Goal: Task Accomplishment & Management: Use online tool/utility

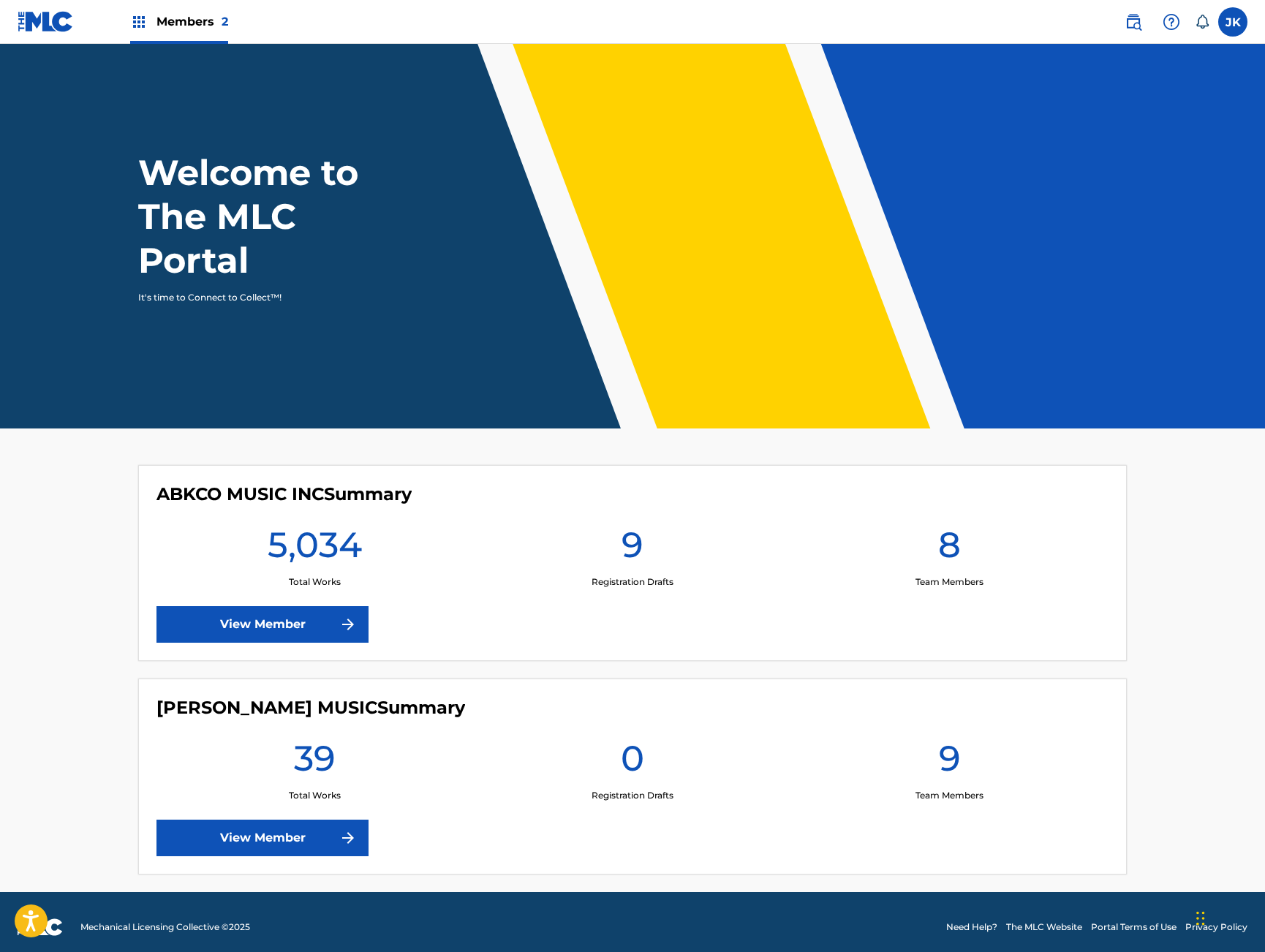
click at [297, 616] on link "View Member" at bounding box center [262, 624] width 212 height 37
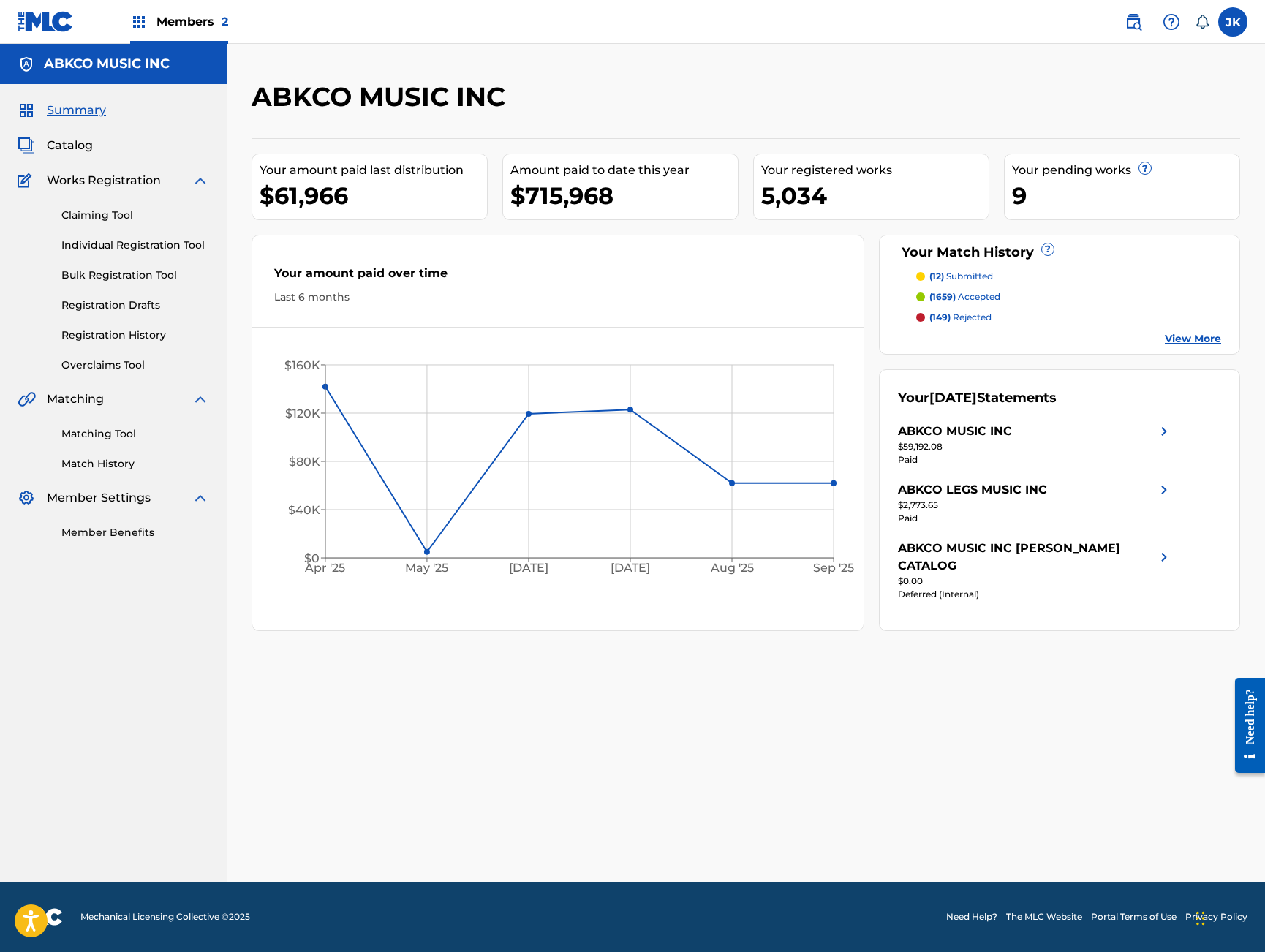
click at [138, 436] on link "Matching Tool" at bounding box center [135, 433] width 148 height 15
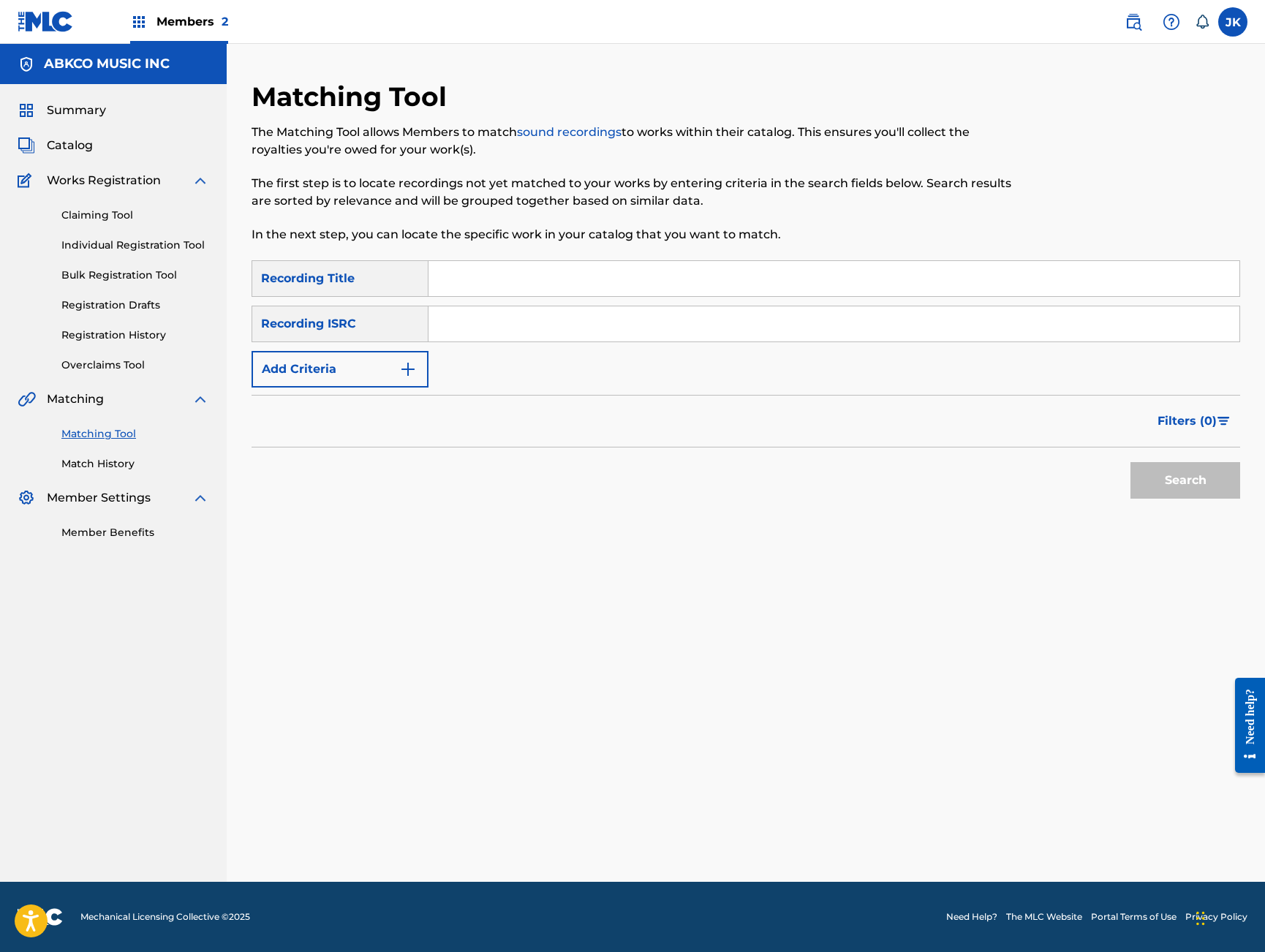
click at [518, 277] on input "Search Form" at bounding box center [834, 278] width 811 height 35
paste input "I Like You"
type input "I Like You"
click at [1185, 480] on button "Search" at bounding box center [1186, 480] width 110 height 37
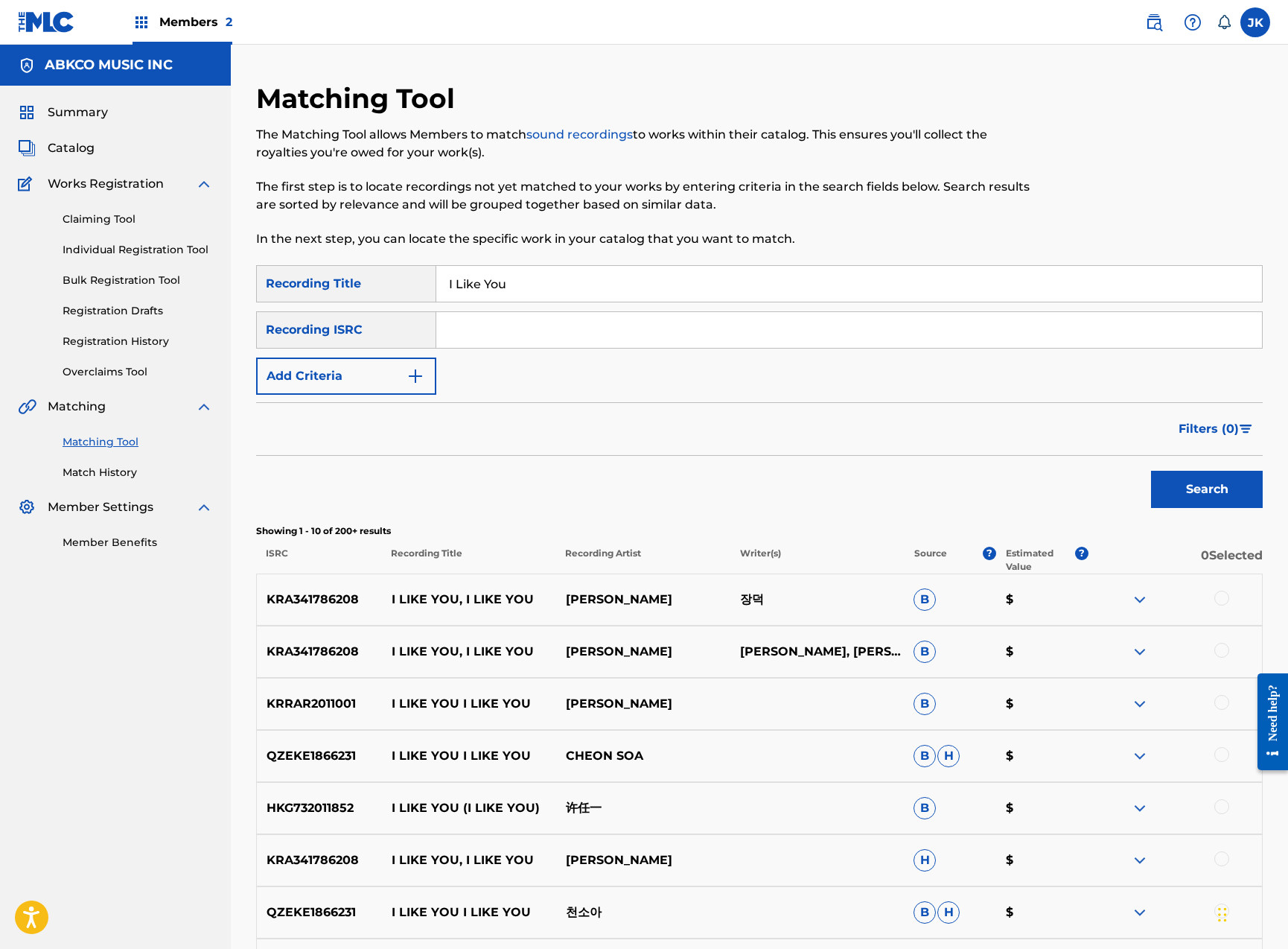
click at [370, 381] on button "Add Criteria" at bounding box center [346, 376] width 180 height 38
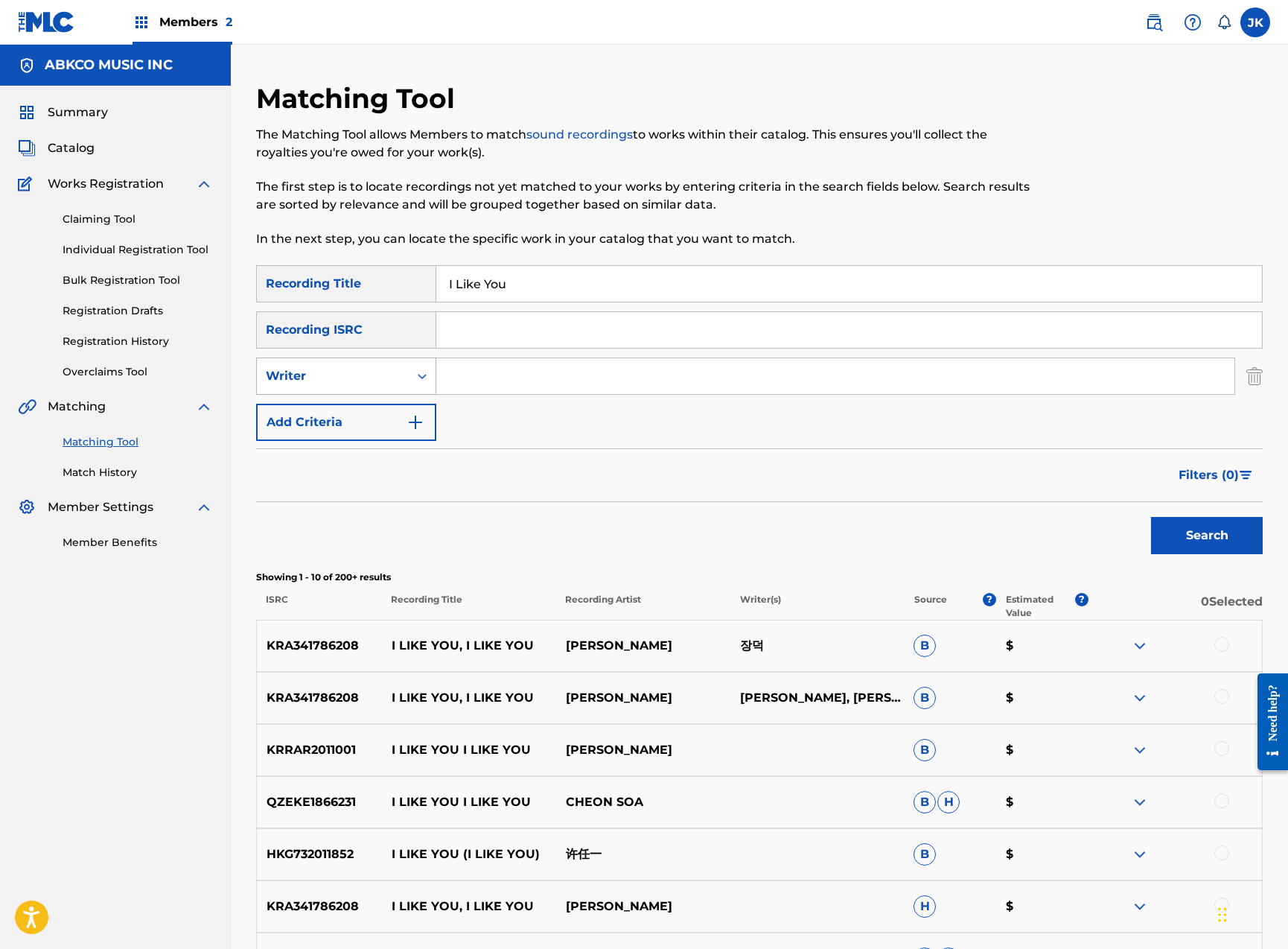
click at [383, 372] on div "Writer" at bounding box center [333, 375] width 134 height 17
click at [501, 385] on input "Search Form" at bounding box center [836, 375] width 798 height 36
click at [1206, 535] on button "Search" at bounding box center [1207, 535] width 112 height 38
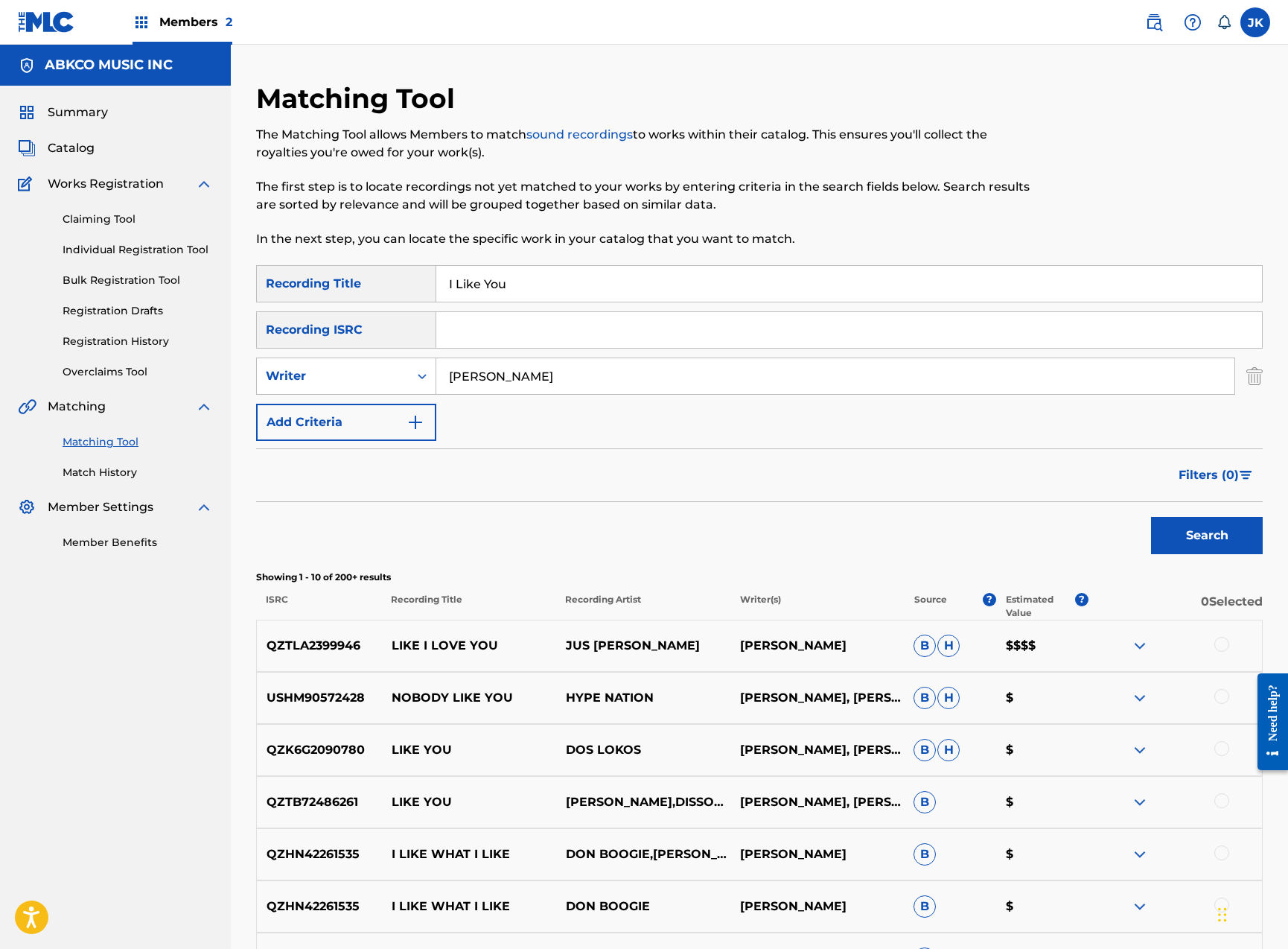
type input "[PERSON_NAME]"
click at [564, 286] on input "I Like You" at bounding box center [849, 284] width 826 height 36
drag, startPoint x: 538, startPoint y: 283, endPoint x: 220, endPoint y: 261, distance: 318.8
click at [220, 261] on main "ABKCO MUSIC INC Summary Catalog Works Registration Claiming Tool Individual Reg…" at bounding box center [644, 649] width 1288 height 1208
paste input "[PERSON_NAME] Wash Away My Troubles"
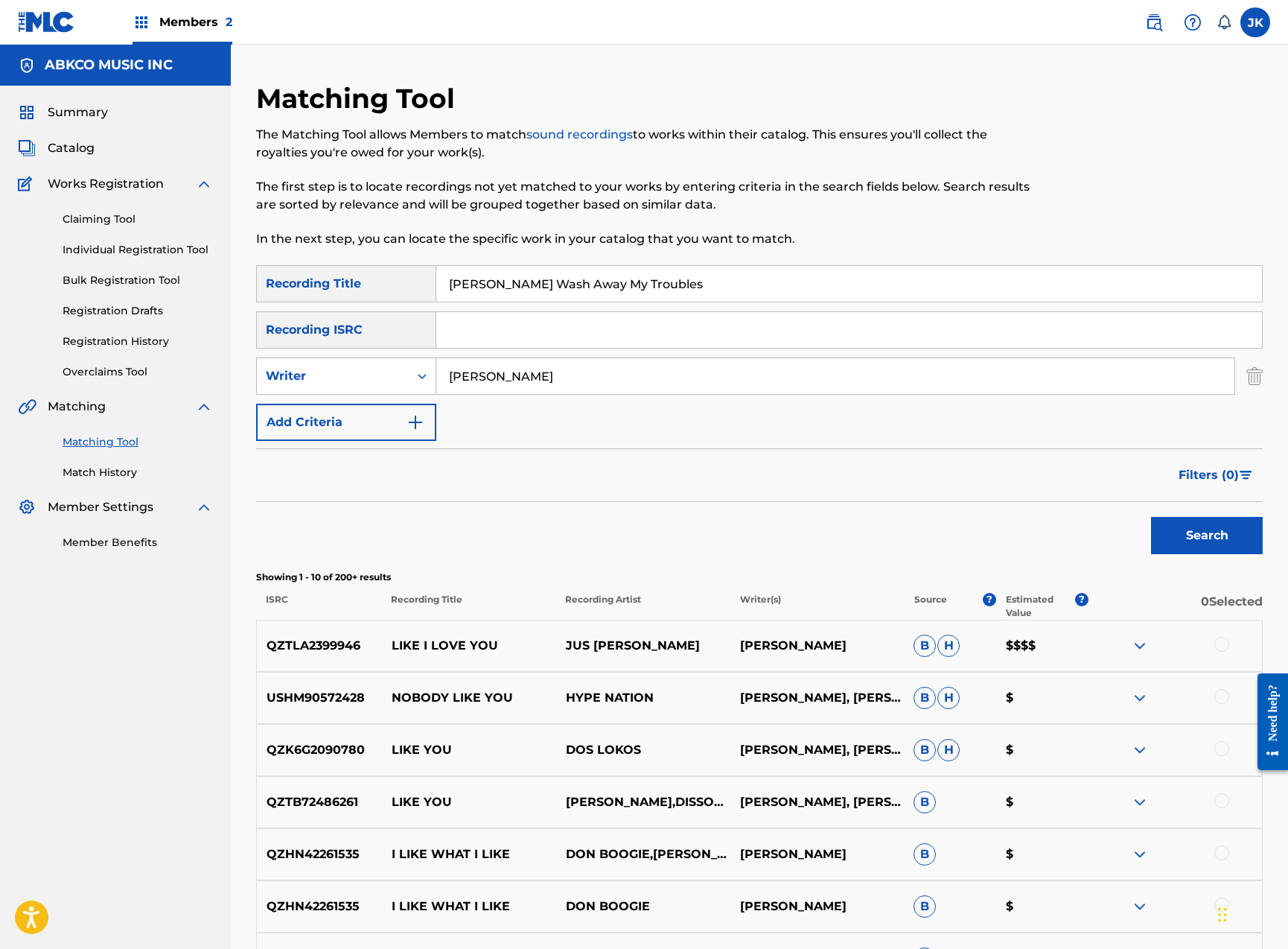
type input "[PERSON_NAME] Wash Away My Troubles"
drag, startPoint x: 539, startPoint y: 381, endPoint x: 278, endPoint y: 372, distance: 261.2
click at [278, 372] on div "SearchWithCriteria0c207e4e-f06f-41ce-8f3b-9642c42e875c Writer [PERSON_NAME]" at bounding box center [759, 376] width 1006 height 38
type input "[PERSON_NAME]"
click at [1206, 535] on button "Search" at bounding box center [1207, 535] width 112 height 38
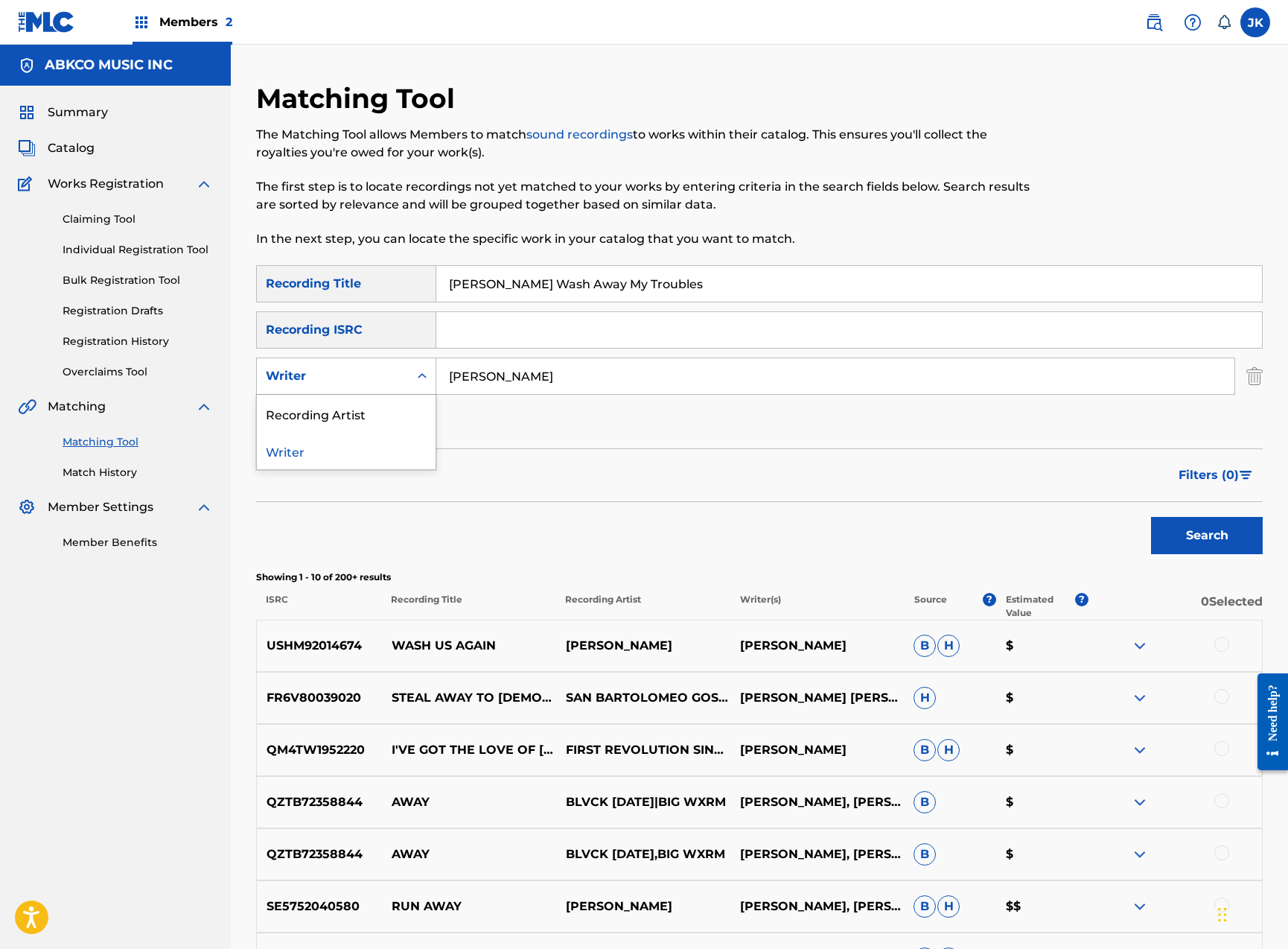
click at [409, 371] on div "Search Form" at bounding box center [422, 375] width 27 height 27
click at [401, 422] on div "Recording Artist" at bounding box center [346, 413] width 179 height 38
click at [558, 367] on input "Search Form" at bounding box center [836, 375] width 798 height 36
type input "[PERSON_NAME]"
click at [1206, 535] on button "Search" at bounding box center [1207, 535] width 112 height 38
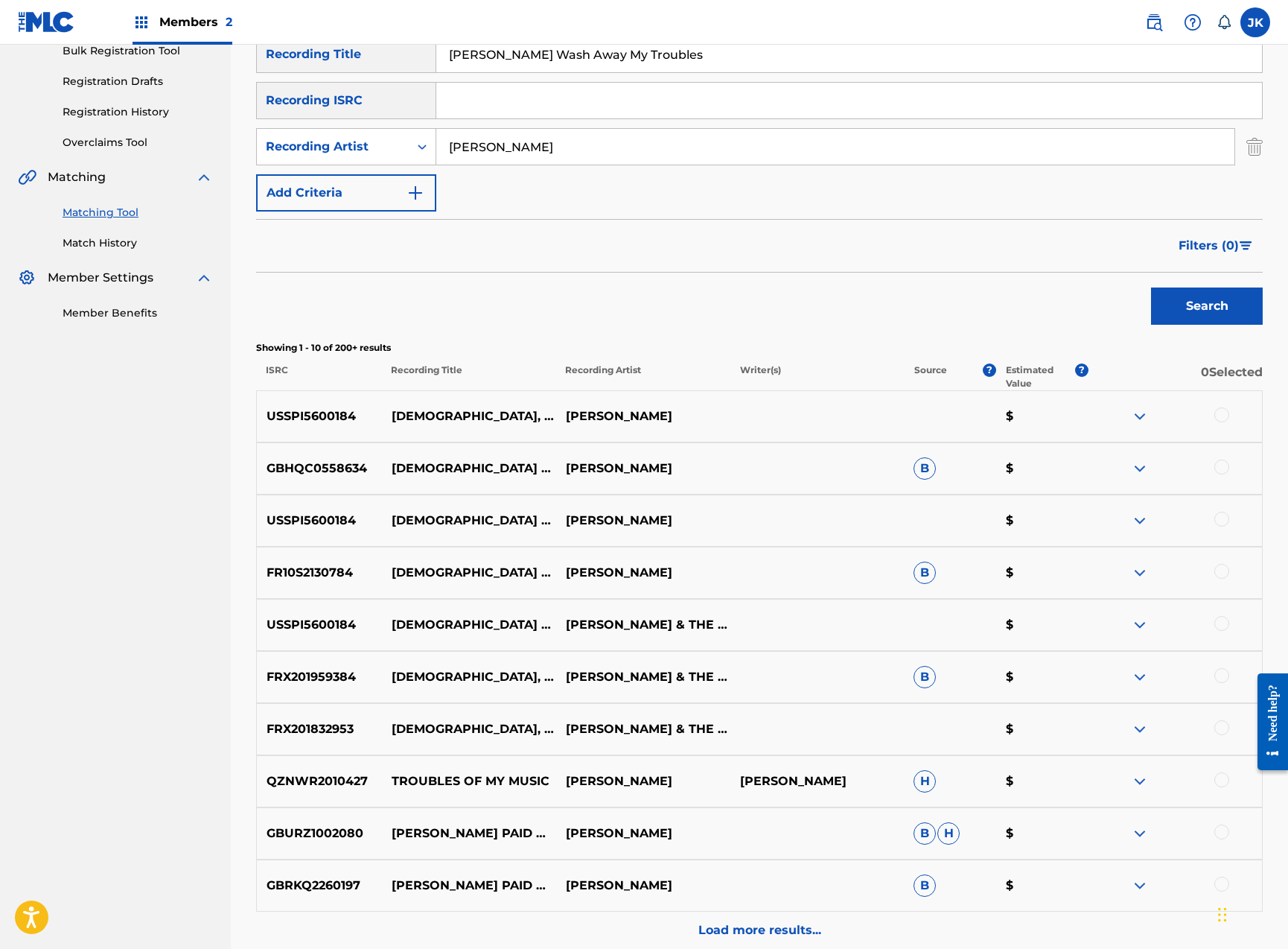
scroll to position [329, 0]
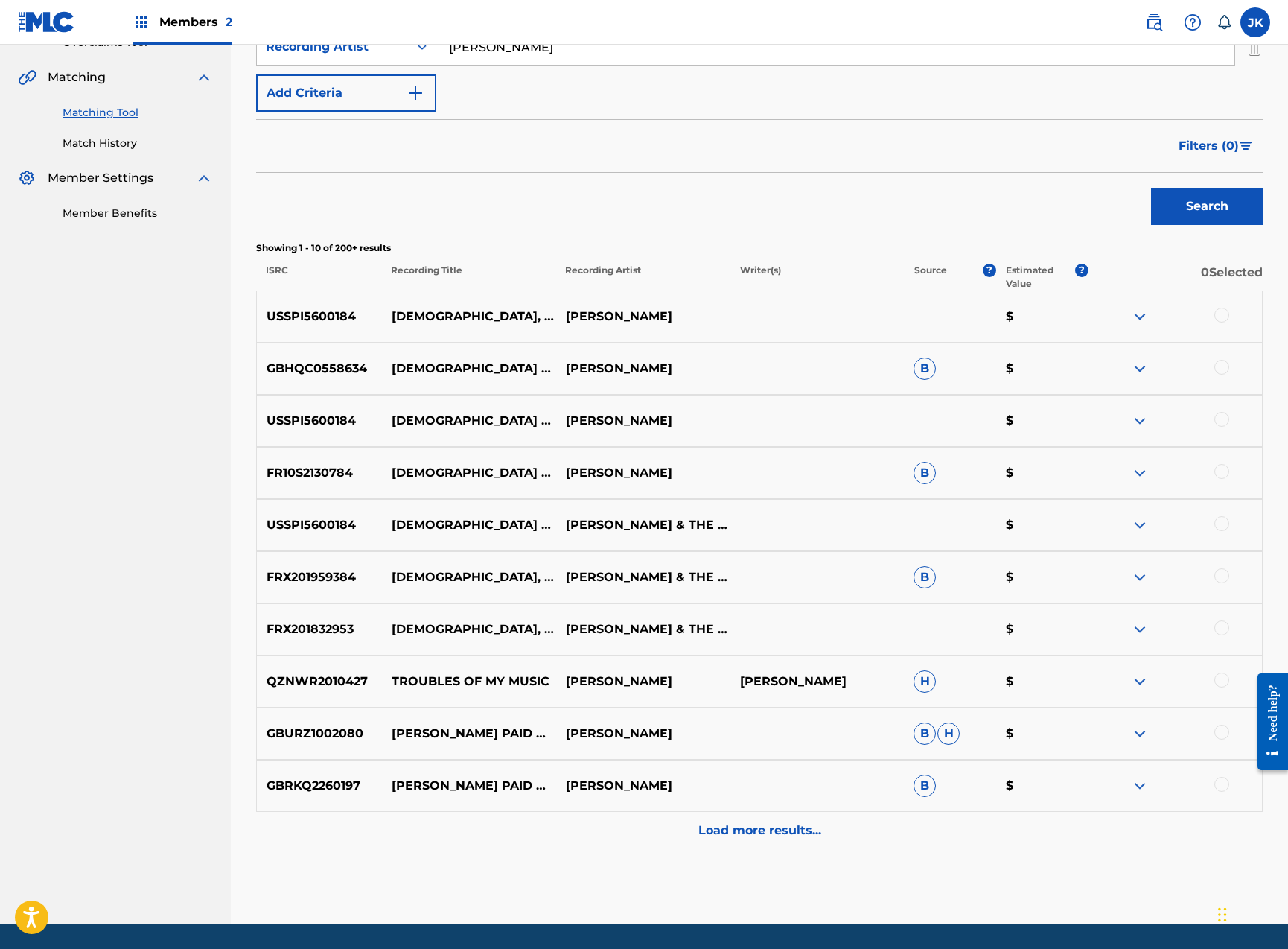
click at [1223, 628] on div at bounding box center [1222, 628] width 15 height 15
click at [1227, 588] on div "FRX201959384 [DEMOGRAPHIC_DATA], WASH AWAY MY TROUBLES [PERSON_NAME] & THE SOUL…" at bounding box center [759, 577] width 1006 height 52
click at [1223, 569] on div at bounding box center [1222, 575] width 15 height 15
click at [1222, 516] on div "USSPI5600184 [DEMOGRAPHIC_DATA] WASH AWAY MY TROUBLES [PERSON_NAME] & THE SOUL …" at bounding box center [759, 525] width 1006 height 52
click at [1218, 531] on div at bounding box center [1175, 524] width 174 height 17
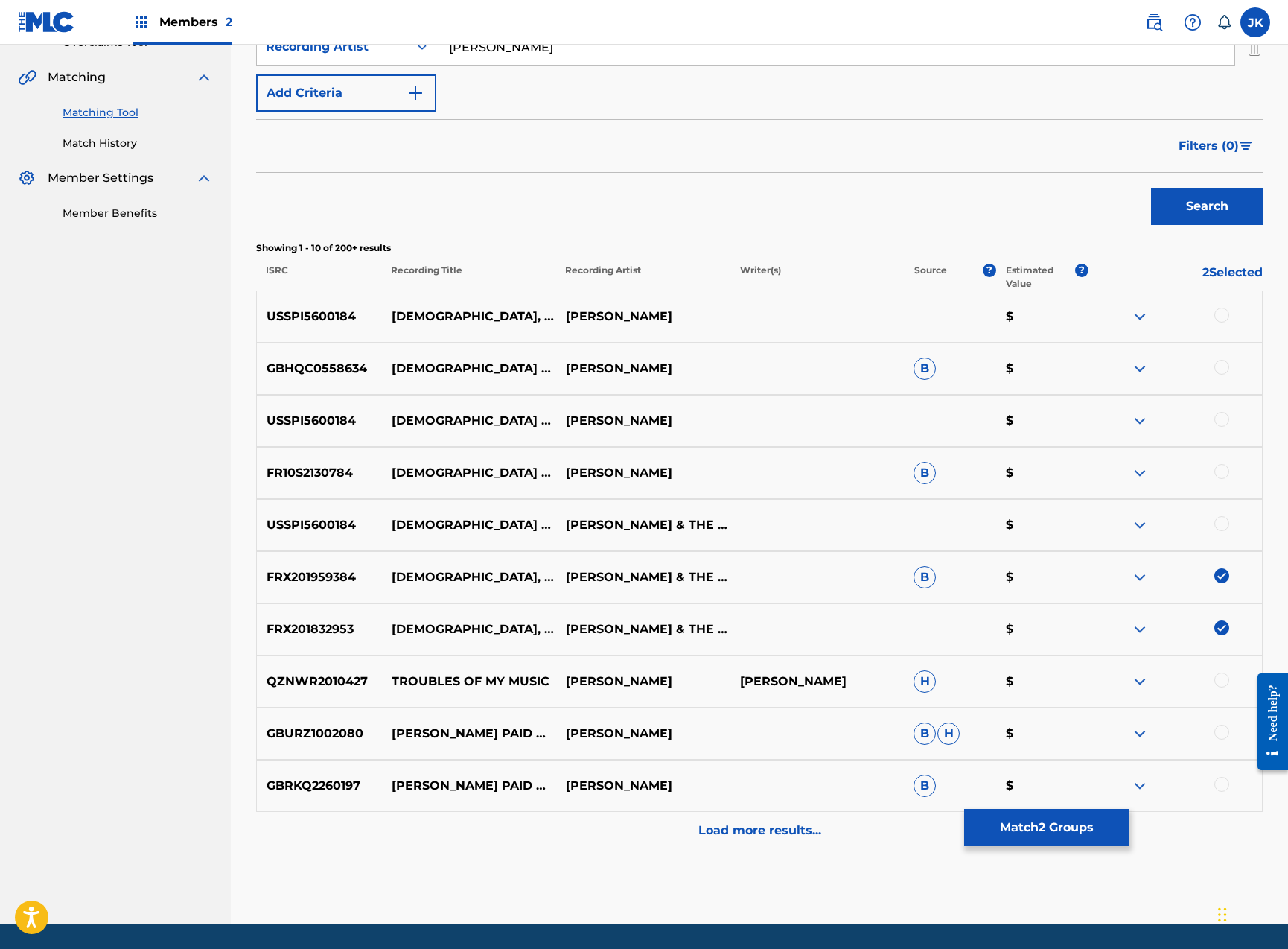
click at [1226, 476] on div at bounding box center [1222, 472] width 15 height 15
click at [1225, 534] on div "USSPI5600184 [DEMOGRAPHIC_DATA] WASH AWAY MY TROUBLES [PERSON_NAME] & THE SOUL …" at bounding box center [759, 525] width 1006 height 52
click at [1223, 519] on div at bounding box center [1222, 523] width 15 height 15
click at [1222, 418] on div at bounding box center [1222, 419] width 15 height 15
click at [1222, 372] on div at bounding box center [1222, 367] width 15 height 15
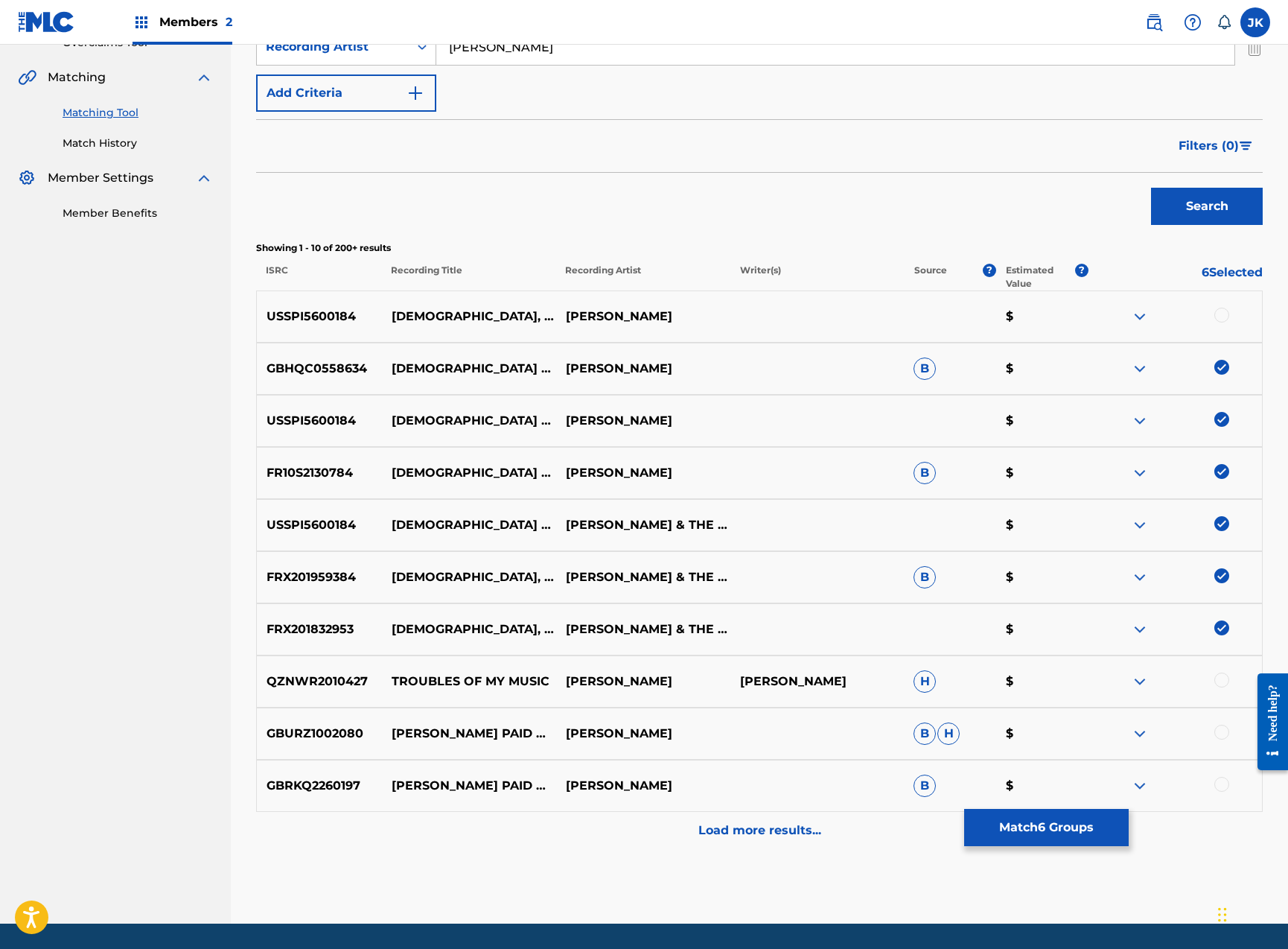
click at [1227, 315] on div at bounding box center [1222, 315] width 15 height 15
click at [1086, 828] on button "Match 7 Groups" at bounding box center [1046, 827] width 164 height 38
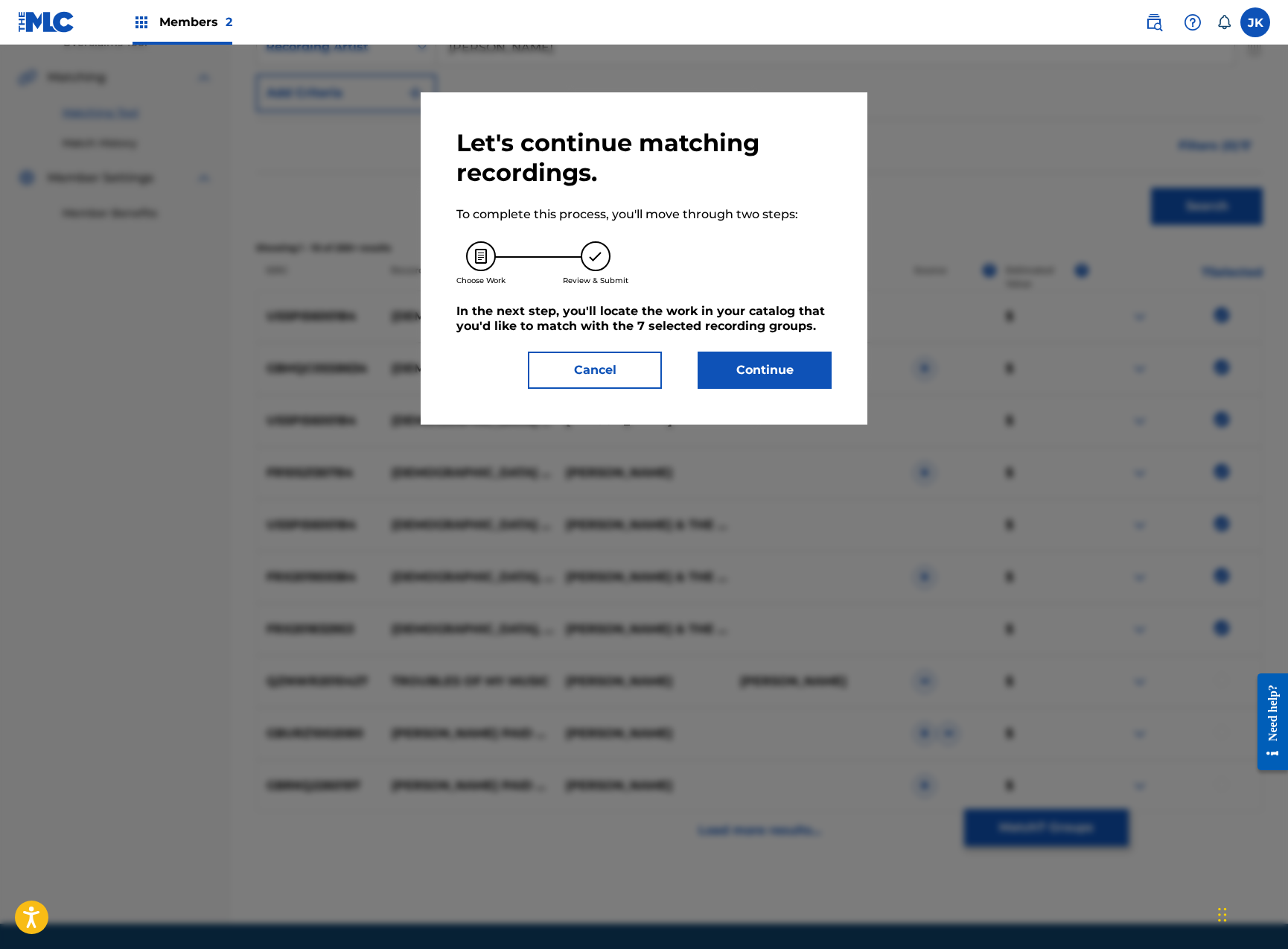
click at [737, 374] on button "Continue" at bounding box center [764, 370] width 134 height 38
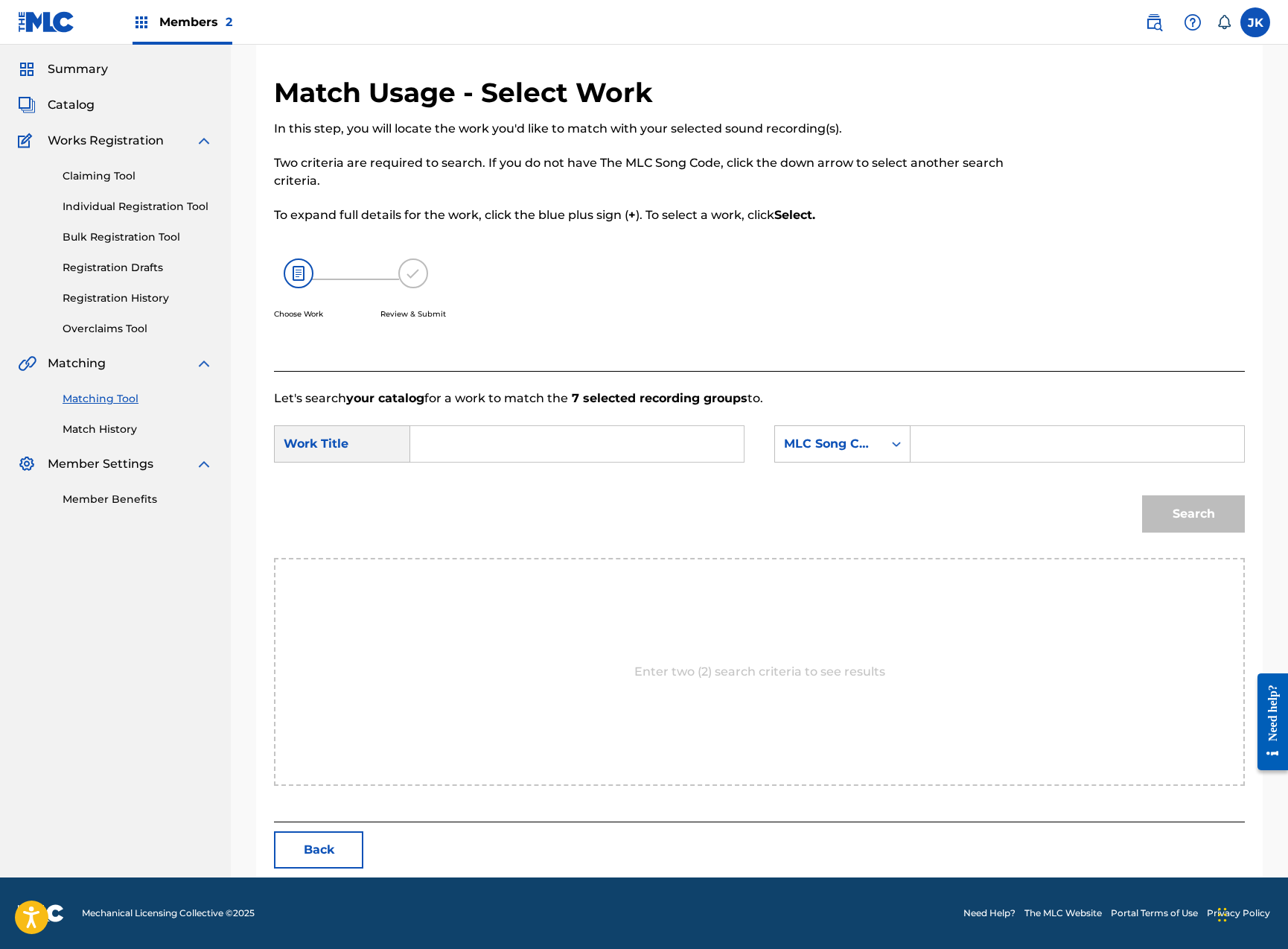
scroll to position [0, 0]
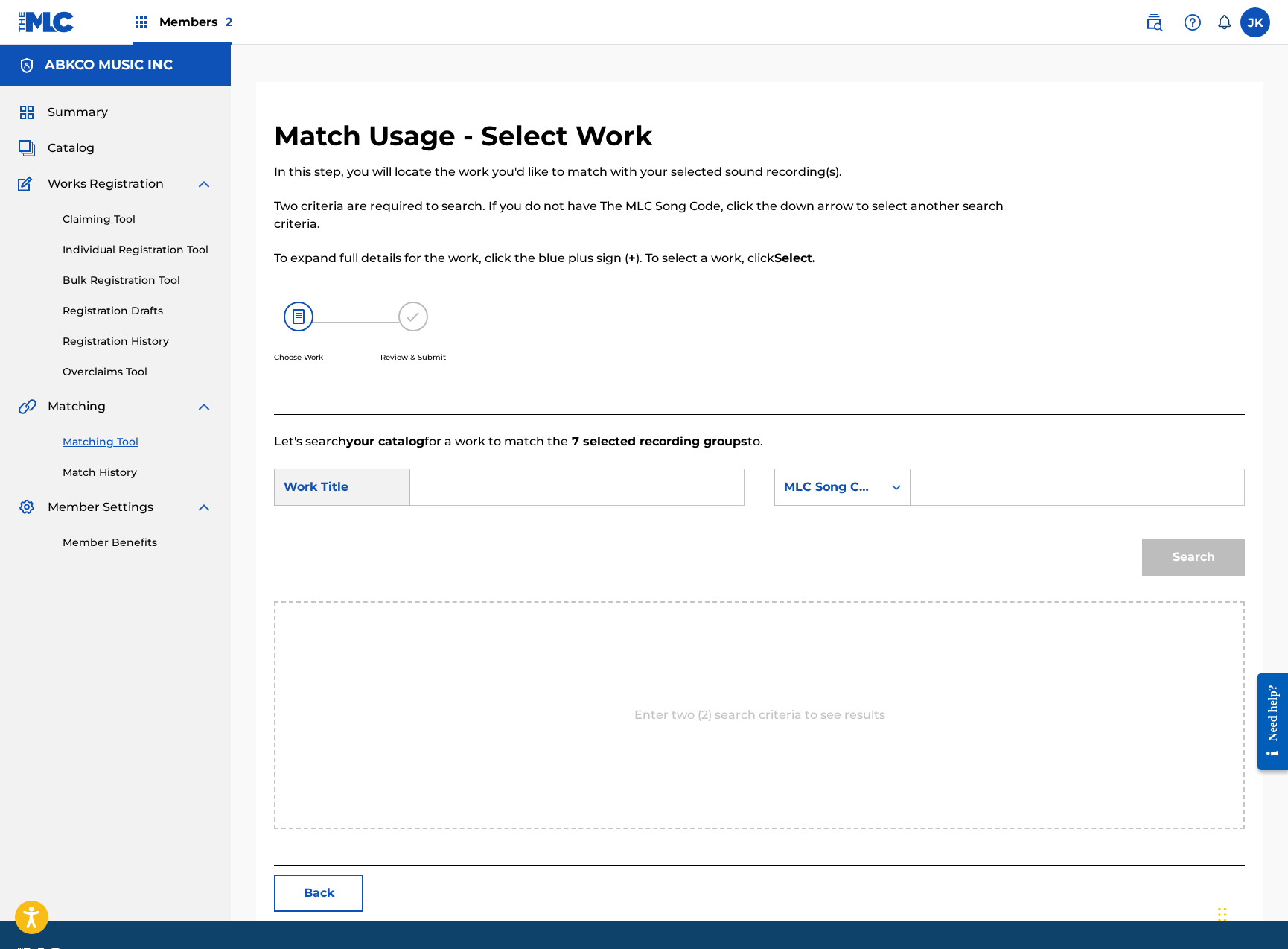
click at [503, 482] on input "Search Form" at bounding box center [577, 486] width 308 height 36
paste input "[PERSON_NAME] Wash Away My Troubles"
type input "[PERSON_NAME] Wash Away My Troubles"
click at [860, 488] on div "MLC Song Code" at bounding box center [829, 486] width 90 height 17
click at [853, 516] on div "Writer Name" at bounding box center [842, 524] width 135 height 38
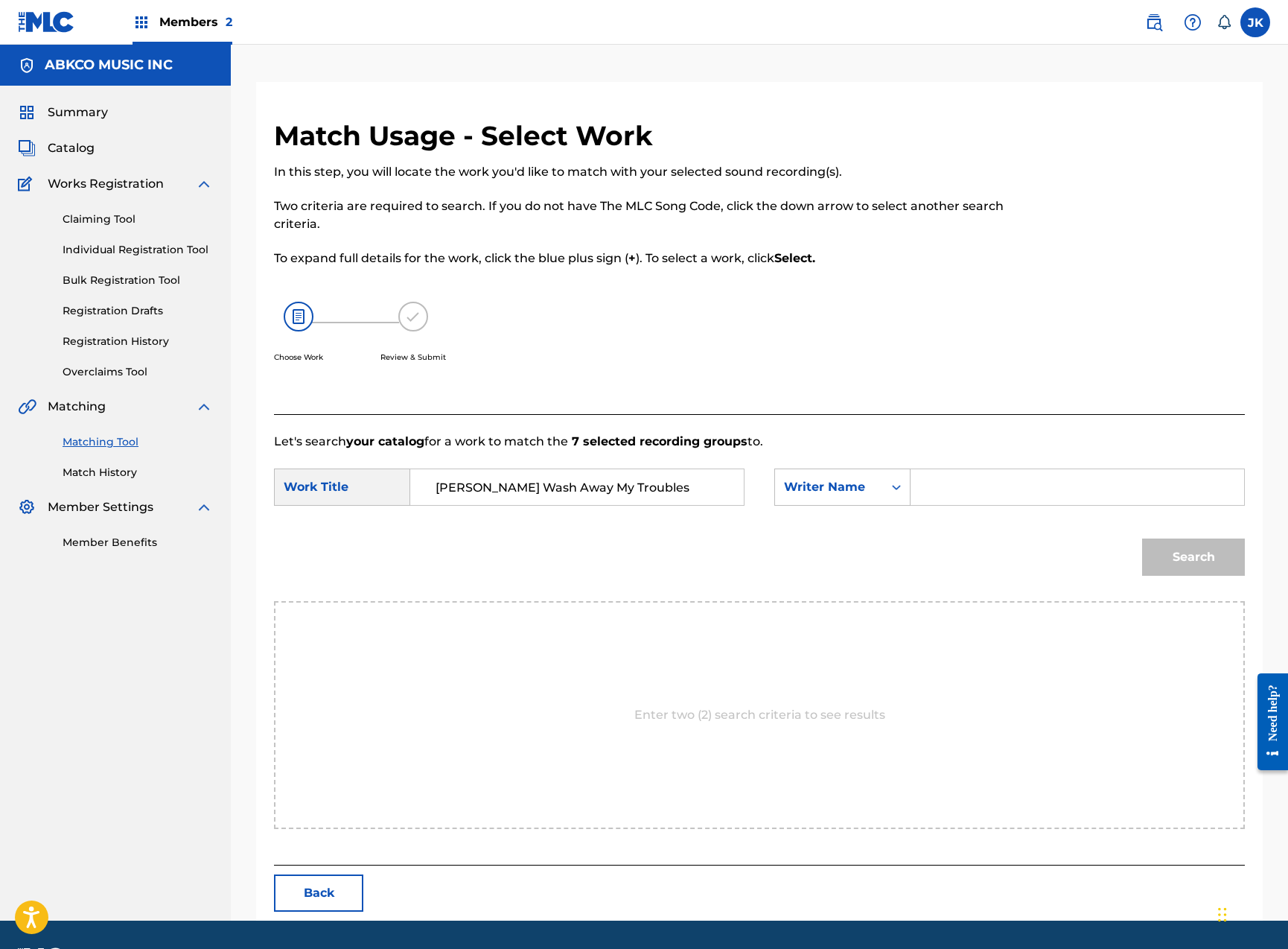
click at [953, 491] on input "Search Form" at bounding box center [1077, 486] width 308 height 36
type input "[PERSON_NAME]"
click at [1194, 557] on button "Search" at bounding box center [1194, 557] width 103 height 38
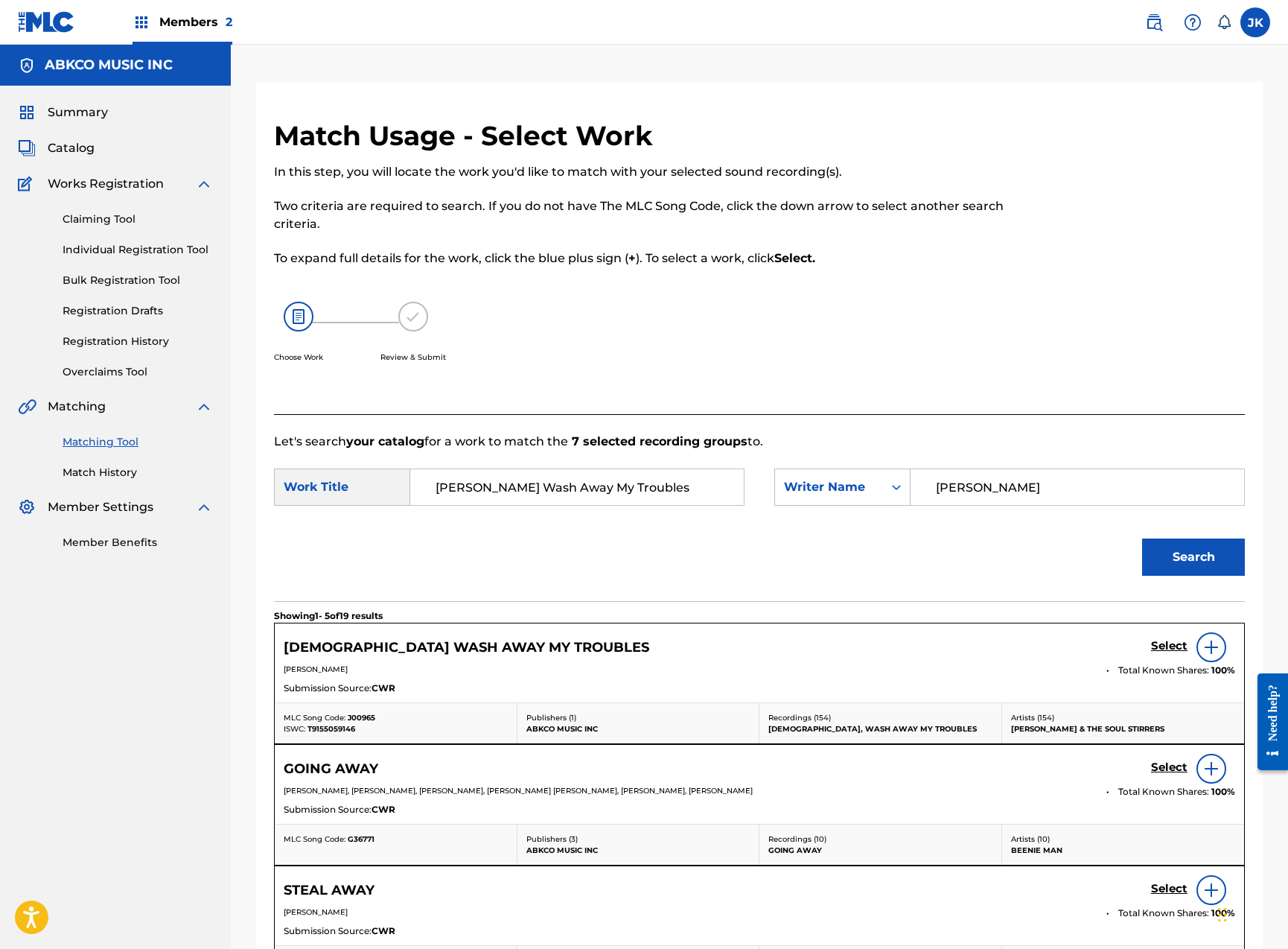
click at [1168, 643] on h5 "Select" at bounding box center [1170, 645] width 37 height 14
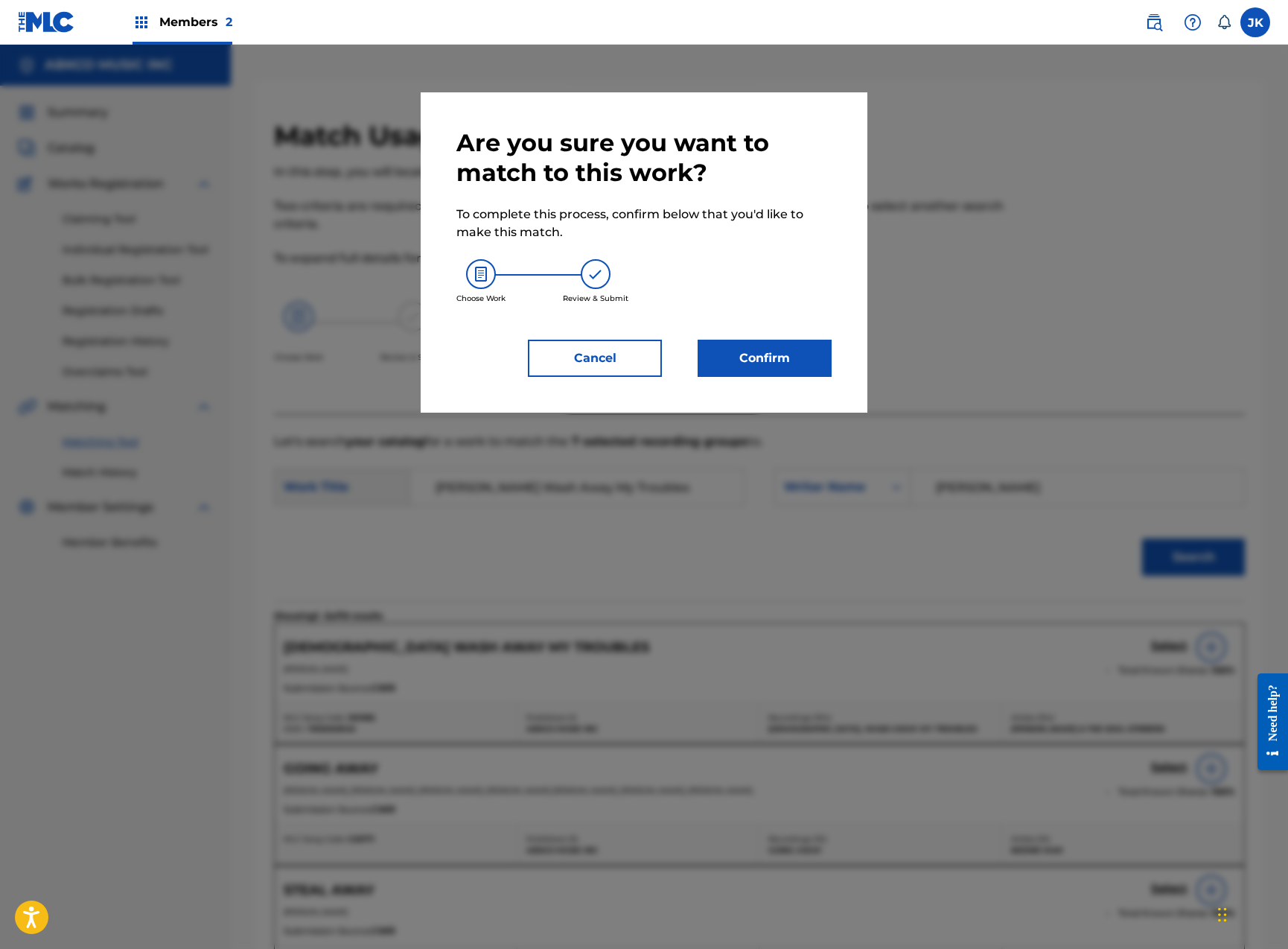
click at [759, 393] on div "Are you sure you want to match to this work? To complete this process, confirm …" at bounding box center [643, 252] width 447 height 320
click at [761, 355] on button "Confirm" at bounding box center [764, 358] width 134 height 38
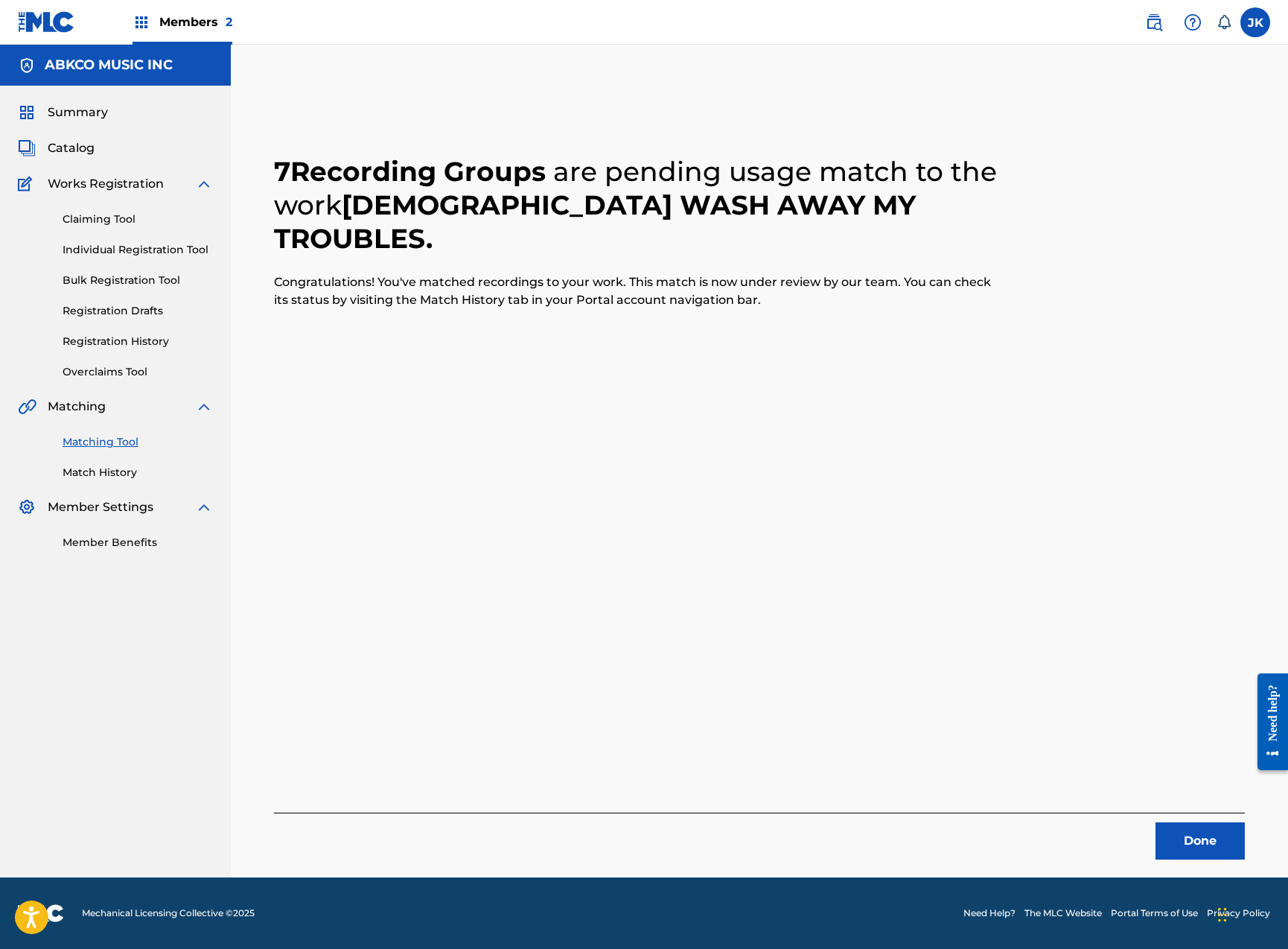
click at [1165, 852] on button "Done" at bounding box center [1199, 841] width 89 height 38
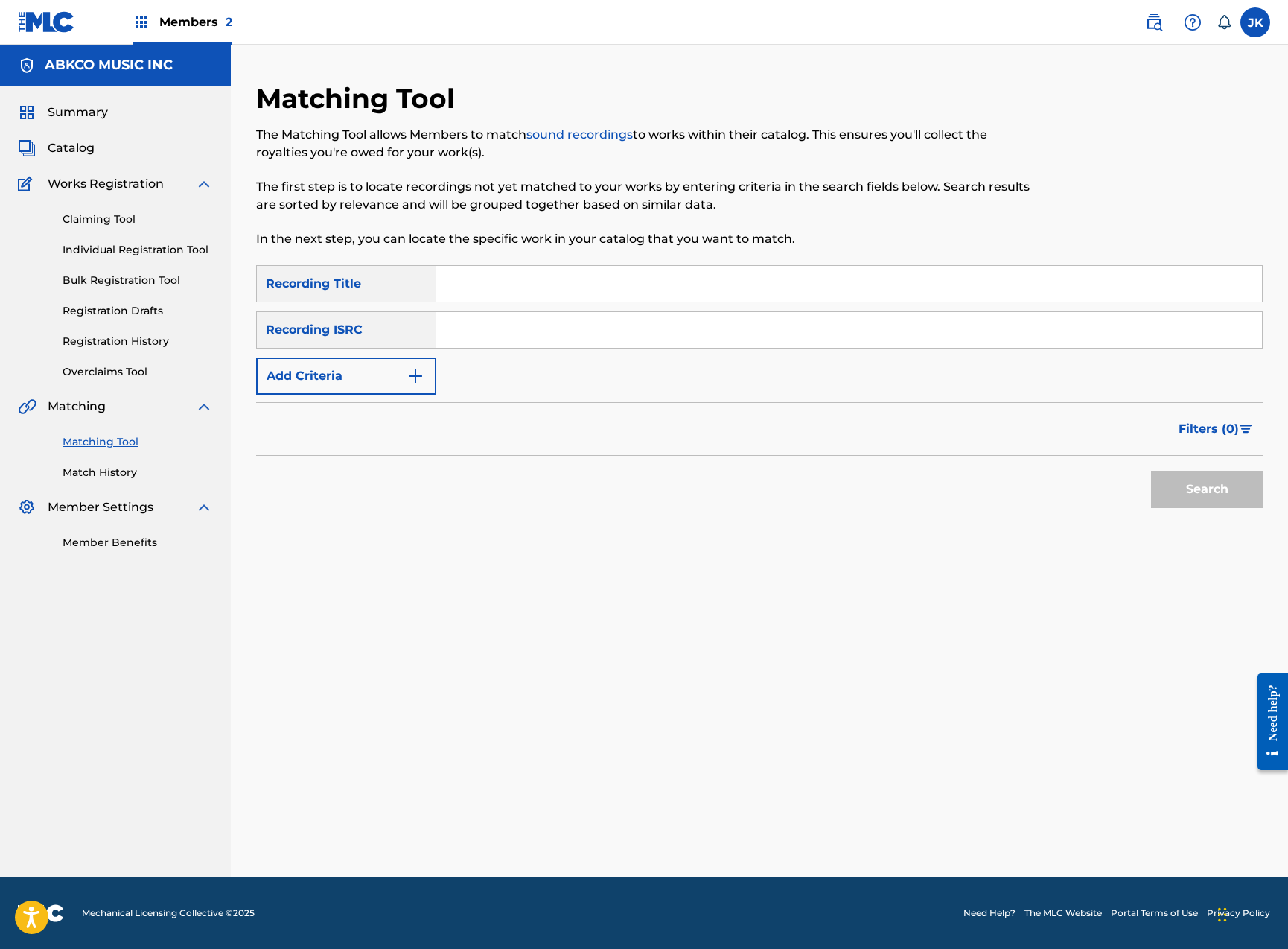
click at [489, 286] on input "Search Form" at bounding box center [849, 284] width 826 height 36
paste input "Wasting Time"
type input "Wasting Time"
click at [1206, 489] on button "Search" at bounding box center [1207, 489] width 112 height 38
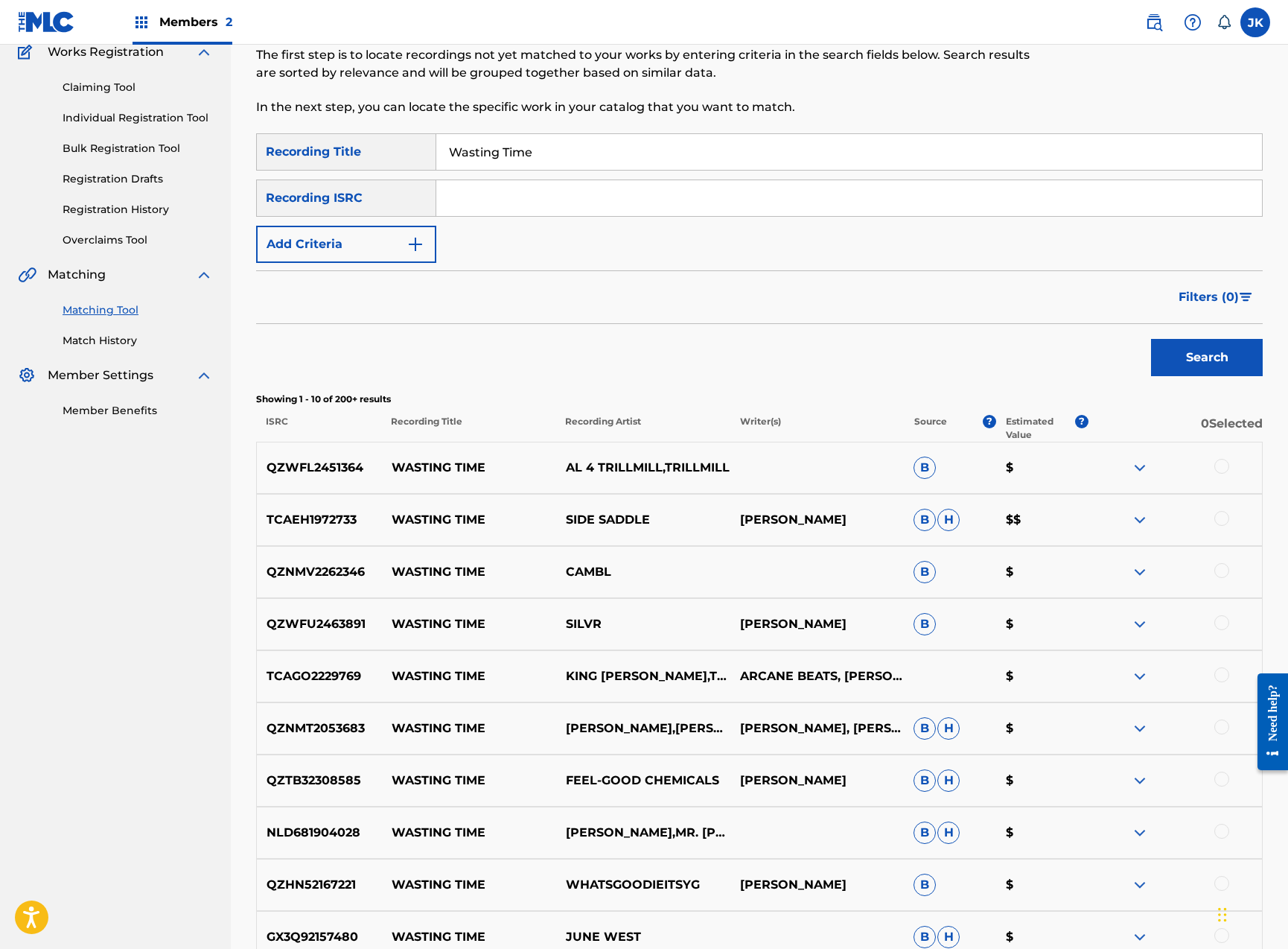
scroll to position [285, 0]
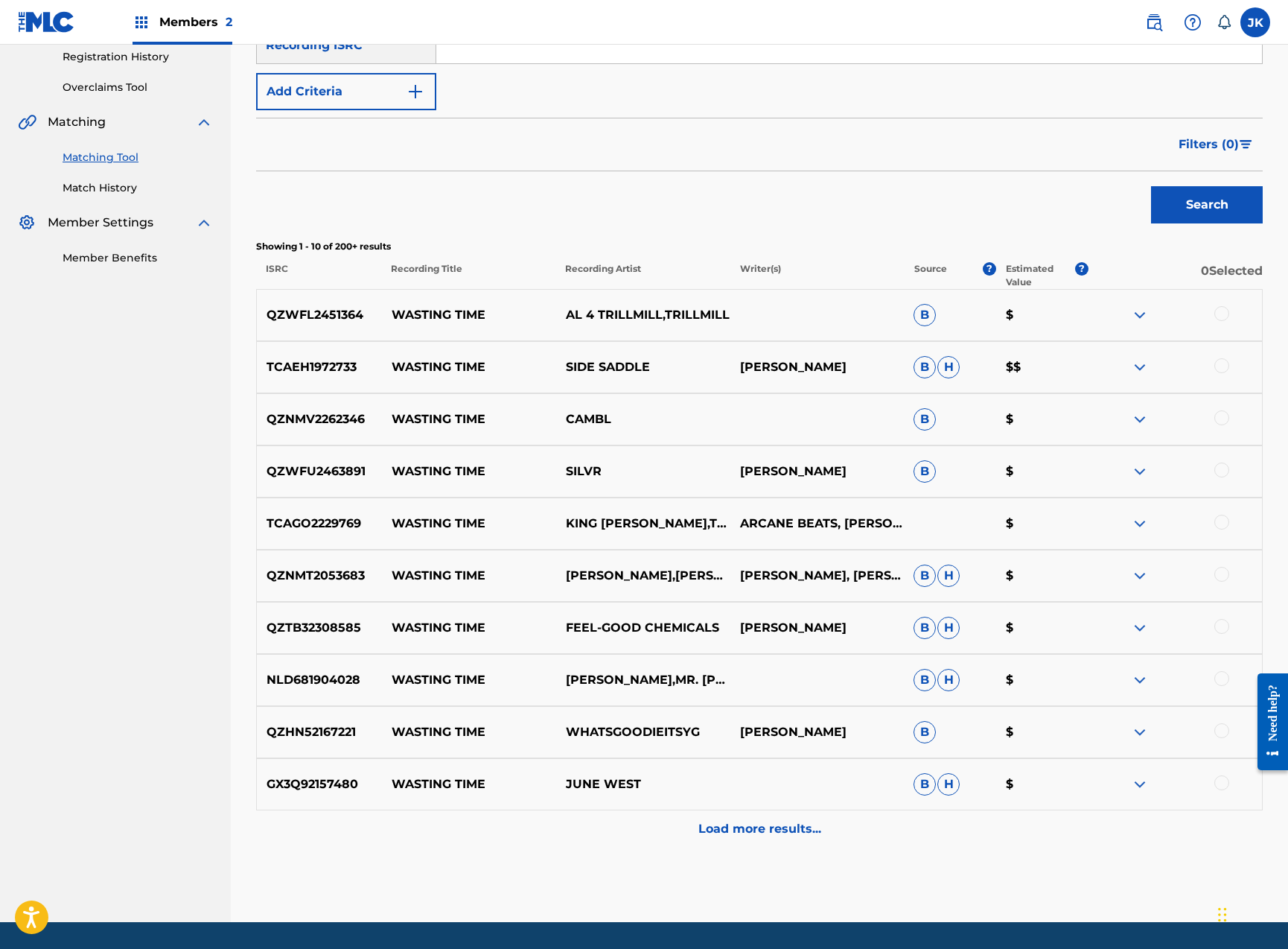
click at [1139, 367] on img at bounding box center [1139, 366] width 17 height 17
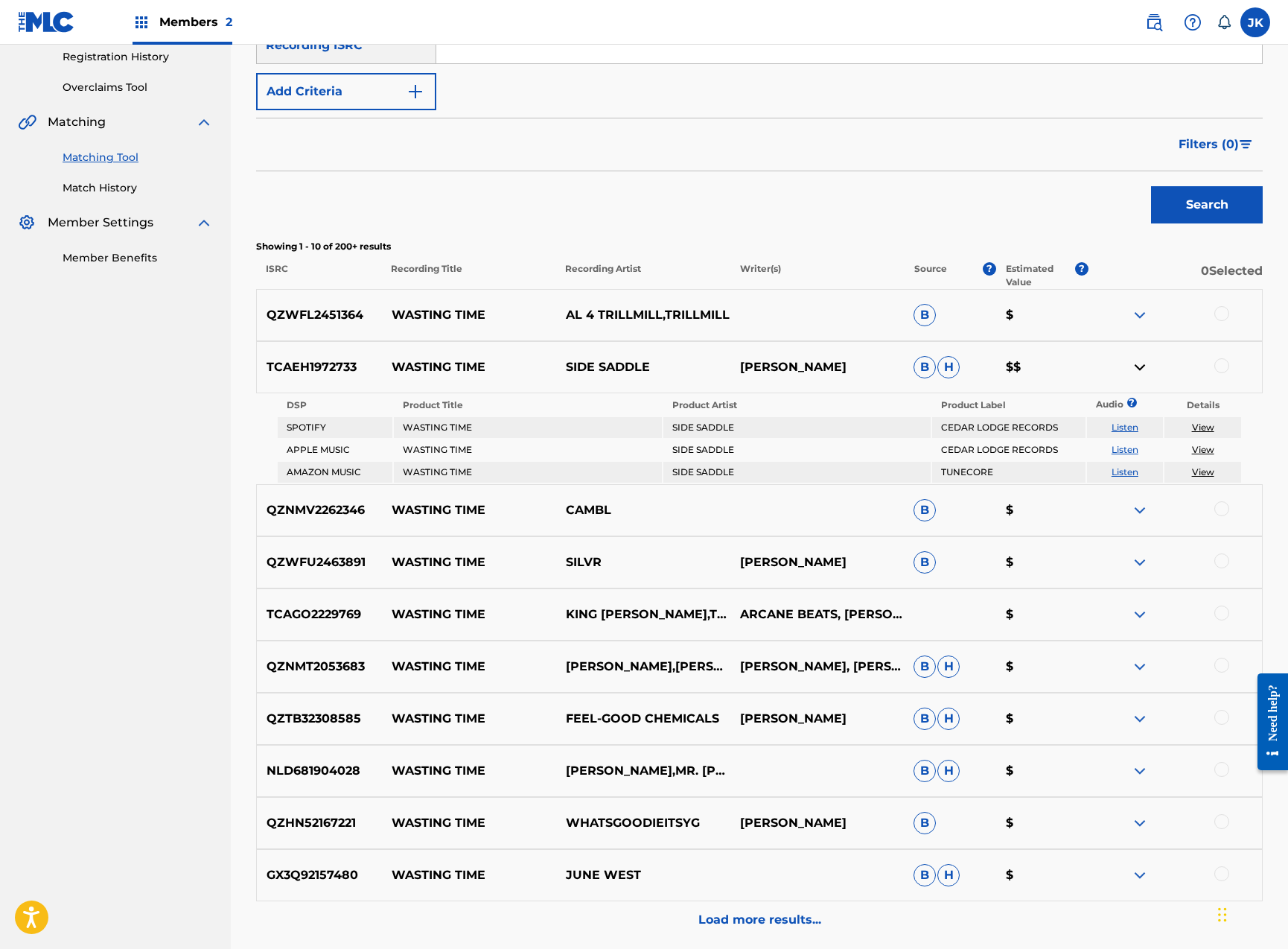
click at [1116, 428] on link "Listen" at bounding box center [1125, 427] width 27 height 11
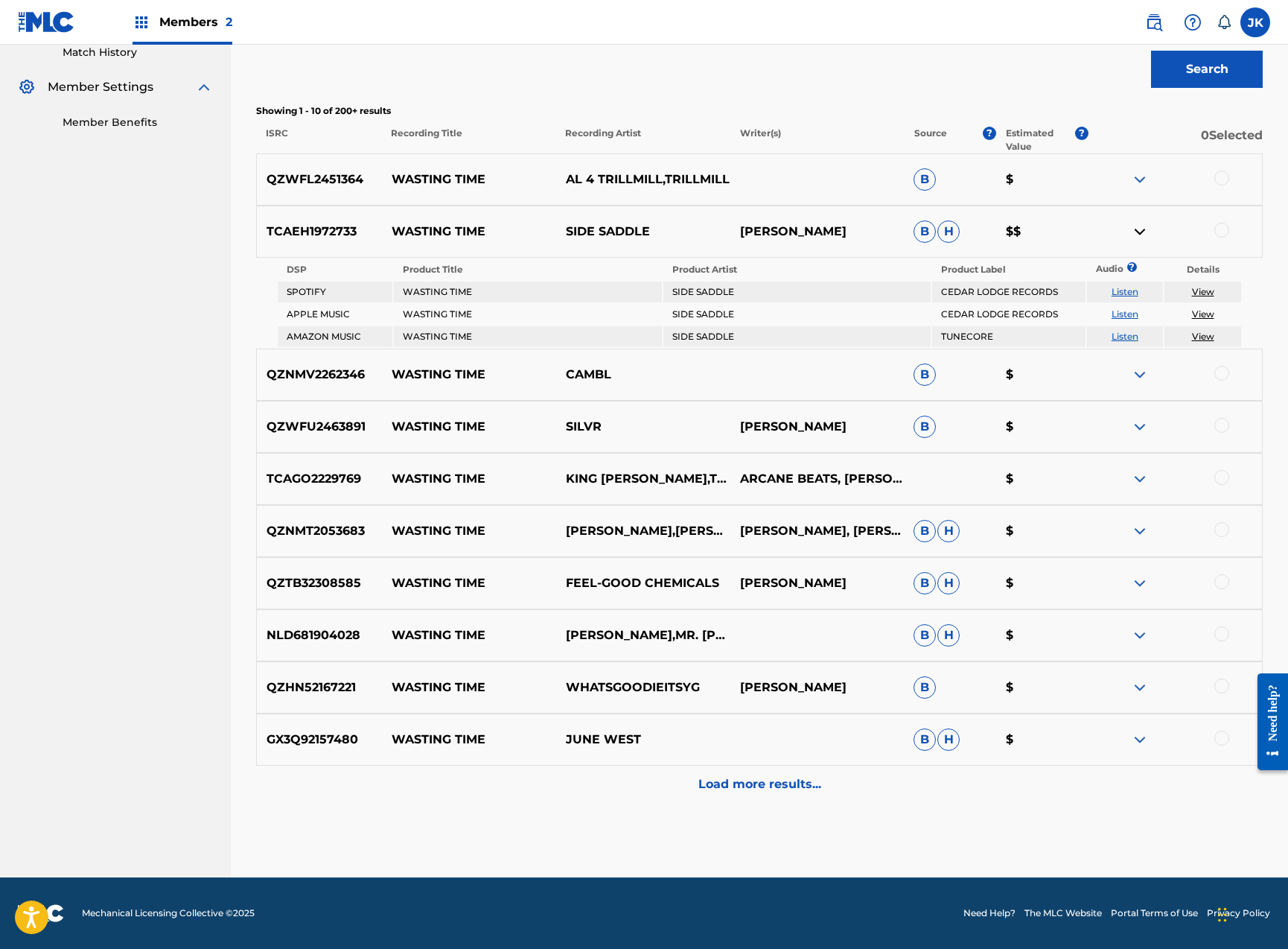
scroll to position [0, 0]
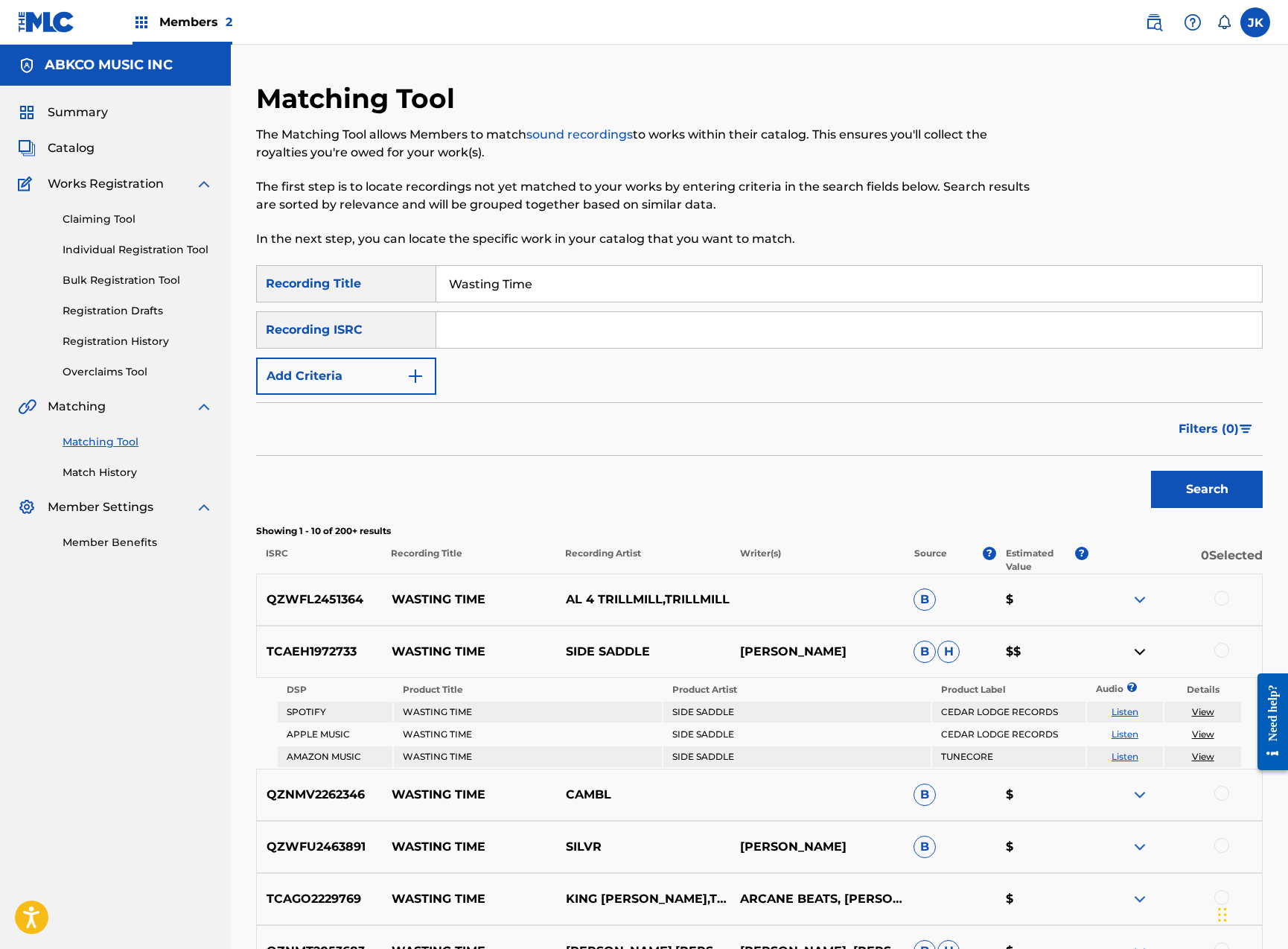
click at [385, 373] on button "Add Criteria" at bounding box center [346, 376] width 180 height 38
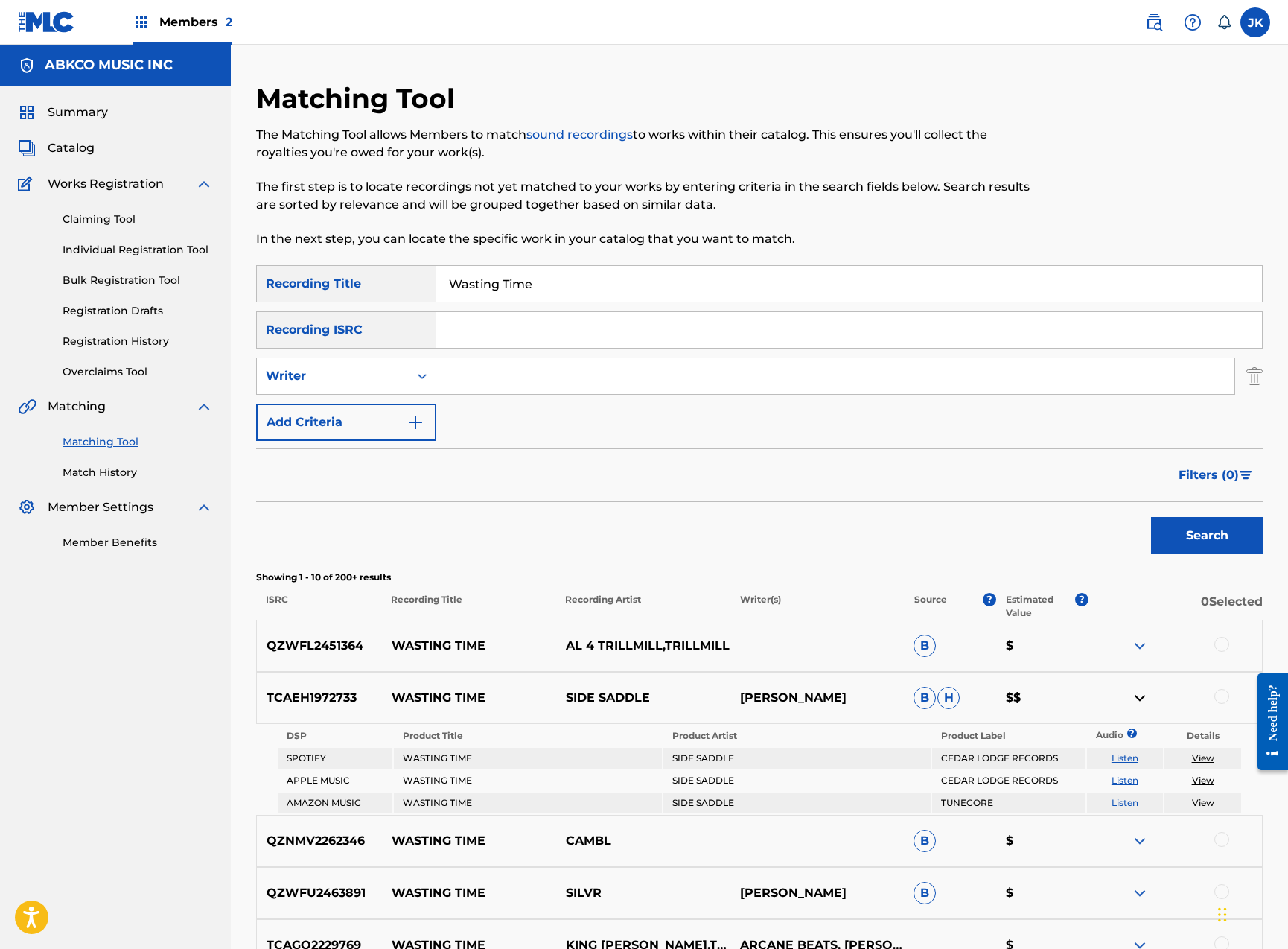
click at [508, 374] on input "Search Form" at bounding box center [836, 375] width 798 height 36
type input "jagger"
click at [1206, 535] on button "Search" at bounding box center [1207, 535] width 112 height 38
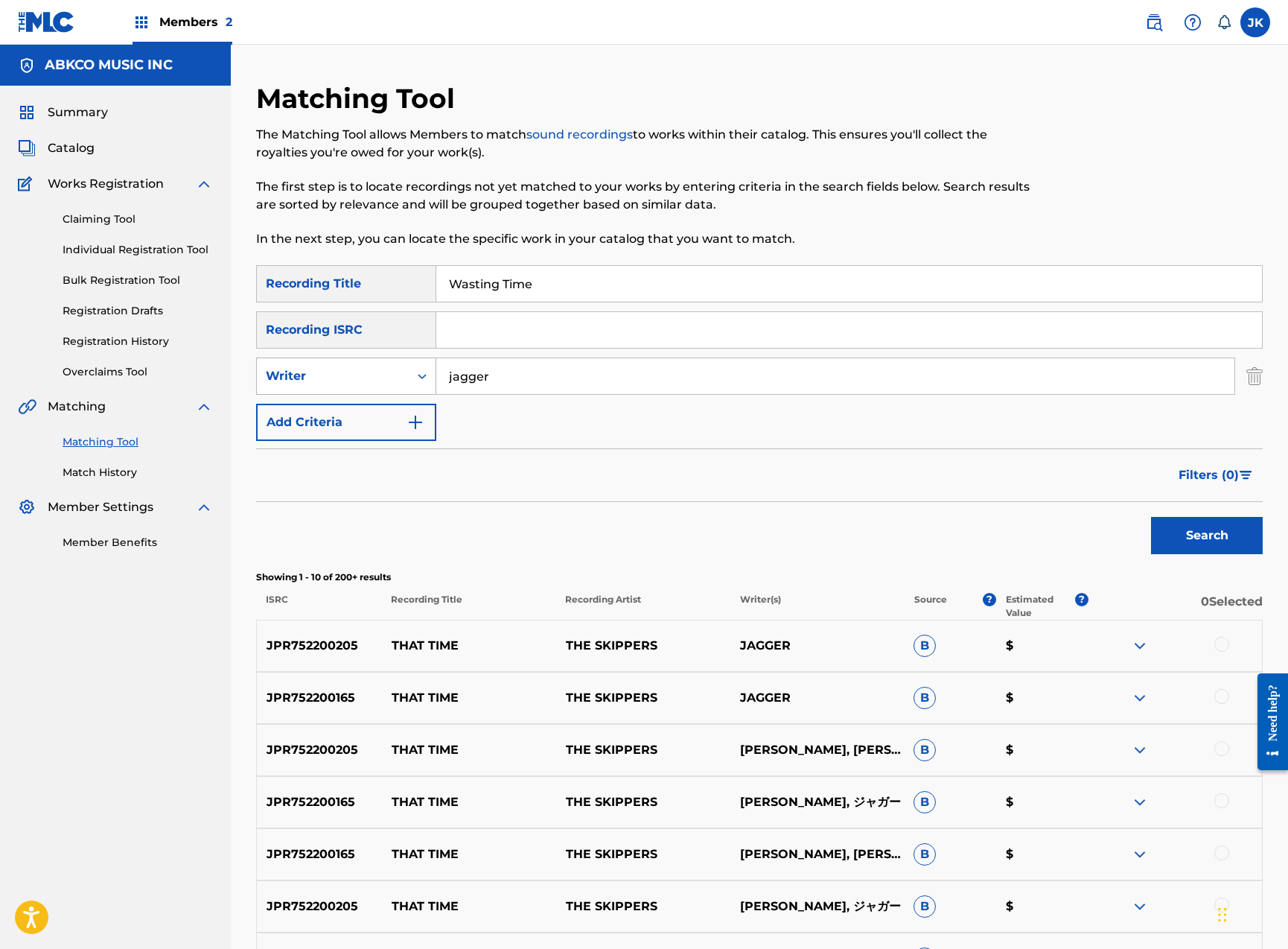
click at [390, 385] on div "Writer" at bounding box center [333, 375] width 134 height 17
click at [389, 422] on div "Recording Artist" at bounding box center [346, 413] width 179 height 38
click at [527, 381] on input "Search Form" at bounding box center [836, 375] width 798 height 36
type input "rolling stones"
click at [1206, 535] on button "Search" at bounding box center [1207, 535] width 112 height 38
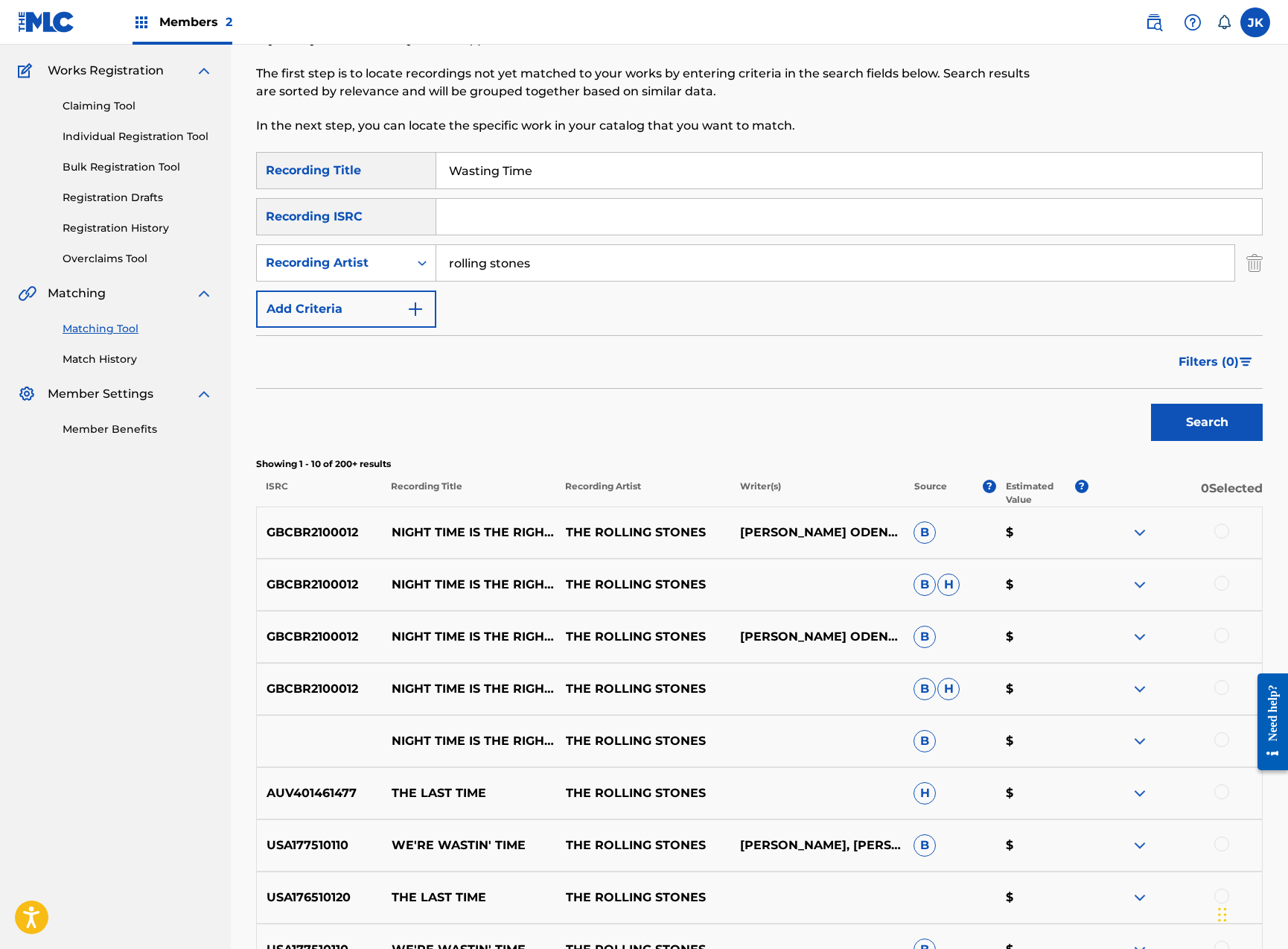
scroll to position [237, 0]
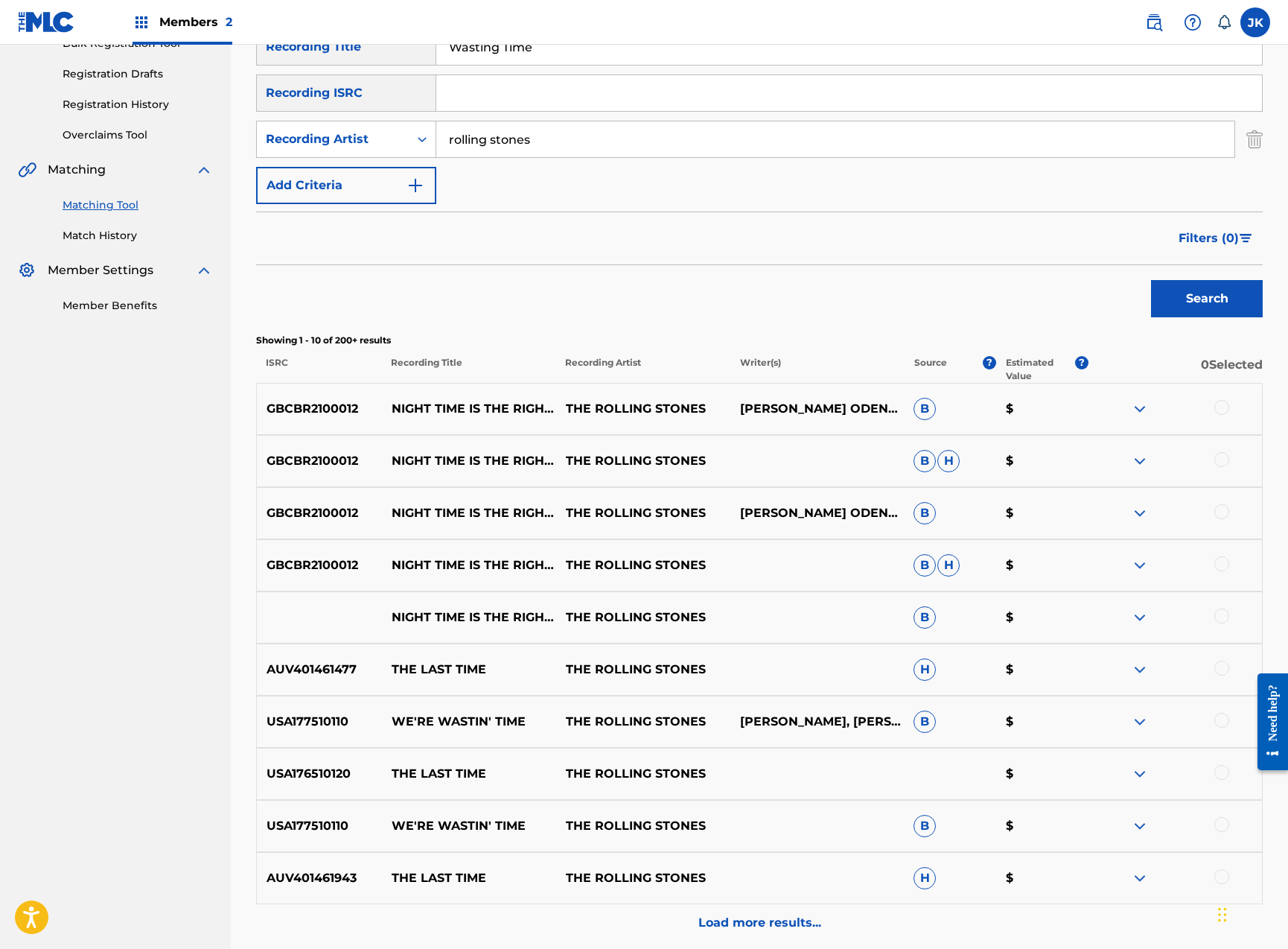
click at [1225, 722] on div at bounding box center [1222, 720] width 15 height 15
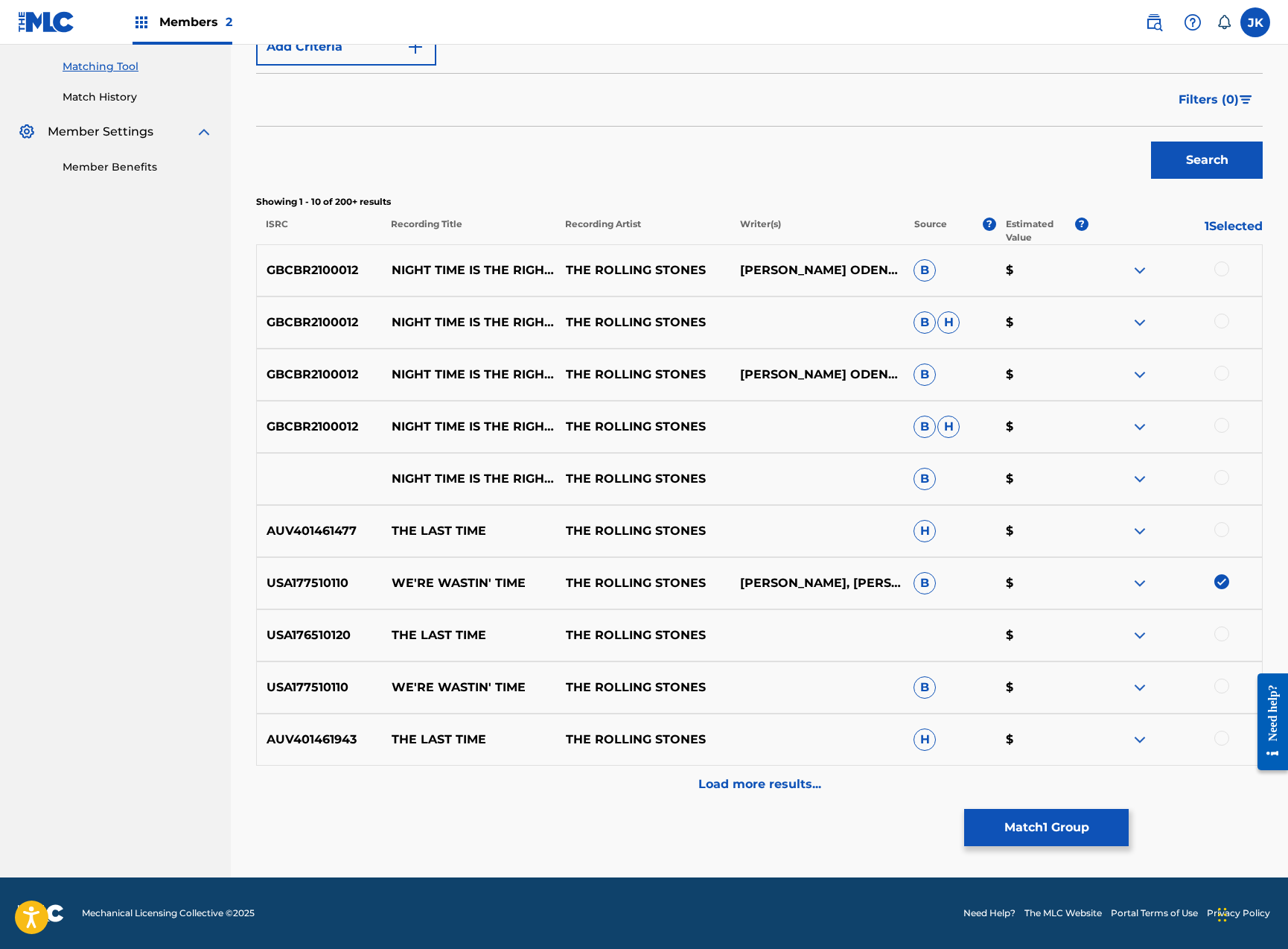
click at [1230, 686] on div at bounding box center [1175, 687] width 174 height 17
click at [1223, 688] on div at bounding box center [1222, 686] width 15 height 15
click at [739, 781] on p "Load more results..." at bounding box center [760, 784] width 123 height 17
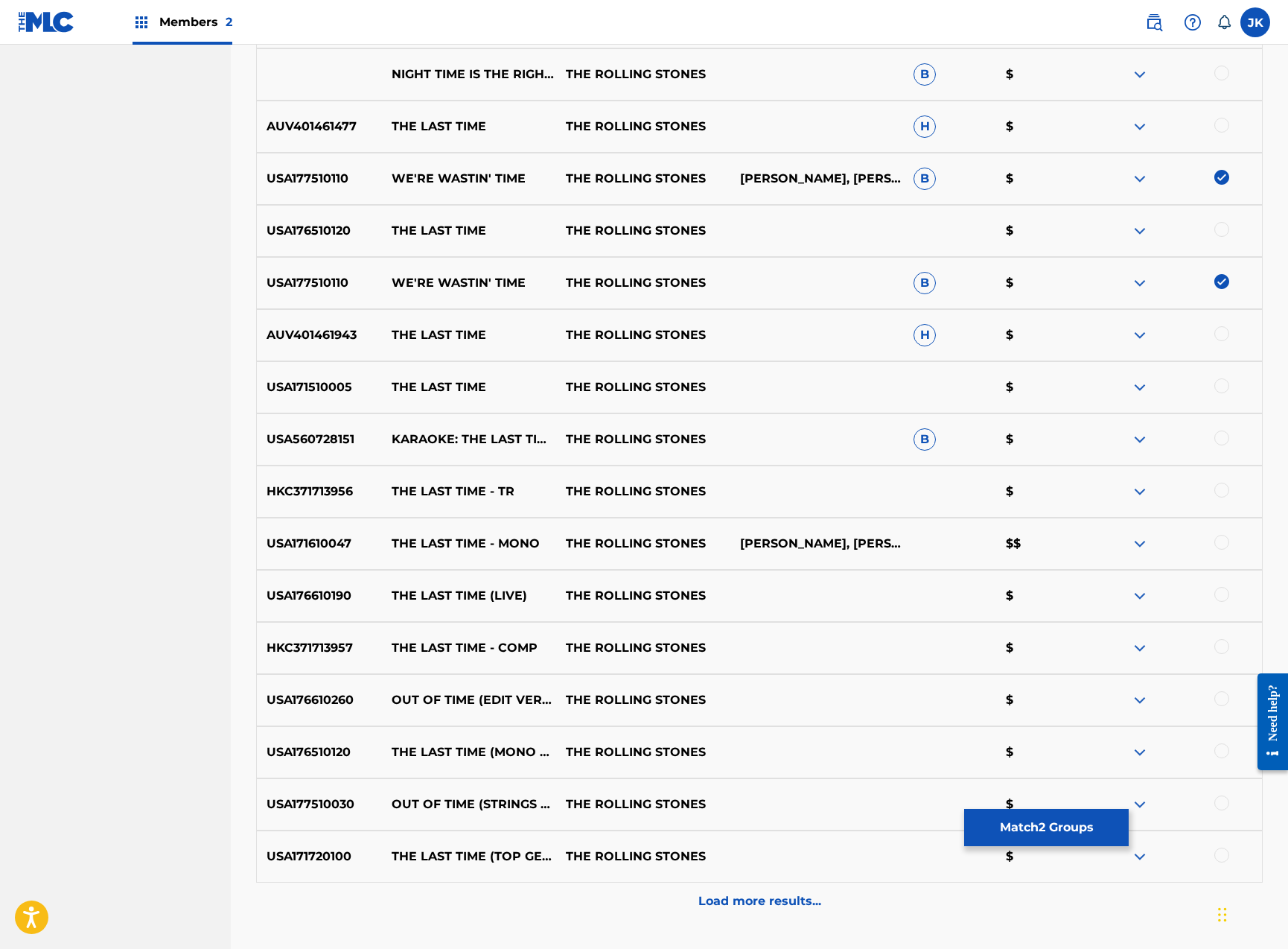
scroll to position [876, 0]
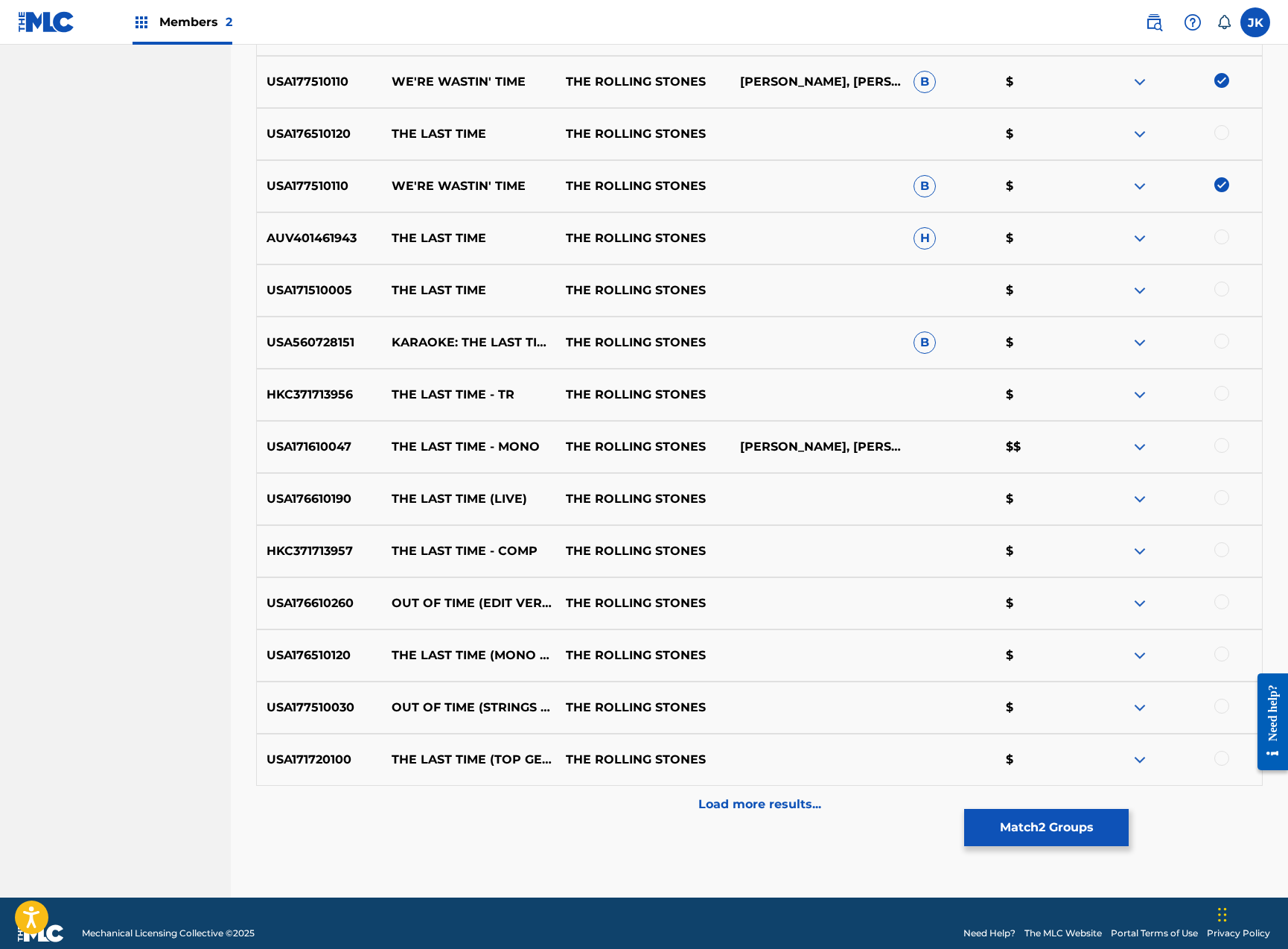
click at [1001, 828] on button "Match 2 Groups" at bounding box center [1046, 827] width 164 height 38
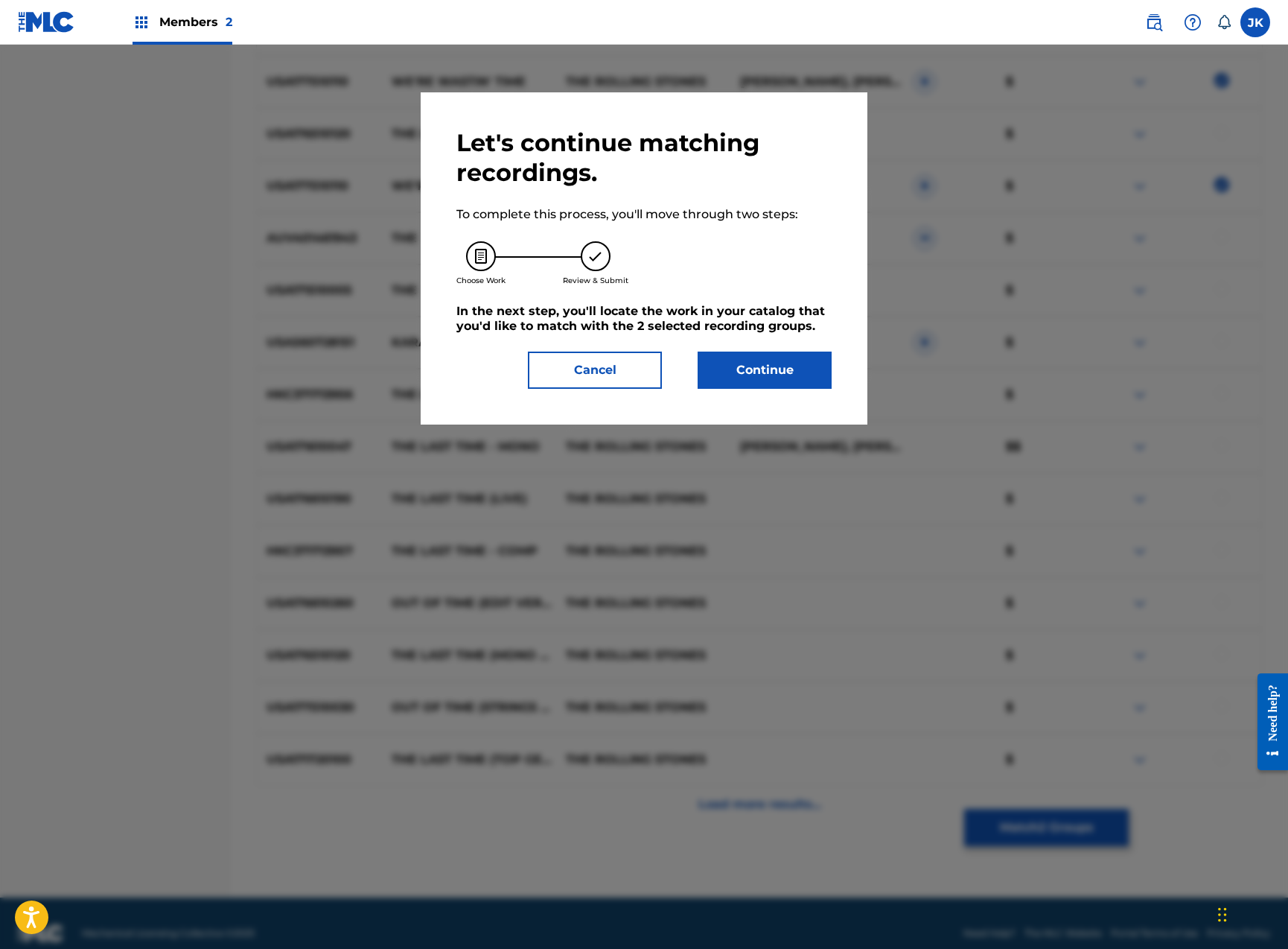
click at [768, 367] on button "Continue" at bounding box center [764, 370] width 134 height 38
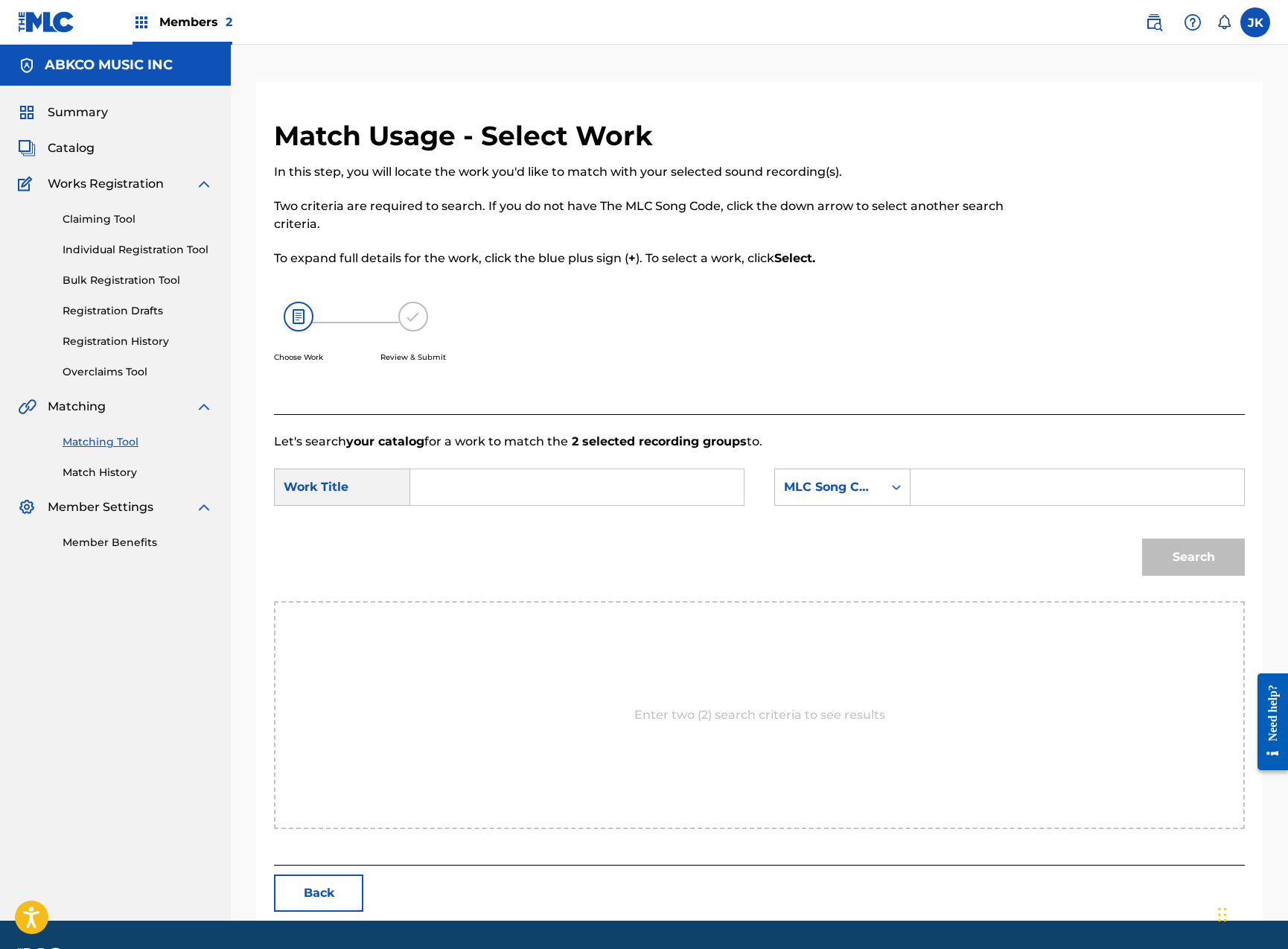
click at [617, 476] on input "Search Form" at bounding box center [577, 486] width 308 height 36
paste input "Wasting Time"
type input "Wasting Time"
click at [858, 496] on div "MLC Song Code" at bounding box center [829, 486] width 108 height 28
click at [852, 523] on div "Writer Name" at bounding box center [842, 524] width 135 height 38
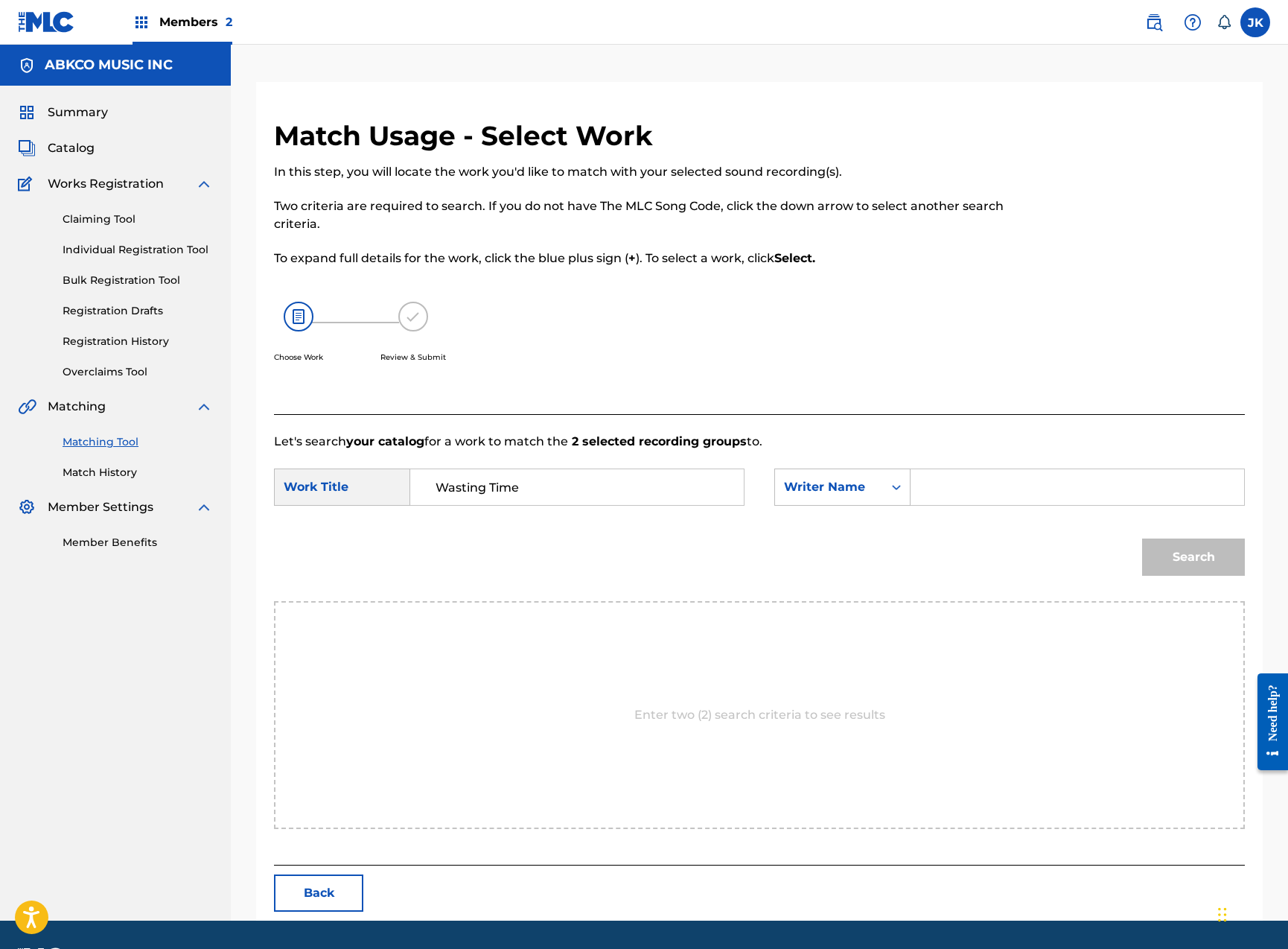
click at [983, 496] on input "Search Form" at bounding box center [1077, 486] width 308 height 36
type input "[PERSON_NAME]"
click at [1194, 557] on button "Search" at bounding box center [1194, 557] width 103 height 38
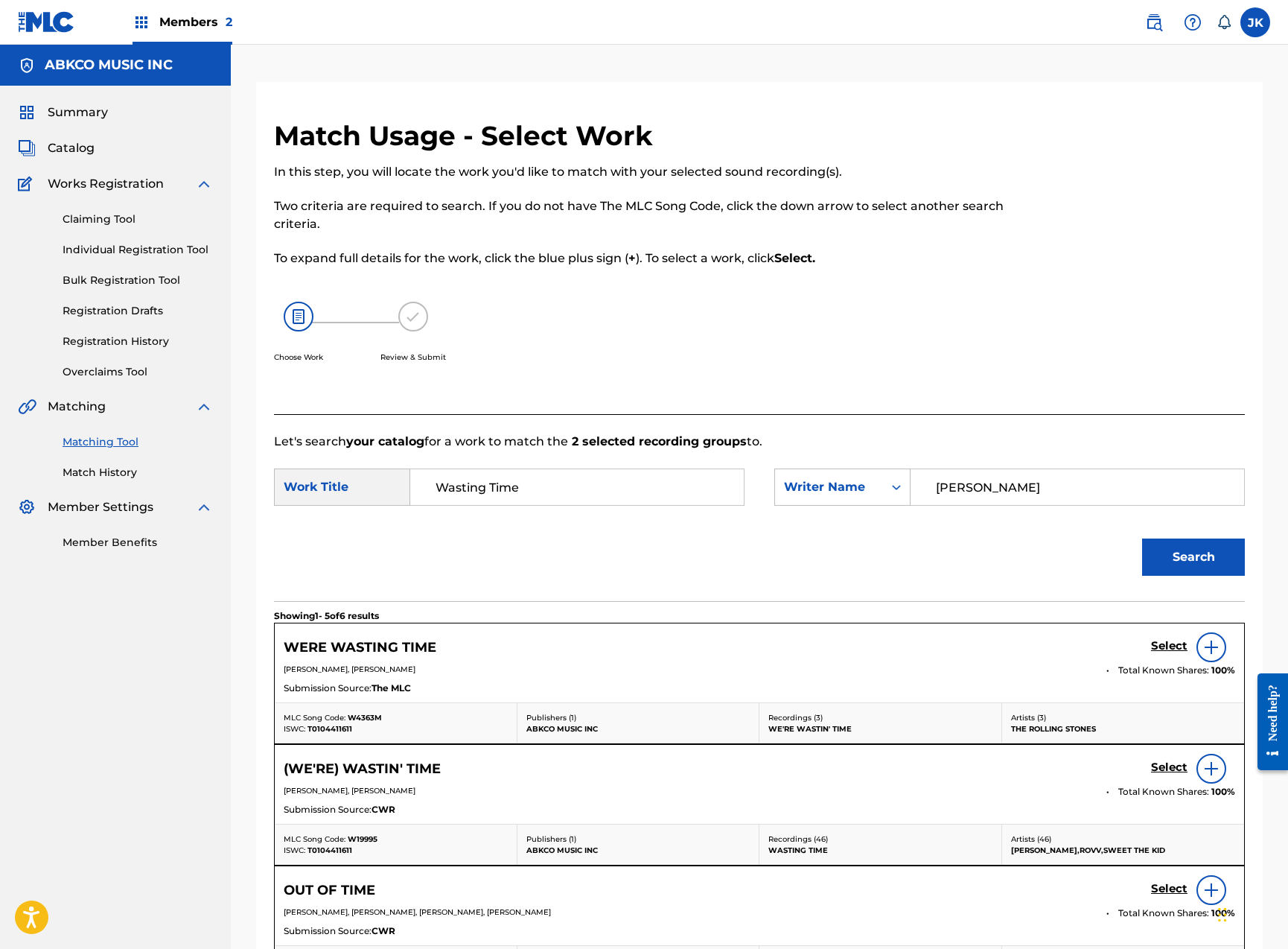
click at [1168, 646] on h5 "Select" at bounding box center [1170, 645] width 37 height 14
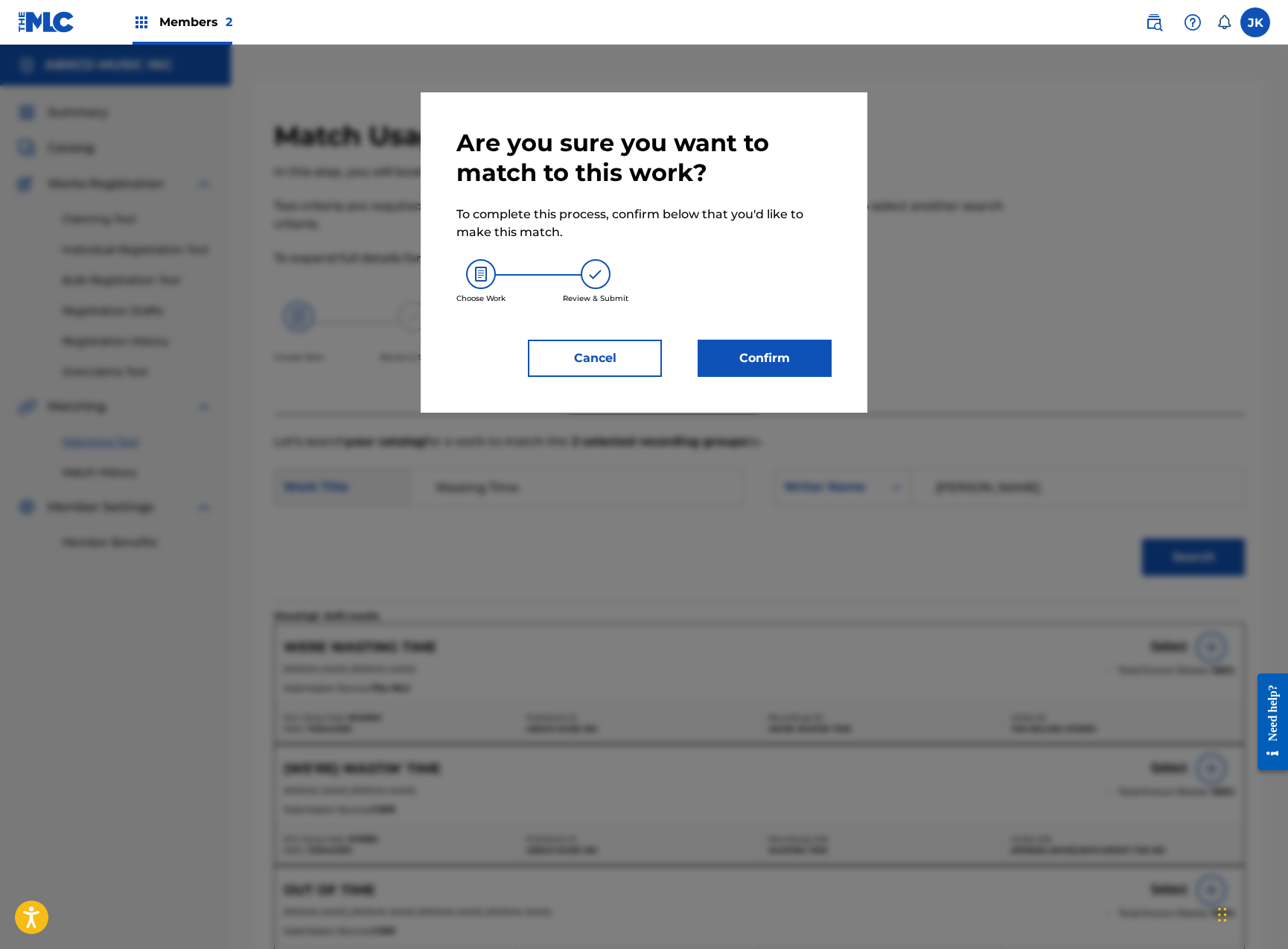
click at [816, 357] on button "Confirm" at bounding box center [764, 358] width 134 height 38
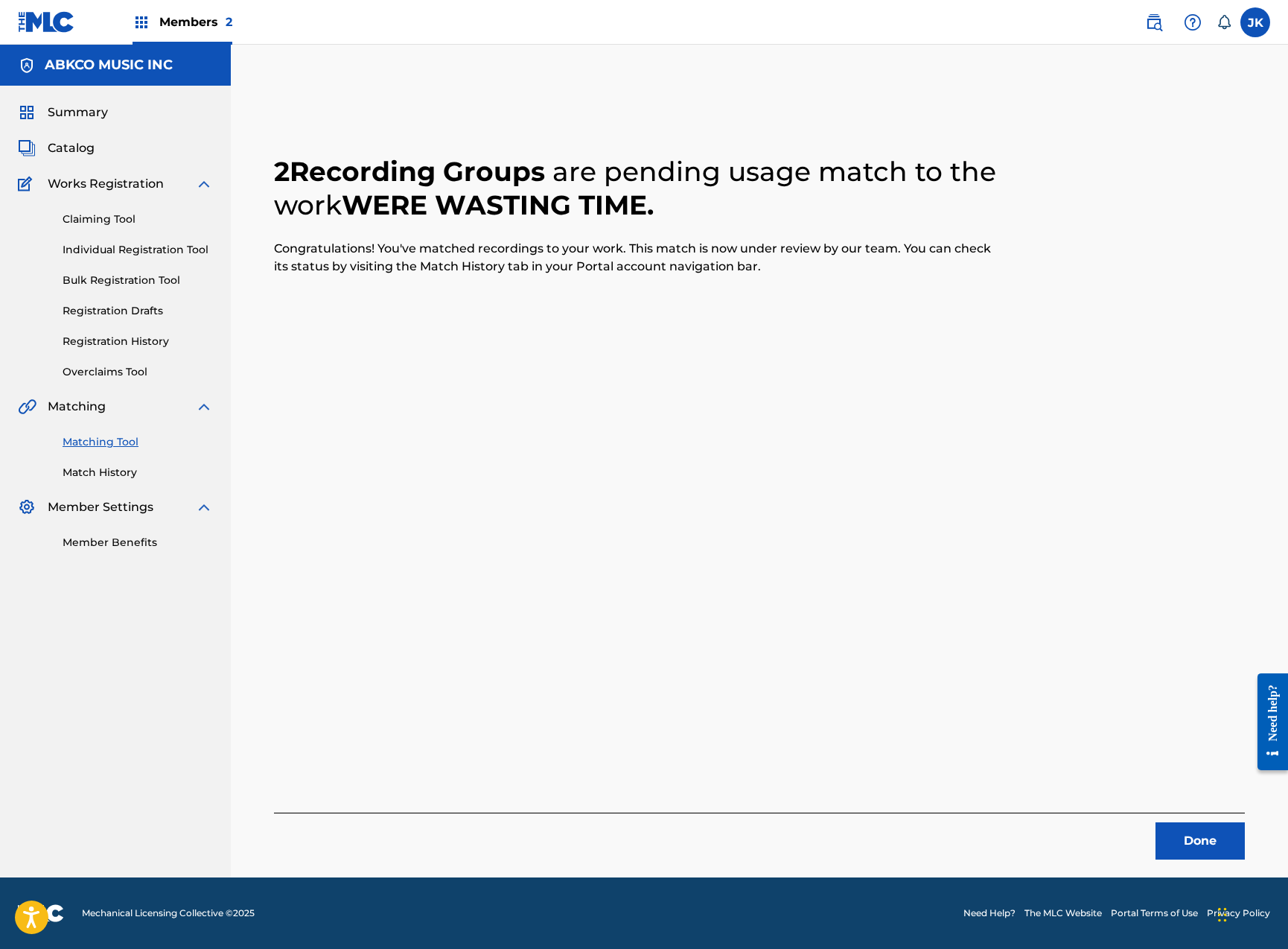
click at [1200, 827] on button "Done" at bounding box center [1199, 841] width 89 height 38
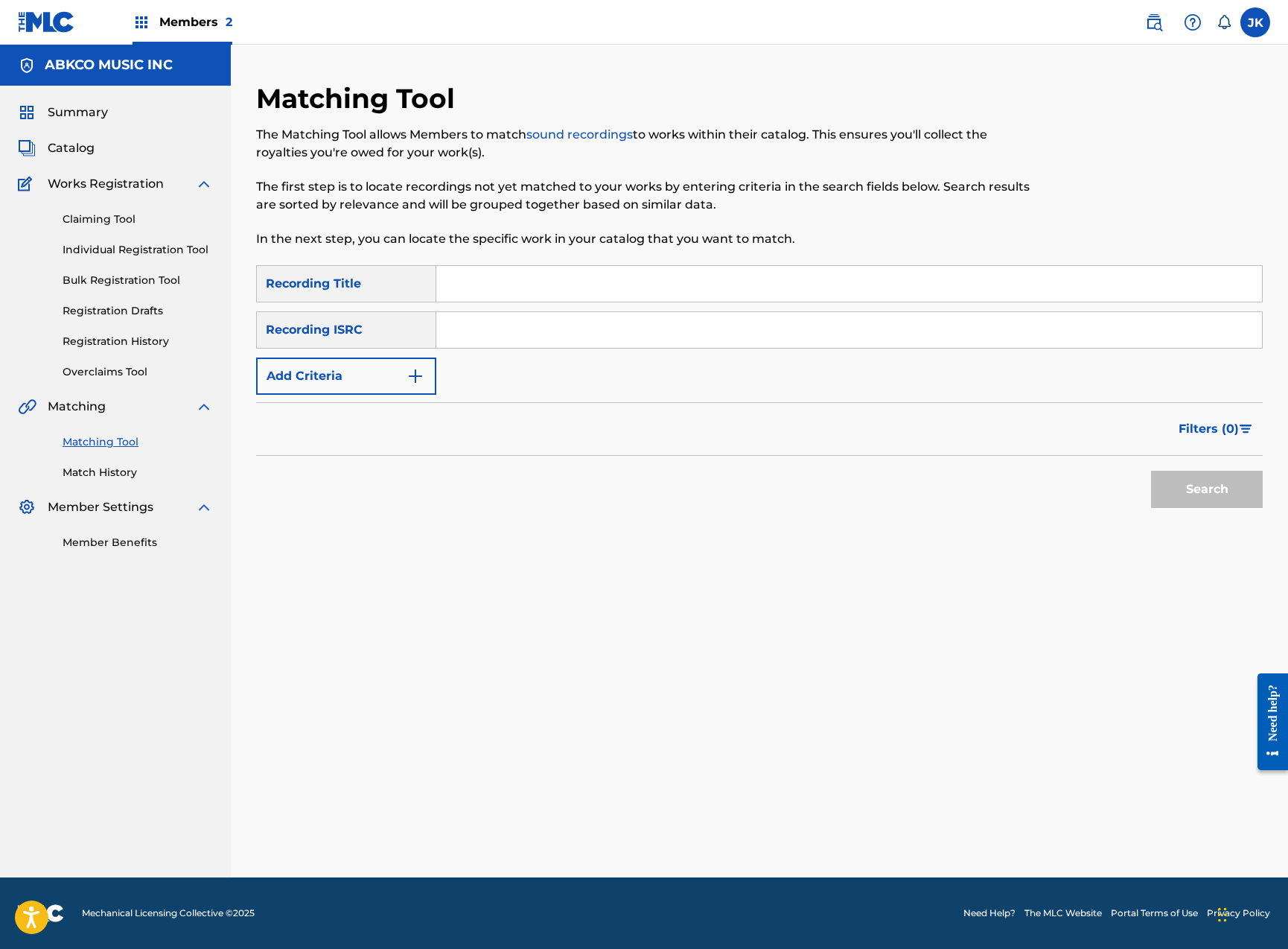
click at [513, 290] on input "Search Form" at bounding box center [849, 284] width 826 height 36
type input "if you"
paste input "If You Let Me"
type input "If You Let Me"
click at [1206, 489] on button "Search" at bounding box center [1207, 489] width 112 height 38
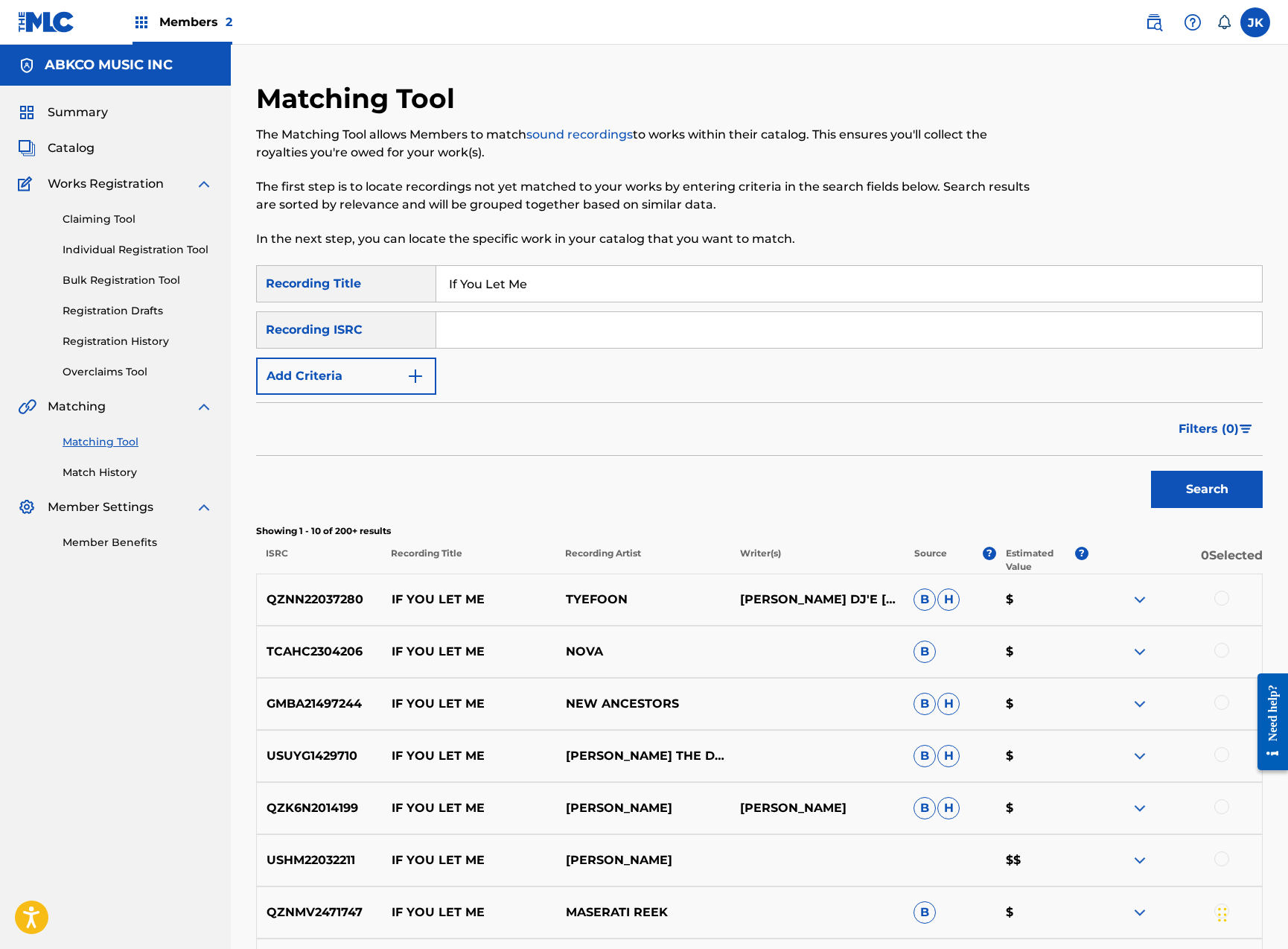
click at [368, 370] on button "Add Criteria" at bounding box center [346, 376] width 180 height 38
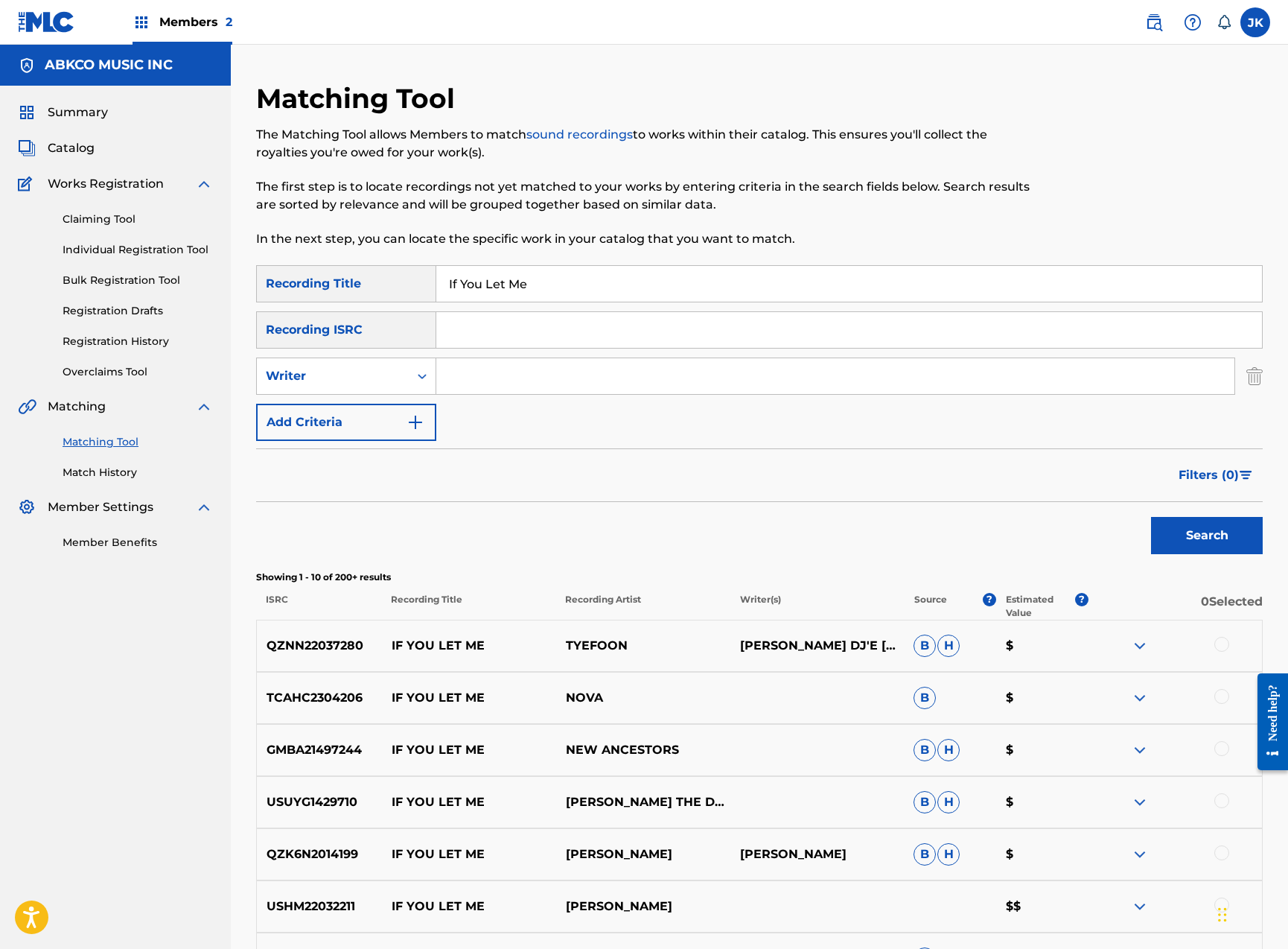
click at [503, 381] on input "Search Form" at bounding box center [836, 375] width 798 height 36
type input "jagger"
click at [1206, 535] on button "Search" at bounding box center [1207, 535] width 112 height 38
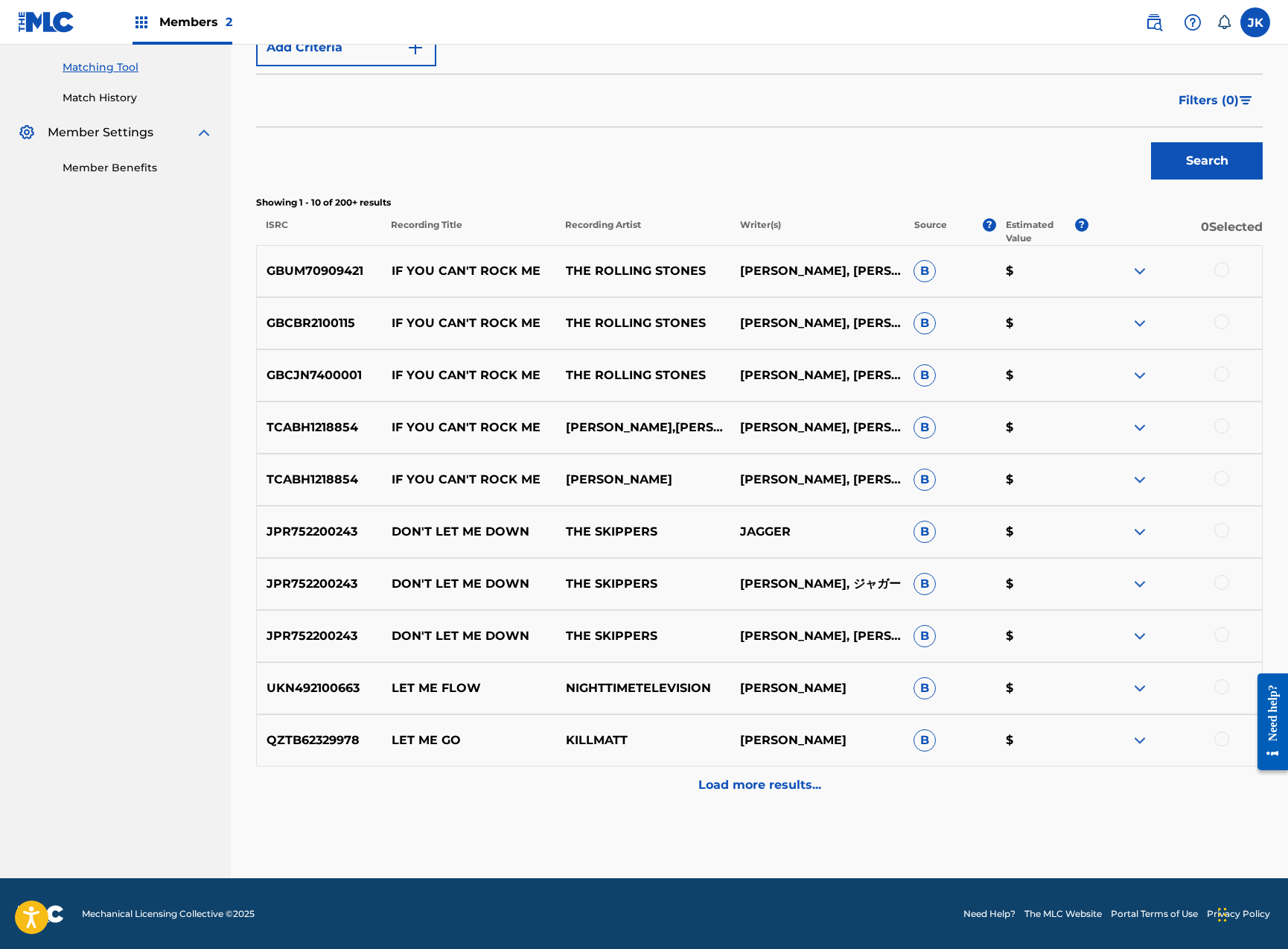
scroll to position [69, 0]
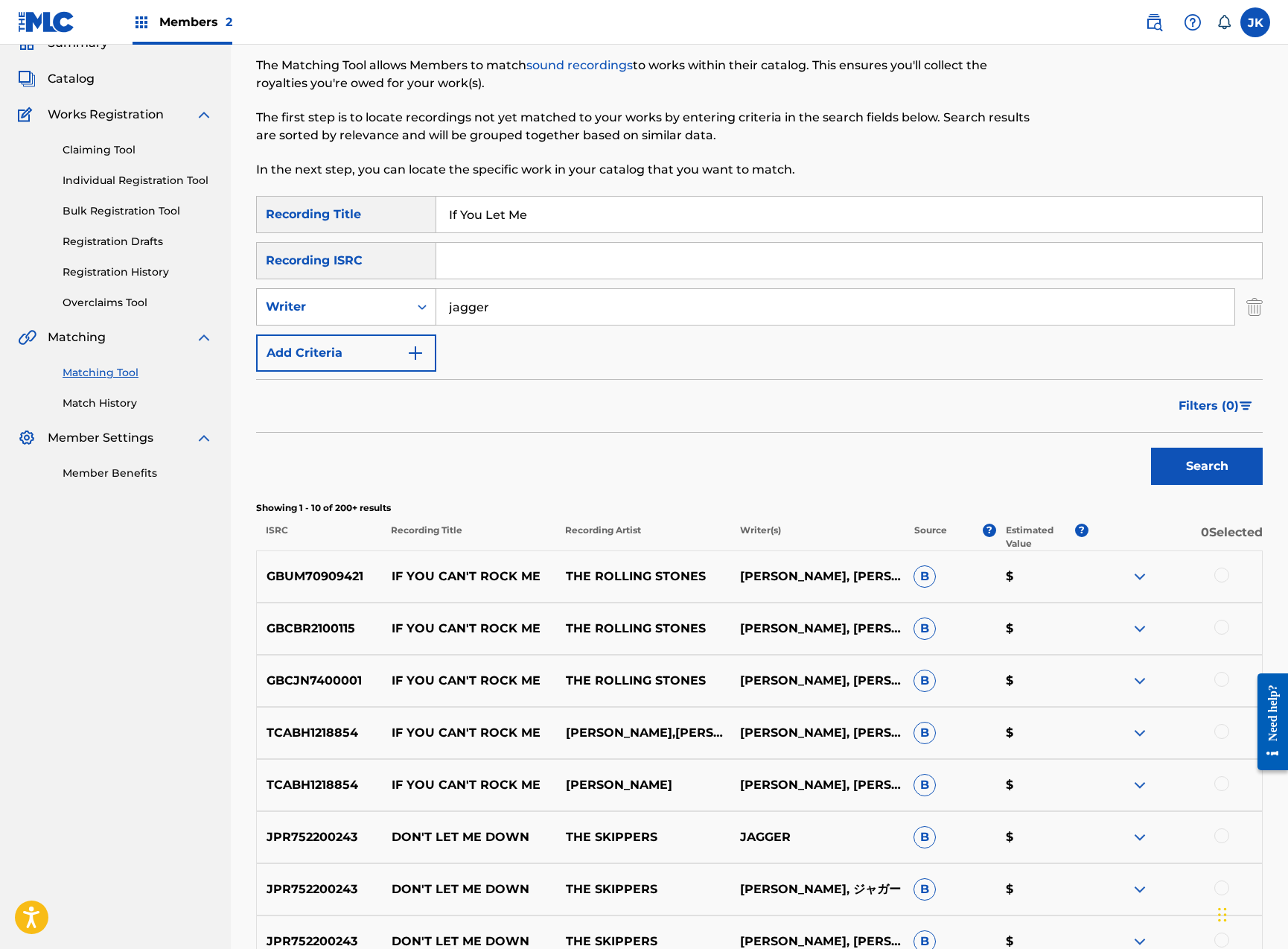
click at [389, 308] on div "Writer" at bounding box center [333, 307] width 134 height 17
click at [380, 342] on div "Recording Artist" at bounding box center [346, 344] width 179 height 38
click at [555, 307] on input "Search Form" at bounding box center [836, 307] width 798 height 36
type input "rolling stones"
click at [1206, 466] on button "Search" at bounding box center [1207, 466] width 112 height 38
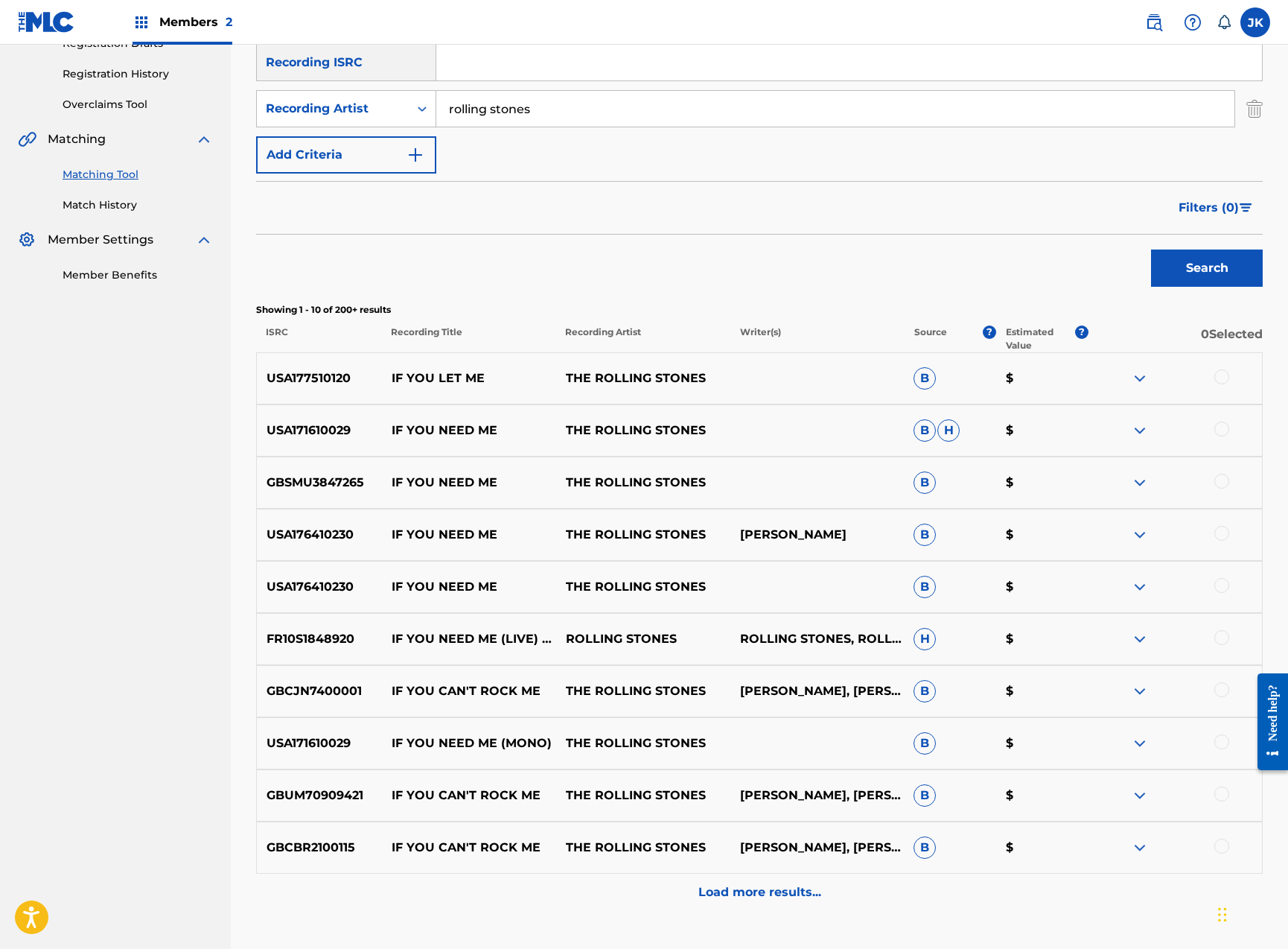
scroll to position [330, 0]
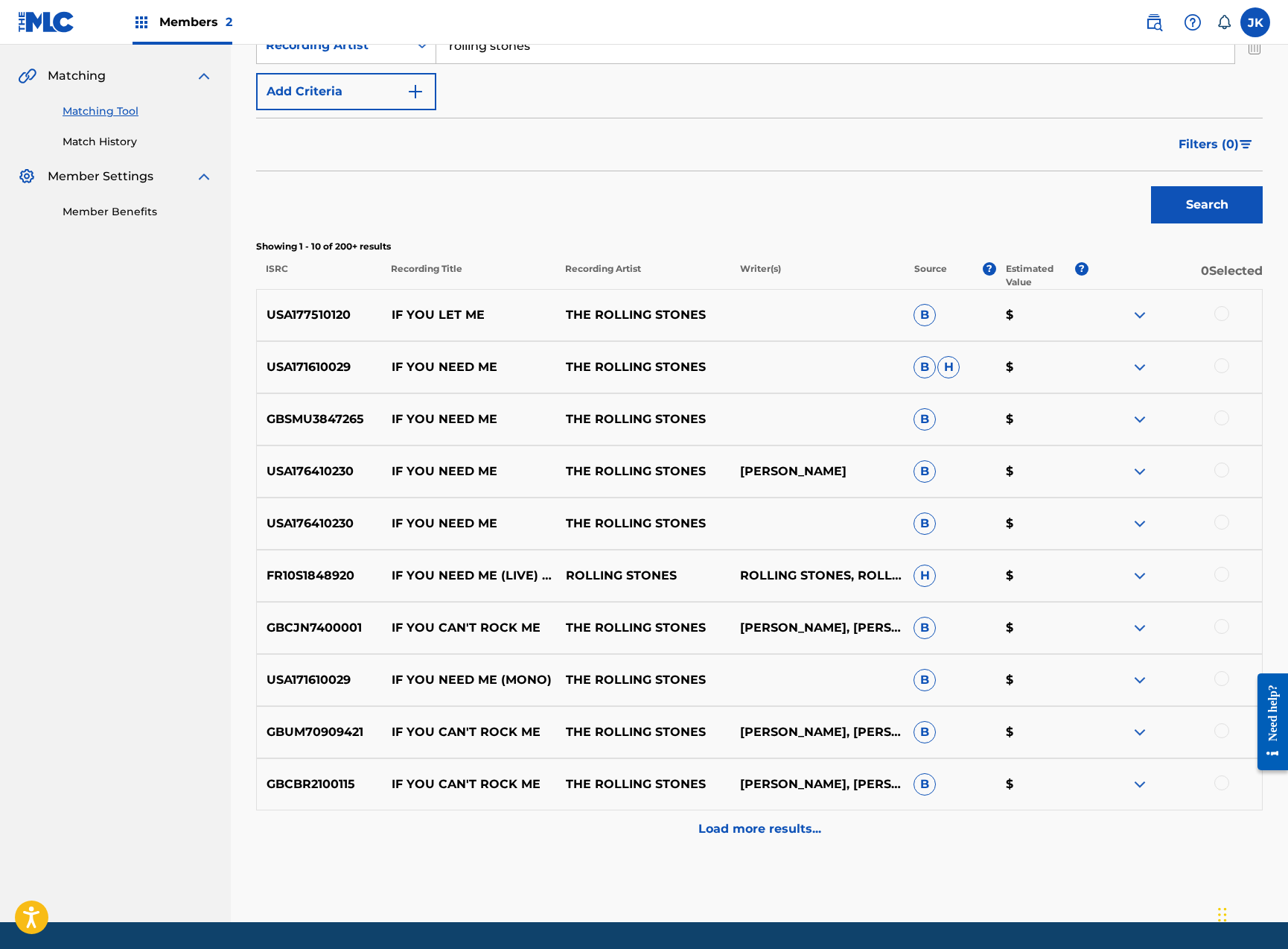
click at [1226, 310] on div at bounding box center [1222, 314] width 15 height 15
click at [1025, 823] on button "Match 1 Group" at bounding box center [1046, 827] width 164 height 38
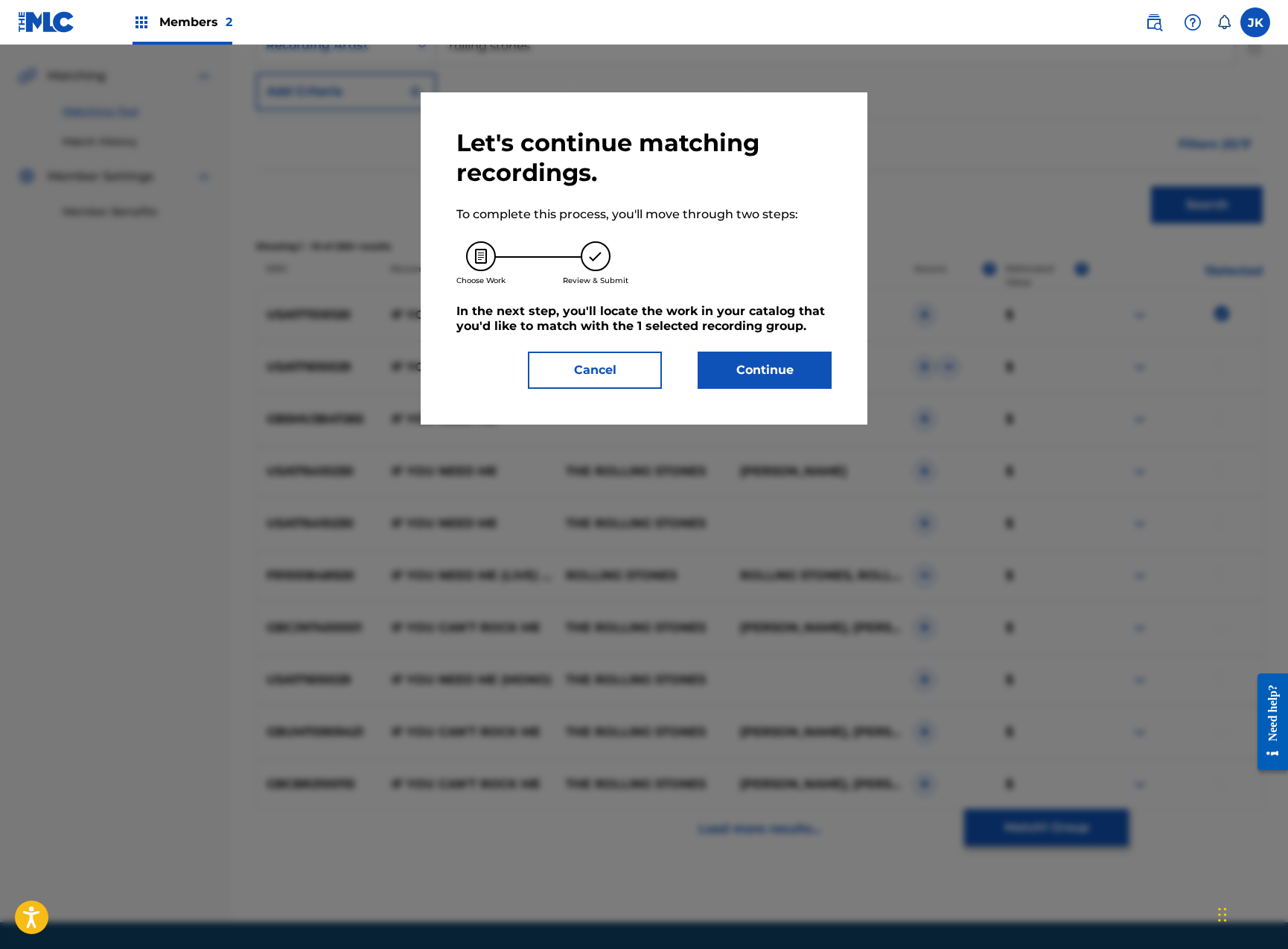
click at [767, 370] on button "Continue" at bounding box center [764, 370] width 134 height 38
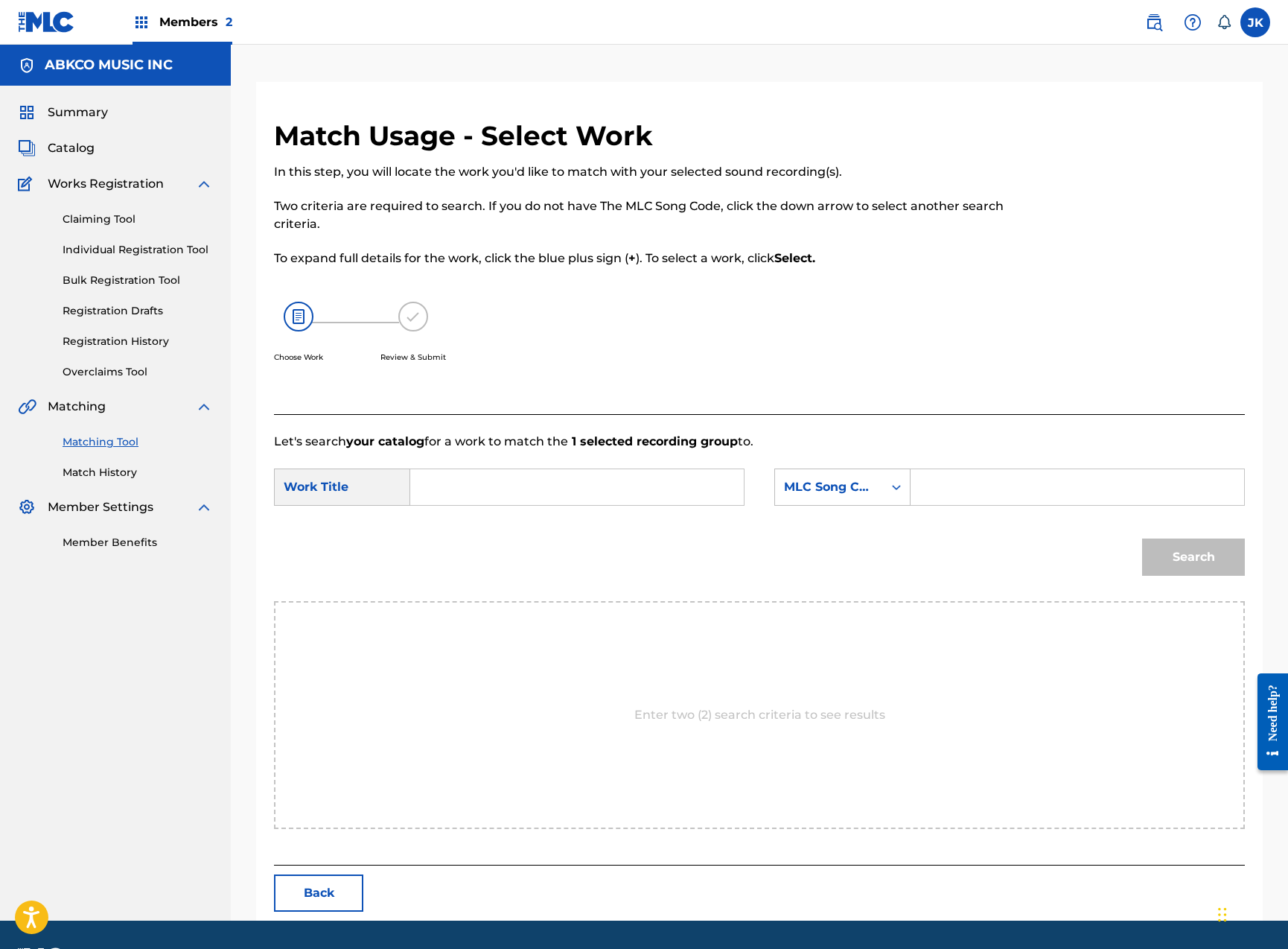
click at [517, 488] on input "Search Form" at bounding box center [577, 486] width 308 height 36
paste input "If You Let Me"
type input "If You Let Me"
drag, startPoint x: 921, startPoint y: 495, endPoint x: 878, endPoint y: 489, distance: 43.4
click at [916, 493] on div "Search Form" at bounding box center [1077, 486] width 334 height 38
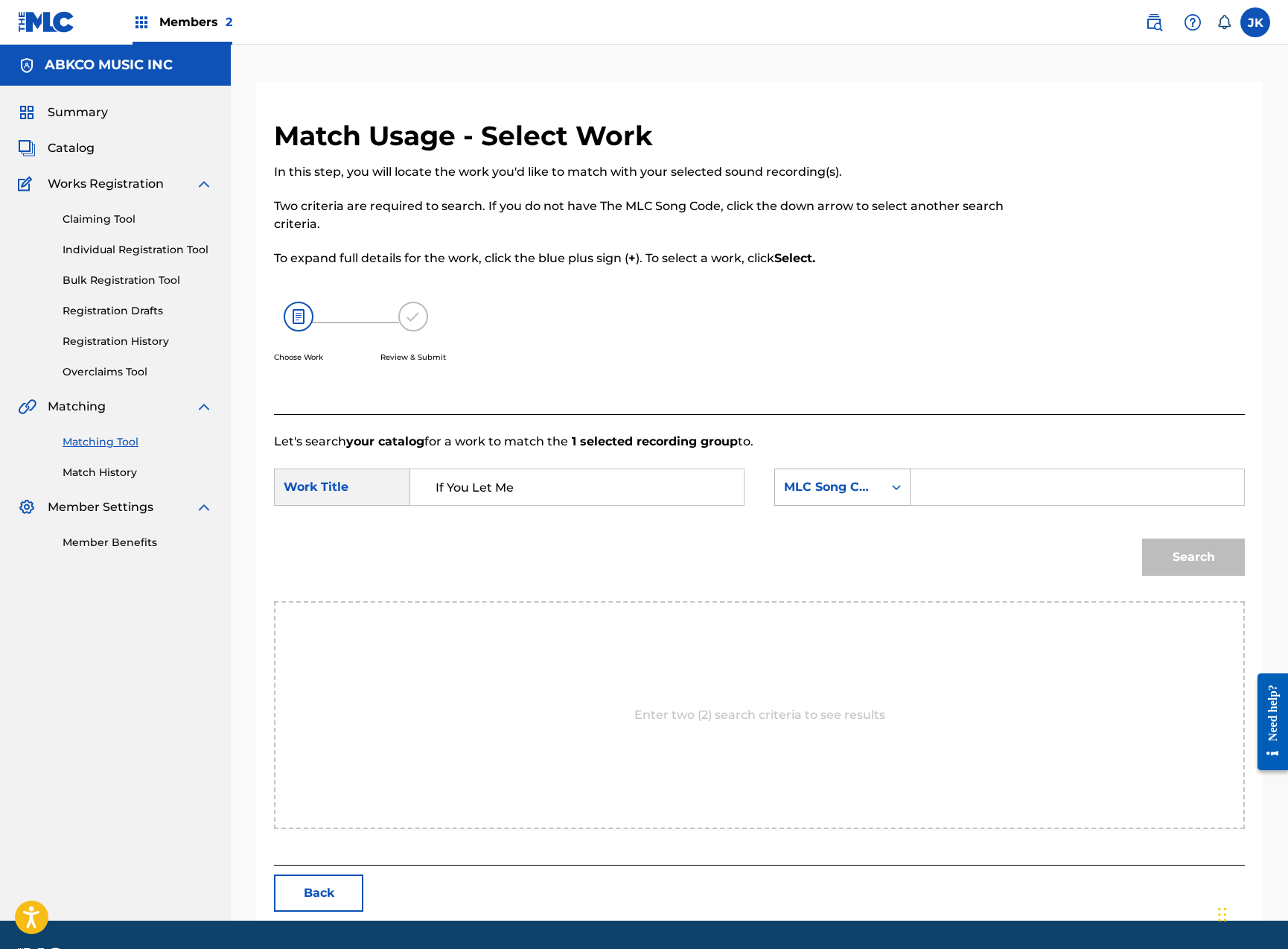
click at [877, 489] on div "MLC Song Code" at bounding box center [829, 486] width 108 height 28
click at [875, 516] on div "ISWC" at bounding box center [842, 507] width 135 height 38
click at [876, 491] on div "ISWC" at bounding box center [829, 486] width 108 height 28
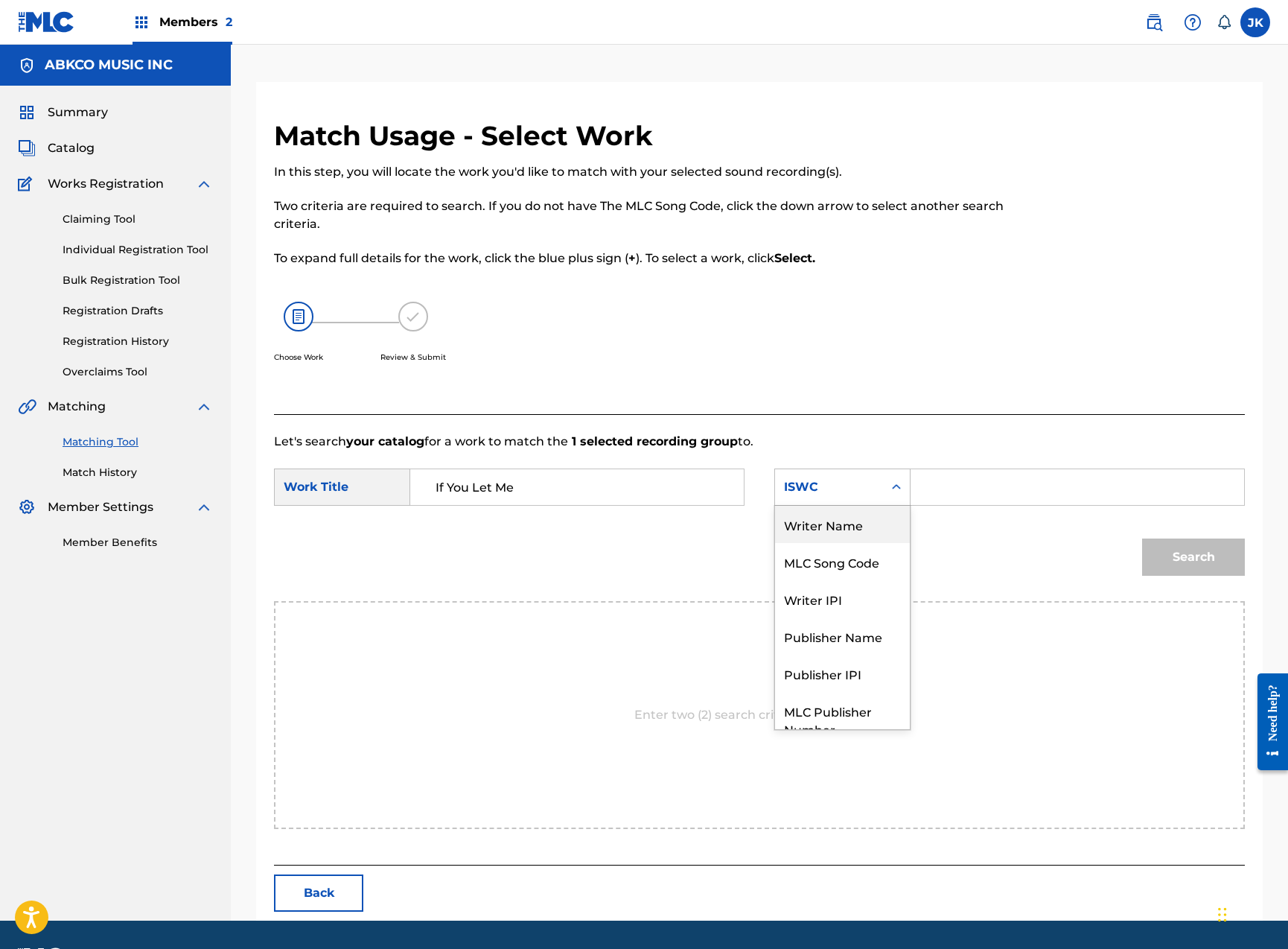
click at [879, 536] on div "Writer Name" at bounding box center [842, 524] width 135 height 38
click at [1016, 491] on input "Search Form" at bounding box center [1077, 486] width 308 height 36
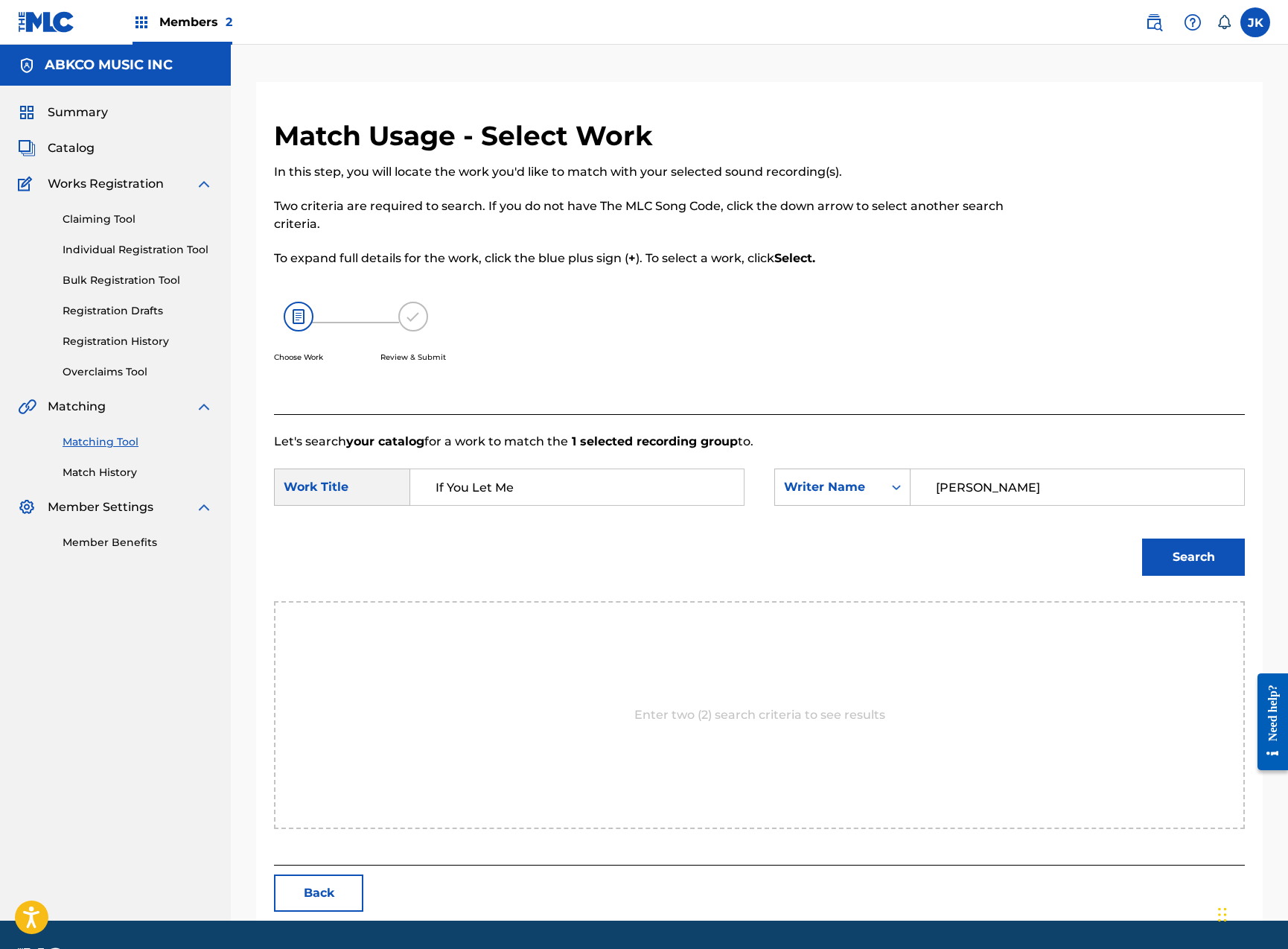
type input "[PERSON_NAME]"
click at [1194, 557] on button "Search" at bounding box center [1194, 557] width 103 height 38
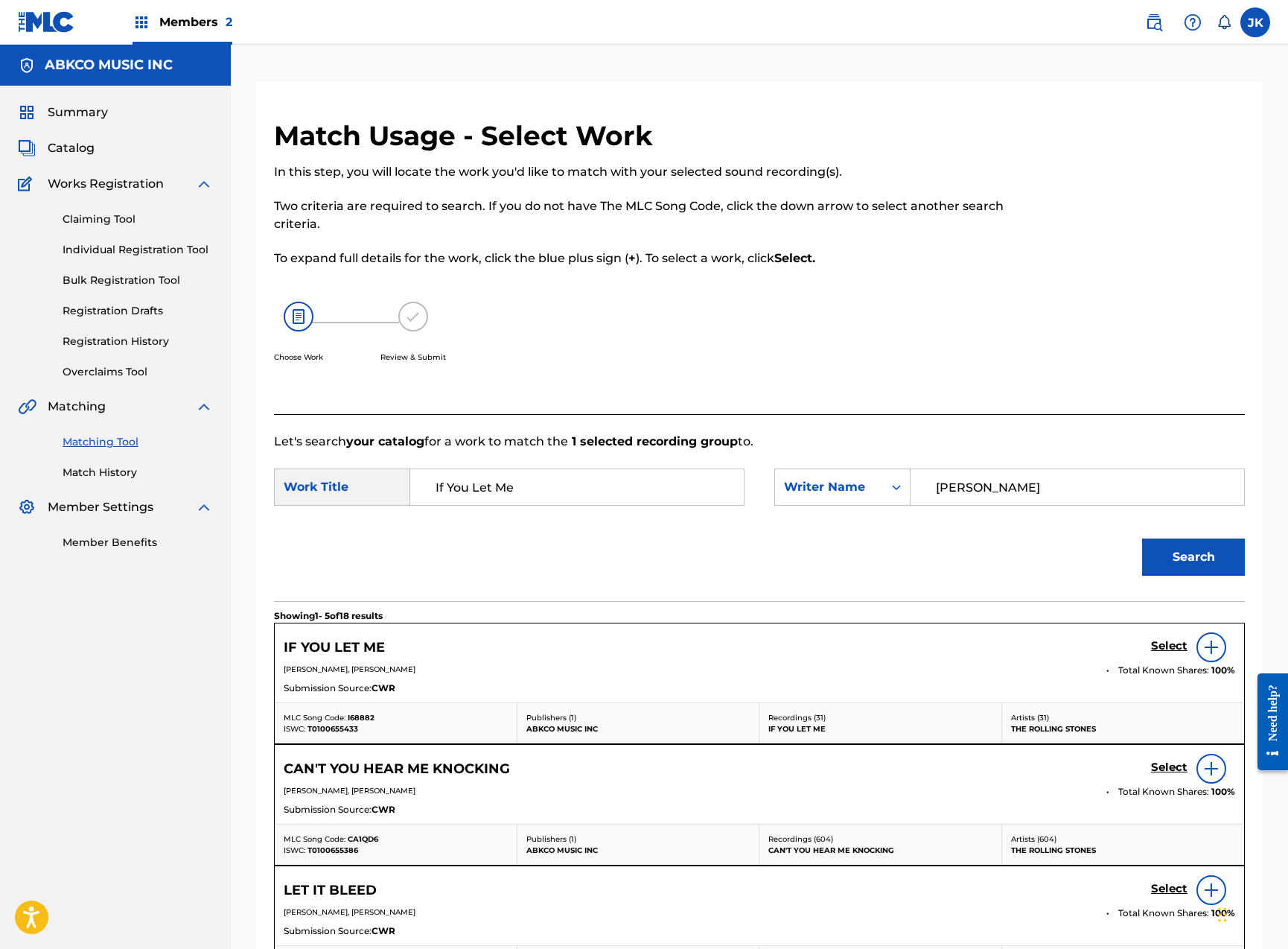
click at [1167, 642] on h5 "Select" at bounding box center [1170, 645] width 37 height 14
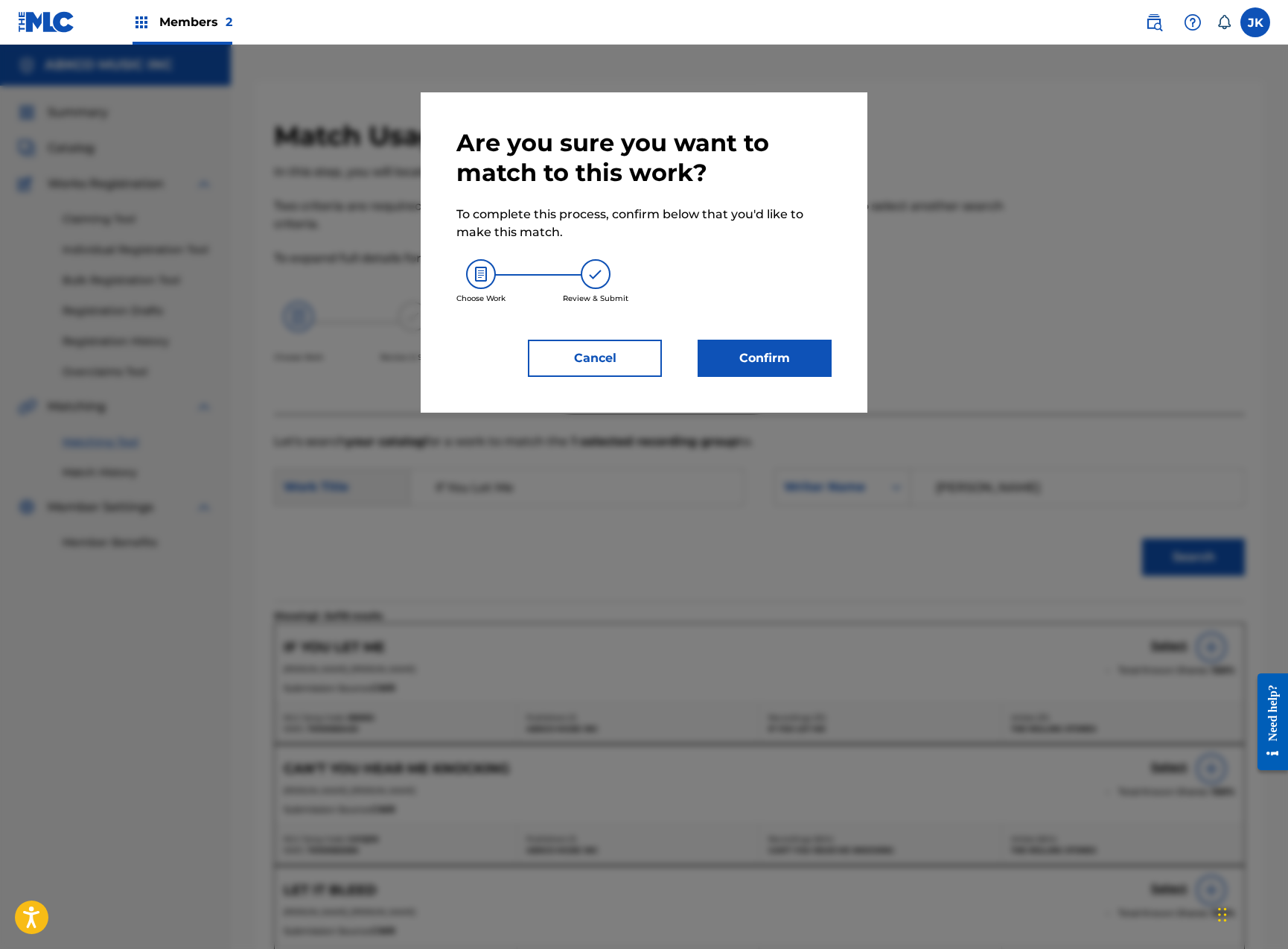
click at [744, 349] on button "Confirm" at bounding box center [764, 358] width 134 height 38
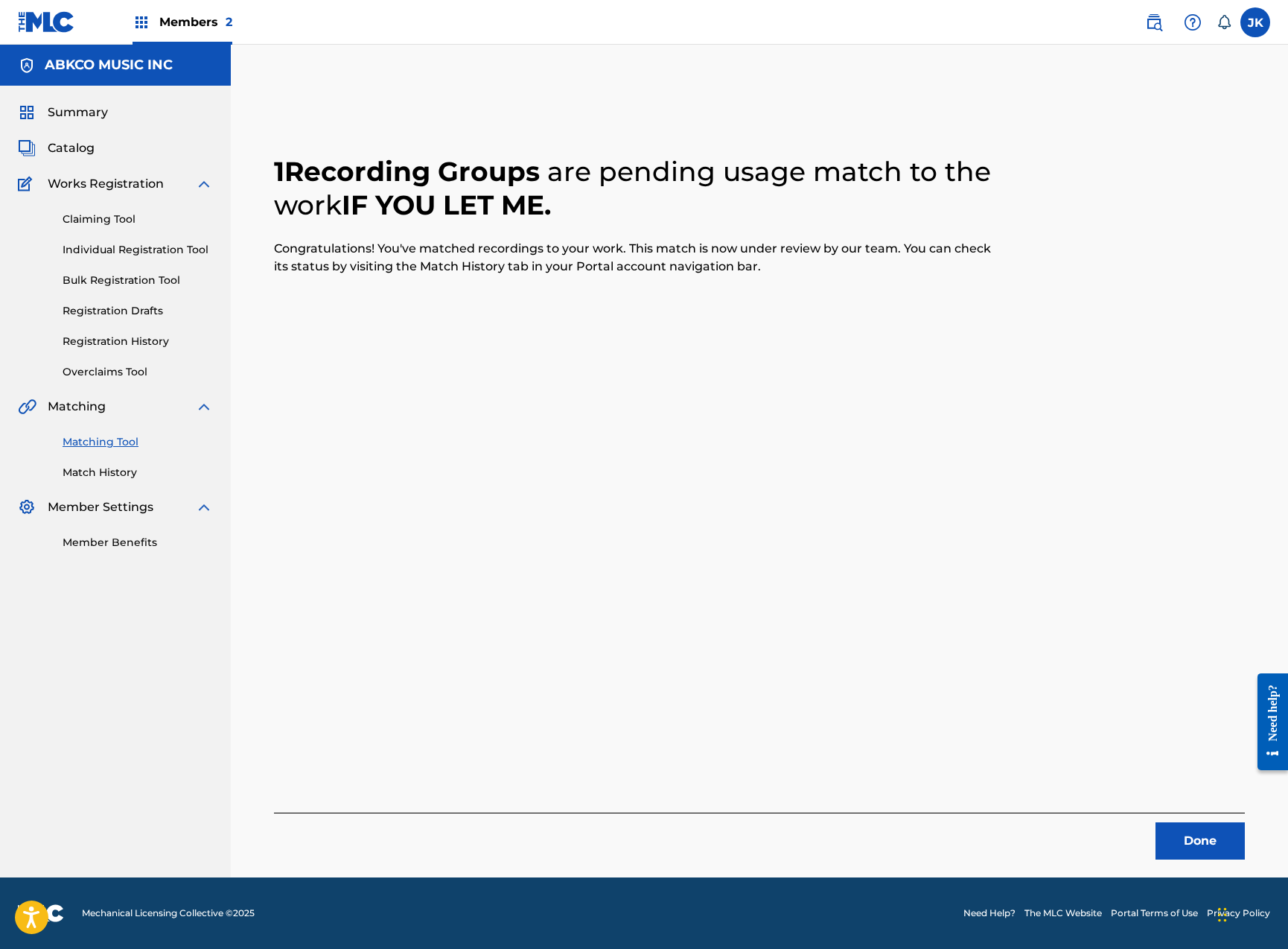
click at [1216, 835] on button "Done" at bounding box center [1199, 841] width 89 height 38
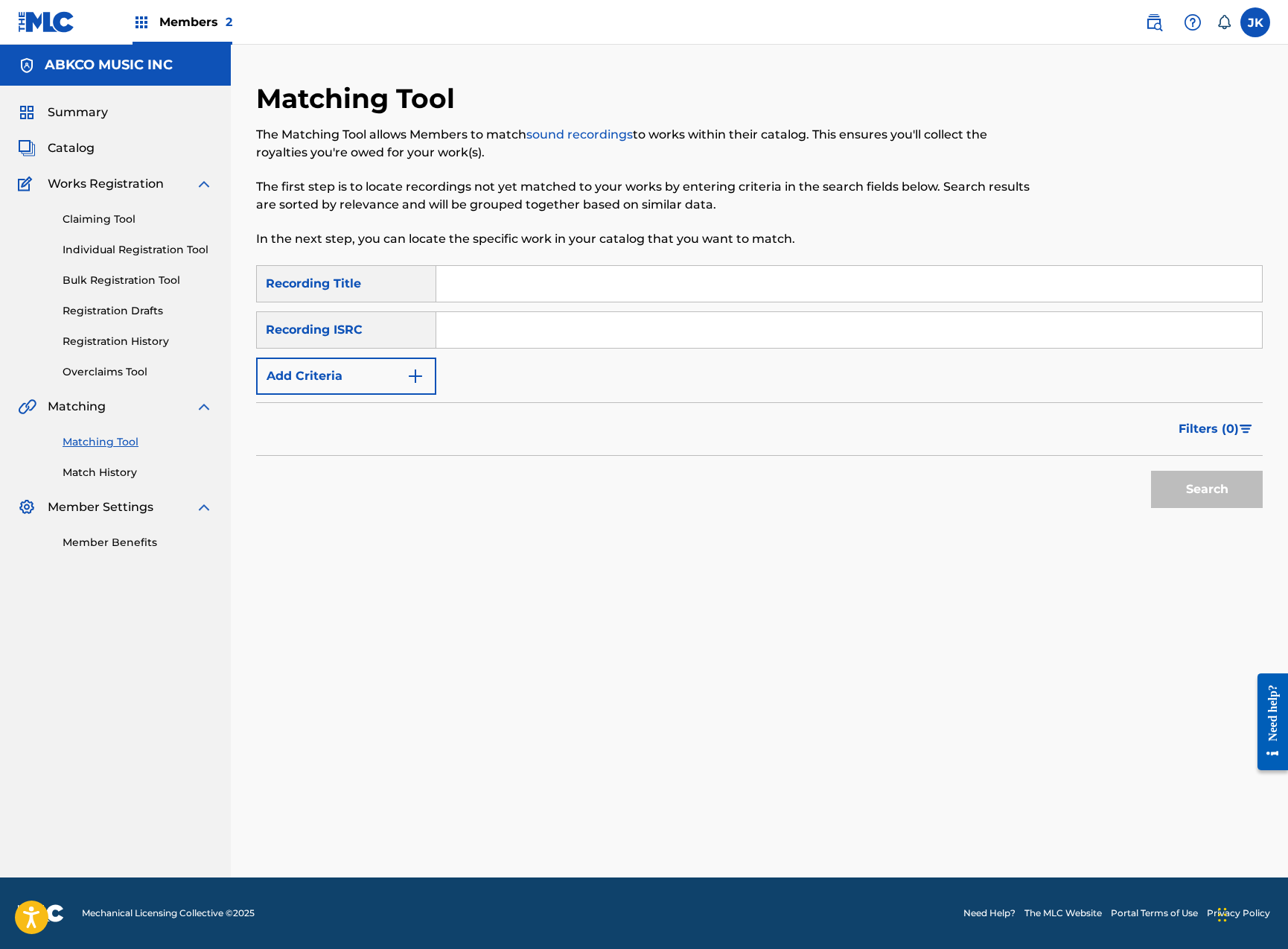
click at [477, 286] on input "Search Form" at bounding box center [849, 284] width 826 height 36
paste input "Powerman"
type input "Powerman"
click at [1206, 489] on button "Search" at bounding box center [1207, 489] width 112 height 38
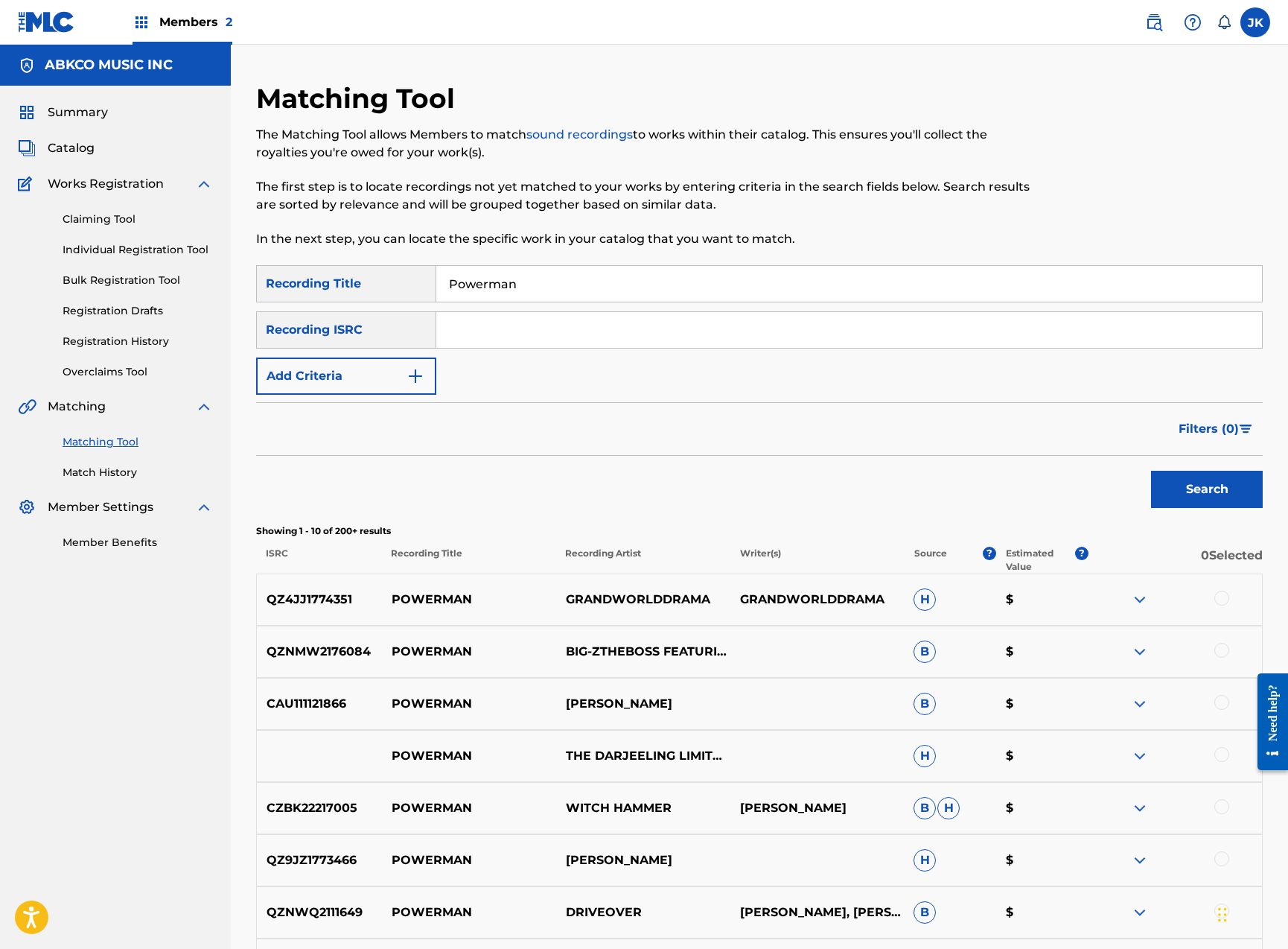
click at [1092, 1] on nav "Members 2 JK [PERSON_NAME] [PERSON_NAME] [EMAIL_ADDRESS][DOMAIN_NAME] Notificat…" at bounding box center [644, 22] width 1288 height 45
click at [373, 385] on button "Add Criteria" at bounding box center [346, 376] width 180 height 38
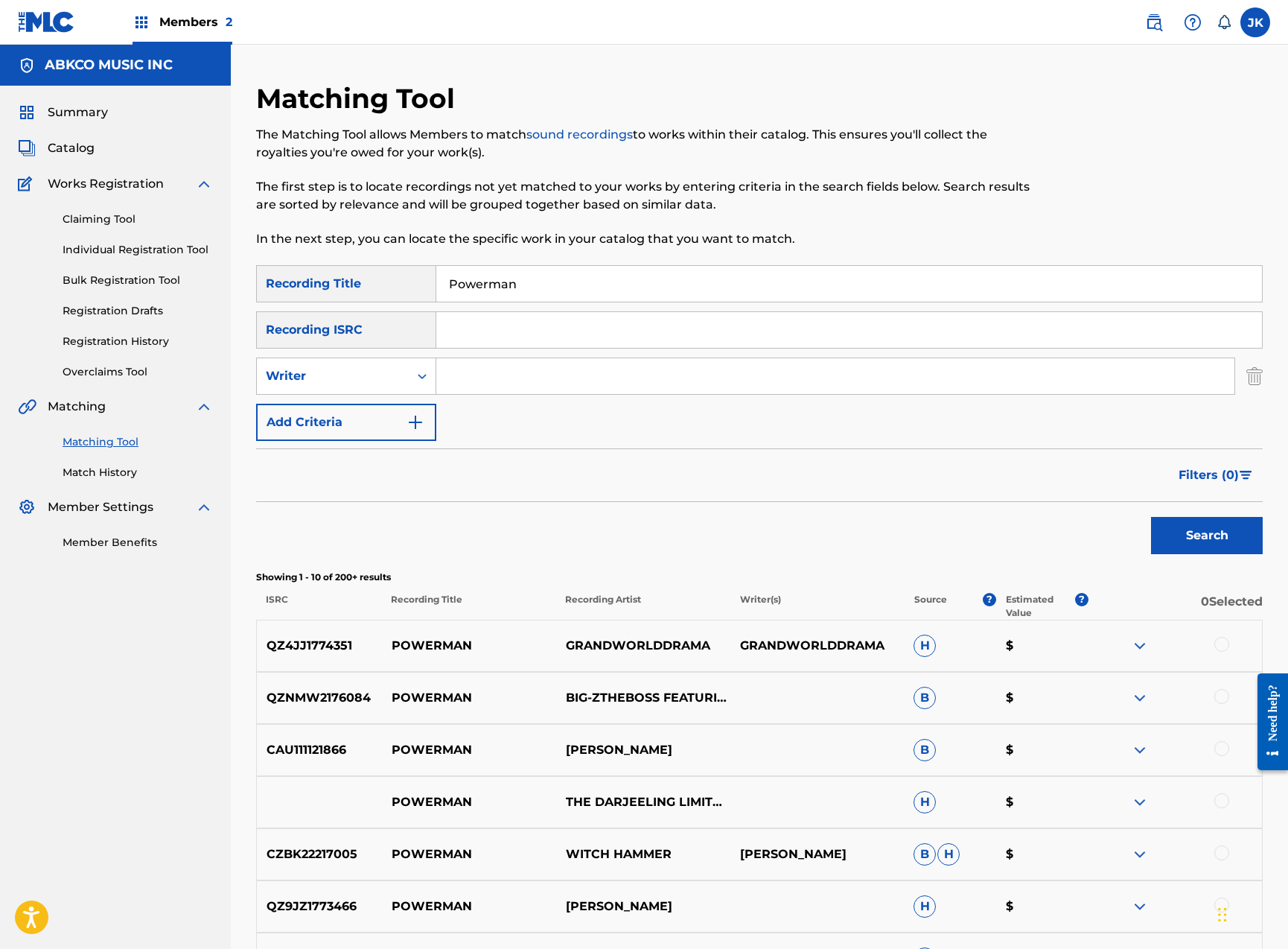
click at [480, 383] on input "Search Form" at bounding box center [836, 375] width 798 height 36
type input "r"
type input "[PERSON_NAME]"
click at [1206, 535] on button "Search" at bounding box center [1207, 535] width 112 height 38
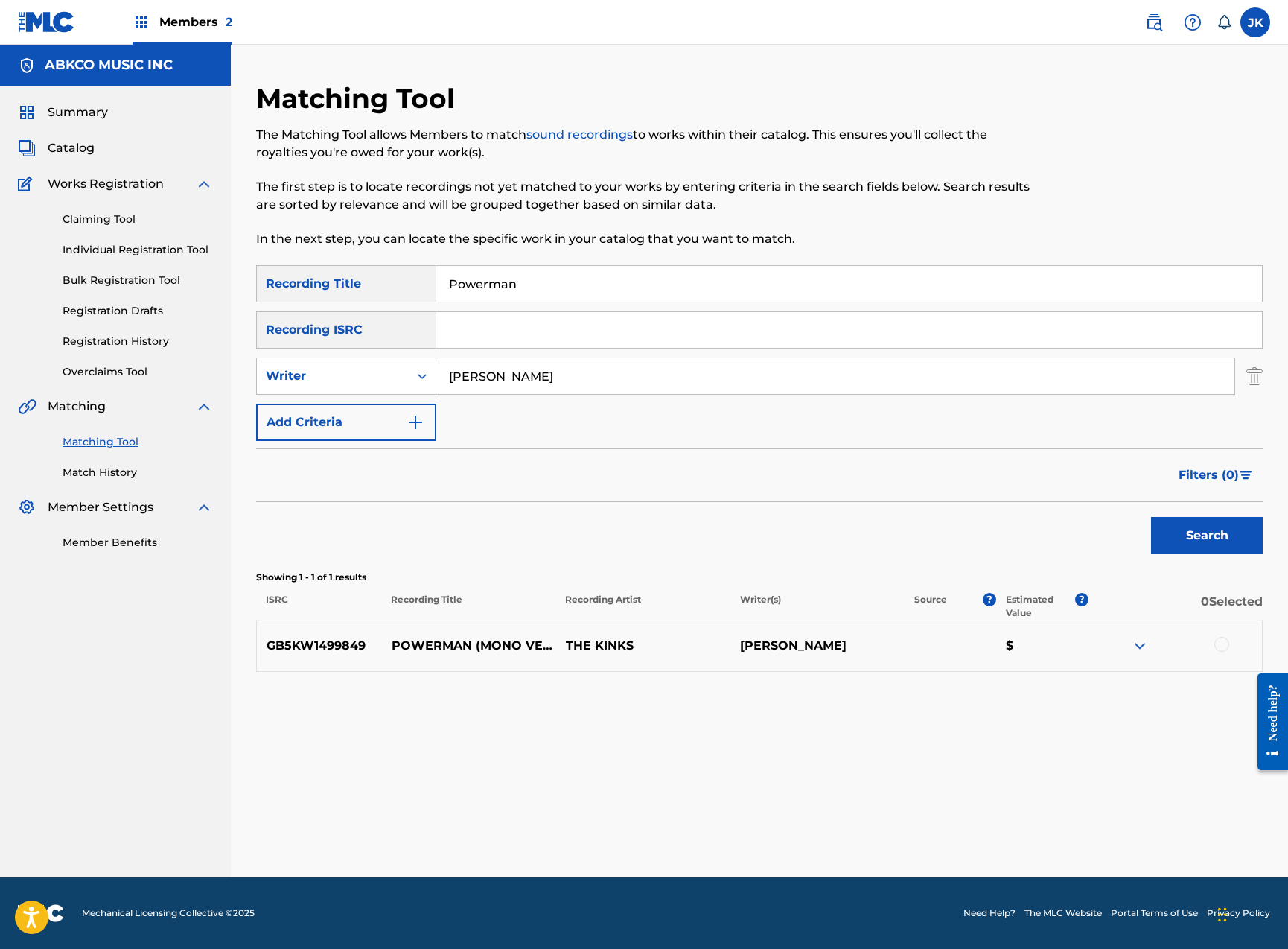
click at [1217, 645] on div at bounding box center [1222, 644] width 15 height 15
click at [1017, 834] on button "Match 1 Group" at bounding box center [1046, 827] width 164 height 38
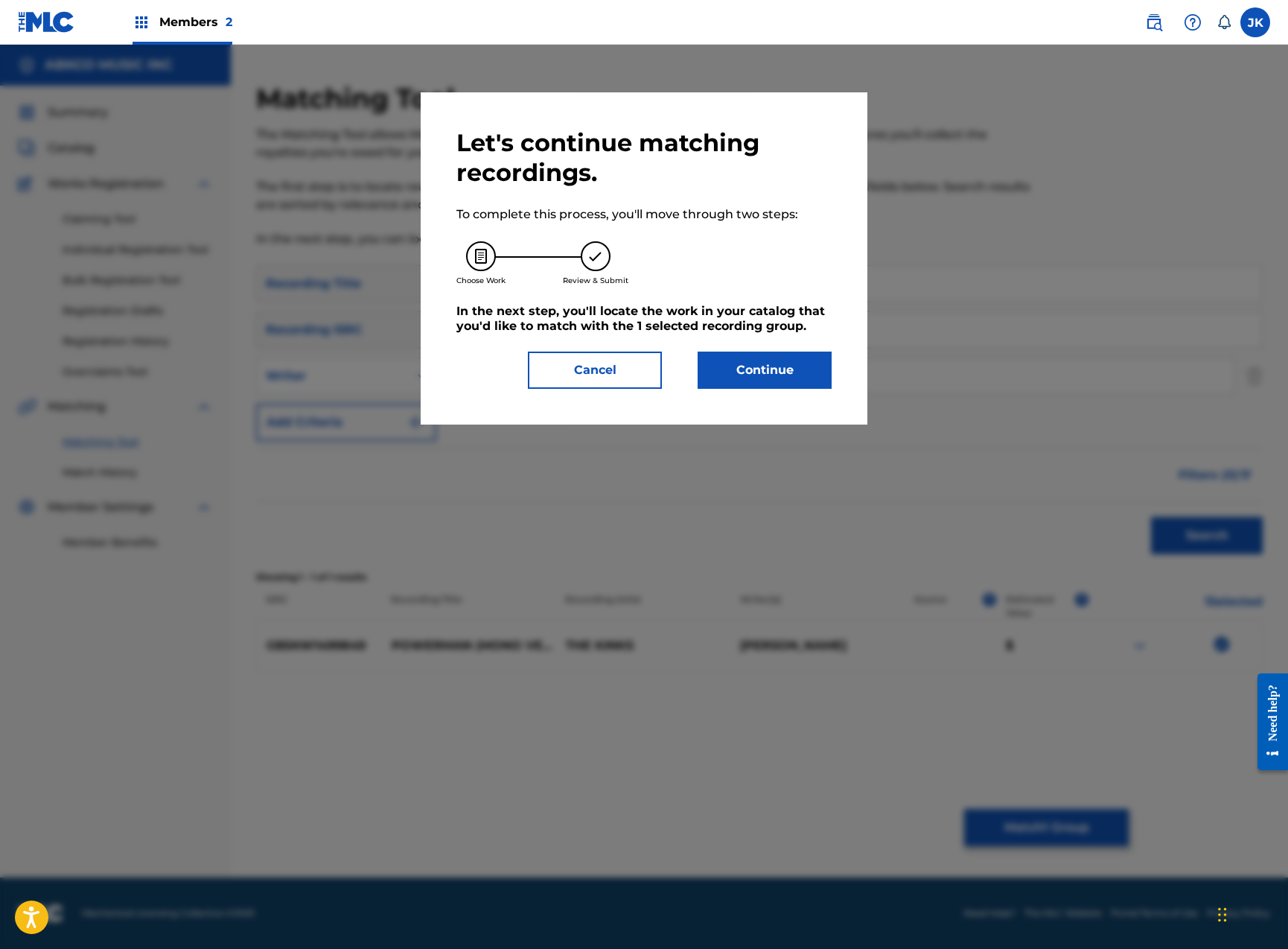
click at [791, 363] on button "Continue" at bounding box center [764, 370] width 134 height 38
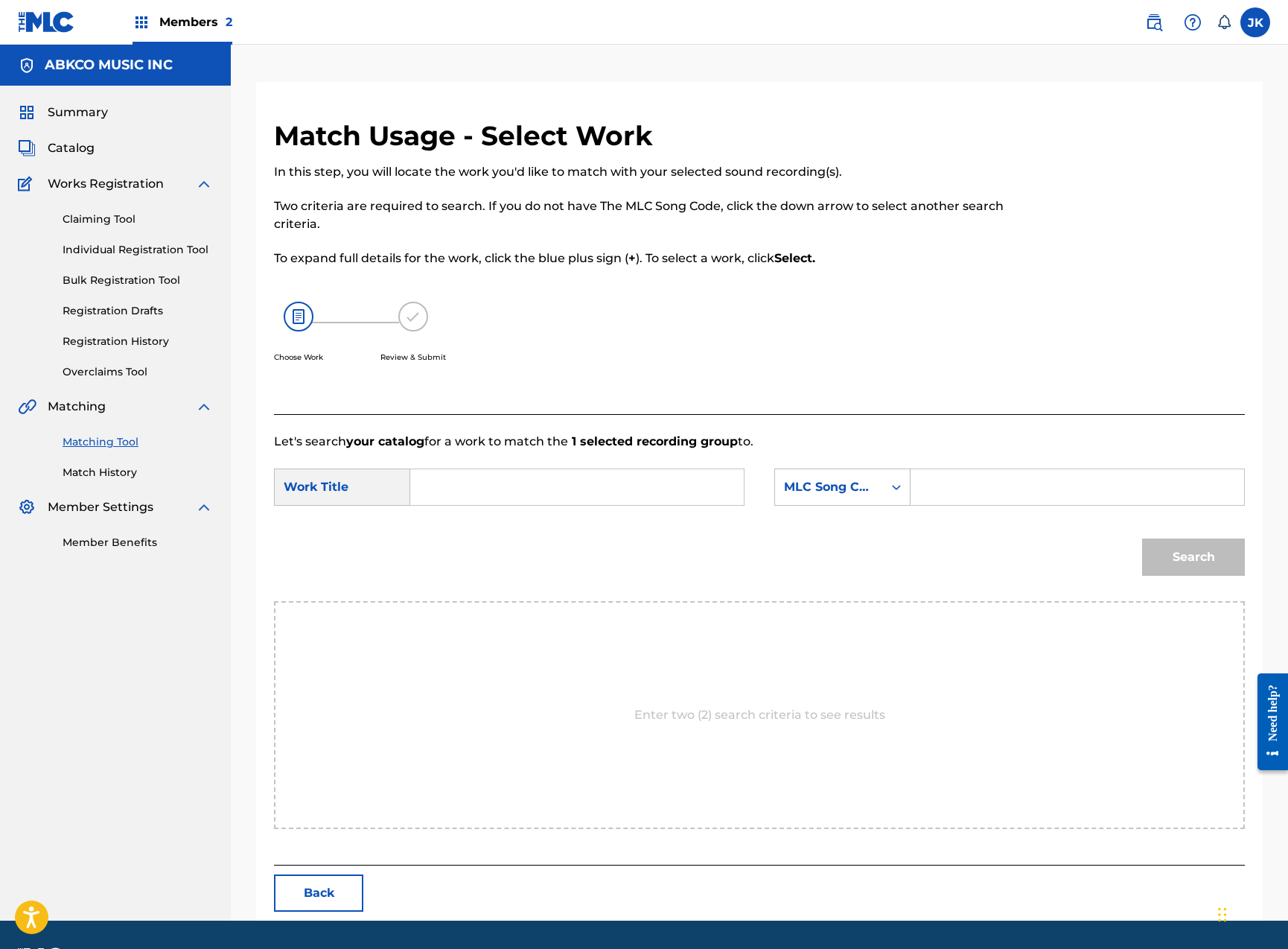
click at [492, 490] on input "Search Form" at bounding box center [577, 486] width 308 height 36
paste input "Powerman"
type input "Powerman"
click at [774, 496] on div "MLC Song Code" at bounding box center [842, 486] width 137 height 38
click at [827, 518] on div "Writer Name" at bounding box center [842, 524] width 135 height 38
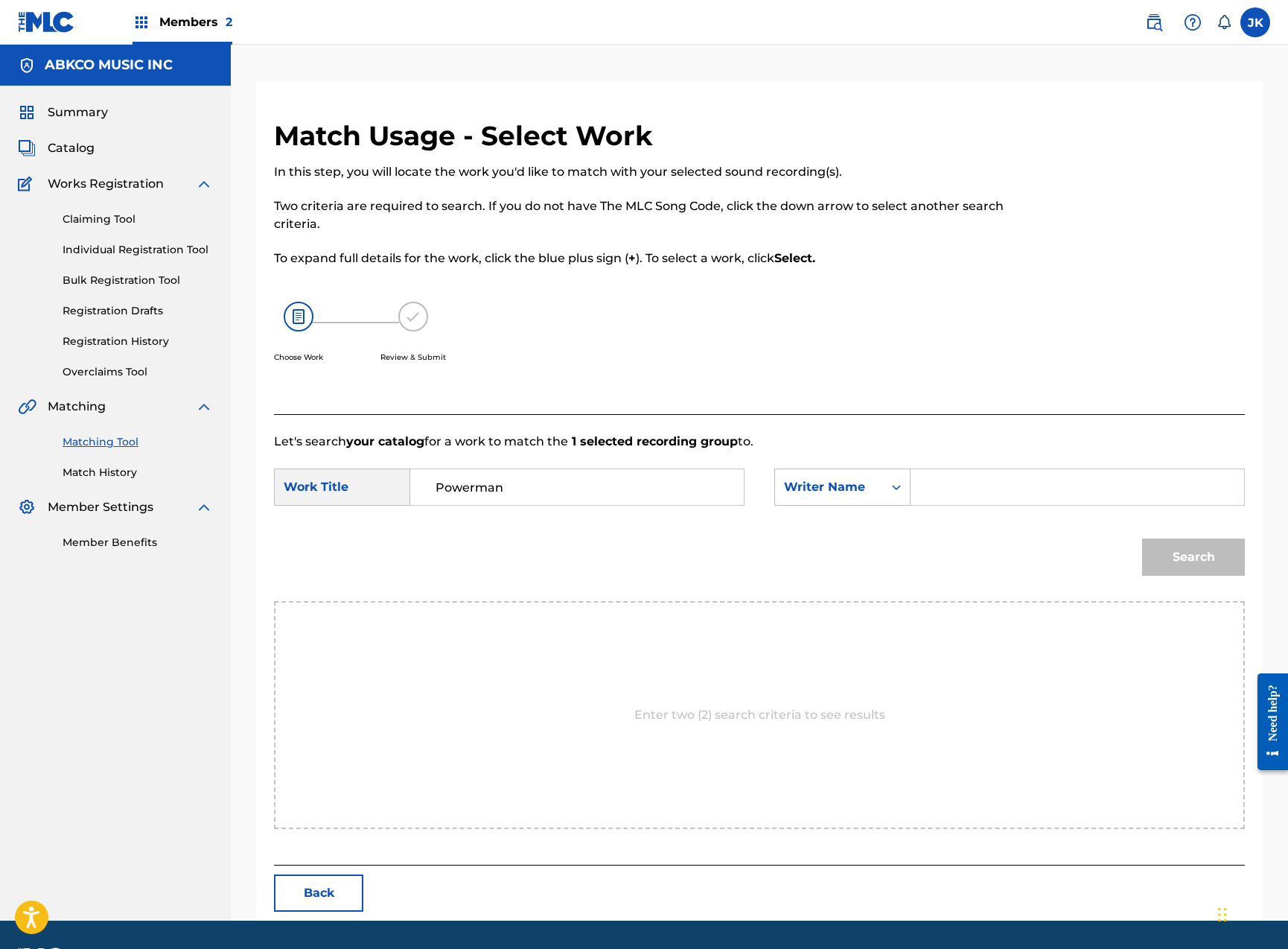
click at [943, 466] on form "SearchWithCriteriaf36233e5-054d-43ec-9fe7-7f2c59f68fb4 Work Title Powerman Sear…" at bounding box center [760, 526] width 971 height 151
click at [945, 491] on input "Search Form" at bounding box center [1077, 486] width 308 height 36
type input "[PERSON_NAME]"
click at [1194, 557] on button "Search" at bounding box center [1194, 557] width 103 height 38
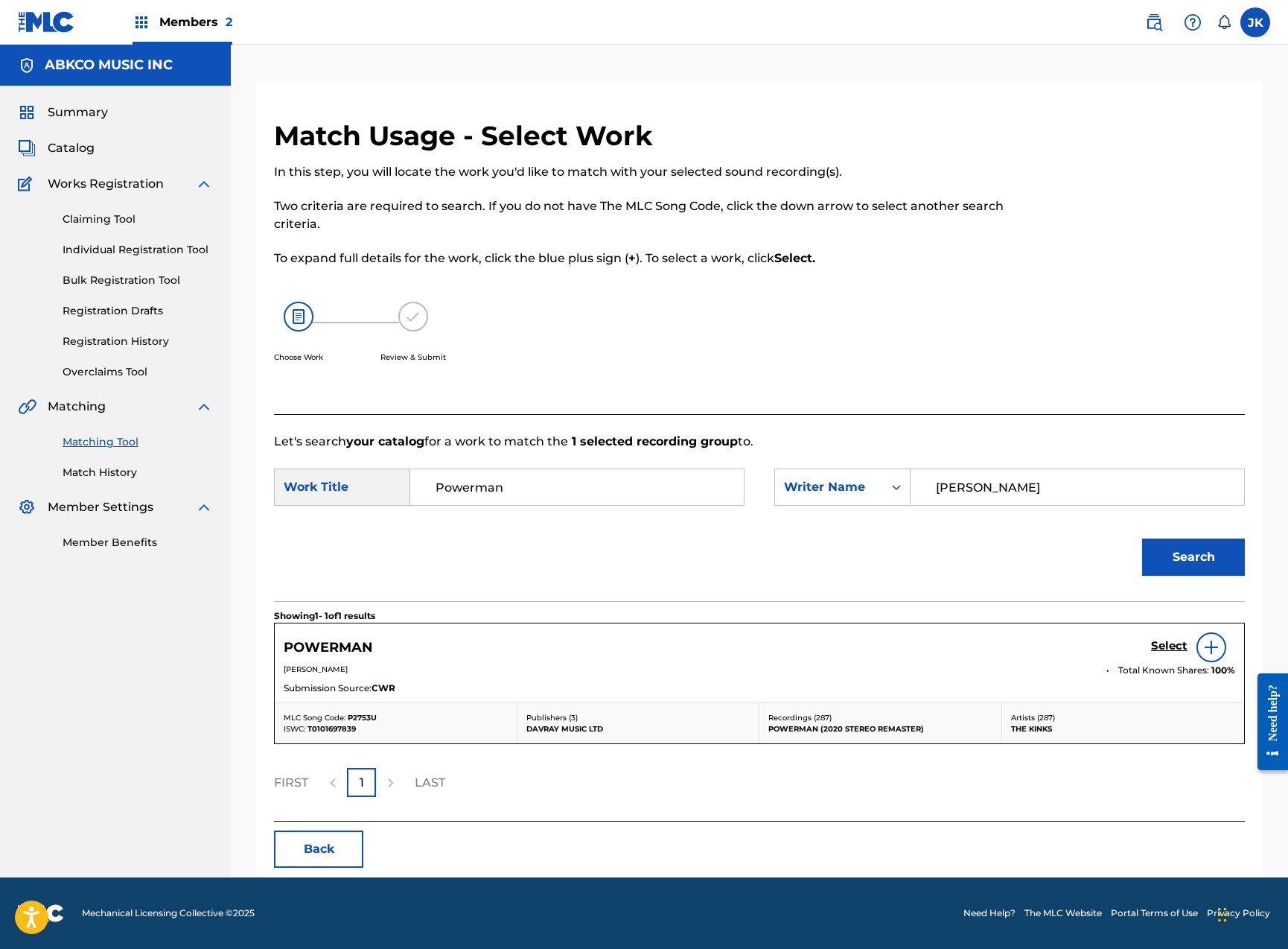
click at [1170, 647] on h5 "Select" at bounding box center [1170, 645] width 37 height 14
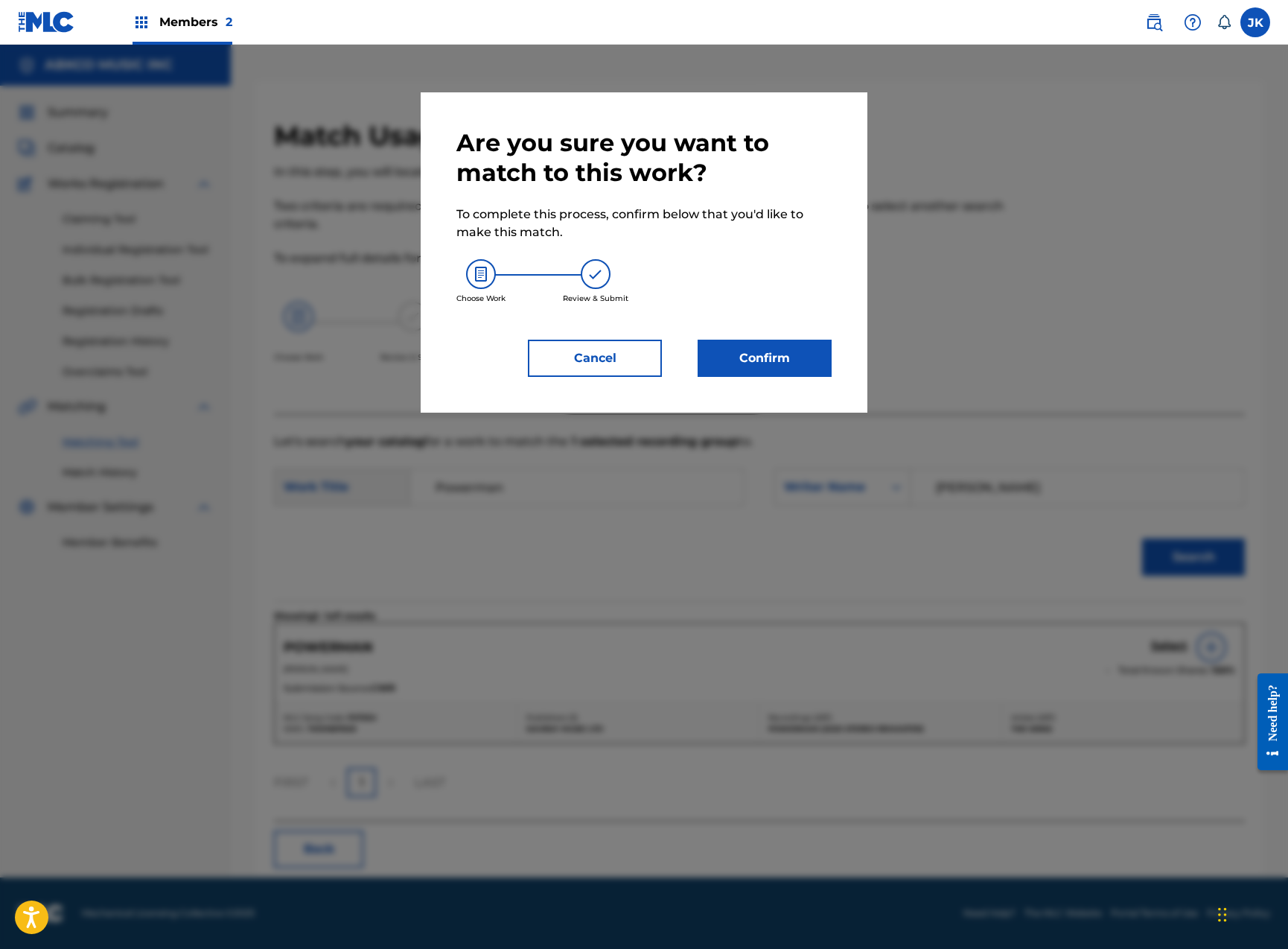
click at [772, 346] on button "Confirm" at bounding box center [764, 358] width 134 height 38
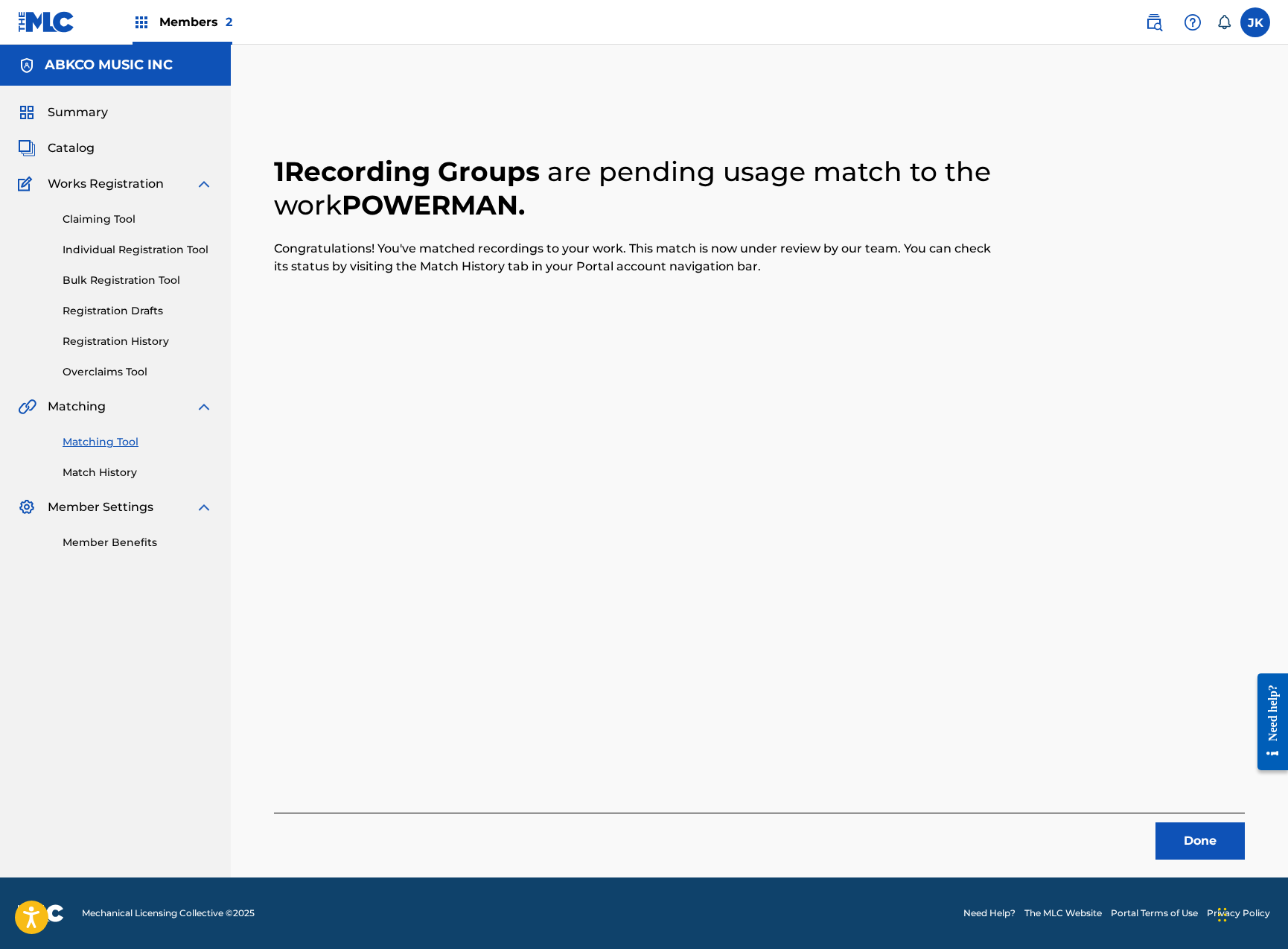
click at [1183, 844] on button "Done" at bounding box center [1199, 841] width 89 height 38
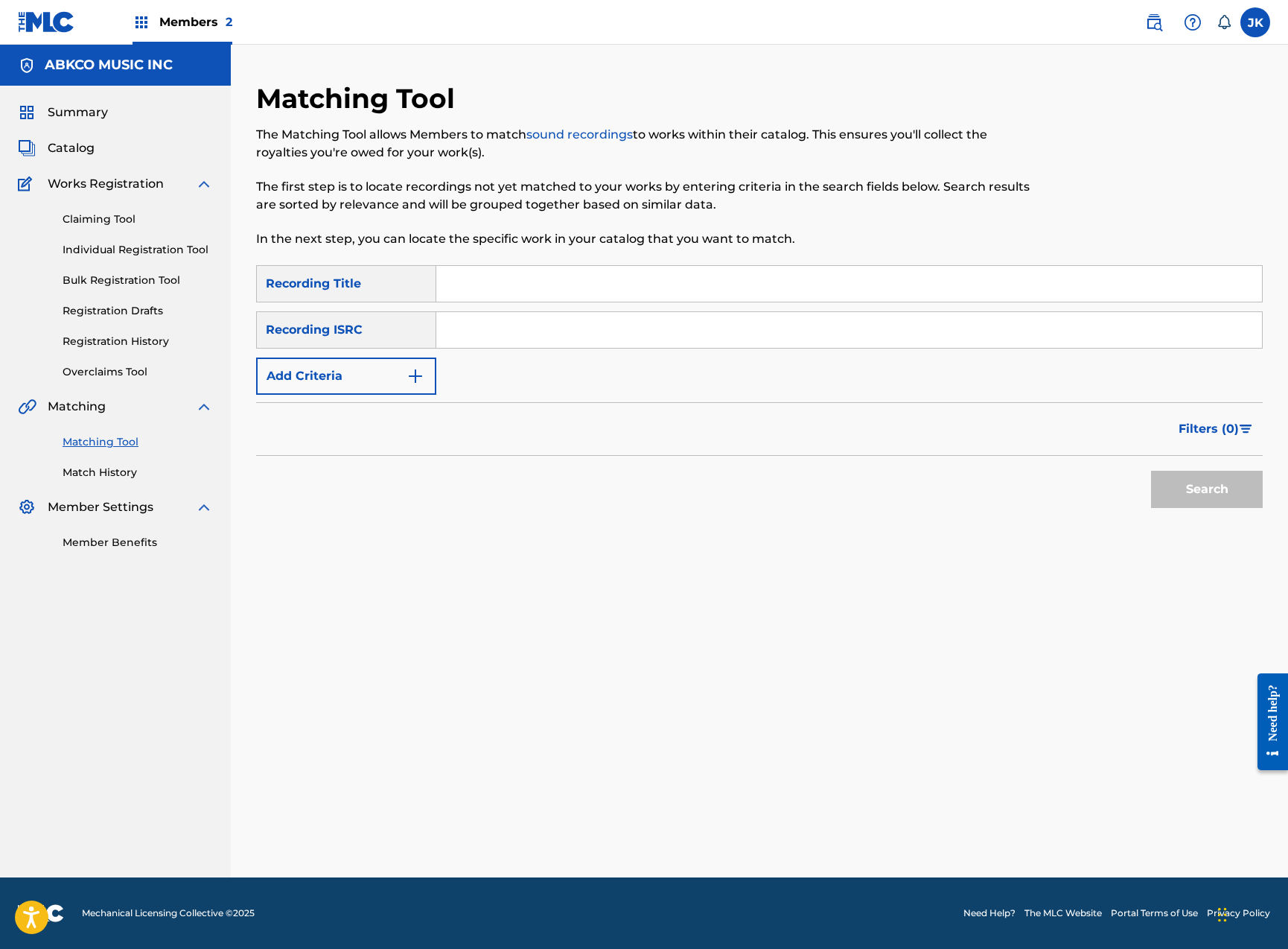
click at [545, 297] on input "Search Form" at bounding box center [849, 284] width 826 height 36
paste input "Powerman"
type input "Powerman"
click at [358, 367] on button "Add Criteria" at bounding box center [346, 376] width 180 height 38
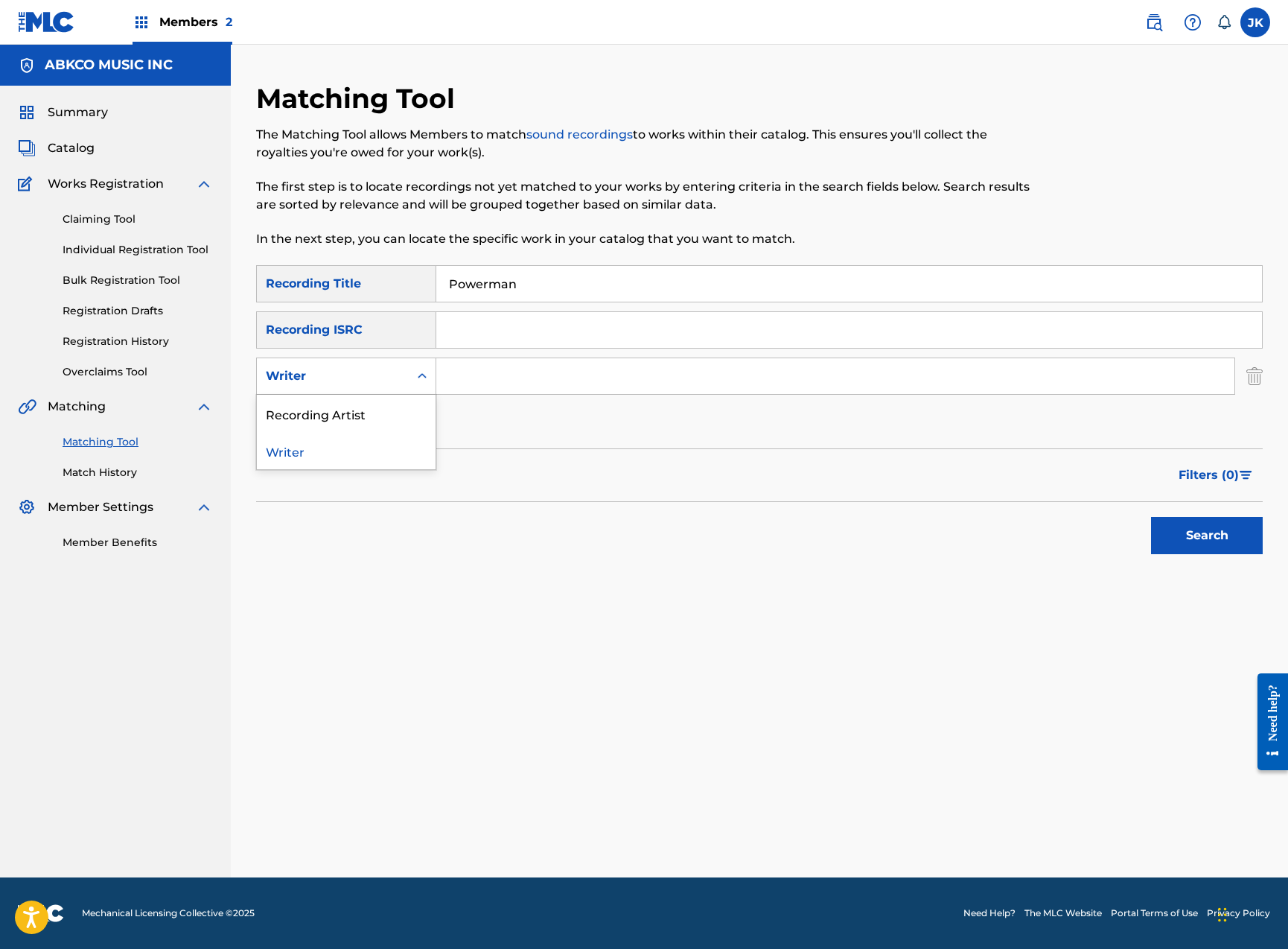
click at [362, 363] on div "Writer" at bounding box center [333, 375] width 152 height 28
click at [372, 404] on div "Recording Artist" at bounding box center [346, 413] width 179 height 38
click at [483, 370] on input "Search Form" at bounding box center [836, 375] width 798 height 36
type input "the kinks"
click at [1206, 535] on button "Search" at bounding box center [1207, 535] width 112 height 38
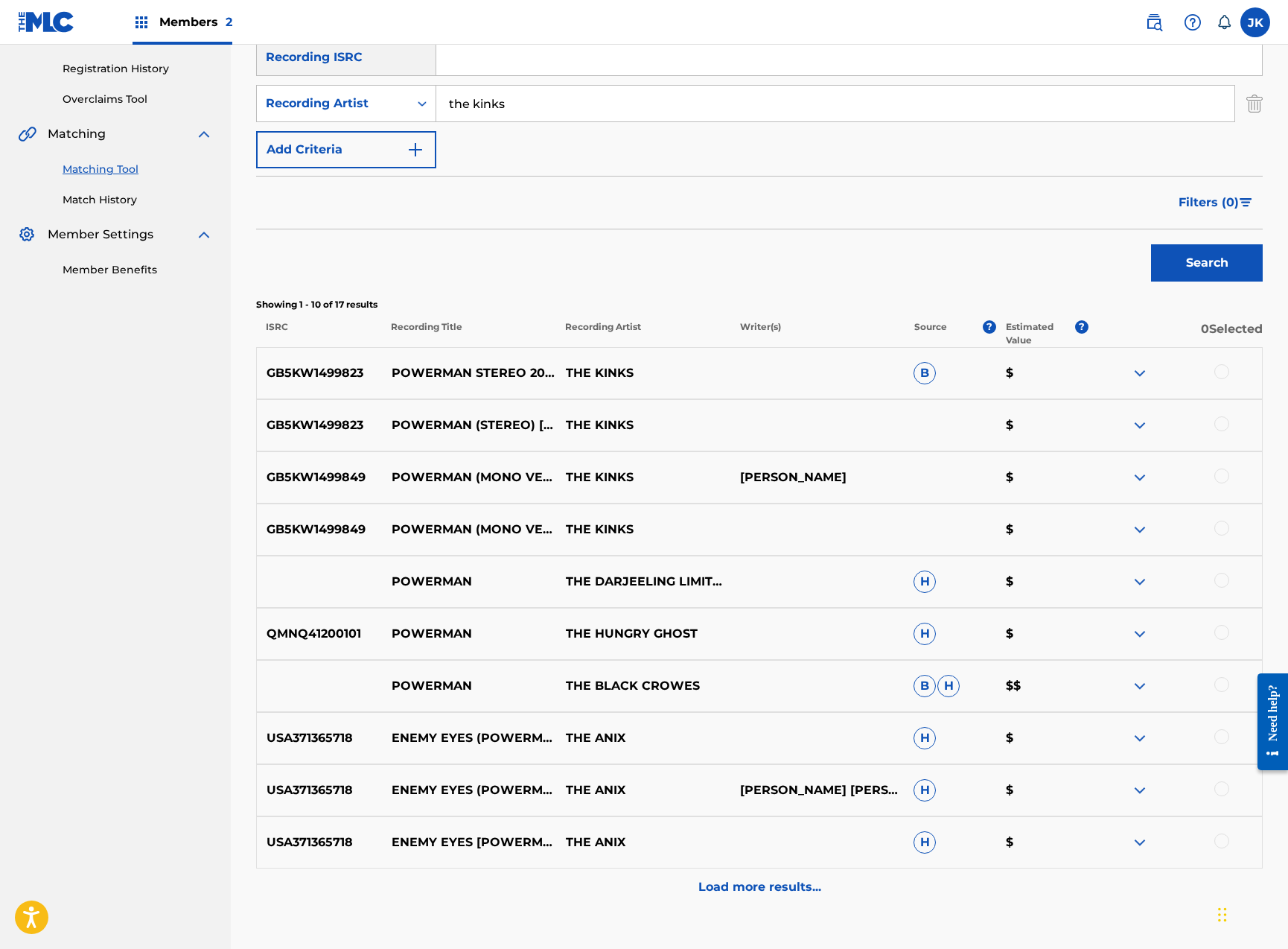
scroll to position [375, 0]
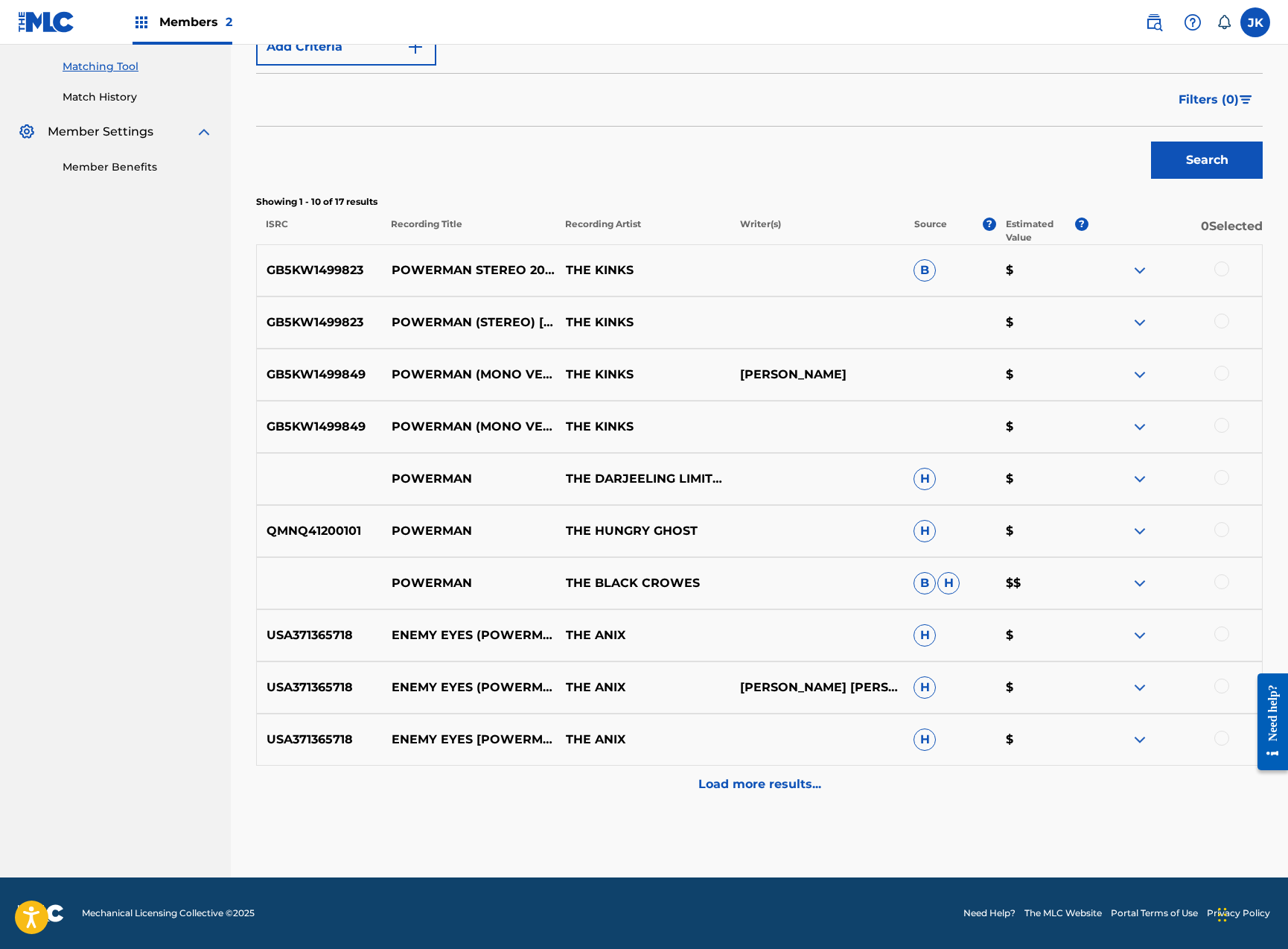
click at [1218, 272] on div at bounding box center [1222, 269] width 15 height 15
click at [1227, 317] on div at bounding box center [1222, 321] width 15 height 15
click at [1220, 372] on div at bounding box center [1222, 373] width 15 height 15
click at [1225, 421] on div at bounding box center [1222, 425] width 15 height 15
click at [1220, 478] on div at bounding box center [1222, 477] width 15 height 15
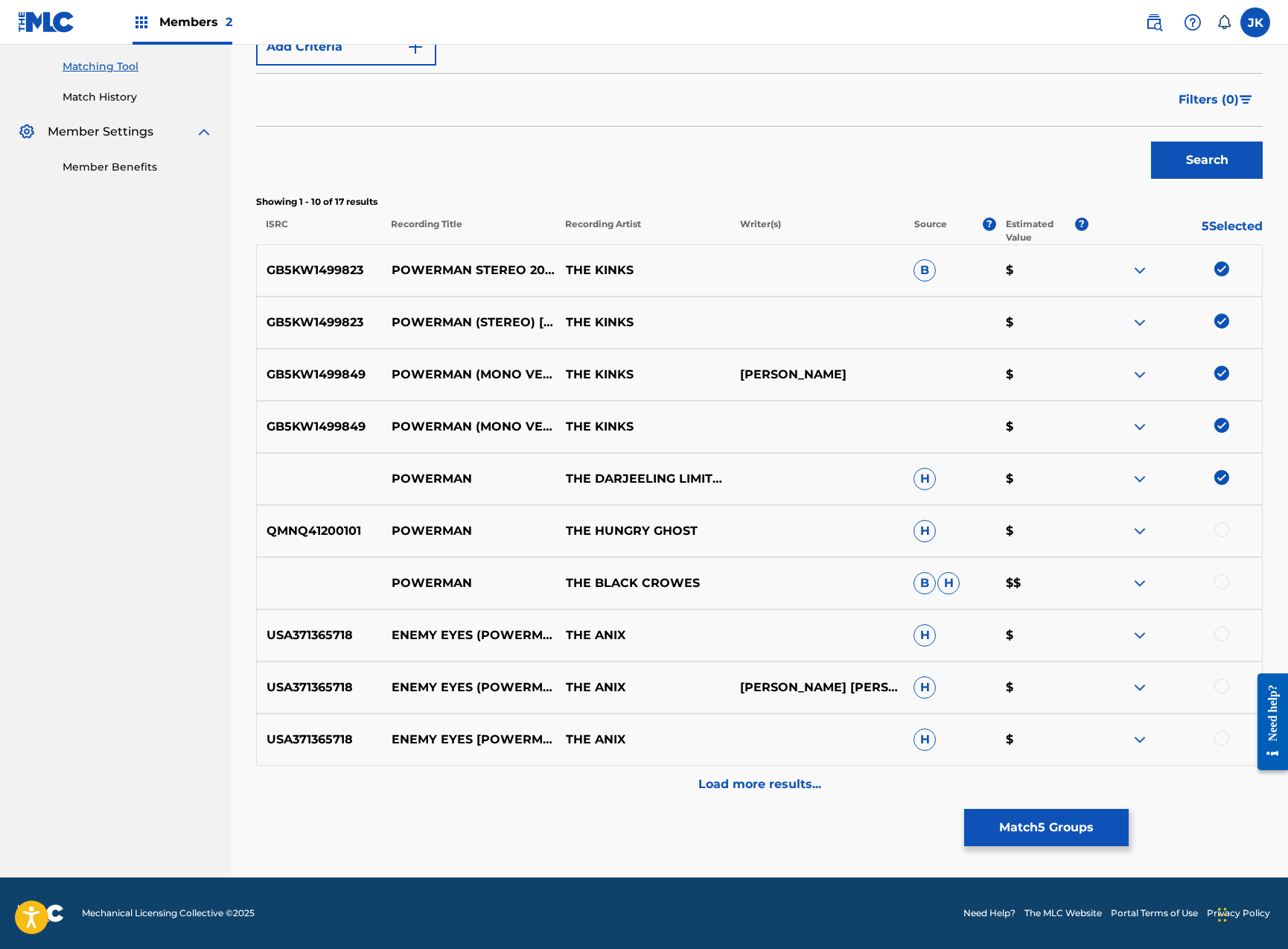
click at [1138, 578] on img at bounding box center [1139, 583] width 17 height 17
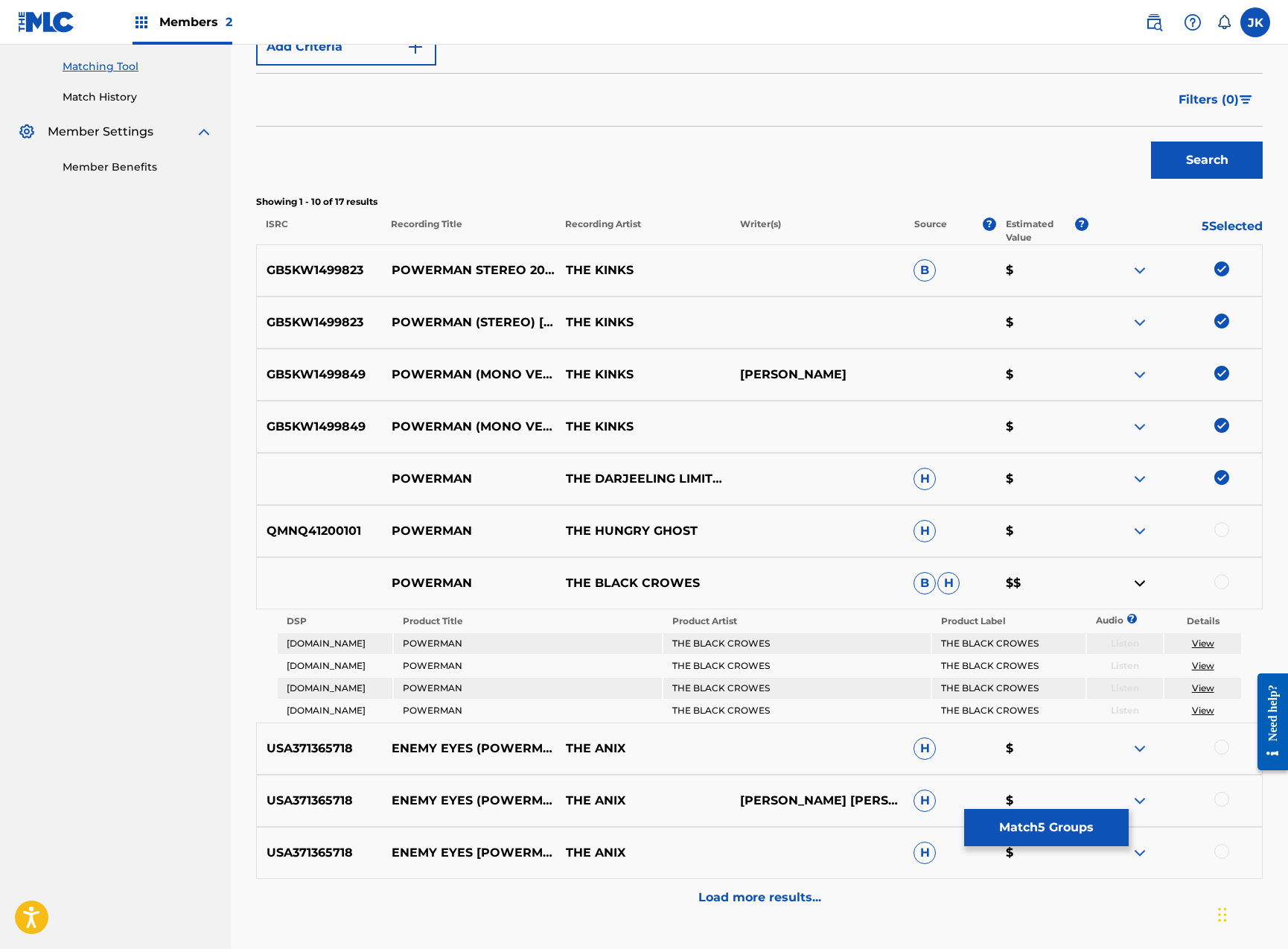
click at [1138, 578] on img at bounding box center [1139, 583] width 17 height 17
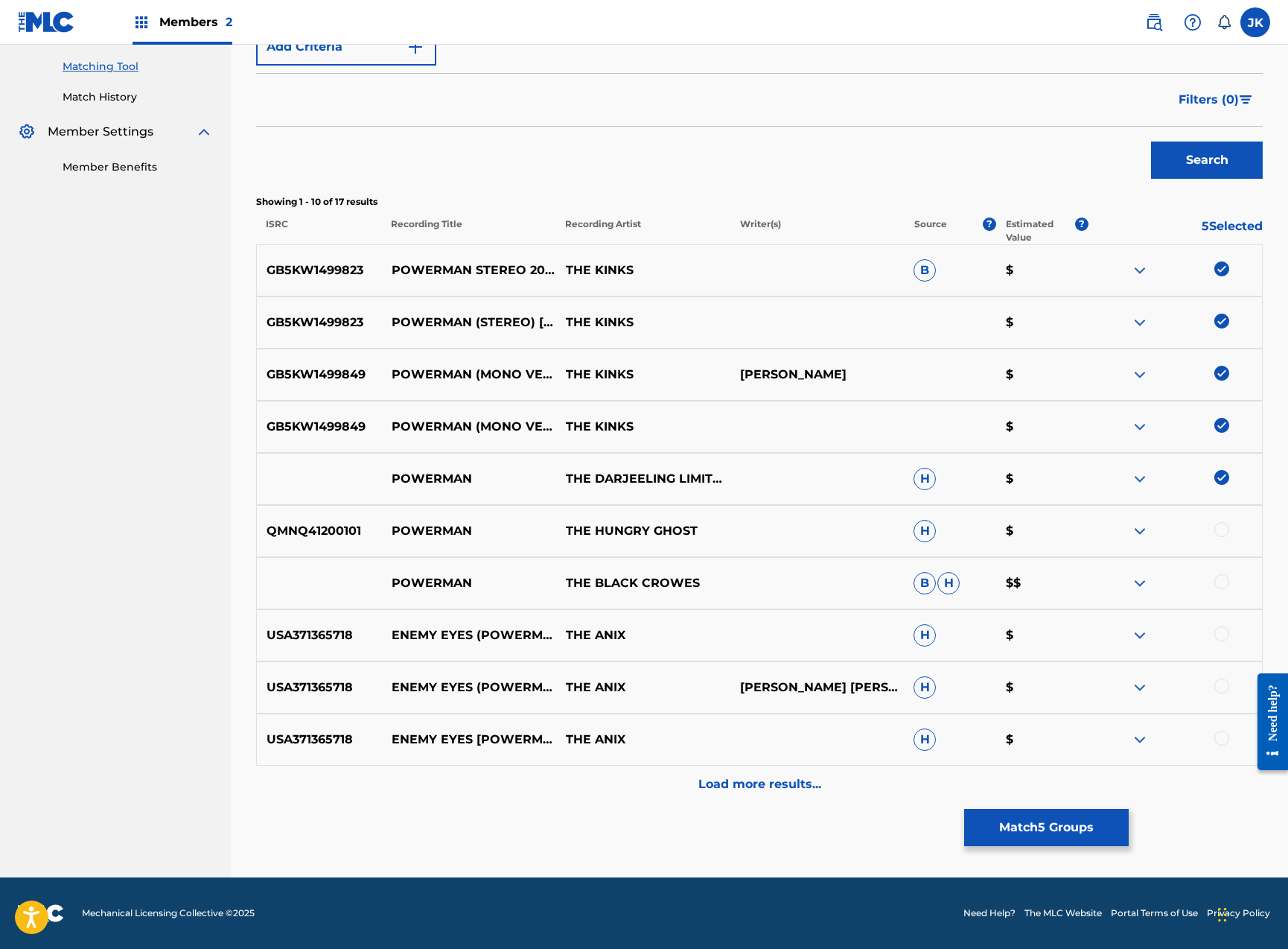
click at [1136, 480] on img at bounding box center [1139, 478] width 17 height 17
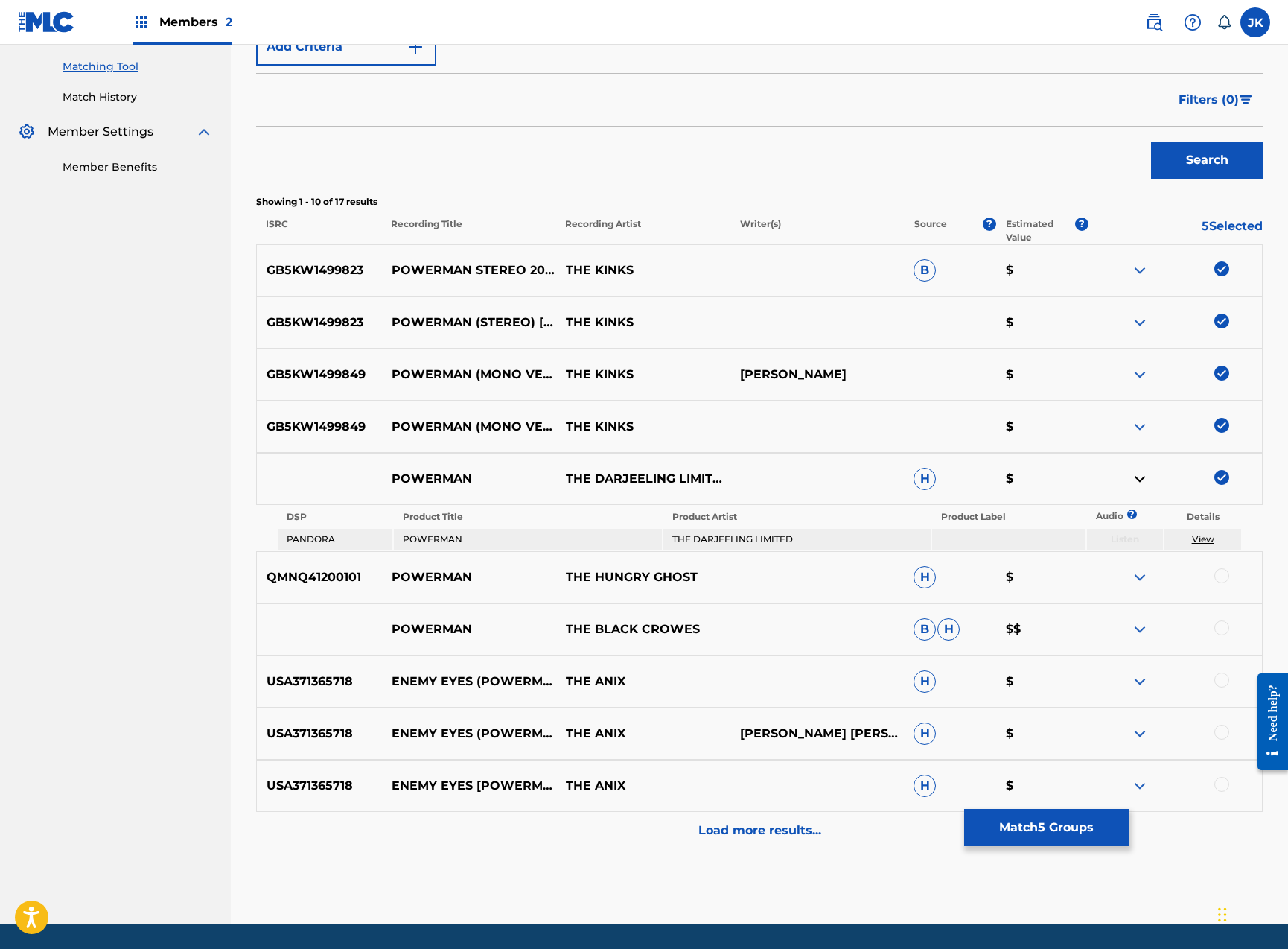
click at [1136, 480] on img at bounding box center [1139, 478] width 17 height 17
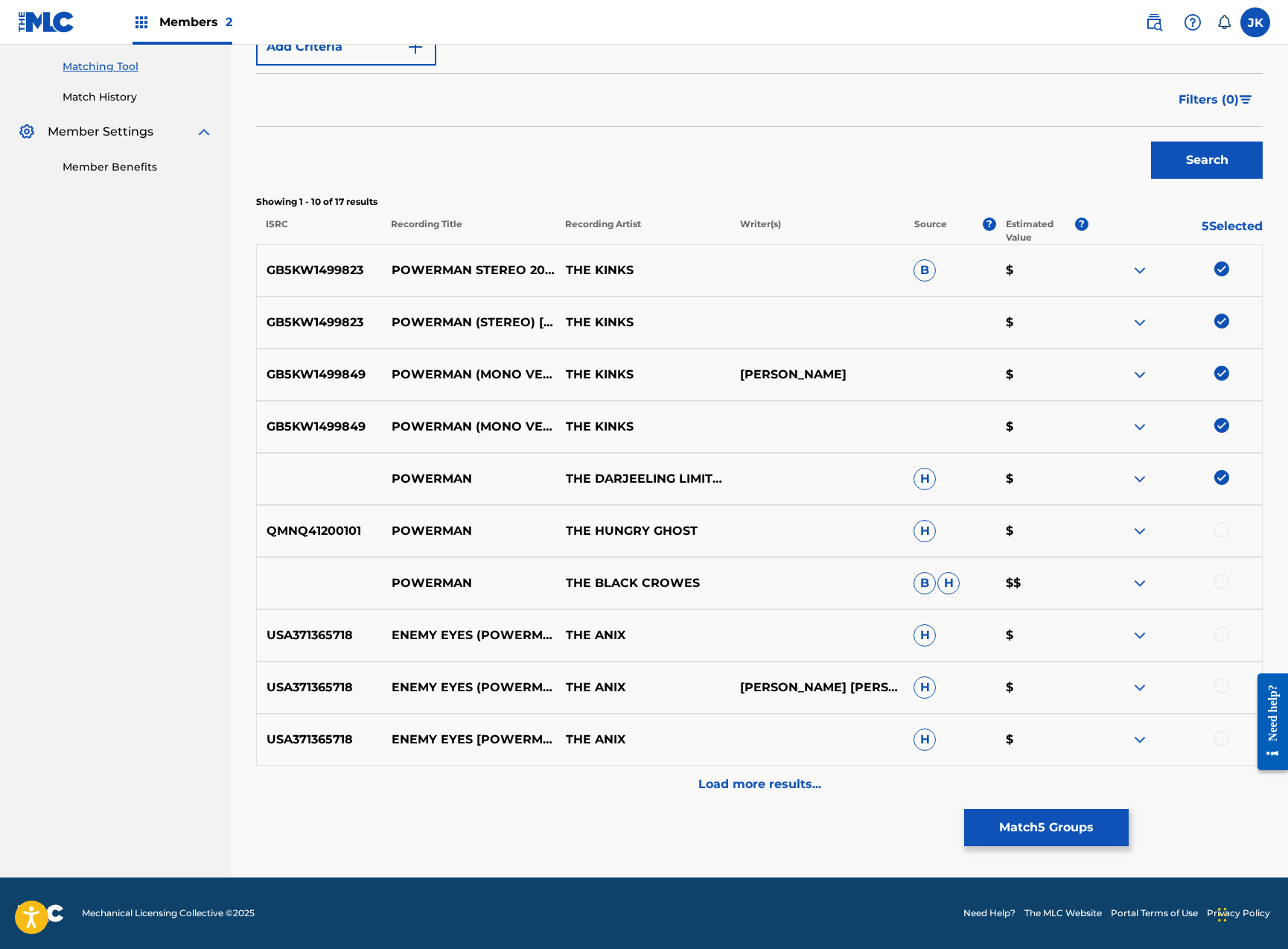
click at [1219, 480] on img at bounding box center [1222, 477] width 15 height 15
click at [1016, 821] on button "Match 4 Groups" at bounding box center [1046, 827] width 164 height 38
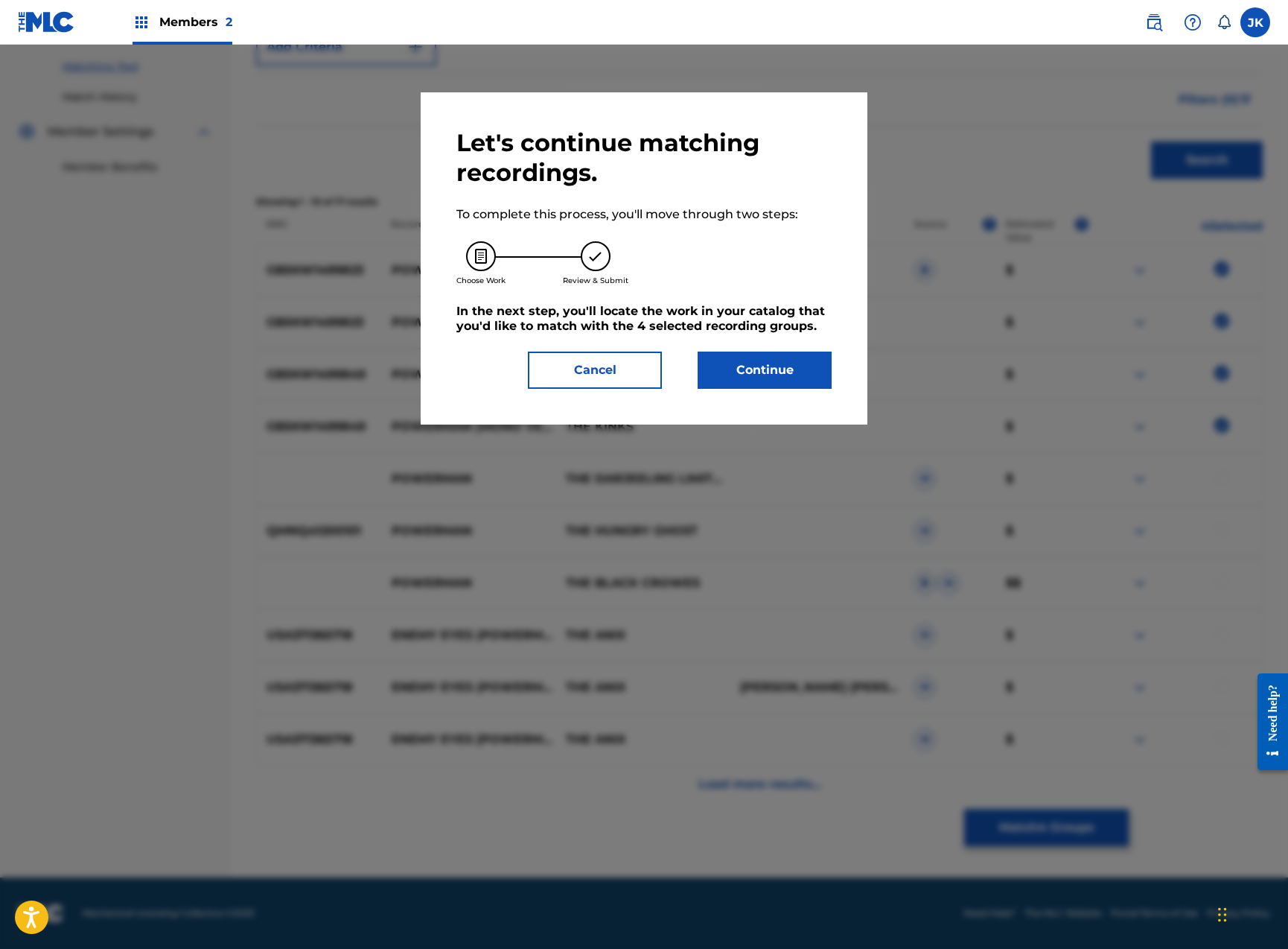
click at [786, 362] on button "Continue" at bounding box center [764, 370] width 134 height 38
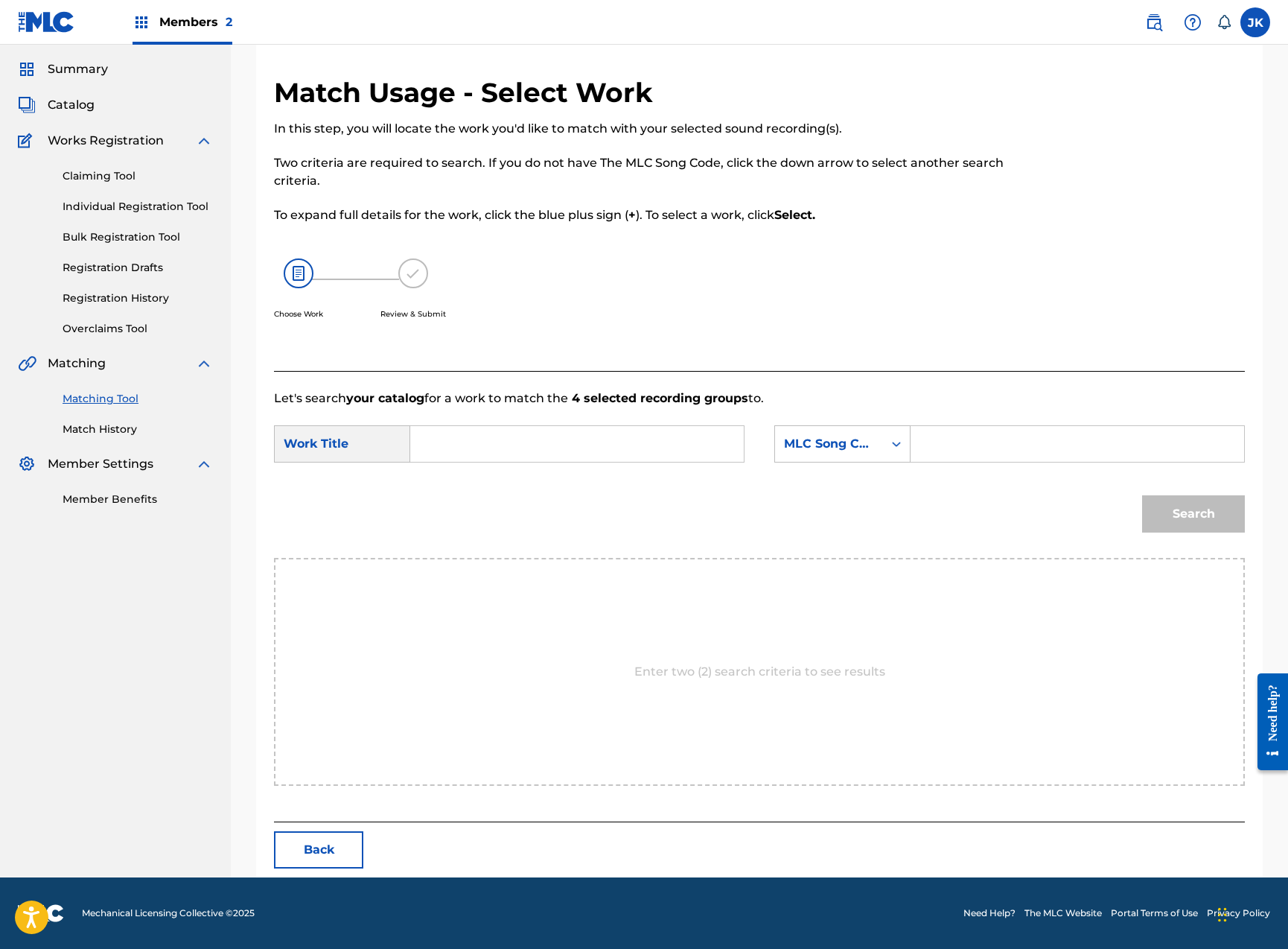
scroll to position [0, 0]
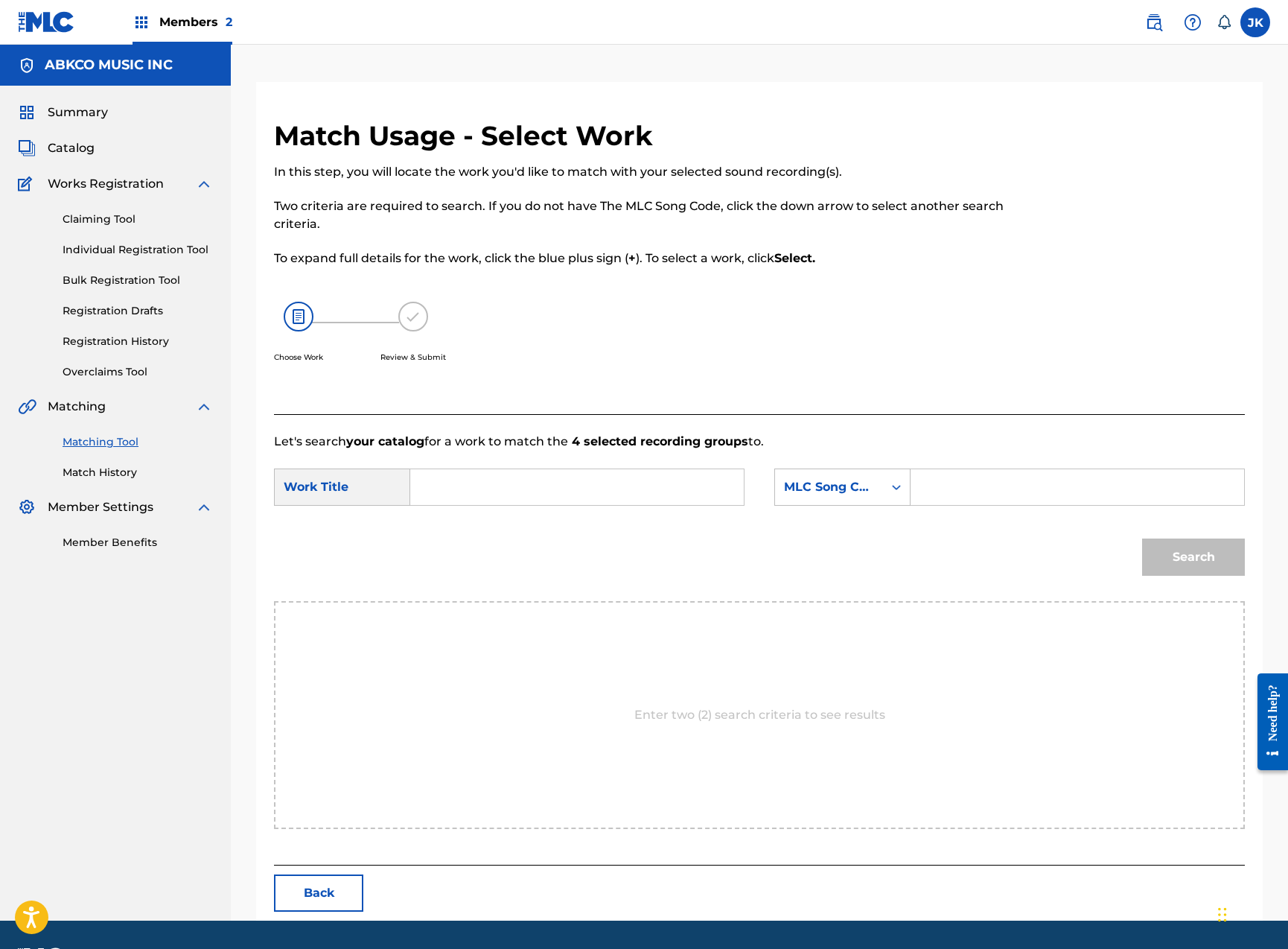
click at [575, 487] on input "Search Form" at bounding box center [577, 486] width 308 height 36
paste input "Powerman"
type input "Powerman"
click at [831, 482] on div "MLC Song Code" at bounding box center [829, 486] width 90 height 17
click at [842, 526] on div "Writer Name" at bounding box center [842, 524] width 135 height 38
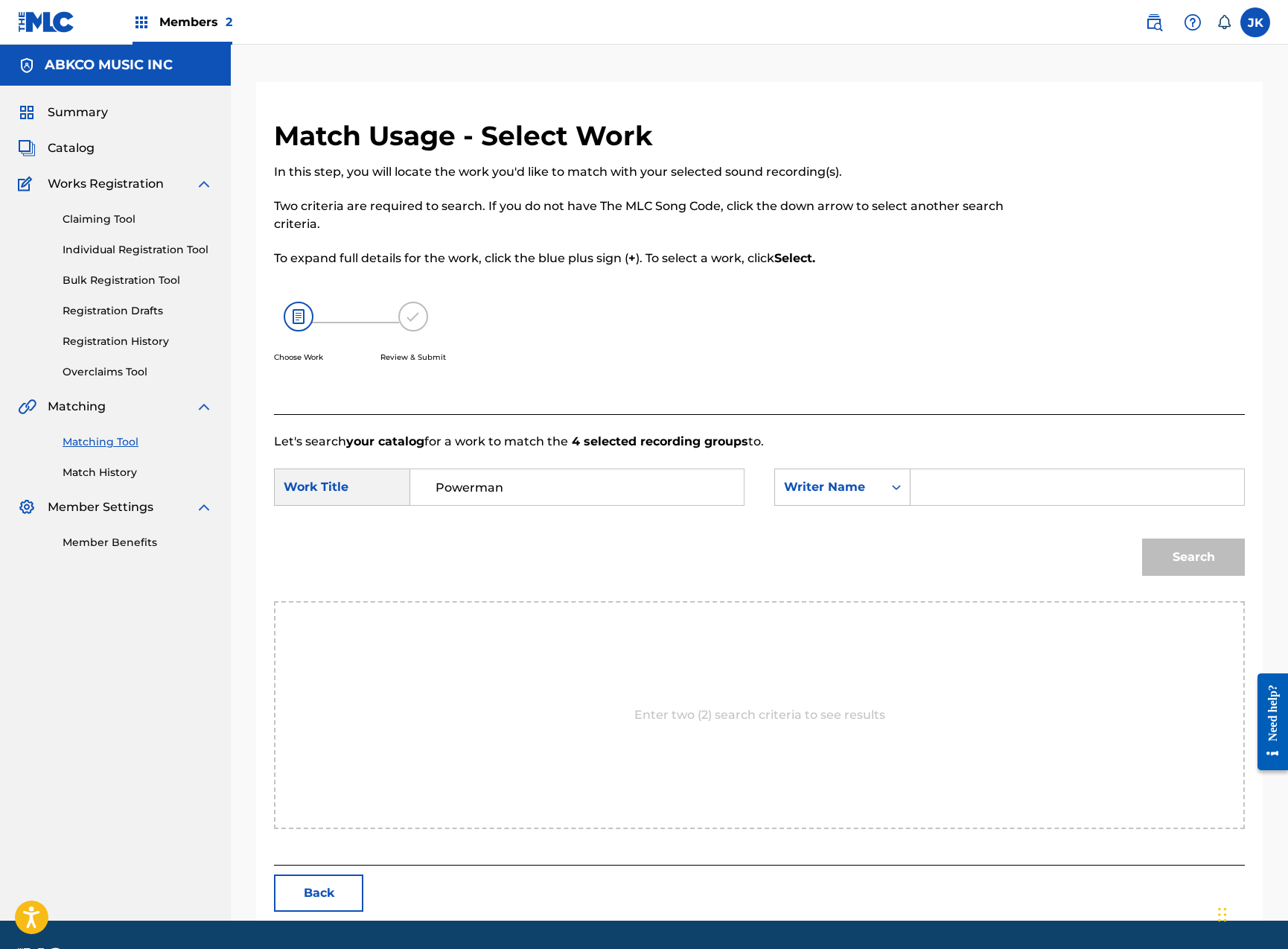
click at [972, 500] on input "Search Form" at bounding box center [1077, 486] width 308 height 36
type input "[PERSON_NAME]"
click at [1194, 557] on button "Search" at bounding box center [1194, 557] width 103 height 38
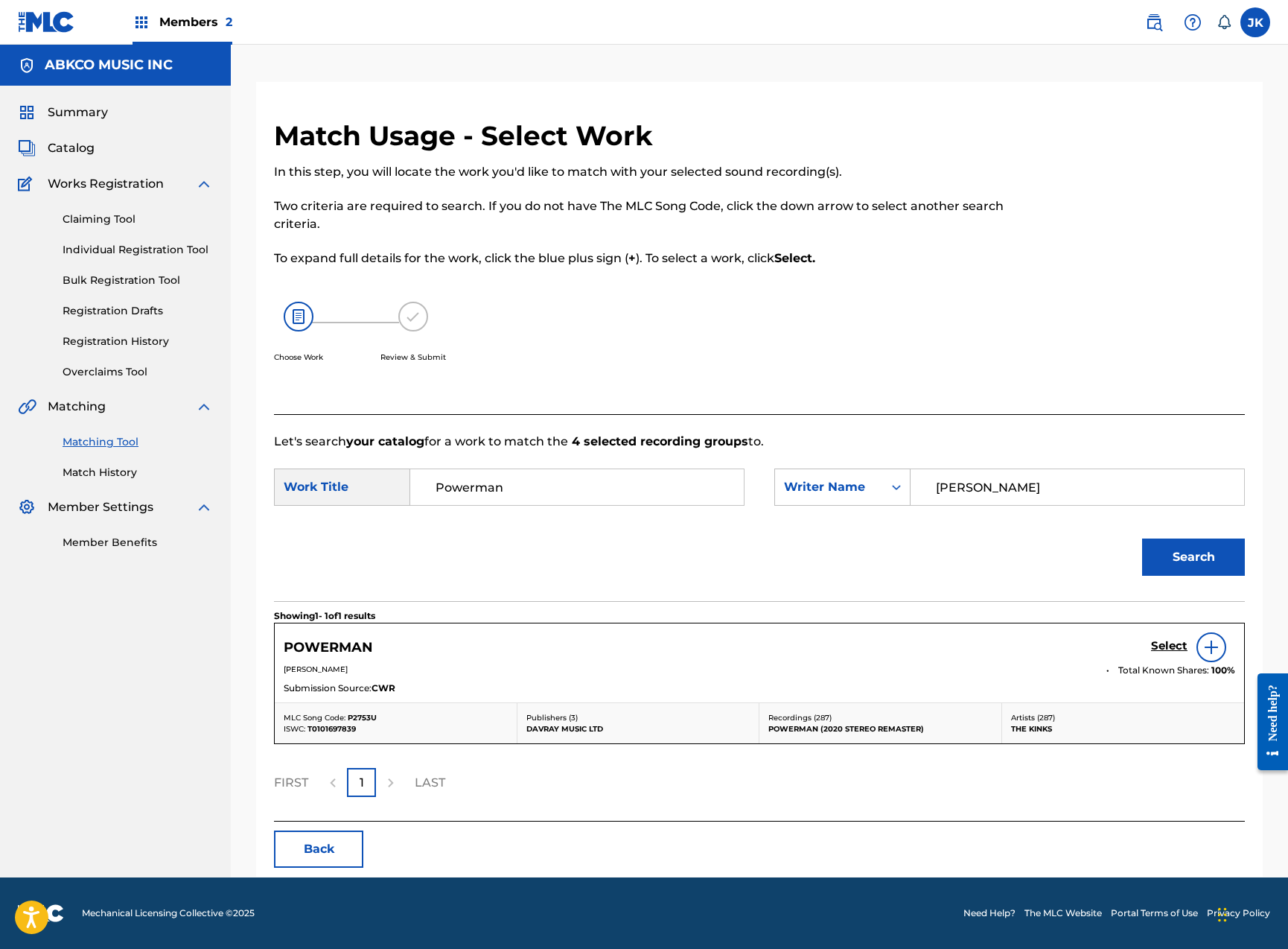
click at [1171, 652] on h5 "Select" at bounding box center [1170, 645] width 37 height 14
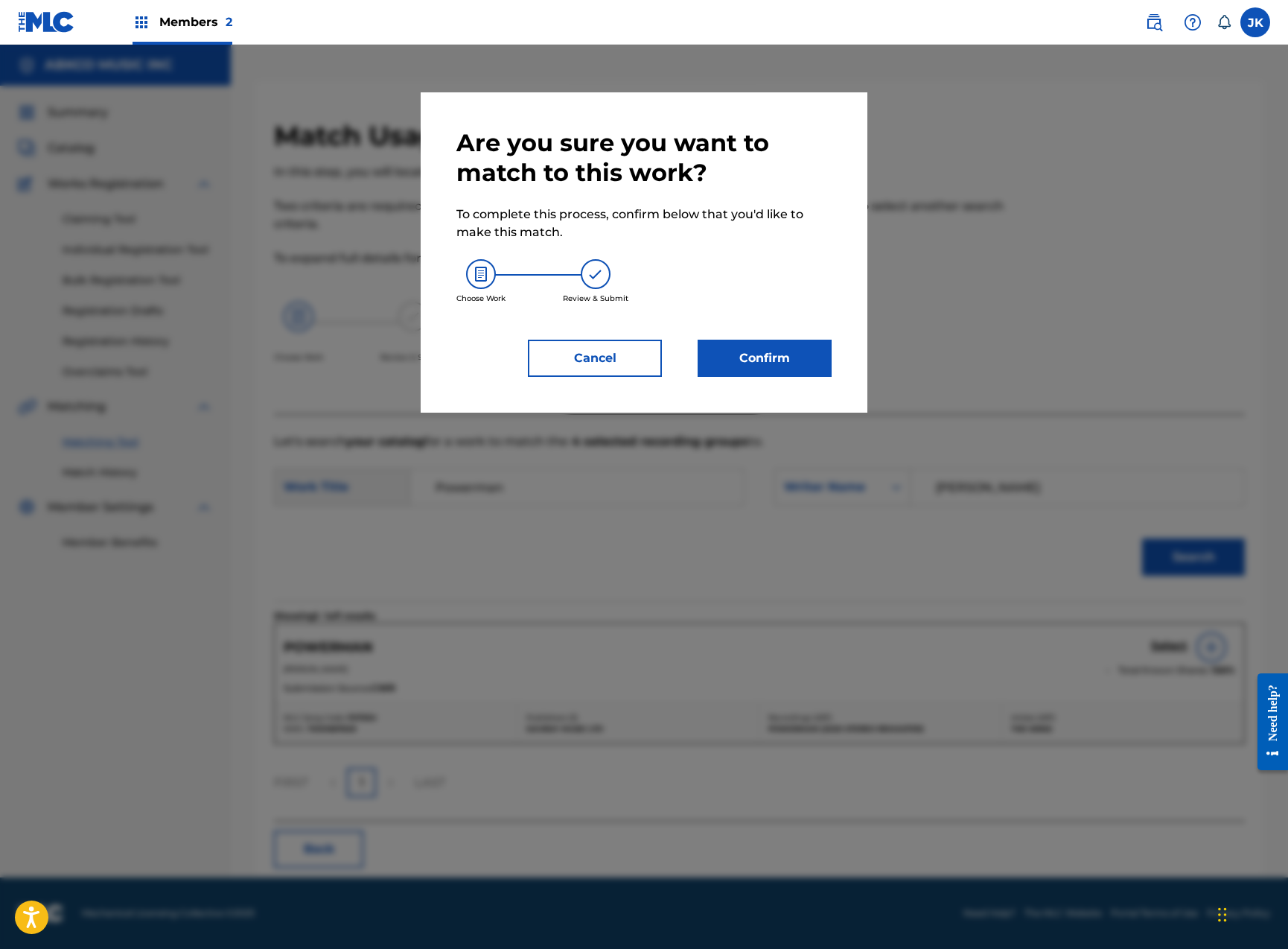
click at [805, 366] on button "Confirm" at bounding box center [764, 358] width 134 height 38
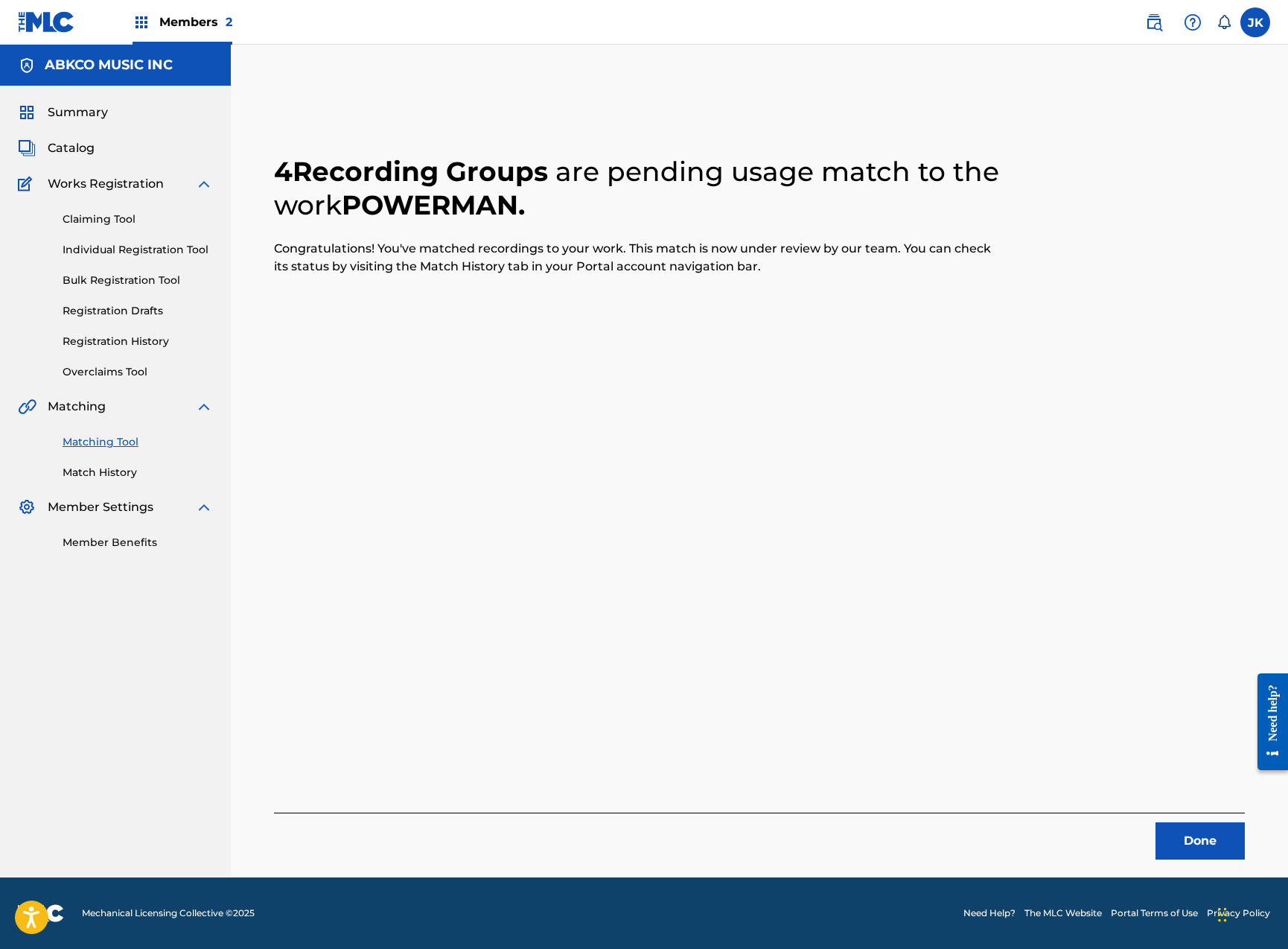
click at [1170, 830] on button "Done" at bounding box center [1199, 841] width 89 height 38
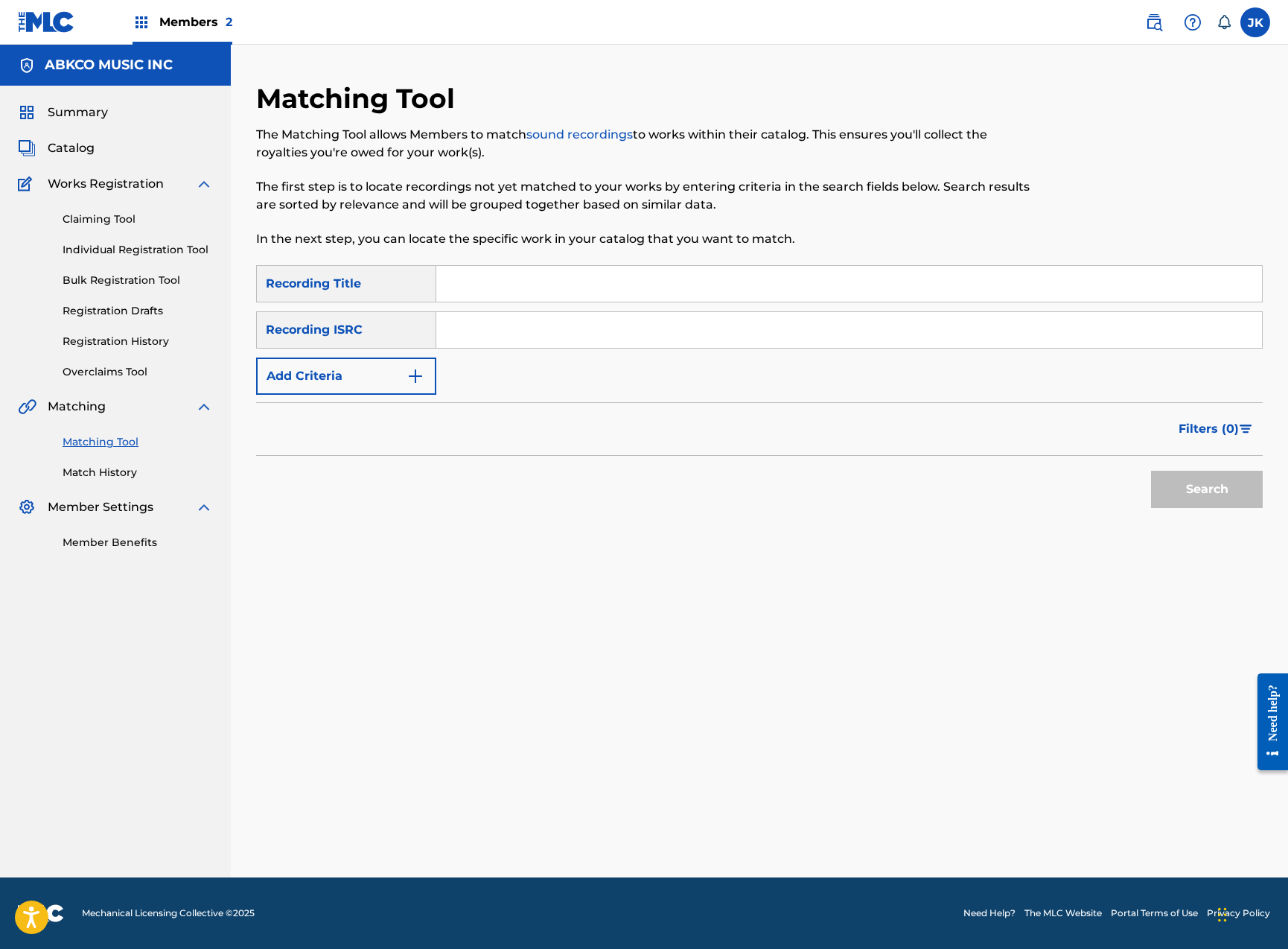
click at [483, 277] on input "Search Form" at bounding box center [849, 284] width 826 height 36
paste input "A Million Times"
type input "A Million Times"
click at [370, 373] on button "Add Criteria" at bounding box center [346, 376] width 180 height 38
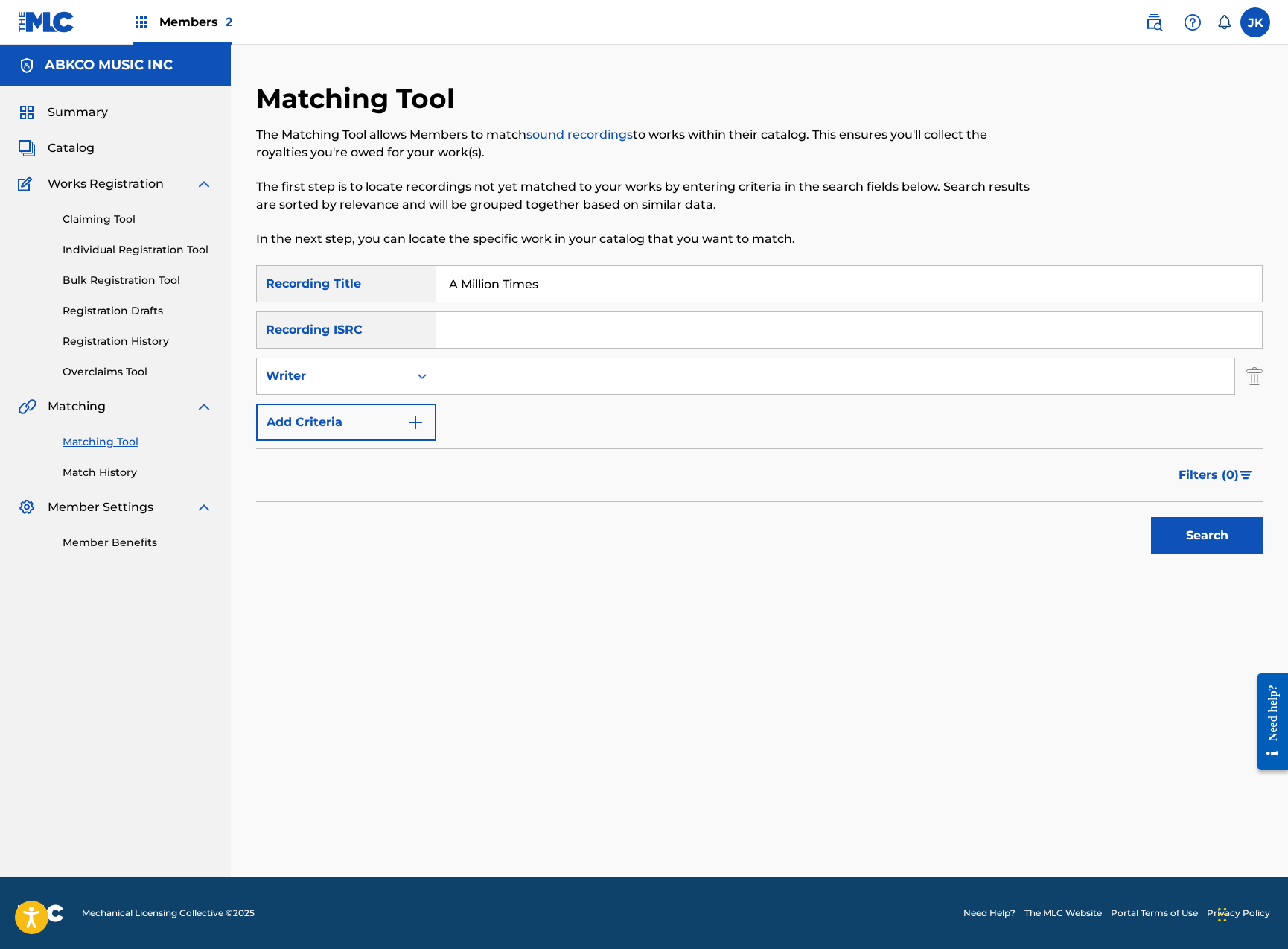
click at [460, 374] on input "Search Form" at bounding box center [836, 375] width 798 height 36
type input "[PERSON_NAME]"
click at [1206, 535] on button "Search" at bounding box center [1207, 535] width 112 height 38
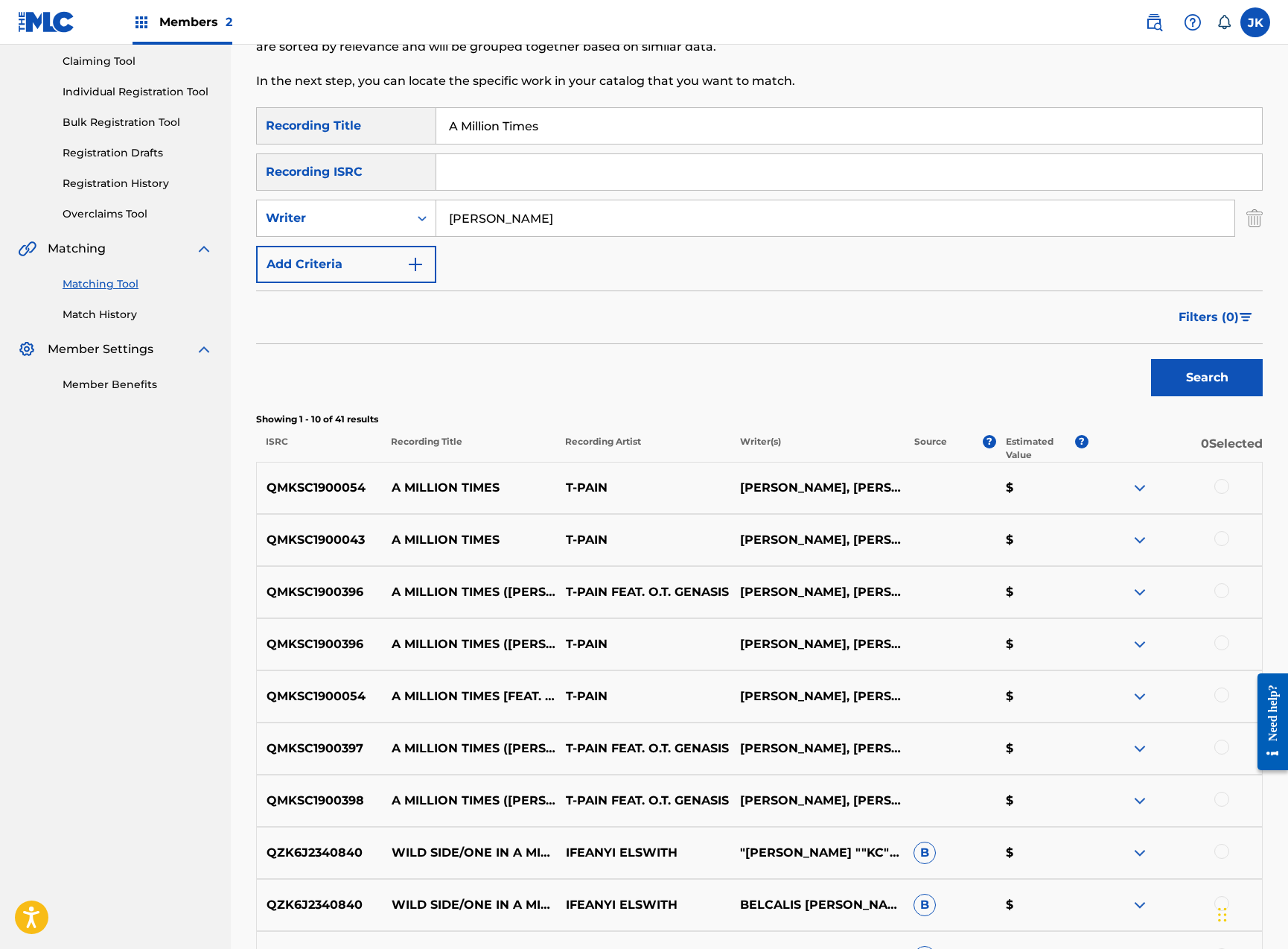
scroll to position [186, 0]
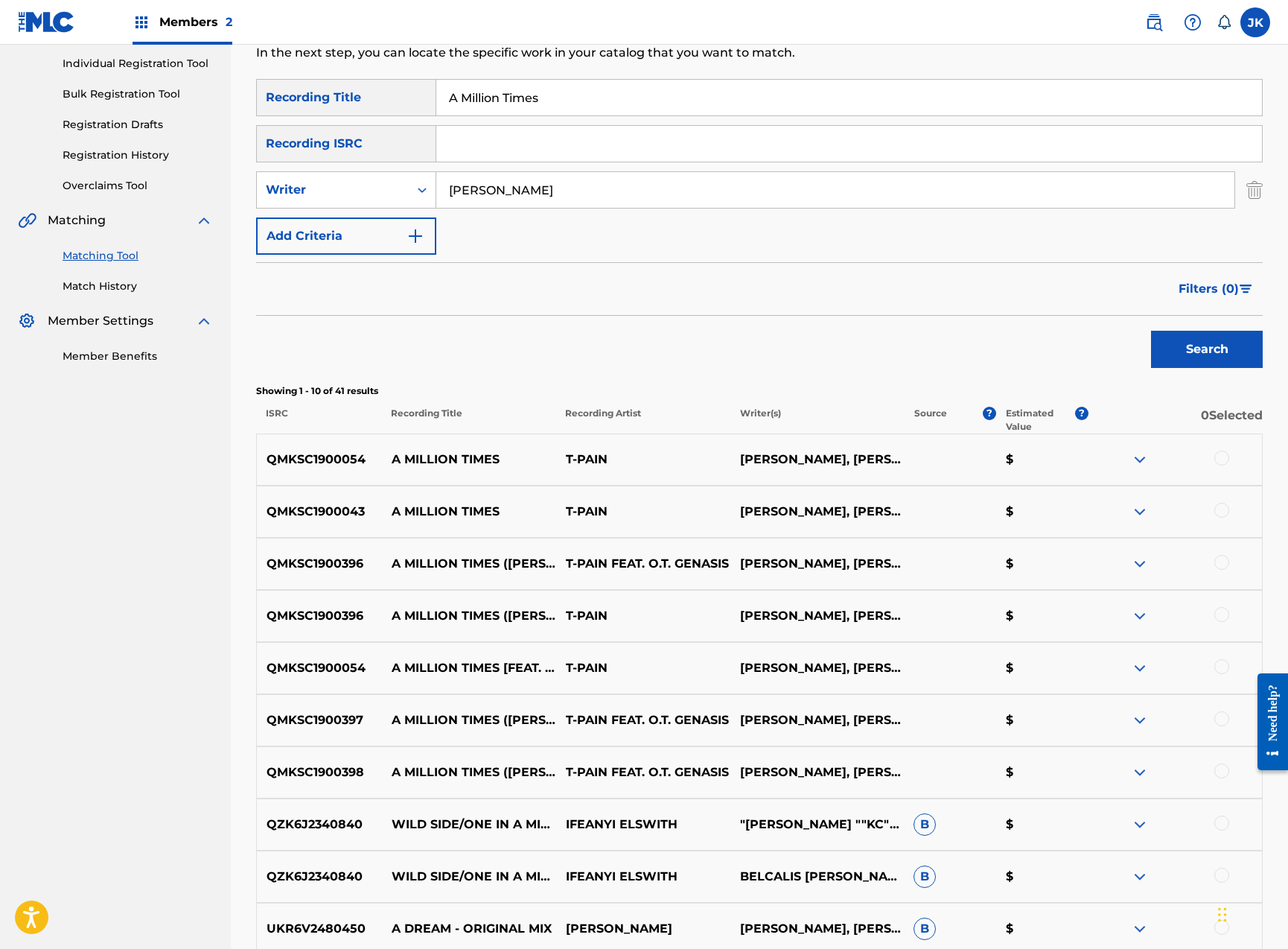
click at [1221, 459] on div at bounding box center [1222, 458] width 15 height 15
click at [1222, 513] on div at bounding box center [1222, 510] width 15 height 15
click at [1223, 562] on div at bounding box center [1222, 563] width 15 height 15
click at [1220, 617] on div at bounding box center [1222, 614] width 15 height 15
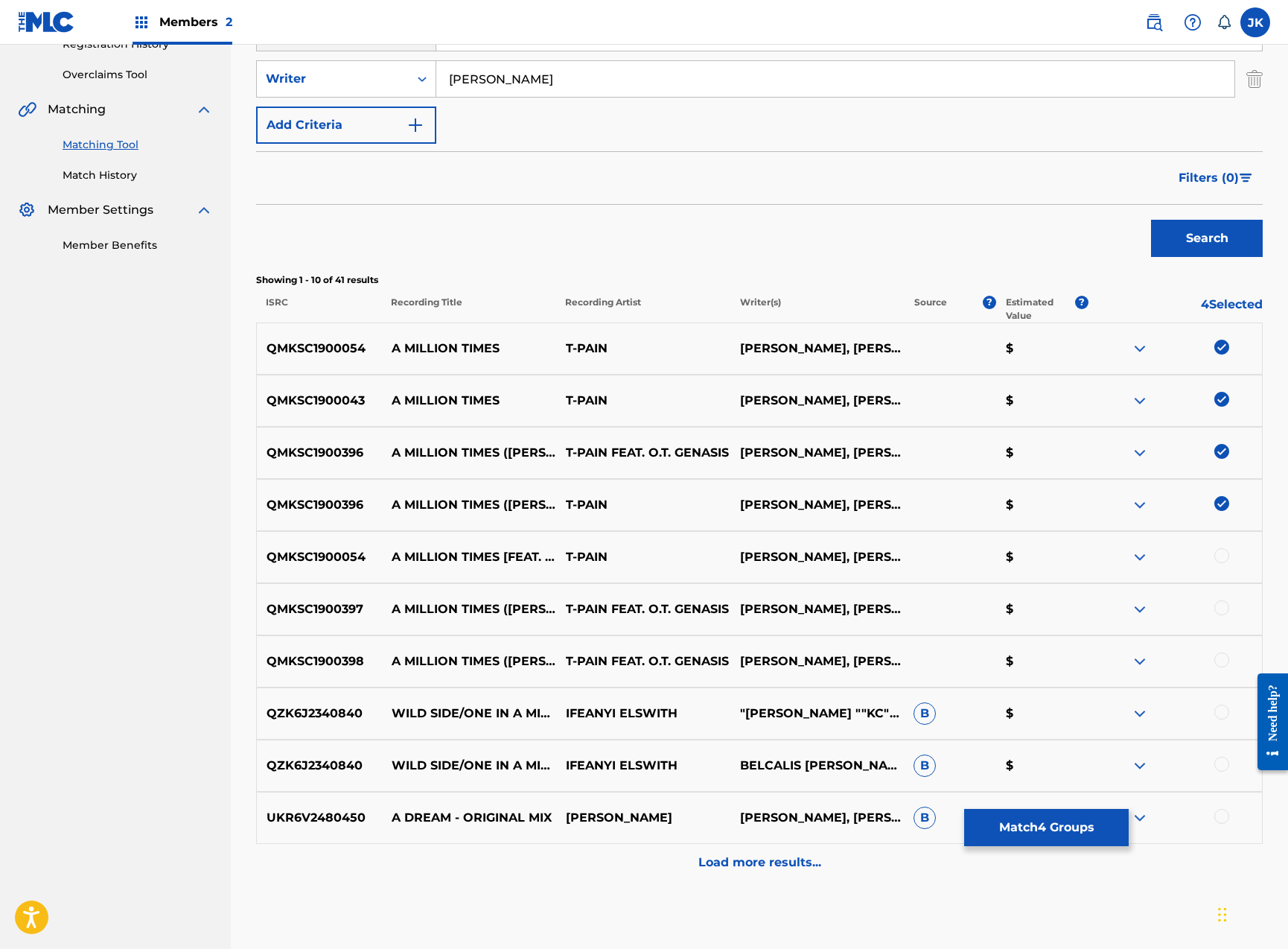
scroll to position [375, 0]
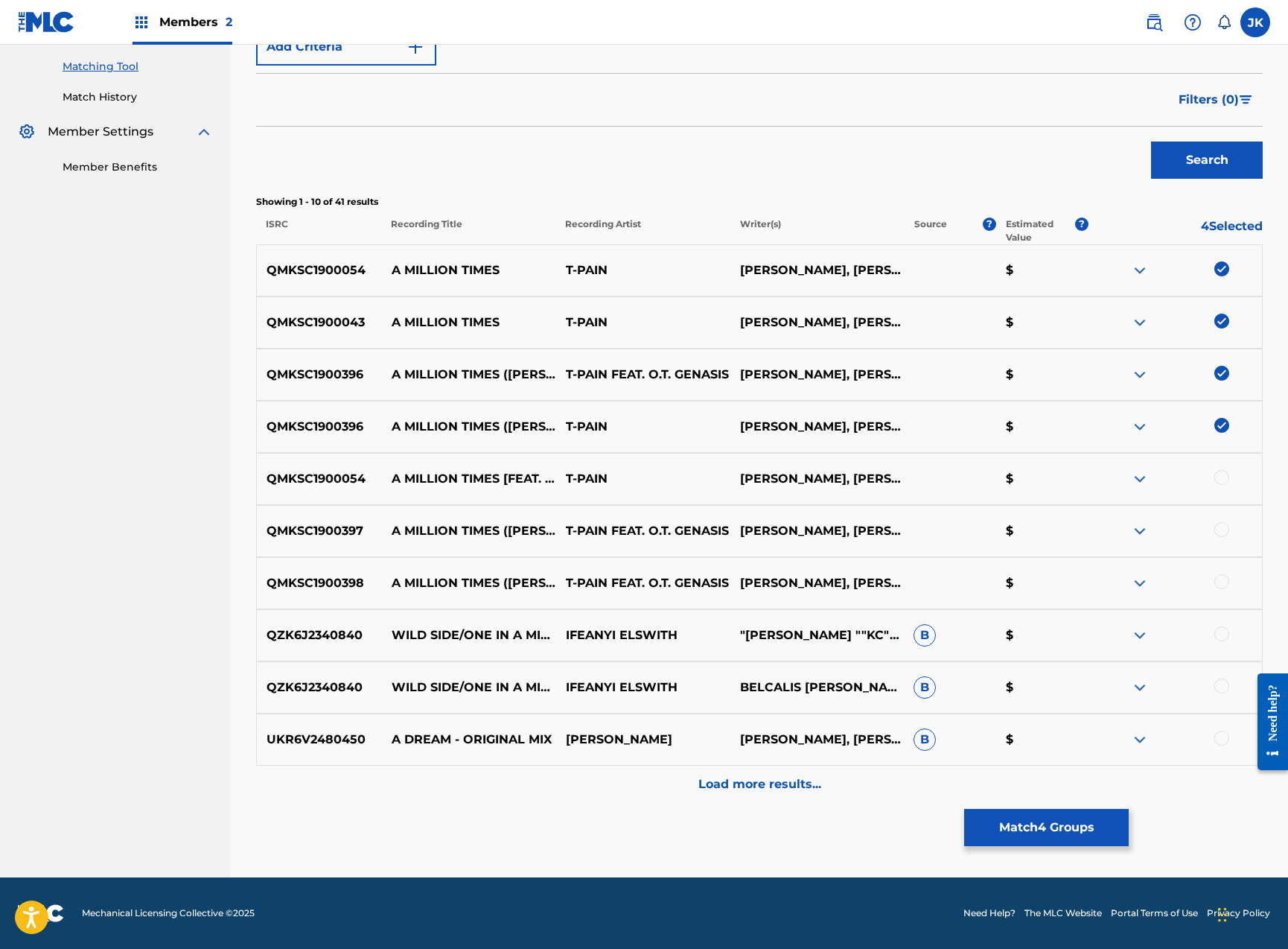
click at [1227, 479] on div at bounding box center [1222, 477] width 15 height 15
click at [1227, 530] on div at bounding box center [1222, 530] width 15 height 15
click at [1227, 582] on div at bounding box center [1222, 582] width 15 height 15
click at [1134, 635] on img at bounding box center [1139, 634] width 17 height 17
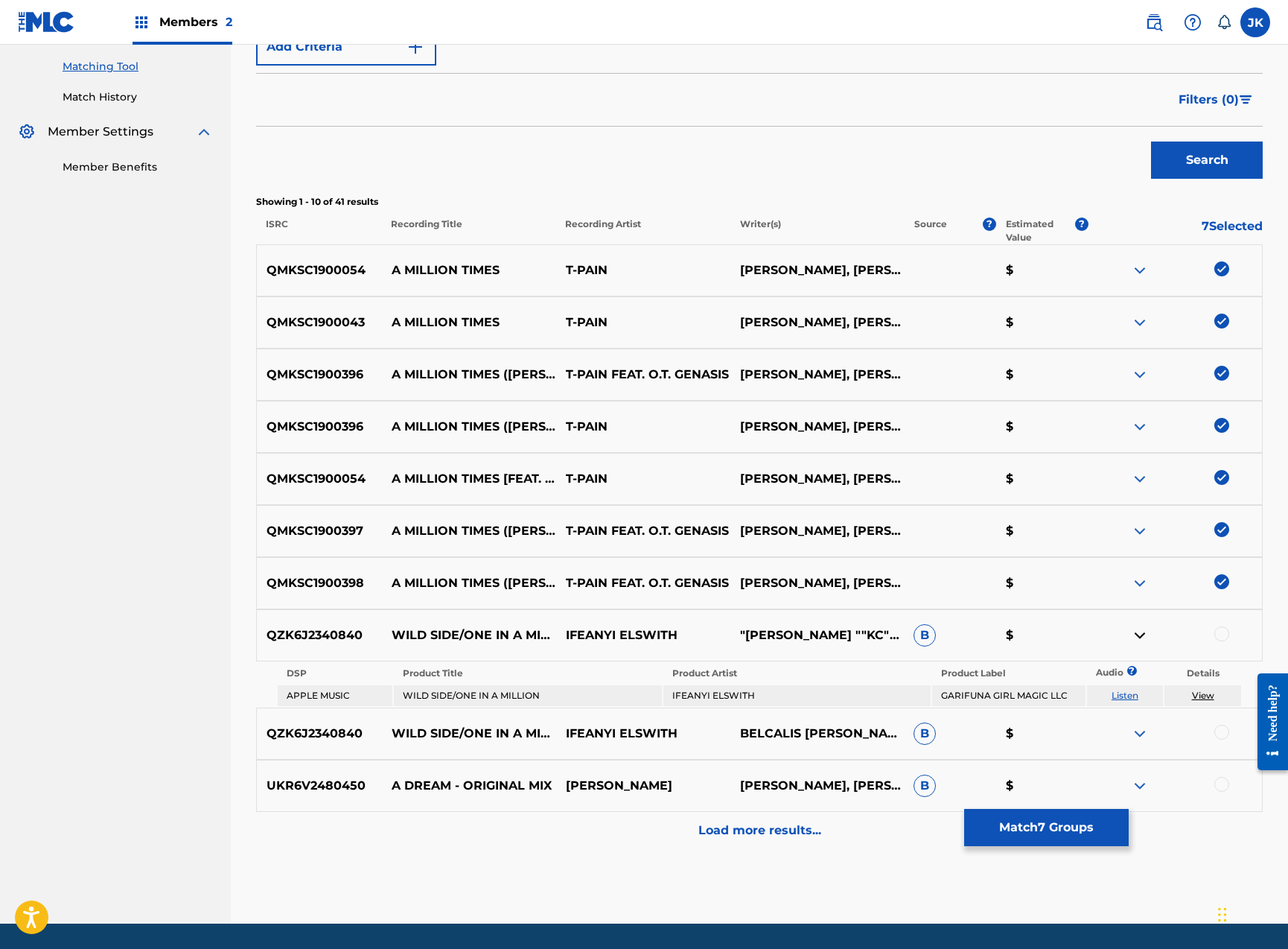
click at [999, 823] on button "Match 7 Groups" at bounding box center [1046, 827] width 164 height 38
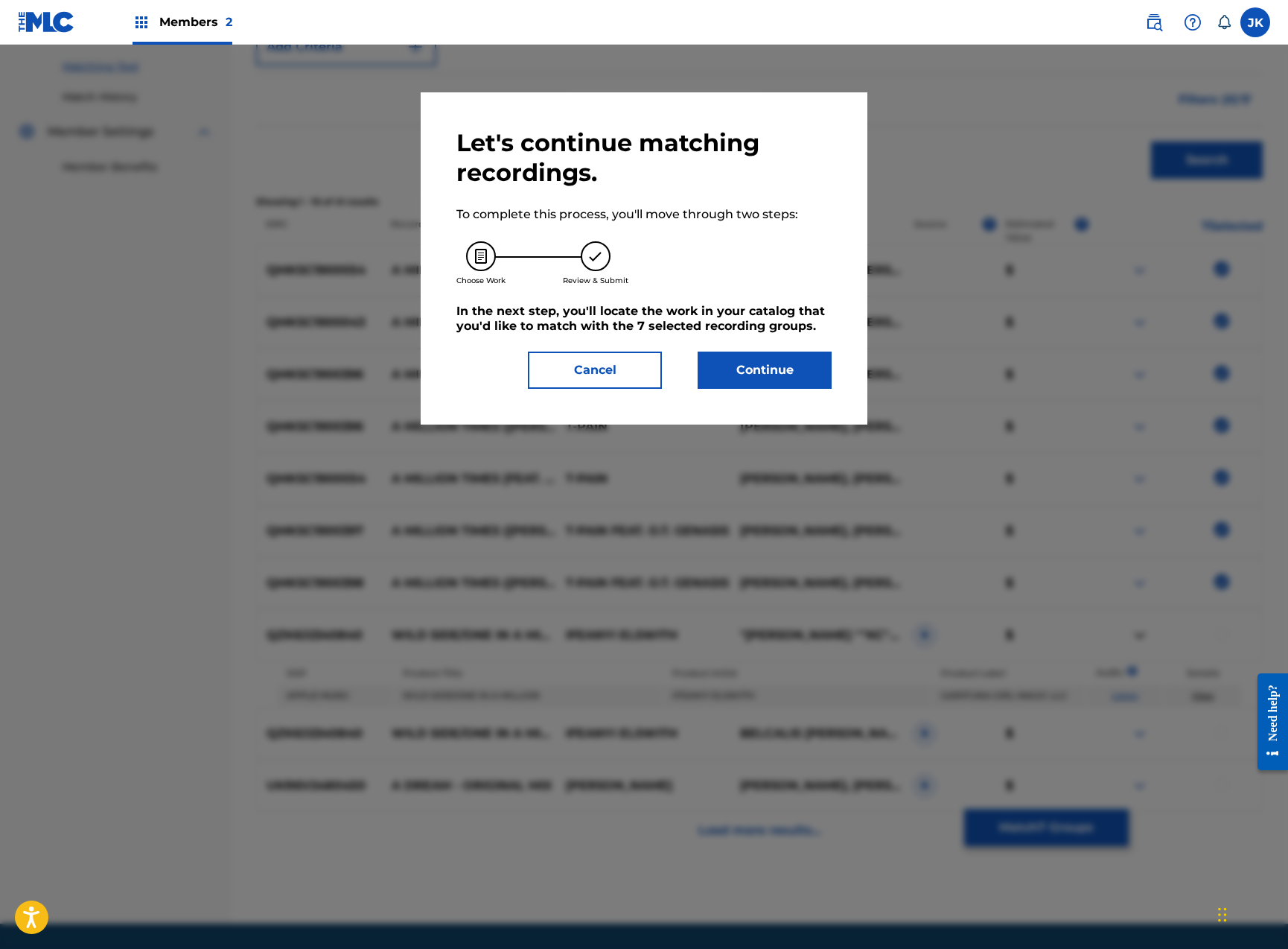
click at [737, 374] on button "Continue" at bounding box center [764, 370] width 134 height 38
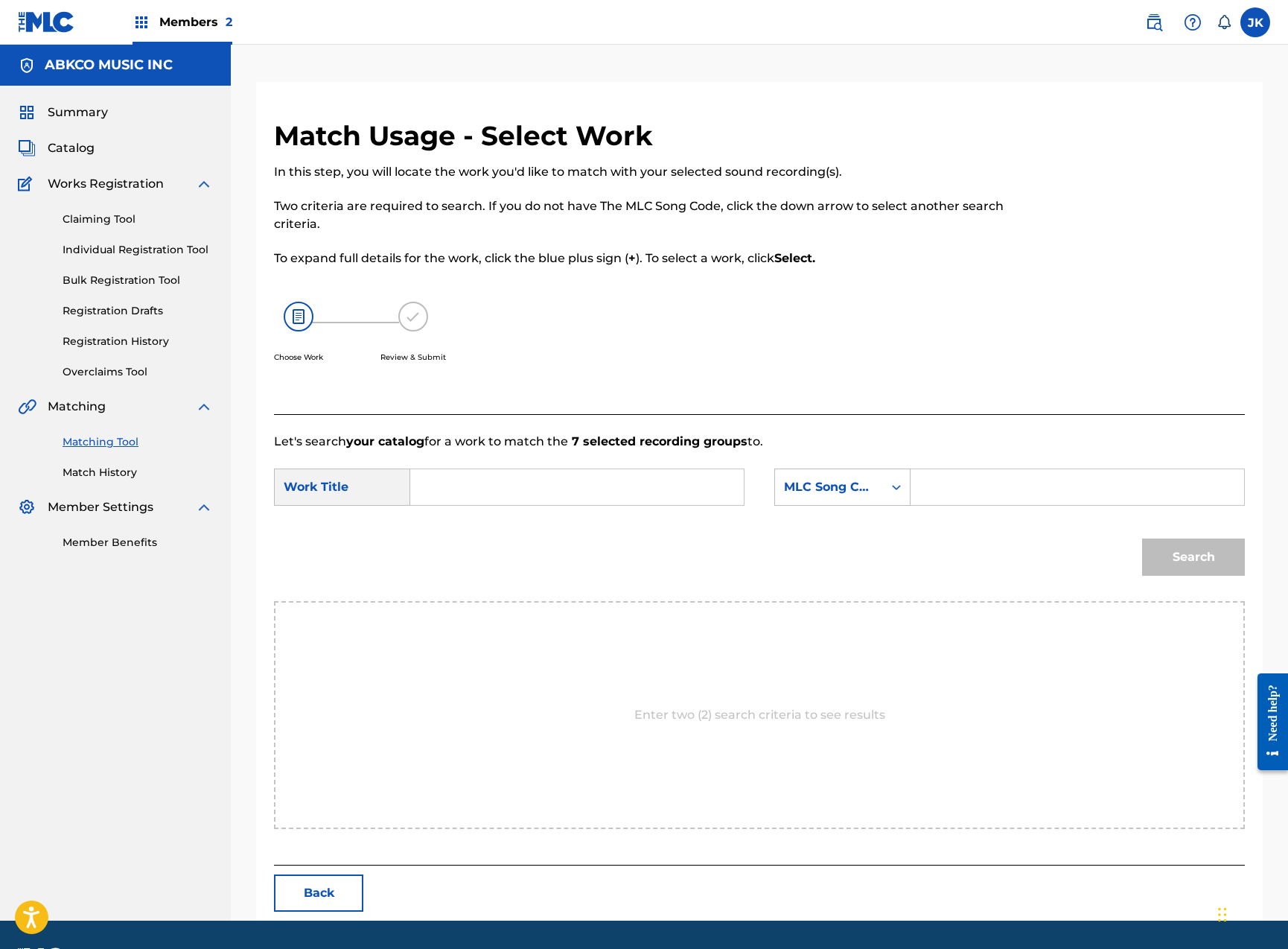
click at [530, 484] on input "Search Form" at bounding box center [577, 486] width 308 height 36
paste input "A Million Times"
type input "A Million Times"
click at [875, 487] on div "MLC Song Code" at bounding box center [829, 486] width 108 height 28
click at [864, 528] on div "Writer Name" at bounding box center [842, 524] width 135 height 38
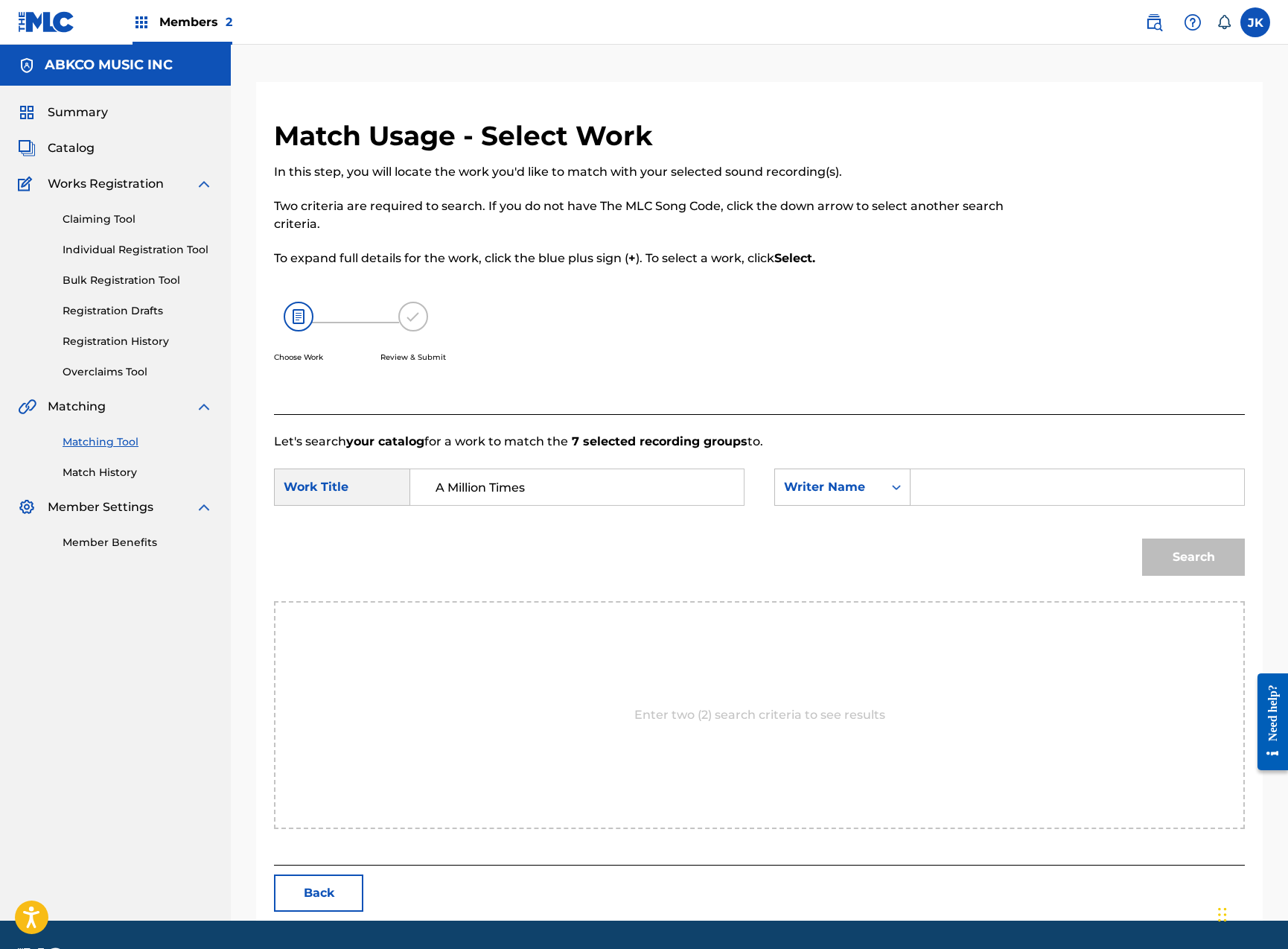
click at [955, 499] on input "Search Form" at bounding box center [1077, 486] width 308 height 36
type input "[PERSON_NAME]"
click at [1194, 557] on button "Search" at bounding box center [1194, 557] width 103 height 38
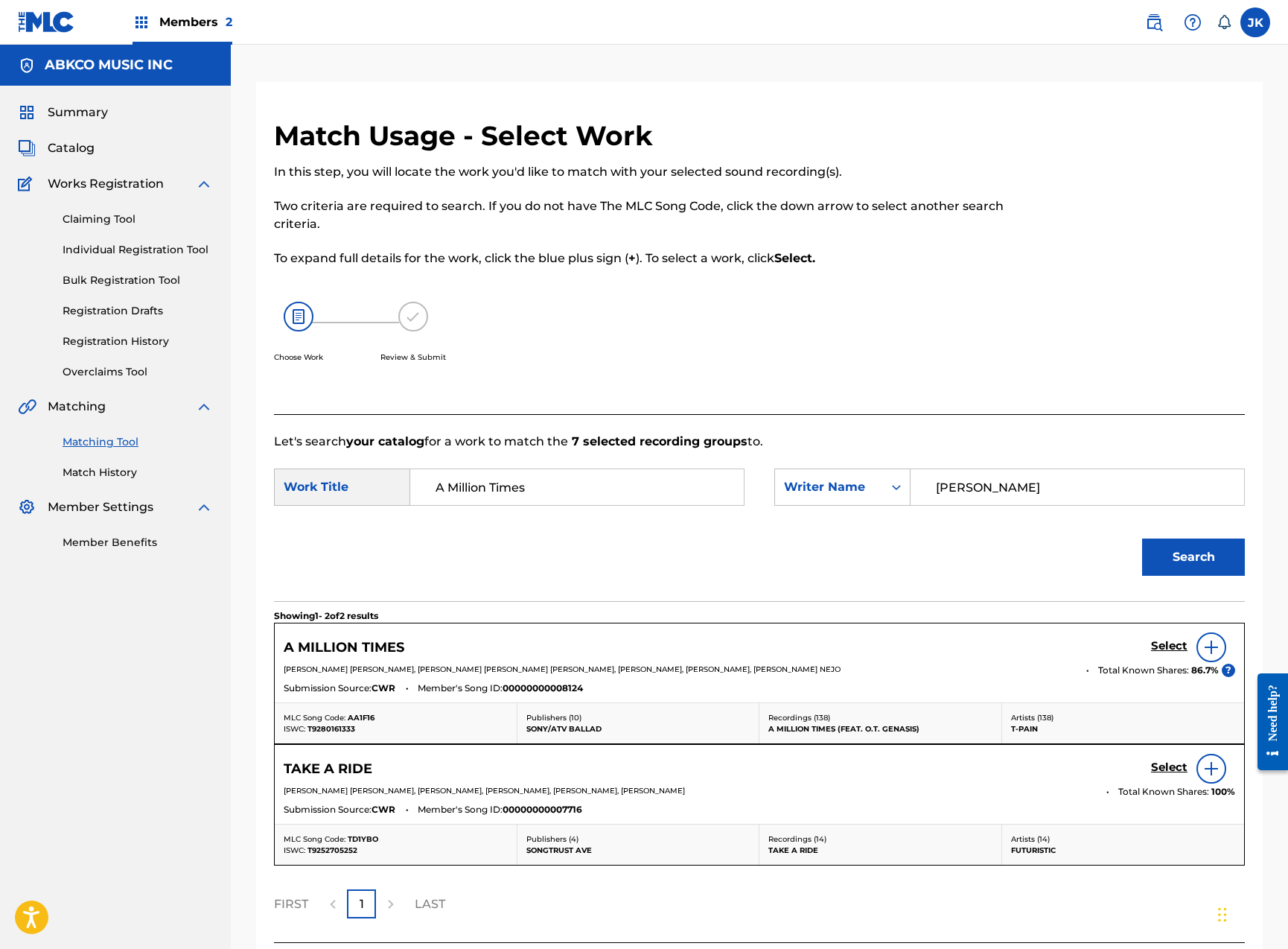
click at [1171, 644] on h5 "Select" at bounding box center [1170, 645] width 37 height 14
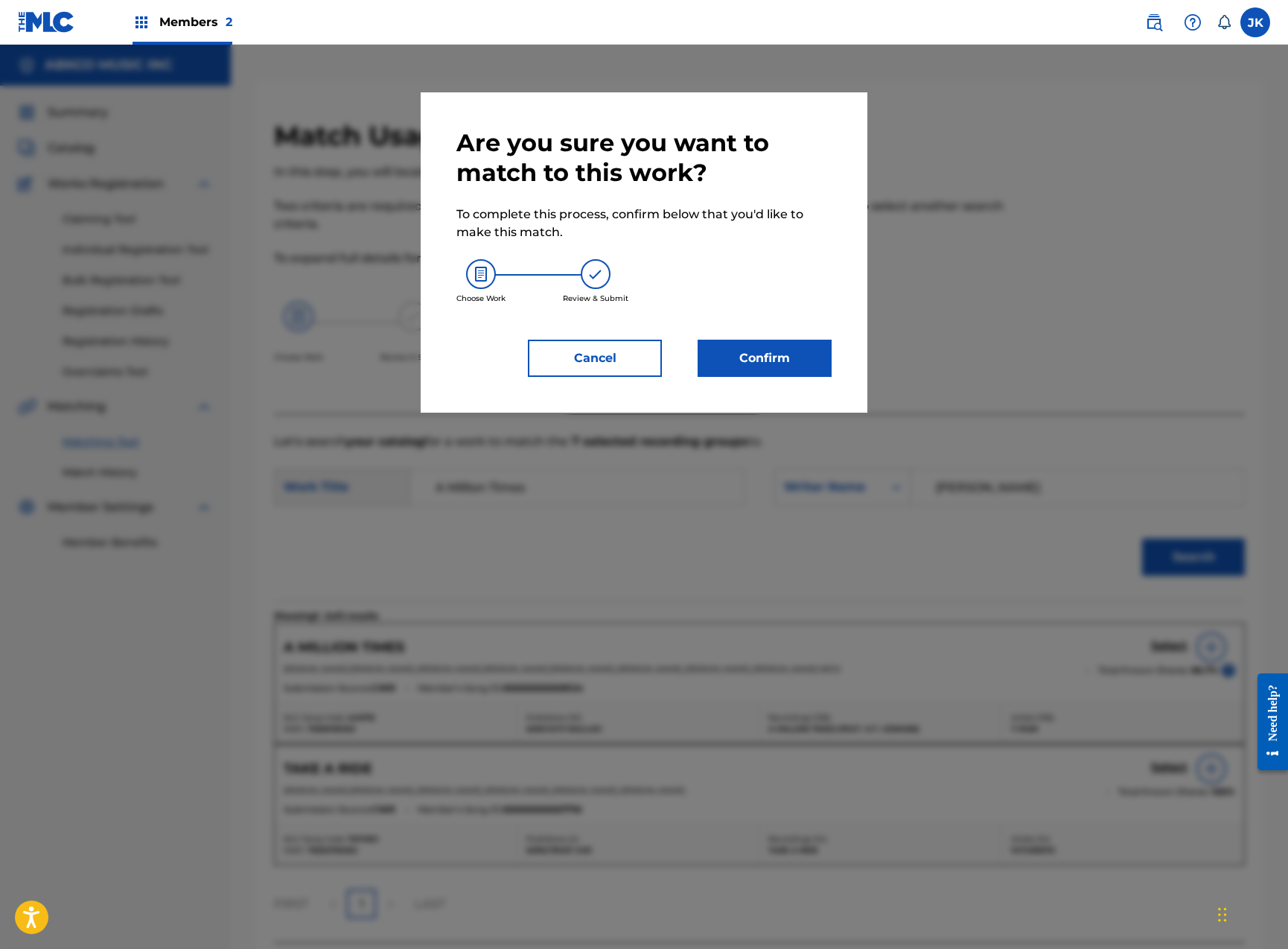
click at [798, 364] on button "Confirm" at bounding box center [764, 358] width 134 height 38
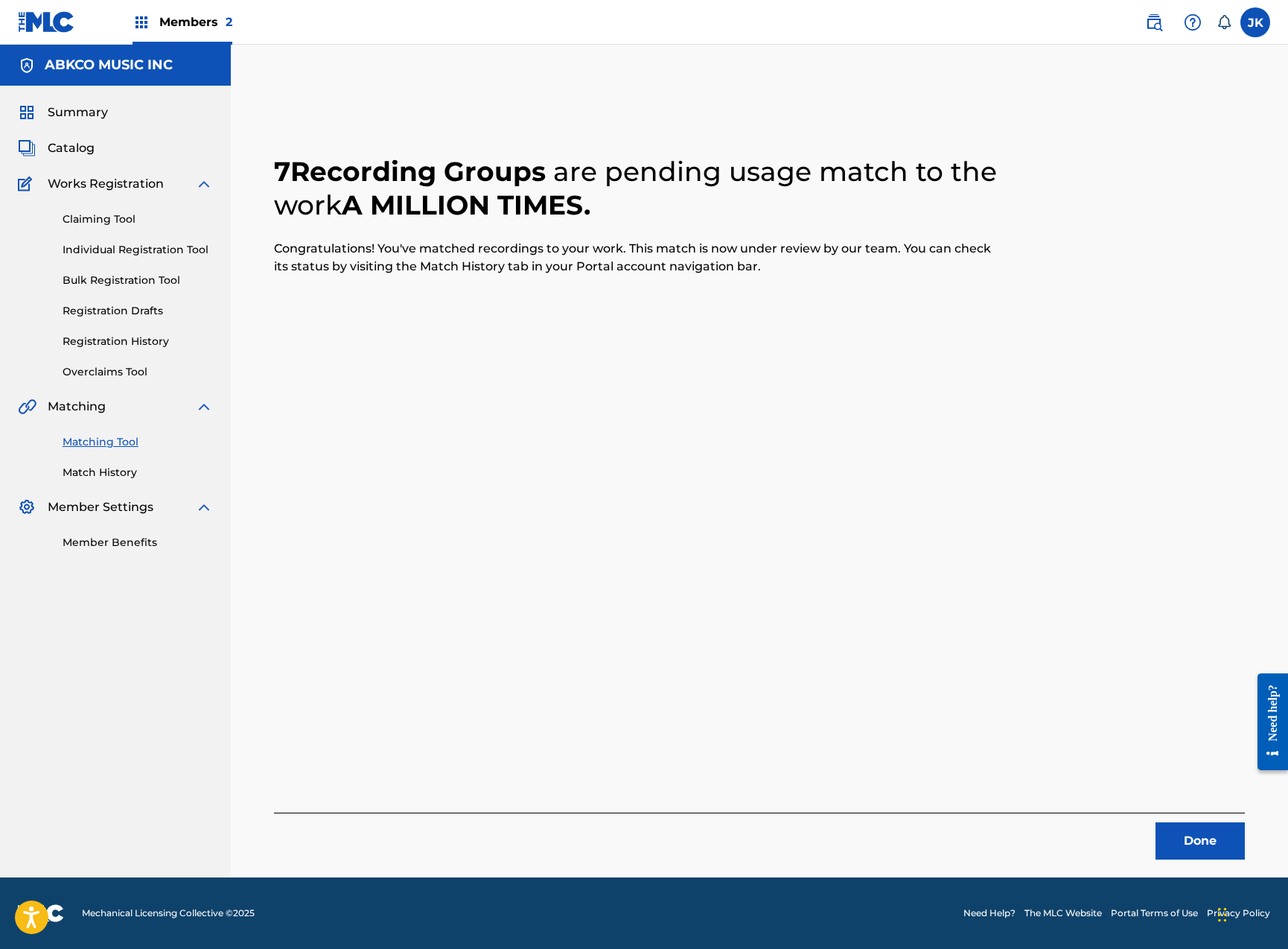
click at [1174, 831] on button "Done" at bounding box center [1199, 841] width 89 height 38
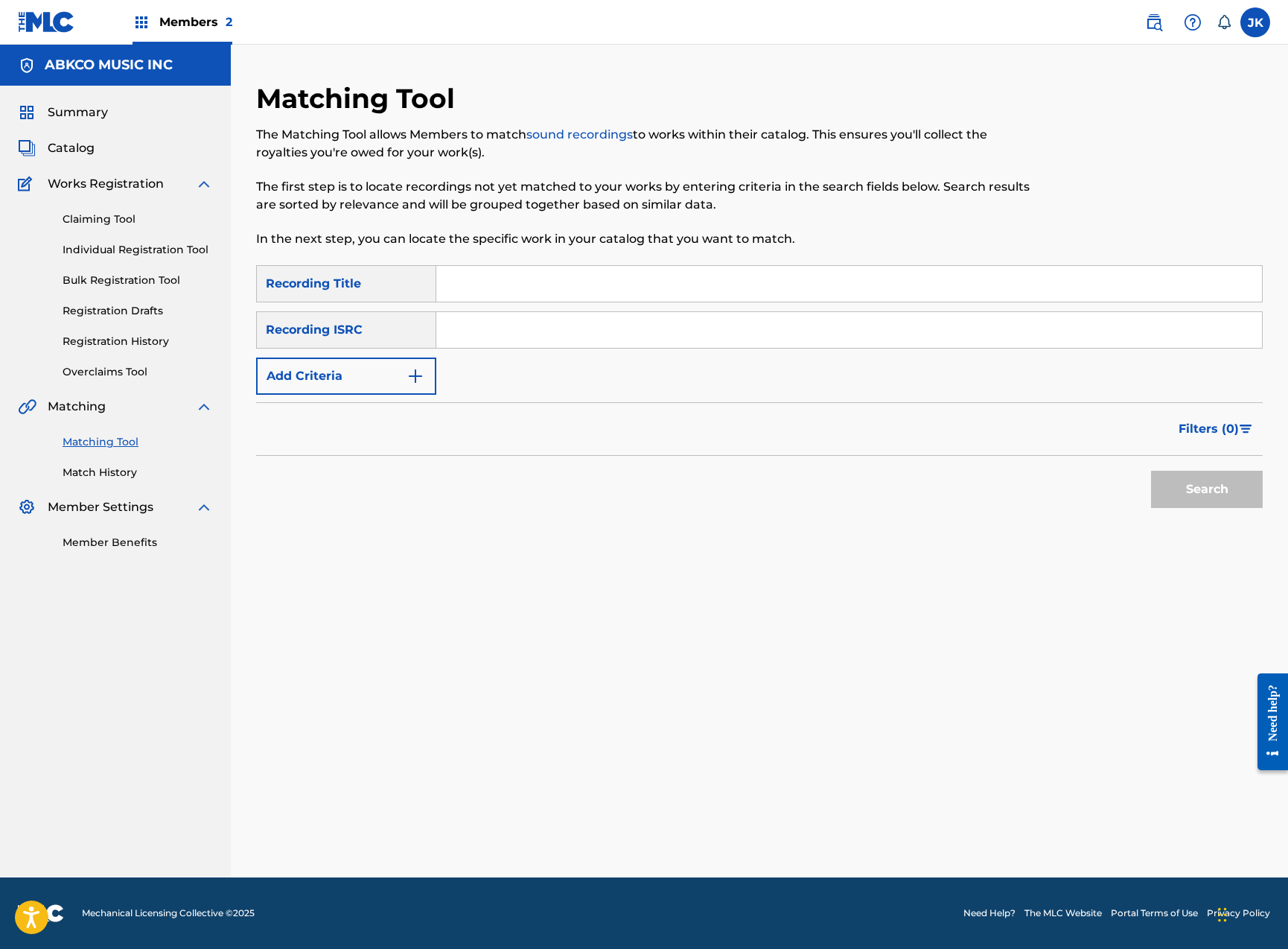
click at [497, 282] on input "Search Form" at bounding box center [849, 284] width 826 height 36
paste input "A Million Times"
type input "A Million Times"
click at [372, 383] on button "Add Criteria" at bounding box center [346, 376] width 180 height 38
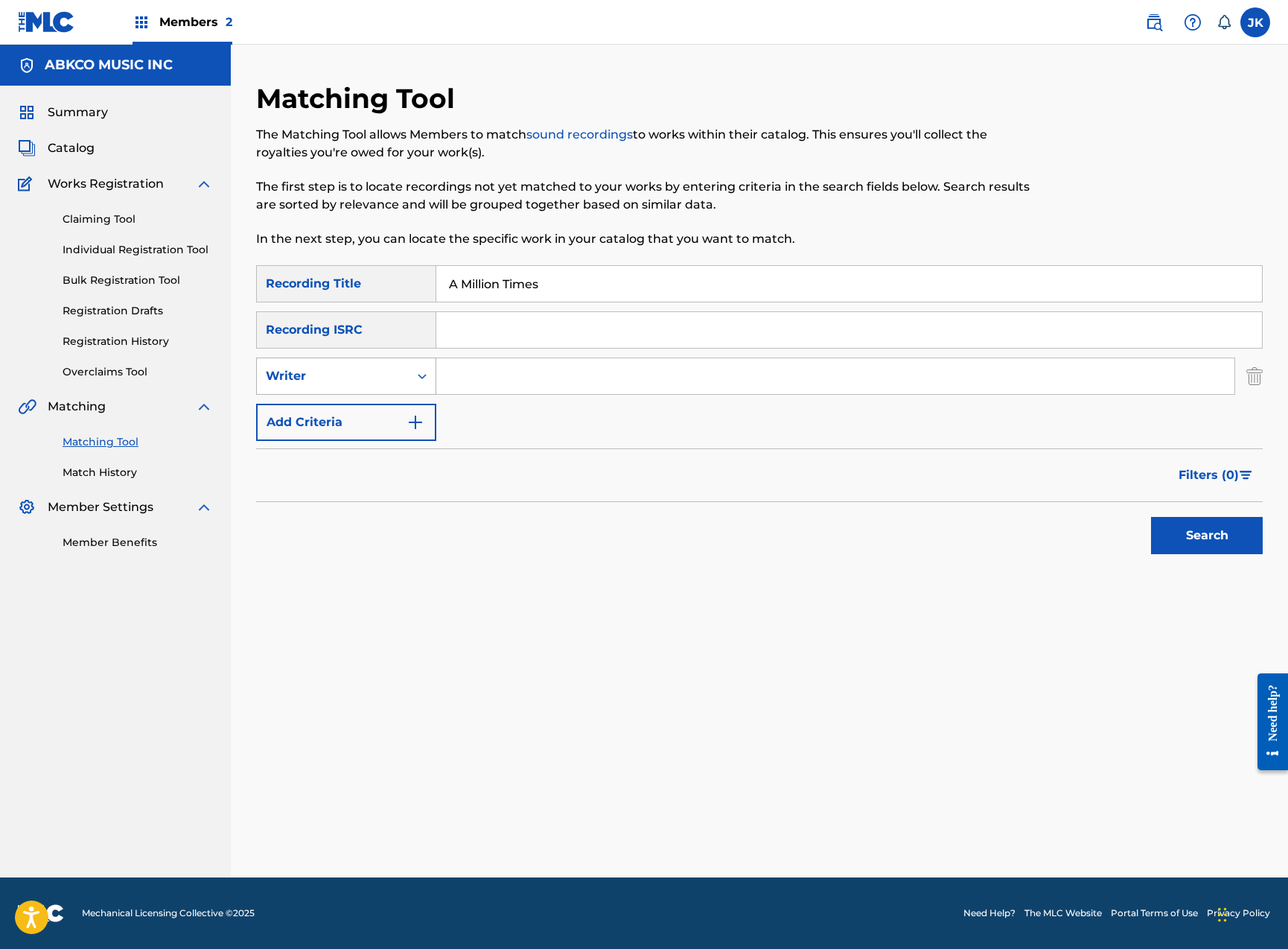
click at [369, 368] on div "Writer" at bounding box center [333, 375] width 134 height 17
click at [390, 408] on div "Recording Artist" at bounding box center [346, 413] width 179 height 38
click at [501, 372] on input "Search Form" at bounding box center [836, 375] width 798 height 36
type input "t-pain"
click at [1206, 535] on button "Search" at bounding box center [1207, 535] width 112 height 38
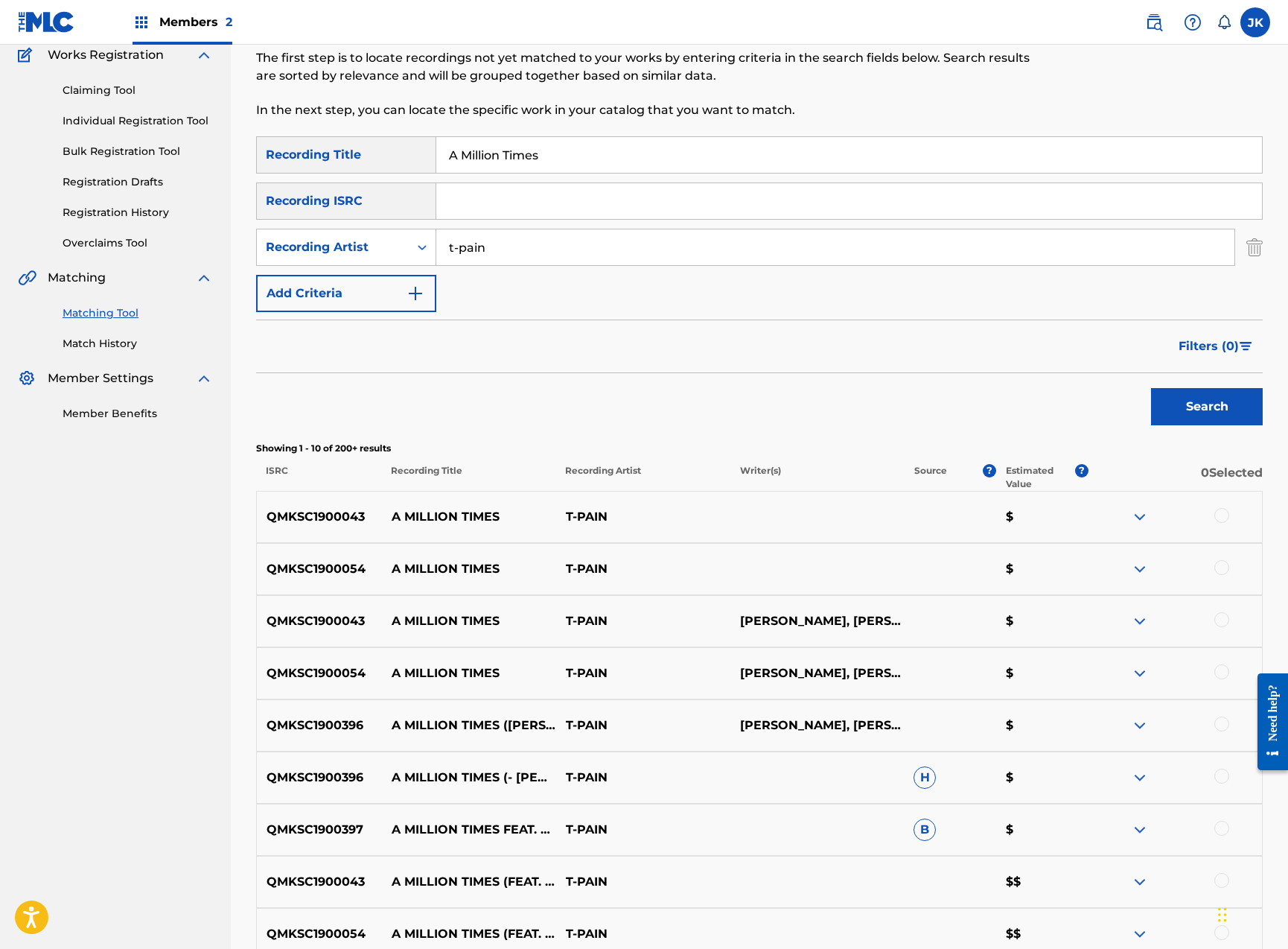
scroll to position [273, 0]
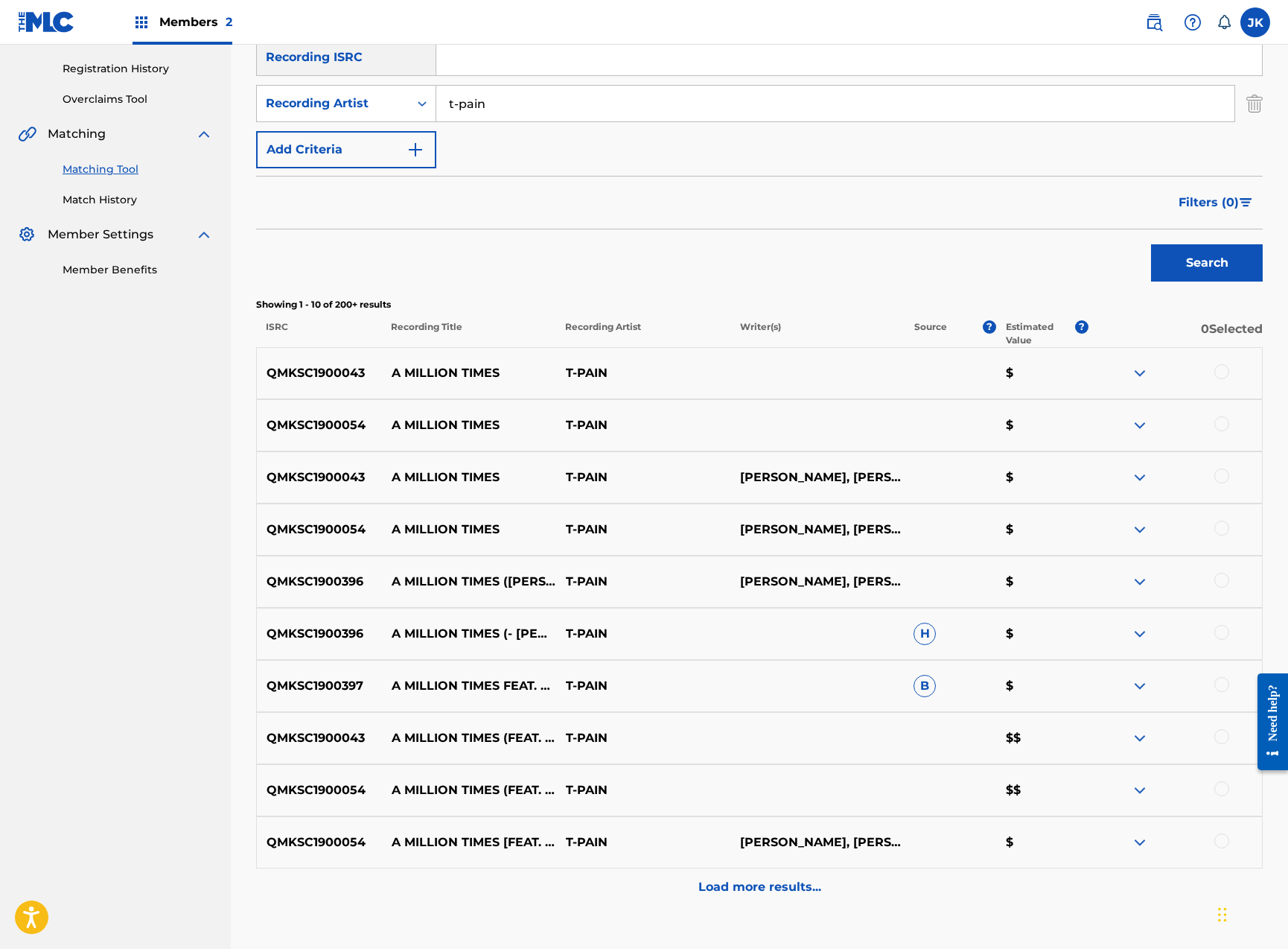
click at [1230, 369] on div at bounding box center [1175, 373] width 174 height 17
click at [1220, 374] on div at bounding box center [1222, 372] width 15 height 15
click at [1220, 428] on div at bounding box center [1222, 424] width 15 height 15
click at [1222, 472] on div at bounding box center [1222, 475] width 15 height 15
click at [1225, 525] on div at bounding box center [1222, 528] width 15 height 15
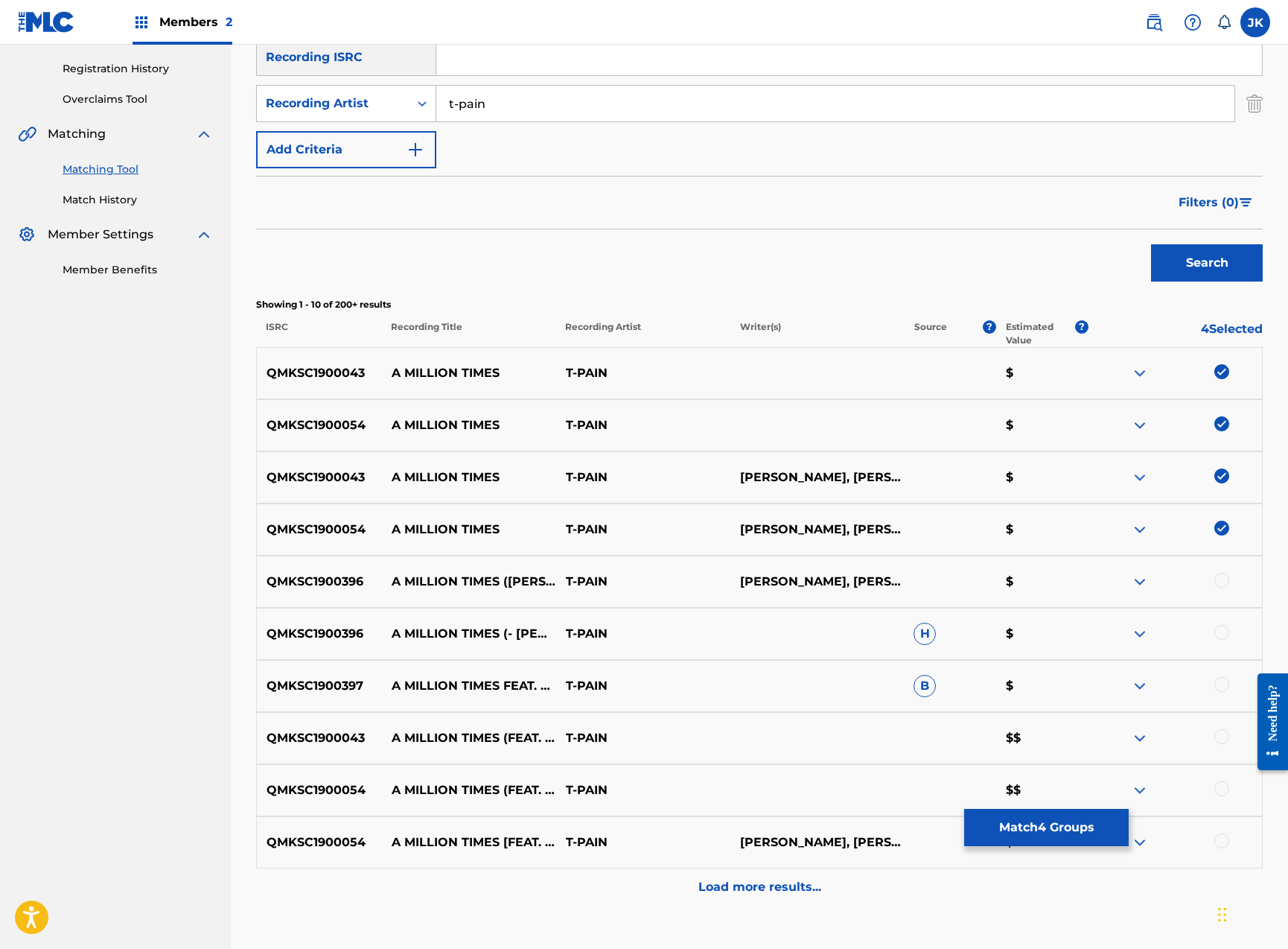
click at [1217, 578] on div at bounding box center [1222, 580] width 15 height 15
click at [1219, 631] on div at bounding box center [1222, 632] width 15 height 15
click at [1223, 679] on div at bounding box center [1222, 685] width 15 height 15
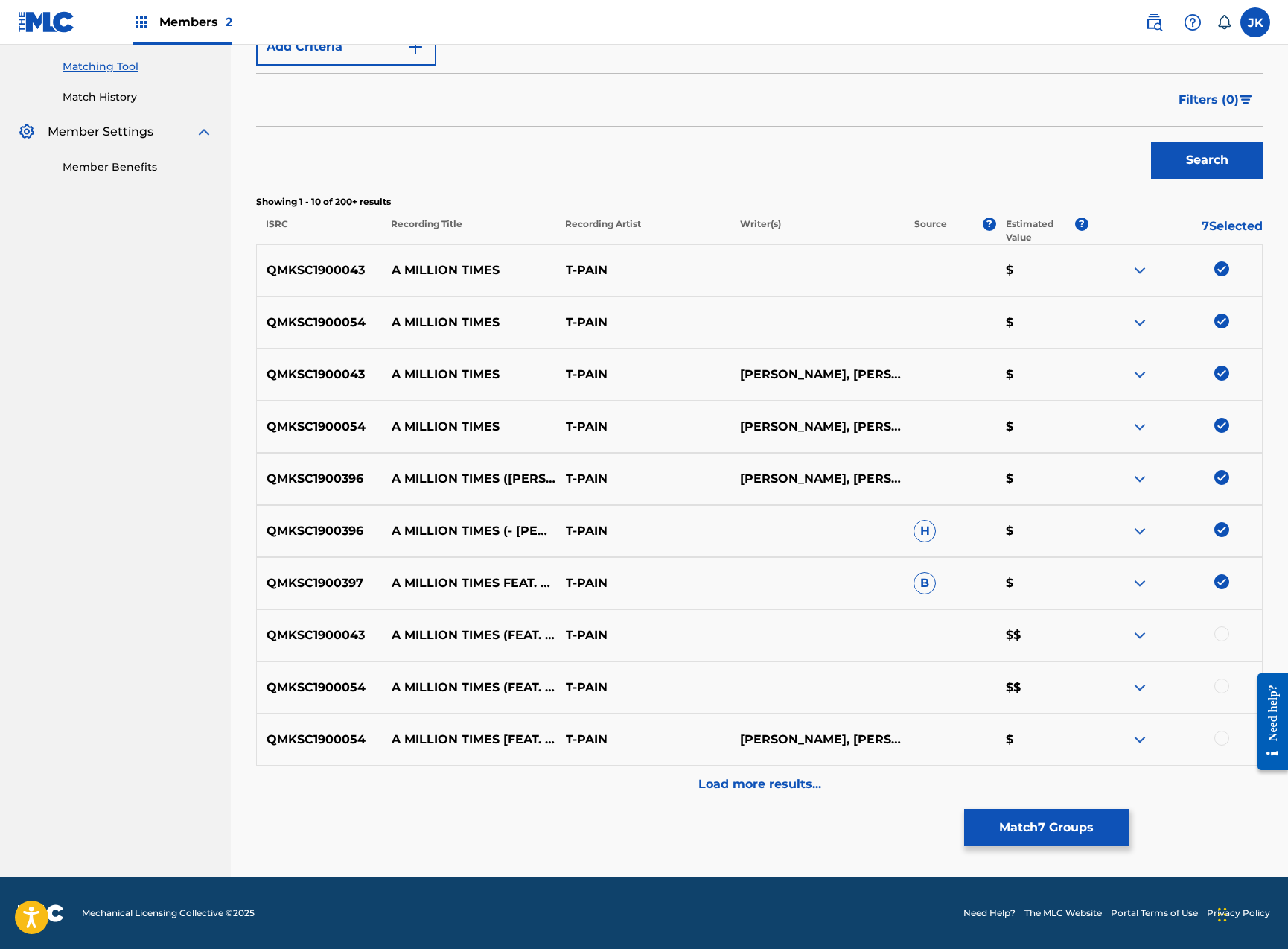
click at [804, 787] on p "Load more results..." at bounding box center [760, 784] width 123 height 17
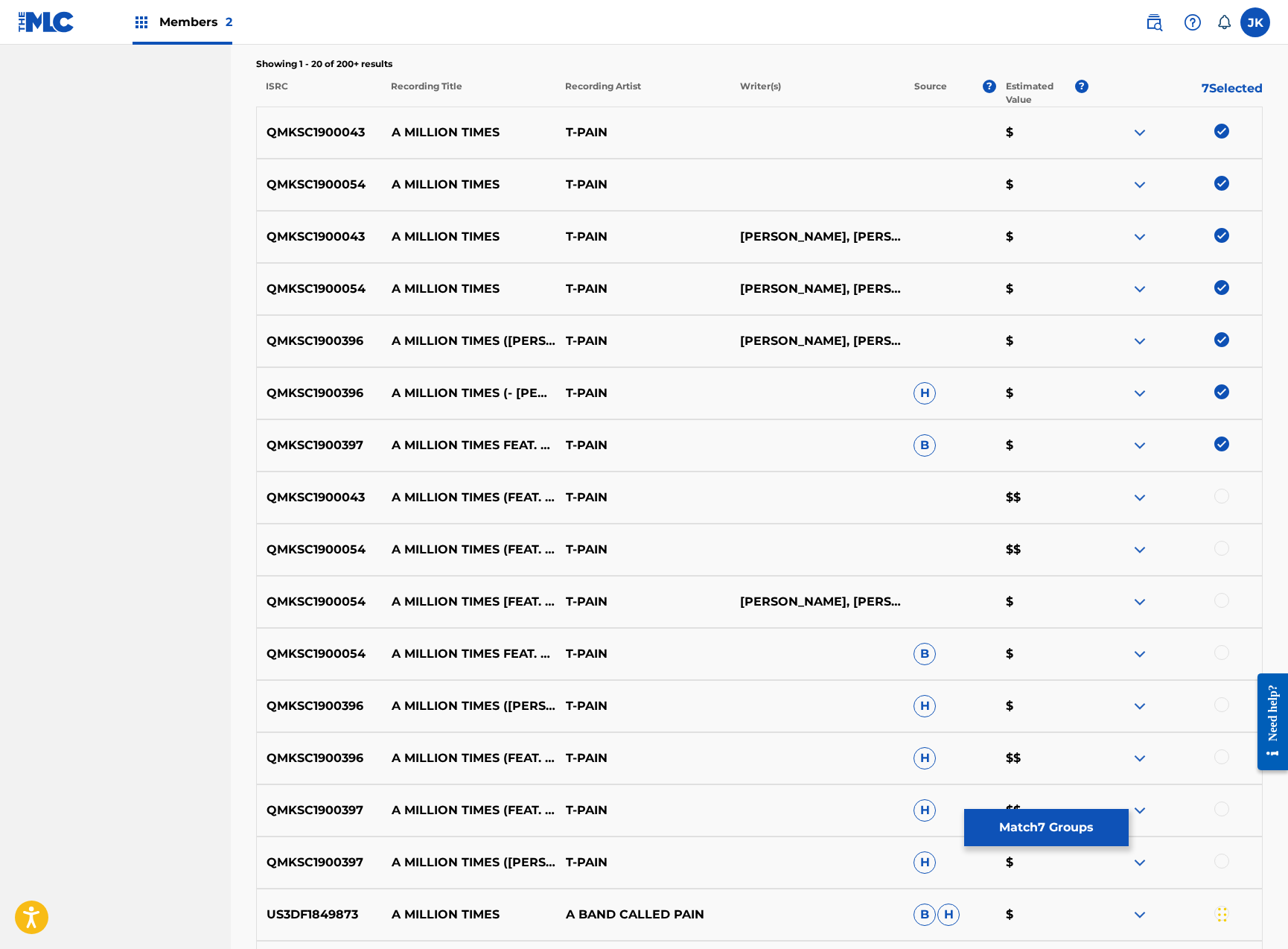
scroll to position [721, 0]
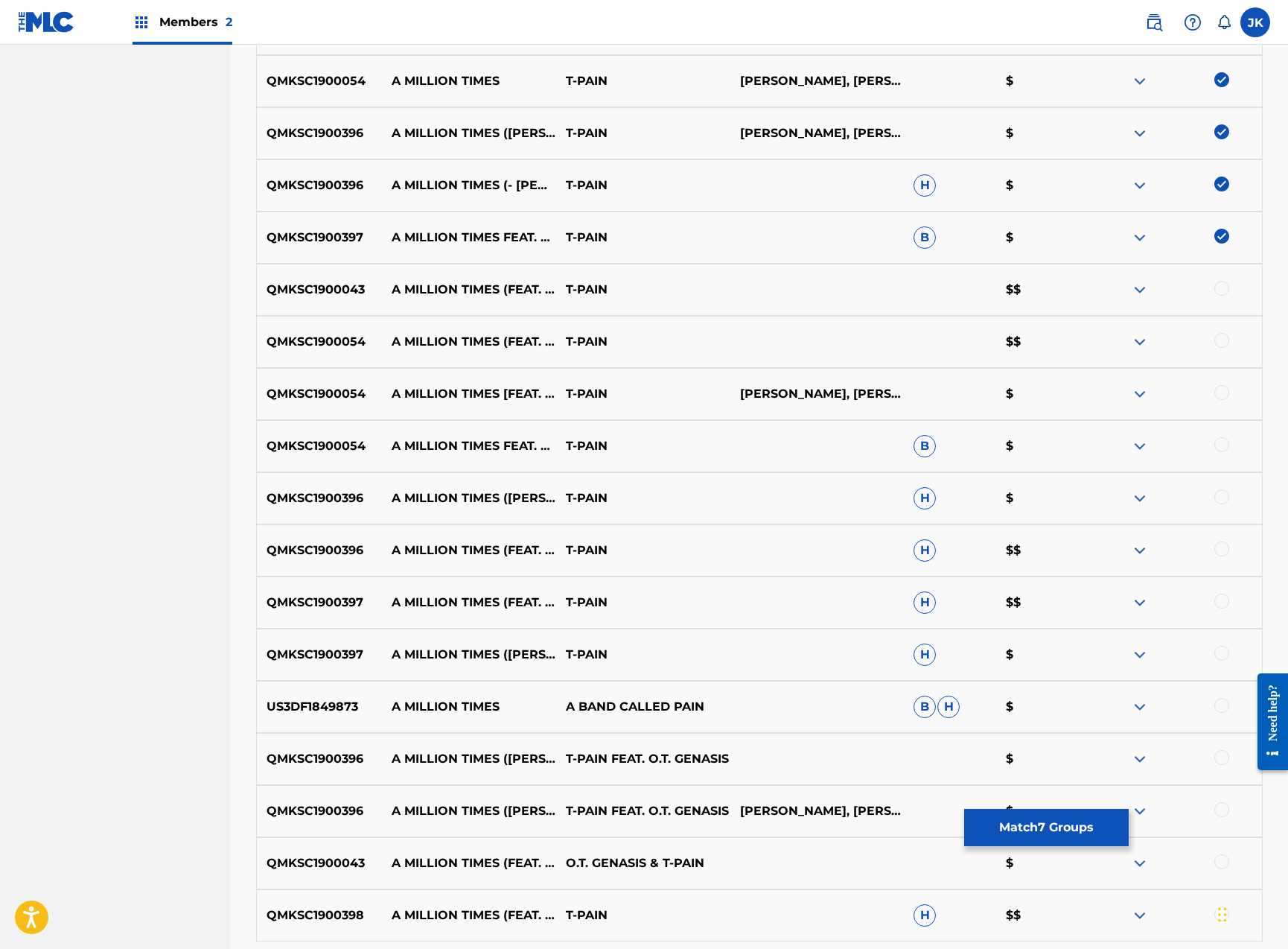
click at [1222, 288] on div at bounding box center [1222, 288] width 15 height 15
click at [1218, 342] on div at bounding box center [1222, 341] width 15 height 15
click at [1221, 396] on div at bounding box center [1222, 393] width 15 height 15
click at [1222, 452] on div at bounding box center [1222, 444] width 15 height 15
click at [1222, 495] on div at bounding box center [1222, 497] width 15 height 15
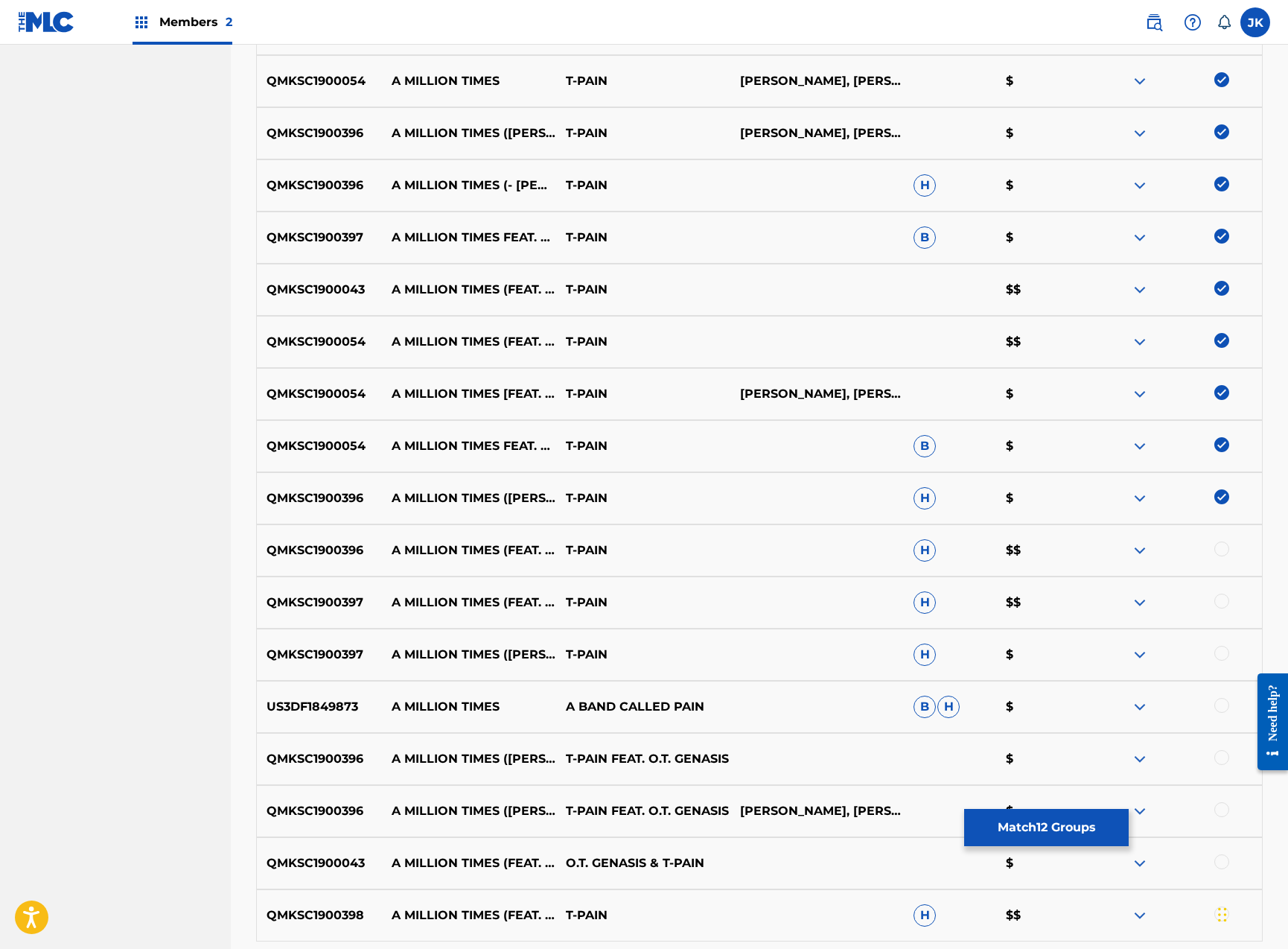
click at [1226, 552] on div at bounding box center [1222, 549] width 15 height 15
click at [1218, 607] on div at bounding box center [1222, 601] width 15 height 15
click at [1218, 649] on div at bounding box center [1222, 653] width 15 height 15
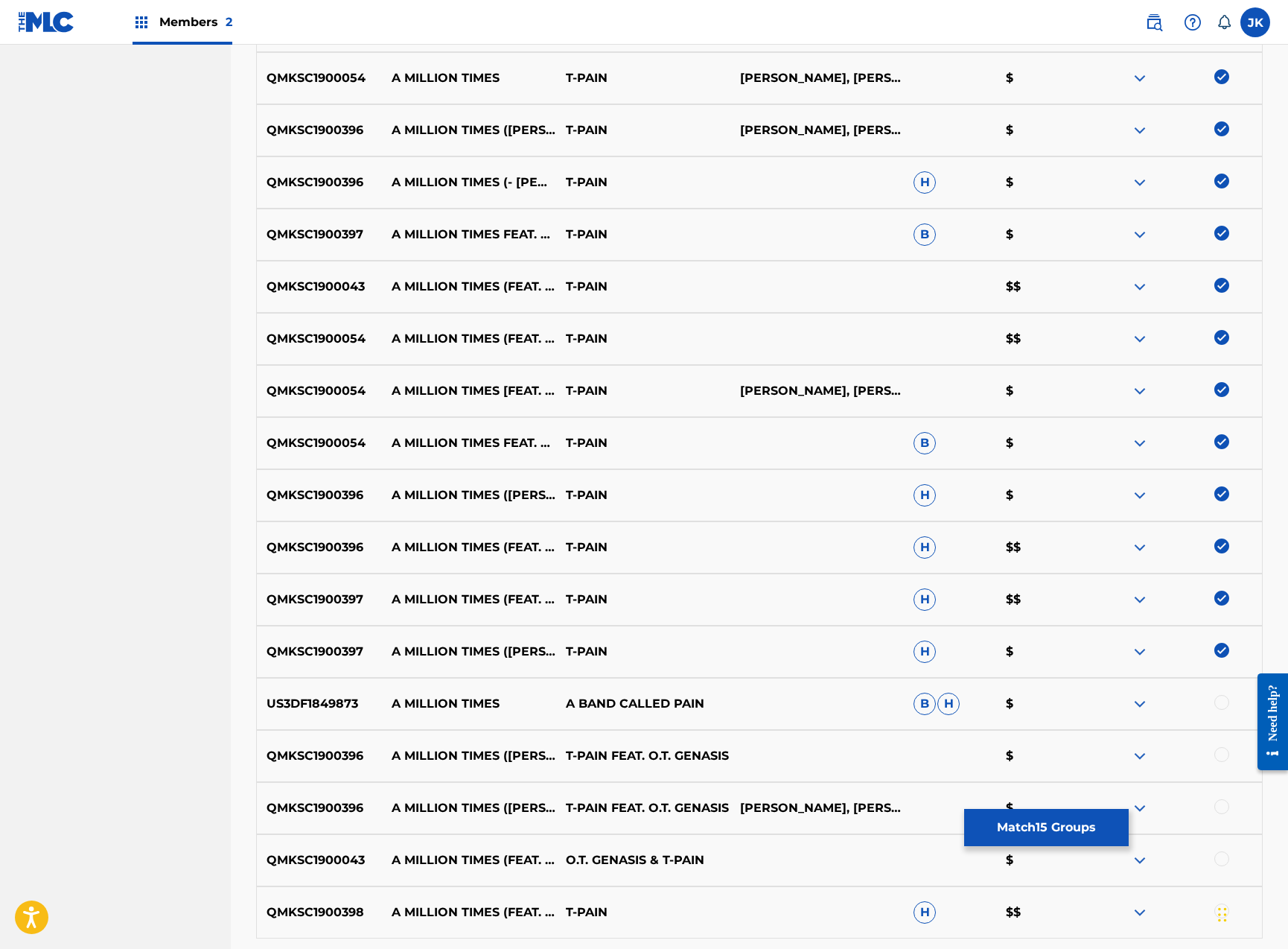
scroll to position [897, 0]
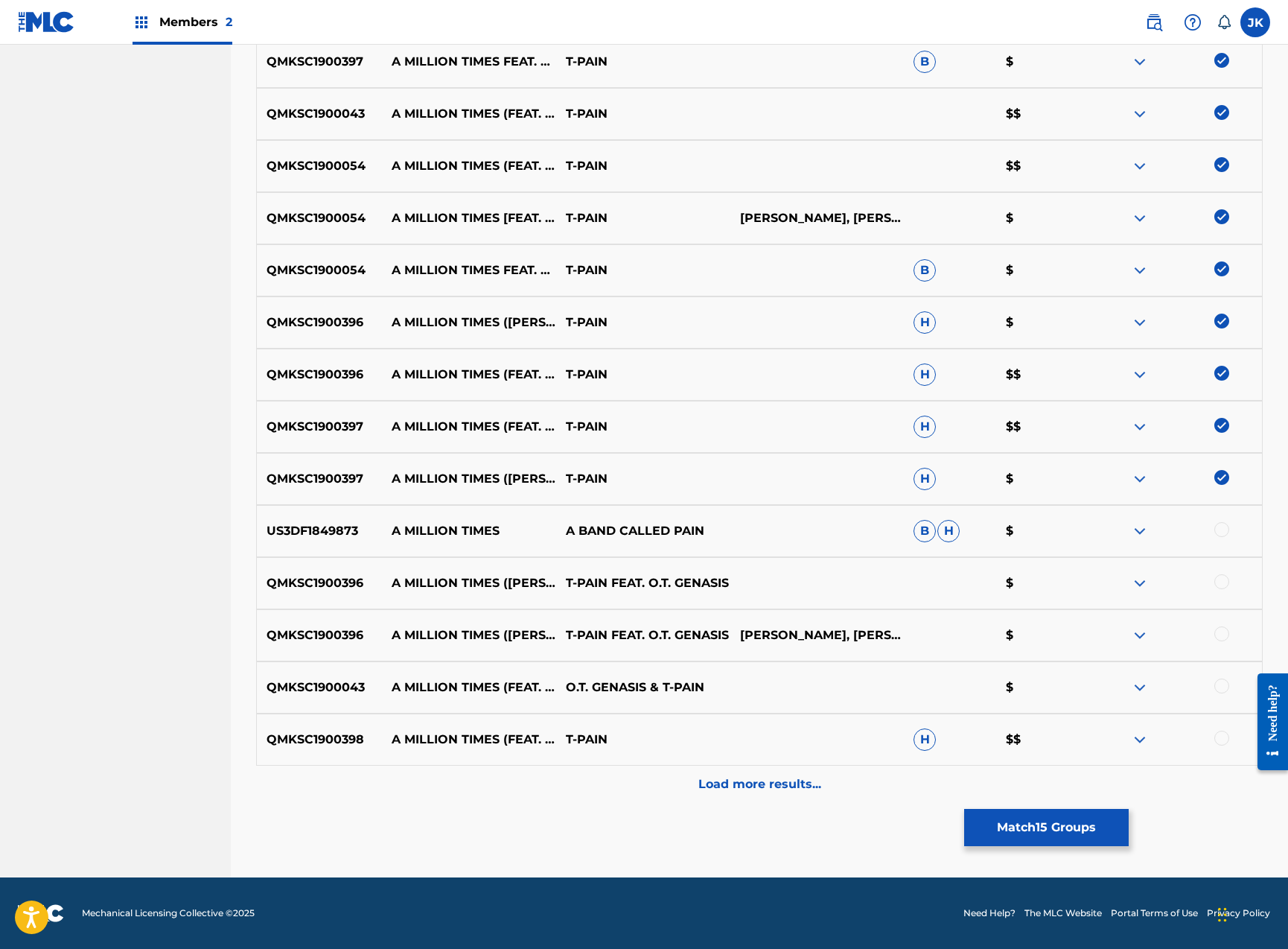
click at [1222, 634] on div at bounding box center [1222, 633] width 15 height 15
click at [1225, 584] on div at bounding box center [1222, 582] width 15 height 15
click at [1219, 682] on div at bounding box center [1222, 686] width 15 height 15
click at [1220, 739] on div at bounding box center [1222, 738] width 15 height 15
click at [829, 792] on div "Load more results..." at bounding box center [759, 784] width 1006 height 38
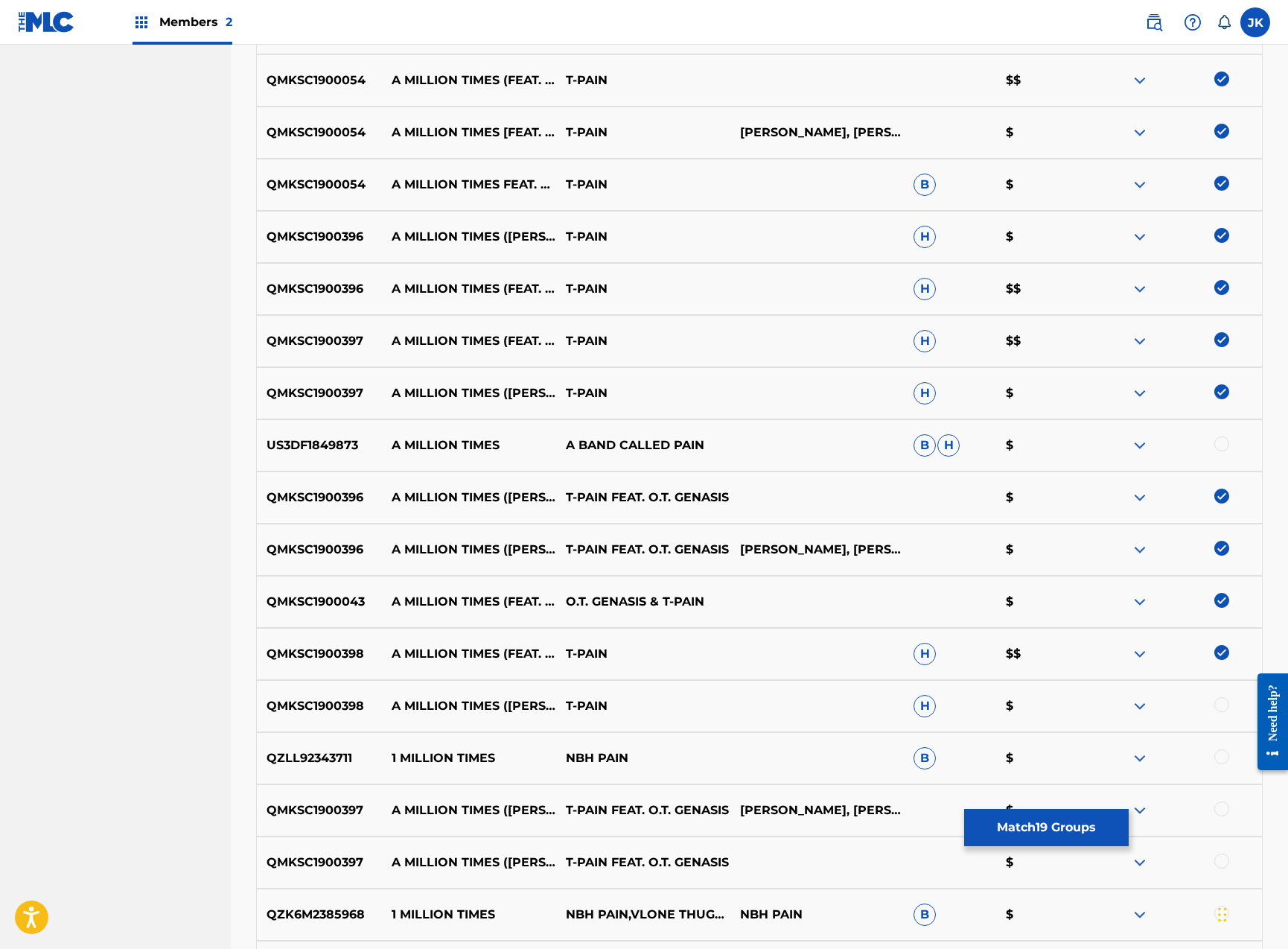
scroll to position [1357, 0]
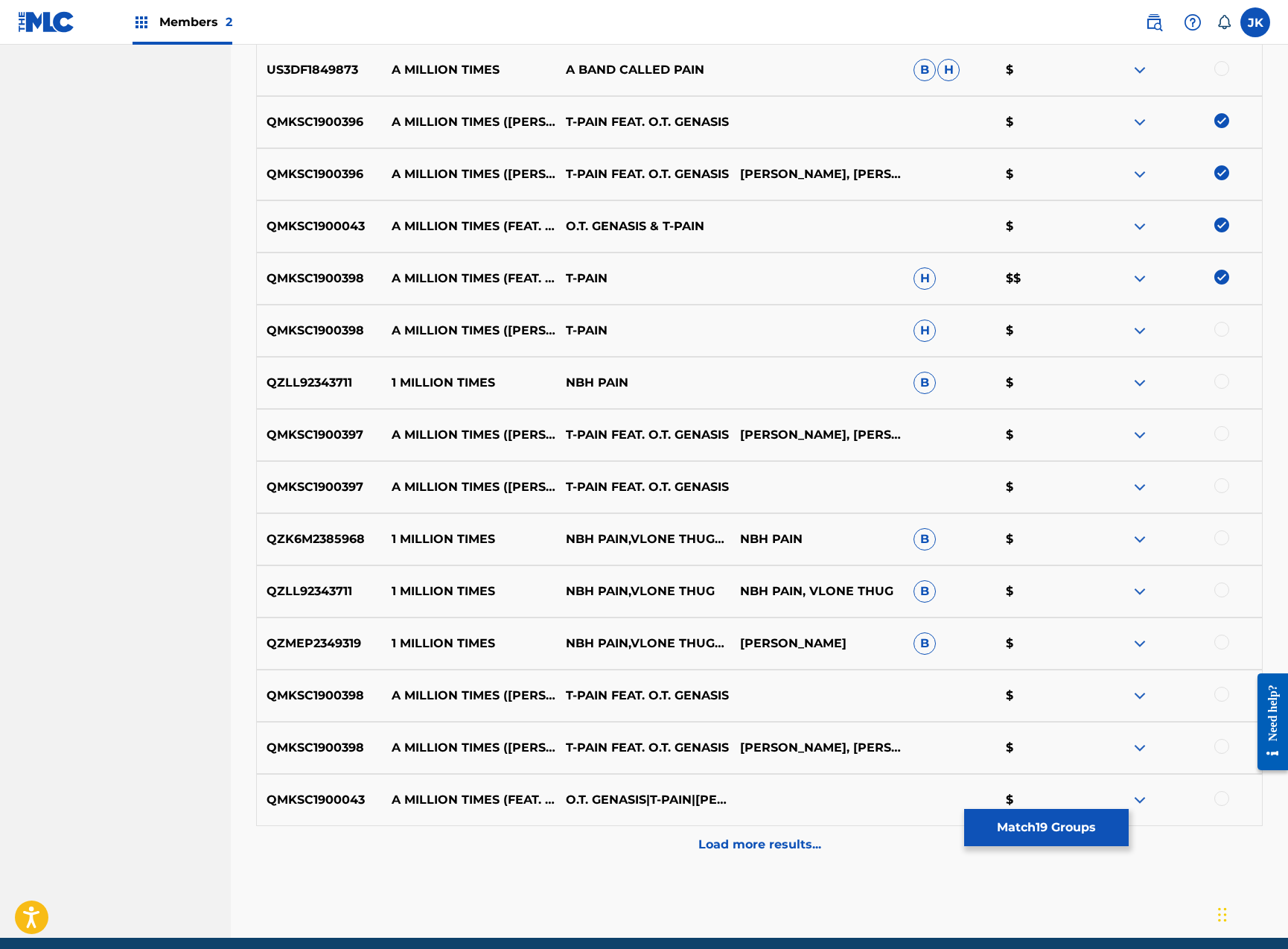
click at [1221, 434] on div at bounding box center [1222, 433] width 15 height 15
click at [1223, 487] on div at bounding box center [1222, 486] width 15 height 15
click at [1222, 698] on div at bounding box center [1222, 694] width 15 height 15
click at [1218, 754] on div at bounding box center [1175, 747] width 174 height 17
click at [1218, 797] on div at bounding box center [1222, 798] width 15 height 15
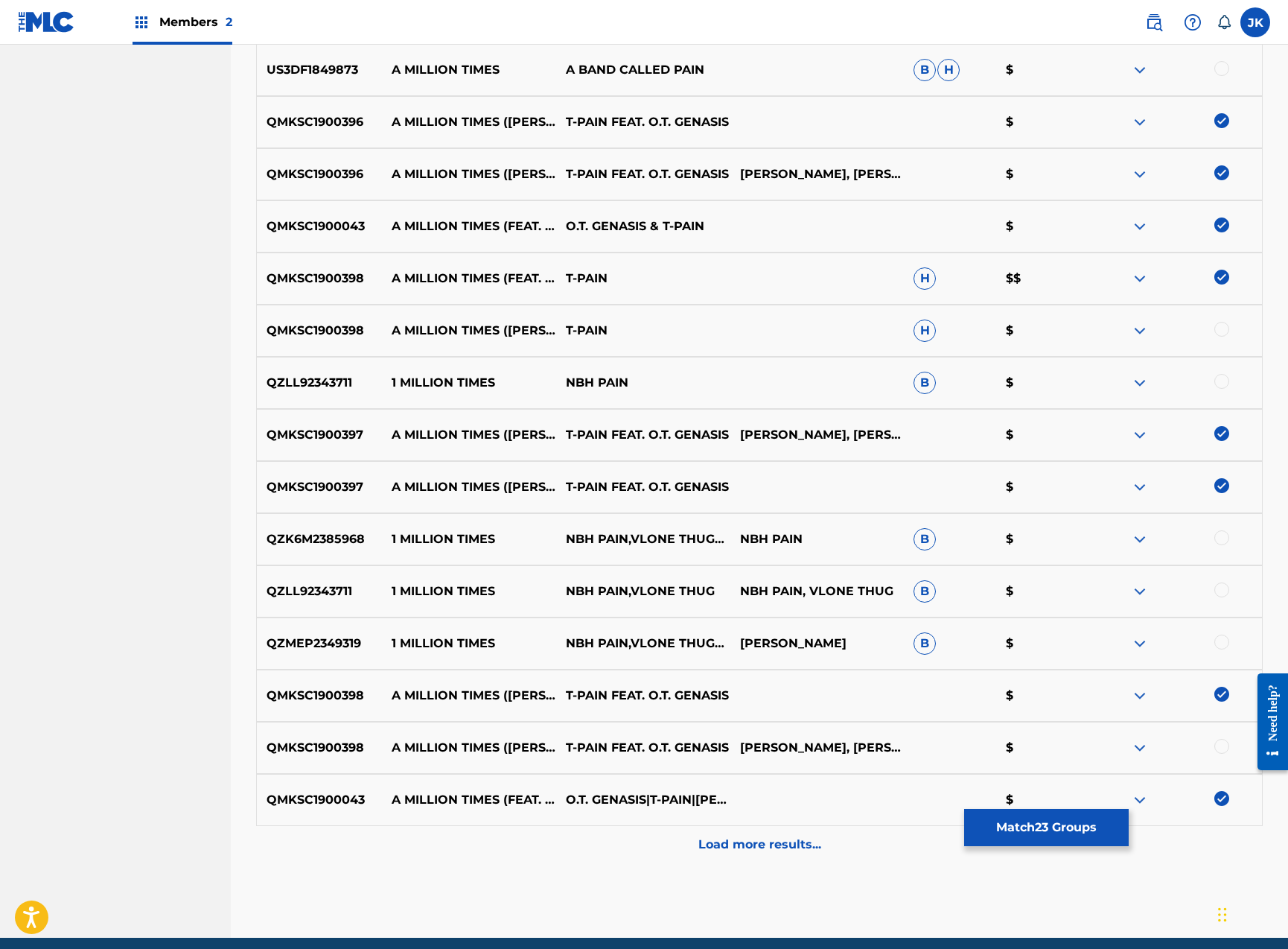
click at [1223, 753] on div at bounding box center [1222, 746] width 15 height 15
click at [732, 850] on p "Load more results..." at bounding box center [760, 843] width 123 height 17
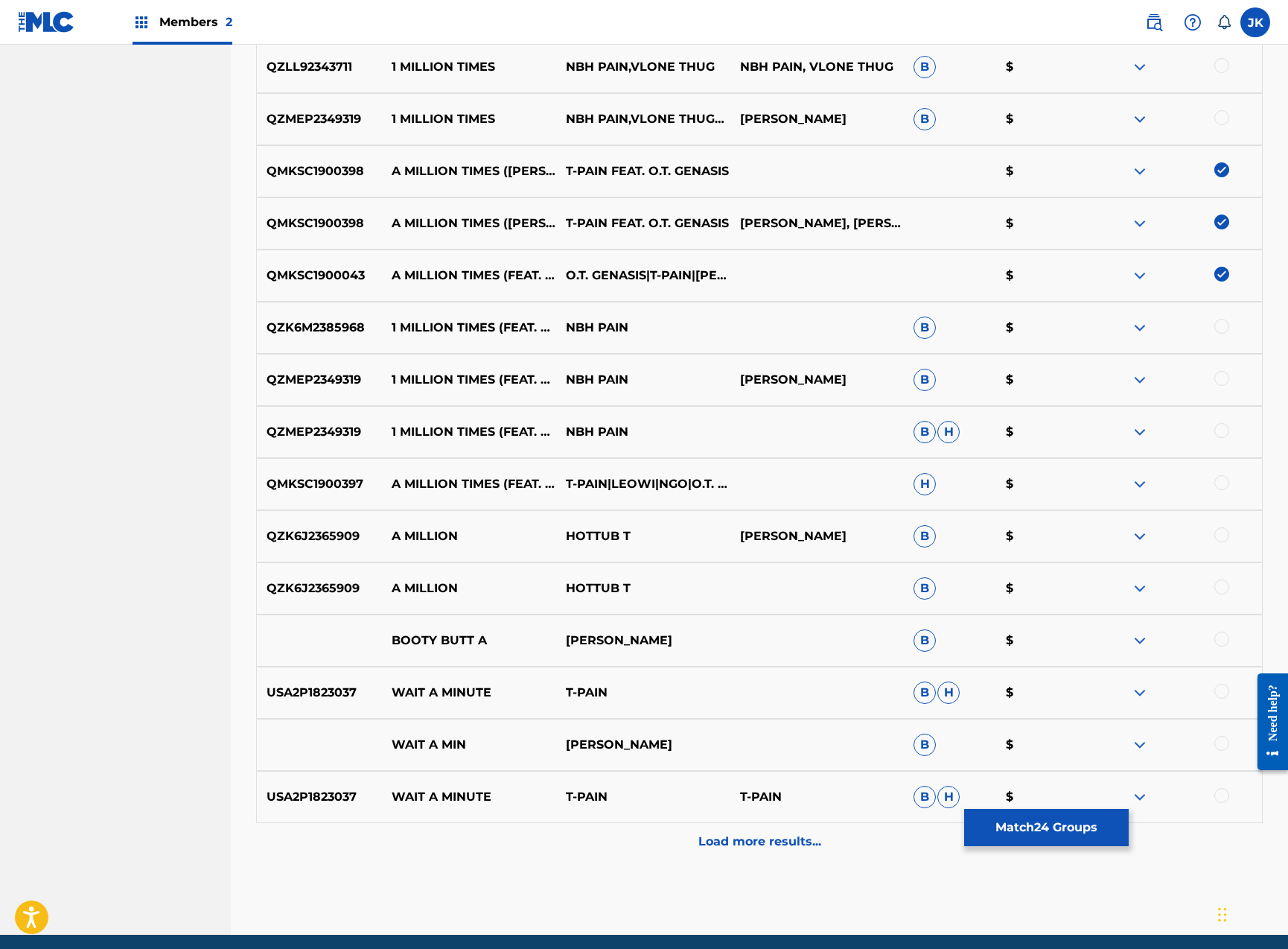
scroll to position [1885, 0]
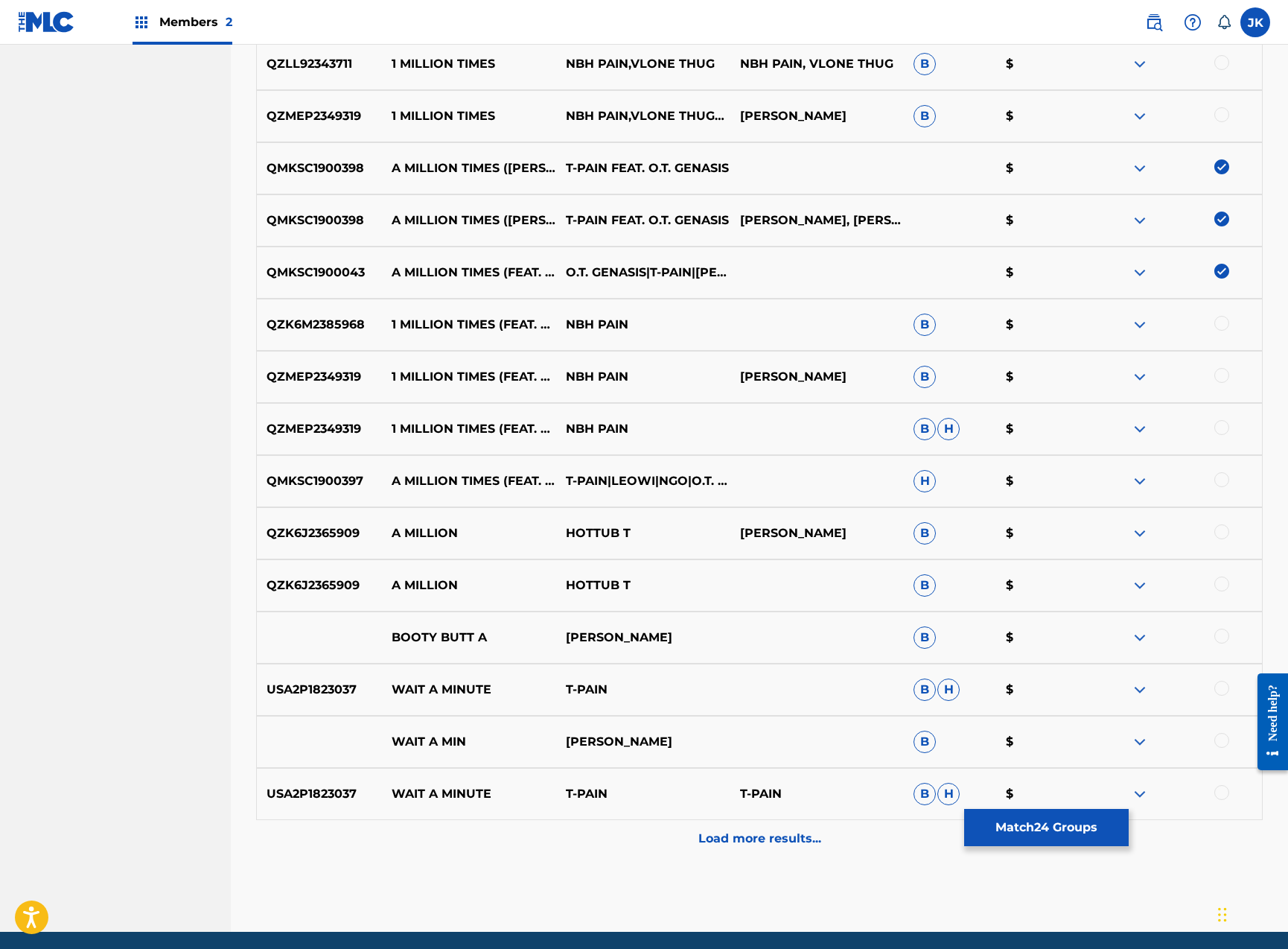
click at [1022, 824] on button "Match 24 Groups" at bounding box center [1046, 827] width 164 height 38
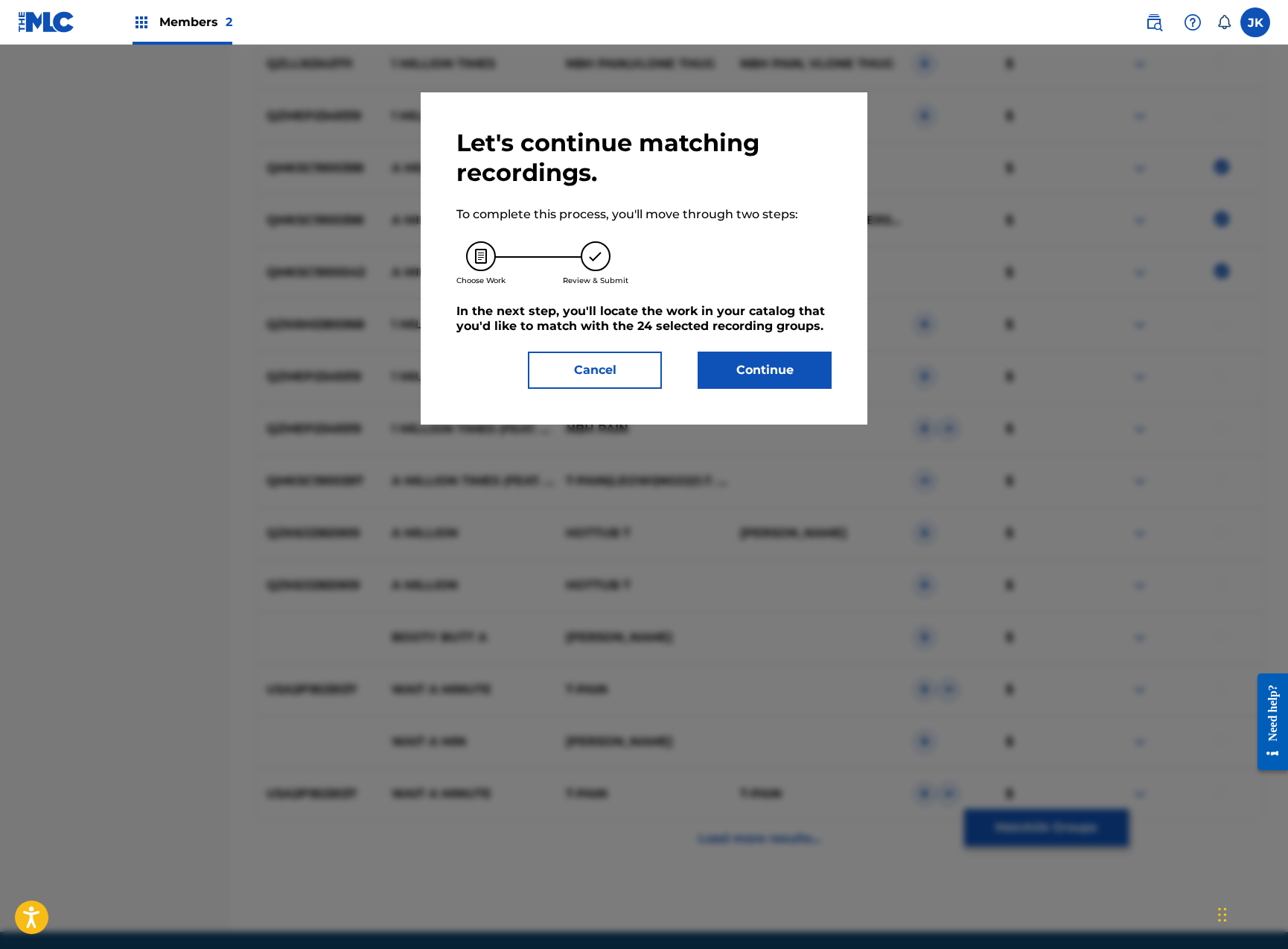
click at [761, 363] on button "Continue" at bounding box center [764, 370] width 134 height 38
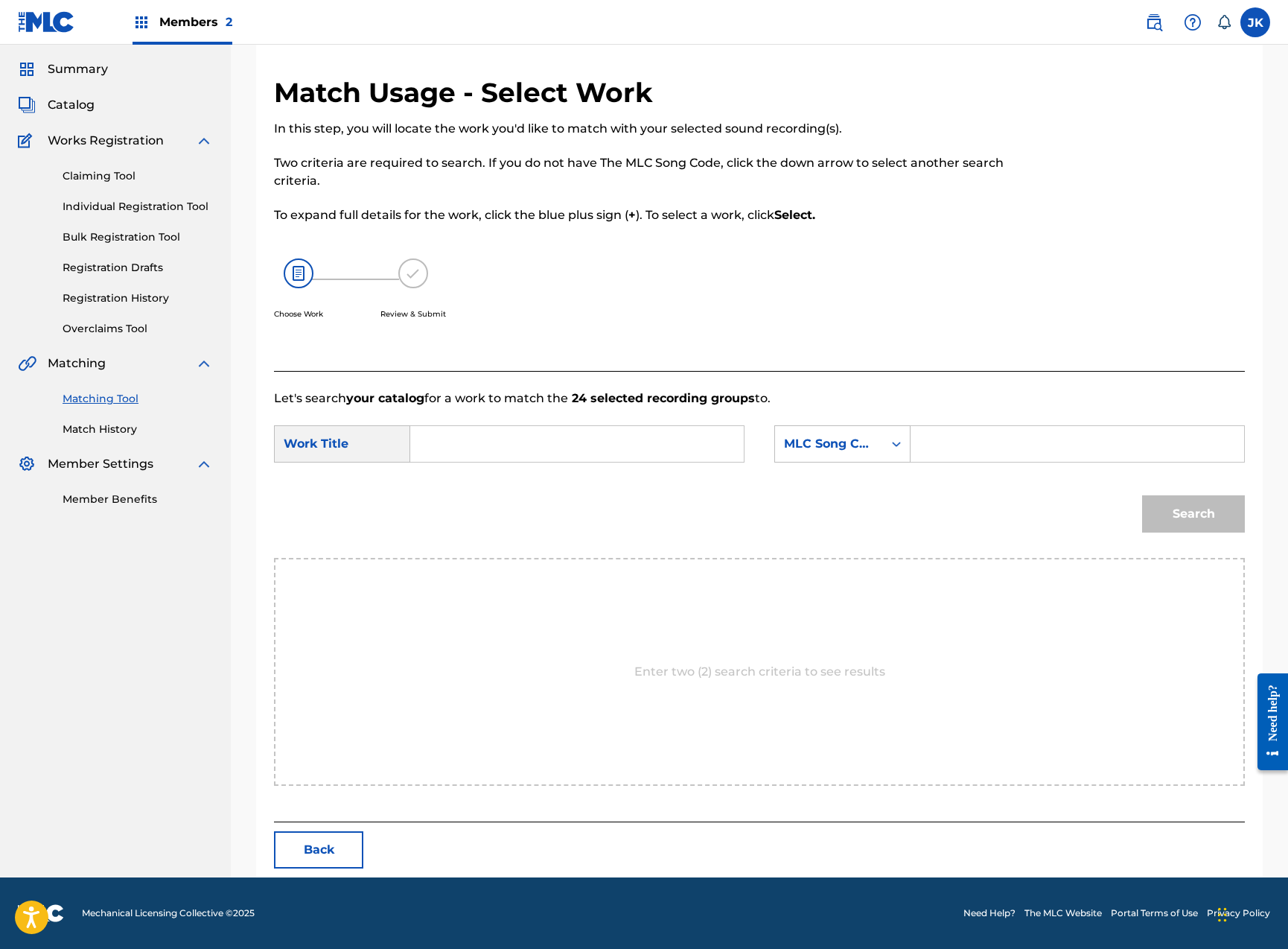
scroll to position [0, 0]
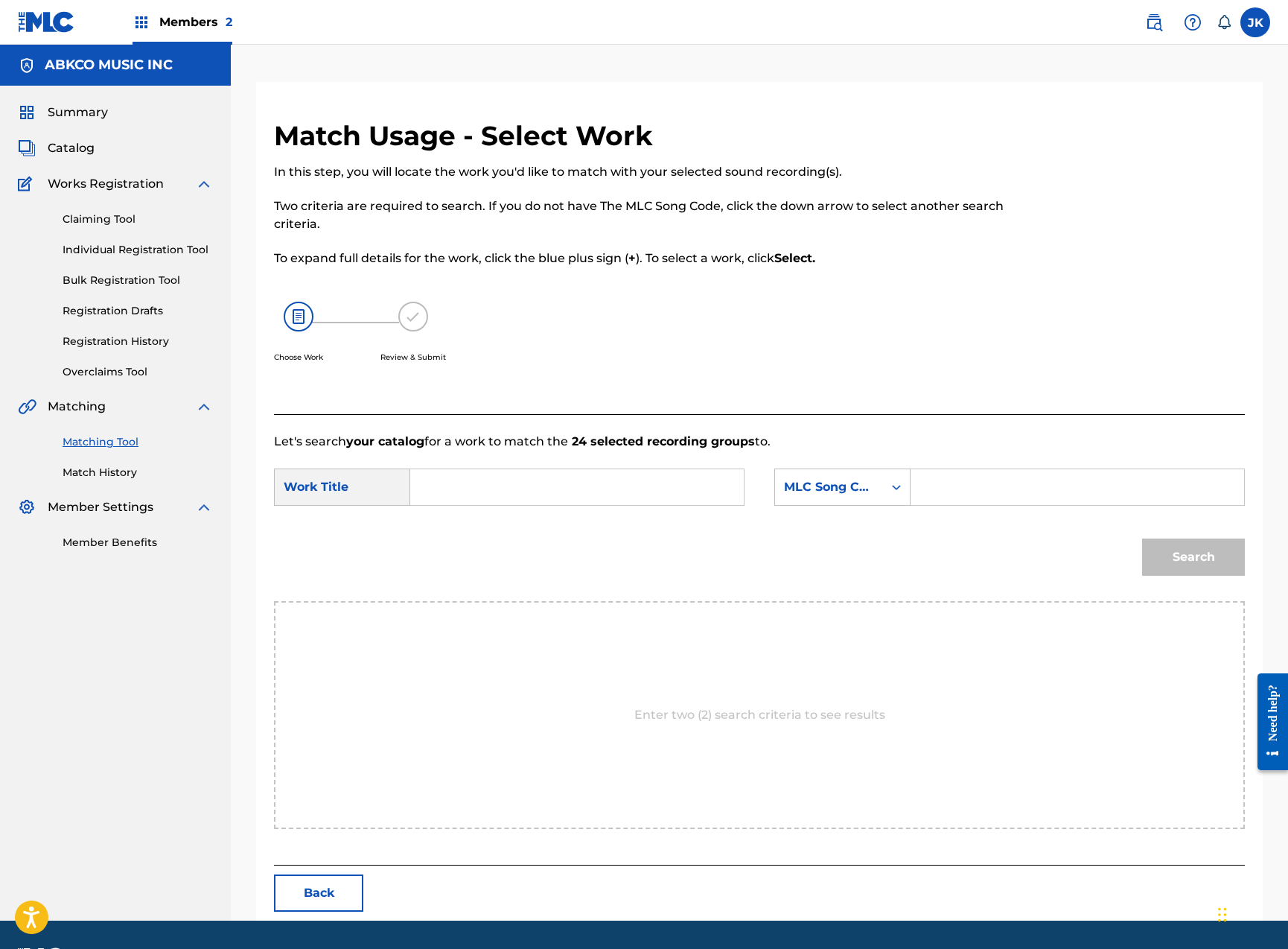
click at [662, 485] on input "Search Form" at bounding box center [577, 486] width 308 height 36
paste input "A Million Times"
type input "A Million Times"
click at [832, 489] on div "MLC Song Code" at bounding box center [829, 486] width 90 height 17
click at [840, 524] on div "Writer Name" at bounding box center [842, 524] width 135 height 38
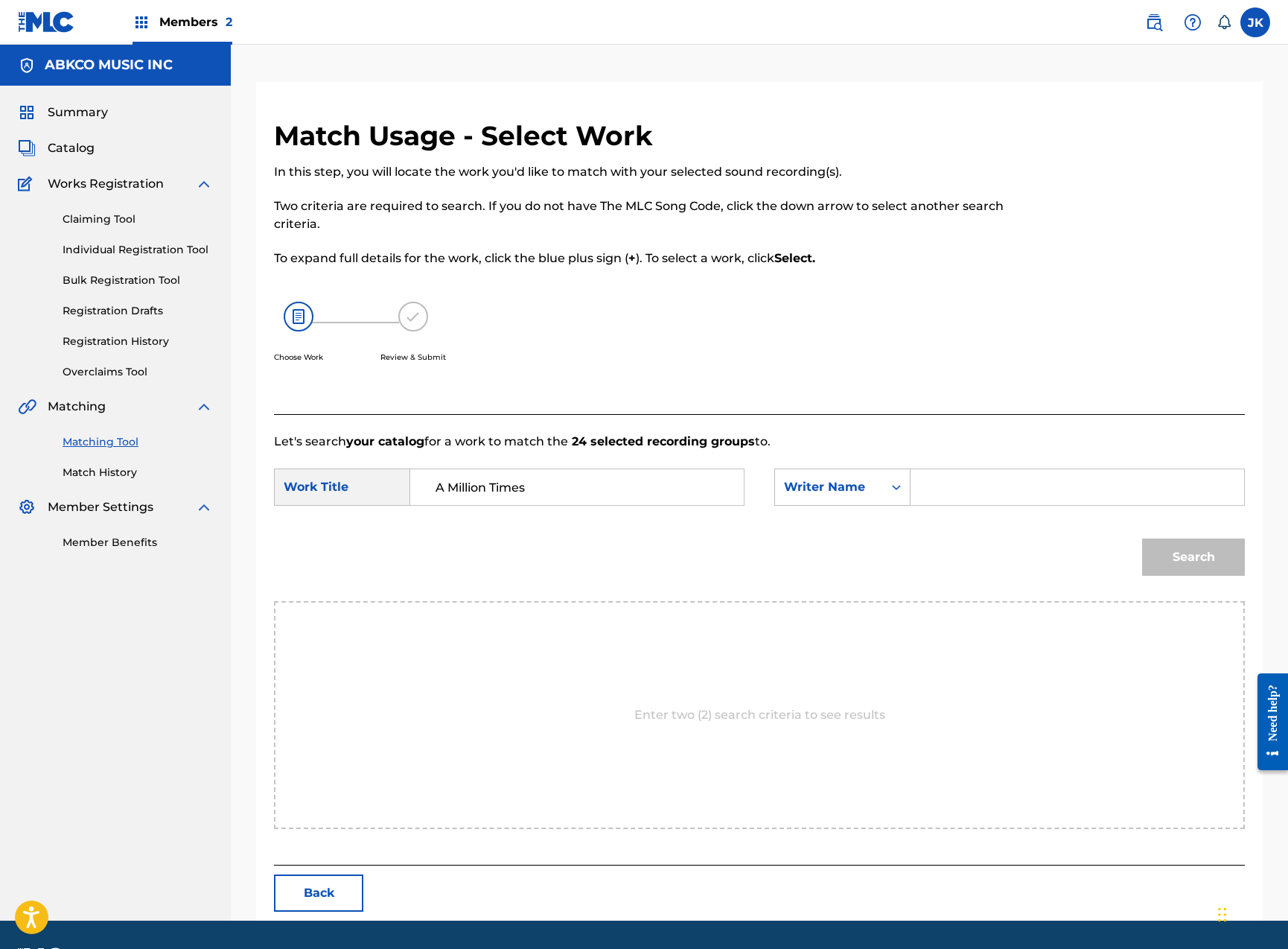
click at [942, 484] on input "Search Form" at bounding box center [1077, 486] width 308 height 36
type input "[PERSON_NAME]"
click at [1194, 557] on button "Search" at bounding box center [1194, 557] width 103 height 38
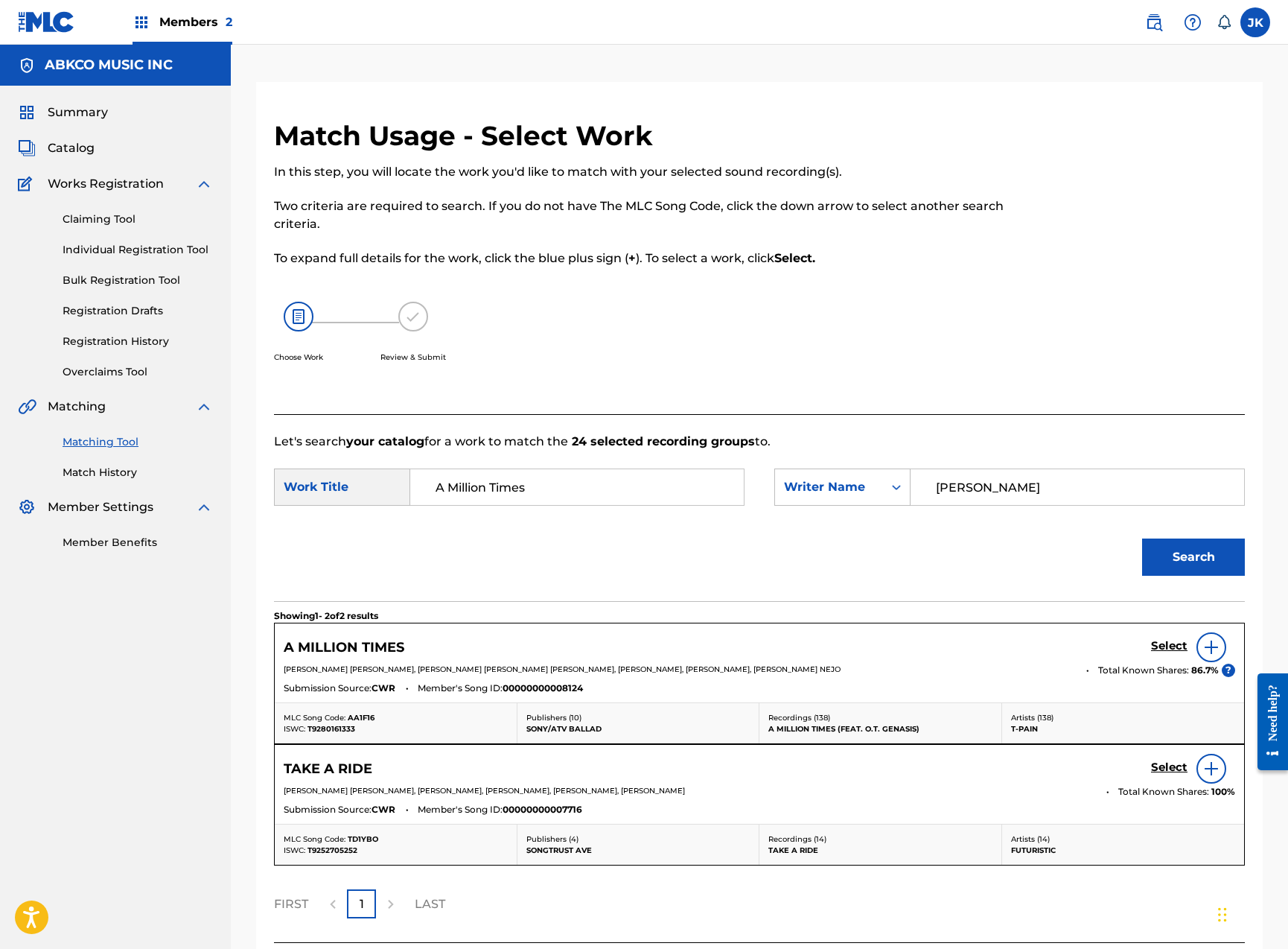
click at [1163, 644] on h5 "Select" at bounding box center [1170, 645] width 37 height 14
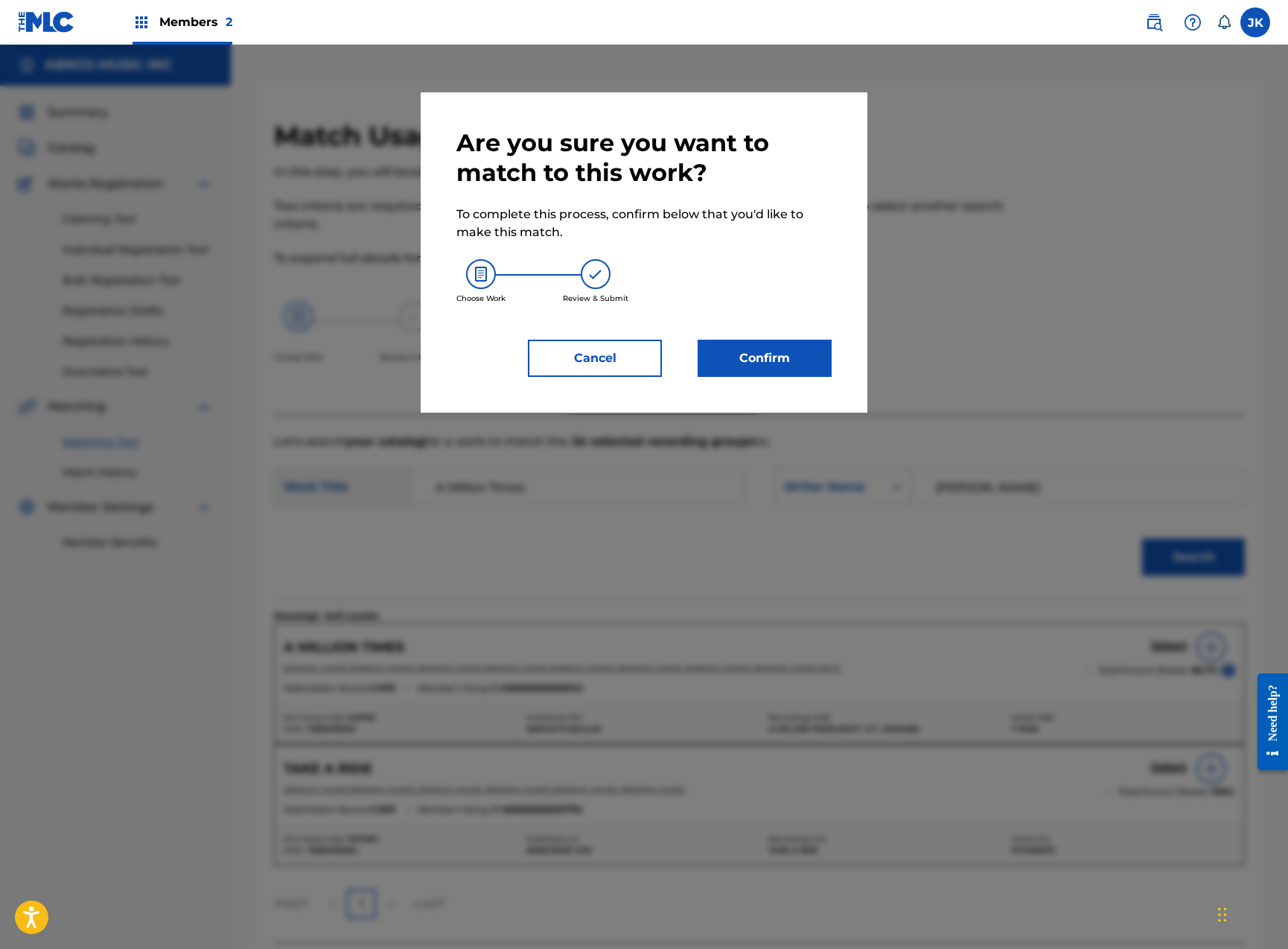
click at [782, 365] on button "Confirm" at bounding box center [764, 358] width 134 height 38
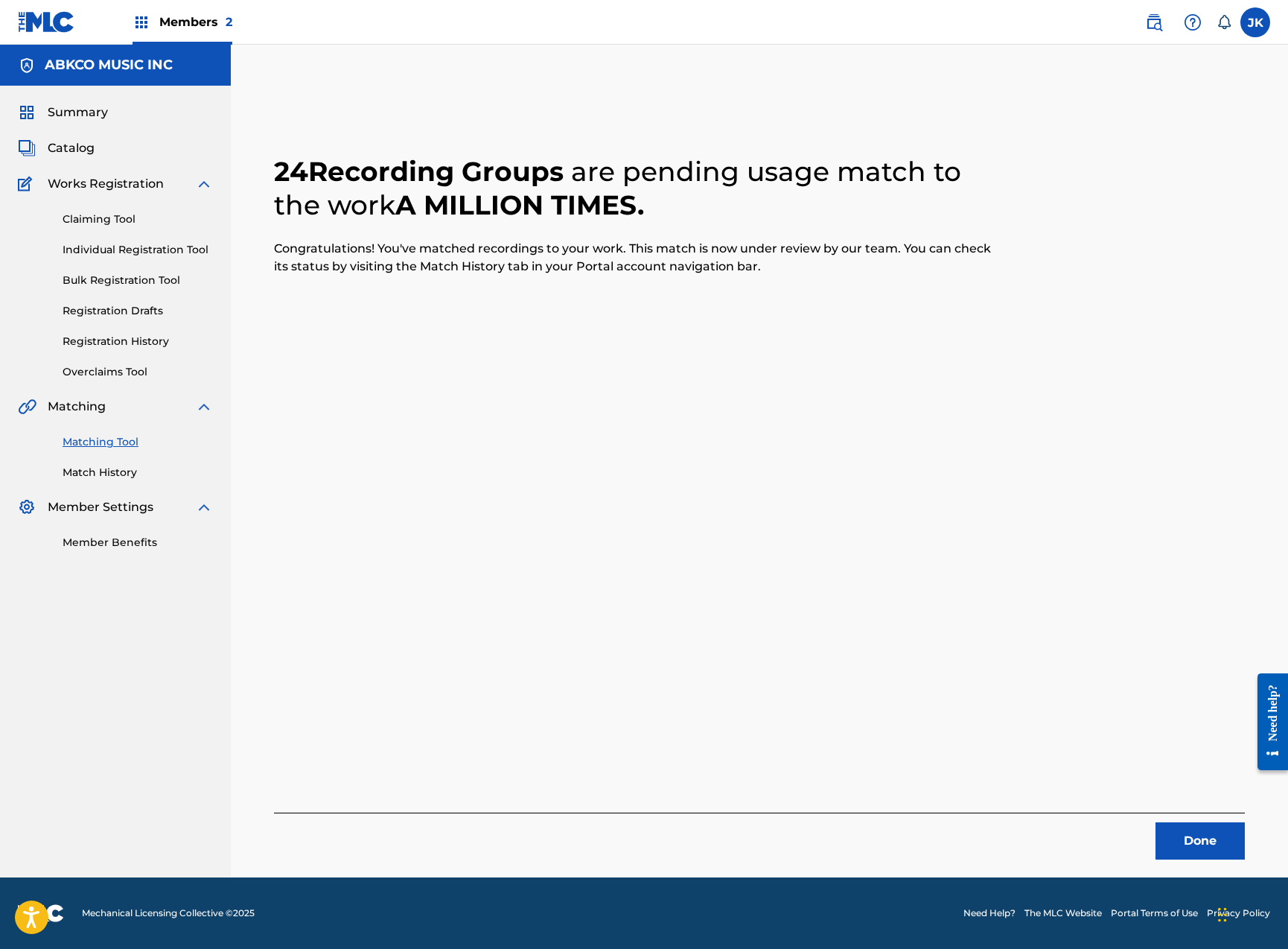
click at [1183, 842] on button "Done" at bounding box center [1199, 841] width 89 height 38
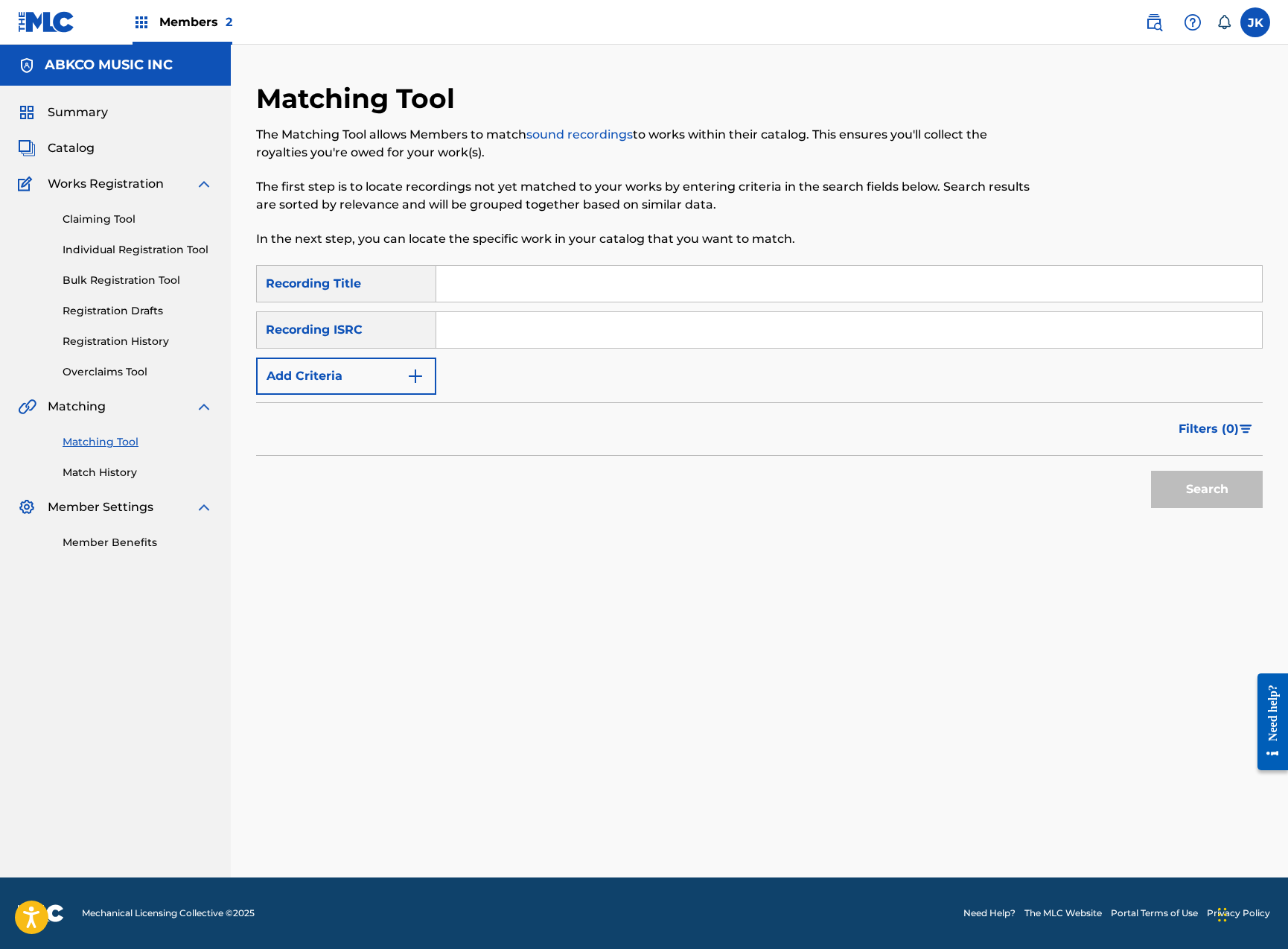
click at [539, 284] on input "Search Form" at bounding box center [849, 284] width 826 height 36
type input "what is this"
click at [1206, 489] on button "Search" at bounding box center [1207, 489] width 112 height 38
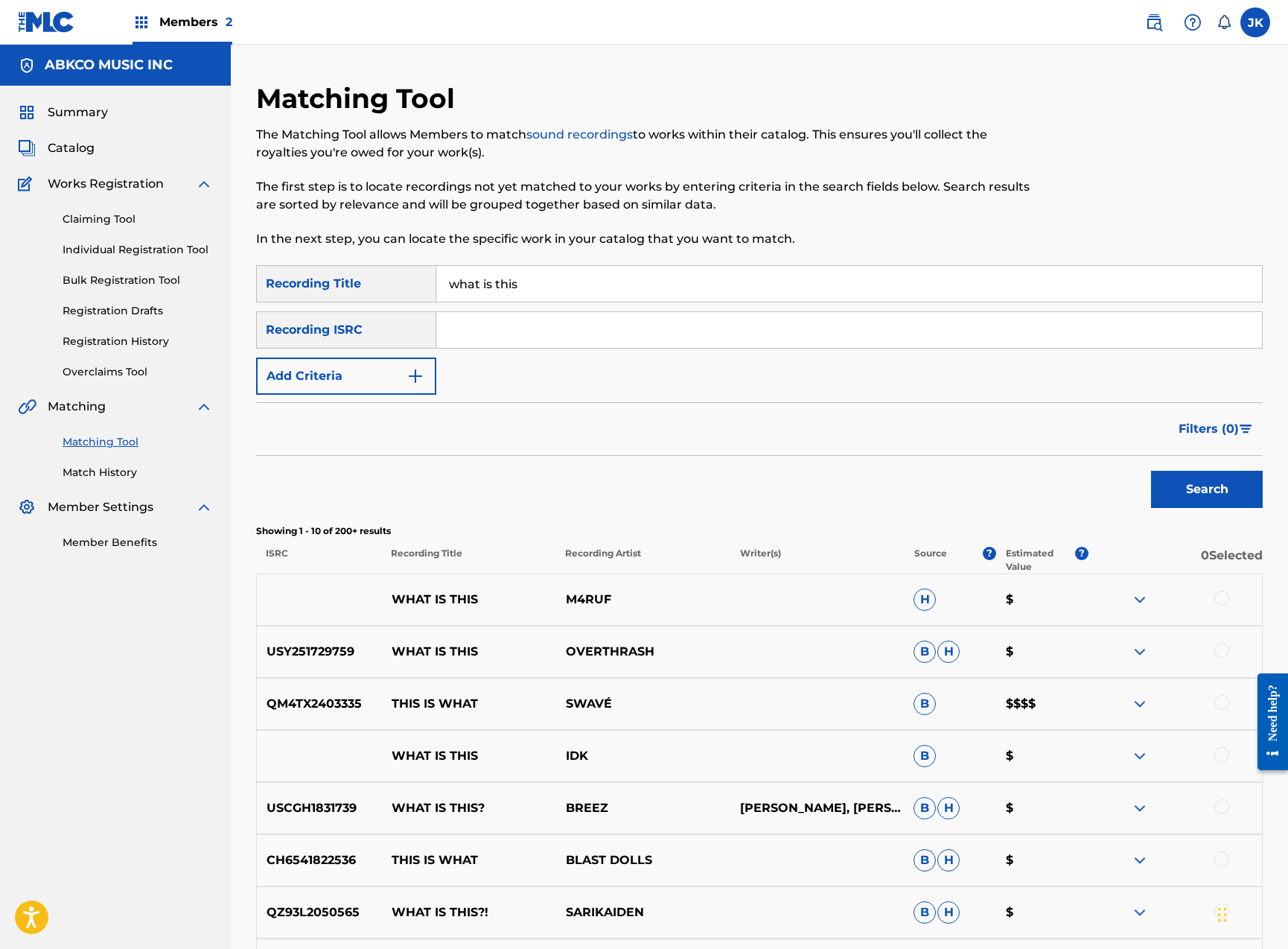
click at [374, 365] on button "Add Criteria" at bounding box center [346, 376] width 180 height 38
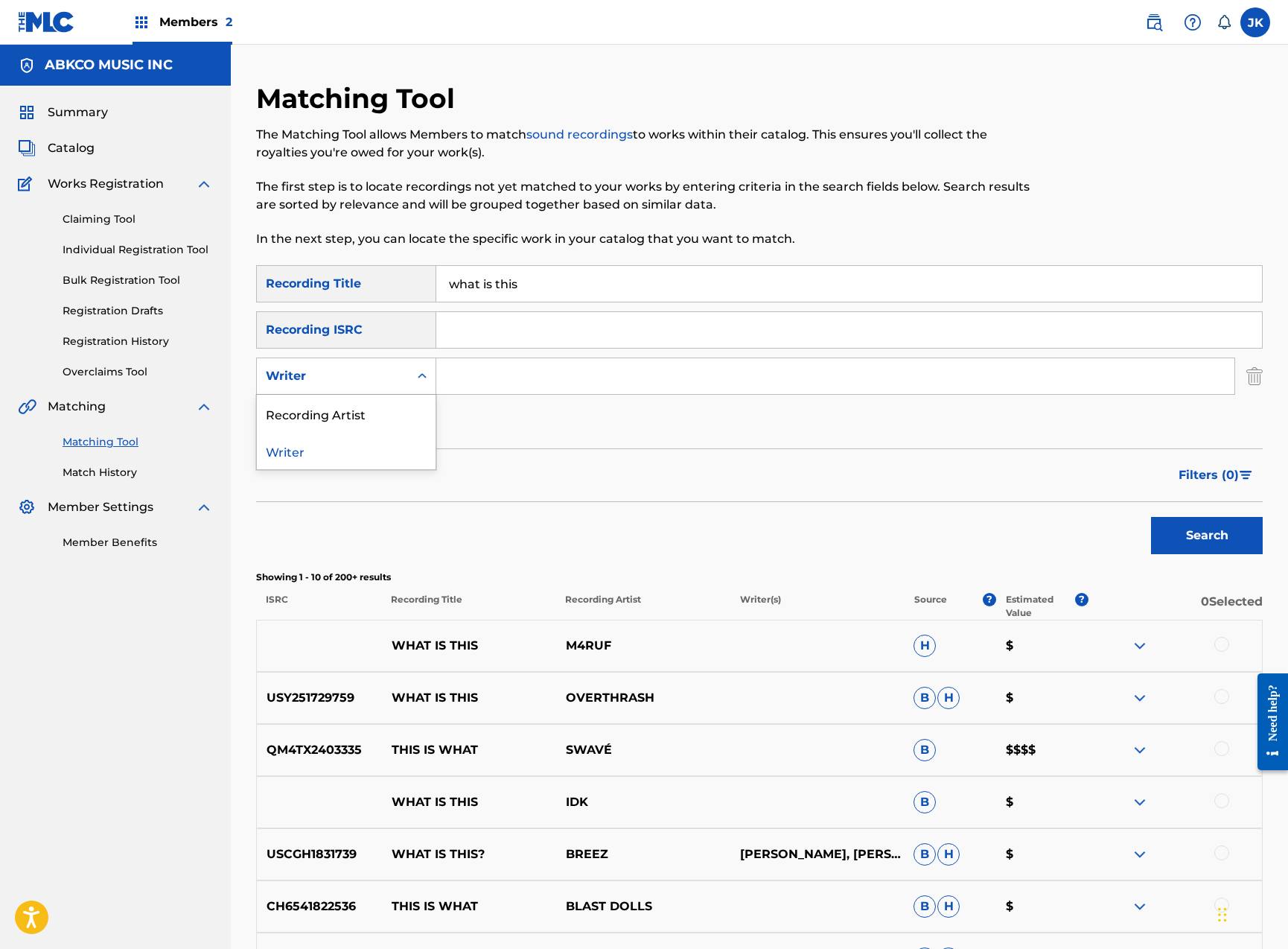
click at [373, 375] on div "Writer" at bounding box center [333, 375] width 134 height 17
click at [489, 369] on input "Search Form" at bounding box center [836, 375] width 798 height 36
type input "b"
type input "[PERSON_NAME]"
click at [1206, 535] on button "Search" at bounding box center [1207, 535] width 112 height 38
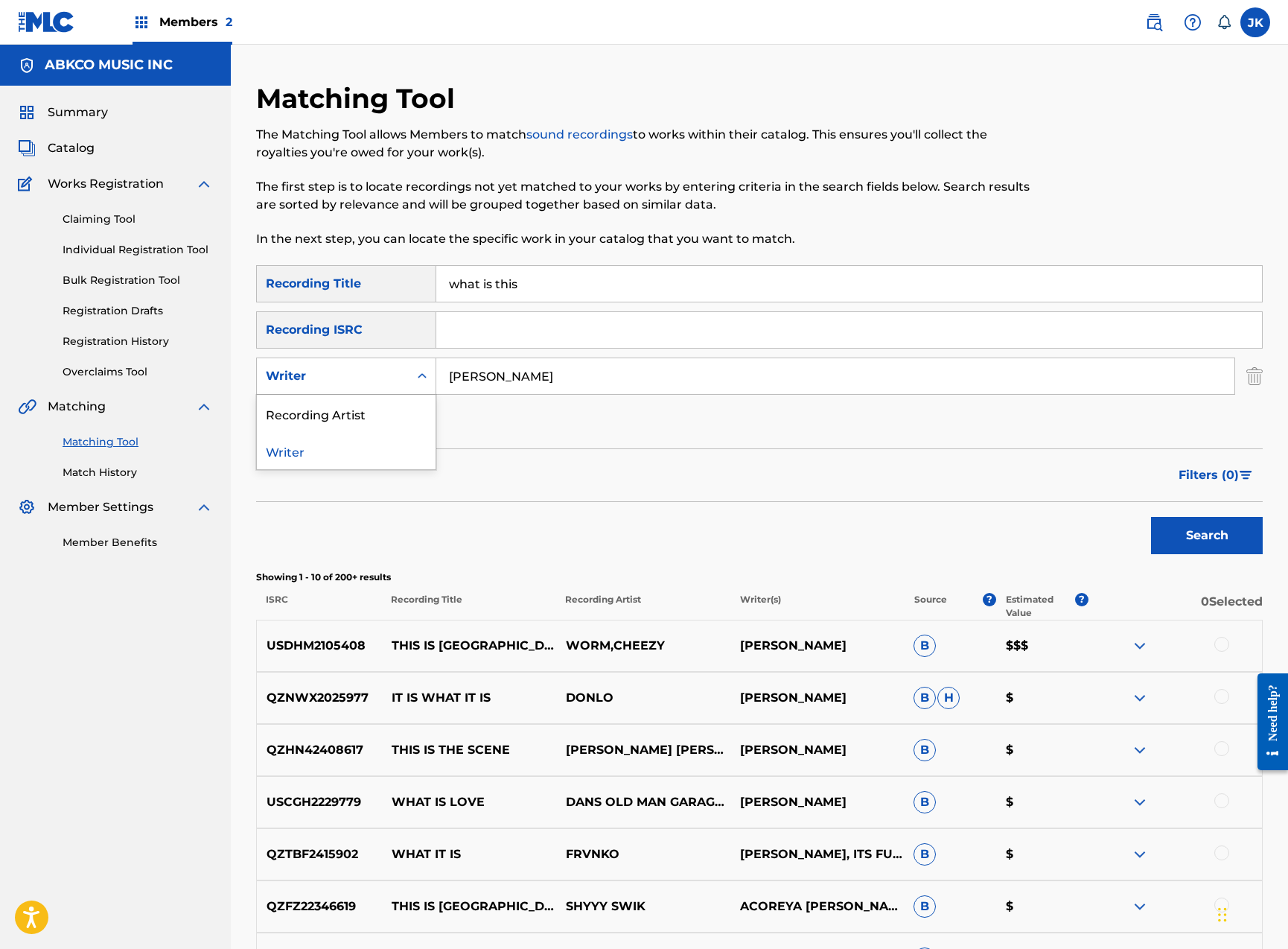
click at [358, 372] on div "Writer" at bounding box center [333, 375] width 134 height 17
click at [362, 424] on div "Recording Artist" at bounding box center [346, 413] width 179 height 38
click at [544, 368] on input "Search Form" at bounding box center [836, 375] width 798 height 36
type input "[PERSON_NAME]"
click at [1206, 535] on button "Search" at bounding box center [1207, 535] width 112 height 38
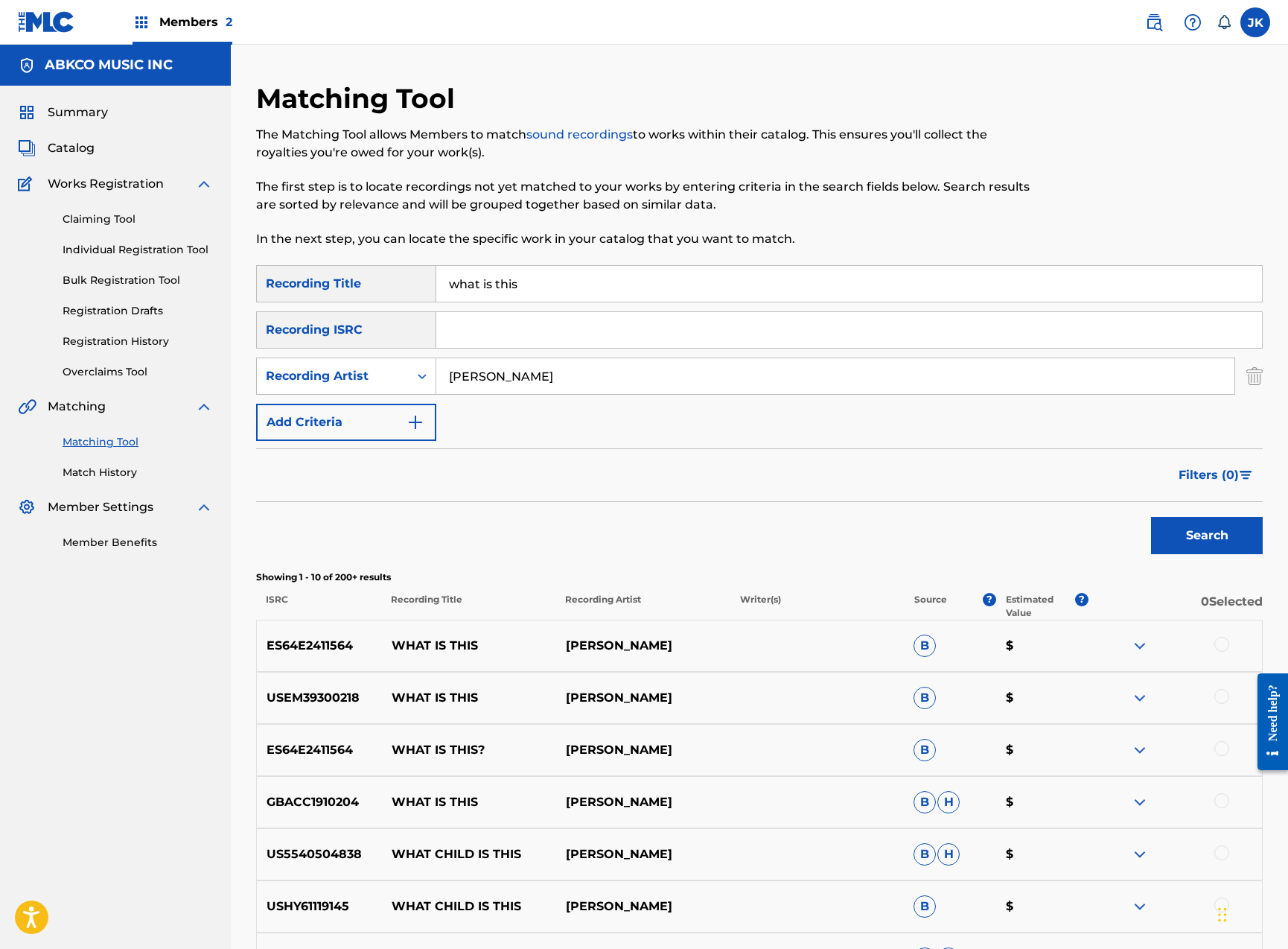
scroll to position [375, 0]
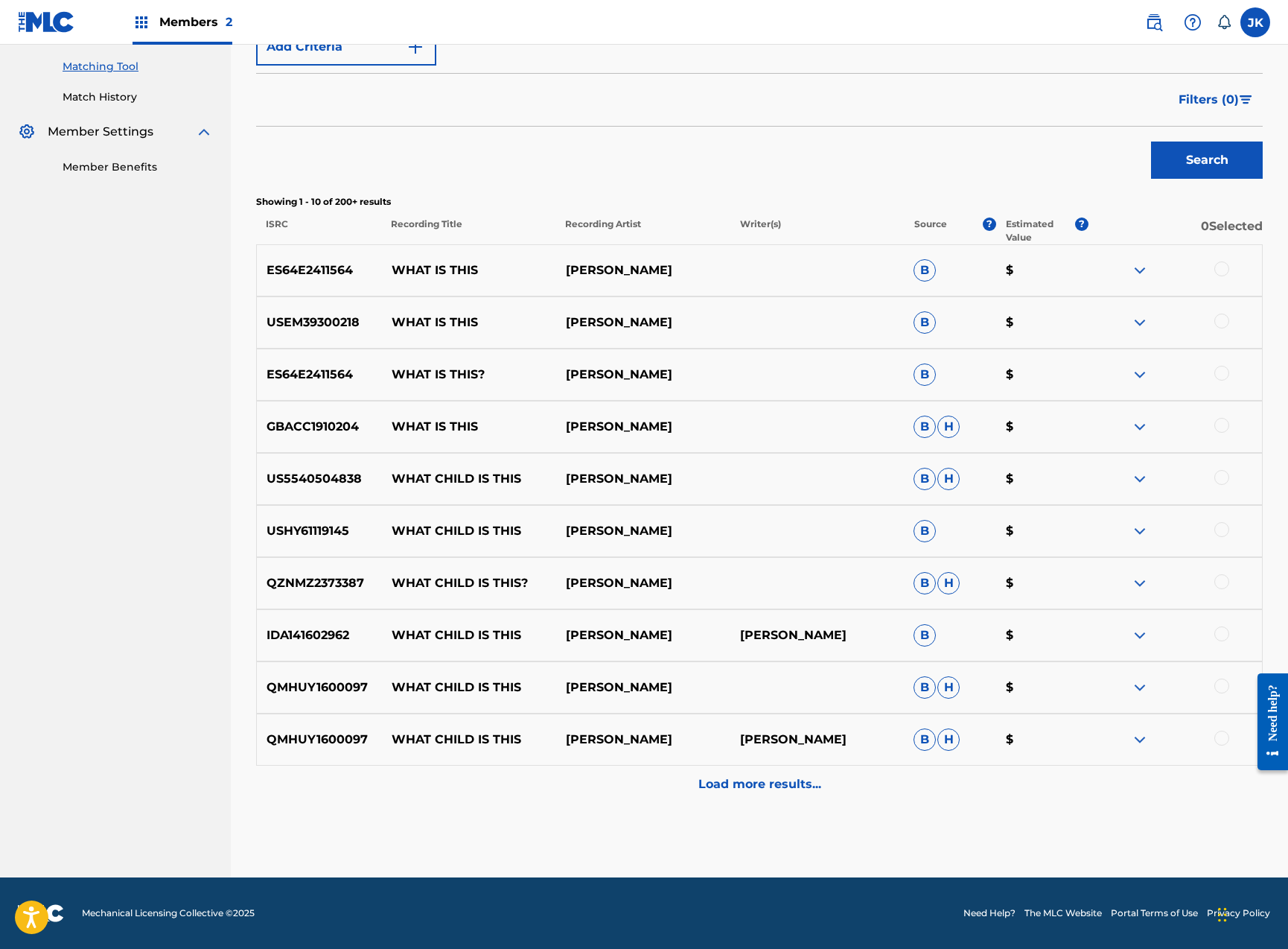
click at [1227, 266] on div at bounding box center [1222, 269] width 15 height 15
click at [1225, 319] on div at bounding box center [1222, 321] width 15 height 15
click at [1221, 376] on div at bounding box center [1222, 373] width 15 height 15
click at [1218, 425] on div at bounding box center [1222, 425] width 15 height 15
click at [1044, 830] on button "Match 4 Groups" at bounding box center [1046, 827] width 164 height 38
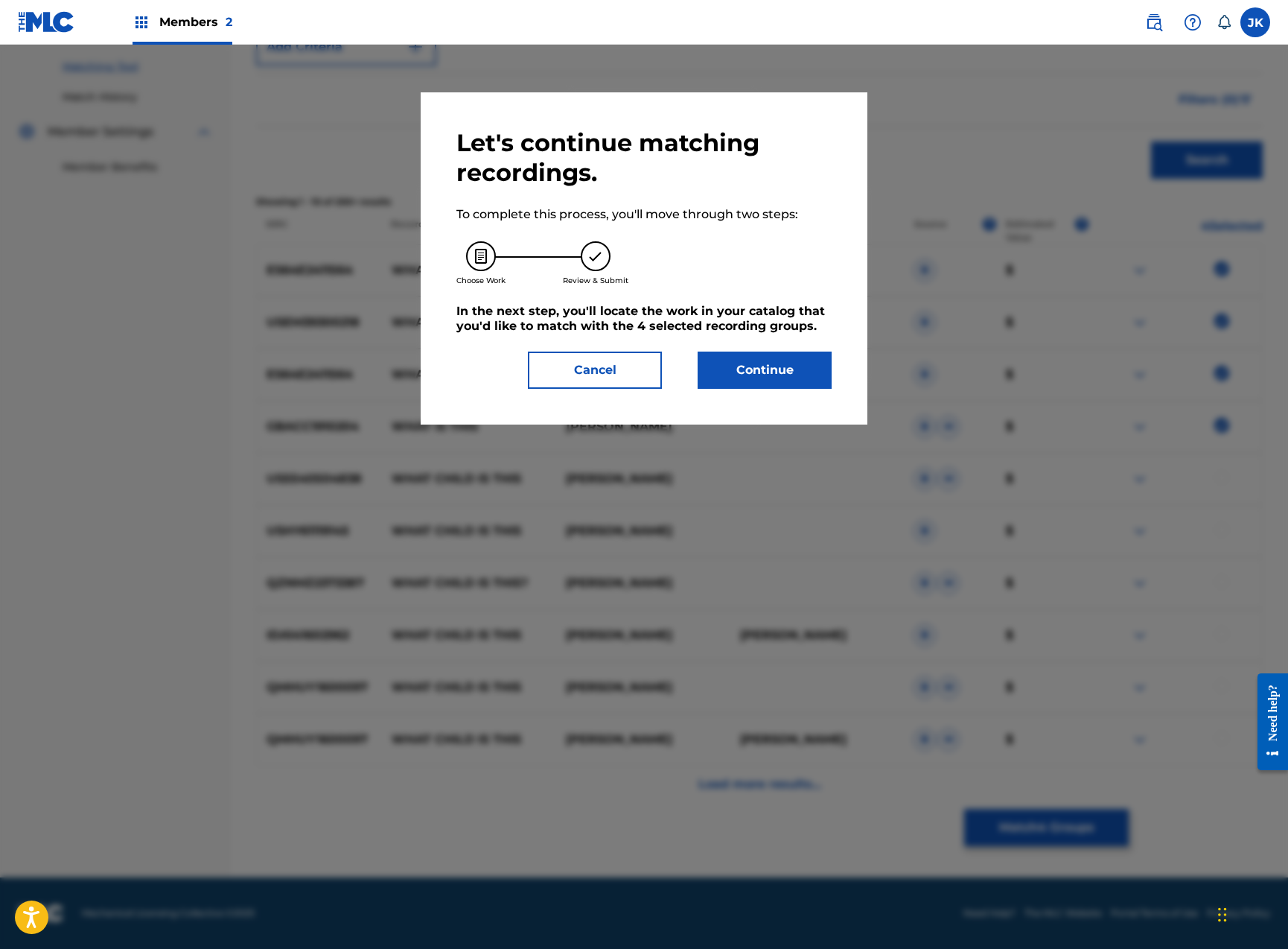
click at [759, 375] on button "Continue" at bounding box center [764, 370] width 134 height 38
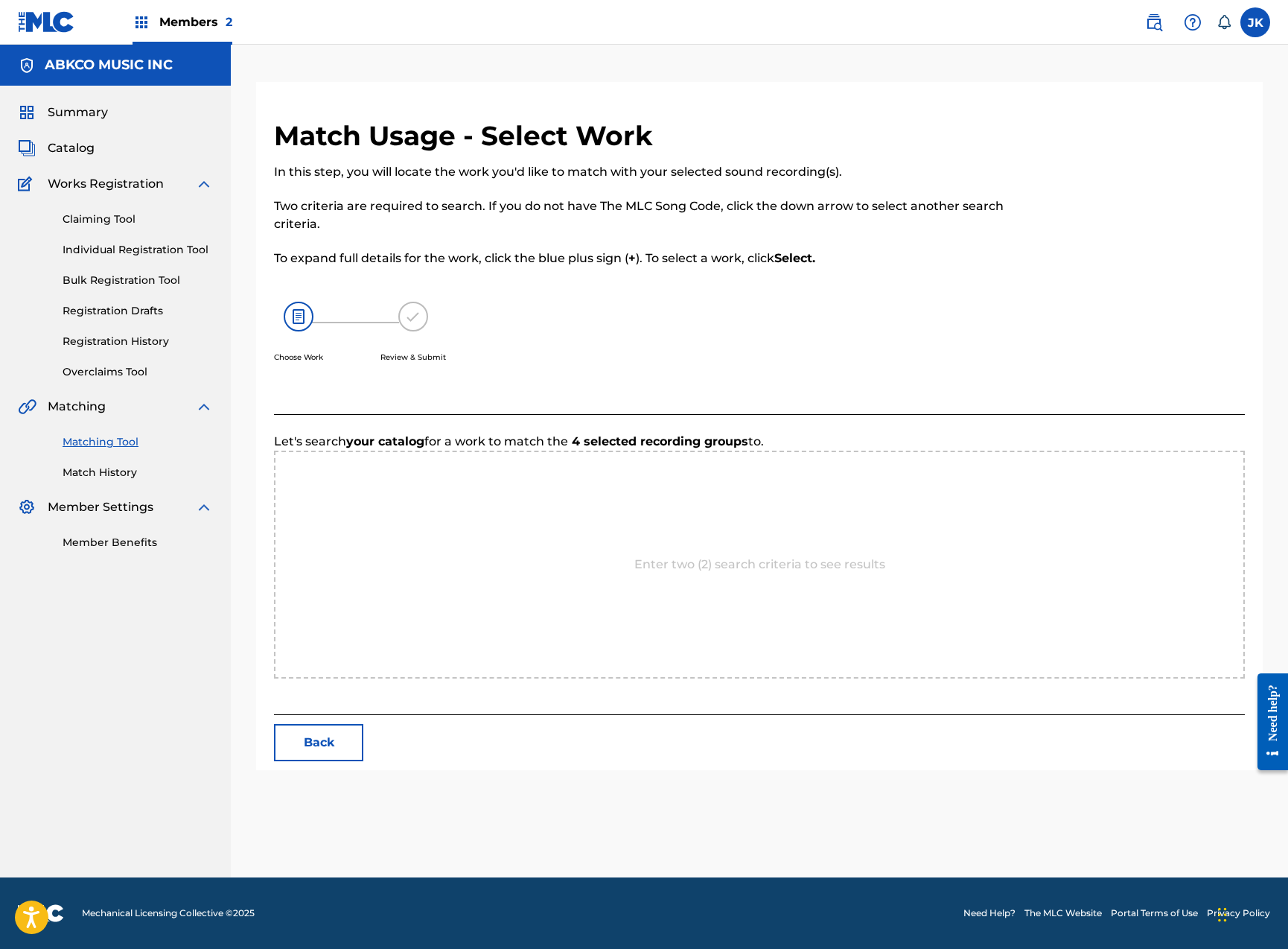
scroll to position [0, 0]
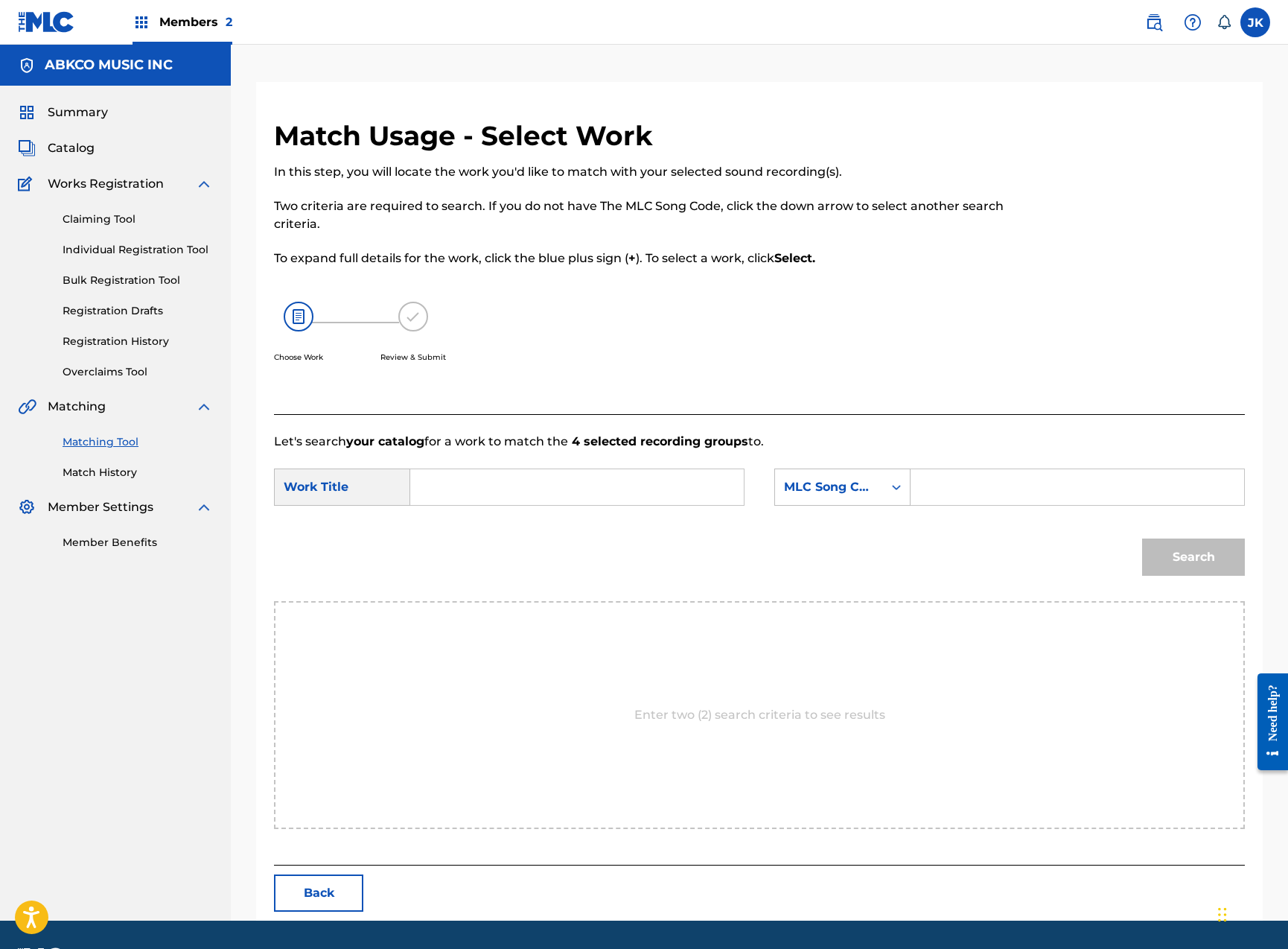
click at [604, 490] on input "Search Form" at bounding box center [577, 486] width 308 height 36
click at [728, 488] on input "Search Form" at bounding box center [577, 486] width 308 height 36
paste input "w"
click at [463, 508] on div "what is this" at bounding box center [465, 530] width 84 height 45
type input "what is this"
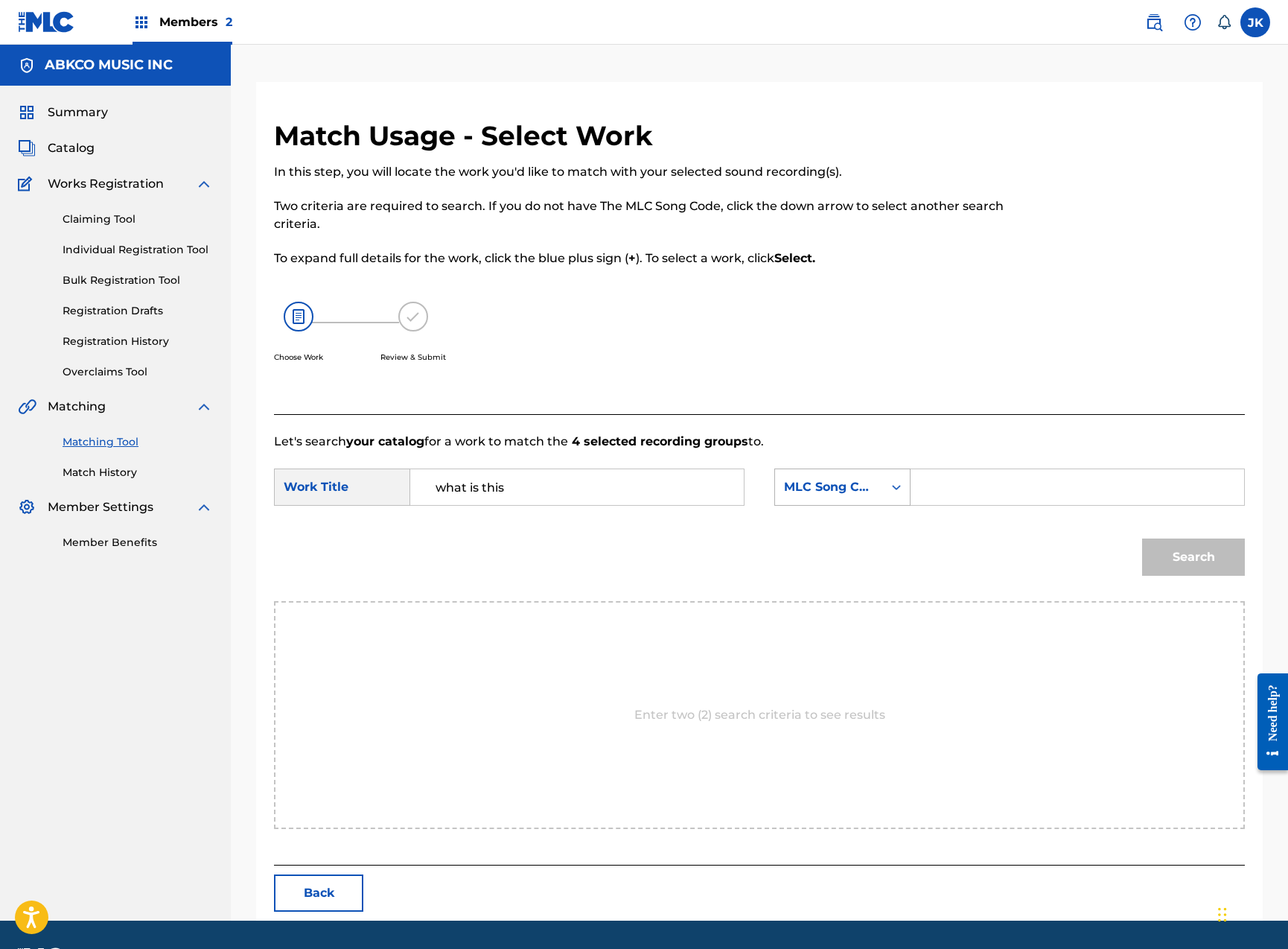
click at [805, 482] on div "MLC Song Code" at bounding box center [829, 486] width 90 height 17
click at [828, 522] on div "Writer Name" at bounding box center [842, 524] width 135 height 38
click at [971, 497] on input "Search Form" at bounding box center [1077, 486] width 308 height 36
type input "[PERSON_NAME]"
click at [1194, 557] on button "Search" at bounding box center [1194, 557] width 103 height 38
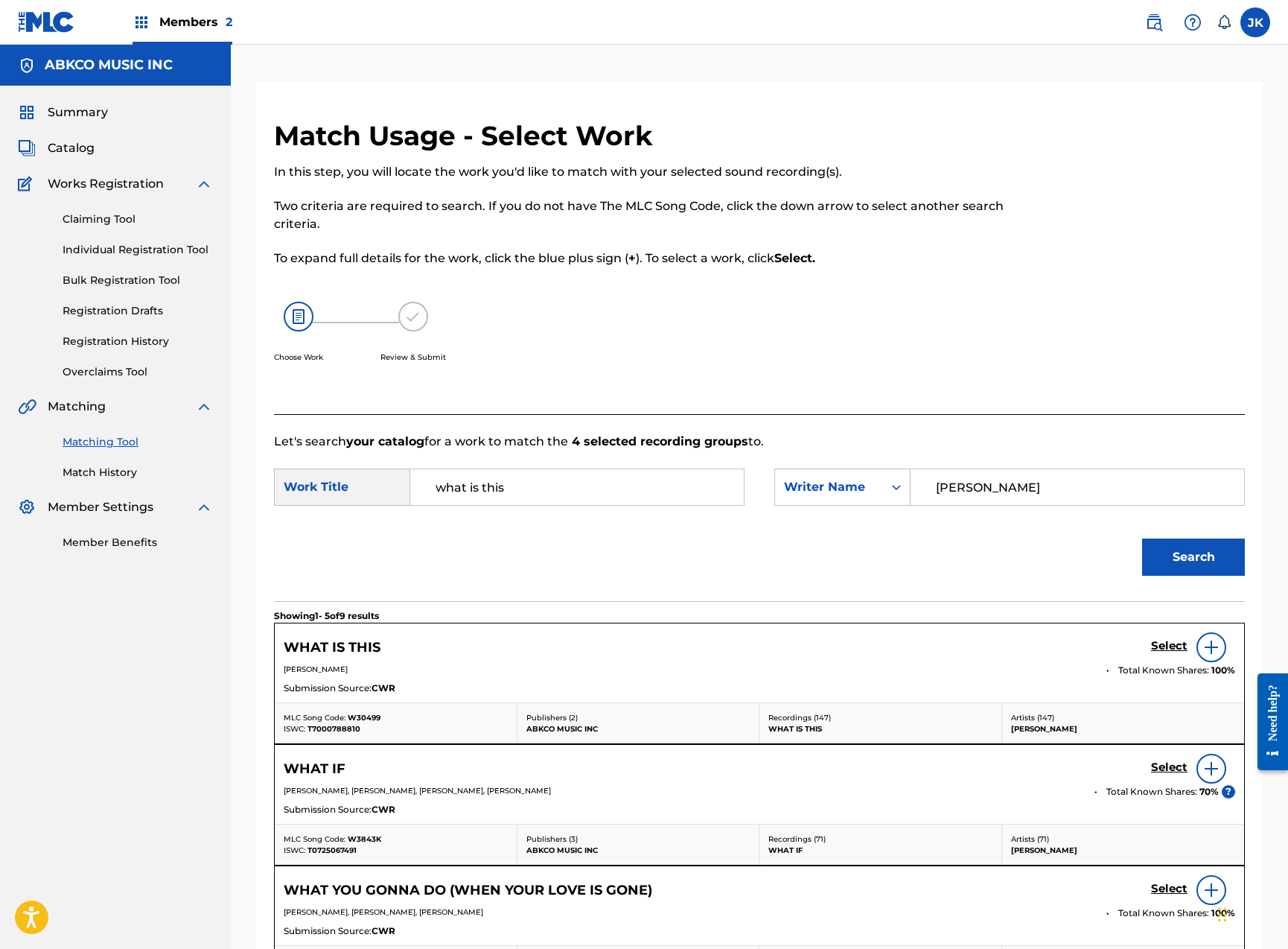
click at [1168, 644] on h5 "Select" at bounding box center [1170, 645] width 37 height 14
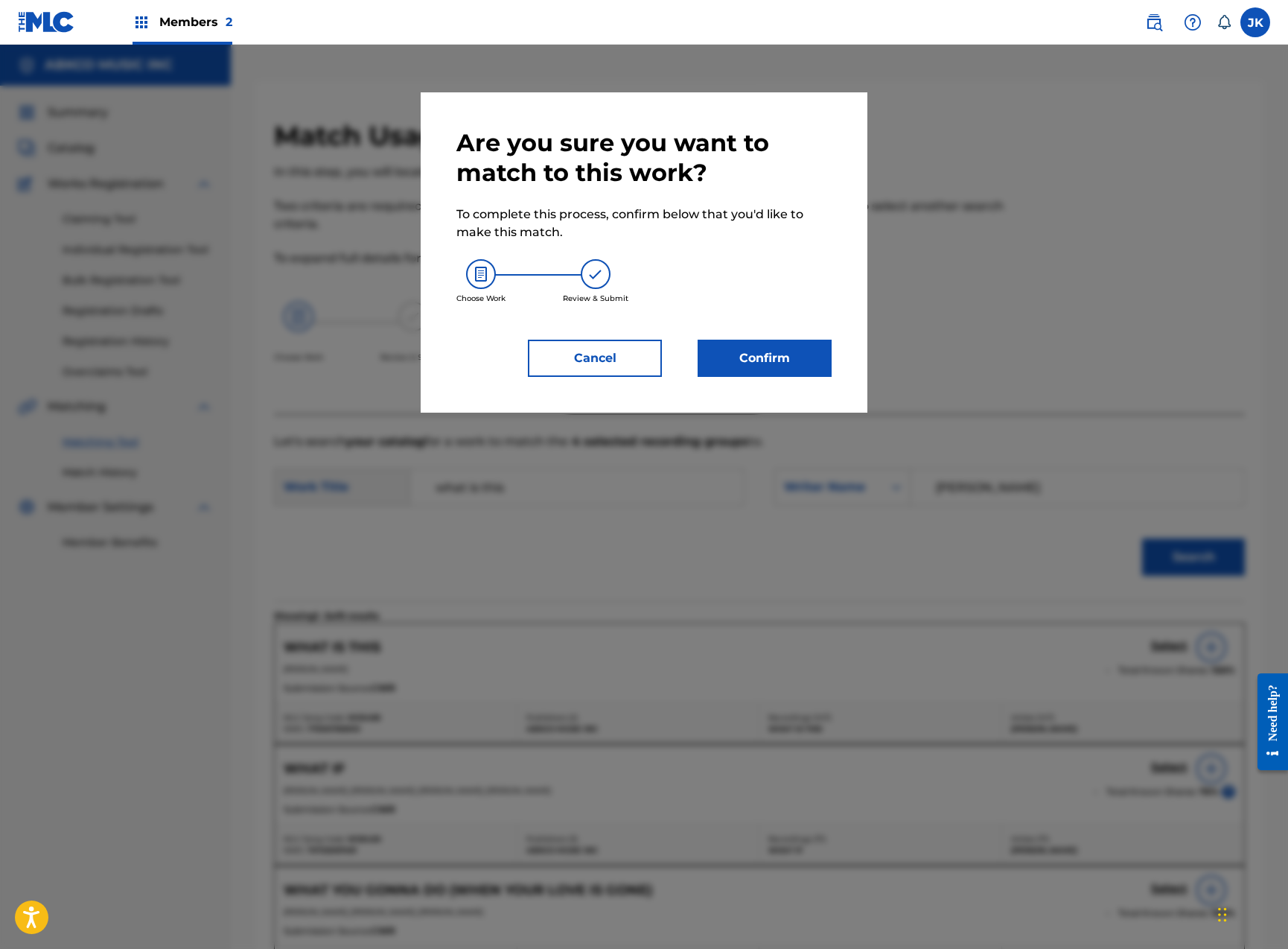
click at [769, 368] on button "Confirm" at bounding box center [764, 358] width 134 height 38
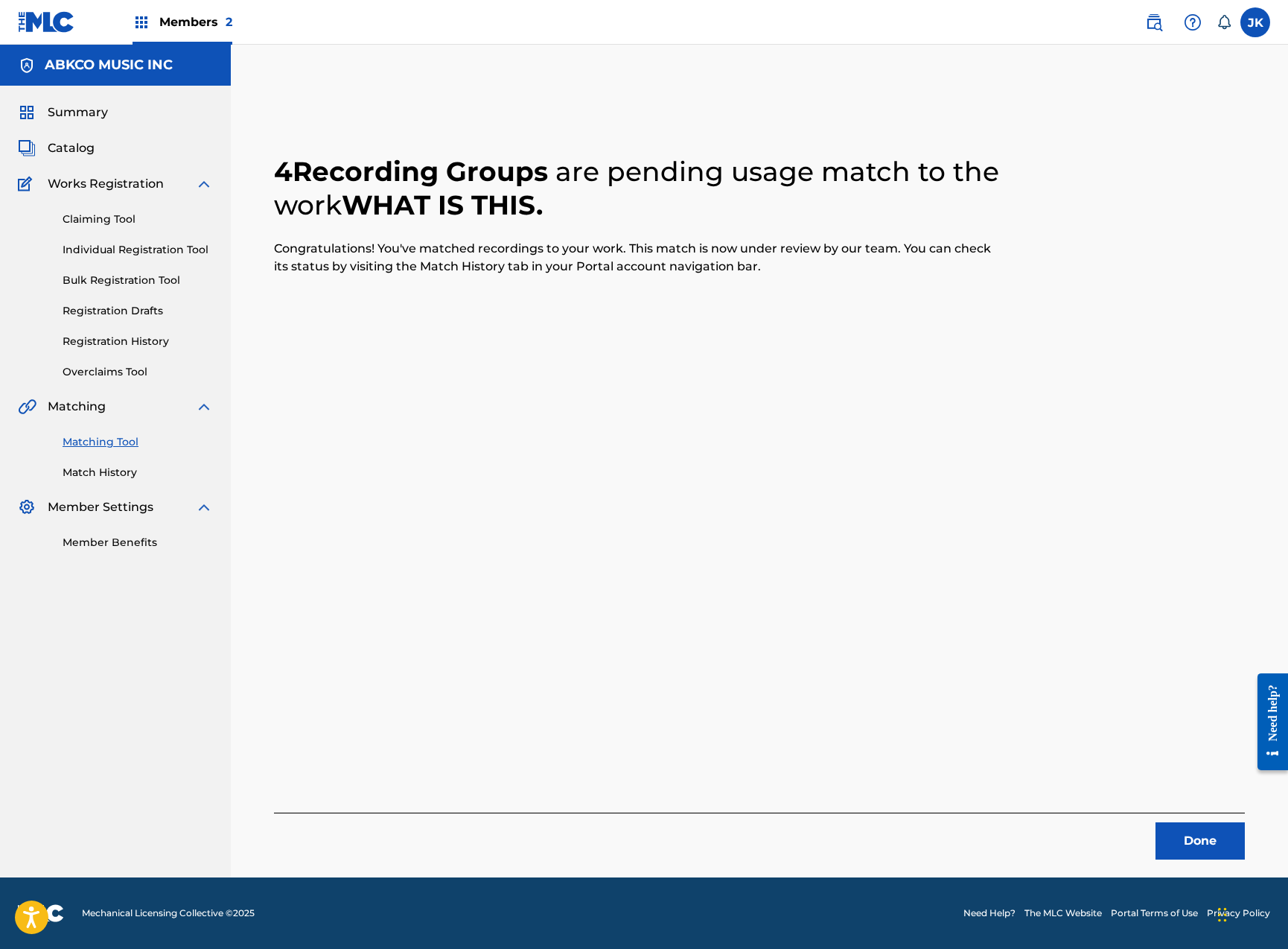
click at [1183, 843] on button "Done" at bounding box center [1199, 841] width 89 height 38
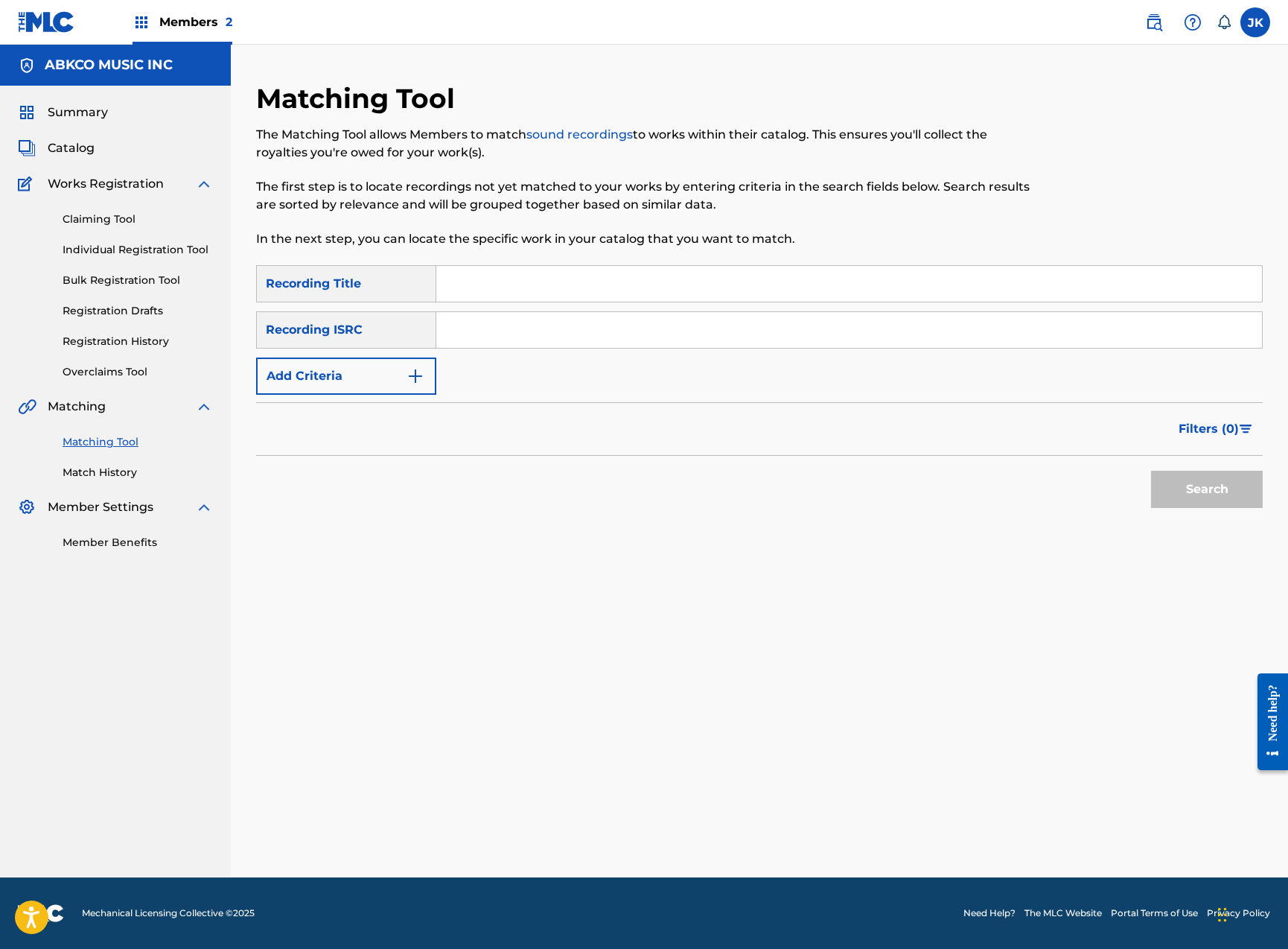
click at [500, 285] on input "Search Form" at bounding box center [849, 284] width 826 height 36
paste input "Jubilee (Don't Let Nobody Turn You Around)"
type input "Jubilee (Don't Let Nobody Turn You Around)"
click at [1206, 489] on button "Search" at bounding box center [1207, 489] width 112 height 38
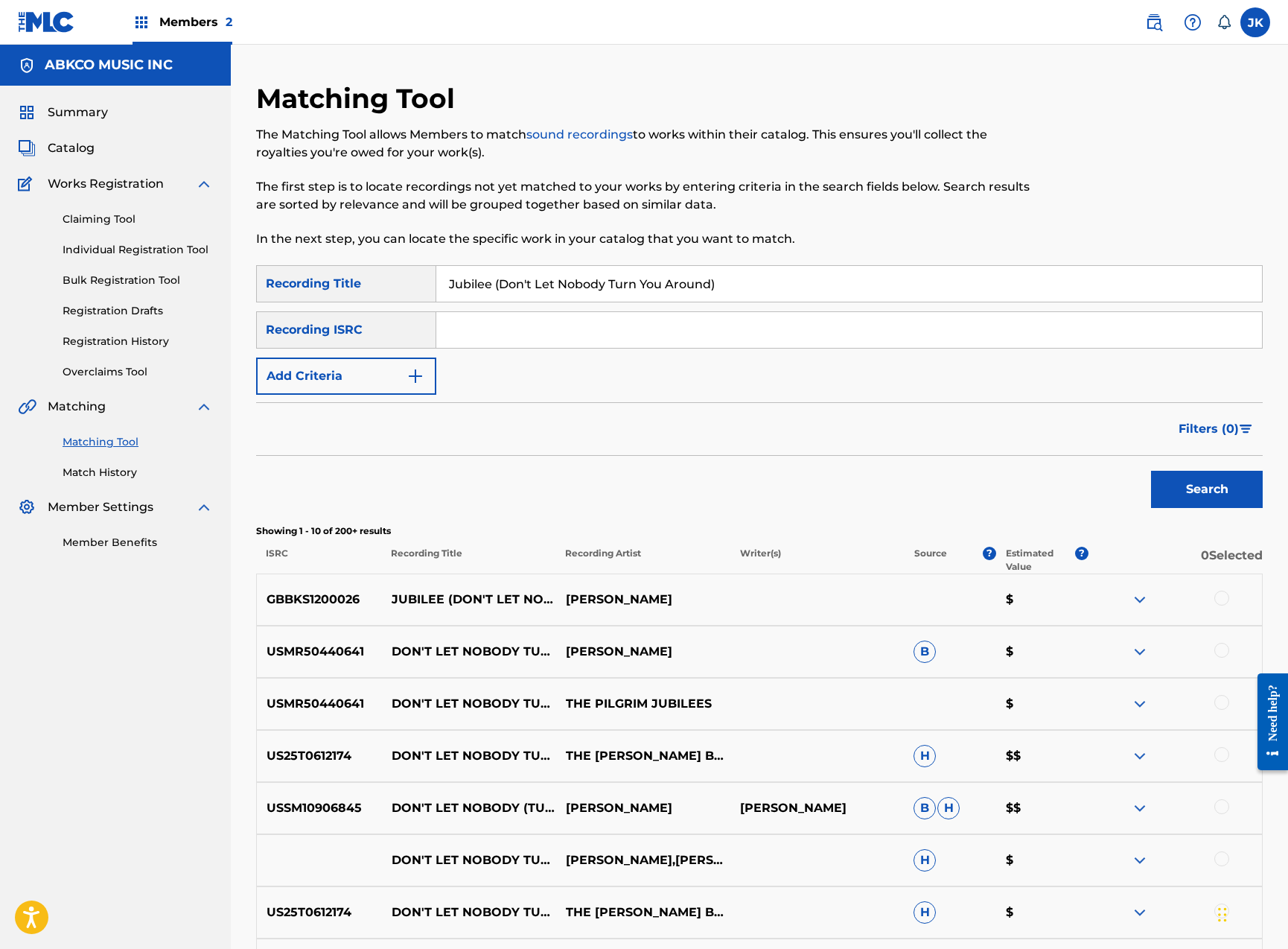
click at [1222, 597] on div at bounding box center [1222, 598] width 15 height 15
click at [1050, 826] on button "Match 1 Group" at bounding box center [1046, 827] width 164 height 38
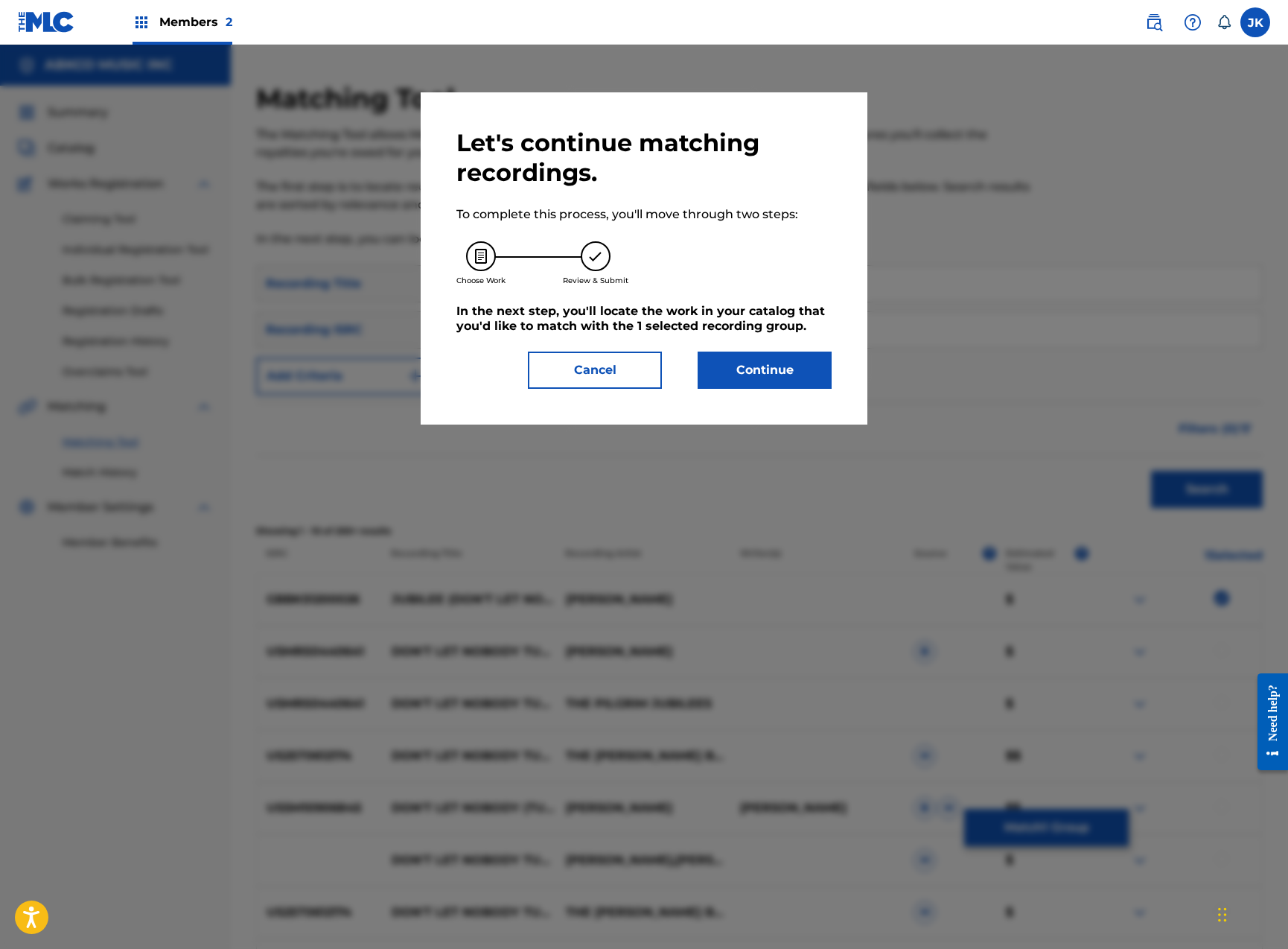
click at [723, 349] on div "Let's continue matching recordings. To complete this process, you'll move throu…" at bounding box center [643, 259] width 375 height 261
click at [730, 384] on button "Continue" at bounding box center [764, 370] width 134 height 38
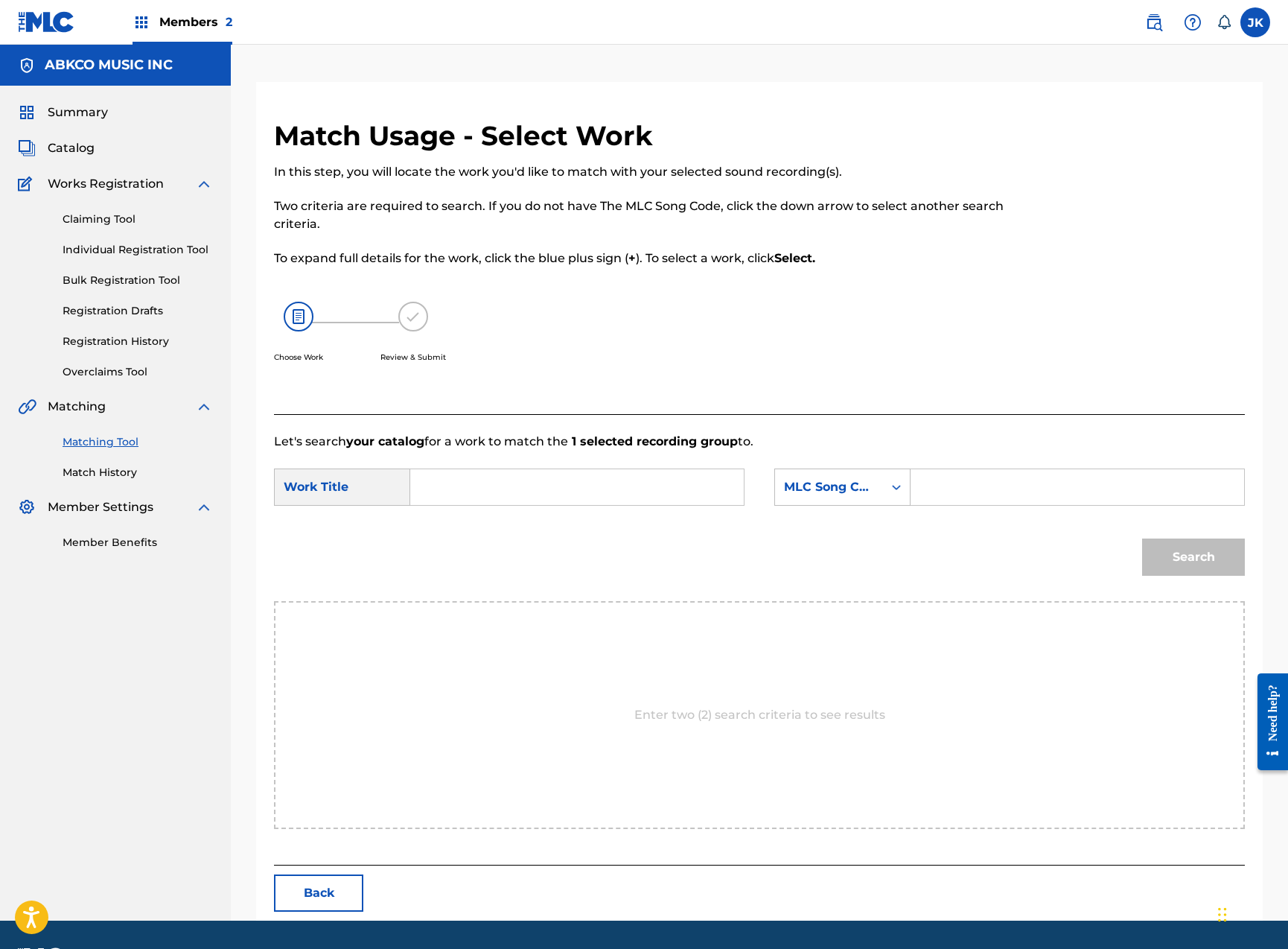
click at [470, 483] on input "Search Form" at bounding box center [577, 486] width 308 height 36
paste input "Jubilee (Don't Let Nobody Turn You Around)"
type input "Jubilee (Don't Let Nobody Turn You Around)"
click at [794, 488] on div "MLC Song Code" at bounding box center [829, 486] width 90 height 17
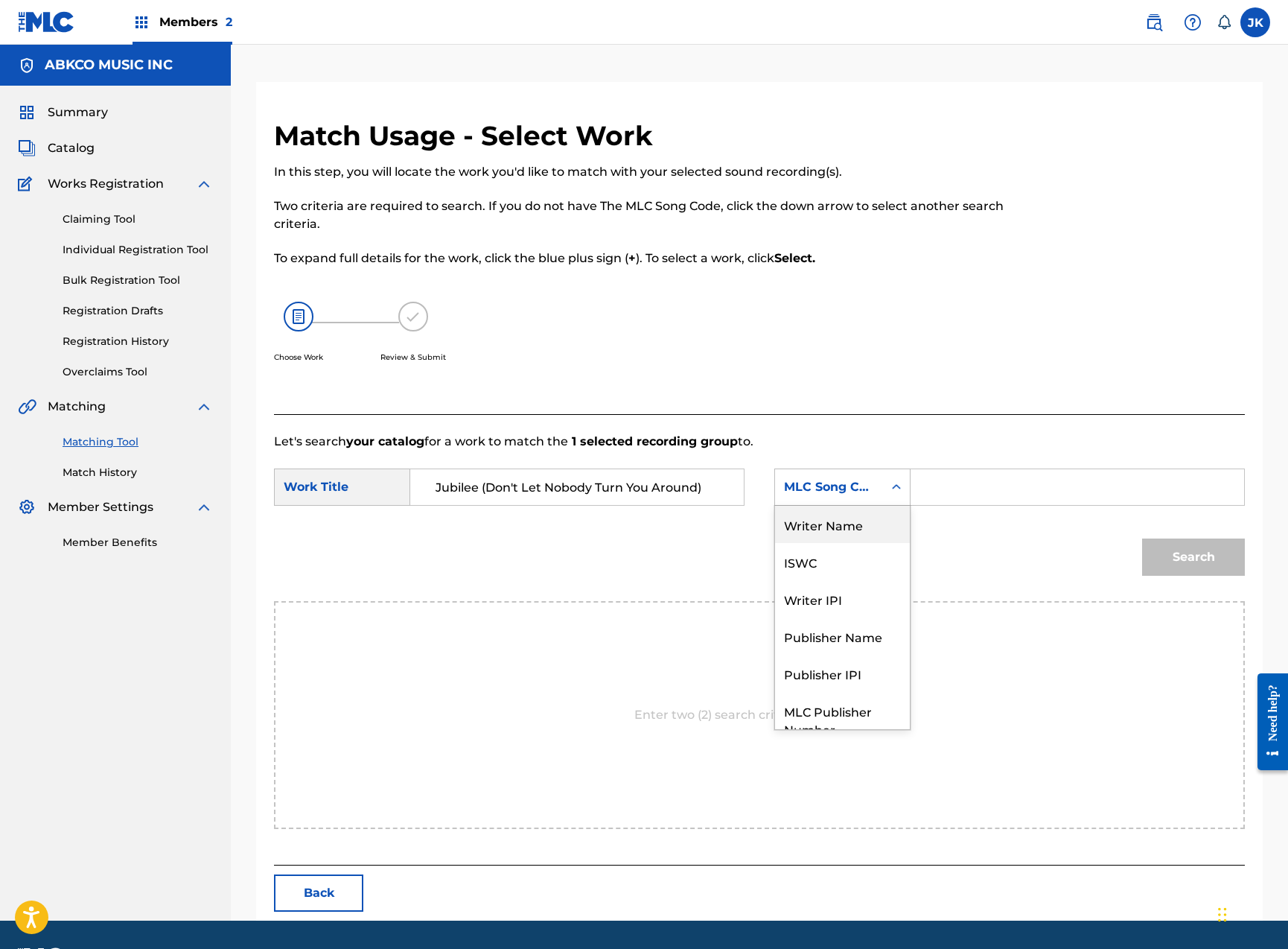
click at [814, 524] on div "Writer Name" at bounding box center [842, 524] width 135 height 38
click at [926, 495] on input "Search Form" at bounding box center [1077, 486] width 308 height 36
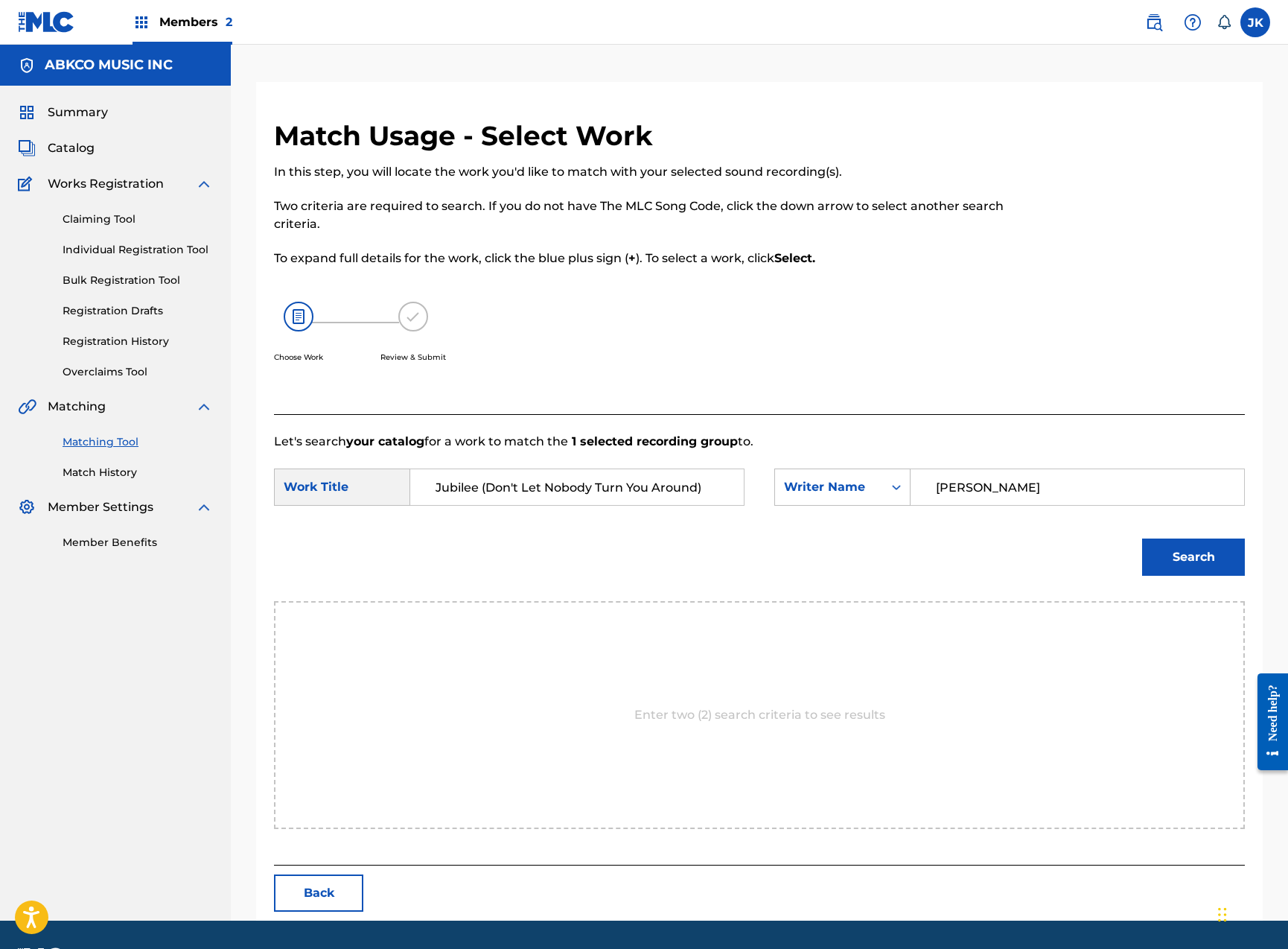
type input "[PERSON_NAME]"
click at [1194, 557] on button "Search" at bounding box center [1194, 557] width 103 height 38
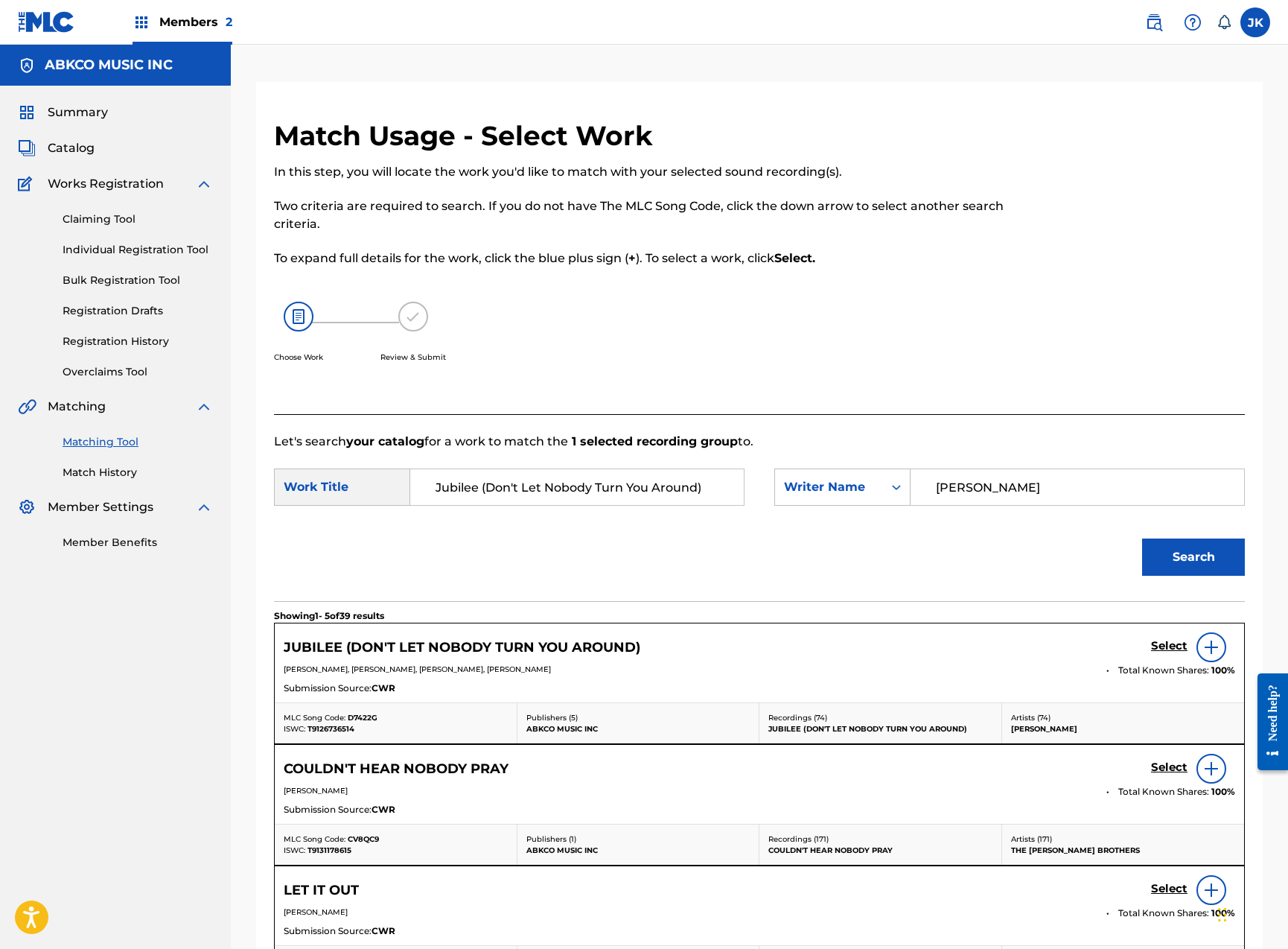
click at [1181, 642] on h5 "Select" at bounding box center [1170, 645] width 37 height 14
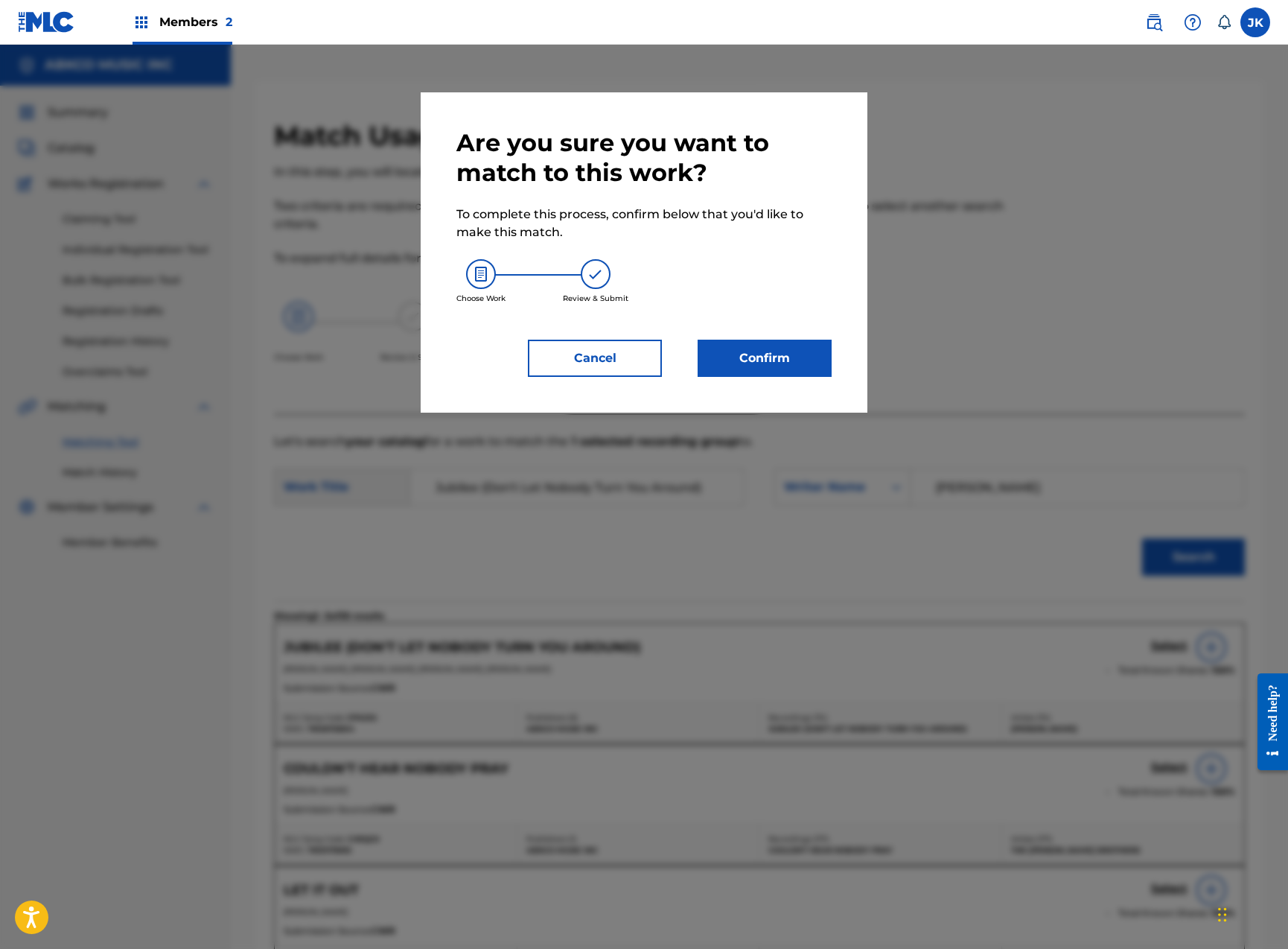
click at [819, 363] on button "Confirm" at bounding box center [764, 358] width 134 height 38
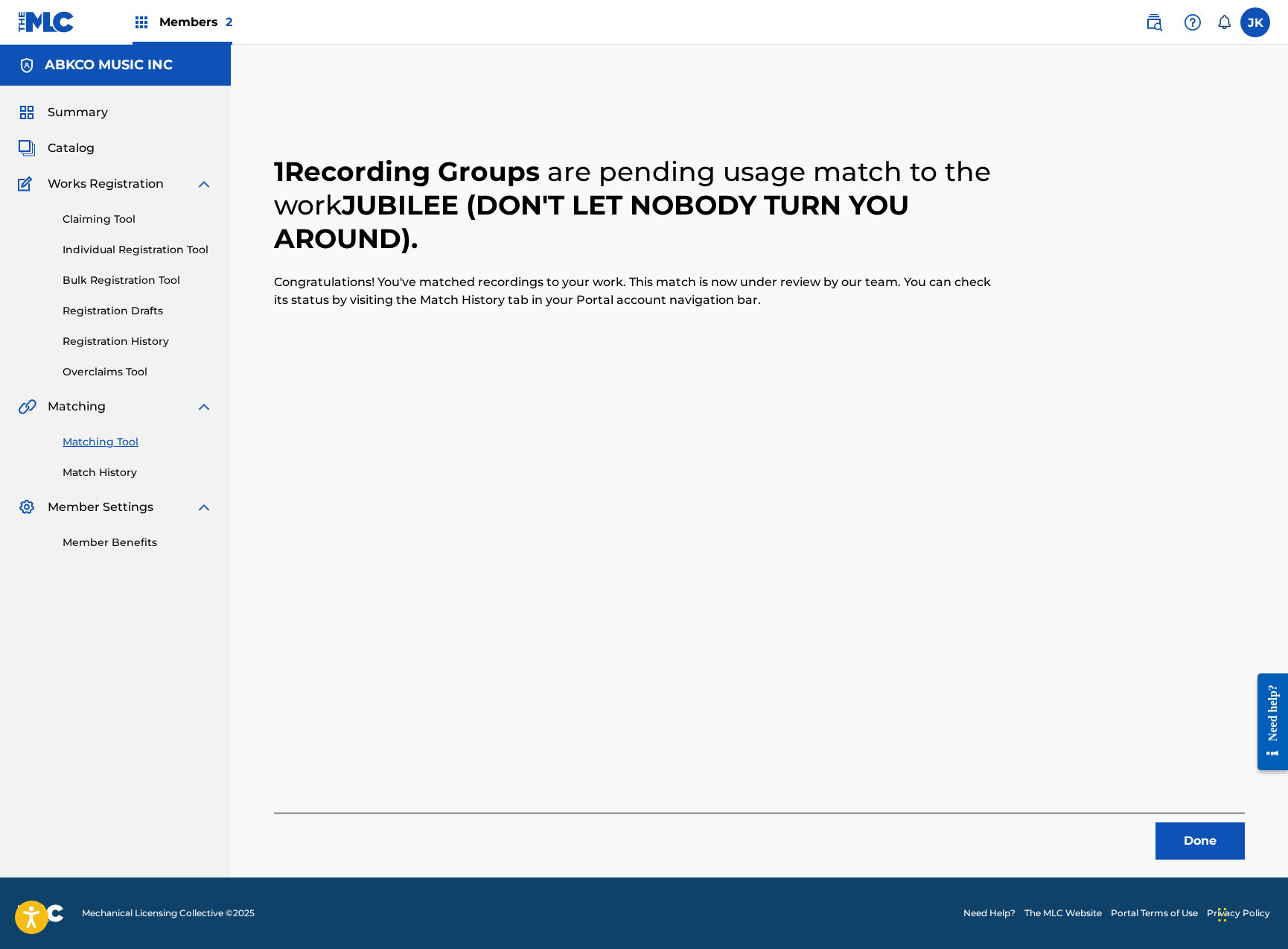
click at [1195, 851] on button "Done" at bounding box center [1199, 841] width 89 height 38
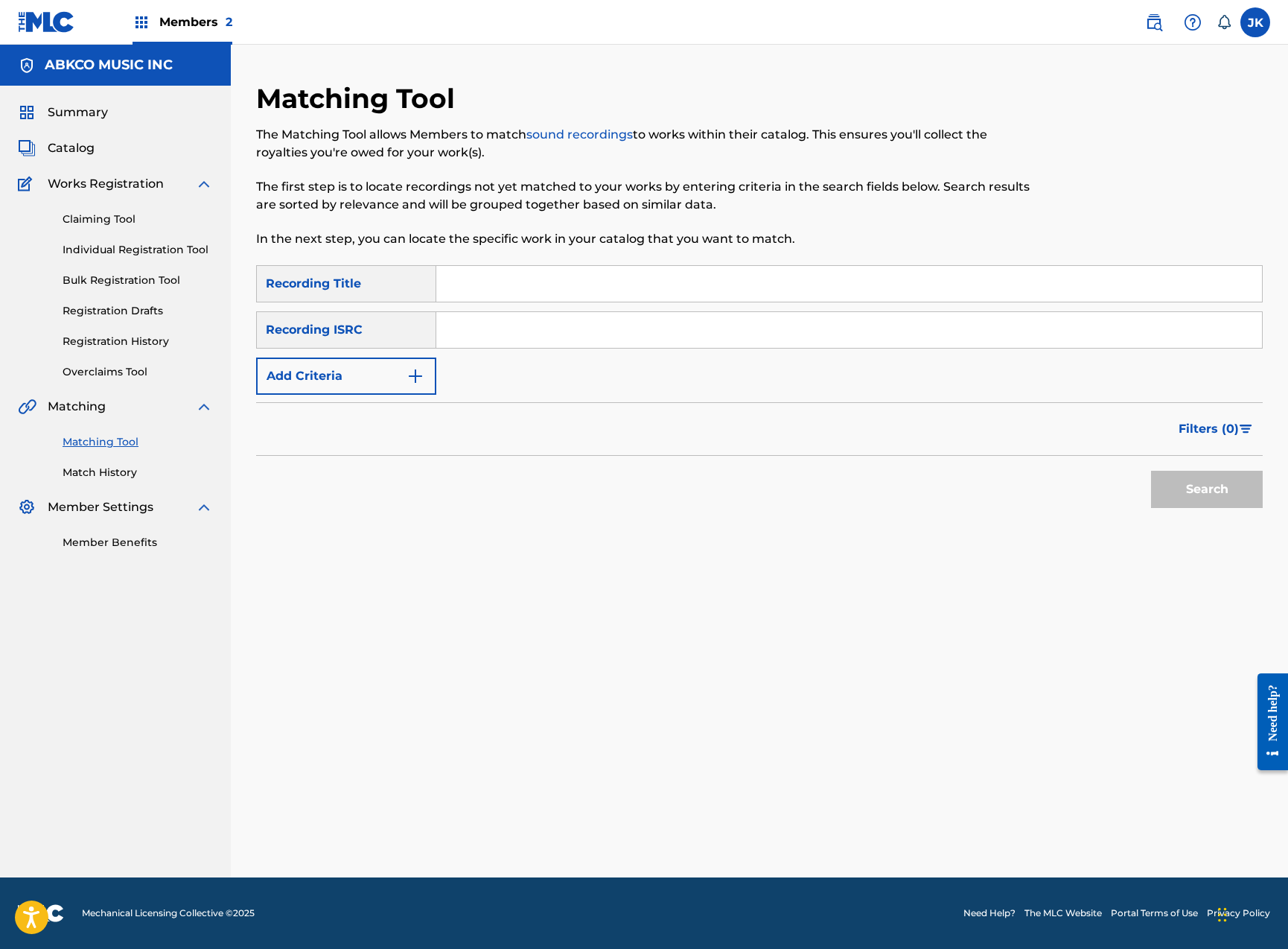
drag, startPoint x: 565, startPoint y: 307, endPoint x: 560, endPoint y: 300, distance: 8.6
click at [562, 307] on div "SearchWithCriteriadef1a6d7-5d42-4cd9-b539-5ee73e52b480 Recording Title SearchWi…" at bounding box center [759, 329] width 1006 height 129
click at [557, 285] on input "Search Form" at bounding box center [849, 284] width 826 height 36
paste input "Here We Go Around Again"
type input "Here We Go Around Again"
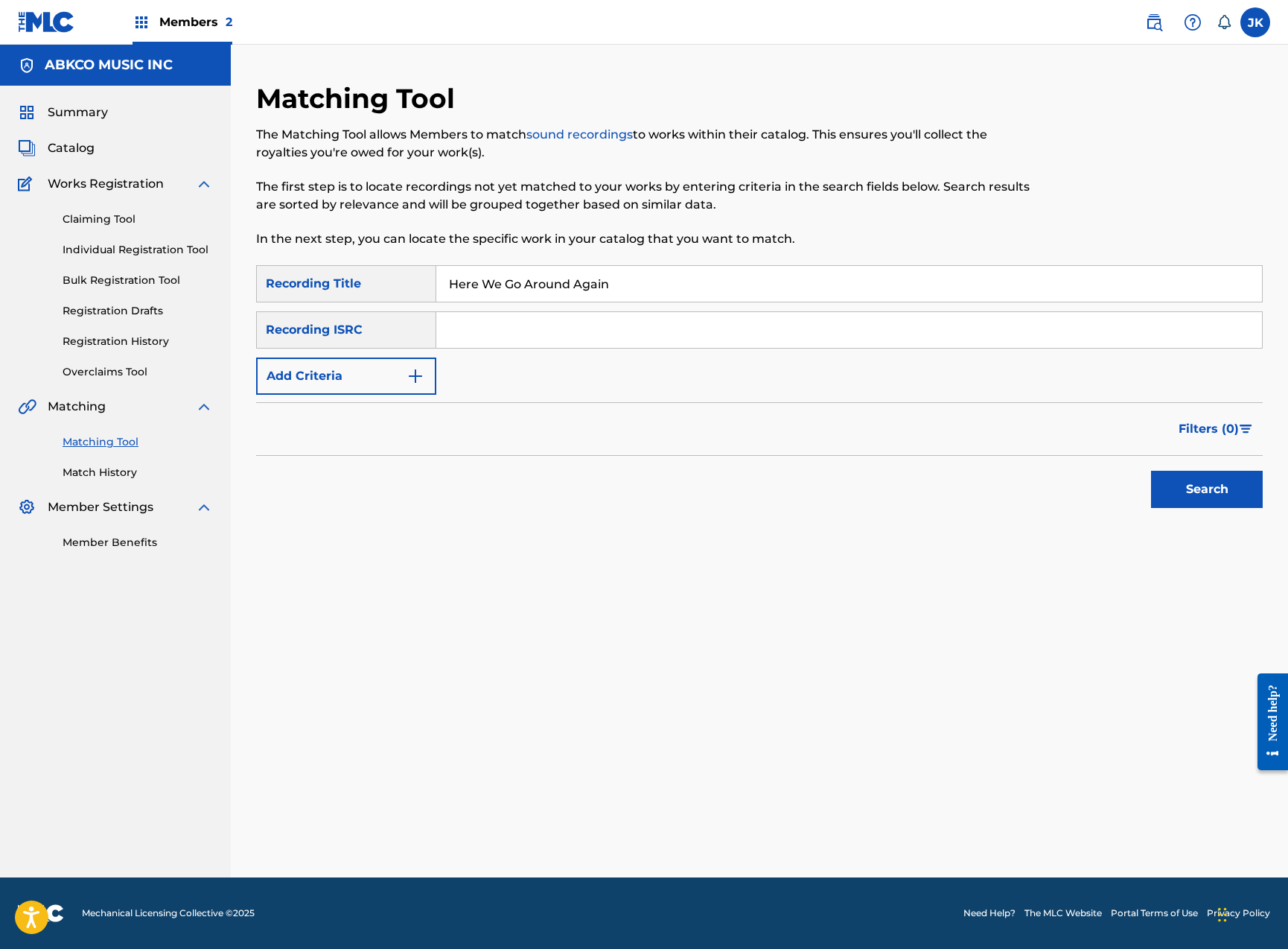
click at [1206, 489] on button "Search" at bounding box center [1207, 489] width 112 height 38
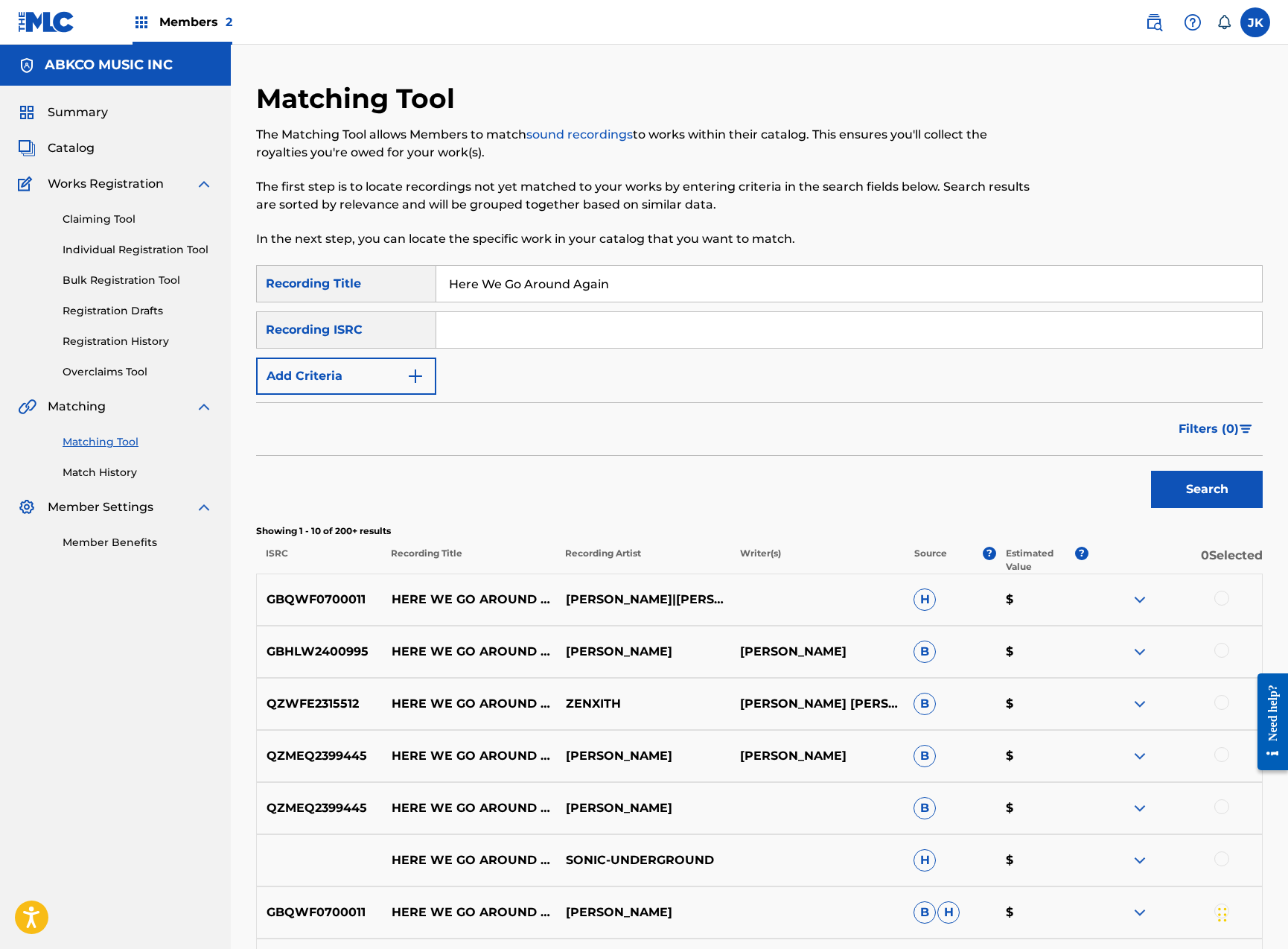
click at [335, 378] on button "Add Criteria" at bounding box center [346, 376] width 180 height 38
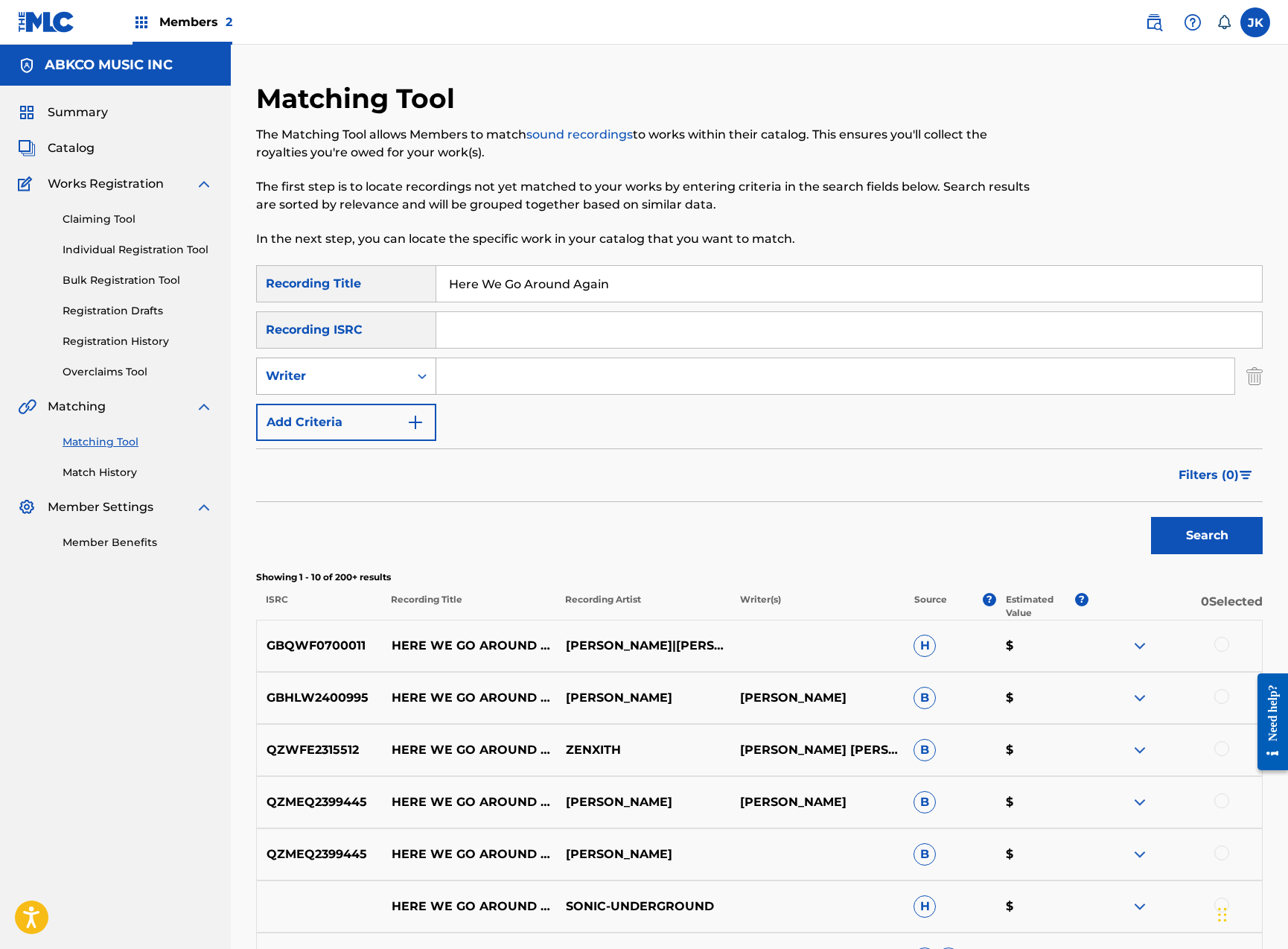
click at [391, 377] on div "Writer" at bounding box center [333, 375] width 134 height 17
click at [397, 415] on div "Recording Artist" at bounding box center [346, 413] width 179 height 38
click at [505, 374] on input "Search Form" at bounding box center [836, 375] width 798 height 36
click at [1206, 535] on button "Search" at bounding box center [1207, 535] width 112 height 38
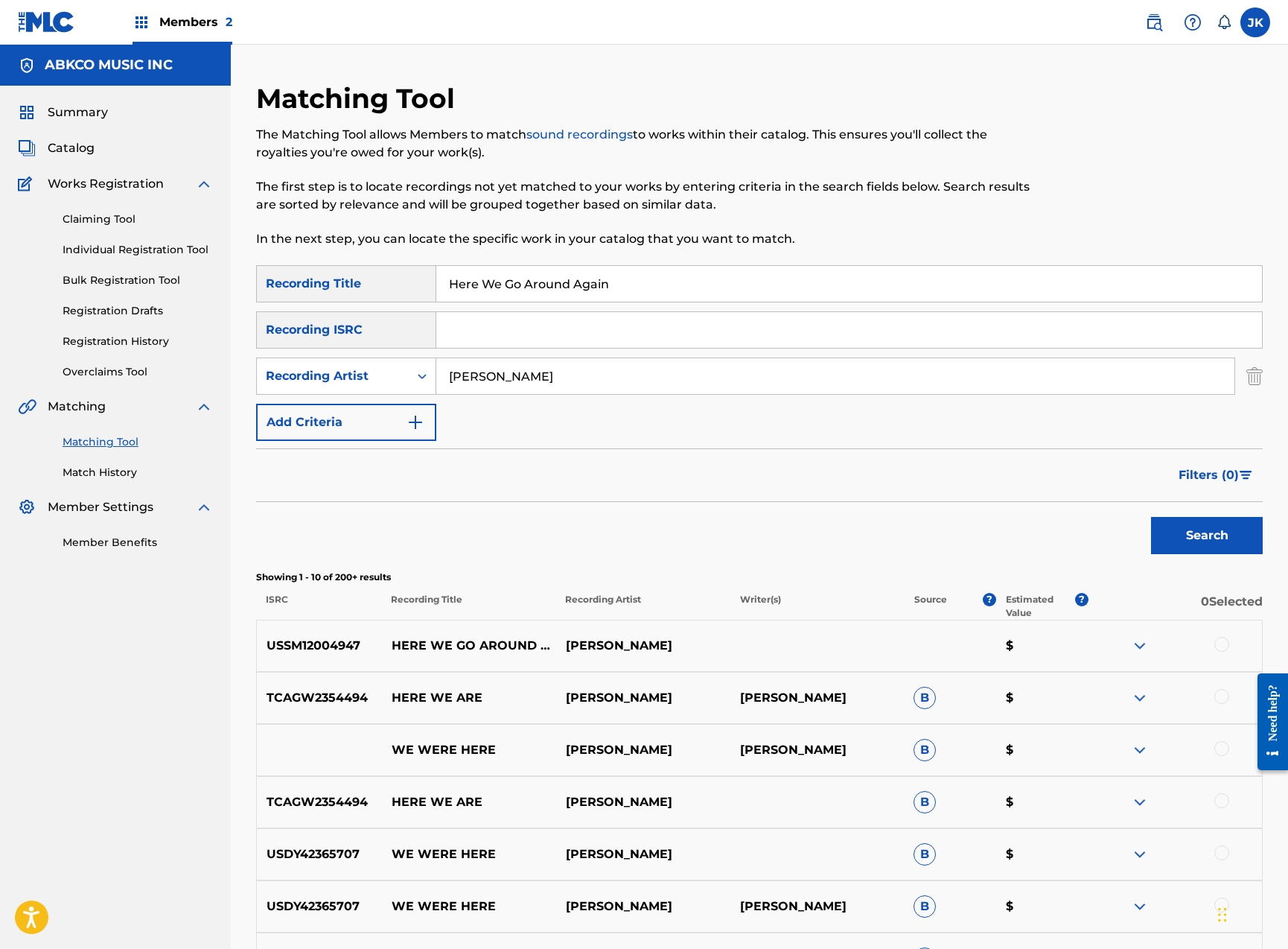
scroll to position [285, 0]
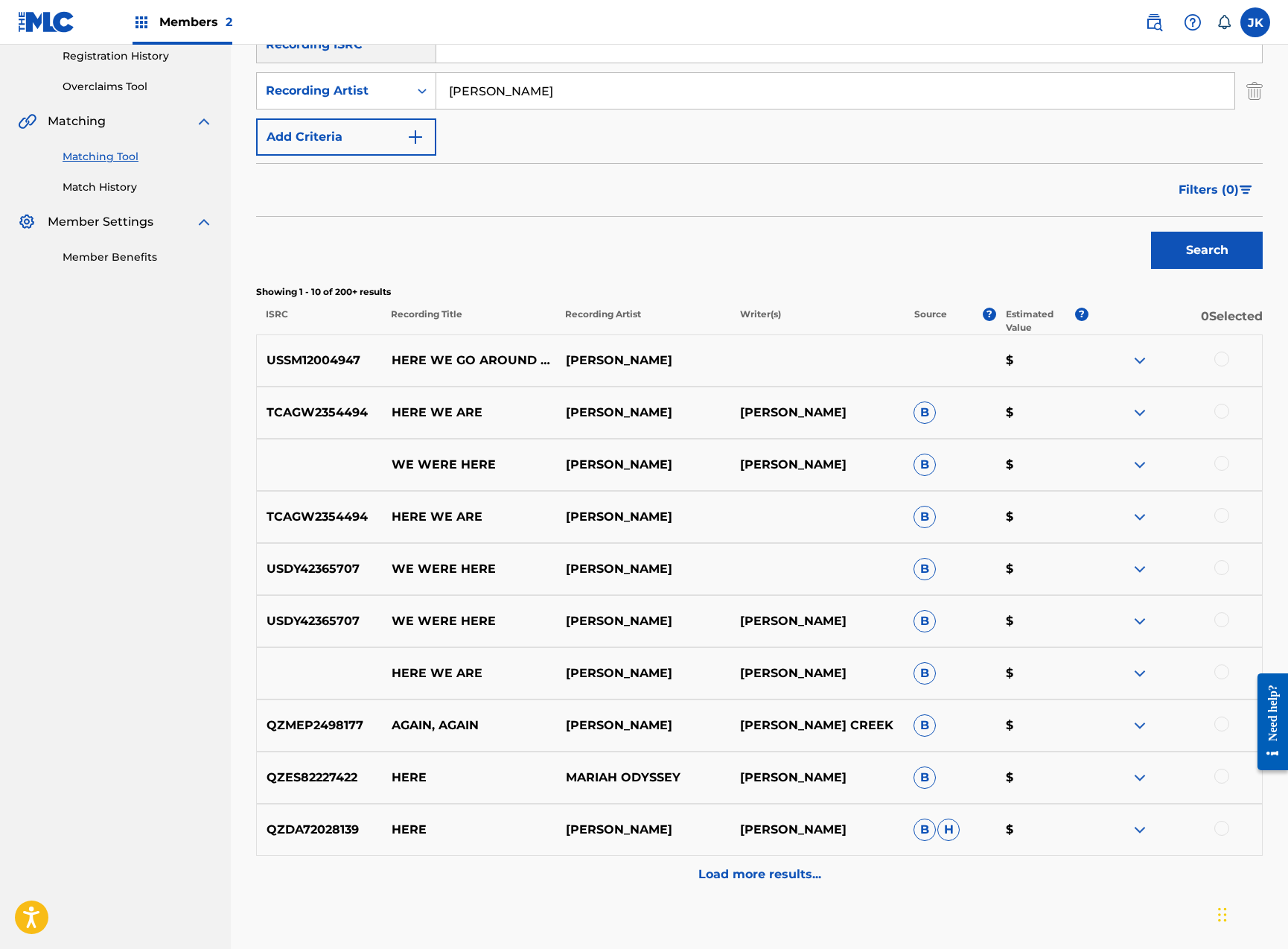
type input "[PERSON_NAME]"
click at [1226, 360] on div at bounding box center [1222, 359] width 15 height 15
click at [1038, 825] on button "Match 1 Group" at bounding box center [1046, 827] width 164 height 38
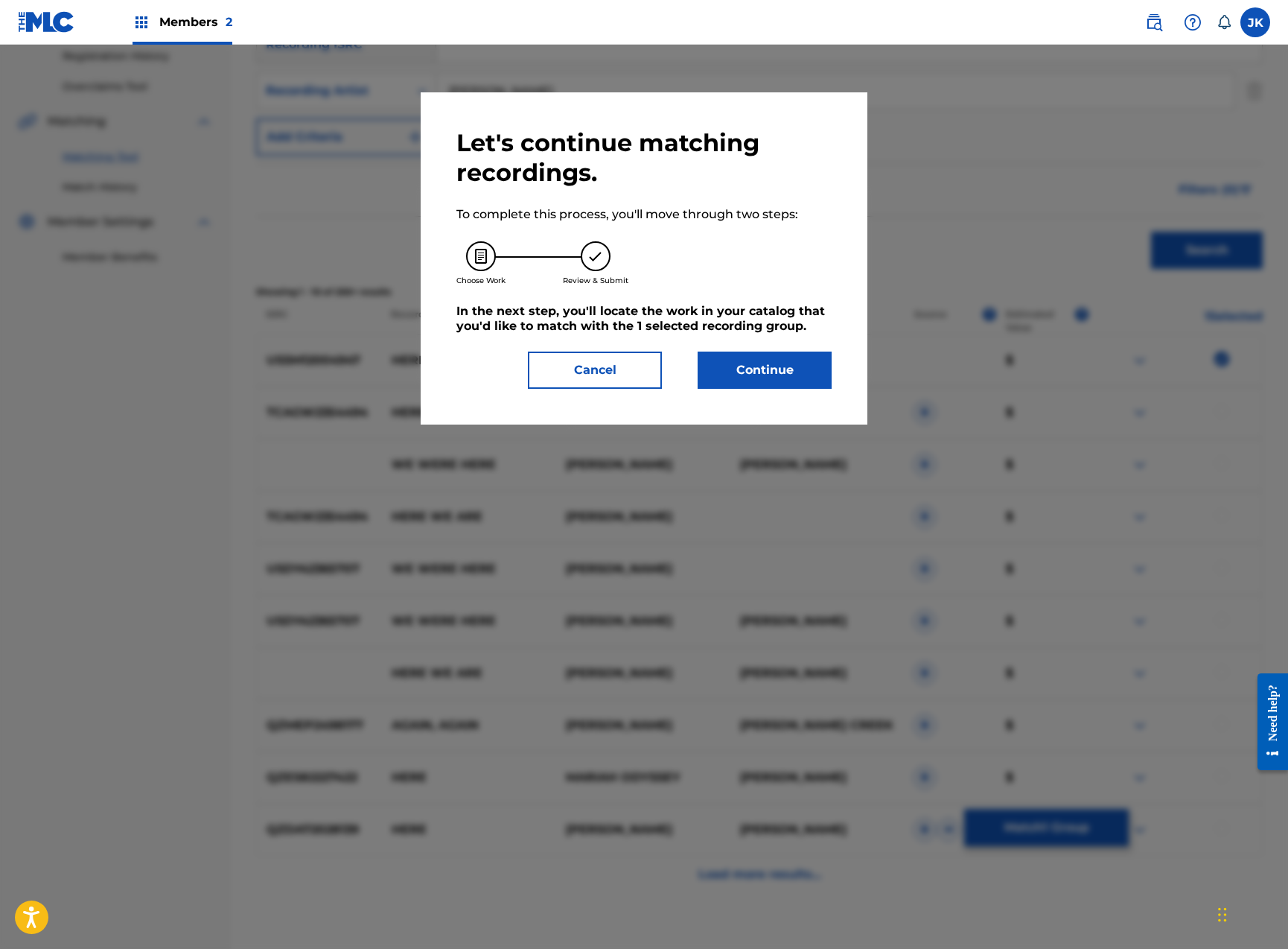
click at [806, 369] on button "Continue" at bounding box center [764, 370] width 134 height 38
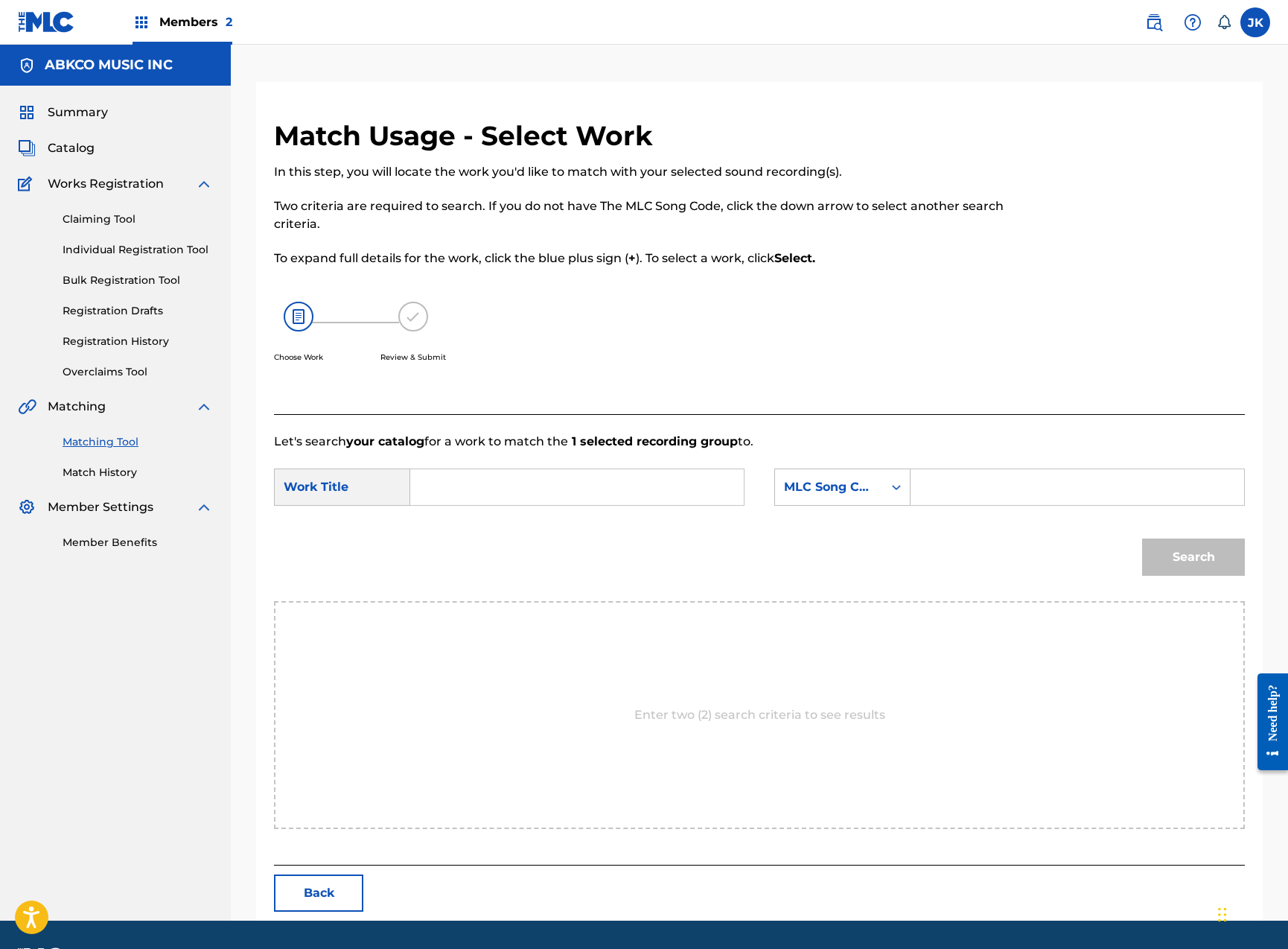
click at [548, 472] on input "Search Form" at bounding box center [577, 486] width 308 height 36
paste input "Here We Go Around Again"
type input "Here We Go Around Again"
click at [816, 488] on div "MLC Song Code" at bounding box center [829, 486] width 90 height 17
click at [843, 519] on div "Writer Name" at bounding box center [842, 524] width 135 height 38
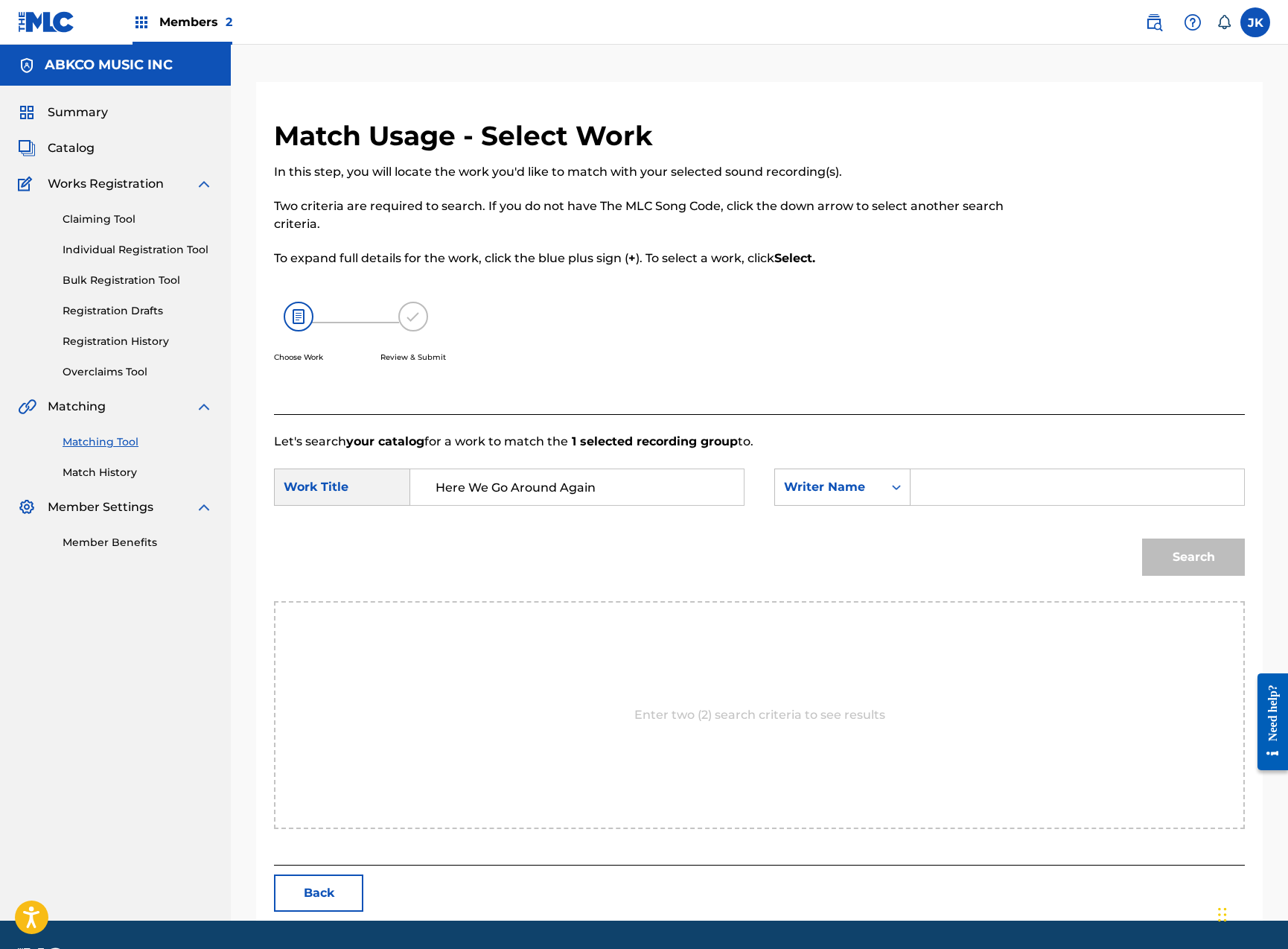
click at [982, 486] on input "Search Form" at bounding box center [1077, 486] width 308 height 36
type input "margulies"
click at [1194, 557] on button "Search" at bounding box center [1194, 557] width 103 height 38
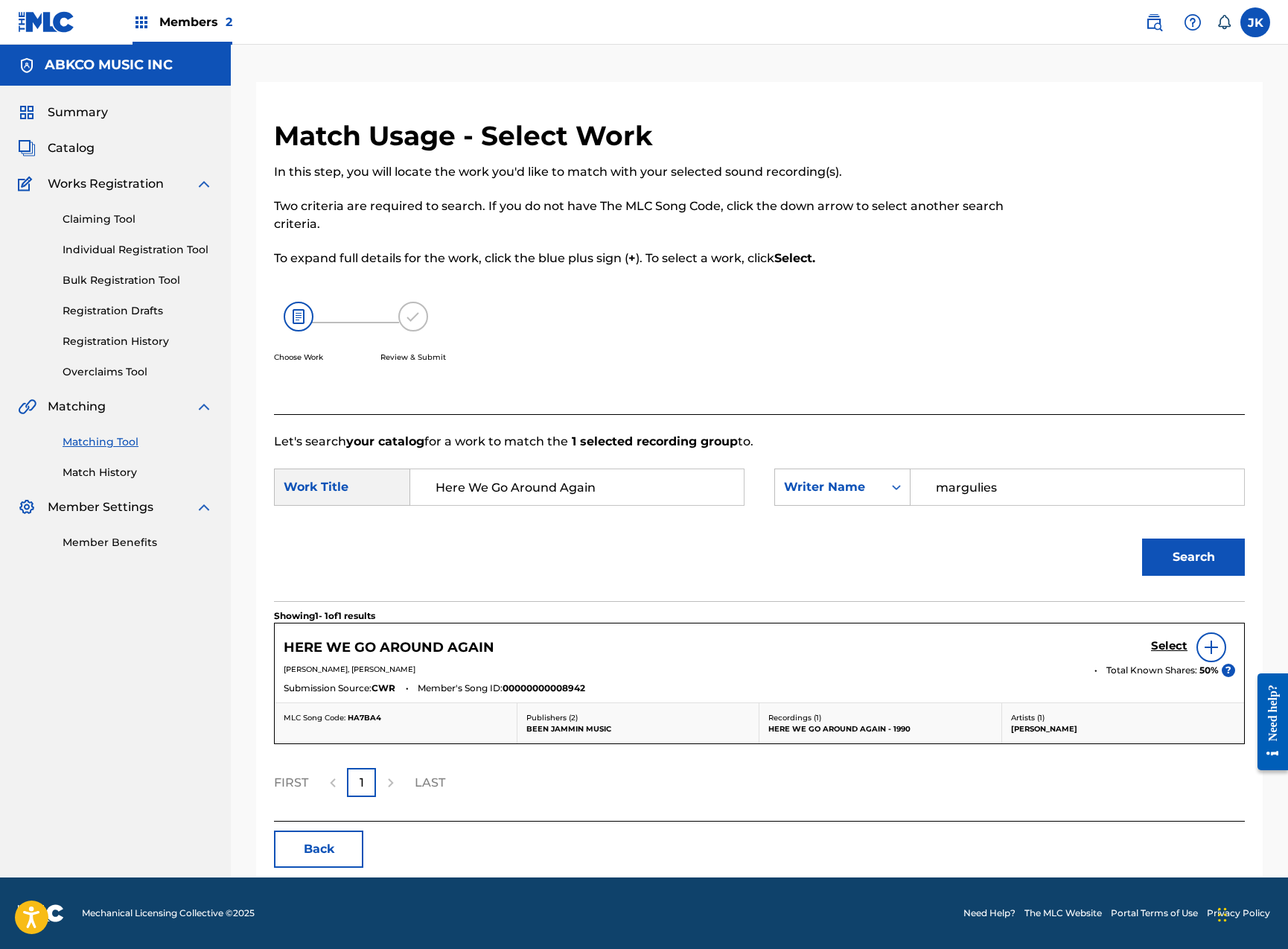
click at [1167, 646] on h5 "Select" at bounding box center [1170, 645] width 37 height 14
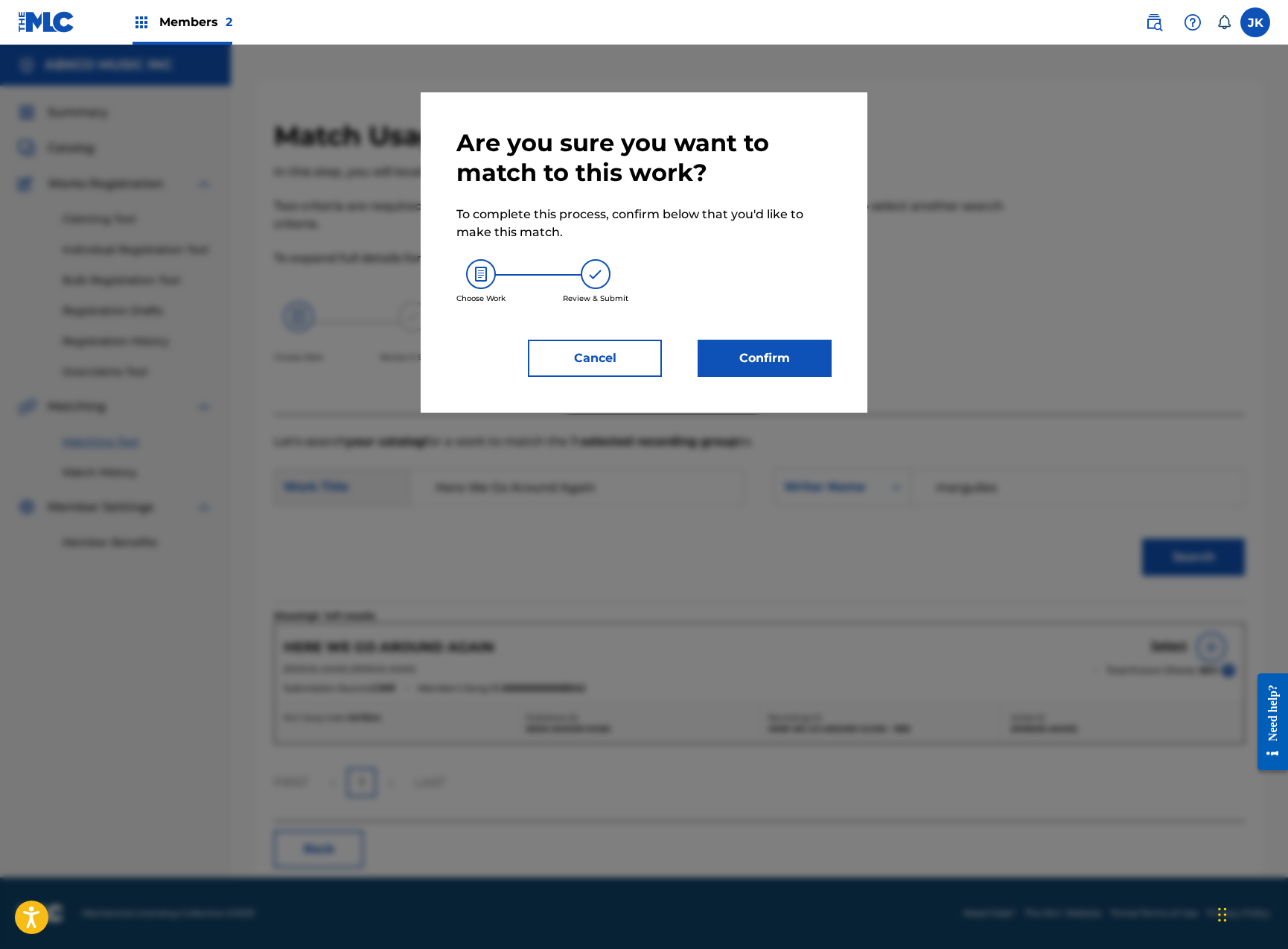
click at [797, 365] on button "Confirm" at bounding box center [764, 358] width 134 height 38
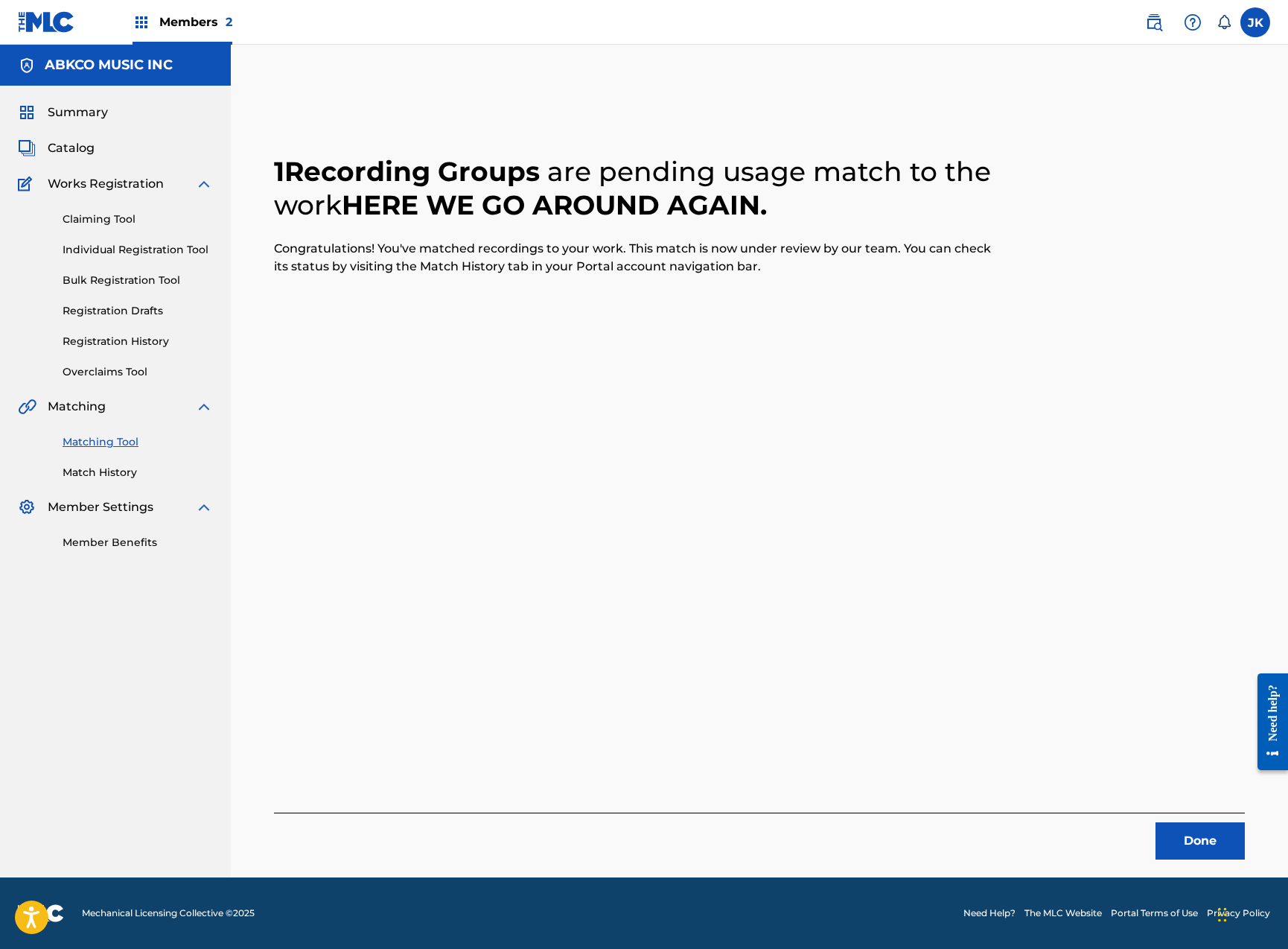
click at [1171, 838] on button "Done" at bounding box center [1199, 841] width 89 height 38
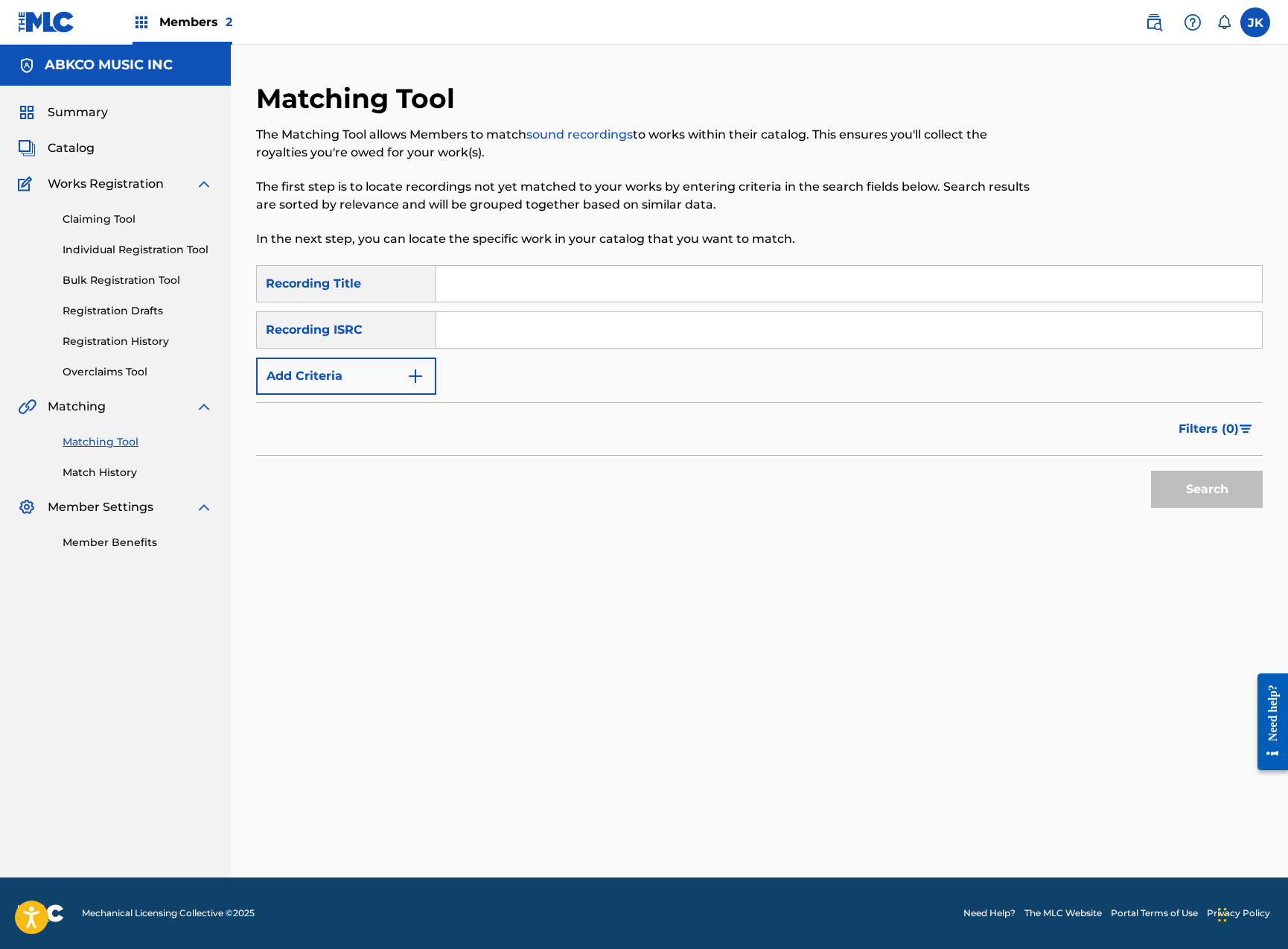
click at [499, 275] on input "Search Form" at bounding box center [849, 284] width 826 height 36
paste input "Love around the clock"
type input "Love around the clock"
click at [1206, 489] on button "Search" at bounding box center [1207, 489] width 112 height 38
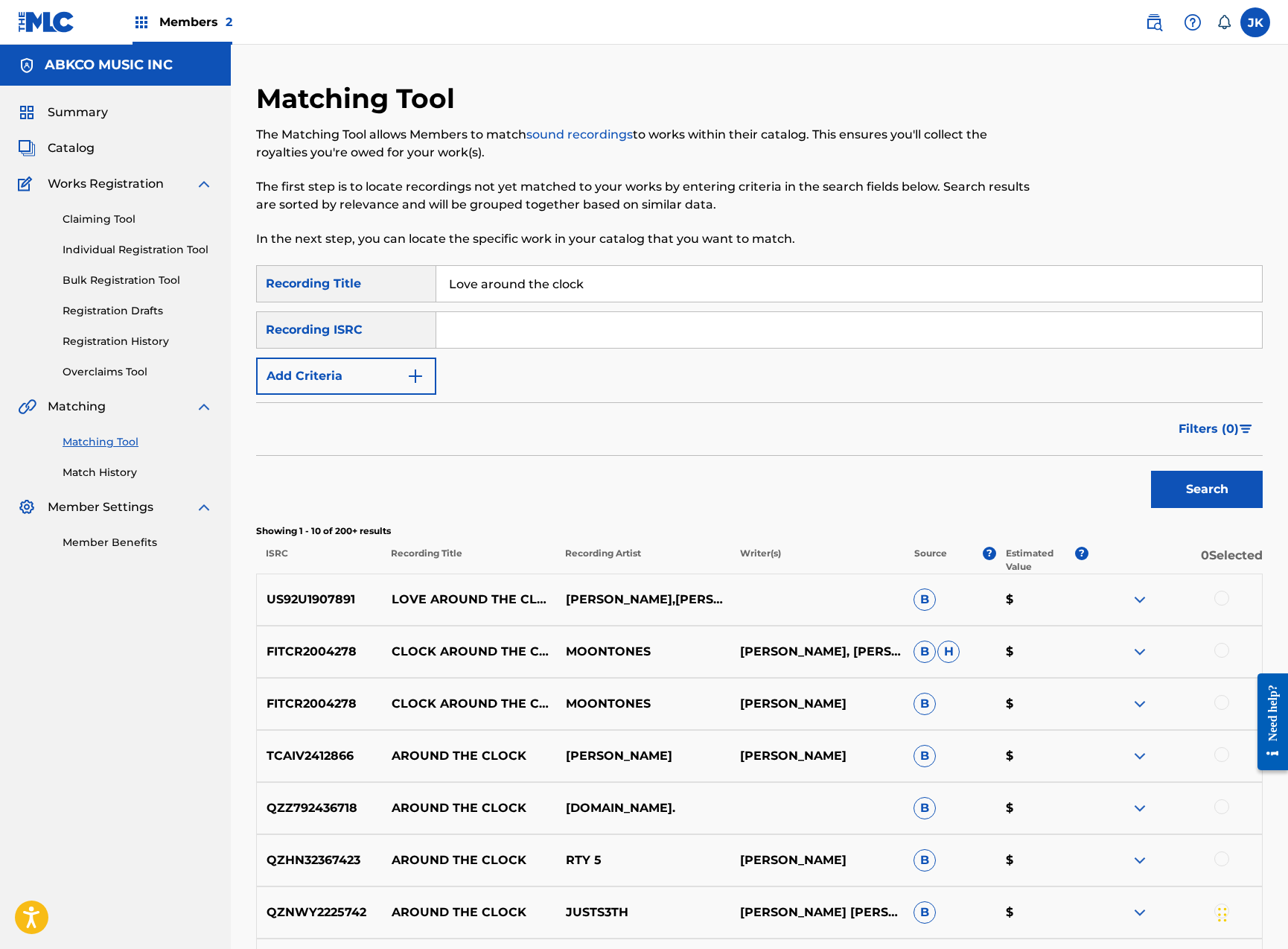
click at [1223, 593] on div at bounding box center [1222, 598] width 15 height 15
click at [1070, 828] on button "Match 1 Group" at bounding box center [1046, 827] width 164 height 38
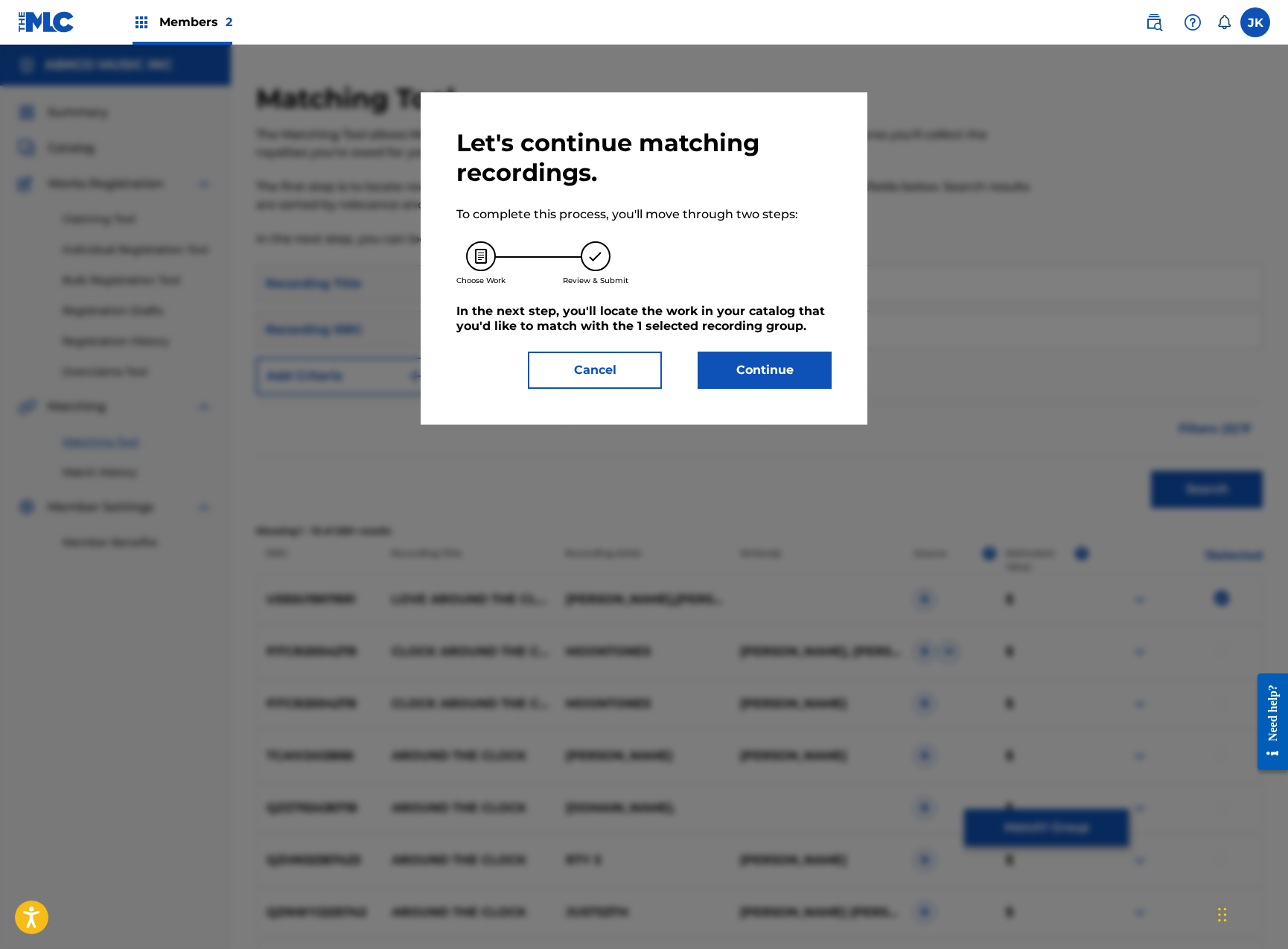
click at [733, 368] on button "Continue" at bounding box center [764, 370] width 134 height 38
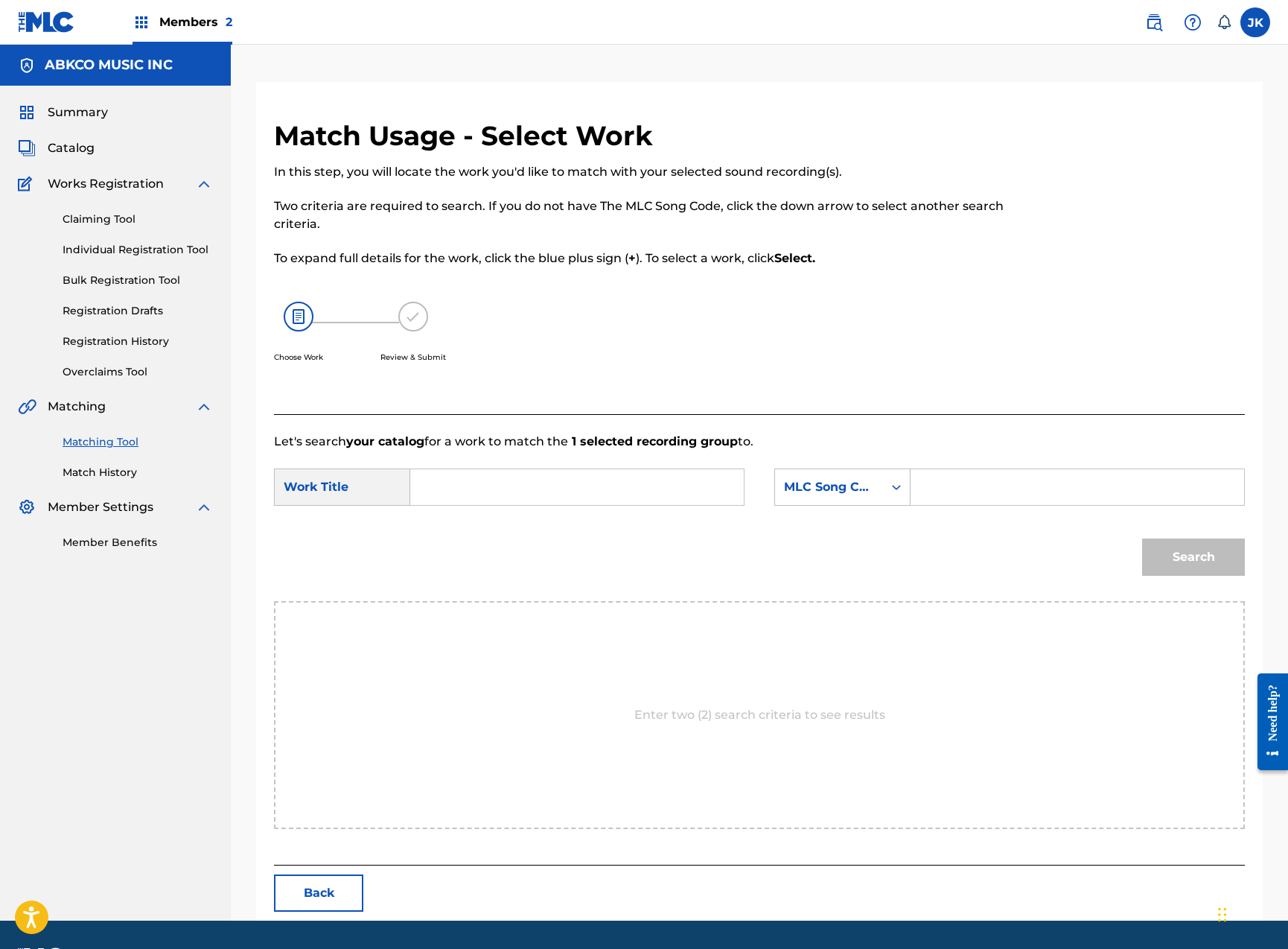
click at [562, 503] on input "Search Form" at bounding box center [577, 486] width 308 height 36
paste input "Love around the clock"
type input "Love around the clock"
click at [819, 480] on div "MLC Song Code" at bounding box center [829, 486] width 90 height 17
click at [835, 516] on div "Writer Name" at bounding box center [842, 524] width 135 height 38
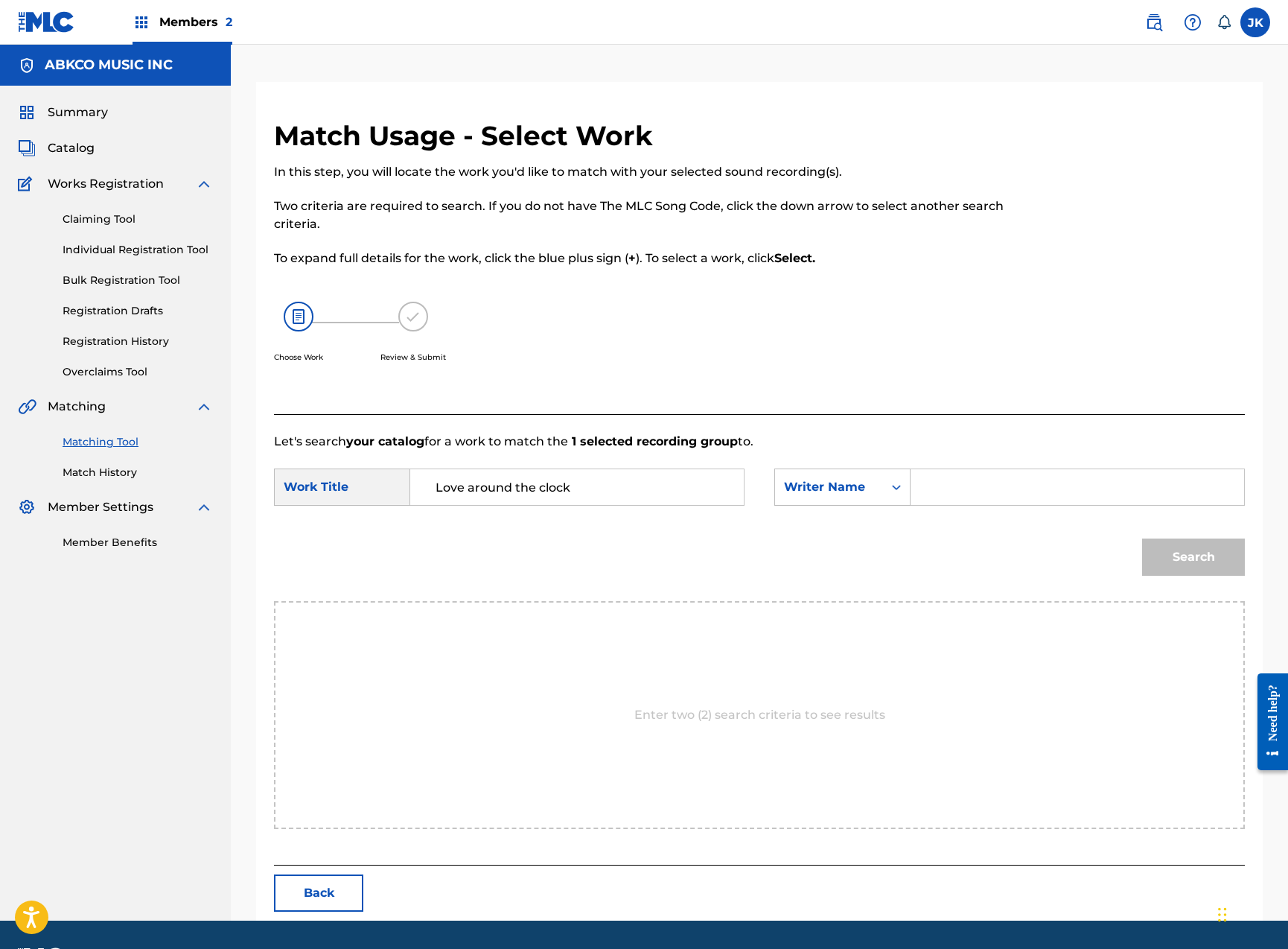
click at [963, 477] on input "Search Form" at bounding box center [1077, 486] width 308 height 36
type input "[PERSON_NAME]"
click at [1194, 557] on button "Search" at bounding box center [1194, 557] width 103 height 38
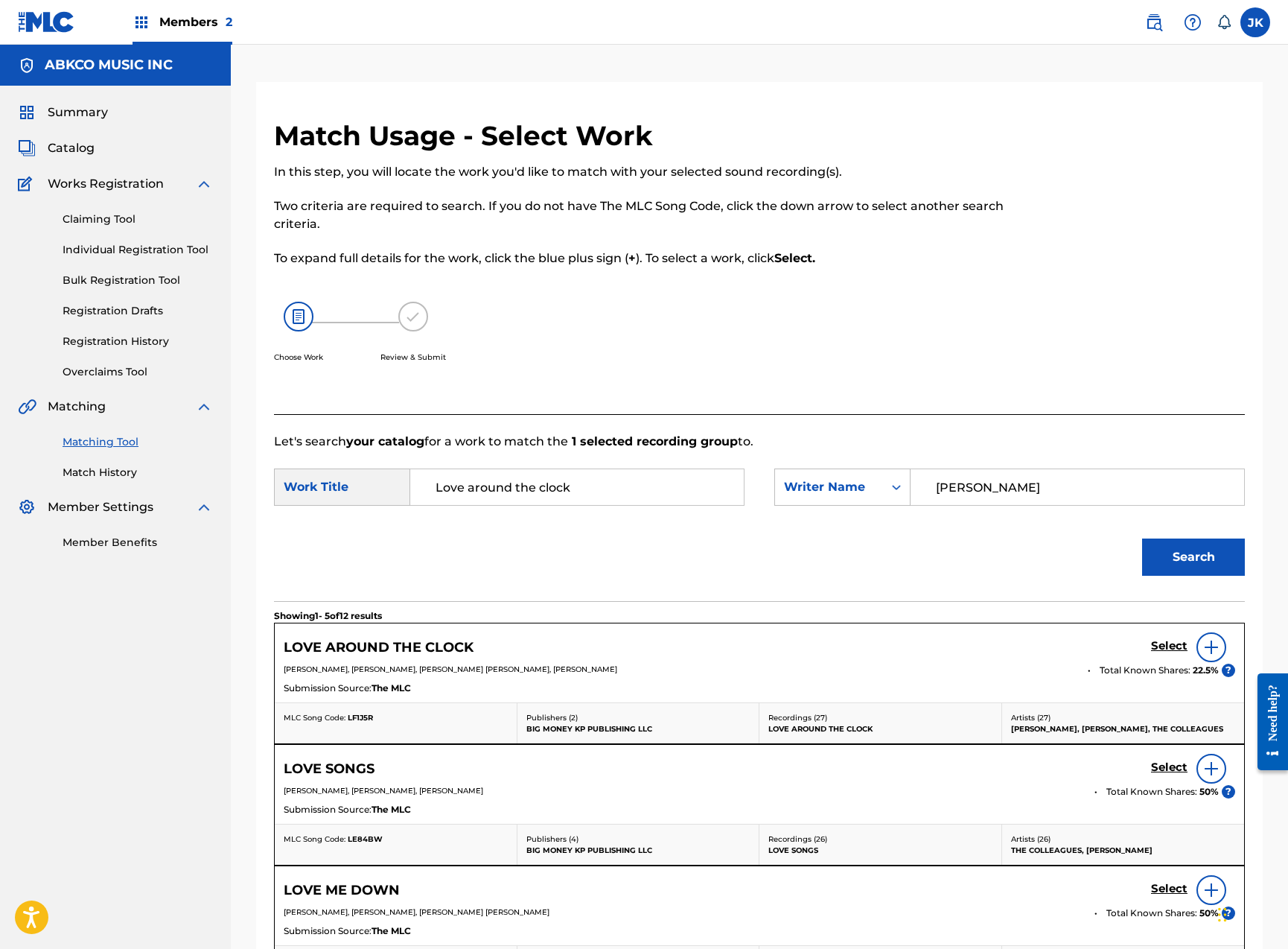
click at [1164, 642] on h5 "Select" at bounding box center [1170, 645] width 37 height 14
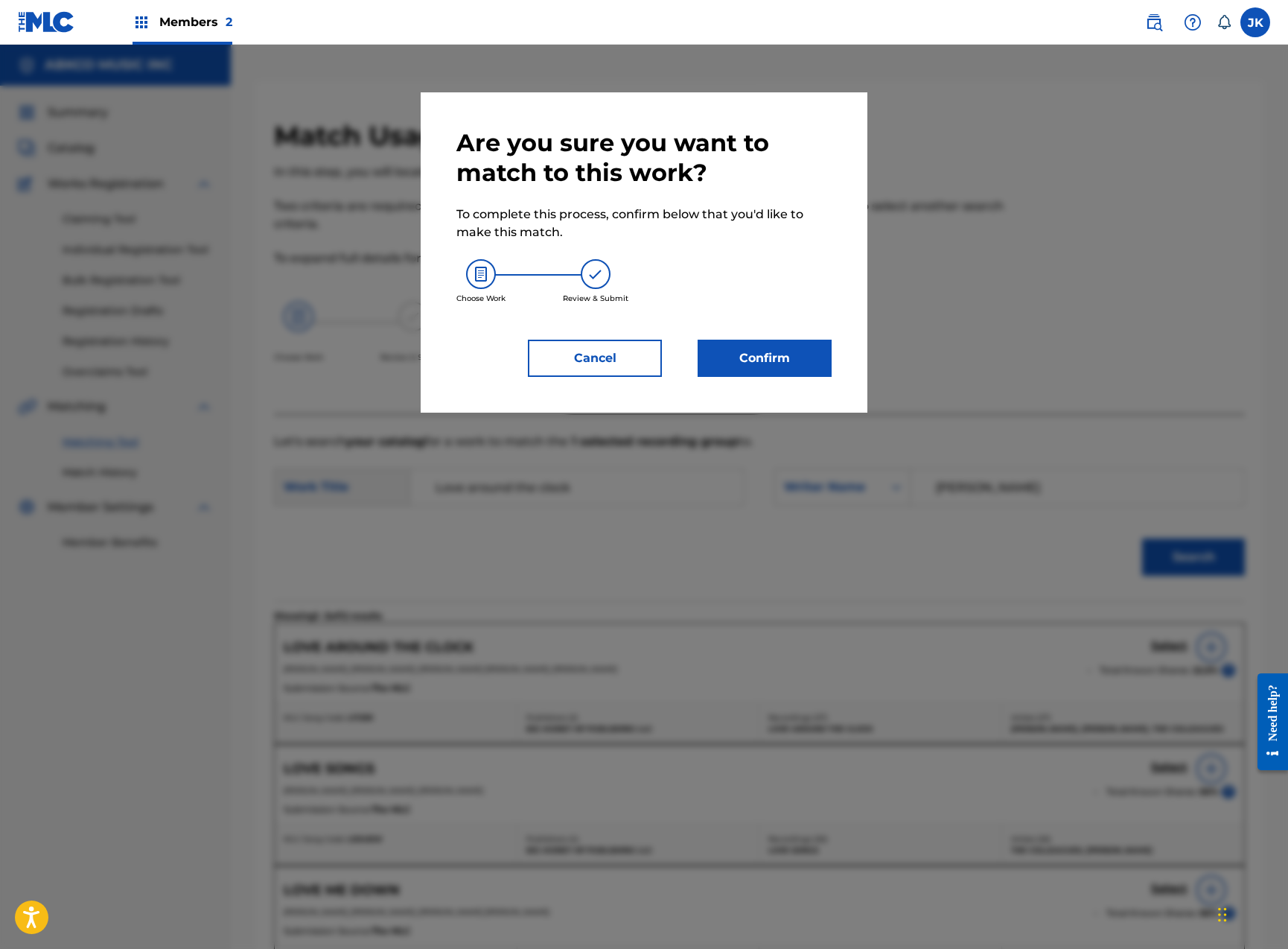
click at [780, 364] on button "Confirm" at bounding box center [764, 358] width 134 height 38
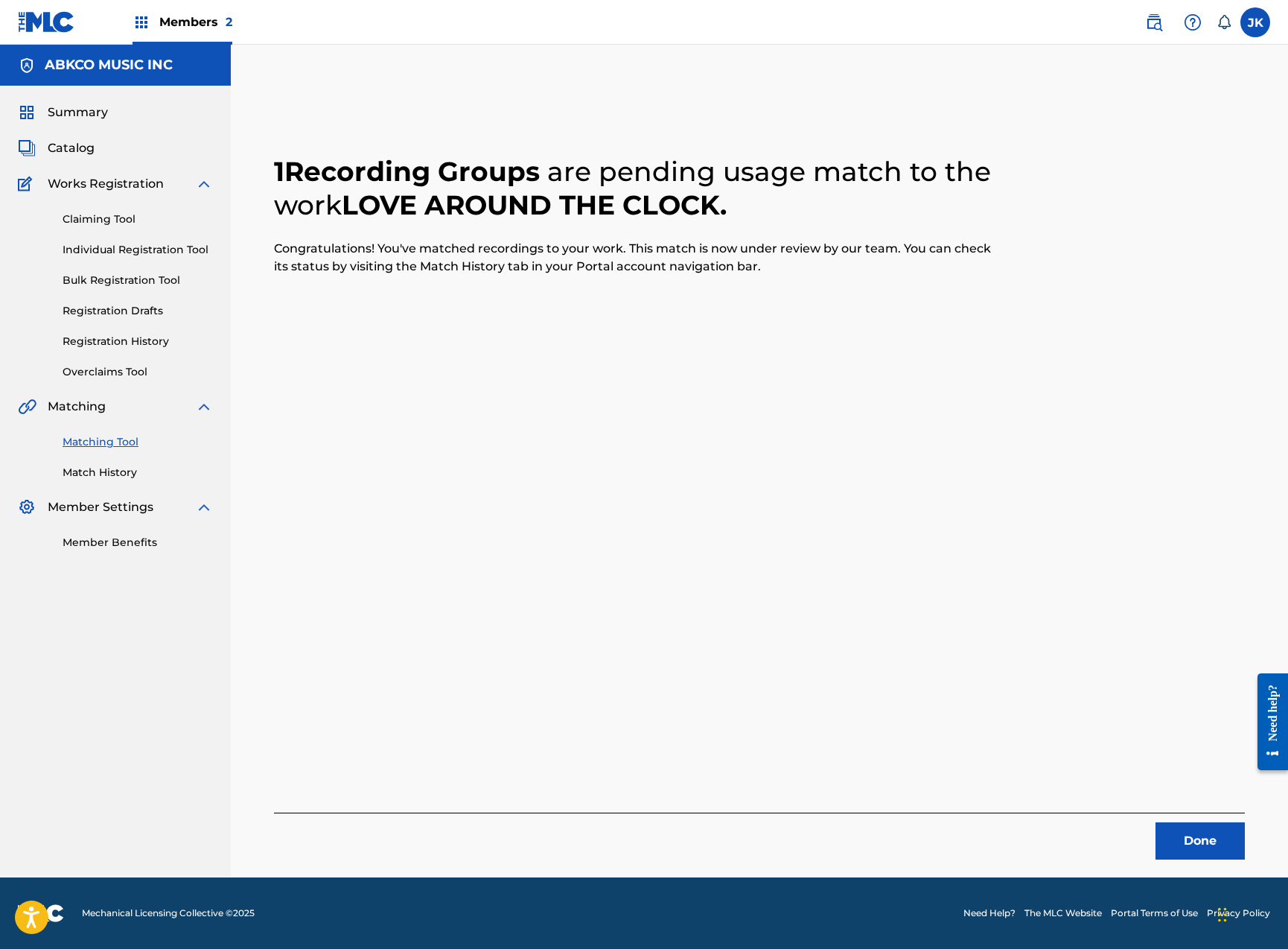
click at [1209, 837] on button "Done" at bounding box center [1199, 841] width 89 height 38
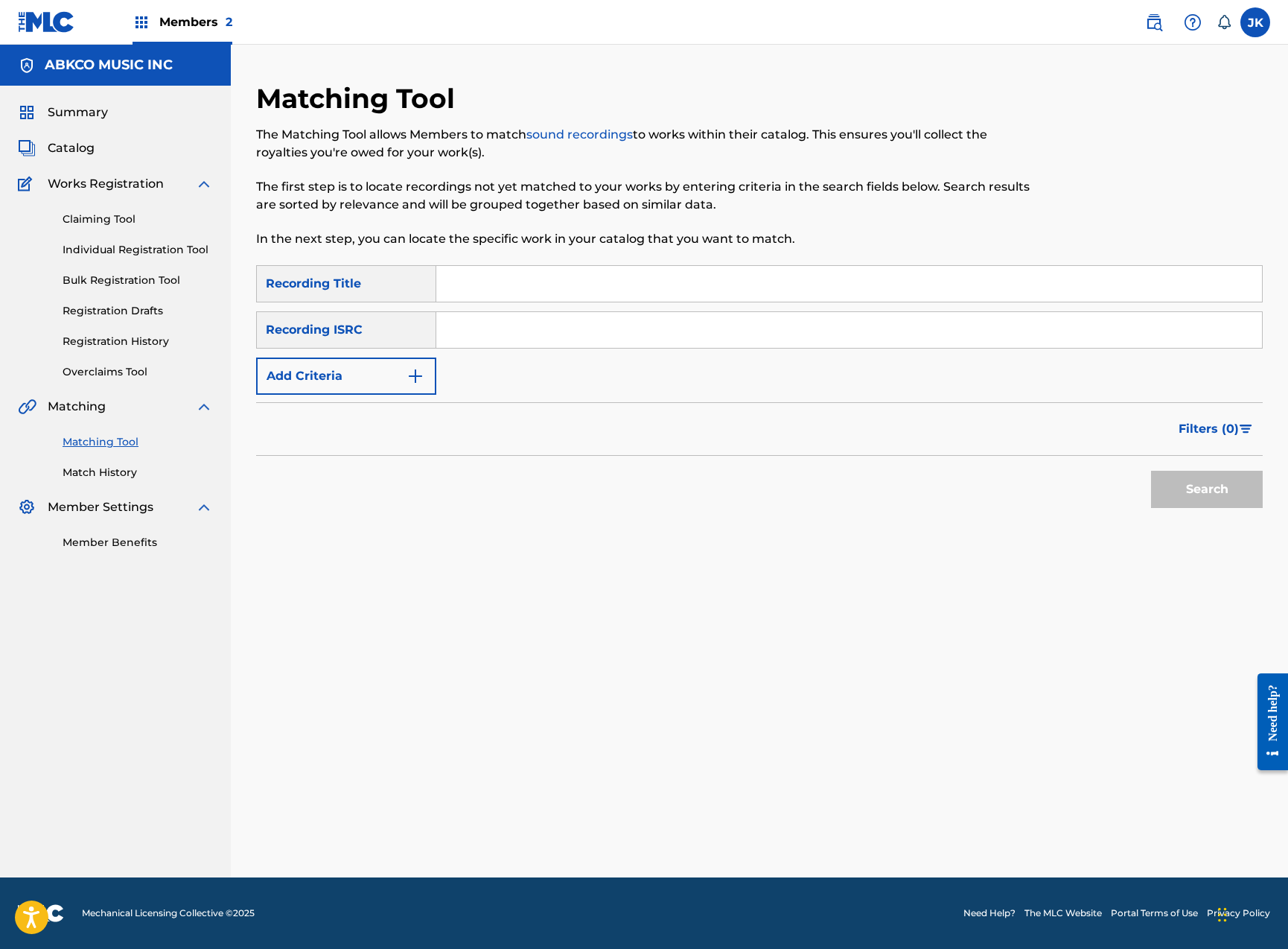
click at [533, 277] on input "Search Form" at bounding box center [849, 284] width 826 height 36
paste input "Well All Right"
type input "Well All Right"
click at [1206, 489] on button "Search" at bounding box center [1207, 489] width 112 height 38
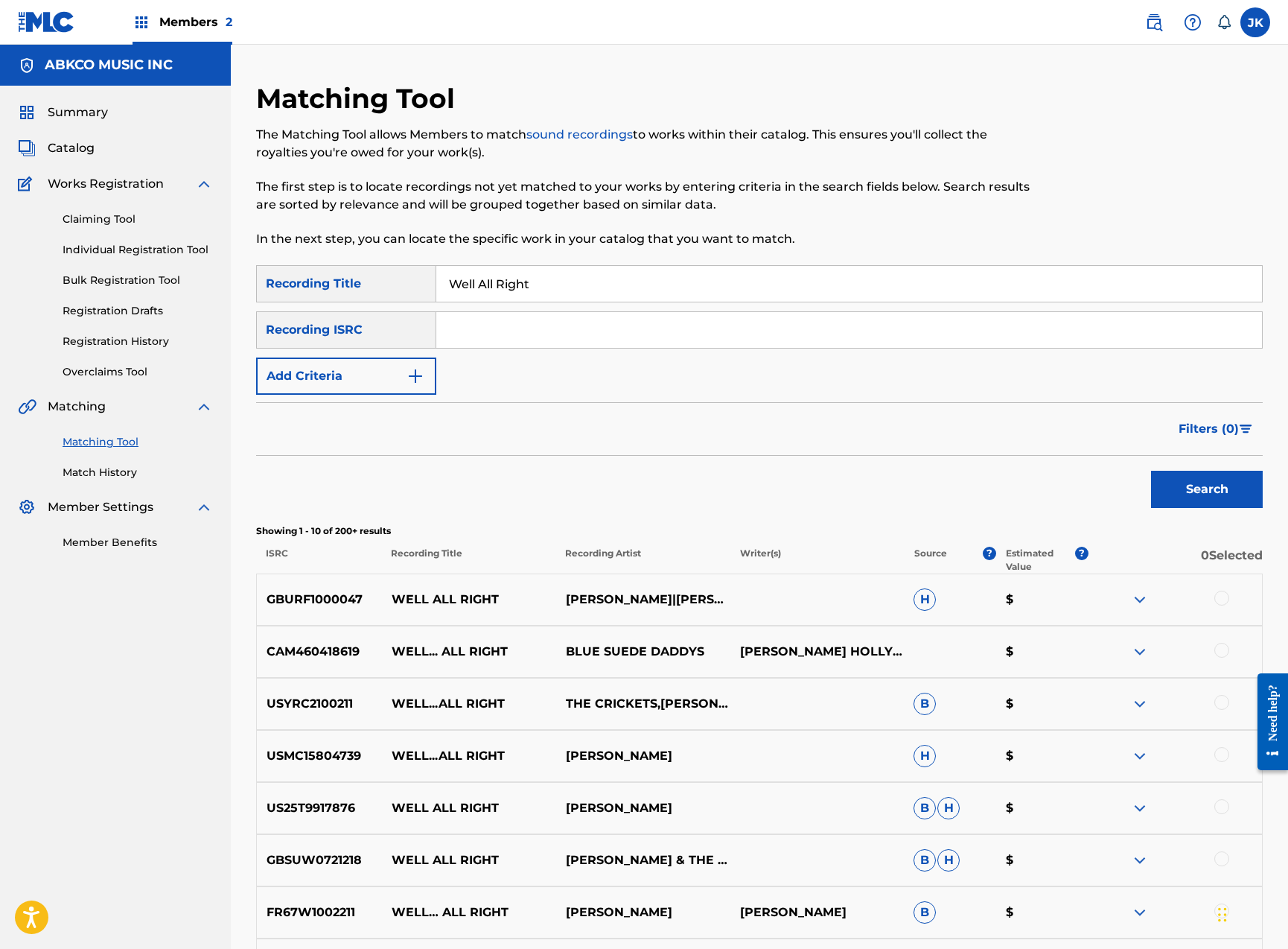
click at [373, 364] on button "Add Criteria" at bounding box center [346, 376] width 180 height 38
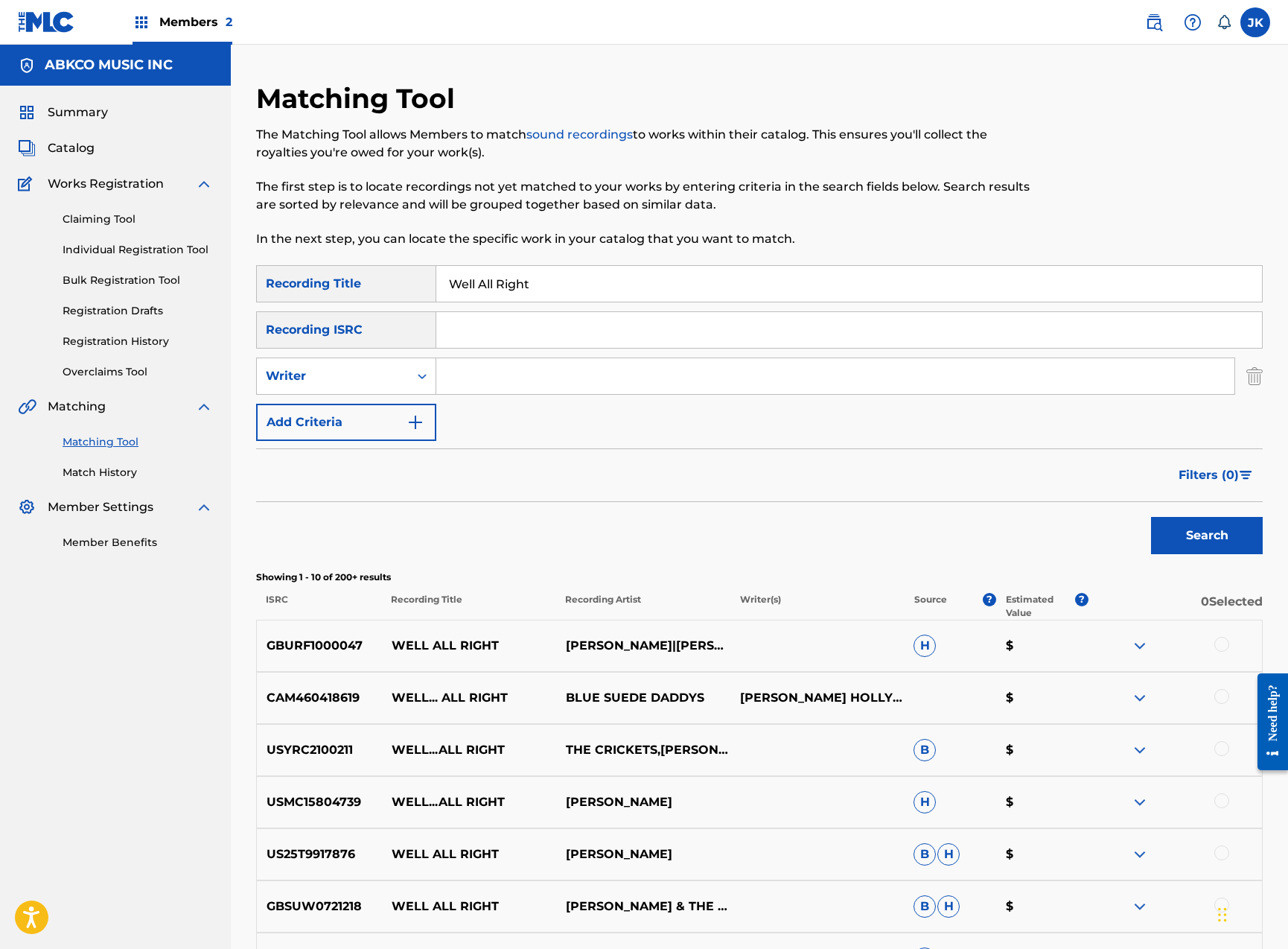
click at [488, 373] on input "Search Form" at bounding box center [836, 375] width 798 height 36
type input "[PERSON_NAME]"
click at [1206, 535] on button "Search" at bounding box center [1207, 535] width 112 height 38
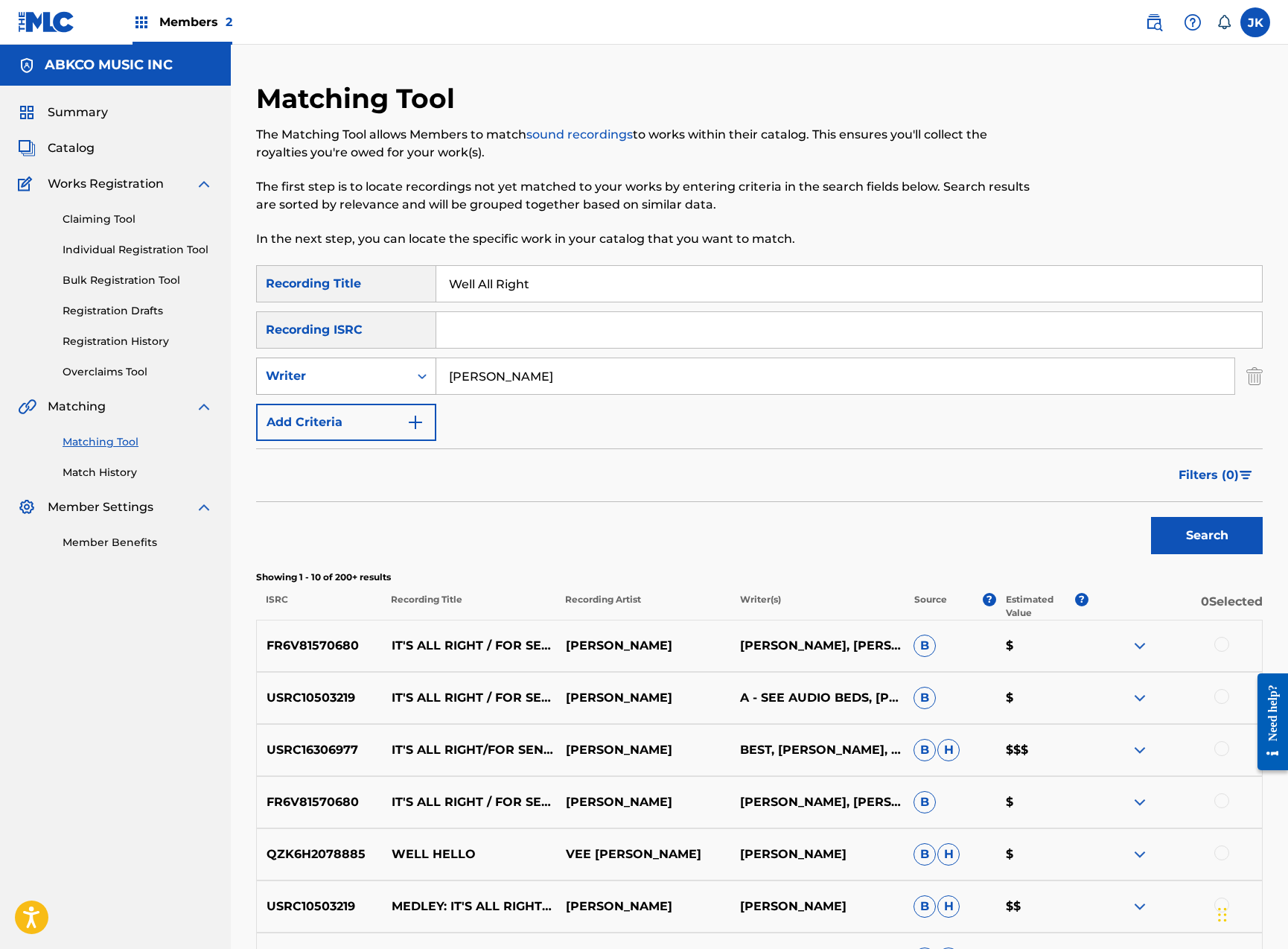
click at [371, 374] on div "Writer" at bounding box center [333, 375] width 134 height 17
click at [368, 417] on div "Recording Artist" at bounding box center [346, 413] width 179 height 38
click at [547, 377] on input "Search Form" at bounding box center [836, 375] width 798 height 36
type input "[PERSON_NAME]"
click at [1206, 535] on button "Search" at bounding box center [1207, 535] width 112 height 38
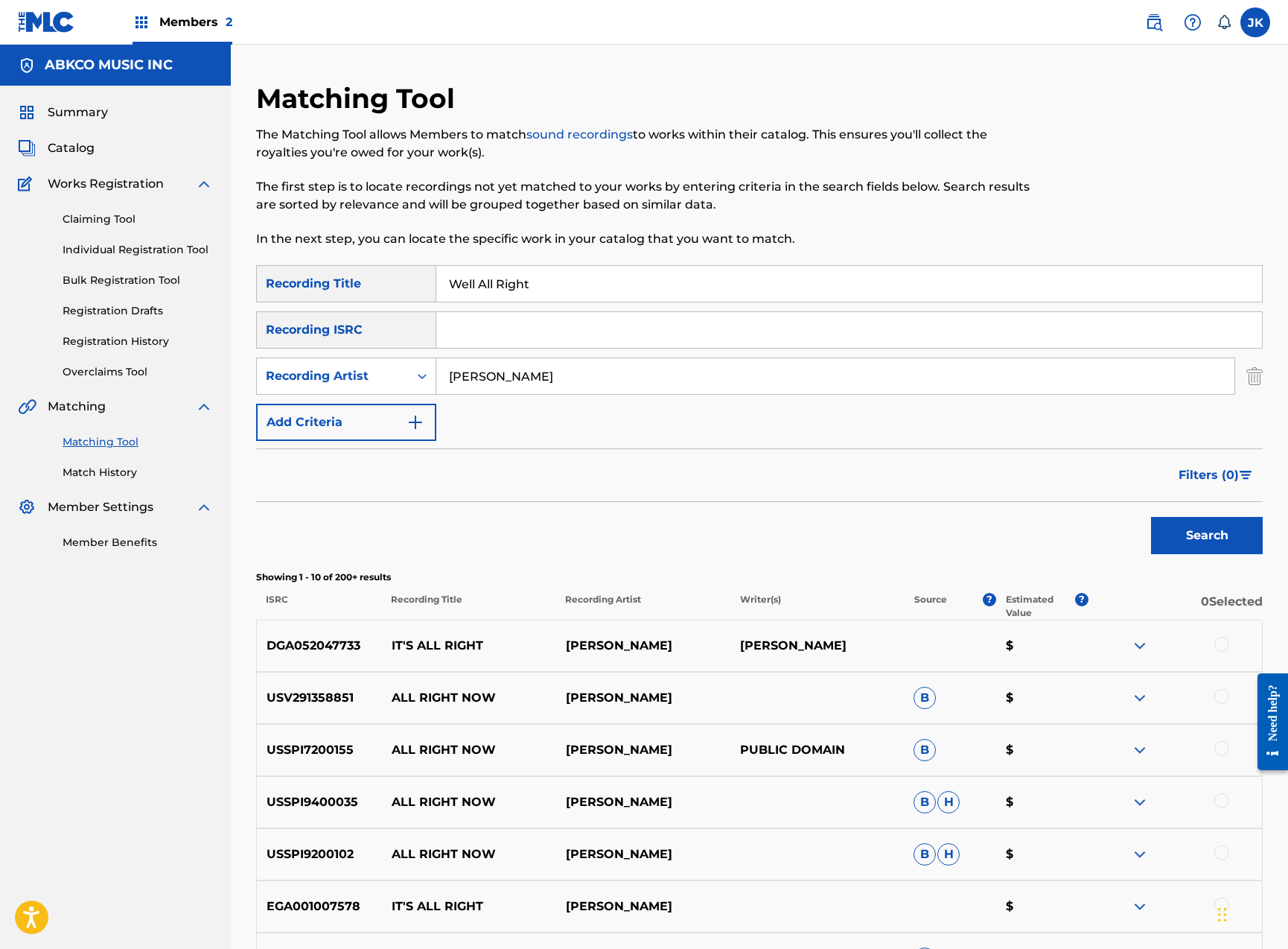
drag, startPoint x: 583, startPoint y: 284, endPoint x: 314, endPoint y: 283, distance: 269.0
click at [314, 283] on div "SearchWithCriteriadef1a6d7-5d42-4cd9-b539-5ee73e52b480 Recording Title Well All…" at bounding box center [759, 284] width 1006 height 38
paste input "Village Green Preservation Society"
type input "Village Green Preservation Society"
drag, startPoint x: 567, startPoint y: 377, endPoint x: 249, endPoint y: 345, distance: 319.6
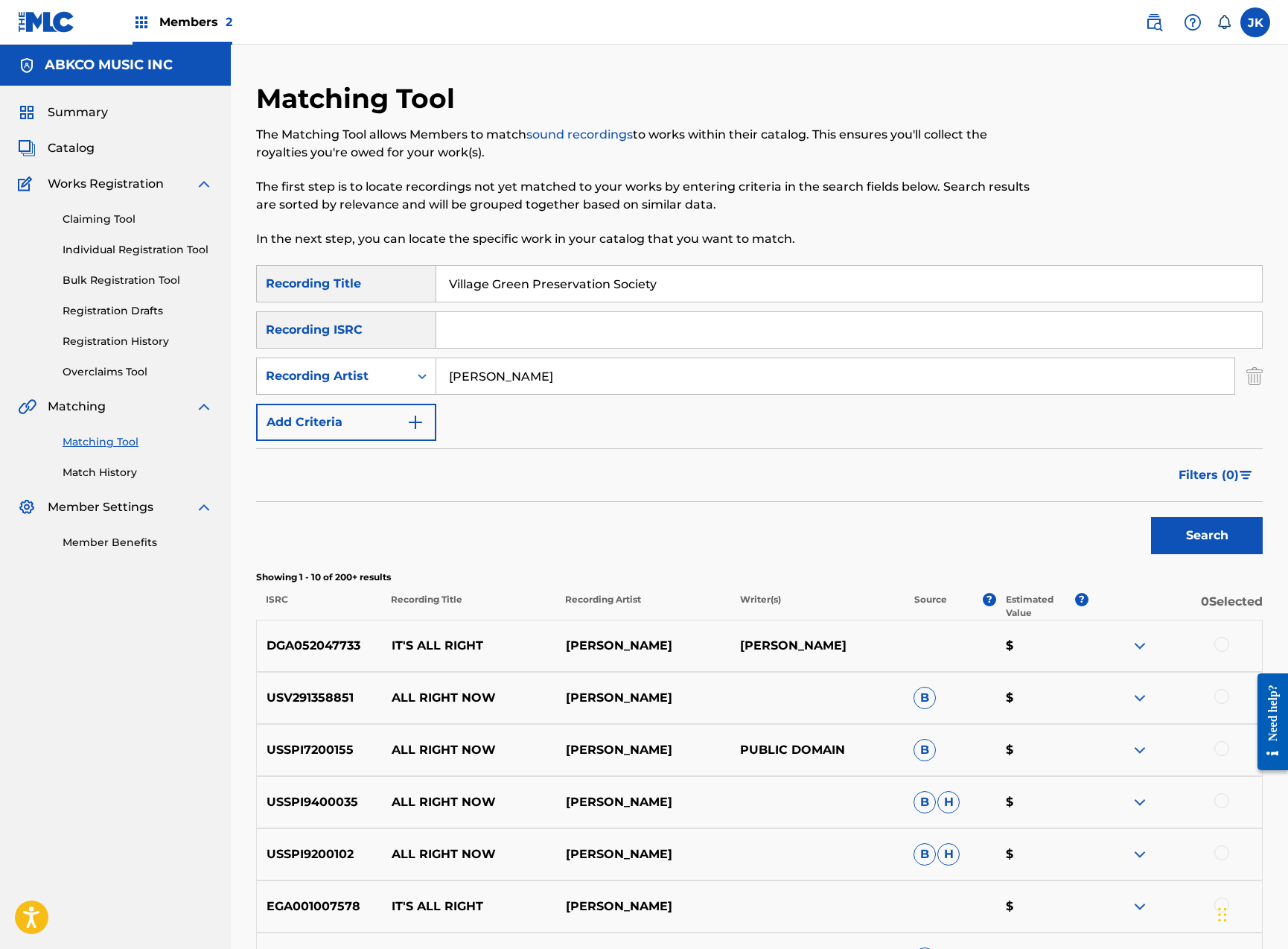
click at [256, 352] on div "SearchWithCriteriadef1a6d7-5d42-4cd9-b539-5ee73e52b480 Recording Title Village …" at bounding box center [759, 353] width 1006 height 176
type input "[PERSON_NAME]"
click at [1206, 535] on button "Search" at bounding box center [1207, 535] width 112 height 38
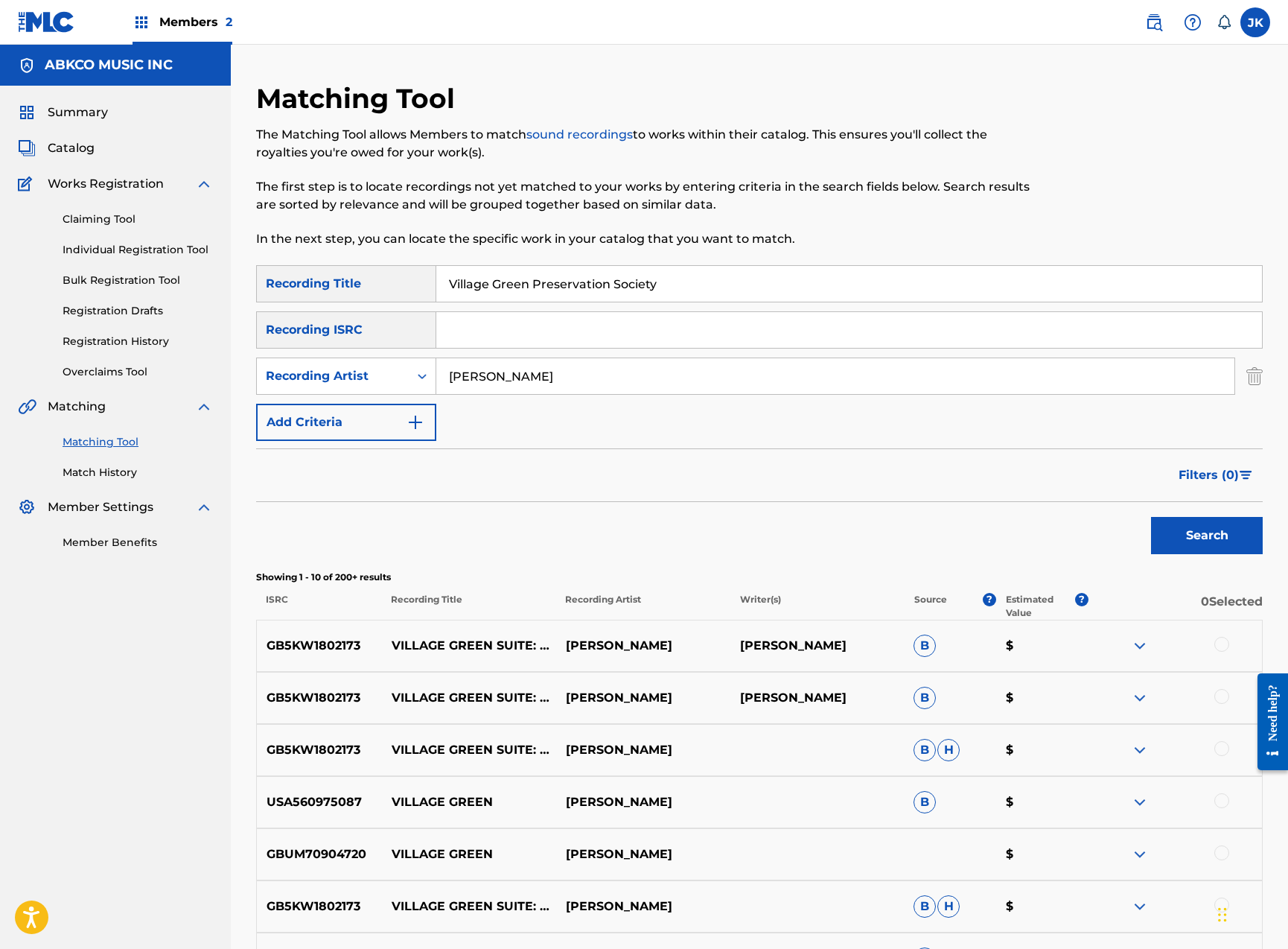
scroll to position [235, 0]
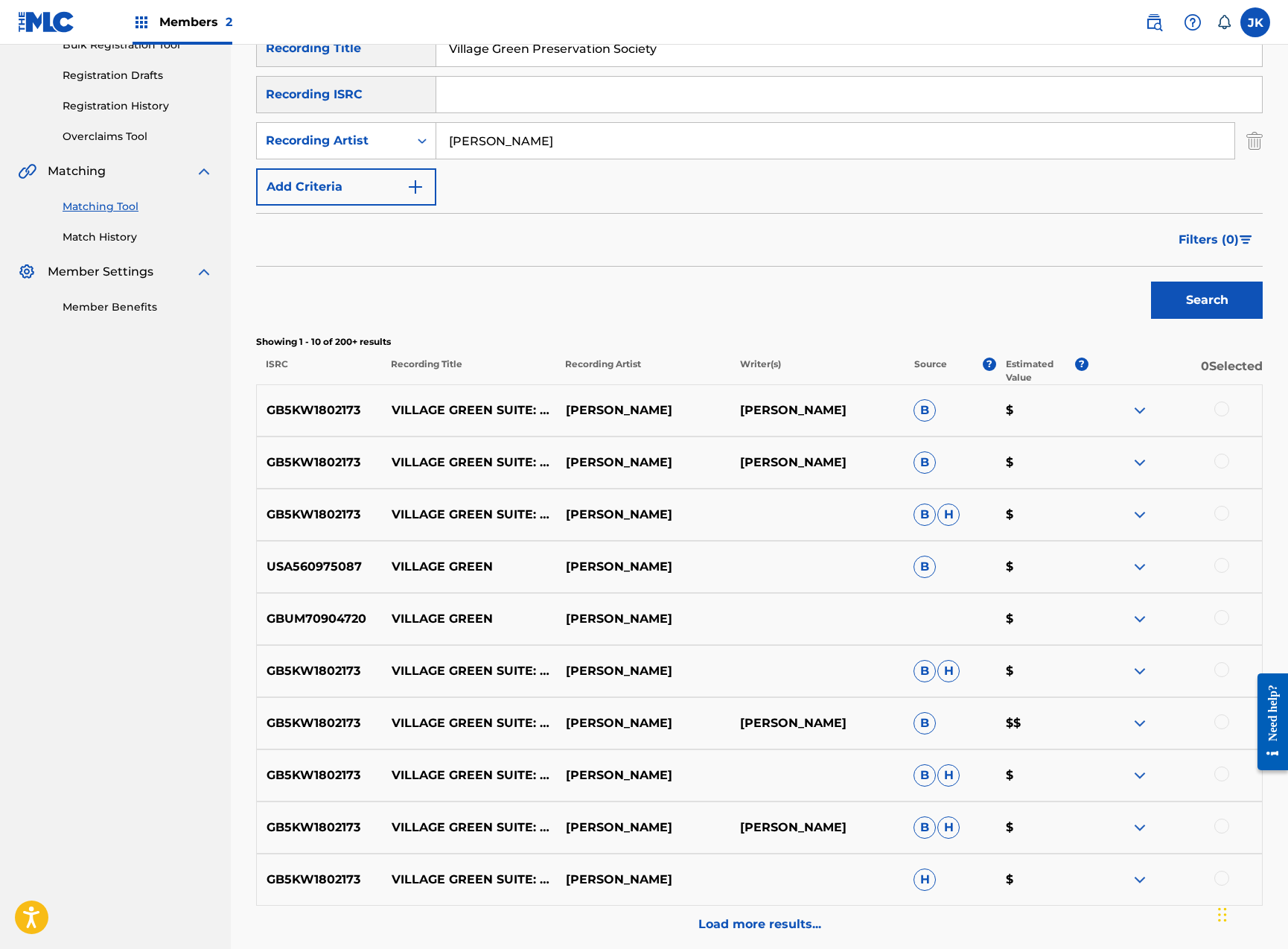
click at [1215, 408] on div at bounding box center [1222, 408] width 15 height 15
click at [1218, 461] on div at bounding box center [1222, 461] width 15 height 15
click at [1215, 513] on div at bounding box center [1222, 513] width 15 height 15
click at [1222, 568] on div at bounding box center [1222, 565] width 15 height 15
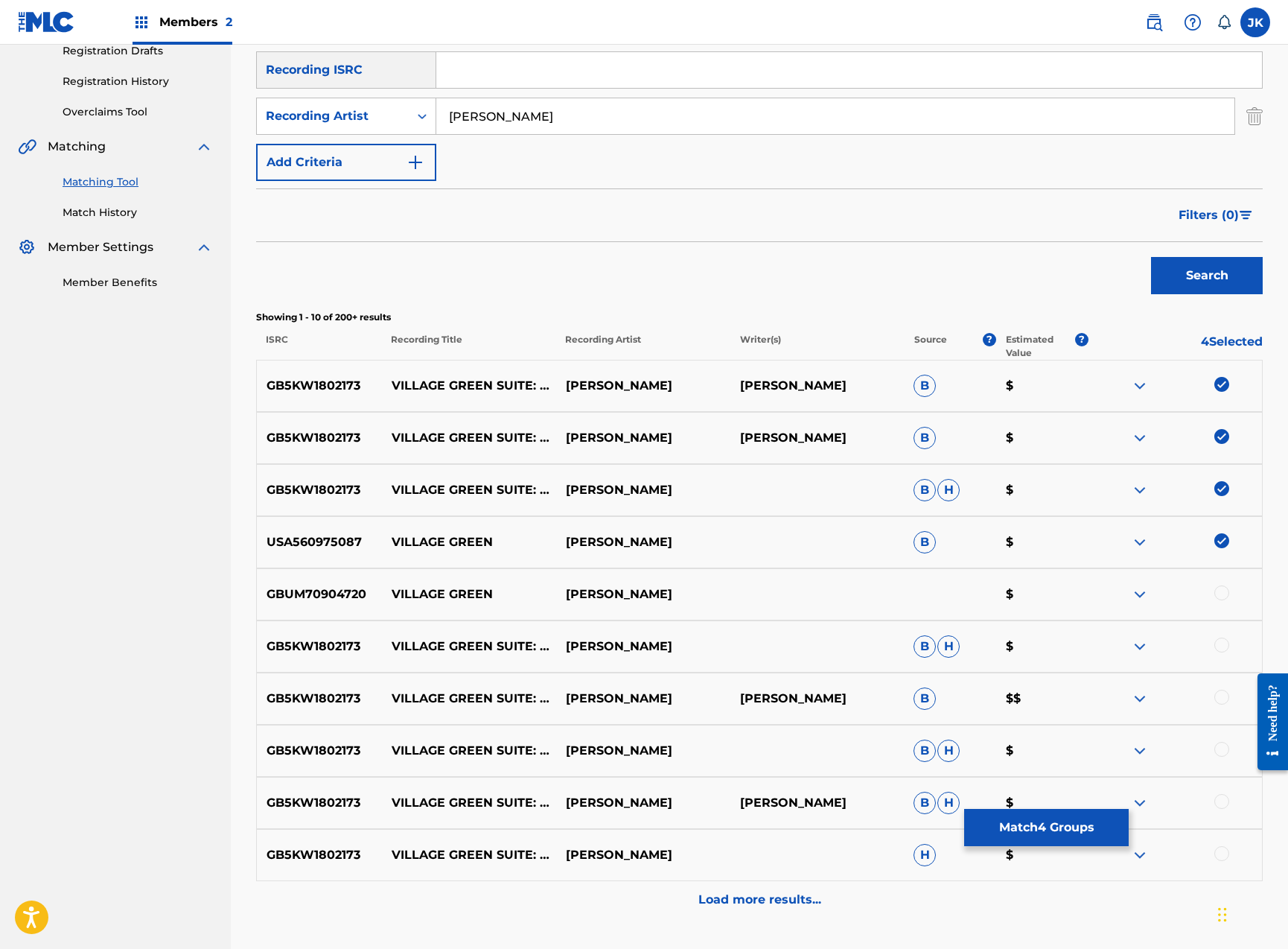
scroll to position [346, 0]
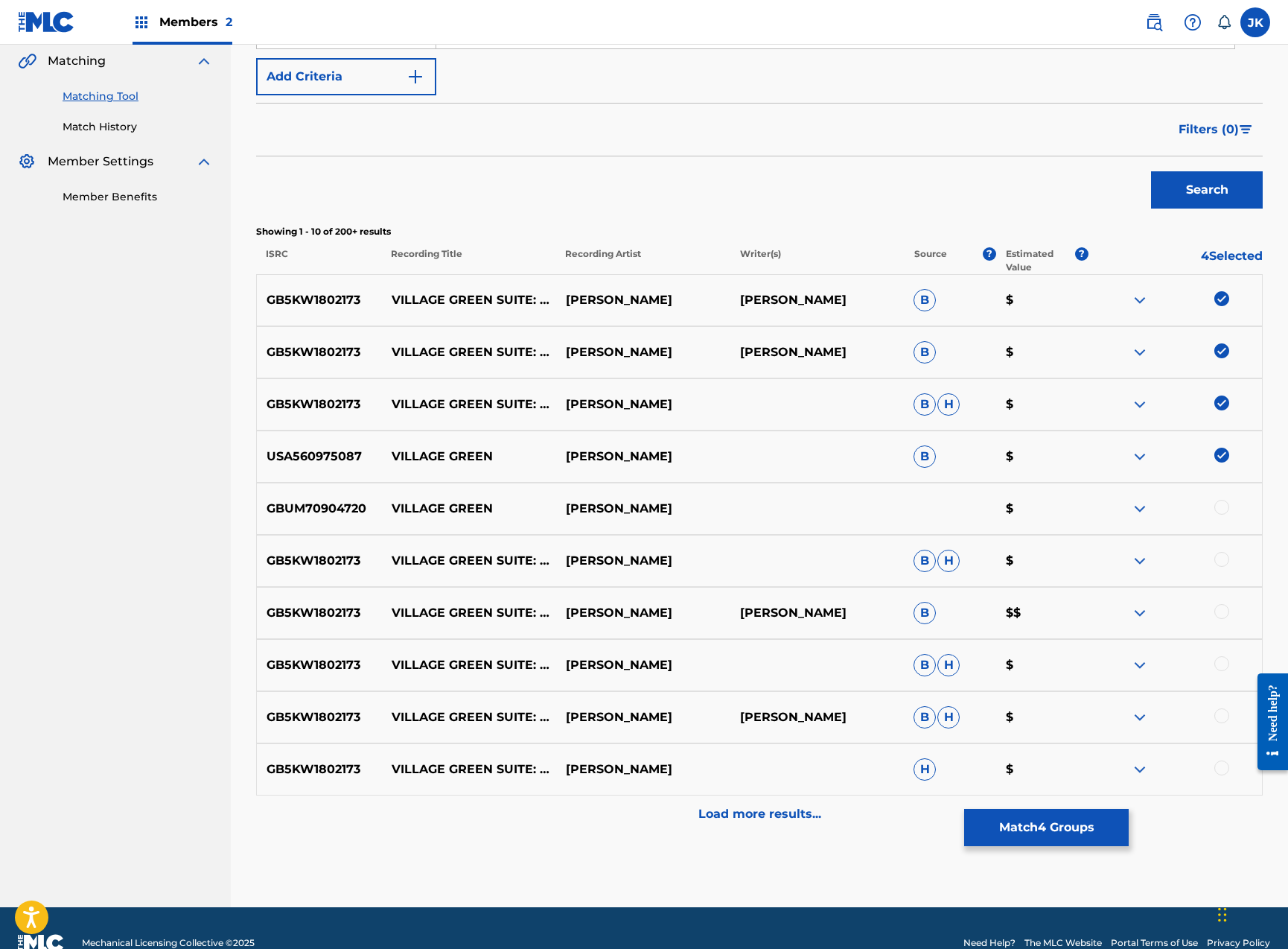
click at [1222, 508] on div at bounding box center [1222, 508] width 15 height 15
click at [1223, 557] on div at bounding box center [1222, 559] width 15 height 15
click at [1224, 611] on div at bounding box center [1222, 611] width 15 height 15
click at [1227, 661] on div at bounding box center [1222, 664] width 15 height 15
click at [1221, 712] on div at bounding box center [1222, 716] width 15 height 15
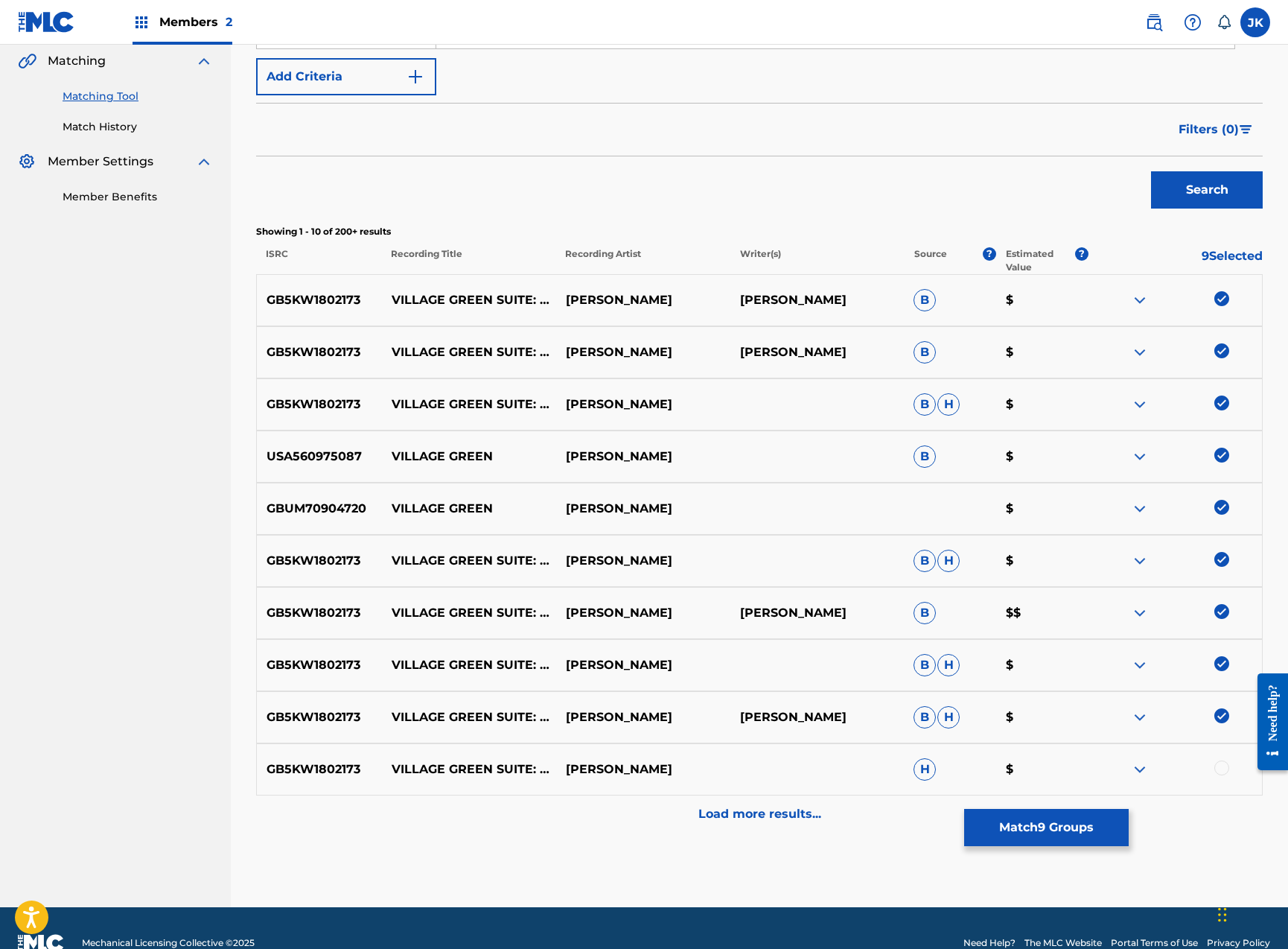
drag, startPoint x: 1217, startPoint y: 768, endPoint x: 1187, endPoint y: 775, distance: 30.8
click at [1218, 768] on div at bounding box center [1222, 768] width 15 height 15
click at [731, 822] on p "Load more results..." at bounding box center [760, 813] width 123 height 17
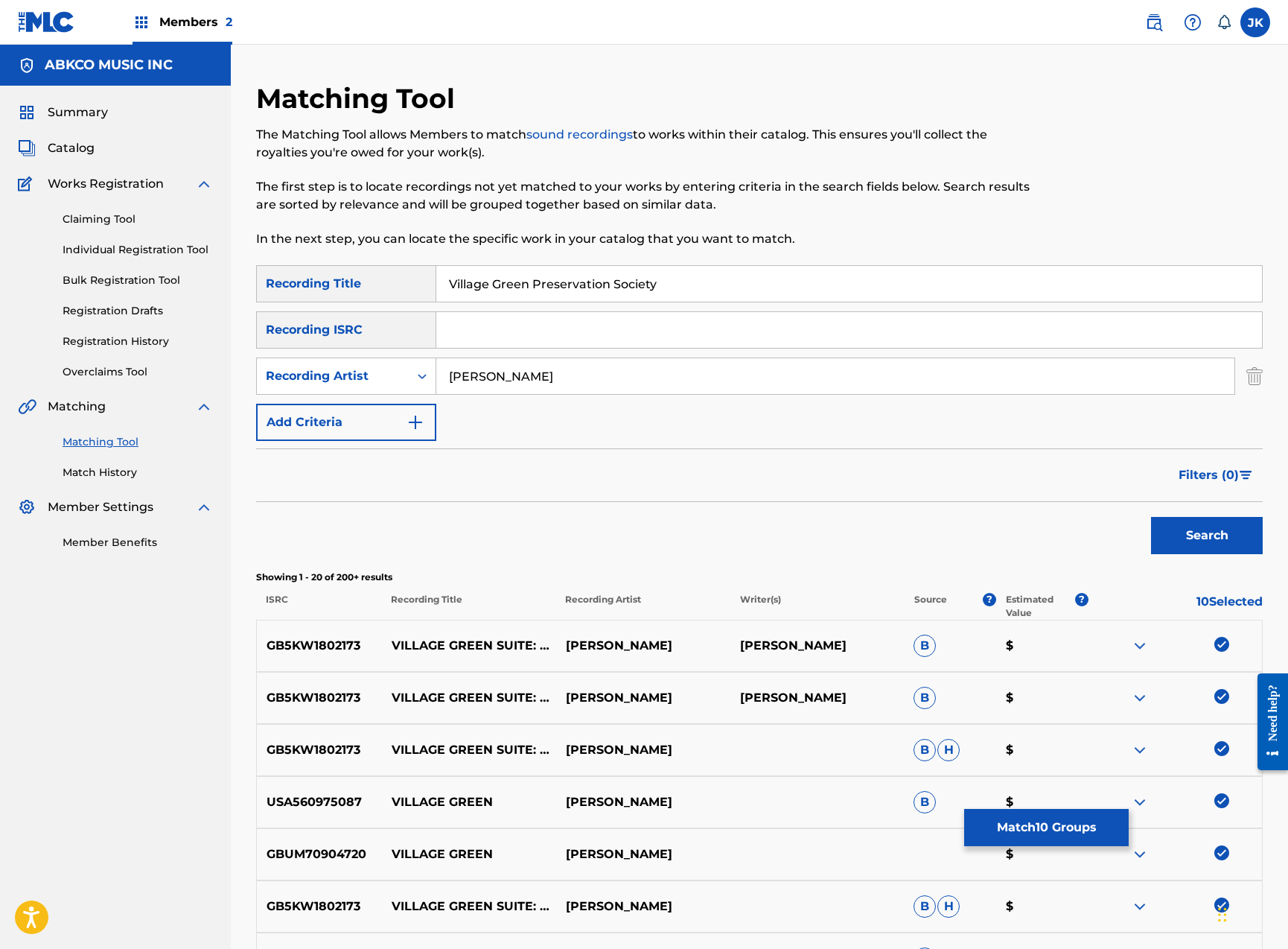
scroll to position [897, 0]
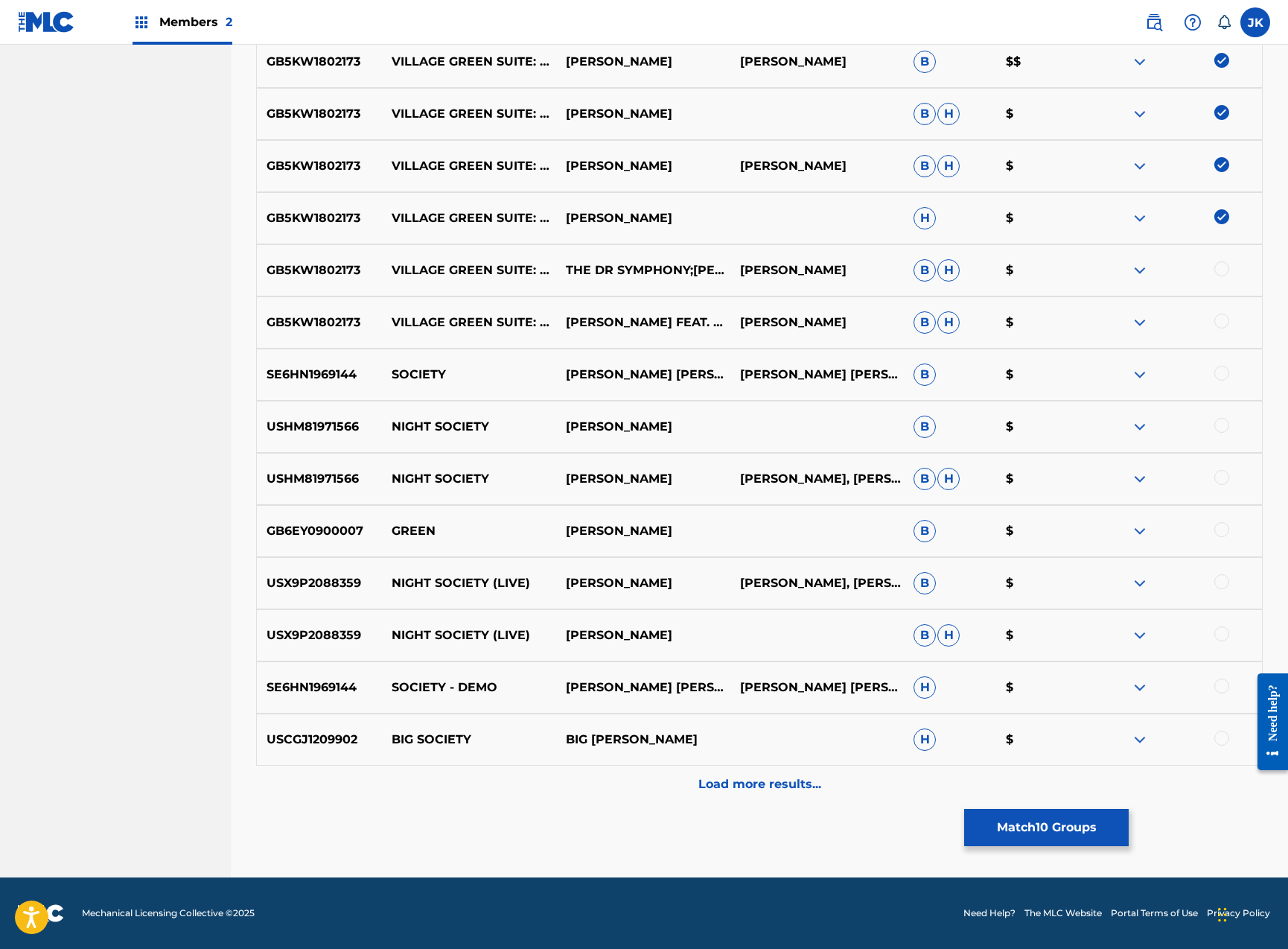
click at [1220, 270] on div at bounding box center [1222, 269] width 15 height 15
click at [1222, 320] on div at bounding box center [1222, 321] width 15 height 15
click at [994, 824] on button "Match 12 Groups" at bounding box center [1046, 827] width 164 height 38
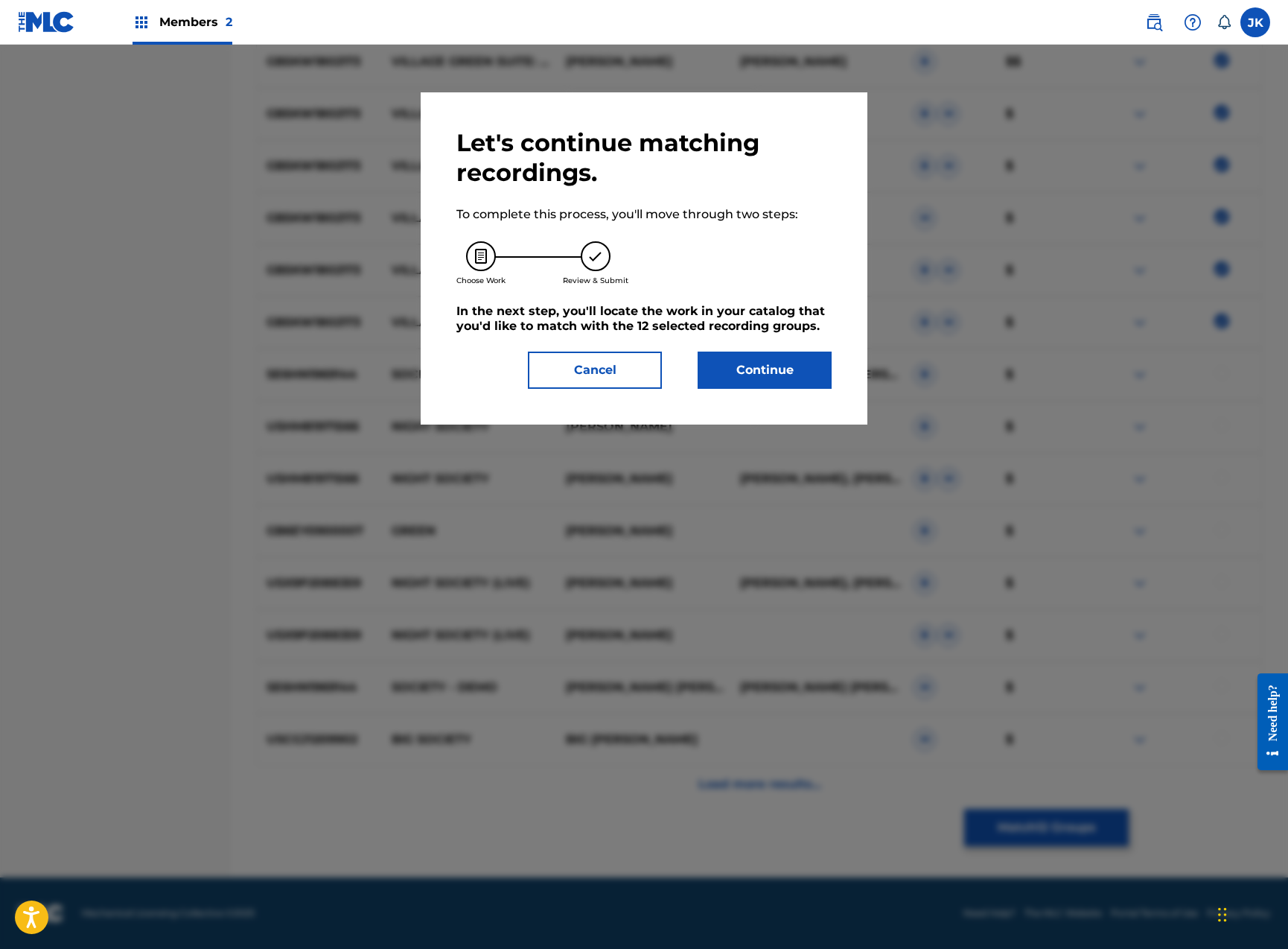
click at [795, 369] on button "Continue" at bounding box center [764, 370] width 134 height 38
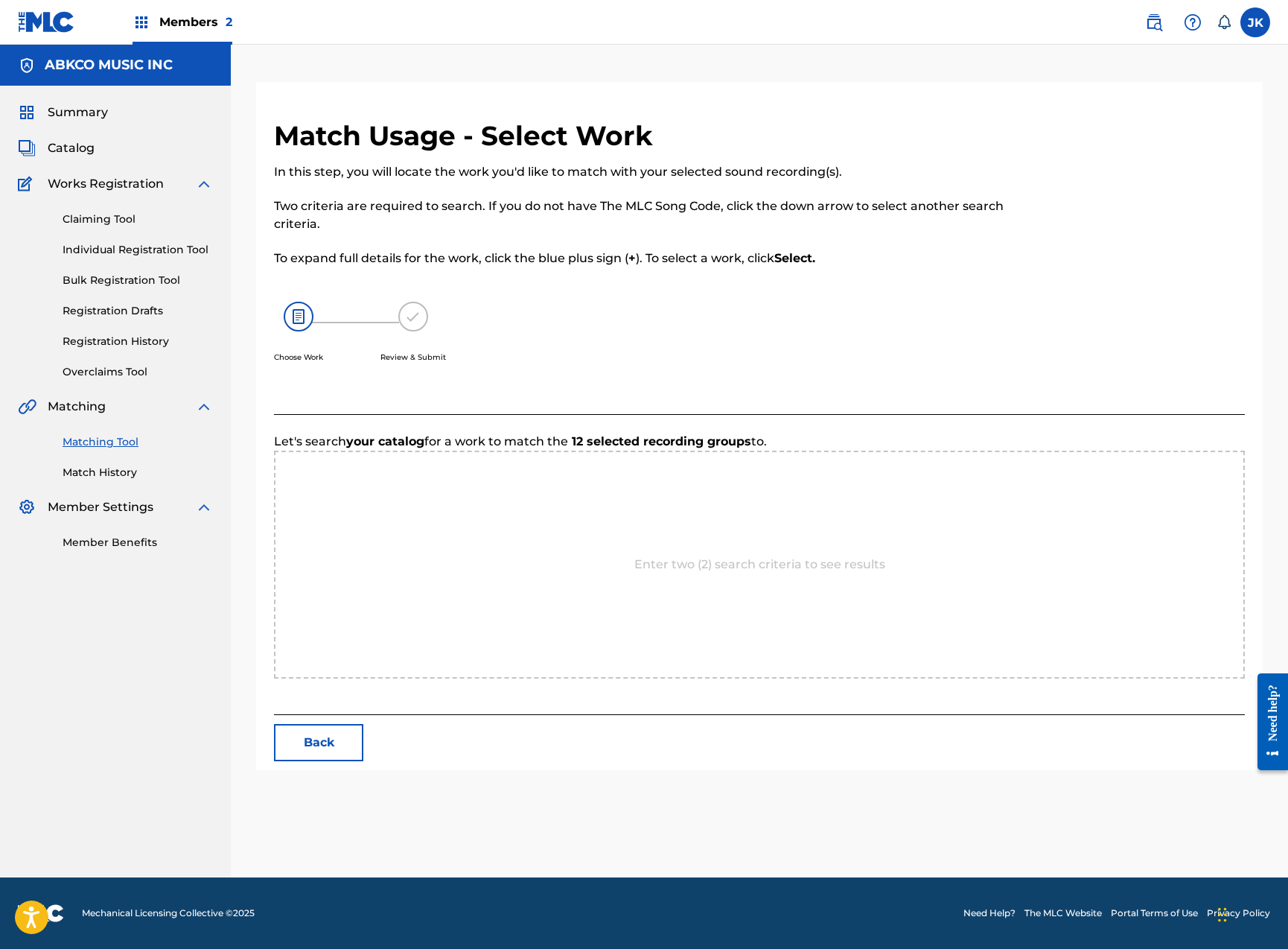
scroll to position [0, 0]
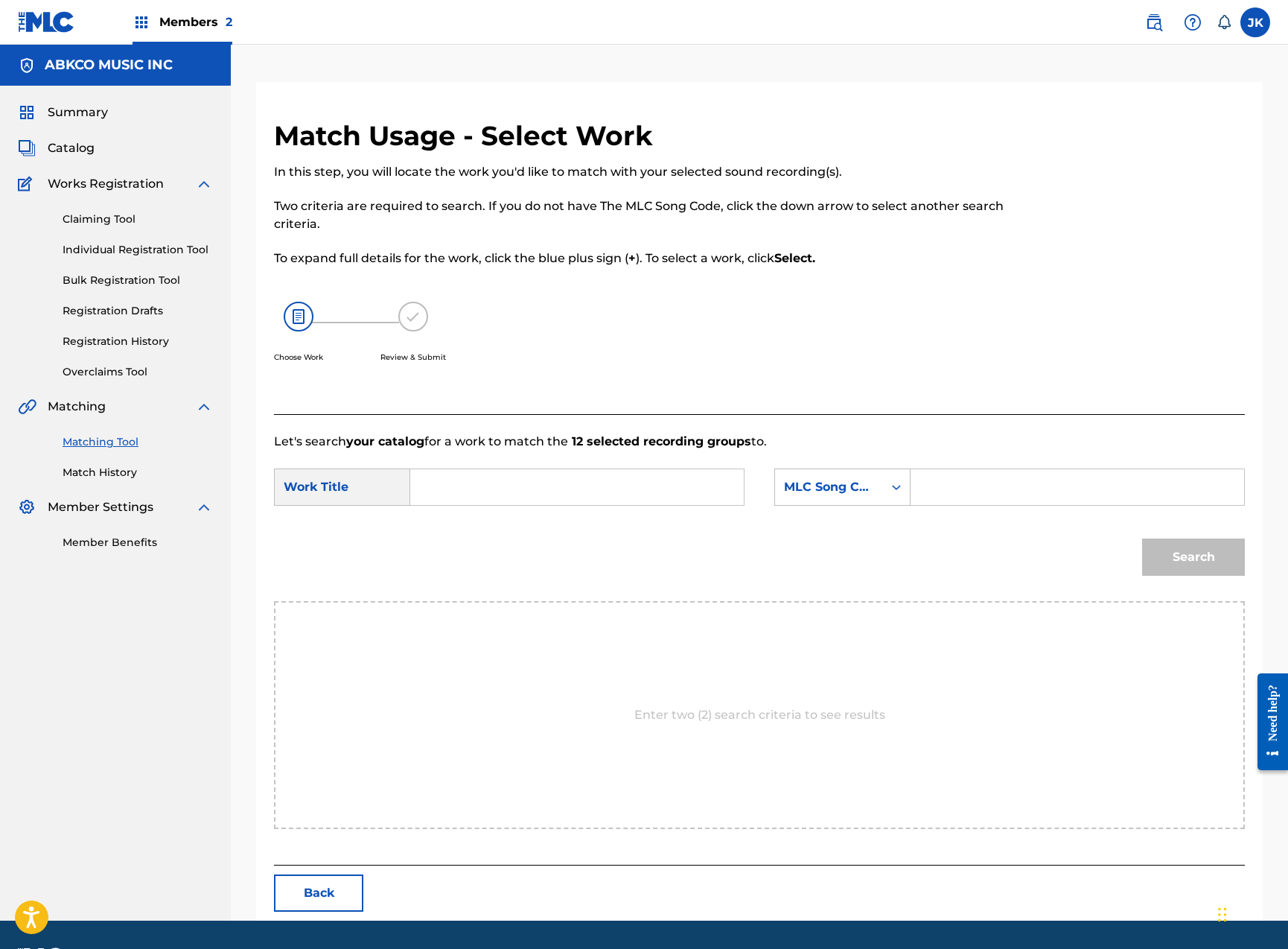
click at [543, 495] on input "Search Form" at bounding box center [577, 486] width 308 height 36
paste input "Village Green Preservation Society"
type input "Village Green Preservation Society"
click at [813, 480] on div "MLC Song Code" at bounding box center [829, 486] width 90 height 17
click at [826, 529] on div "Writer Name" at bounding box center [842, 524] width 135 height 38
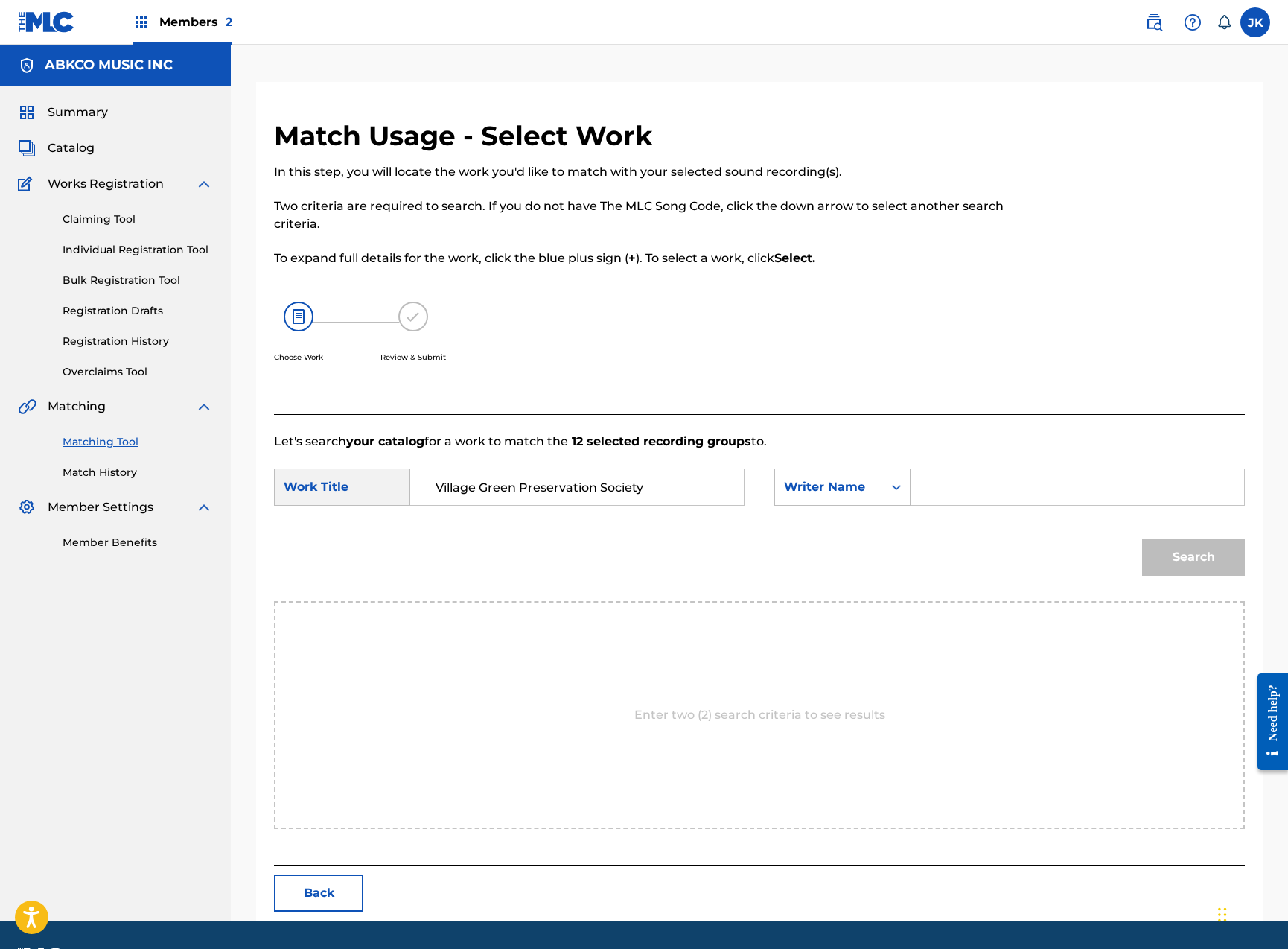
click at [938, 495] on input "Search Form" at bounding box center [1077, 486] width 308 height 36
type input "[PERSON_NAME]"
click at [1194, 557] on button "Search" at bounding box center [1194, 557] width 103 height 38
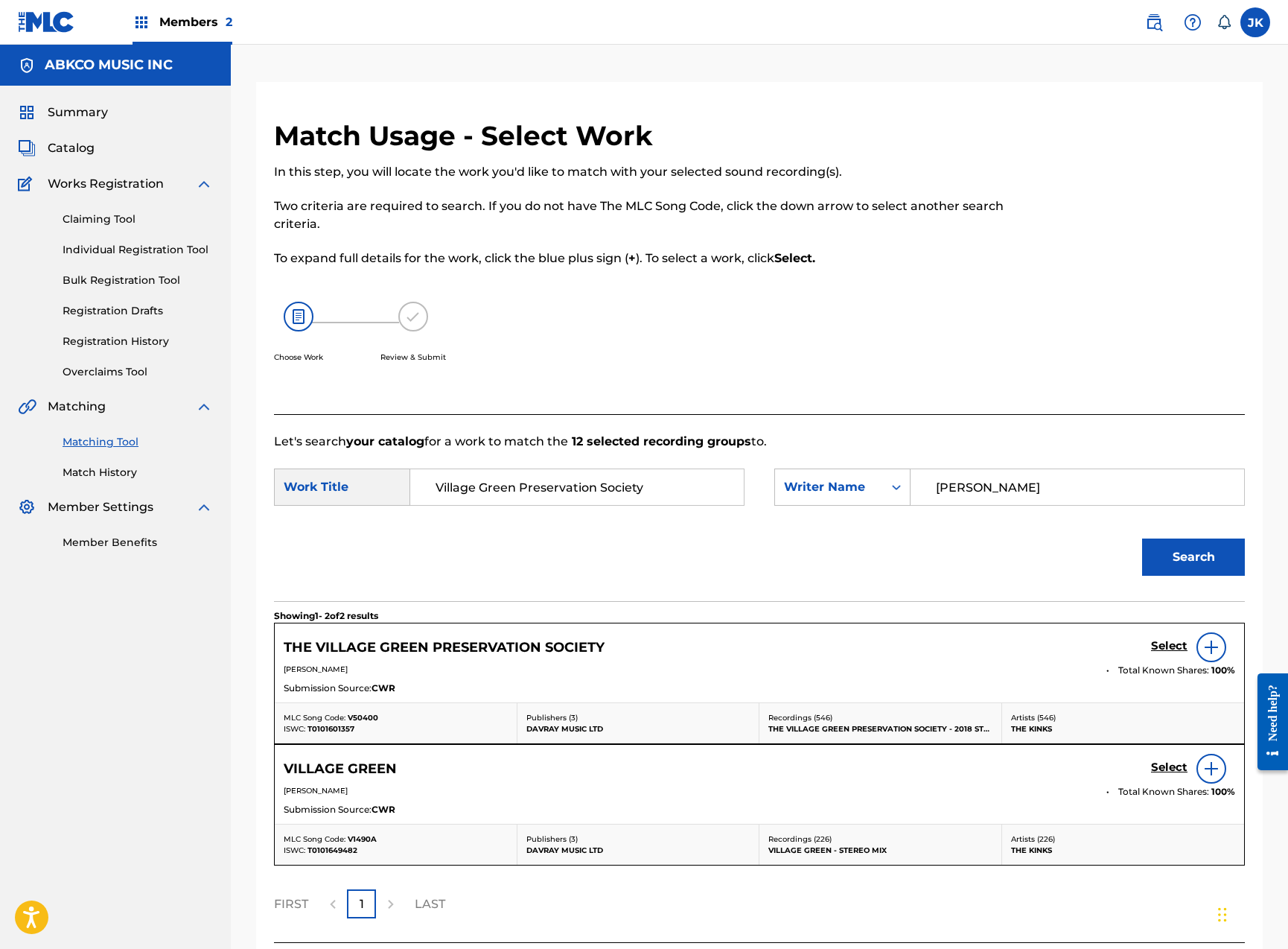
click at [1167, 648] on h5 "Select" at bounding box center [1170, 645] width 37 height 14
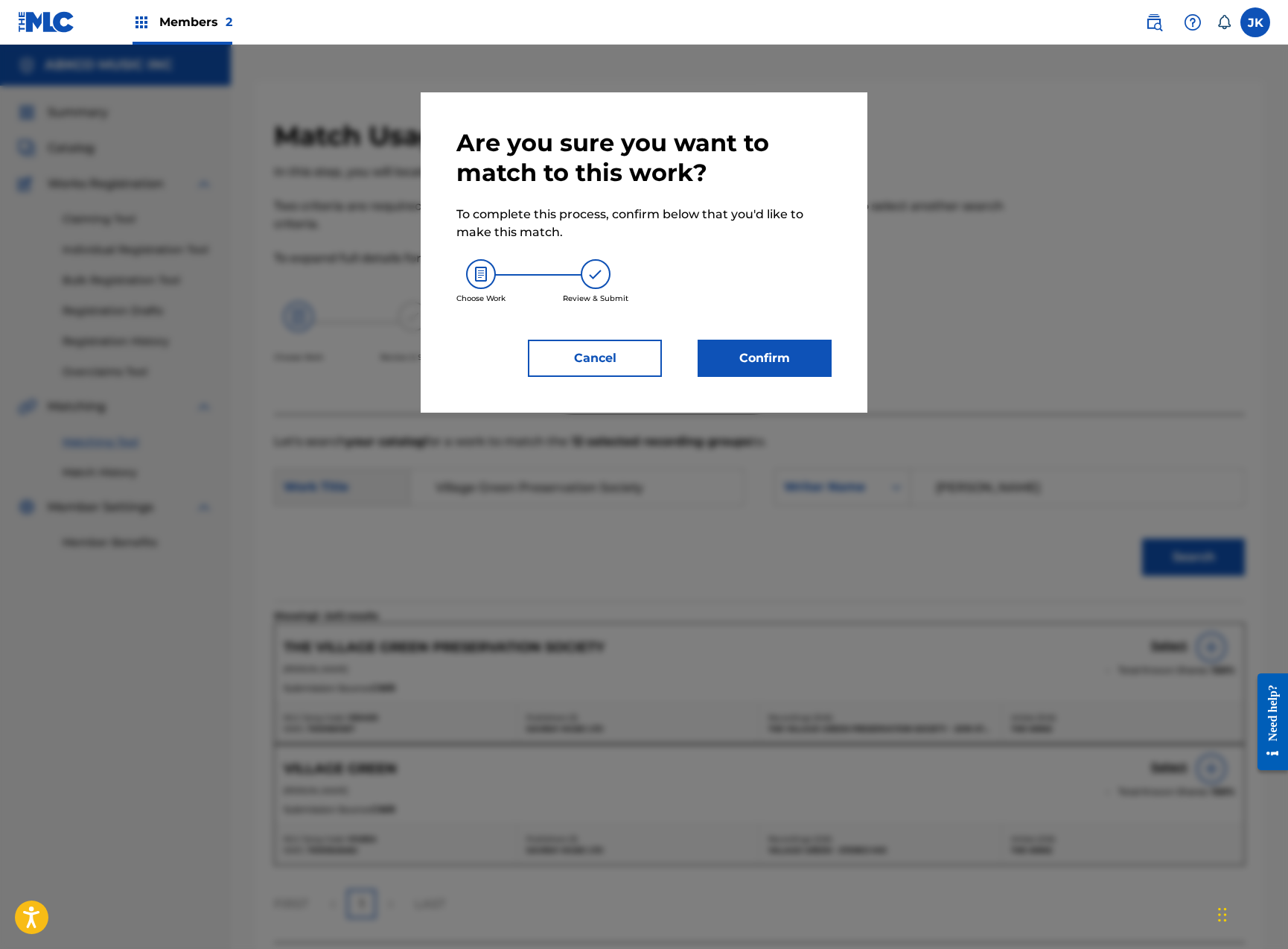
click at [793, 362] on button "Confirm" at bounding box center [764, 358] width 134 height 38
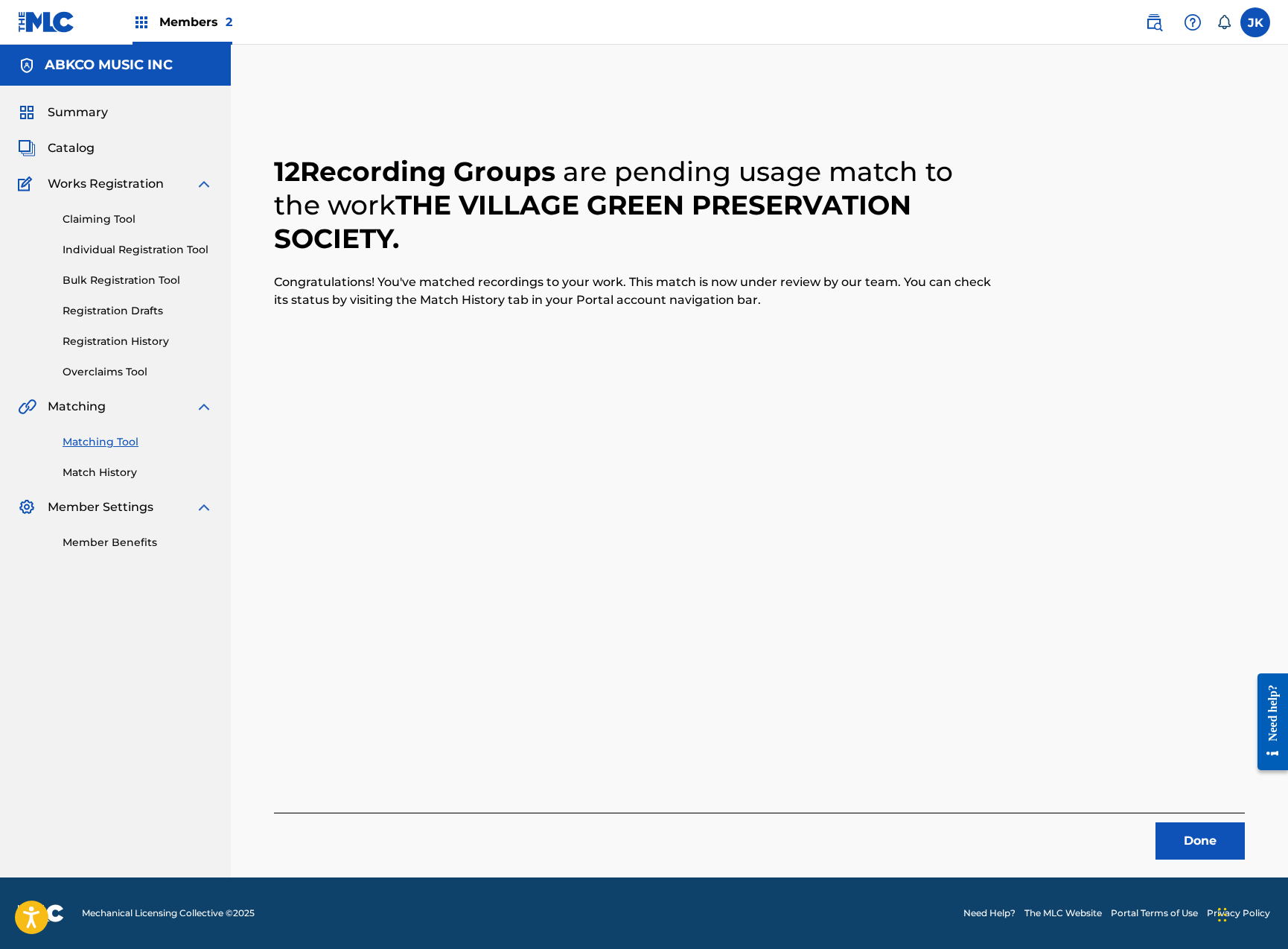
click at [1187, 850] on button "Done" at bounding box center [1199, 841] width 89 height 38
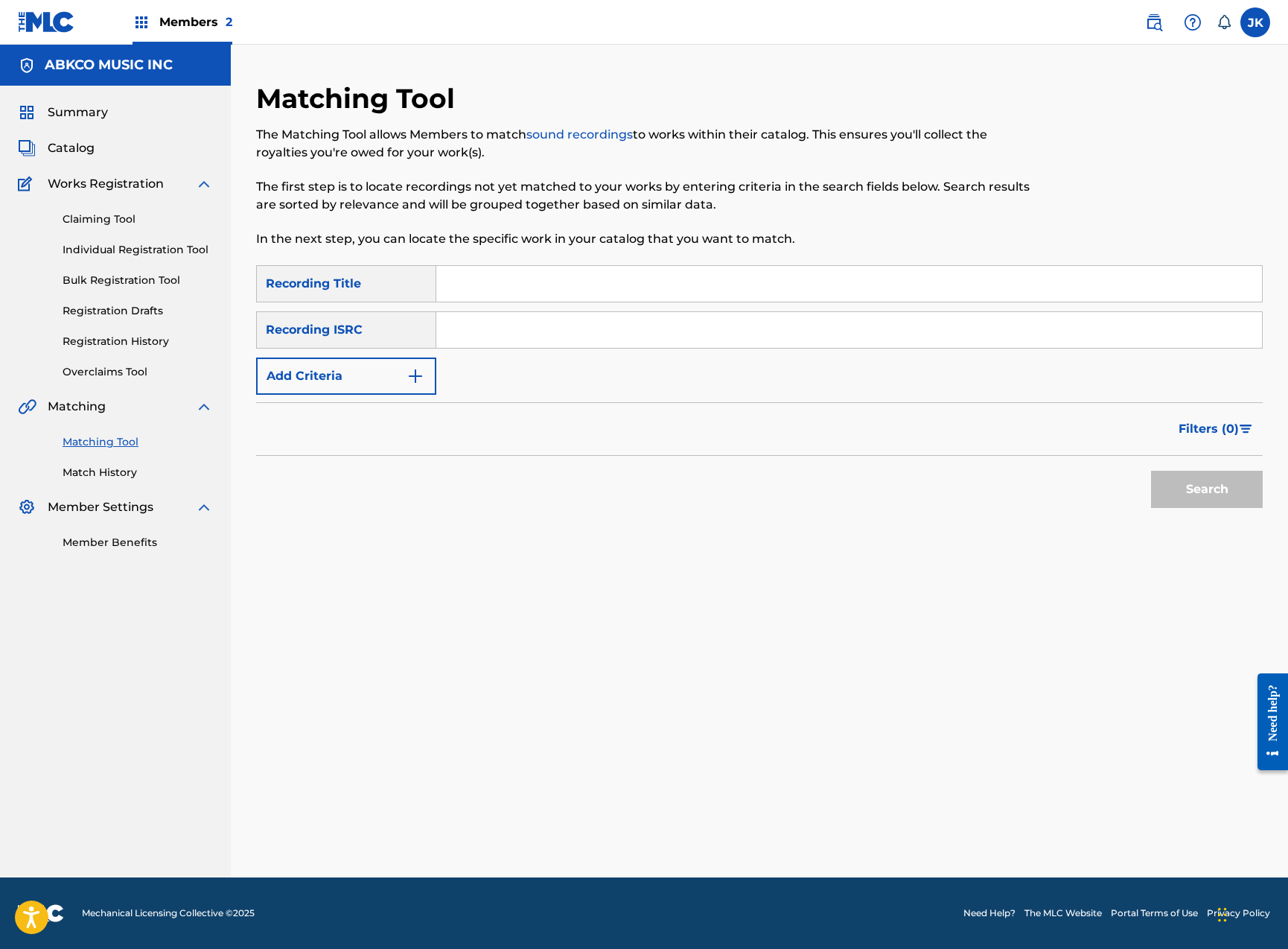
click at [572, 286] on input "Search Form" at bounding box center [849, 284] width 826 height 36
paste input "Put Me Down Easy"
type input "Put Me Down Easy"
click at [1206, 489] on button "Search" at bounding box center [1207, 489] width 112 height 38
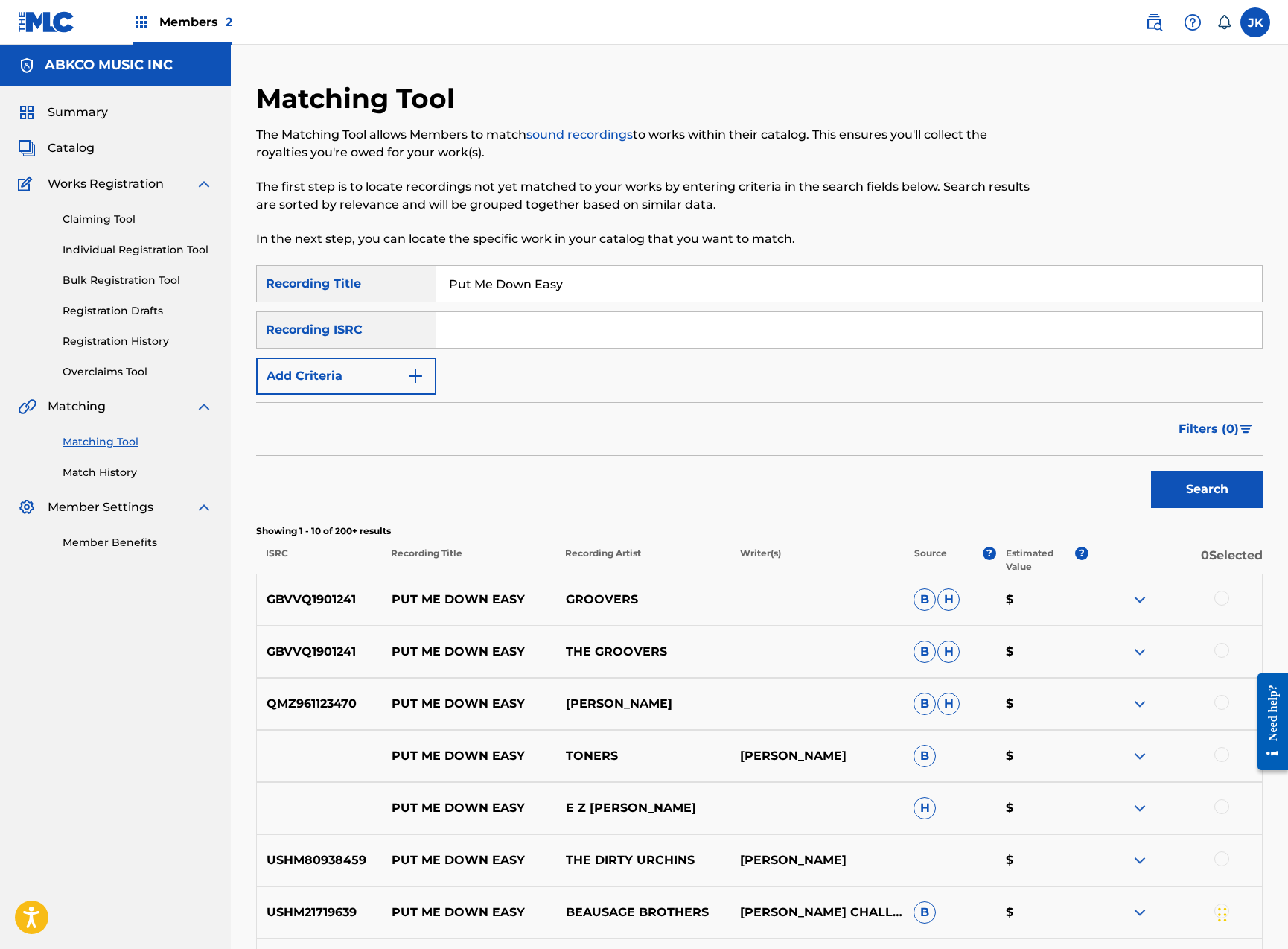
click at [355, 381] on button "Add Criteria" at bounding box center [346, 376] width 180 height 38
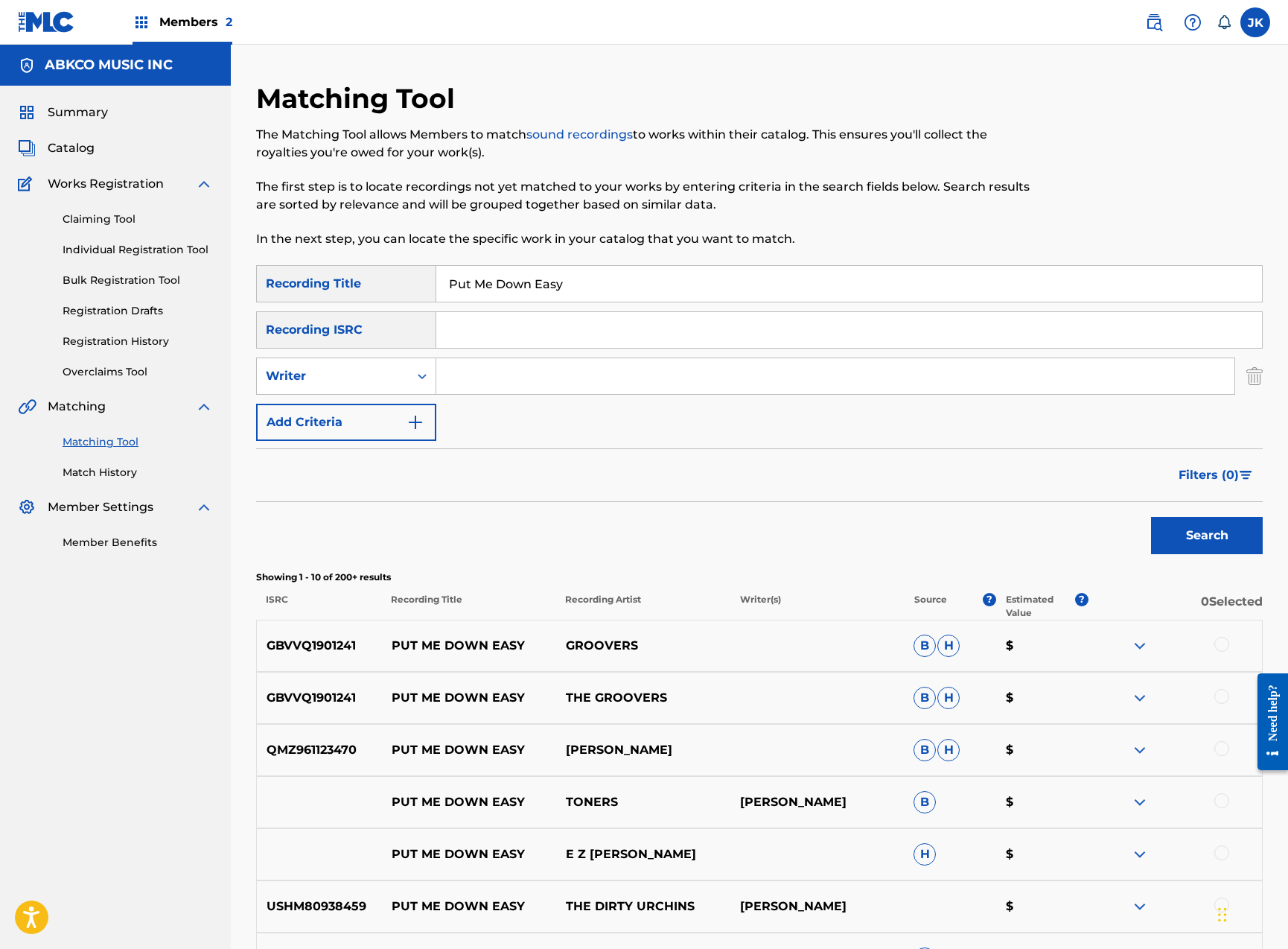
click at [492, 381] on input "Search Form" at bounding box center [836, 375] width 798 height 36
type input "[PERSON_NAME]"
click at [1206, 535] on button "Search" at bounding box center [1207, 535] width 112 height 38
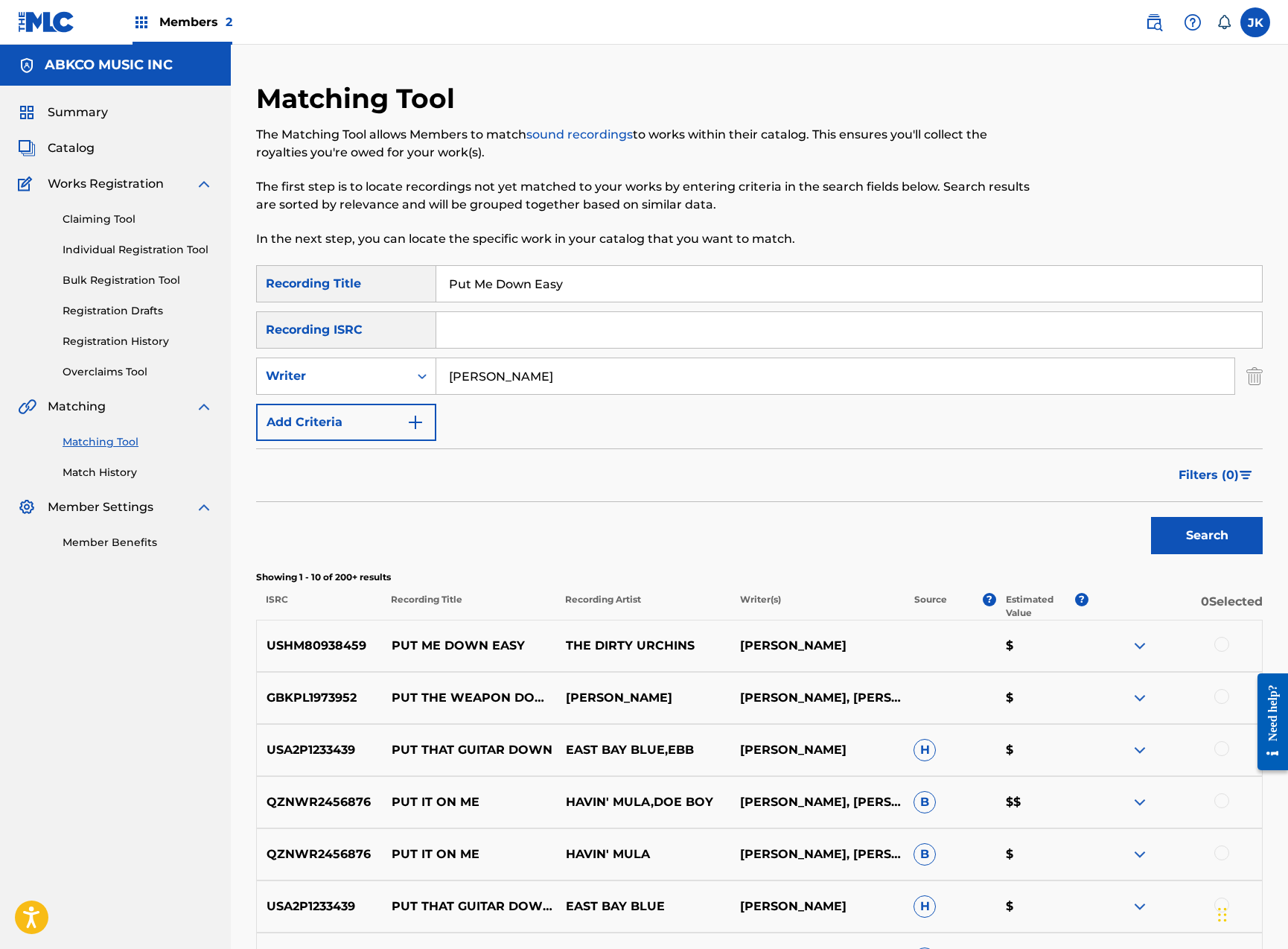
scroll to position [375, 0]
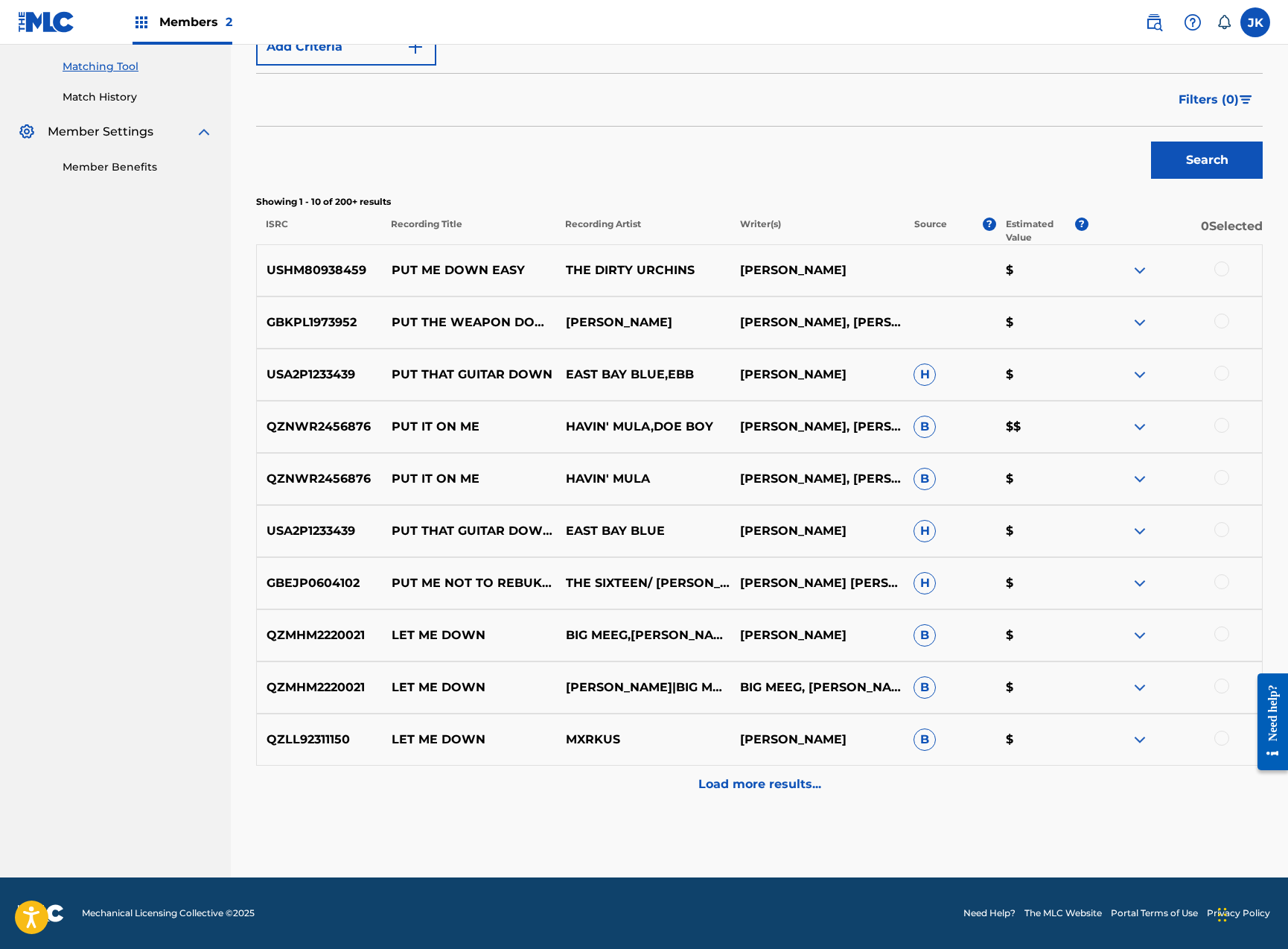
click at [1225, 268] on div at bounding box center [1222, 269] width 15 height 15
click at [1060, 832] on button "Match 1 Group" at bounding box center [1046, 827] width 164 height 38
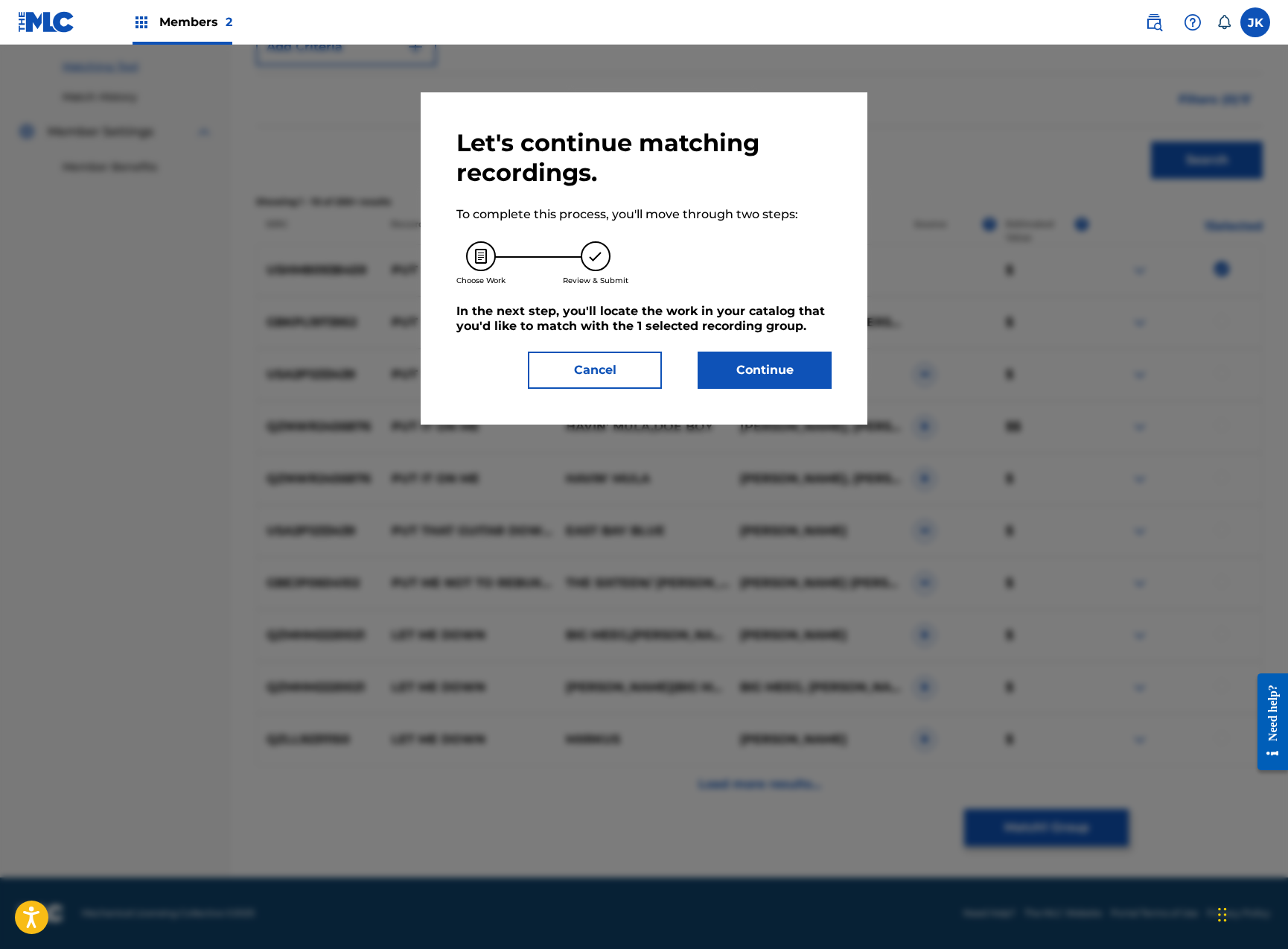
click at [776, 387] on button "Continue" at bounding box center [764, 370] width 134 height 38
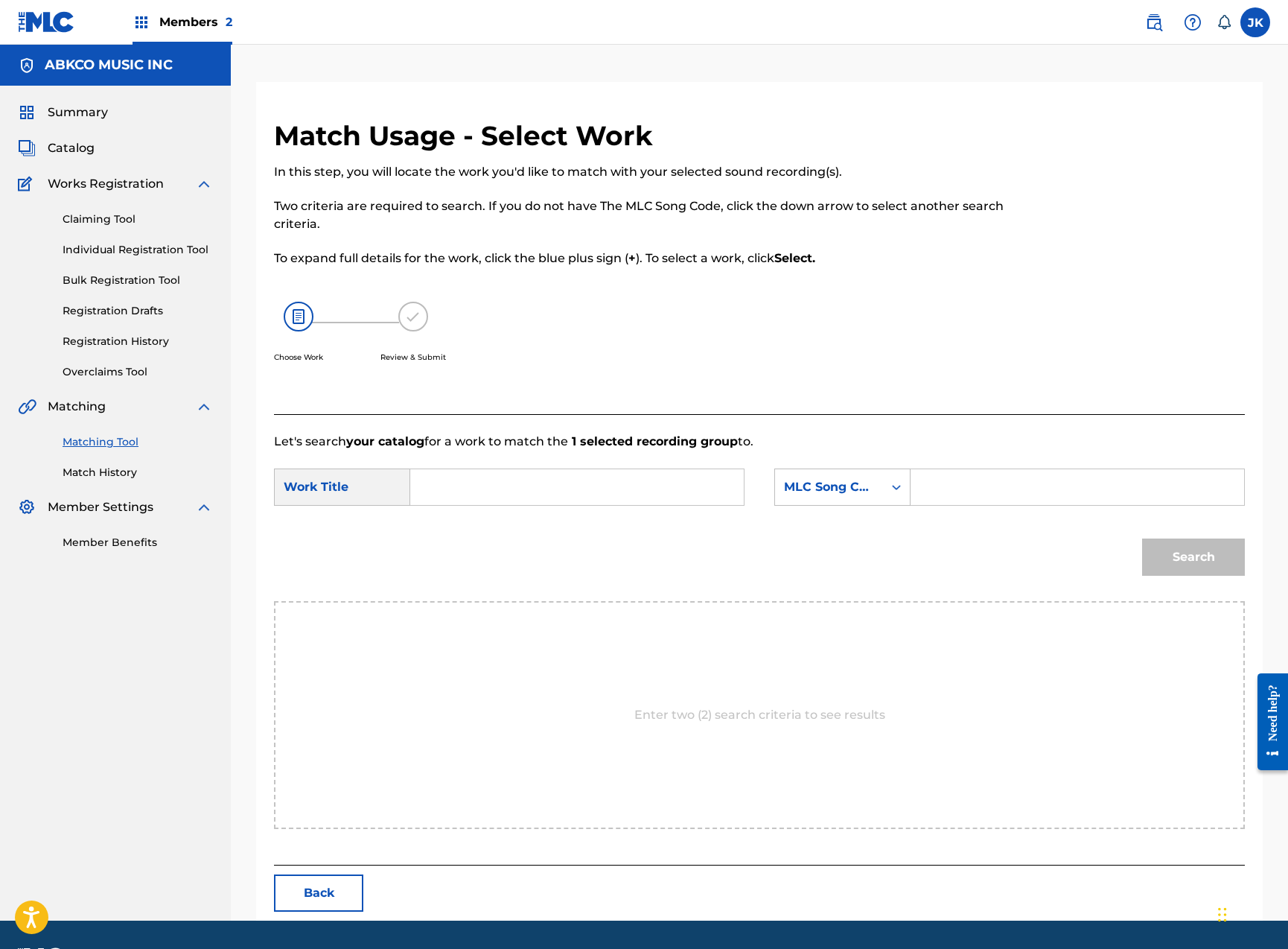
drag, startPoint x: 598, startPoint y: 500, endPoint x: 645, endPoint y: 480, distance: 51.1
click at [598, 500] on input "Search Form" at bounding box center [577, 486] width 308 height 36
paste input "Put Me Down Easy"
type input "Put Me Down Easy"
drag, startPoint x: 796, startPoint y: 488, endPoint x: 812, endPoint y: 489, distance: 16.0
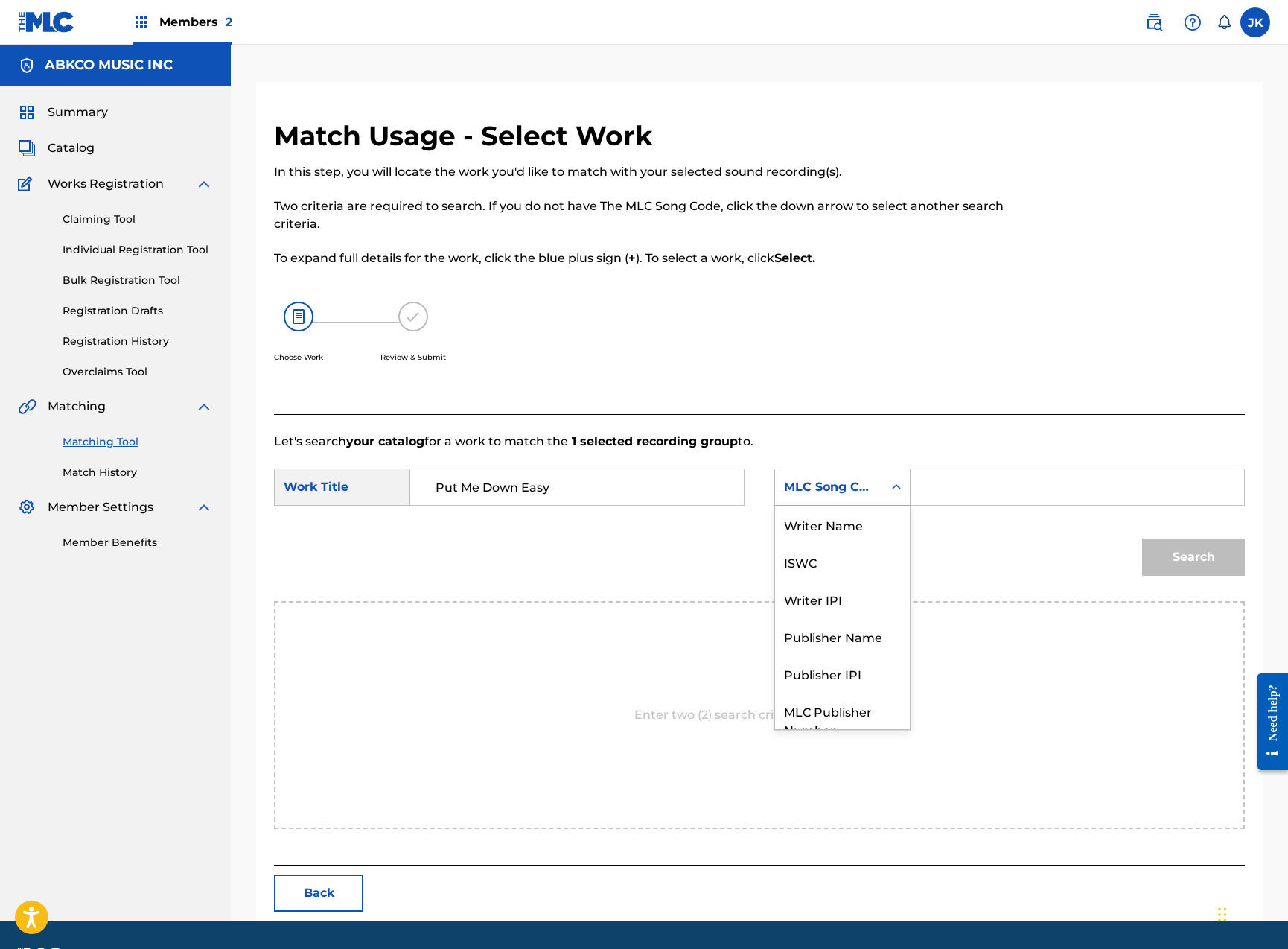
click at [799, 488] on div "MLC Song Code" at bounding box center [829, 486] width 90 height 17
click at [854, 516] on div "Writer Name" at bounding box center [842, 524] width 135 height 38
click at [982, 474] on input "Search Form" at bounding box center [1077, 486] width 308 height 36
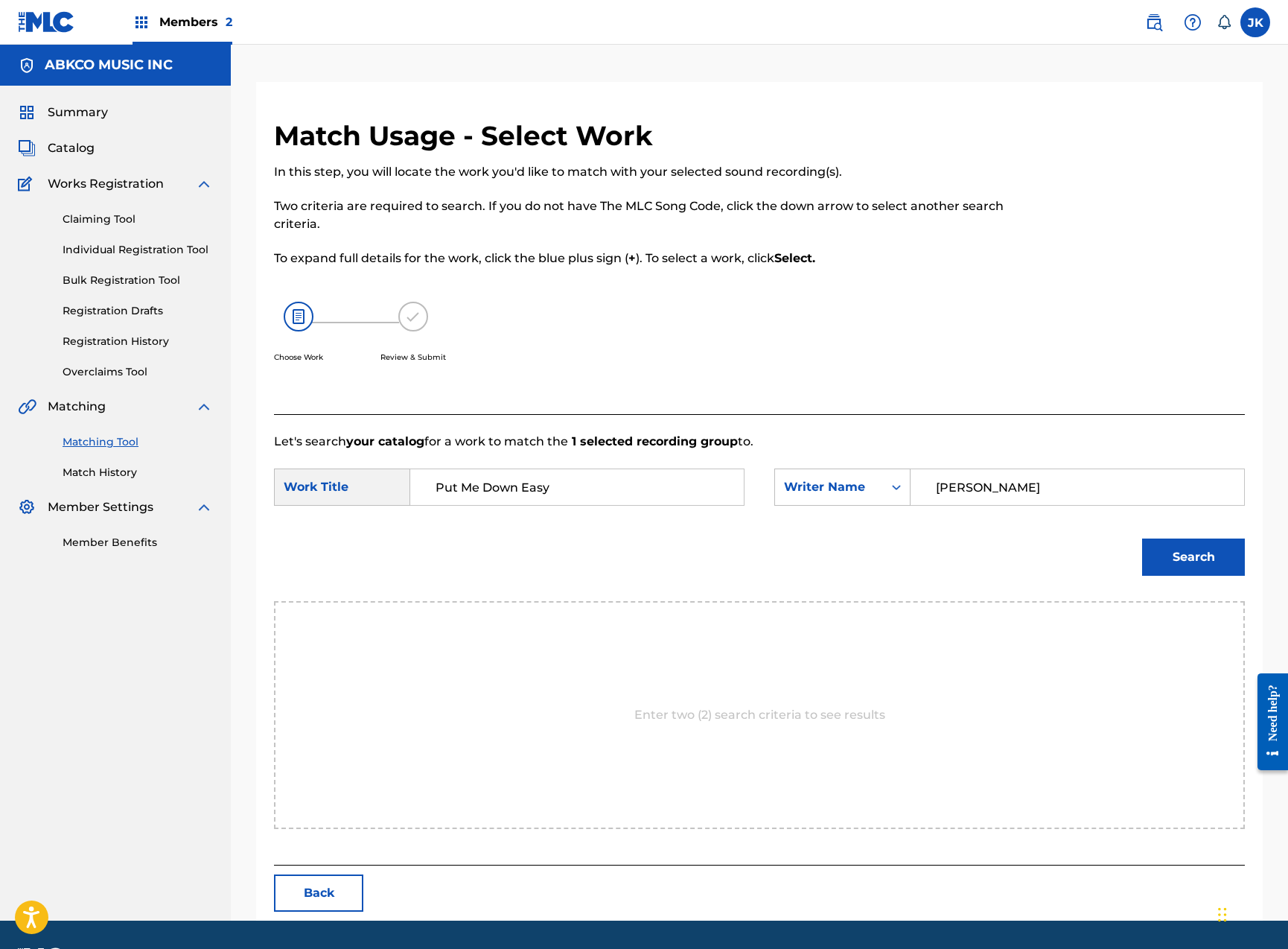
type input "[PERSON_NAME]"
click at [1194, 557] on button "Search" at bounding box center [1194, 557] width 103 height 38
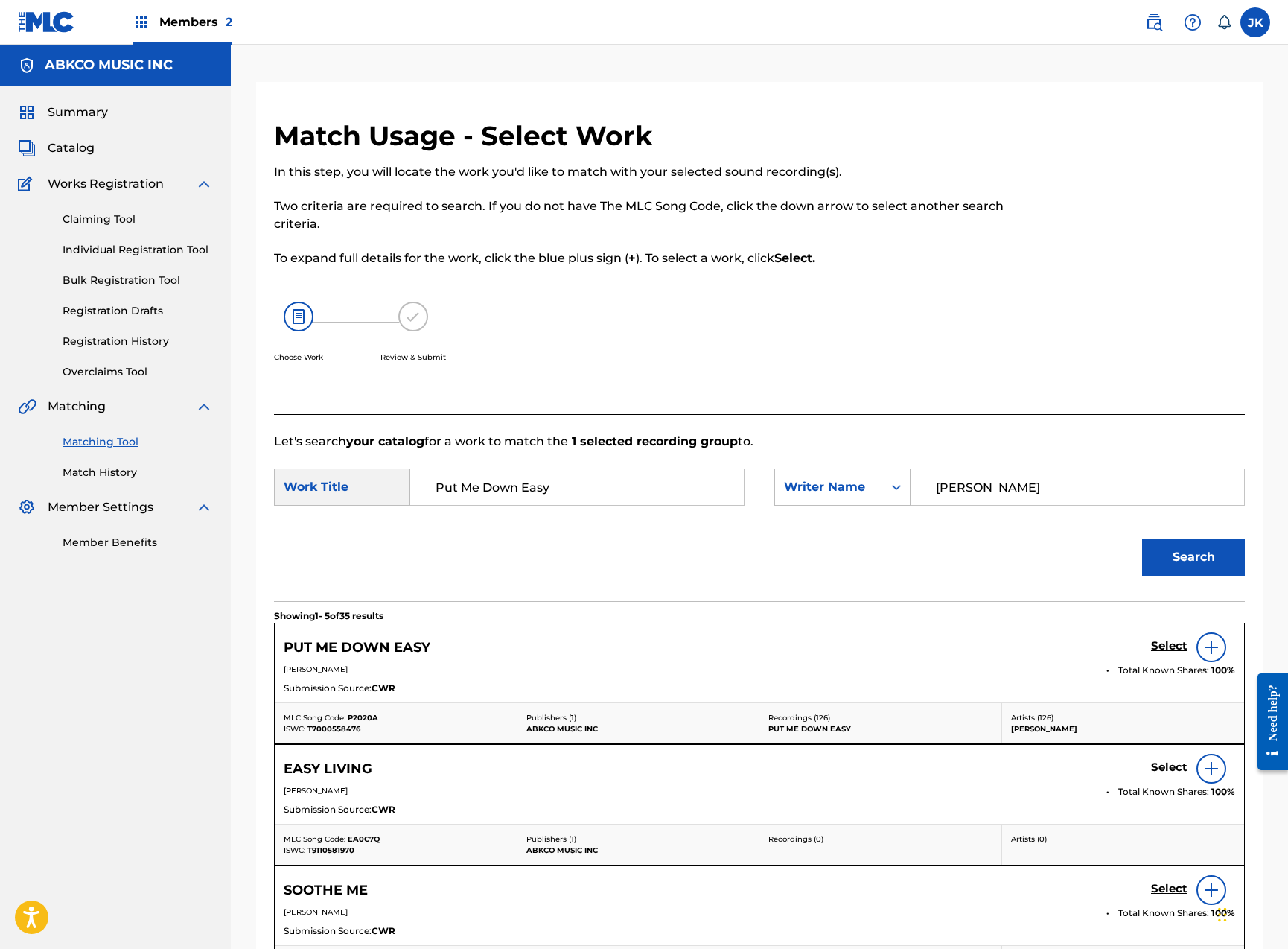
click at [1158, 647] on h5 "Select" at bounding box center [1170, 645] width 37 height 14
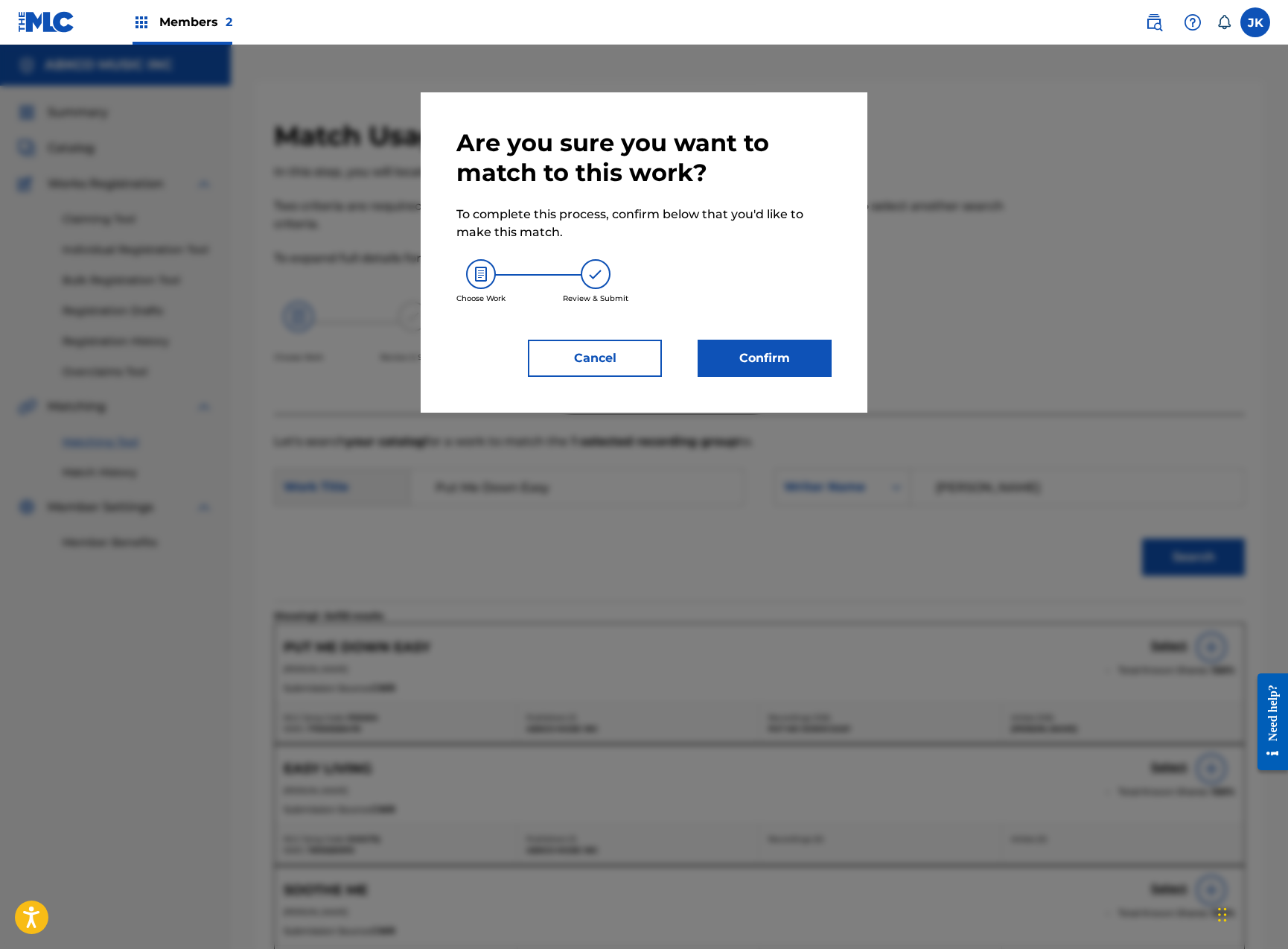
click at [784, 370] on button "Confirm" at bounding box center [764, 358] width 134 height 38
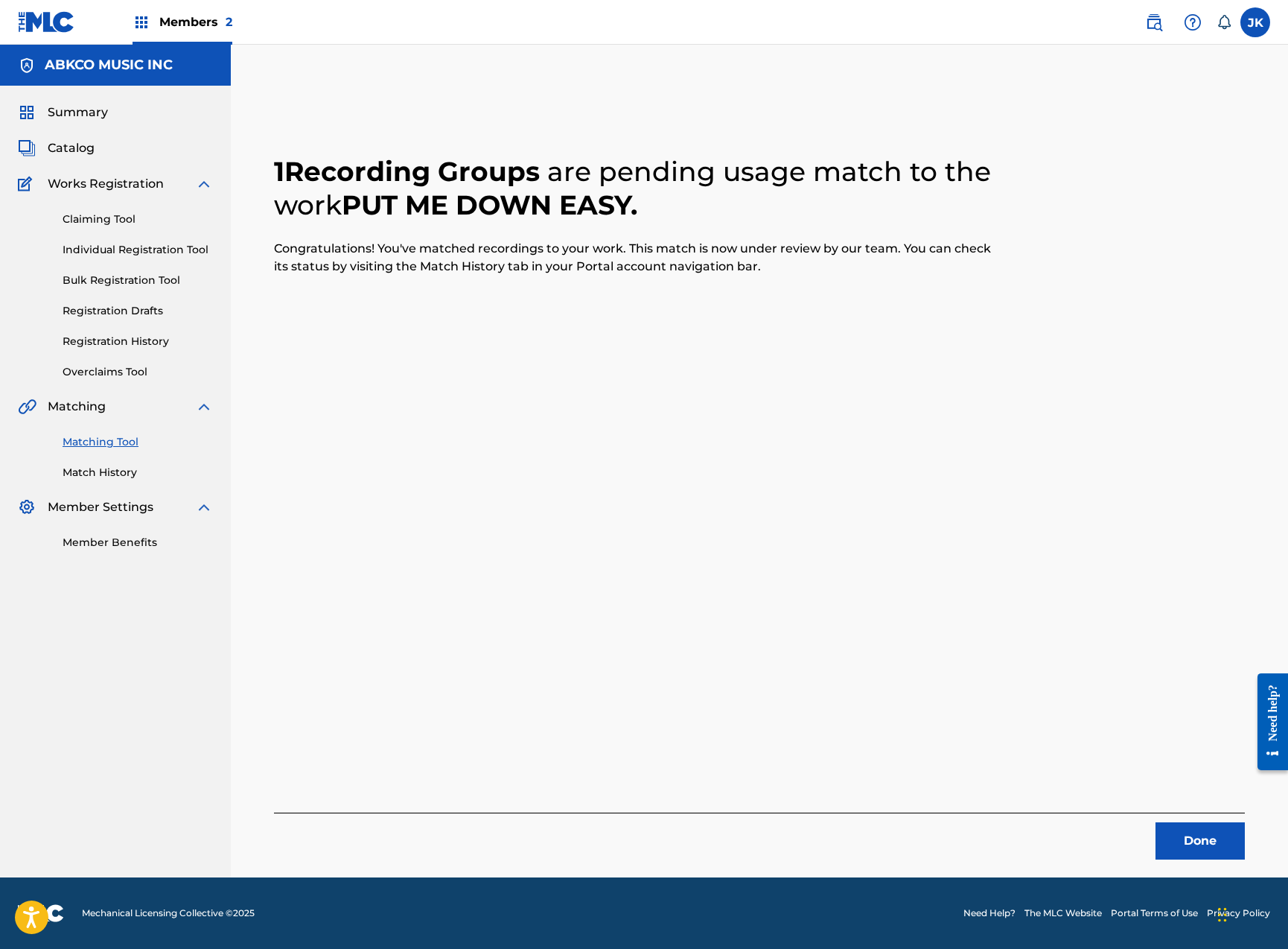
click at [1166, 835] on button "Done" at bounding box center [1199, 841] width 89 height 38
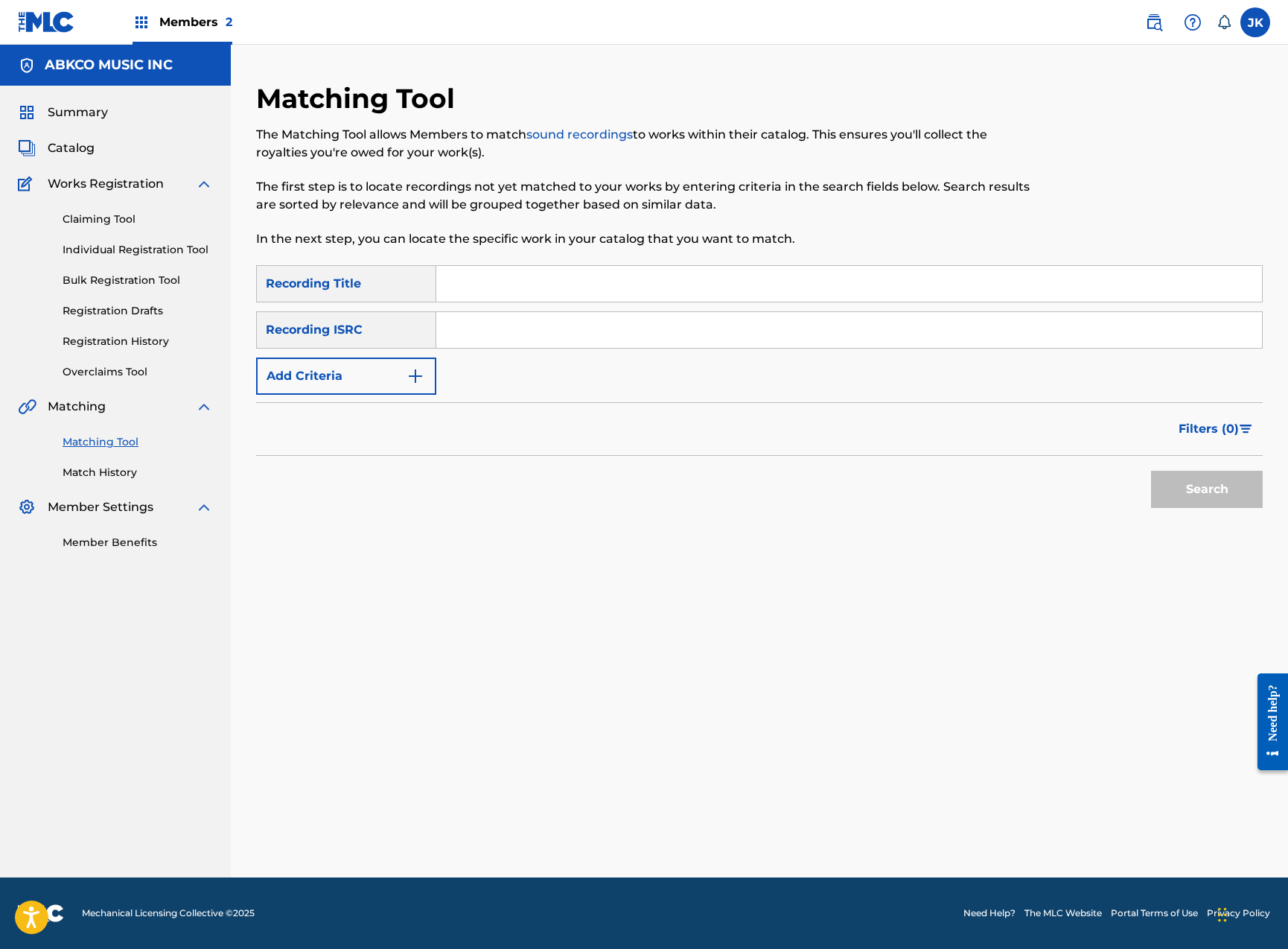
click at [546, 277] on input "Search Form" at bounding box center [849, 284] width 826 height 36
paste input "Put Me Down Easy"
type input "Put Me Down Easy"
click at [368, 372] on button "Add Criteria" at bounding box center [346, 376] width 180 height 38
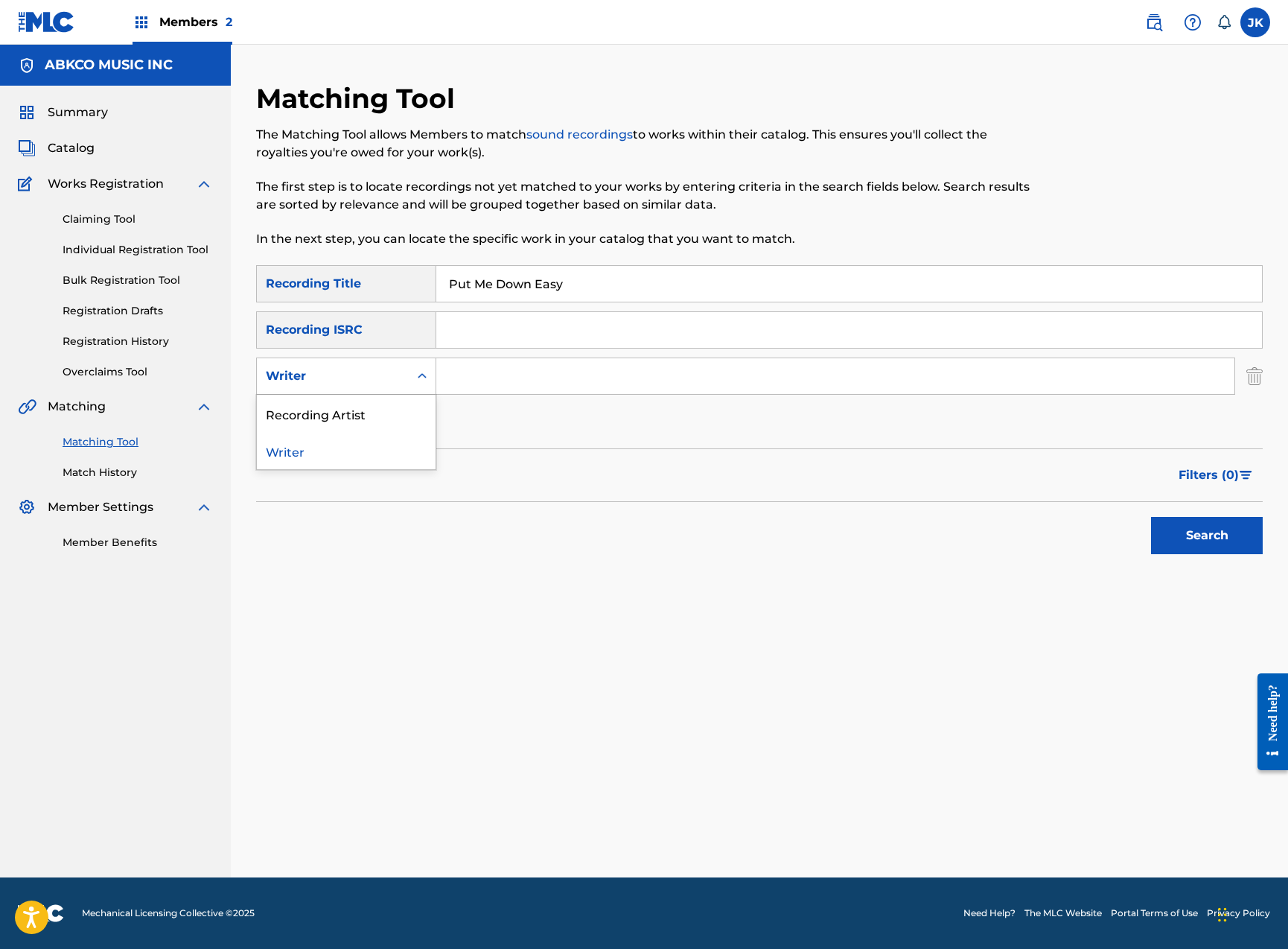
click at [392, 378] on div "Writer" at bounding box center [333, 375] width 134 height 17
click at [383, 417] on div "Recording Artist" at bounding box center [346, 413] width 179 height 38
click at [535, 381] on input "Search Form" at bounding box center [836, 375] width 798 height 36
type input "[PERSON_NAME]"
click at [1206, 535] on button "Search" at bounding box center [1207, 535] width 112 height 38
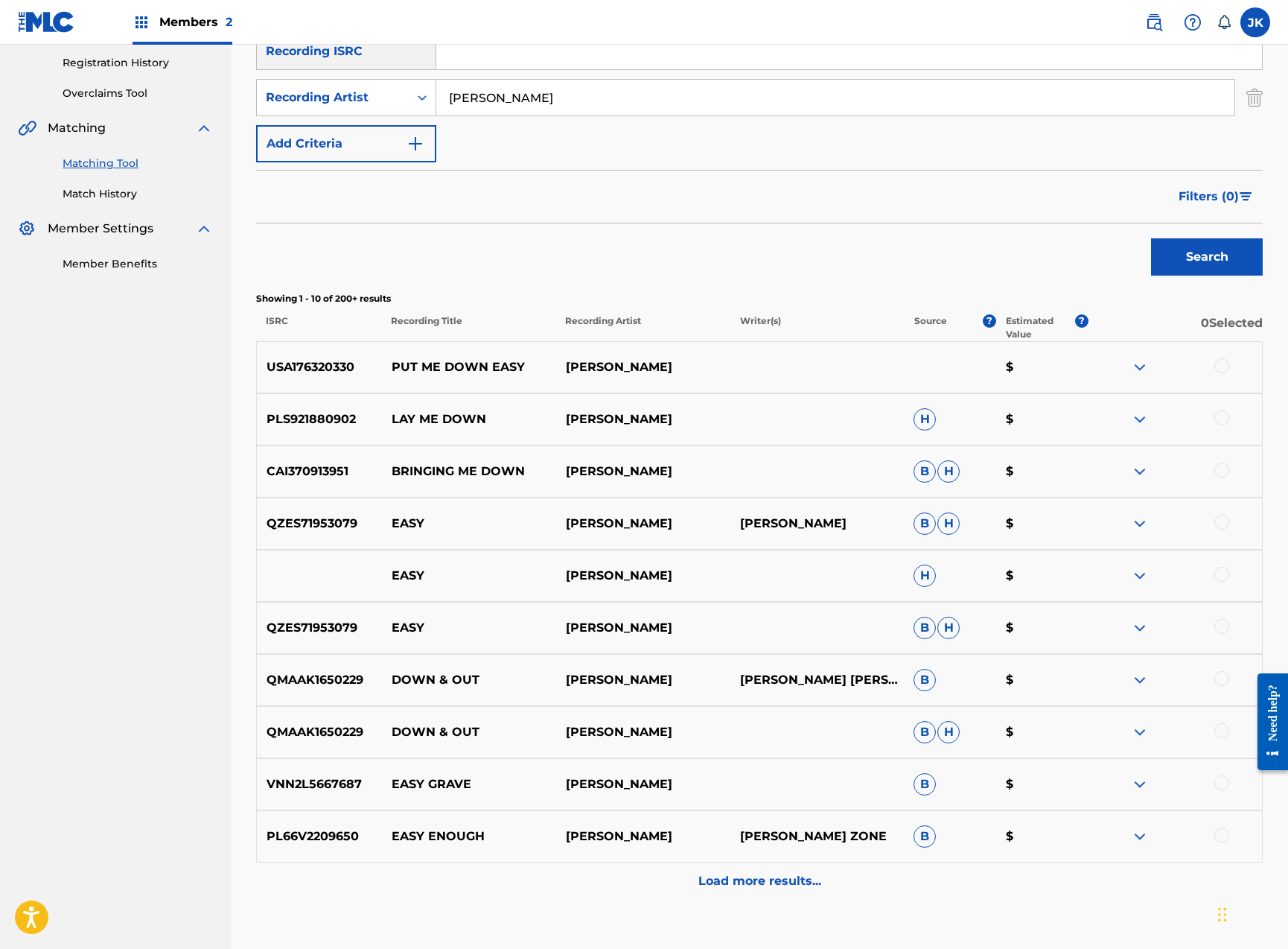
scroll to position [375, 0]
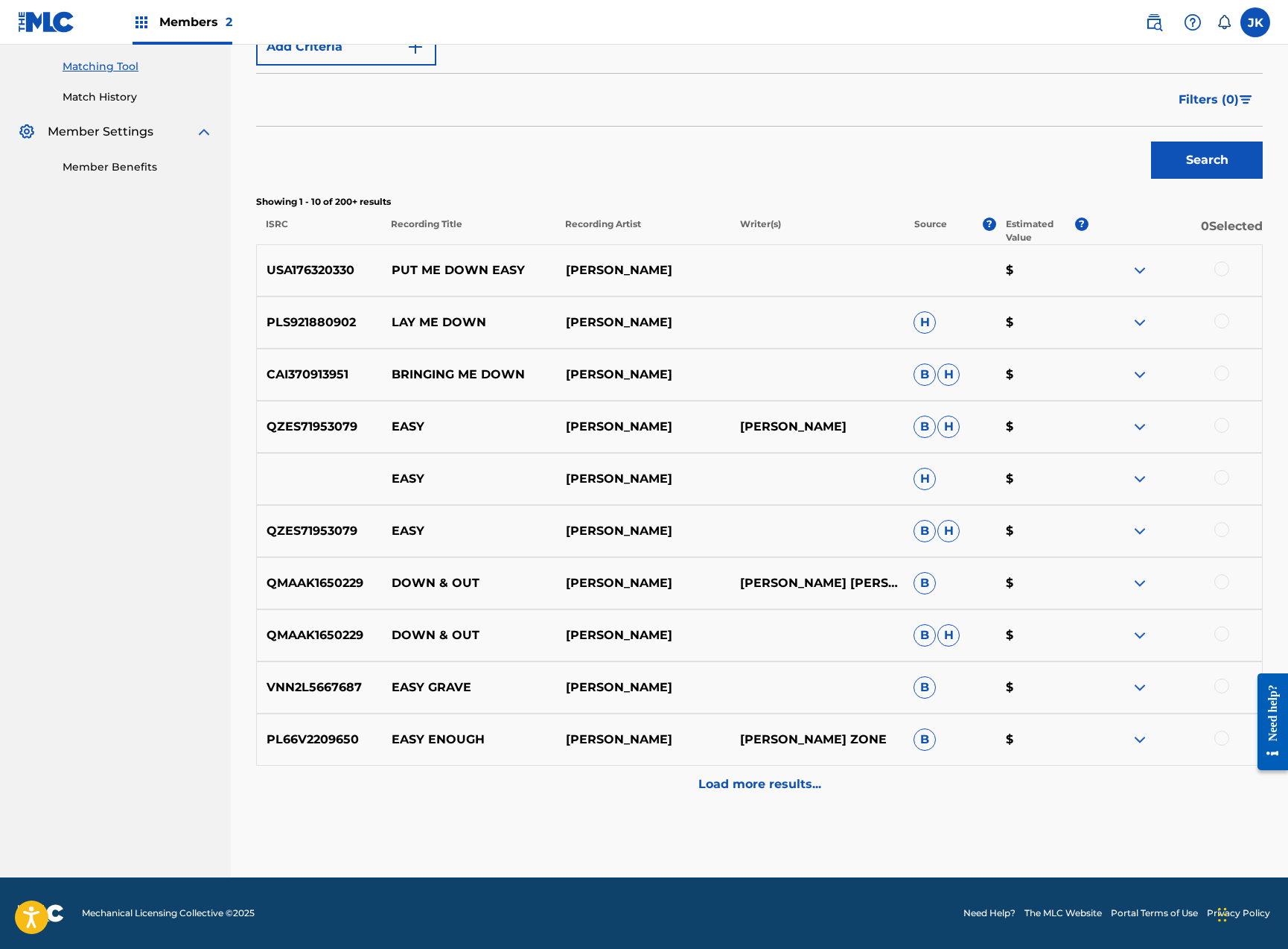
click at [1221, 267] on div at bounding box center [1222, 269] width 15 height 15
click at [1054, 831] on button "Match 1 Group" at bounding box center [1046, 827] width 164 height 38
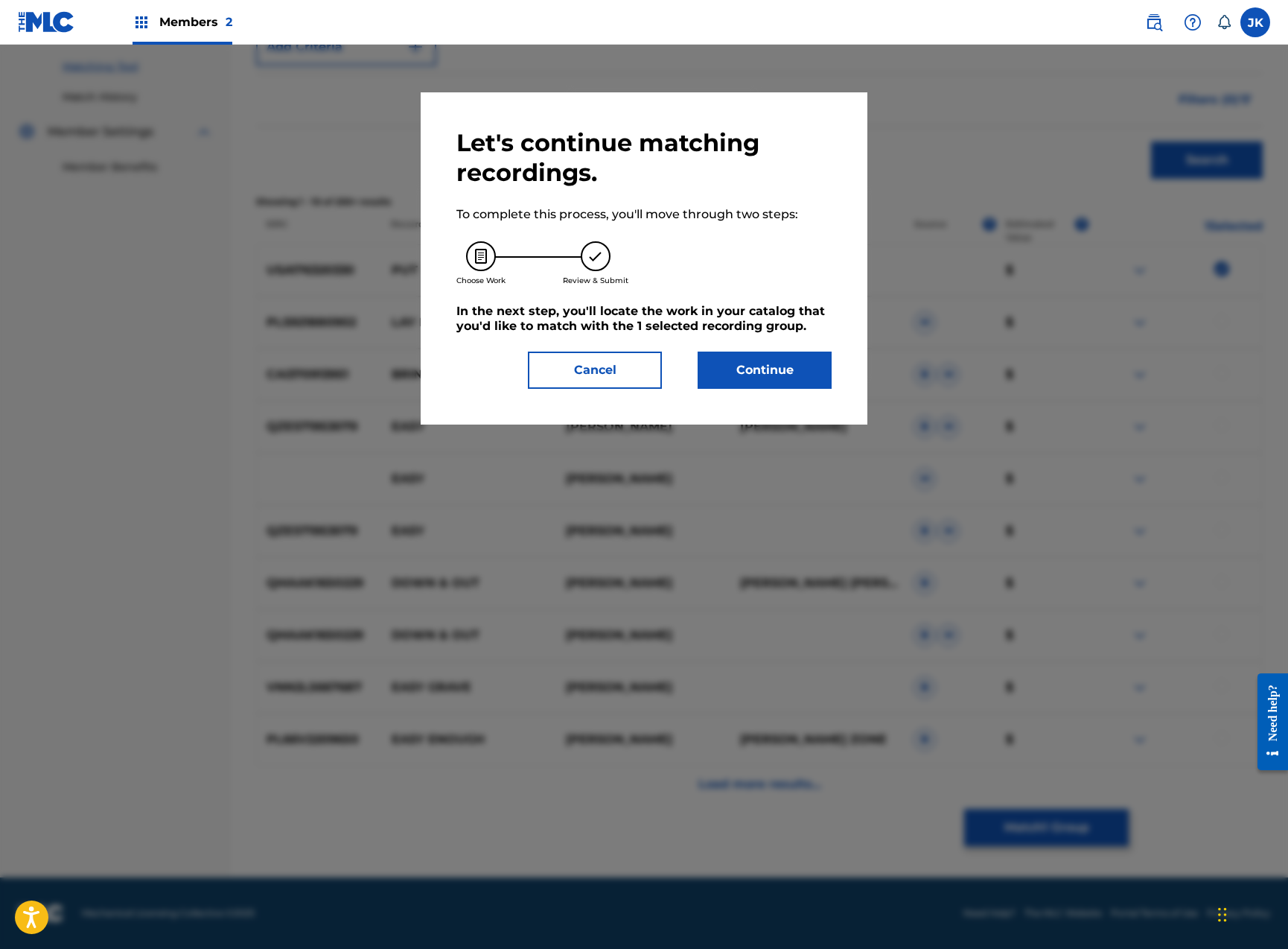
click at [764, 374] on button "Continue" at bounding box center [764, 370] width 134 height 38
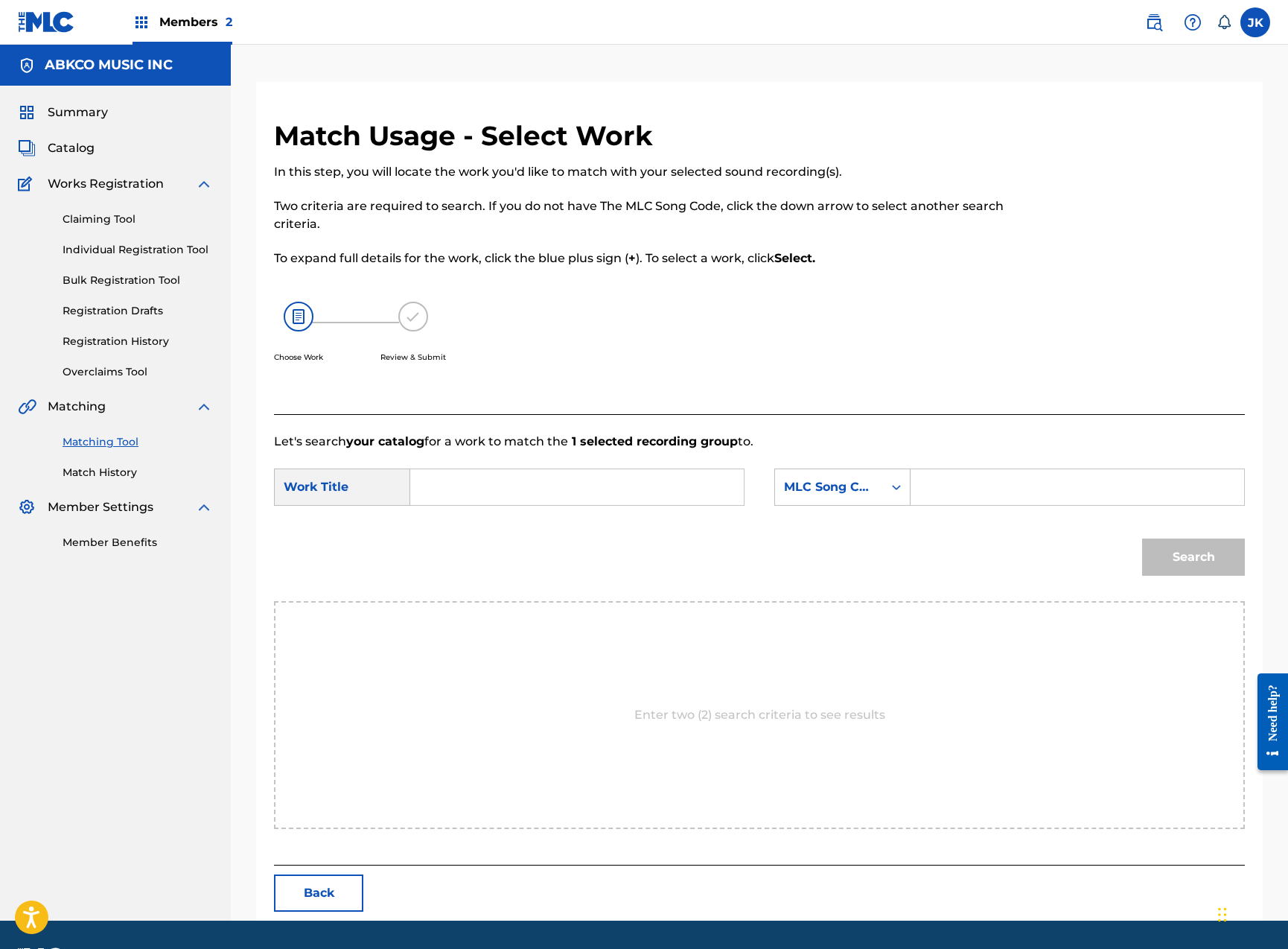
click at [662, 476] on input "Search Form" at bounding box center [577, 486] width 308 height 36
paste input "Put Me Down Easy"
type input "Put Me Down Easy"
click at [864, 489] on div "MLC Song Code" at bounding box center [829, 486] width 90 height 17
click at [879, 513] on div "Writer Name" at bounding box center [842, 524] width 135 height 38
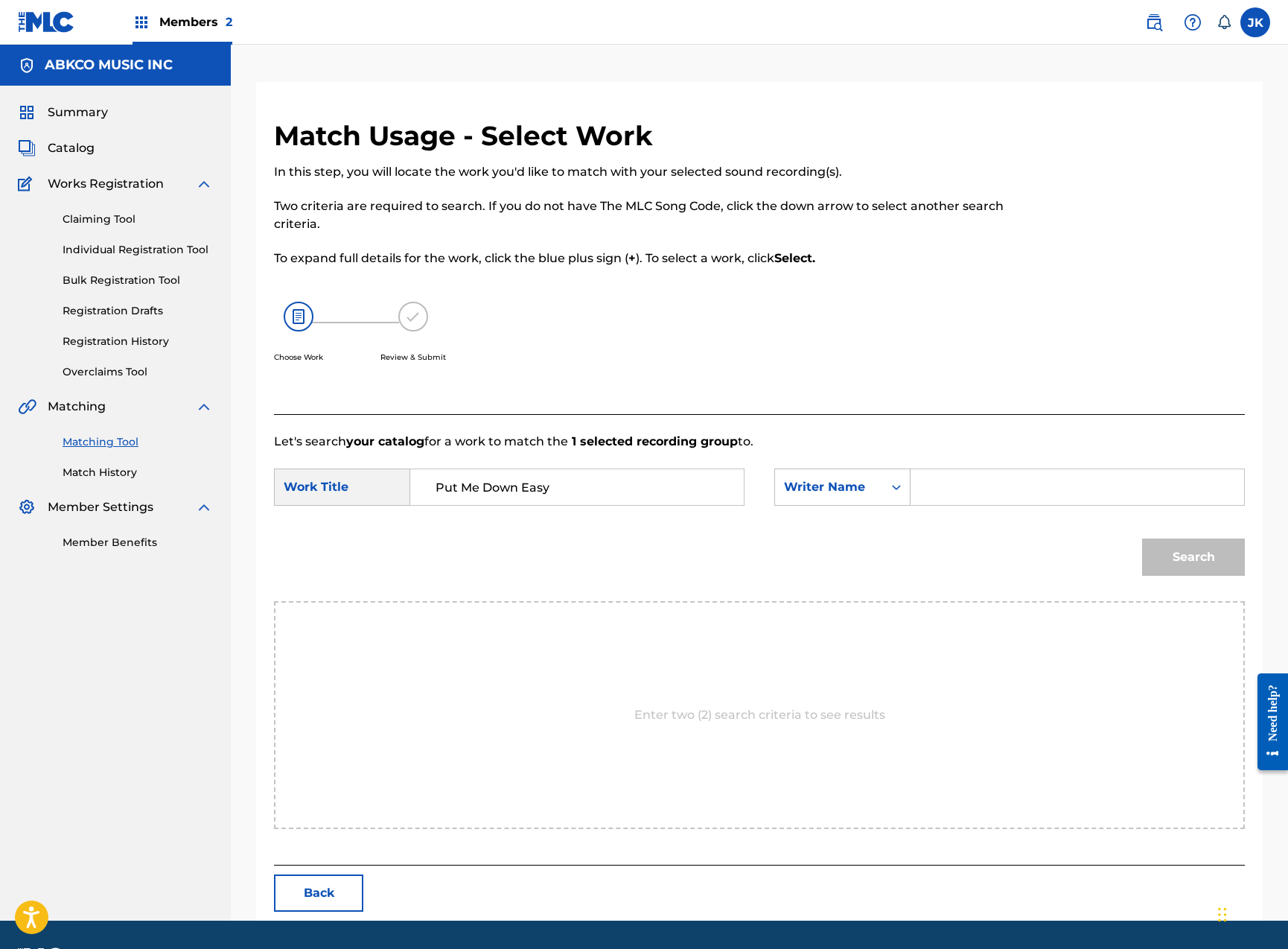
click at [1011, 480] on input "Search Form" at bounding box center [1077, 486] width 308 height 36
type input "[PERSON_NAME]"
click at [1194, 557] on button "Search" at bounding box center [1194, 557] width 103 height 38
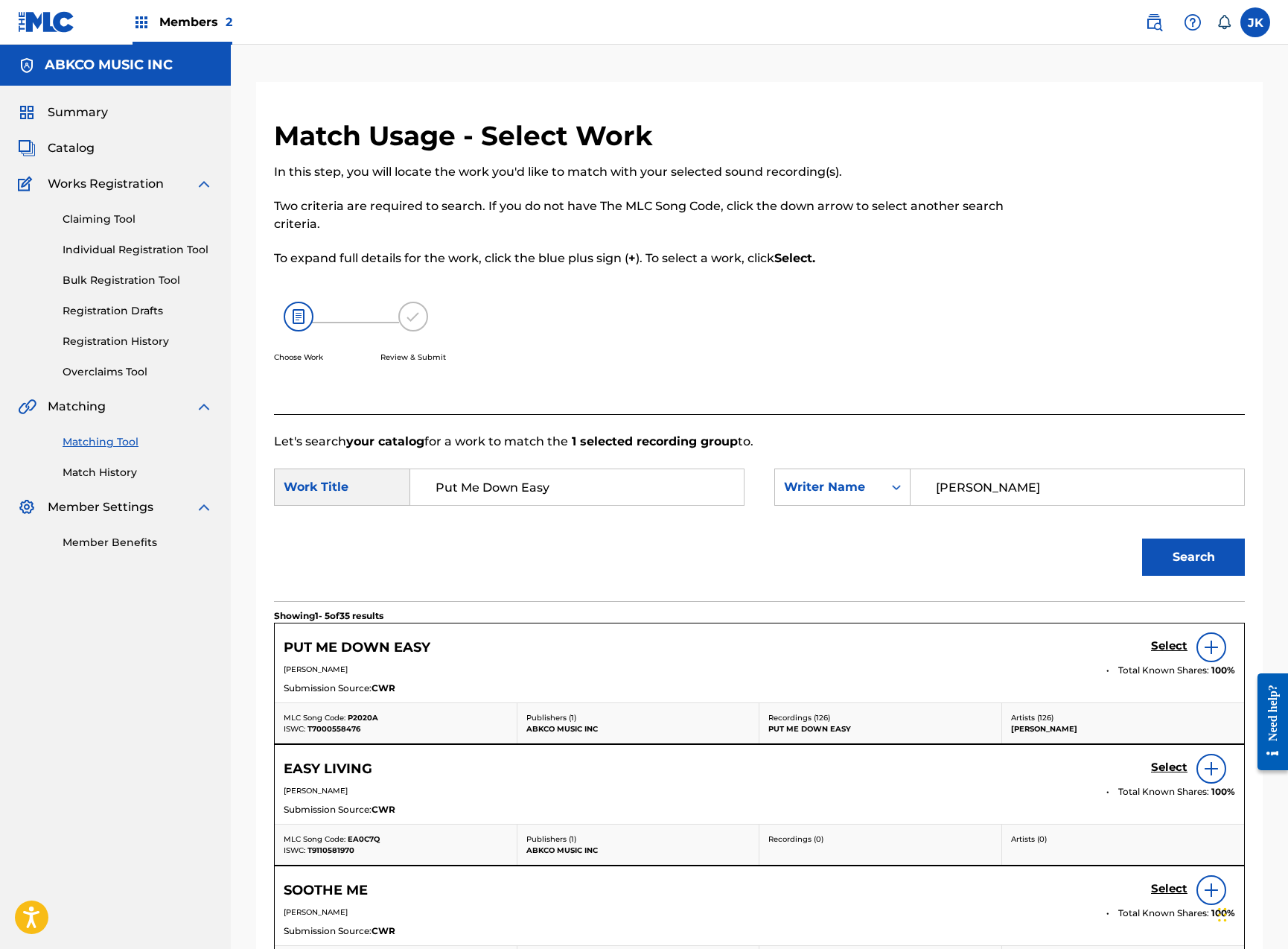
click at [1158, 647] on h5 "Select" at bounding box center [1170, 645] width 37 height 14
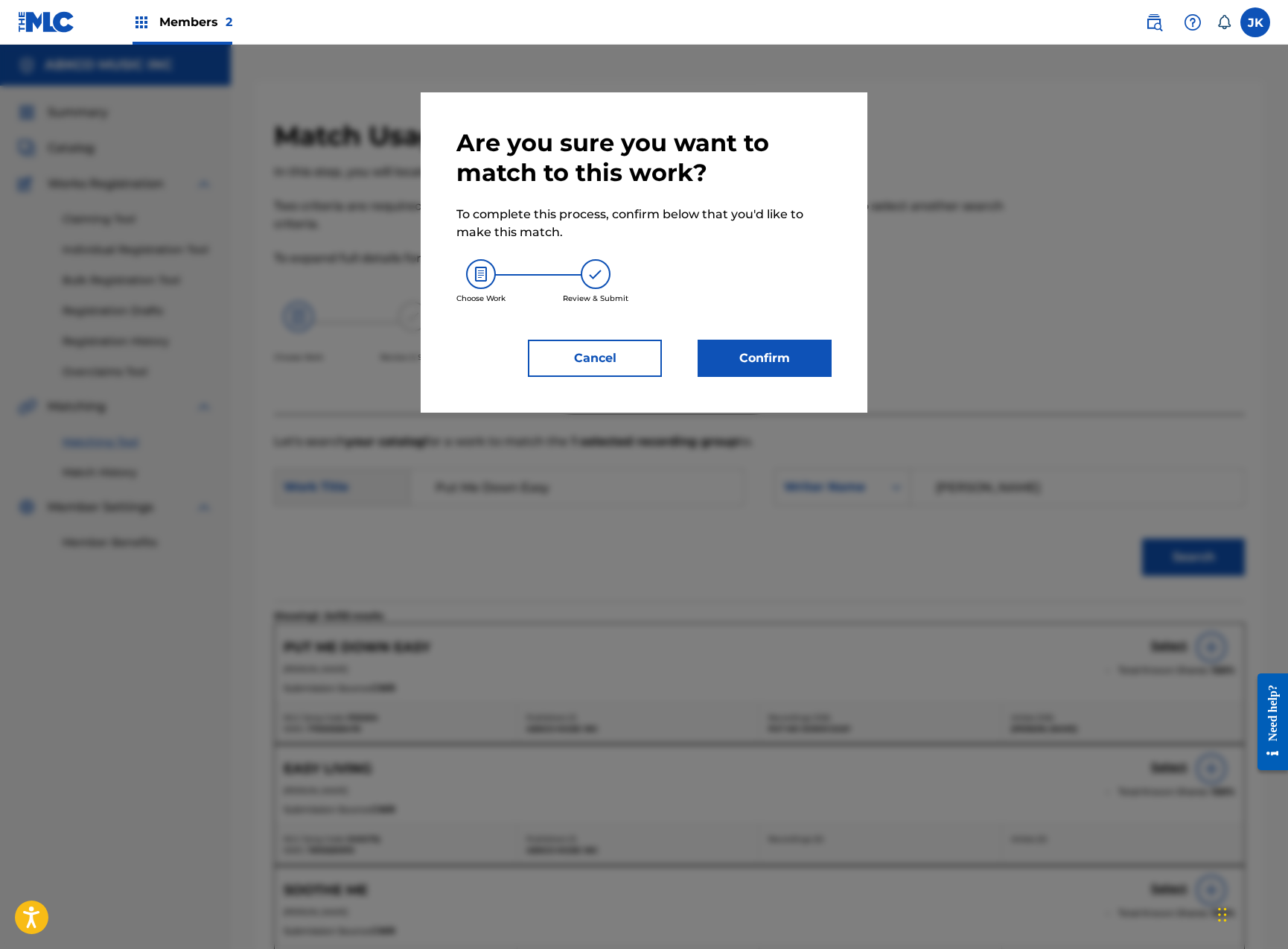
click at [776, 369] on button "Confirm" at bounding box center [764, 358] width 134 height 38
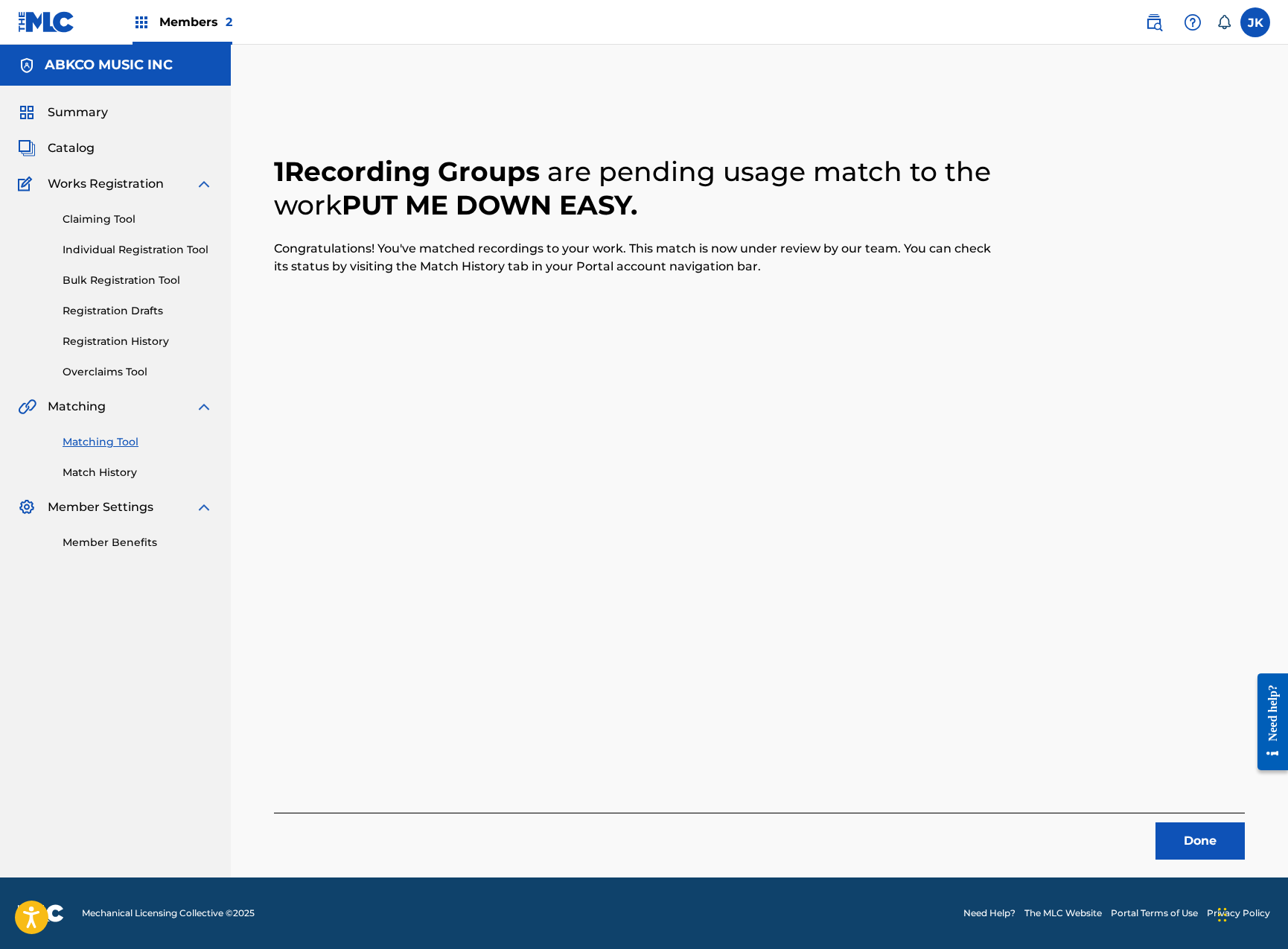
click at [1155, 840] on div "Done" at bounding box center [760, 835] width 971 height 47
click at [1180, 843] on button "Done" at bounding box center [1199, 841] width 89 height 38
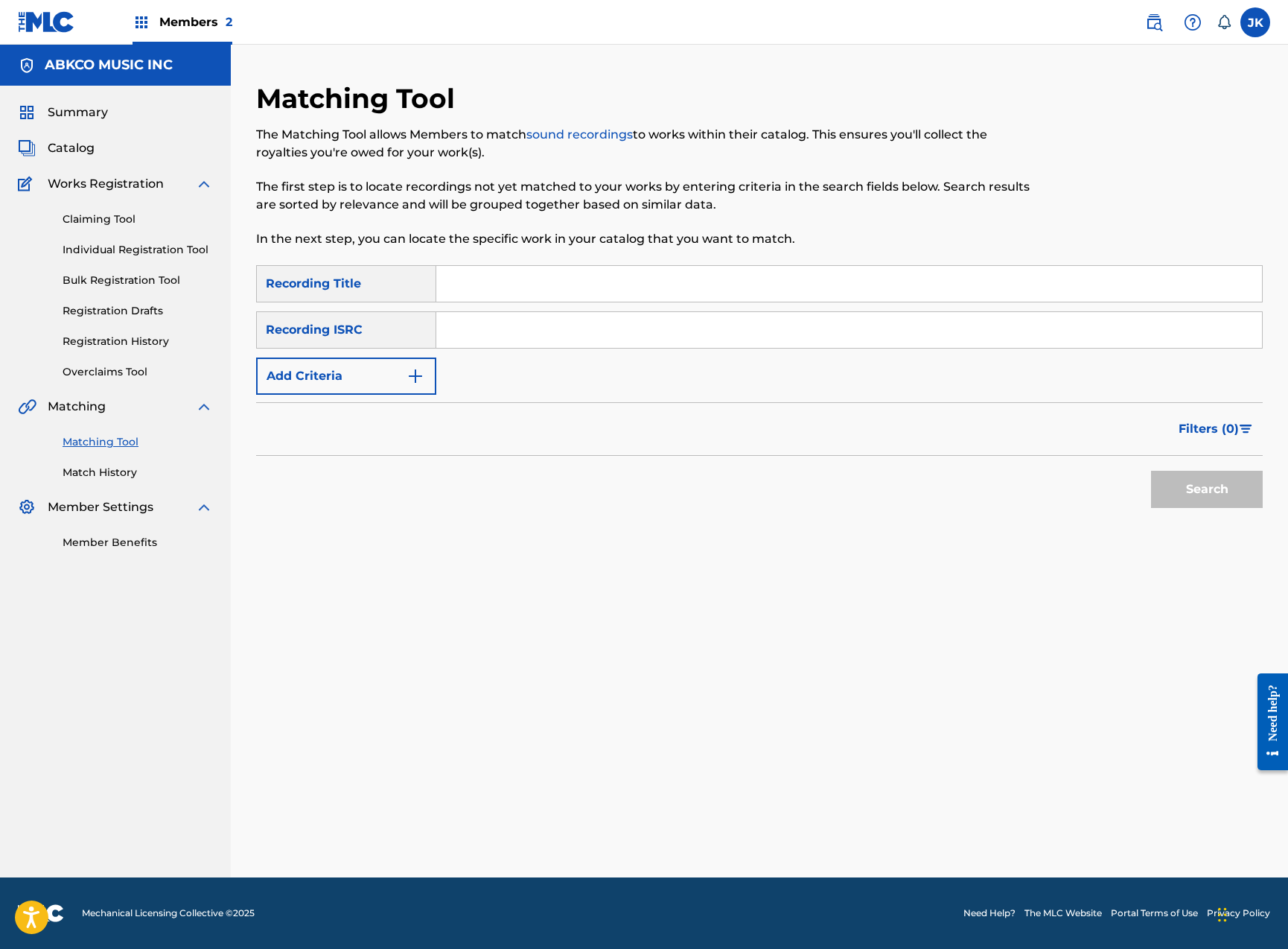
click at [531, 269] on input "Search Form" at bounding box center [849, 284] width 826 height 36
paste input "Tell Me"
type input "Tell Me"
click at [1206, 489] on button "Search" at bounding box center [1207, 489] width 112 height 38
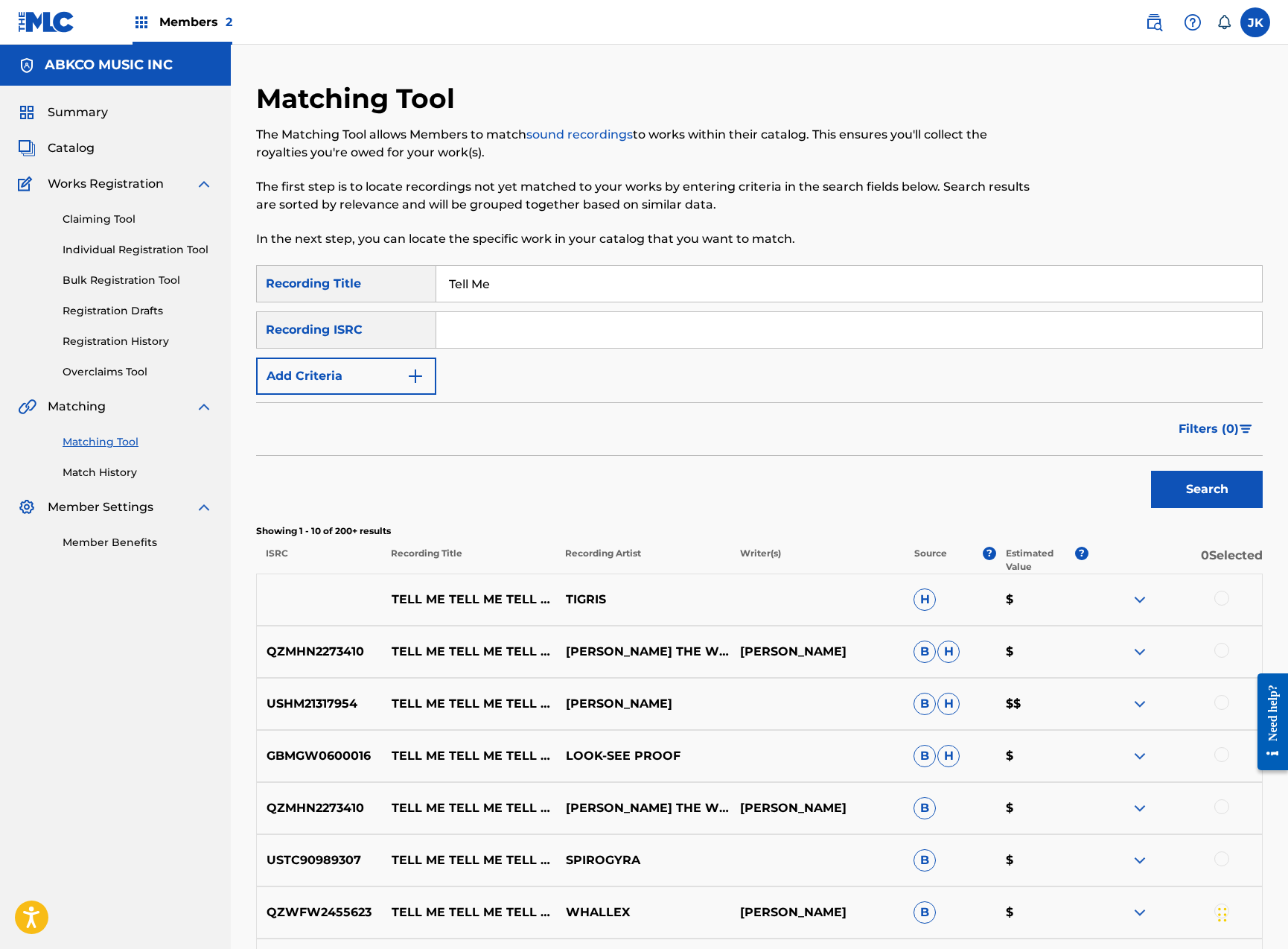
click at [373, 378] on button "Add Criteria" at bounding box center [346, 376] width 180 height 38
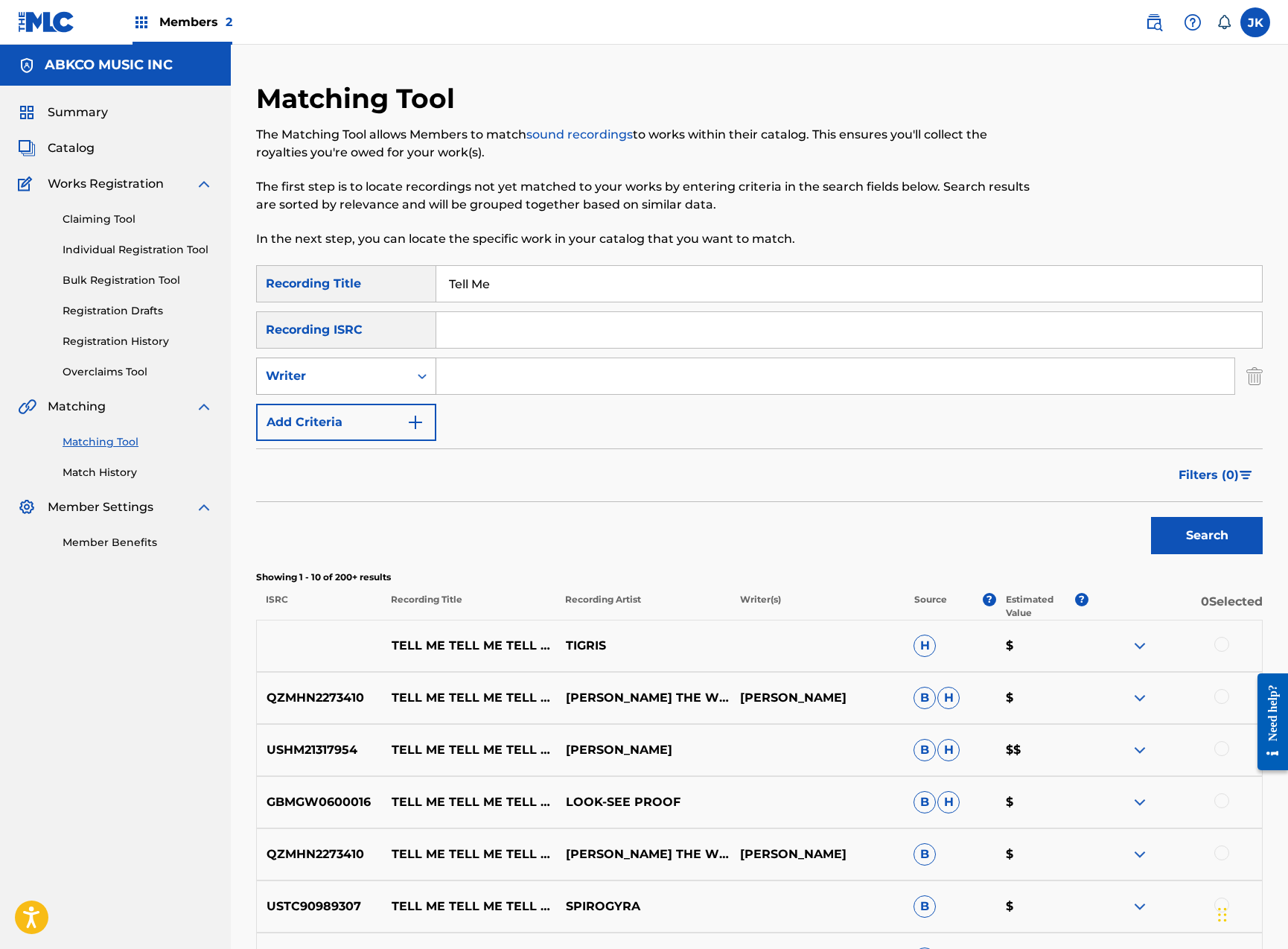
click at [372, 369] on div "Writer" at bounding box center [333, 375] width 134 height 17
click at [510, 377] on input "Search Form" at bounding box center [836, 375] width 798 height 36
type input "[PERSON_NAME]"
click at [1206, 535] on button "Search" at bounding box center [1207, 535] width 112 height 38
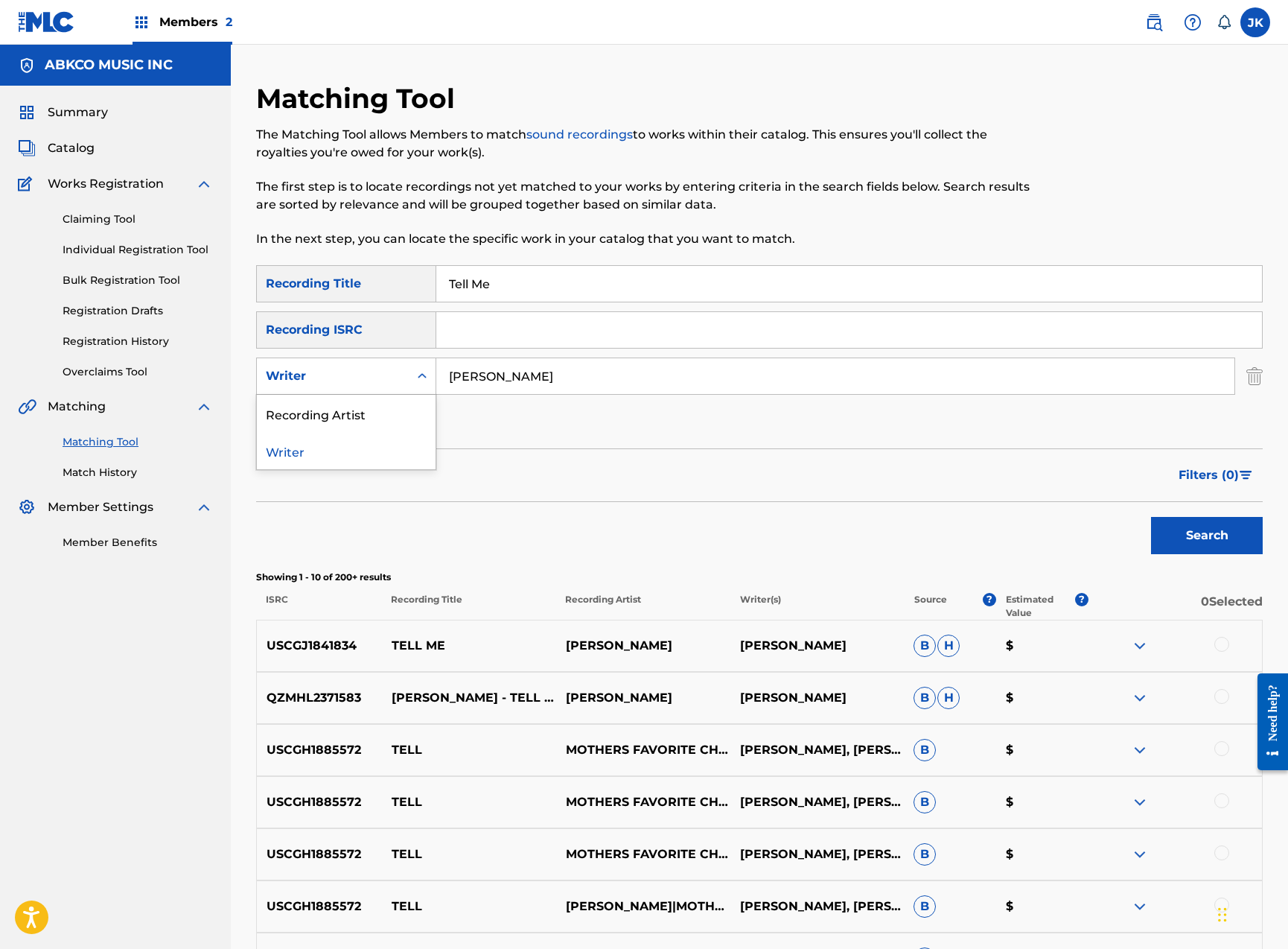
click at [381, 379] on div "Writer" at bounding box center [333, 375] width 134 height 17
click at [382, 419] on div "Recording Artist" at bounding box center [346, 413] width 179 height 38
click at [492, 372] on input "Search Form" at bounding box center [836, 375] width 798 height 36
type input "[PERSON_NAME]"
click at [1206, 535] on button "Search" at bounding box center [1207, 535] width 112 height 38
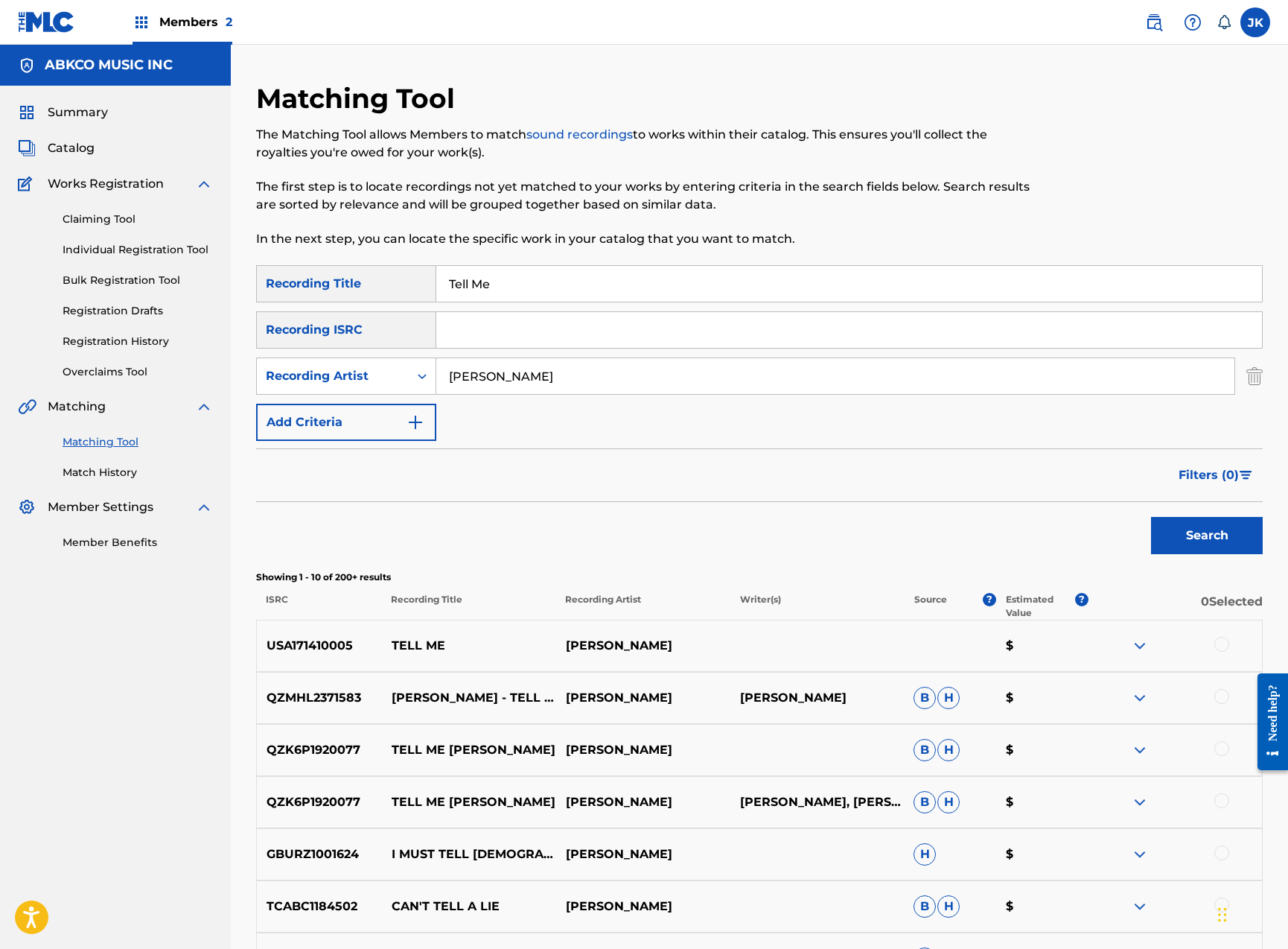
scroll to position [262, 0]
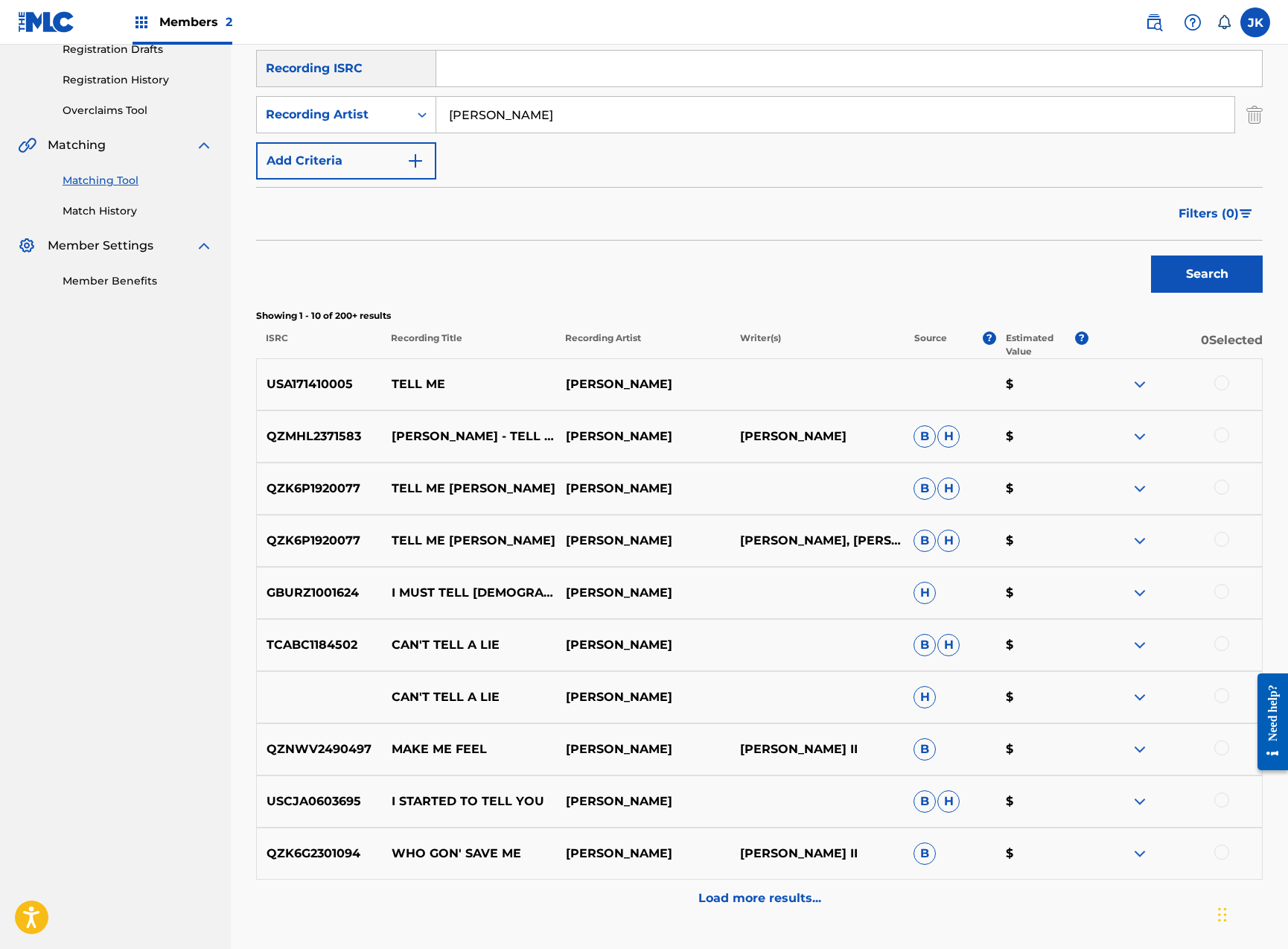
click at [1221, 385] on div at bounding box center [1222, 383] width 15 height 15
click at [1083, 818] on button "Match 1 Group" at bounding box center [1046, 827] width 164 height 38
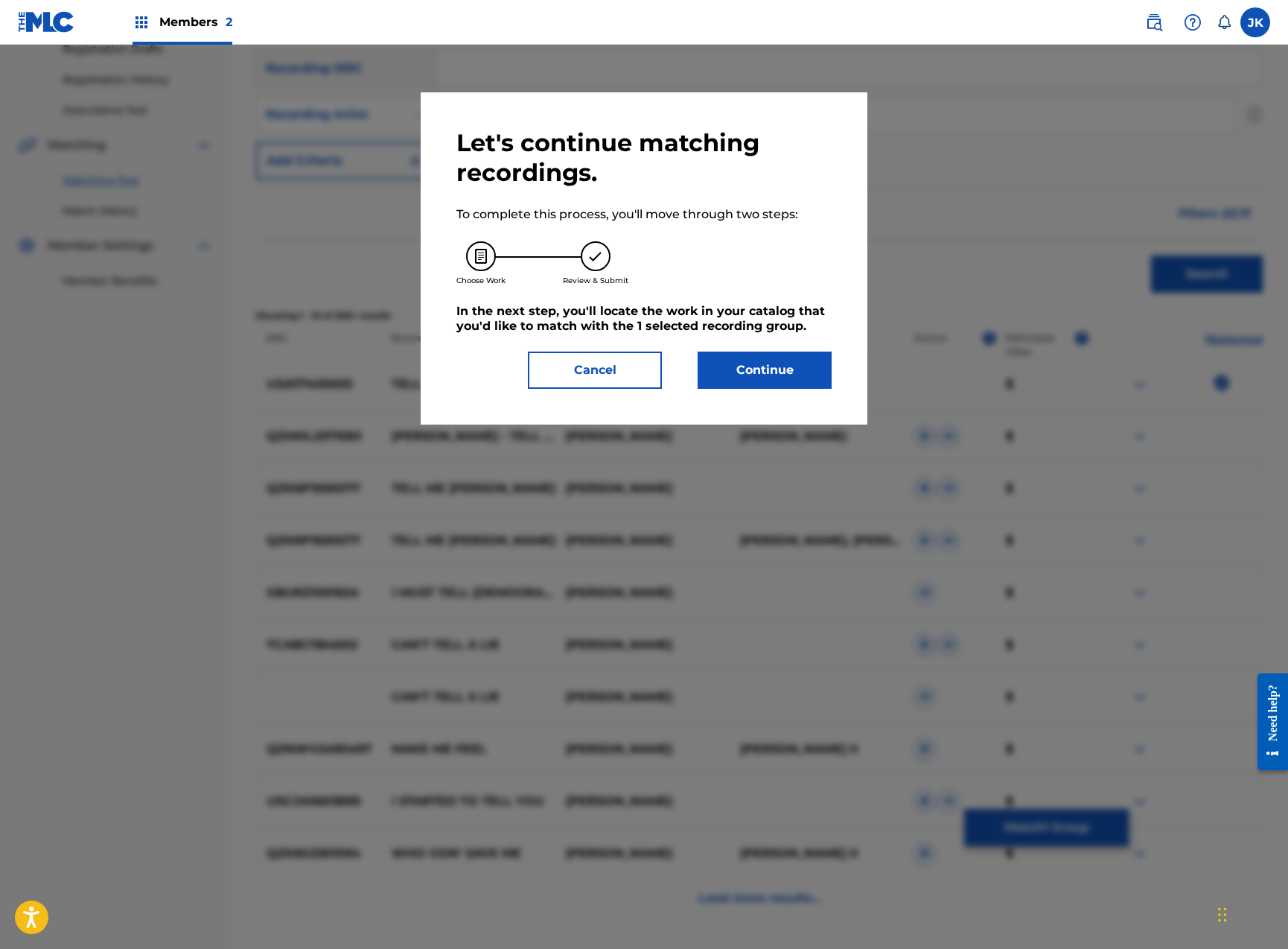
click at [754, 368] on button "Continue" at bounding box center [764, 370] width 134 height 38
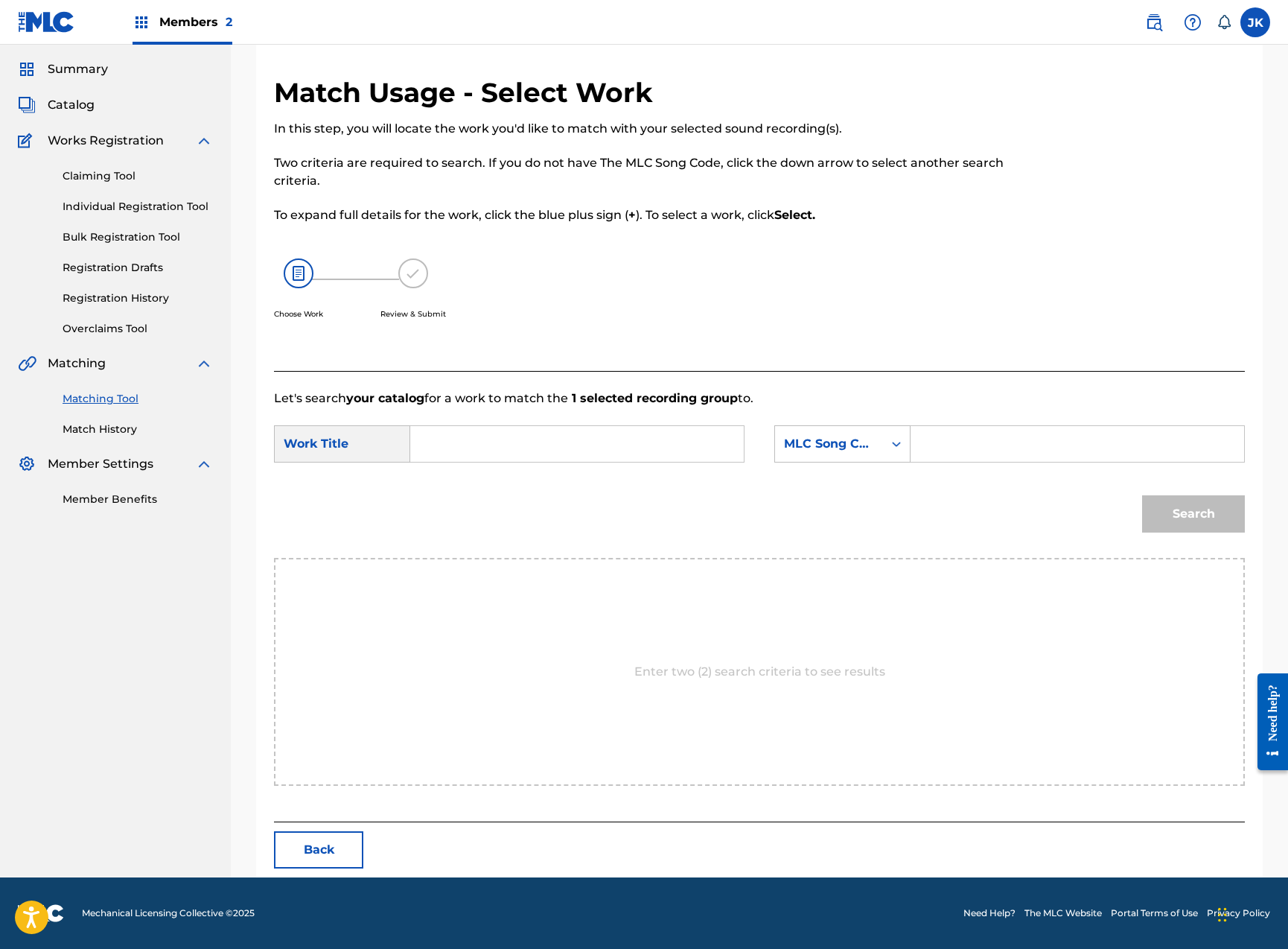
scroll to position [0, 0]
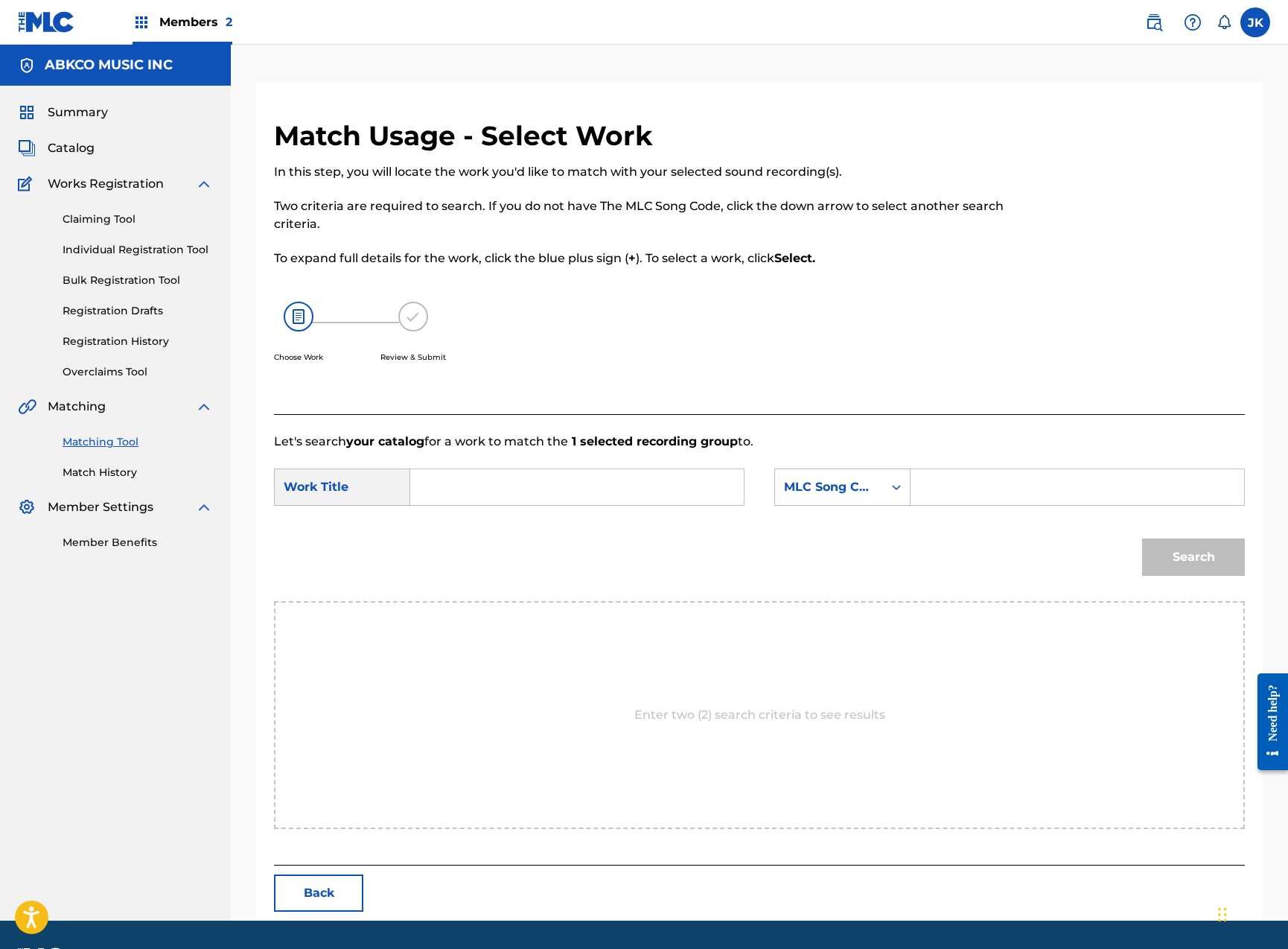
click at [535, 493] on input "Search Form" at bounding box center [577, 486] width 308 height 36
paste input "Tell Me"
type input "Tell Me"
click at [869, 496] on div "MLC Song Code" at bounding box center [829, 486] width 90 height 17
click at [871, 528] on div "Writer Name" at bounding box center [842, 524] width 135 height 38
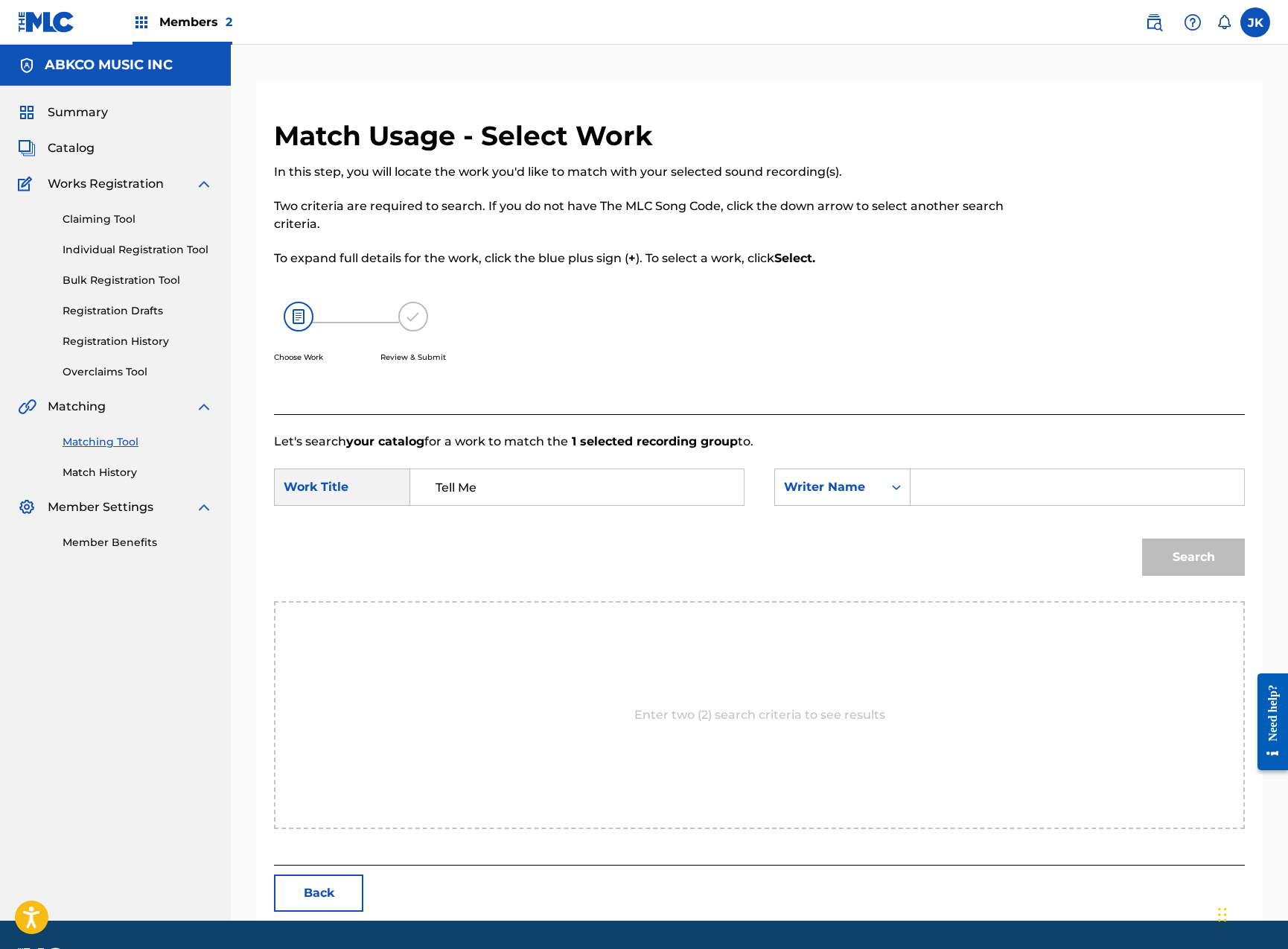
click at [1005, 480] on input "Search Form" at bounding box center [1077, 486] width 308 height 36
type input "[PERSON_NAME]"
click at [1194, 557] on button "Search" at bounding box center [1194, 557] width 103 height 38
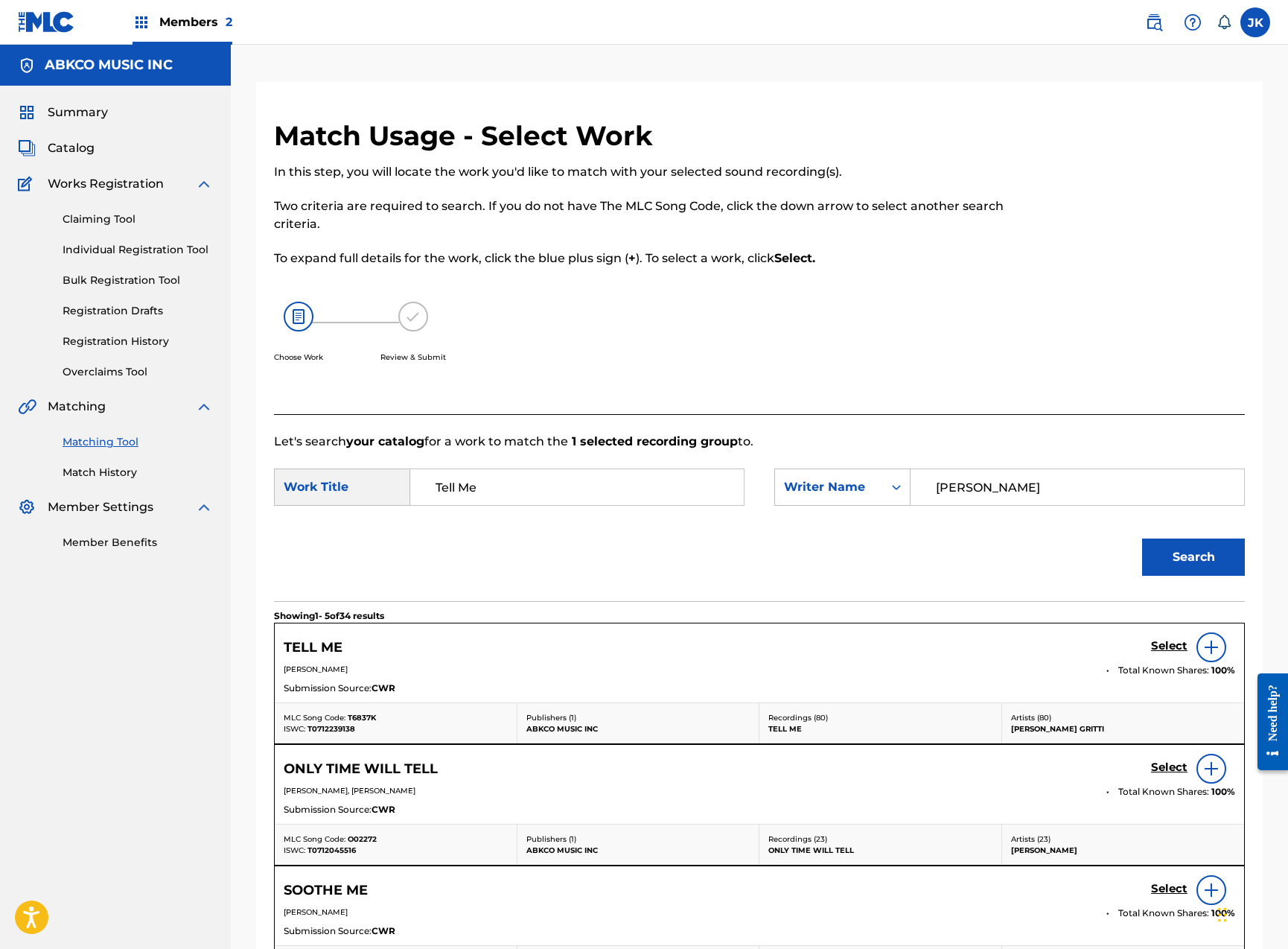
click at [1152, 652] on h5 "Select" at bounding box center [1170, 645] width 37 height 14
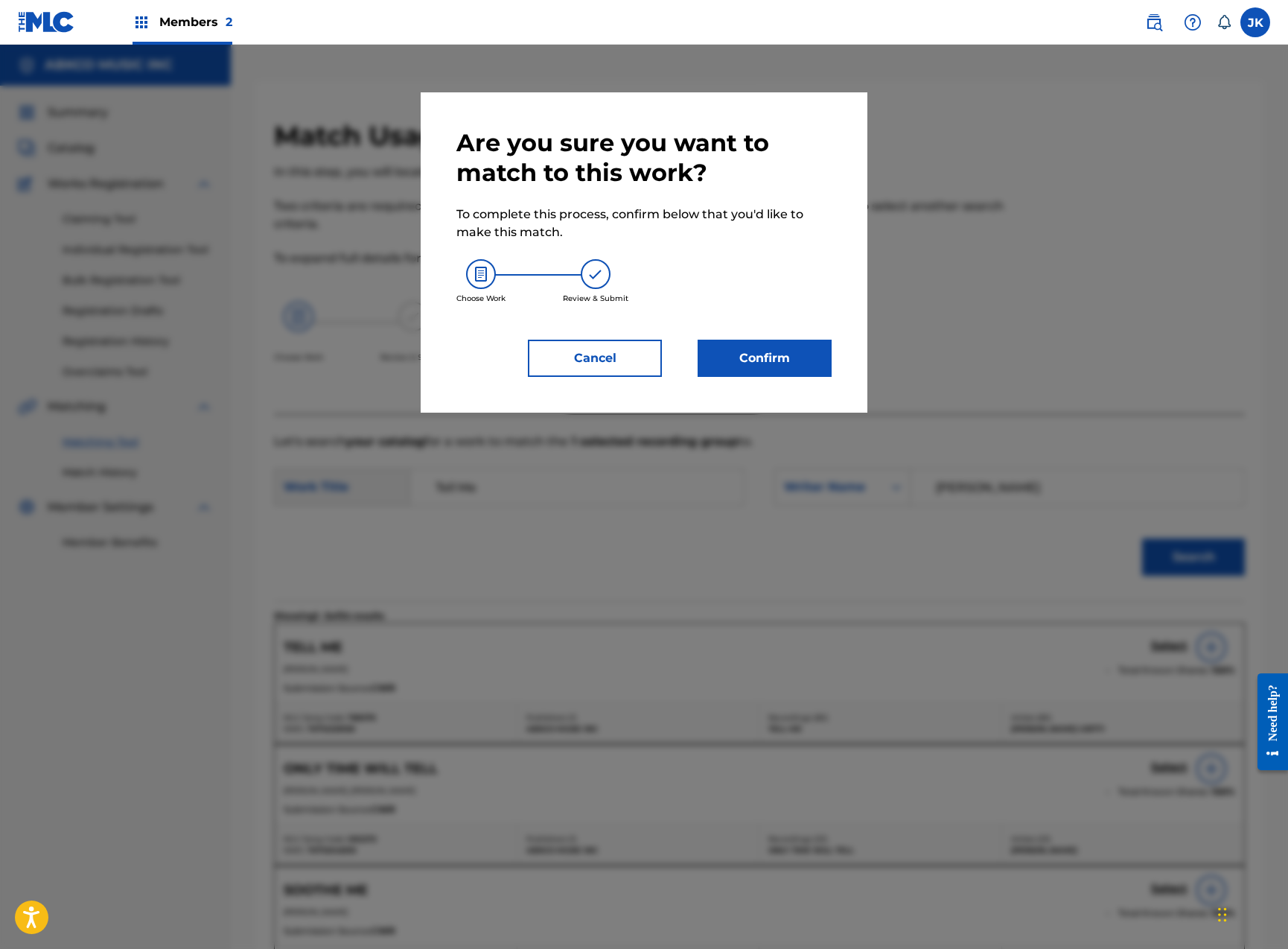
click at [807, 346] on button "Confirm" at bounding box center [764, 358] width 134 height 38
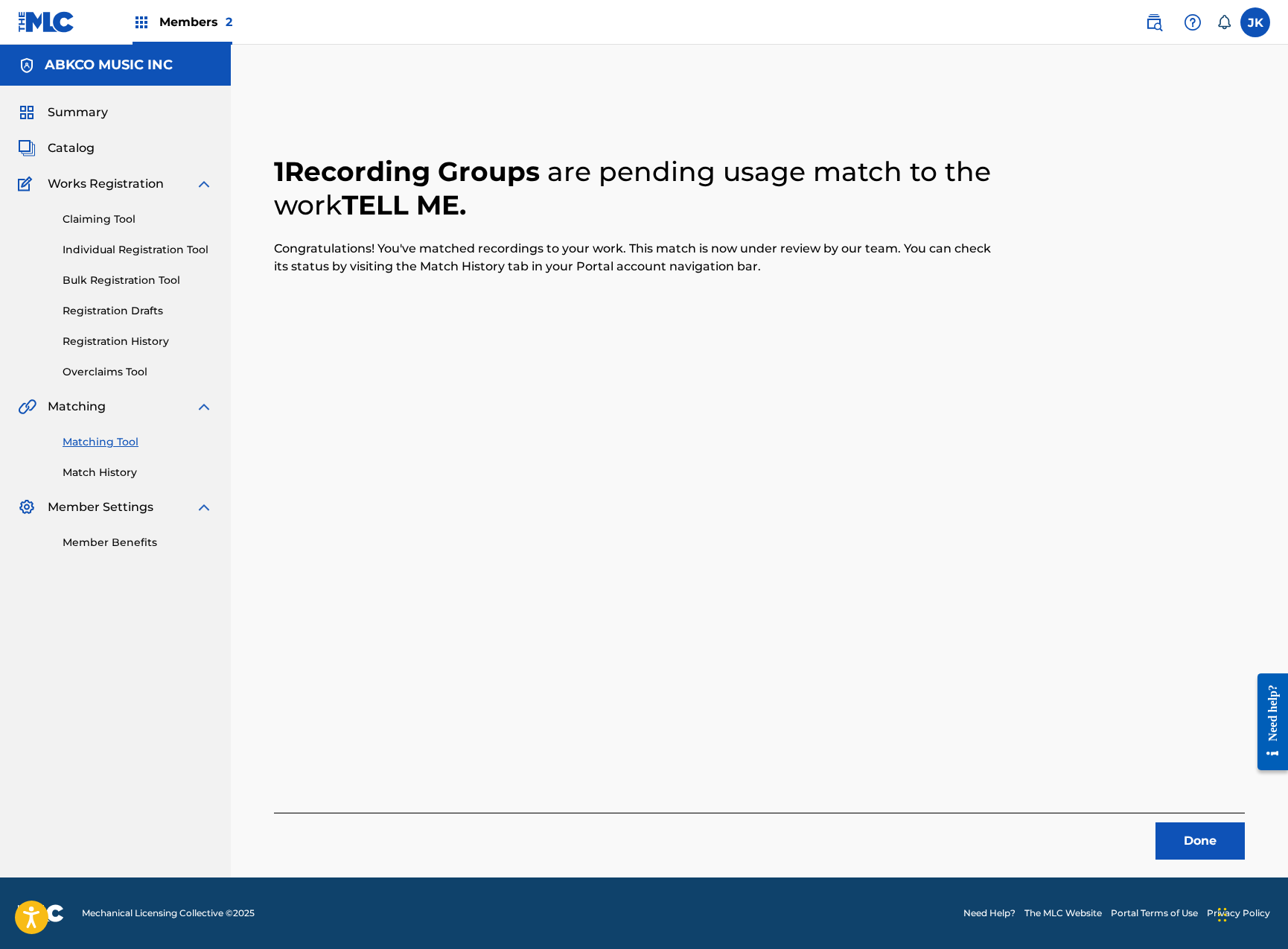
click at [1164, 848] on button "Done" at bounding box center [1199, 841] width 89 height 38
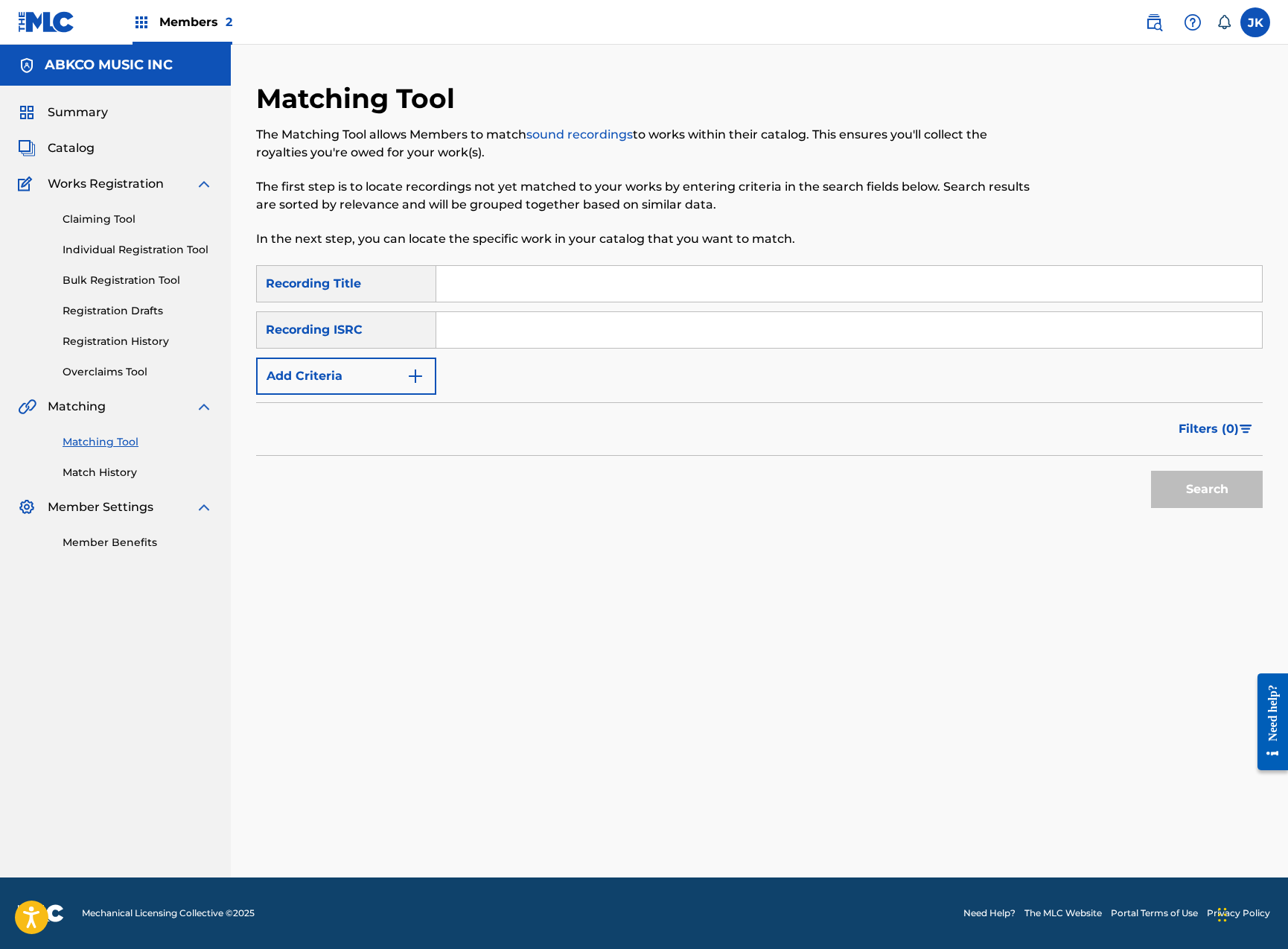
click at [564, 285] on input "Search Form" at bounding box center [849, 284] width 826 height 36
paste input "Lead Me To [GEOGRAPHIC_DATA]"
type input "Lead Me To [GEOGRAPHIC_DATA]"
click at [361, 379] on button "Add Criteria" at bounding box center [346, 376] width 180 height 38
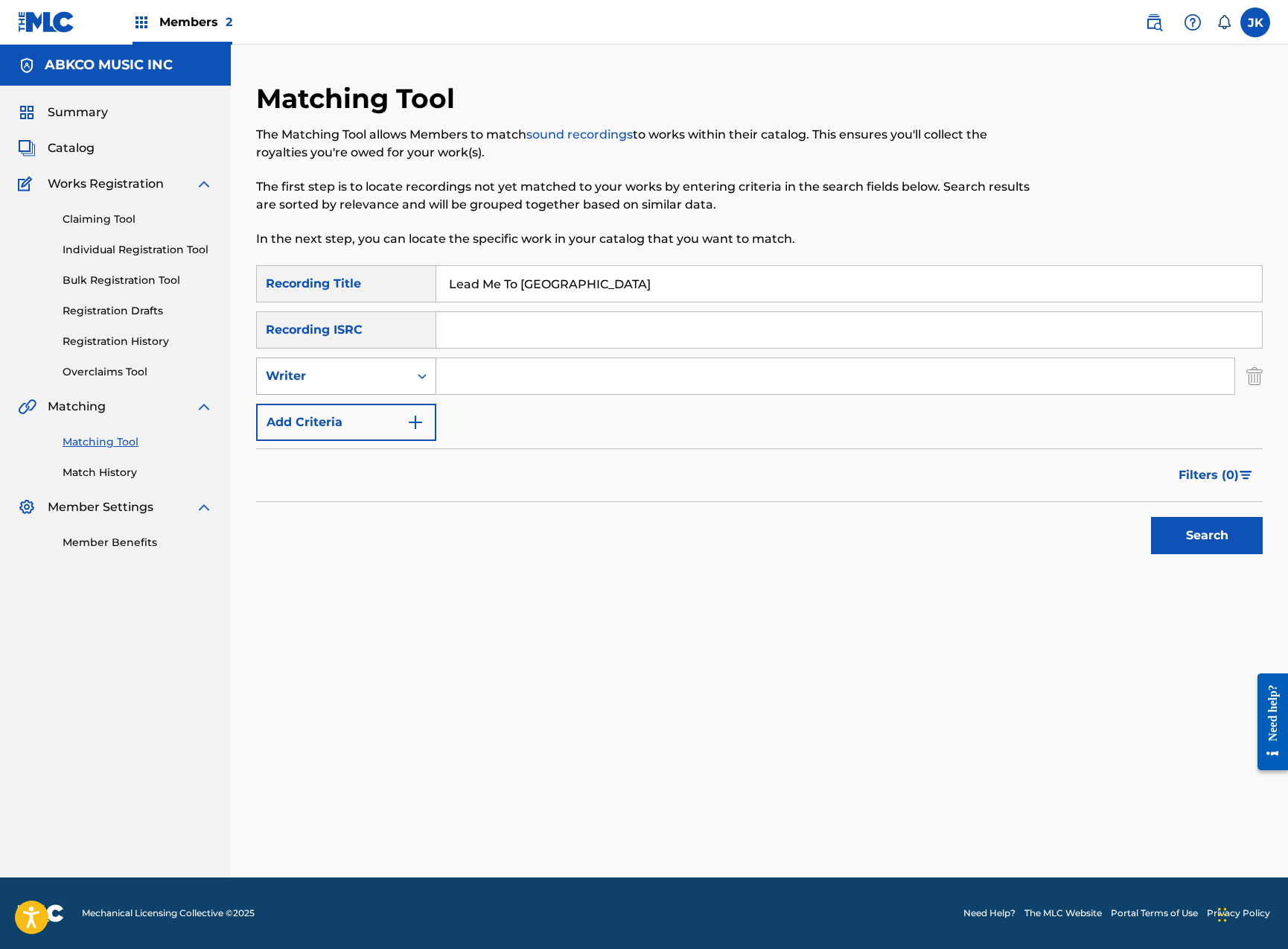
click at [365, 374] on div "Writer" at bounding box center [333, 375] width 134 height 17
click at [492, 381] on input "Search Form" at bounding box center [836, 375] width 798 height 36
type input "[PERSON_NAME]"
click at [1206, 535] on button "Search" at bounding box center [1207, 535] width 112 height 38
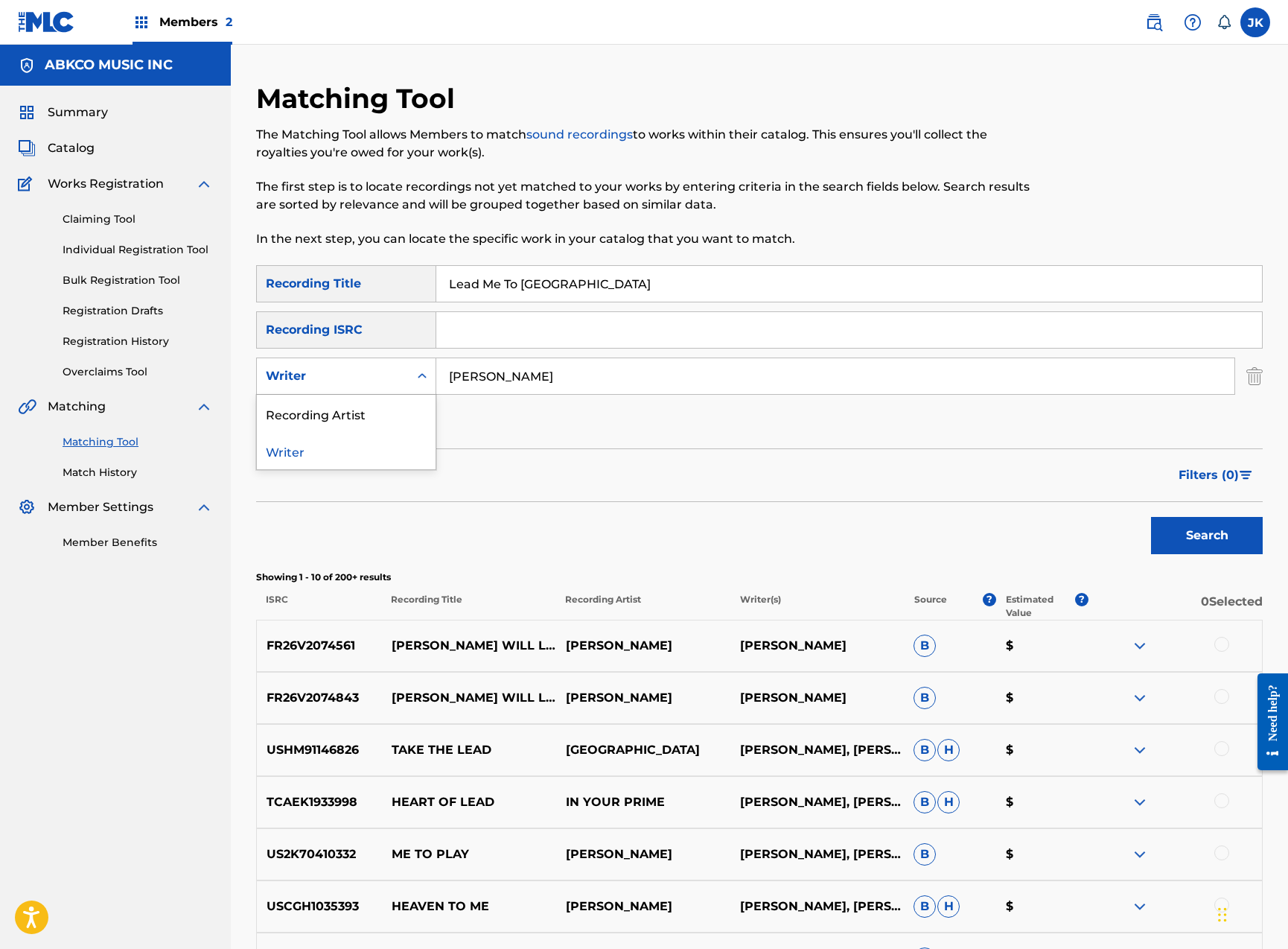
click at [372, 375] on div "Writer" at bounding box center [333, 375] width 134 height 17
click at [368, 417] on div "Recording Artist" at bounding box center [346, 413] width 179 height 38
click at [521, 374] on input "Search Form" at bounding box center [836, 375] width 798 height 36
type input "[PERSON_NAME]"
click at [1206, 535] on button "Search" at bounding box center [1207, 535] width 112 height 38
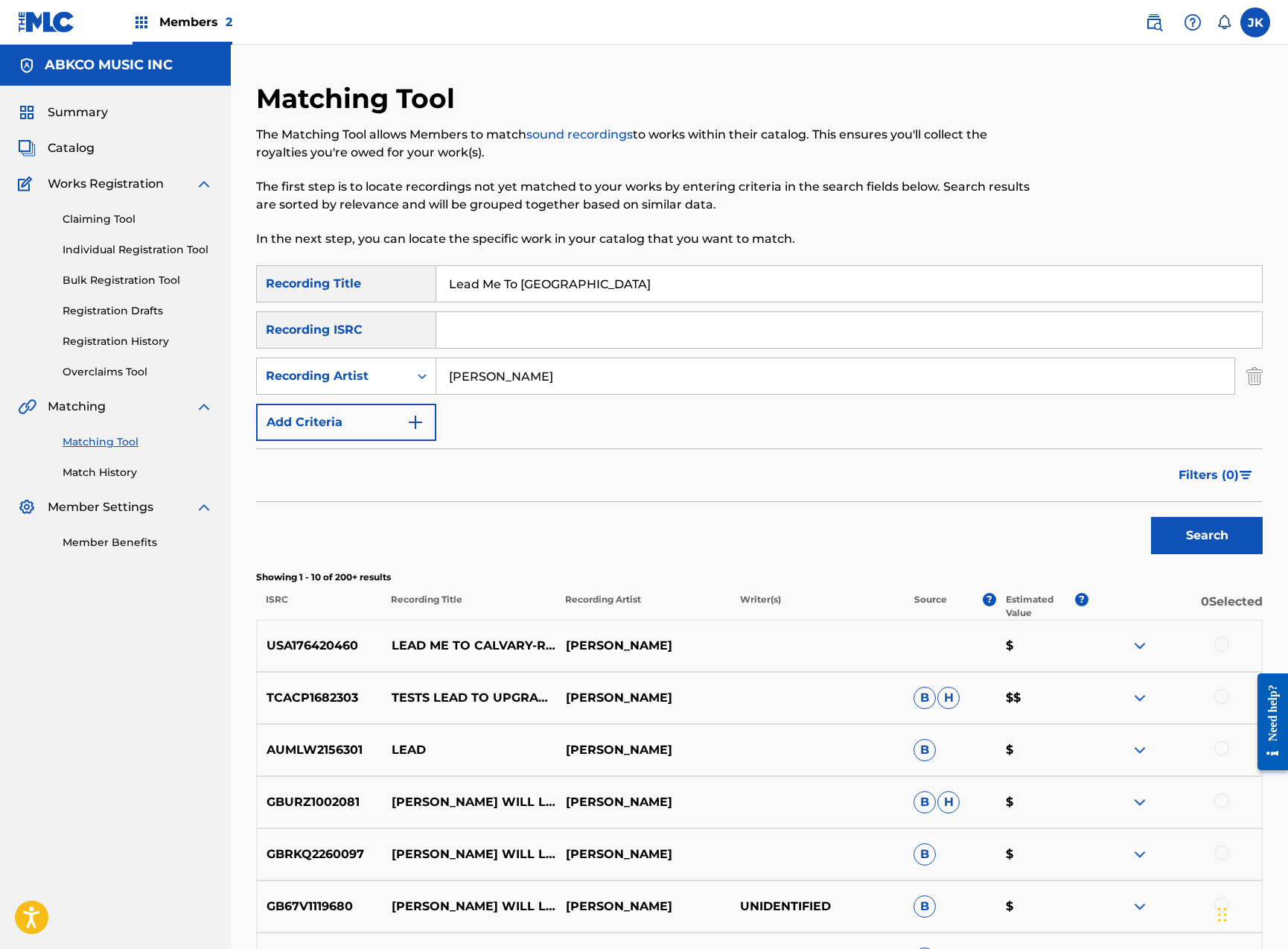
click at [1218, 645] on div at bounding box center [1222, 644] width 15 height 15
click at [1081, 811] on button "Match 1 Group" at bounding box center [1046, 827] width 164 height 38
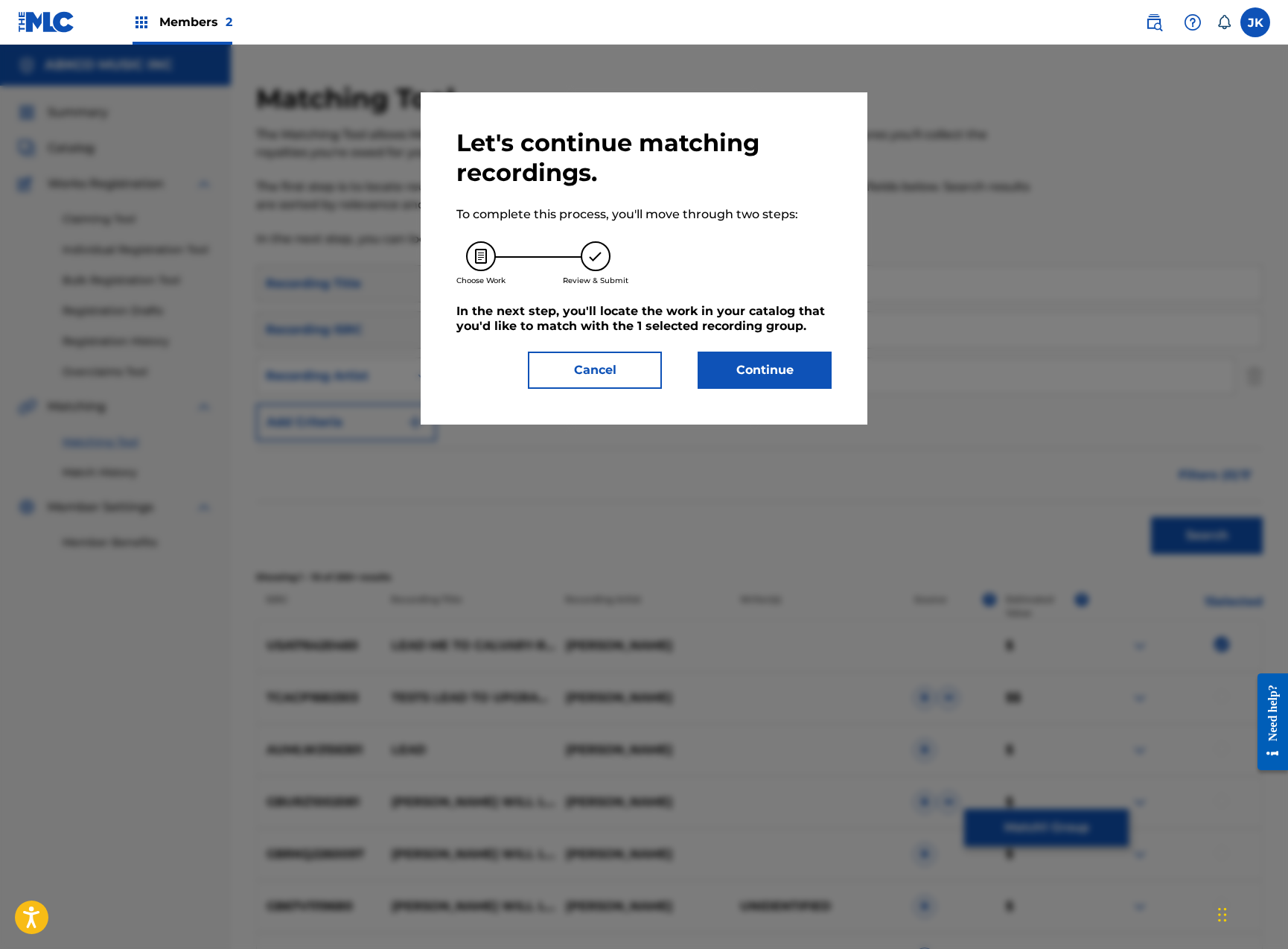
click at [783, 374] on button "Continue" at bounding box center [764, 370] width 134 height 38
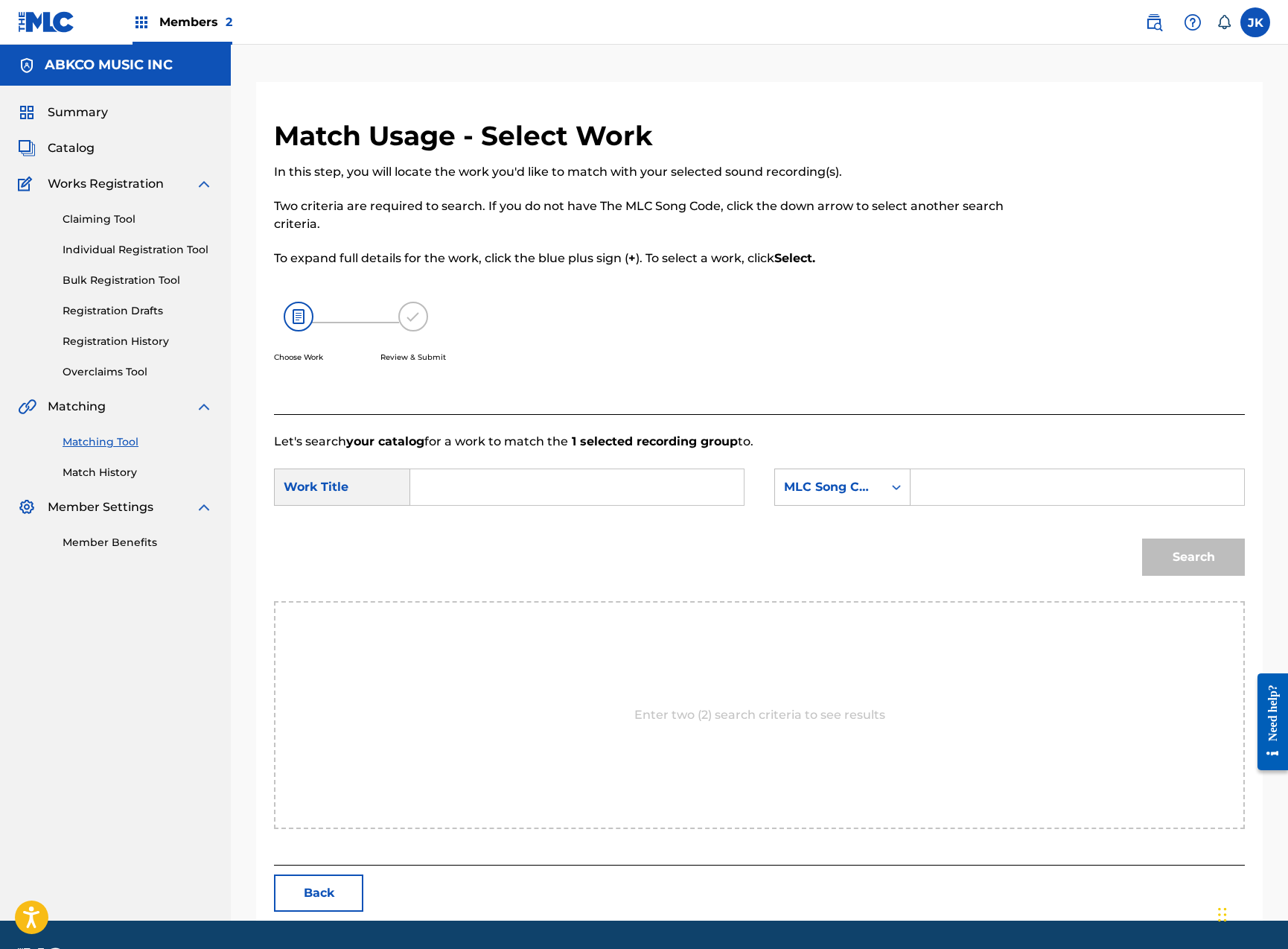
click at [562, 493] on input "Search Form" at bounding box center [577, 486] width 308 height 36
paste input "Lead Me To [GEOGRAPHIC_DATA]"
type input "Lead Me To [GEOGRAPHIC_DATA]"
drag, startPoint x: 776, startPoint y: 496, endPoint x: 807, endPoint y: 509, distance: 33.6
click at [776, 496] on div "MLC Song Code" at bounding box center [829, 486] width 108 height 28
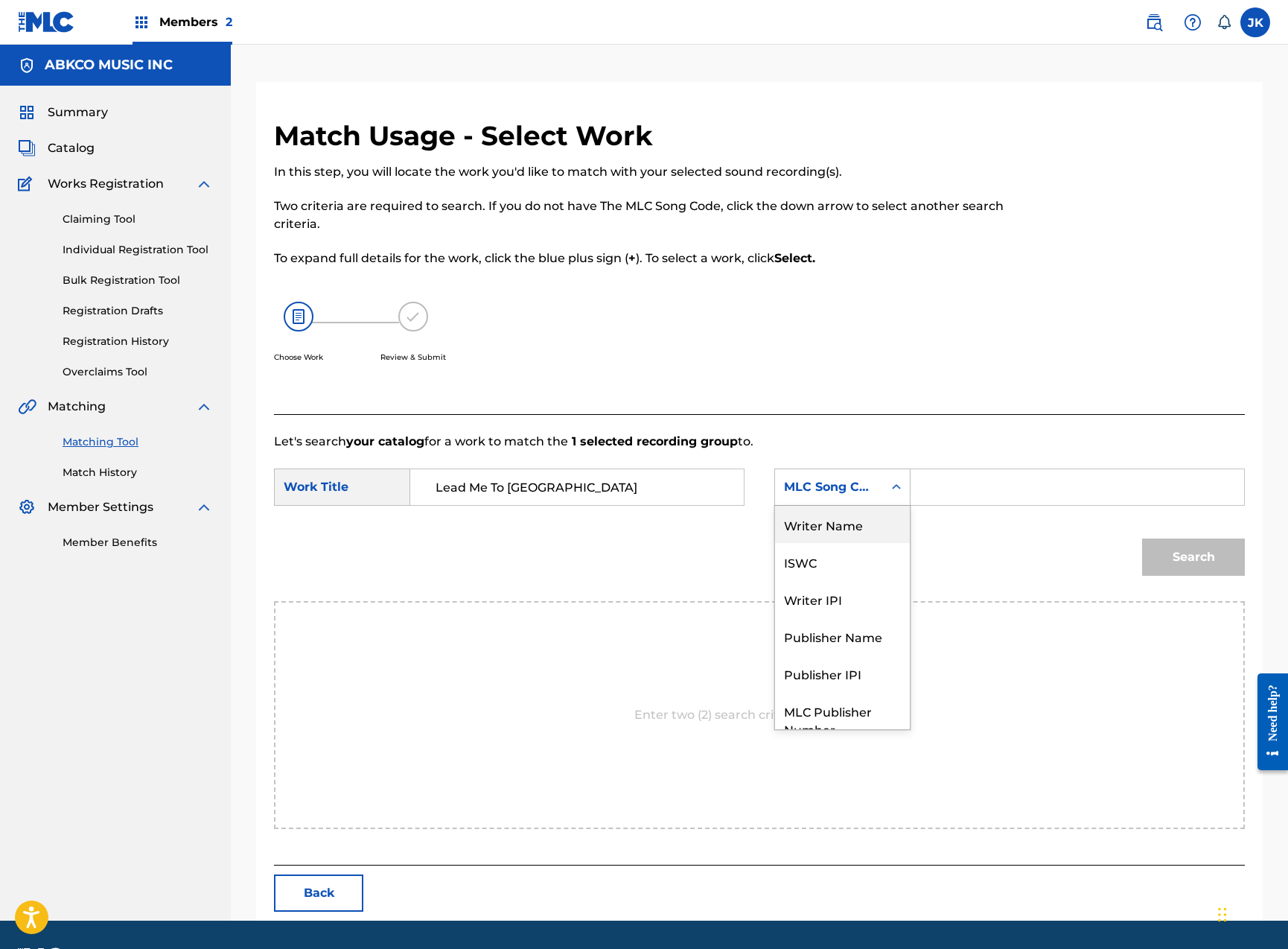
click at [812, 516] on div "Writer Name" at bounding box center [842, 524] width 135 height 38
click at [954, 492] on input "Search Form" at bounding box center [1077, 486] width 308 height 36
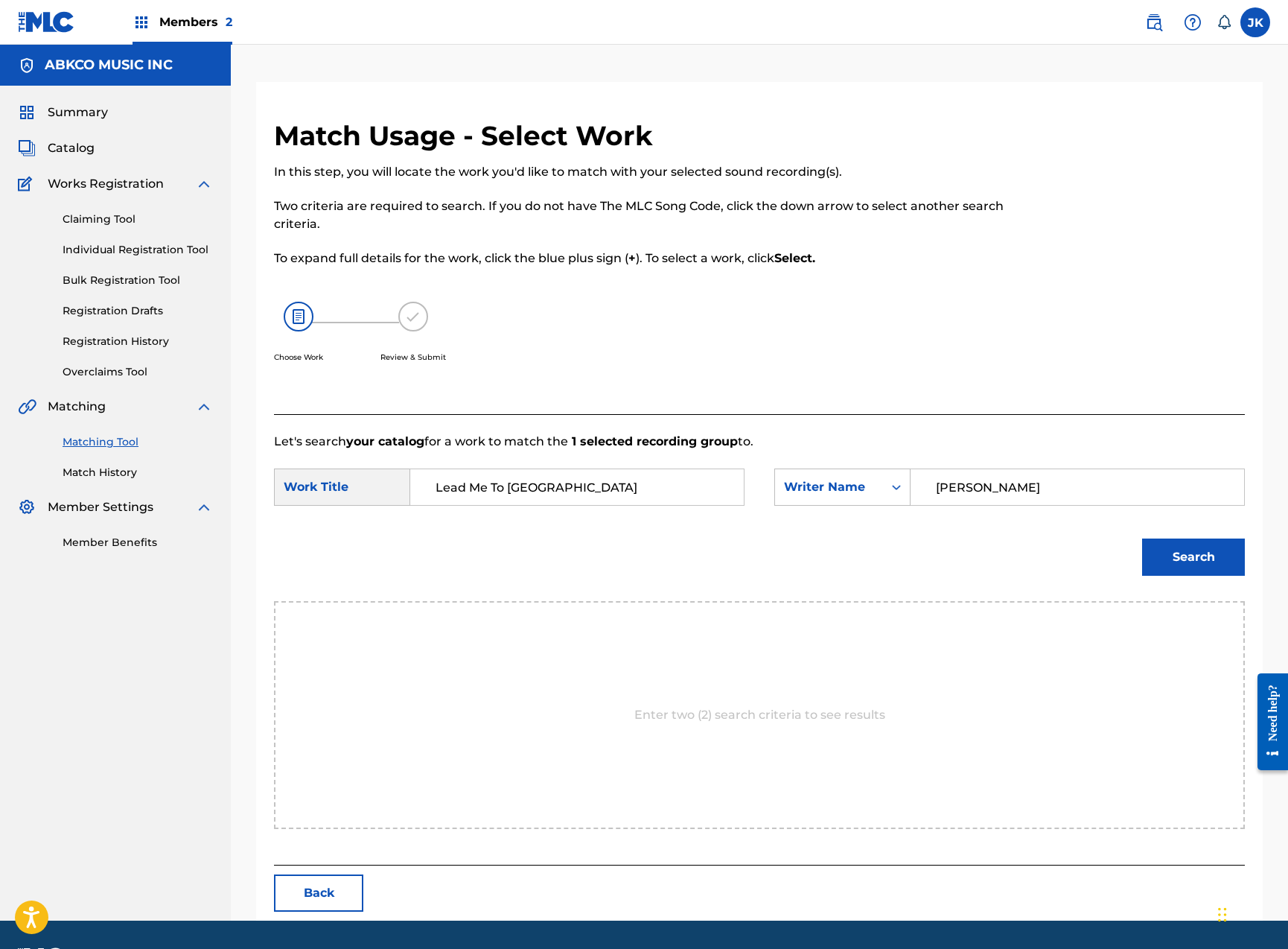
type input "[PERSON_NAME]"
click at [1194, 557] on button "Search" at bounding box center [1194, 557] width 103 height 38
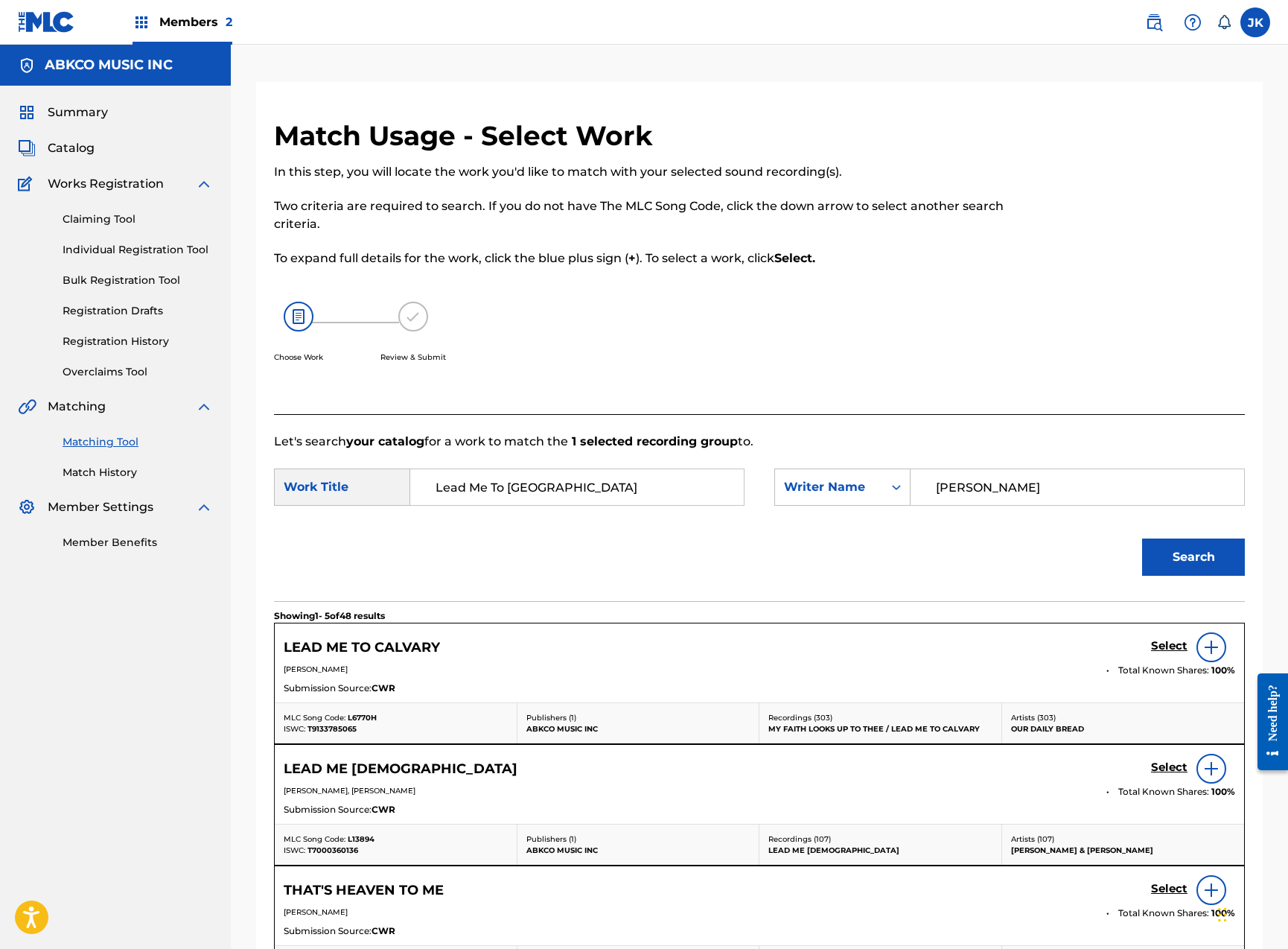
click at [1167, 644] on h5 "Select" at bounding box center [1170, 645] width 37 height 14
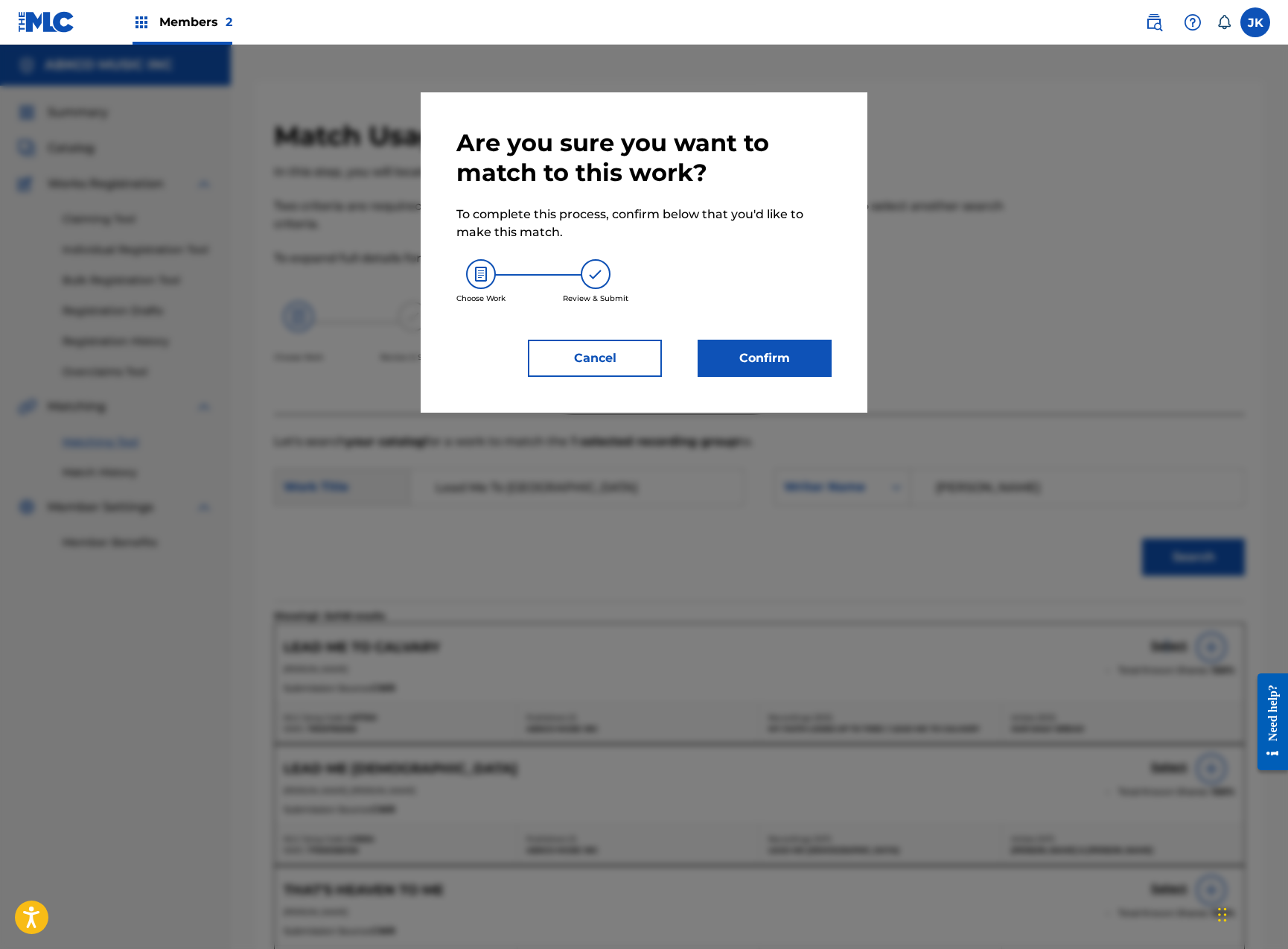
click at [769, 352] on button "Confirm" at bounding box center [764, 358] width 134 height 38
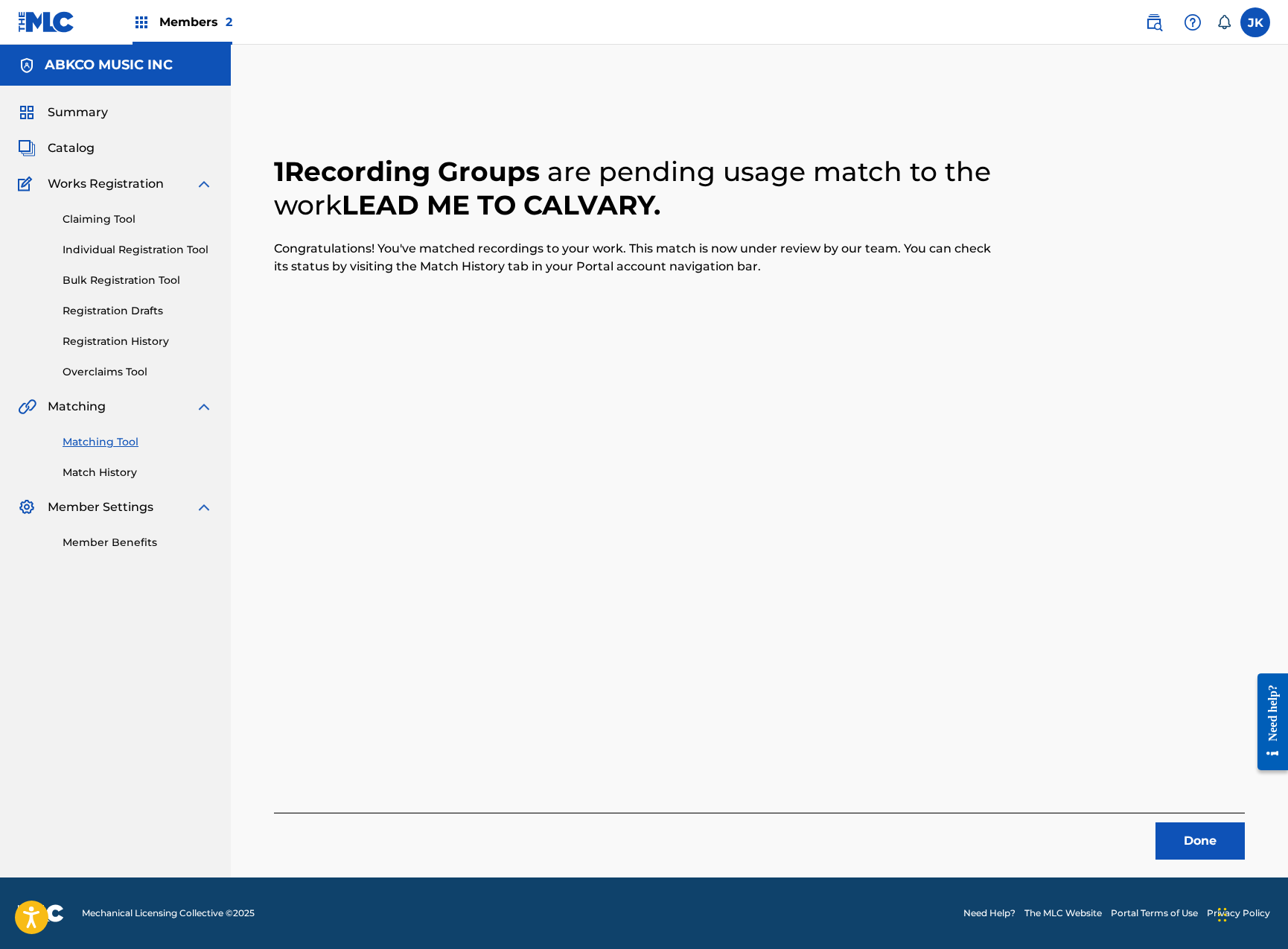
click at [1194, 855] on button "Done" at bounding box center [1199, 841] width 89 height 38
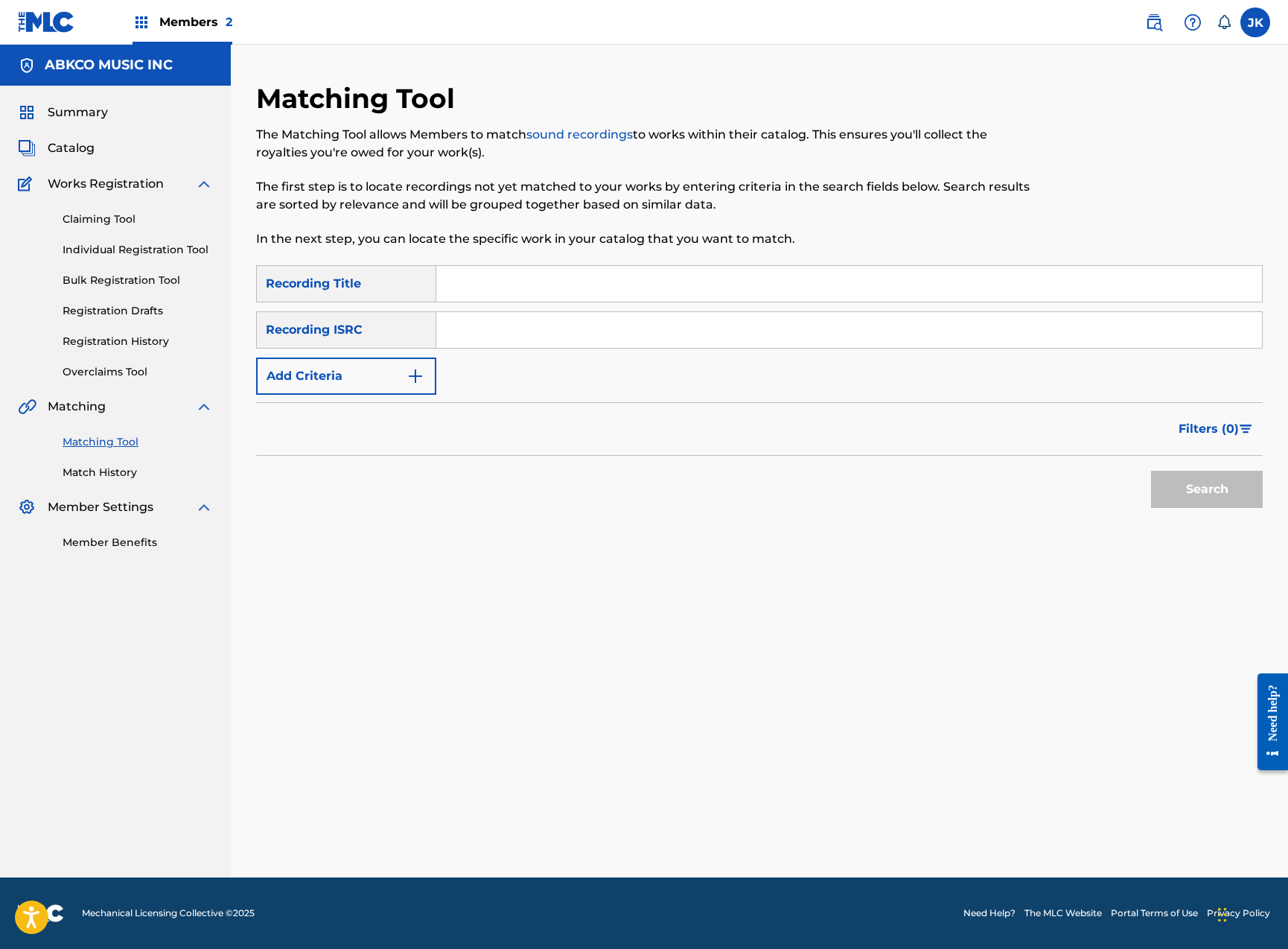
click at [472, 286] on input "Search Form" at bounding box center [849, 284] width 826 height 36
paste input "Chase"
type input "Chase"
click at [1206, 489] on button "Search" at bounding box center [1207, 489] width 112 height 38
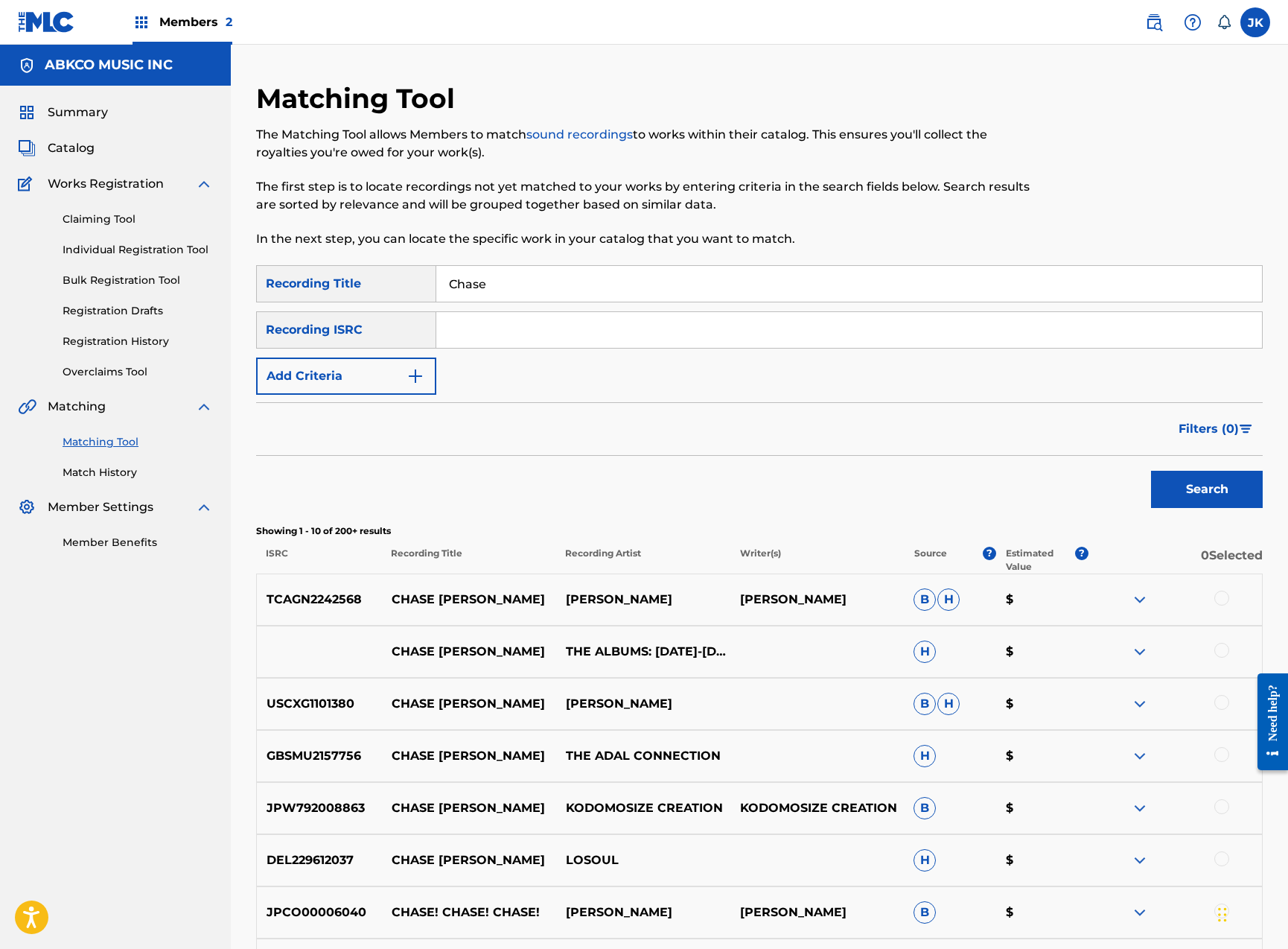
click at [365, 387] on button "Add Criteria" at bounding box center [346, 376] width 180 height 38
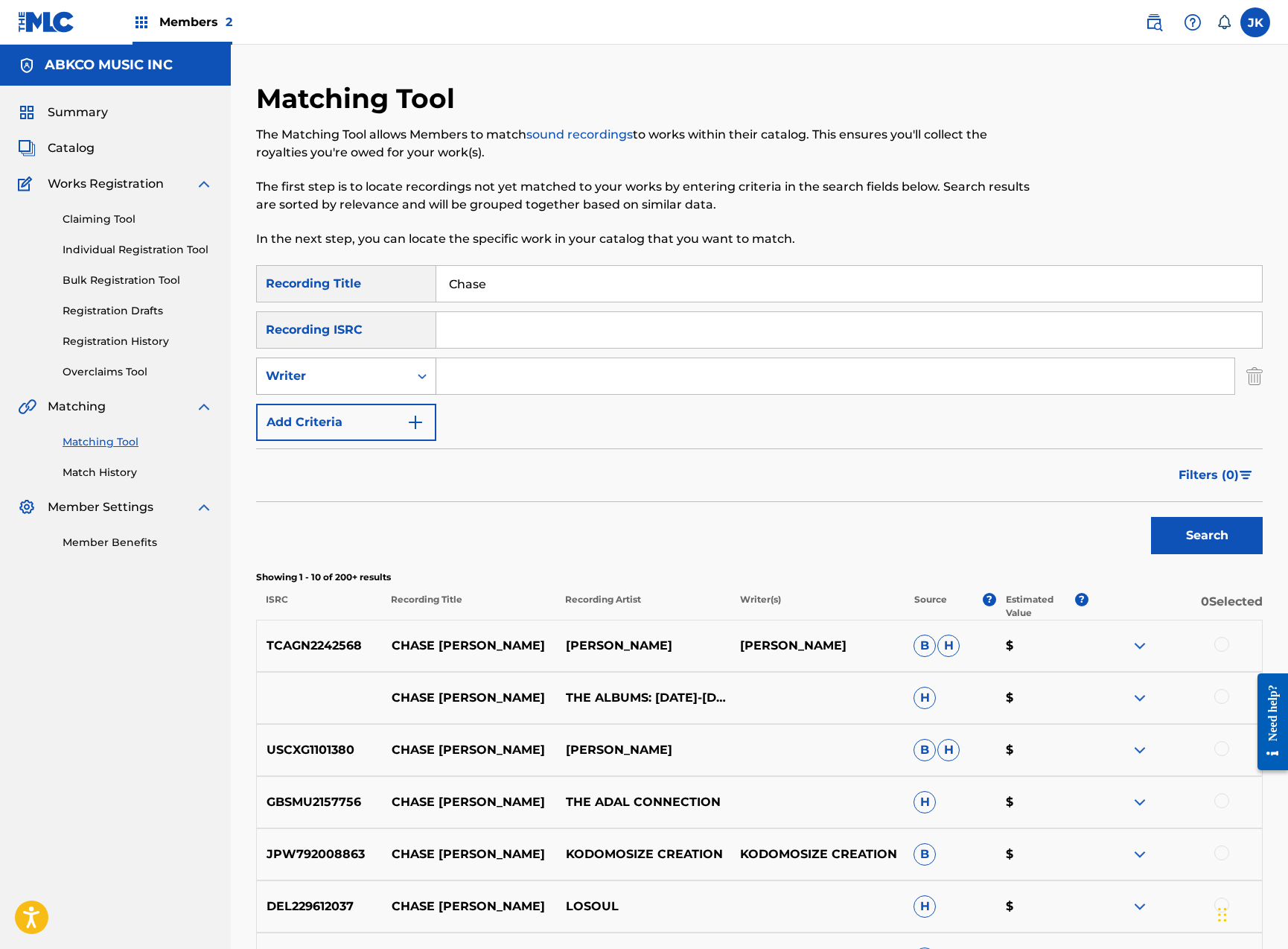
click at [362, 367] on div "Writer" at bounding box center [333, 375] width 134 height 17
click at [358, 414] on div "Recording Artist" at bounding box center [346, 413] width 179 height 38
click at [500, 384] on input "Search Form" at bounding box center [836, 375] width 798 height 36
type input "gomey"
click at [1206, 535] on button "Search" at bounding box center [1207, 535] width 112 height 38
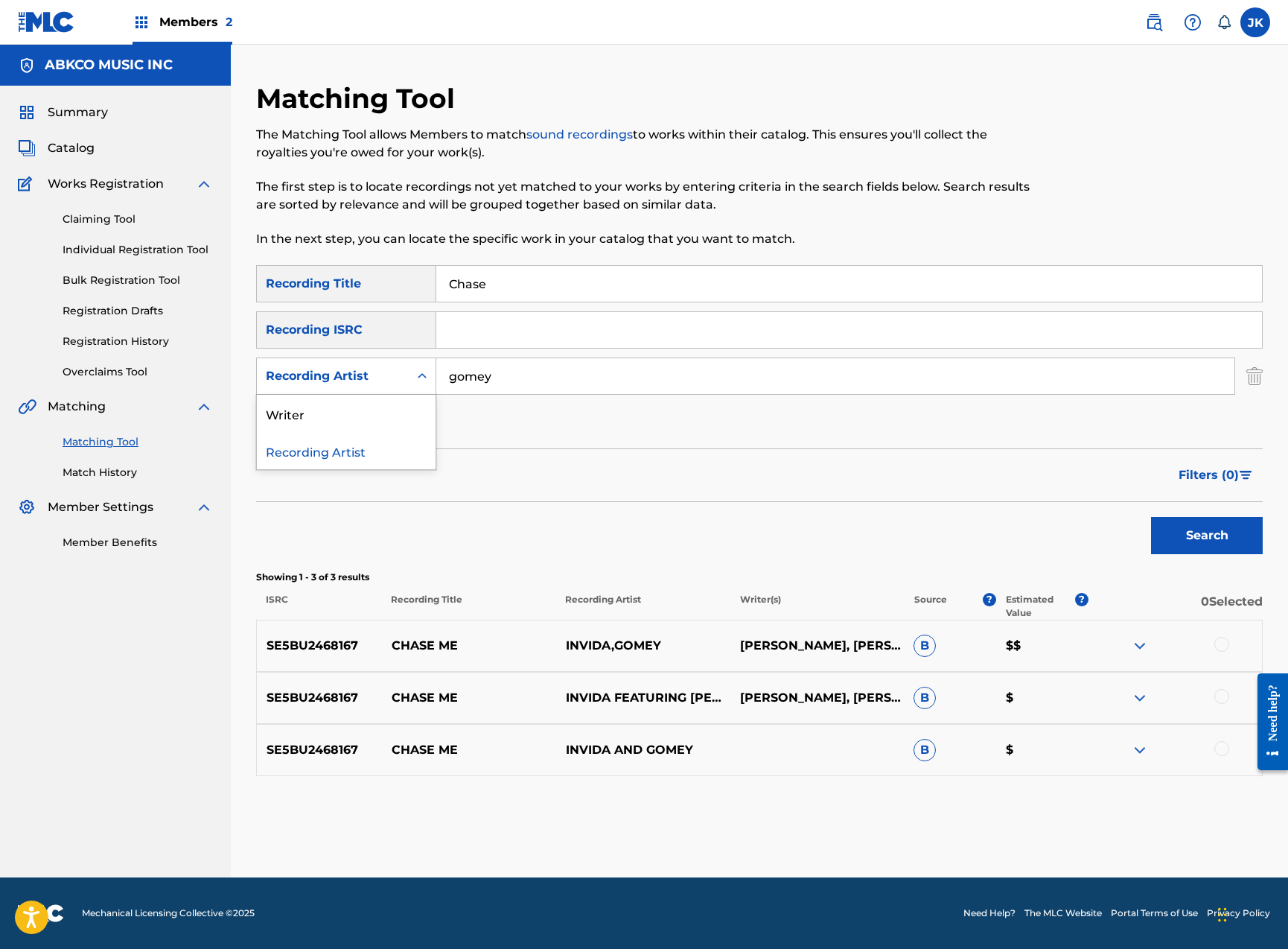
drag, startPoint x: 398, startPoint y: 374, endPoint x: 397, endPoint y: 400, distance: 26.0
click at [398, 374] on div "Recording Artist" at bounding box center [333, 375] width 134 height 17
click at [390, 412] on div "Writer" at bounding box center [346, 413] width 179 height 38
click at [523, 376] on input "Search Form" at bounding box center [836, 375] width 798 height 36
type input "[PERSON_NAME]"
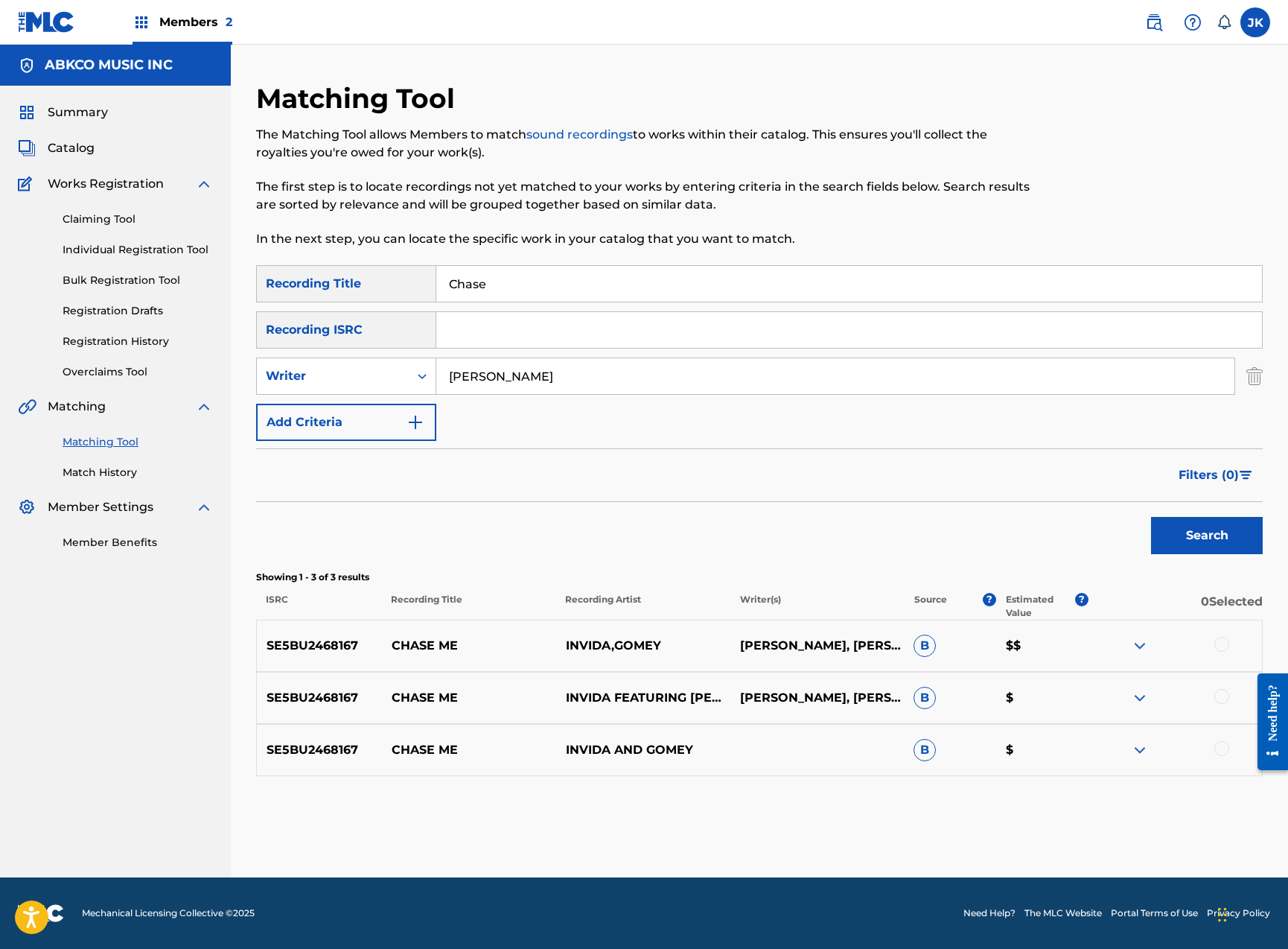
click at [1206, 535] on button "Search" at bounding box center [1207, 535] width 112 height 38
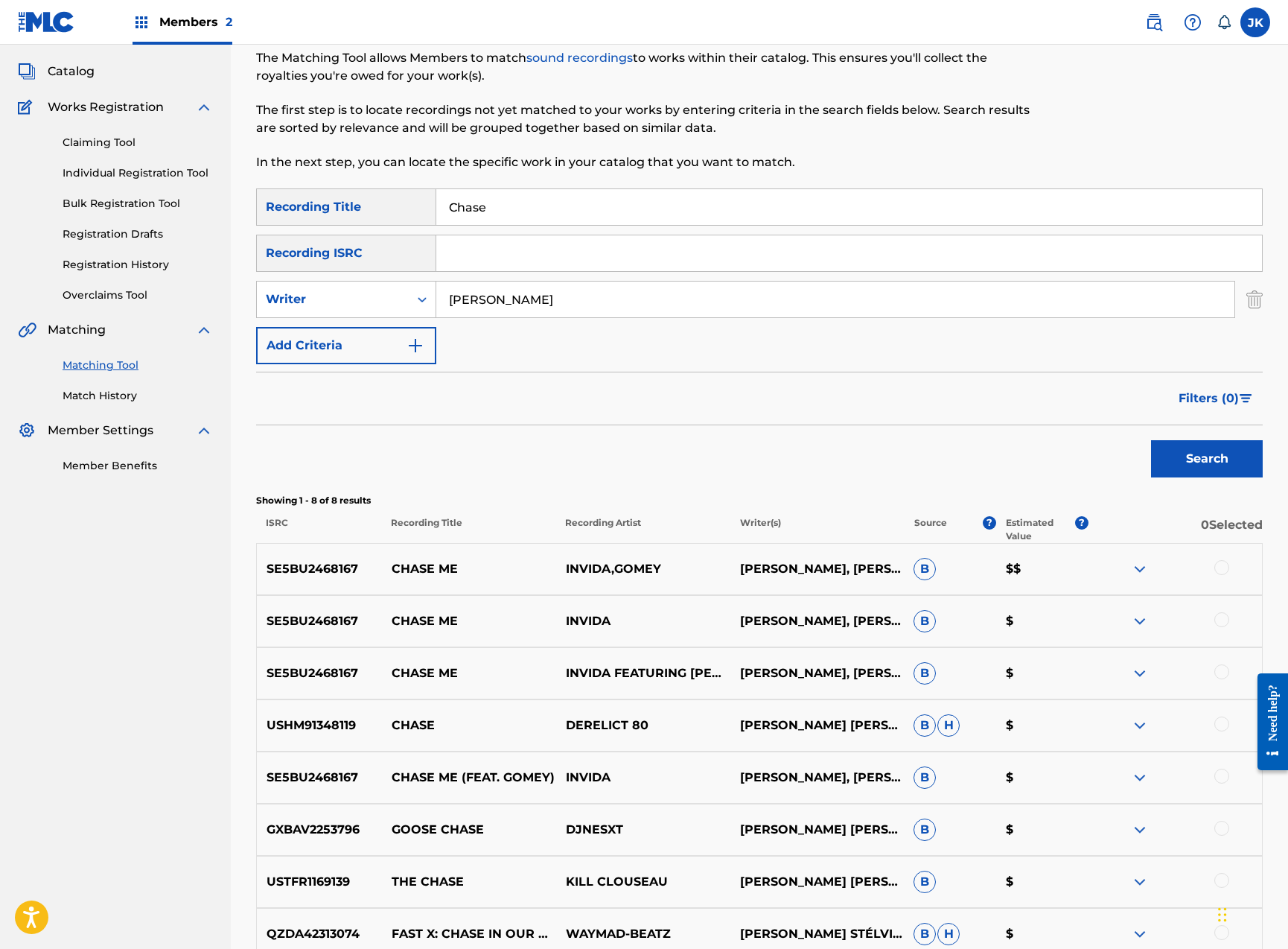
scroll to position [80, 0]
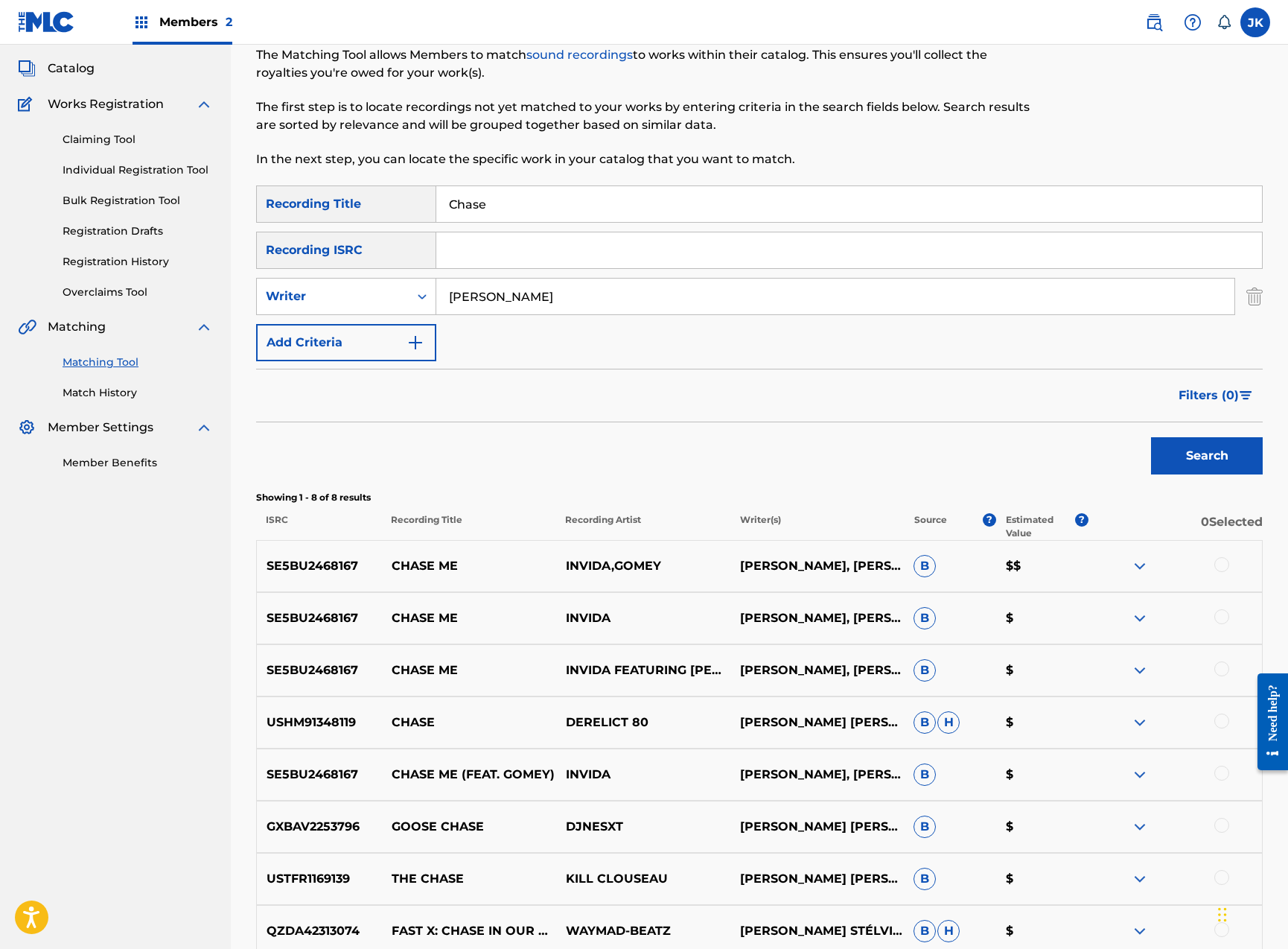
click at [1222, 563] on div at bounding box center [1222, 564] width 15 height 15
click at [1222, 619] on div at bounding box center [1222, 617] width 15 height 15
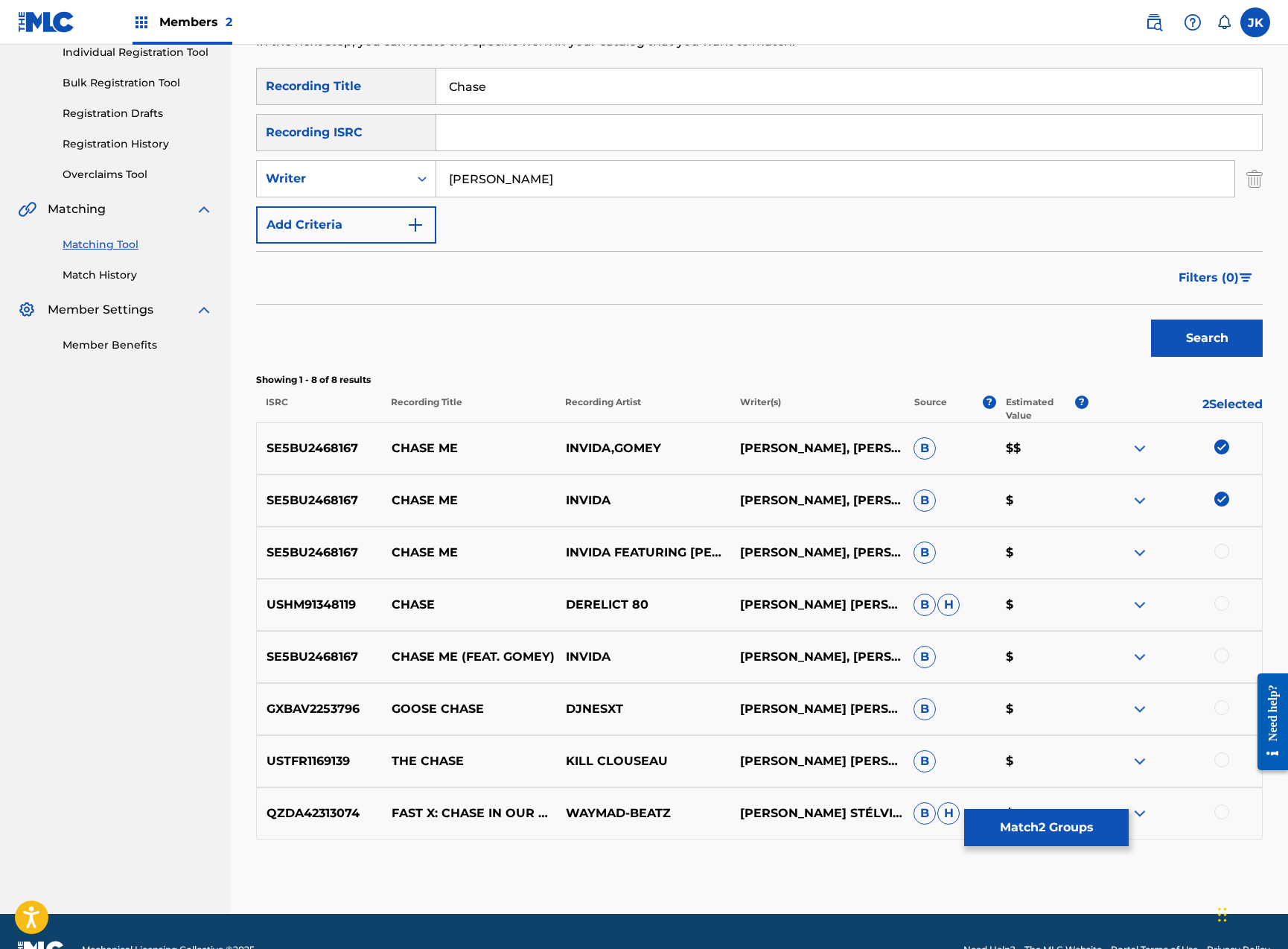
scroll to position [234, 0]
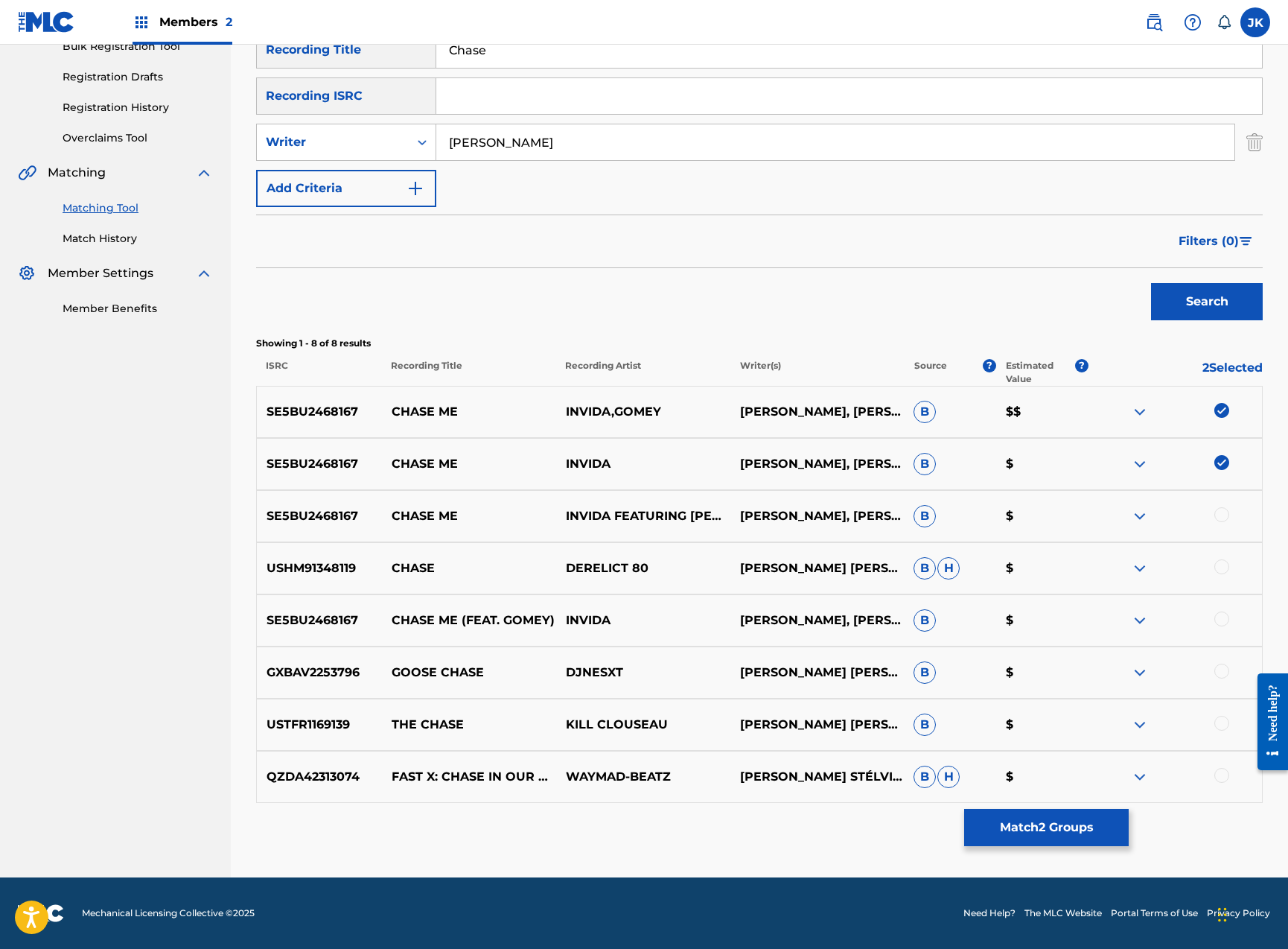
click at [1220, 518] on div at bounding box center [1222, 515] width 15 height 15
click at [1142, 570] on img at bounding box center [1139, 567] width 17 height 17
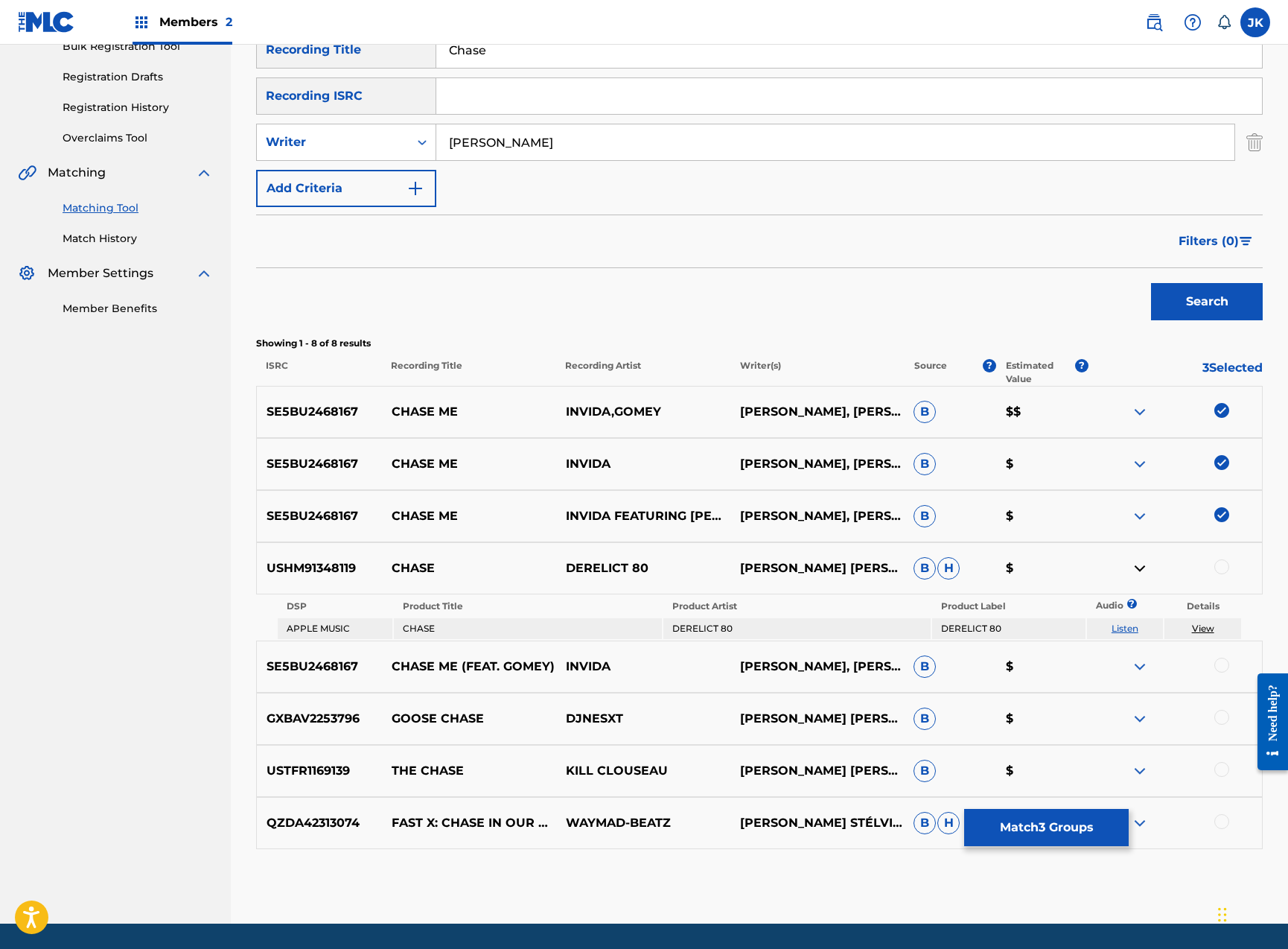
click at [1143, 564] on img at bounding box center [1139, 567] width 17 height 17
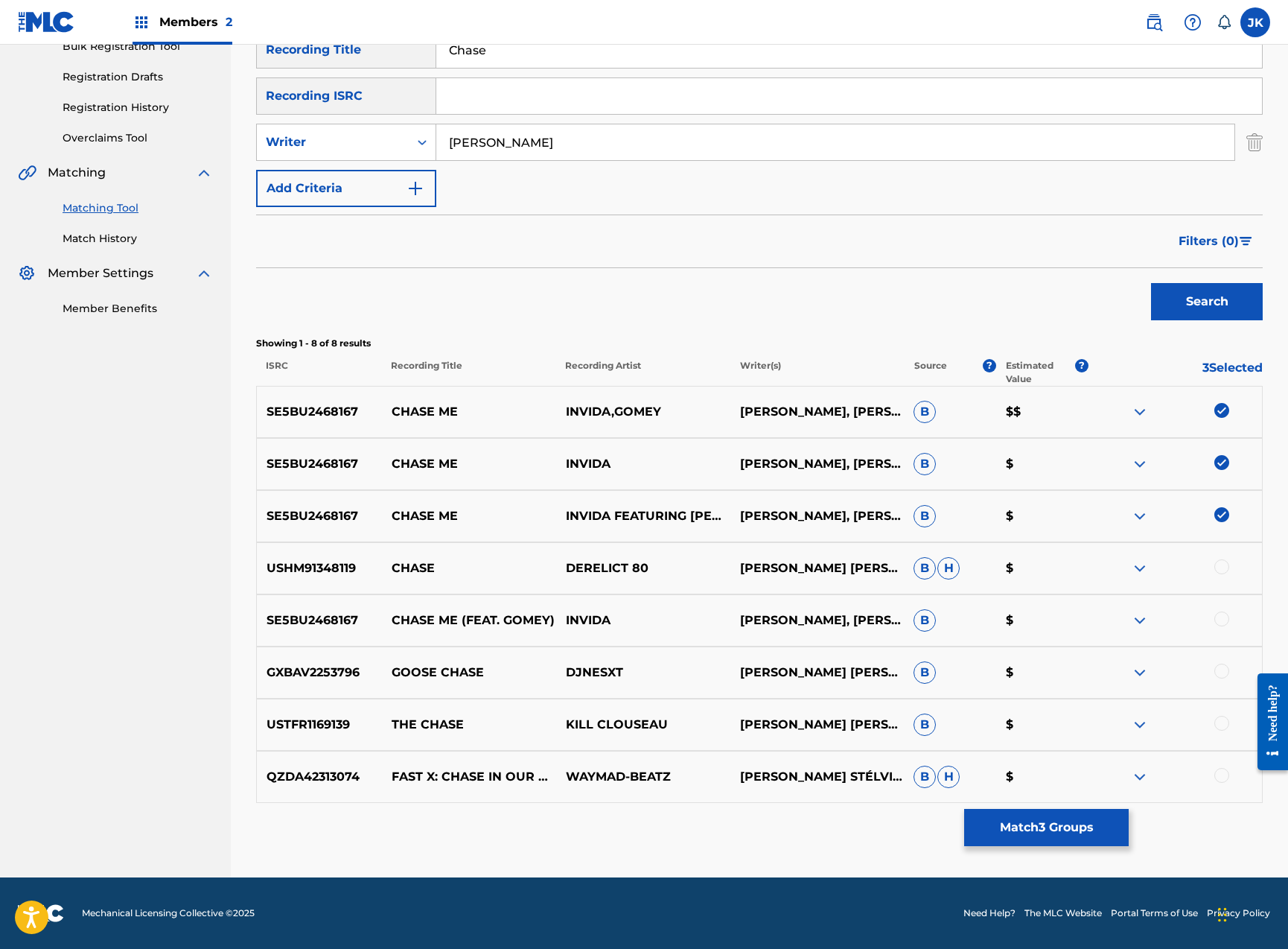
click at [1225, 619] on div at bounding box center [1222, 619] width 15 height 15
click at [1060, 822] on button "Match 4 Groups" at bounding box center [1046, 827] width 164 height 38
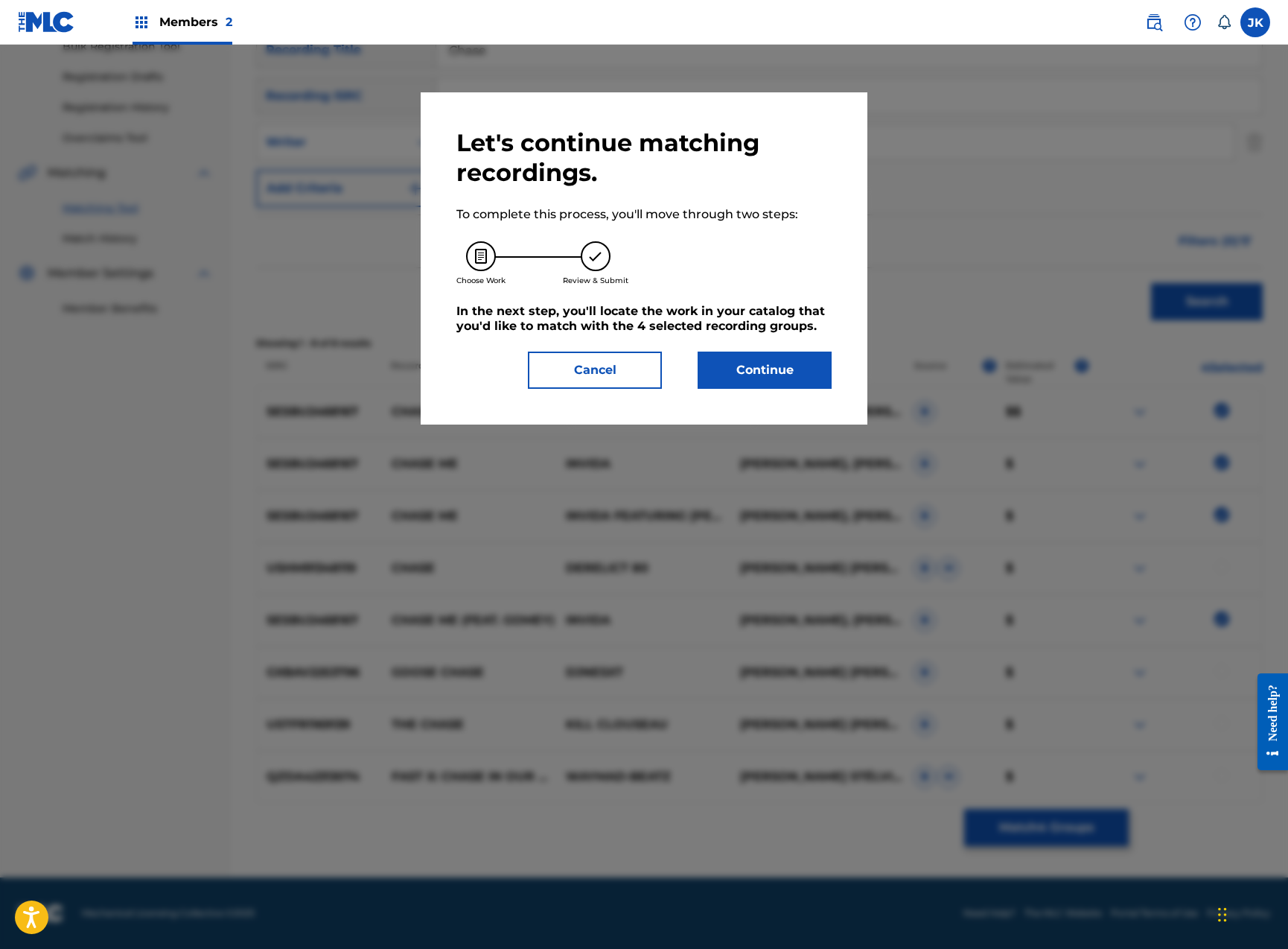
click at [764, 373] on button "Continue" at bounding box center [764, 370] width 134 height 38
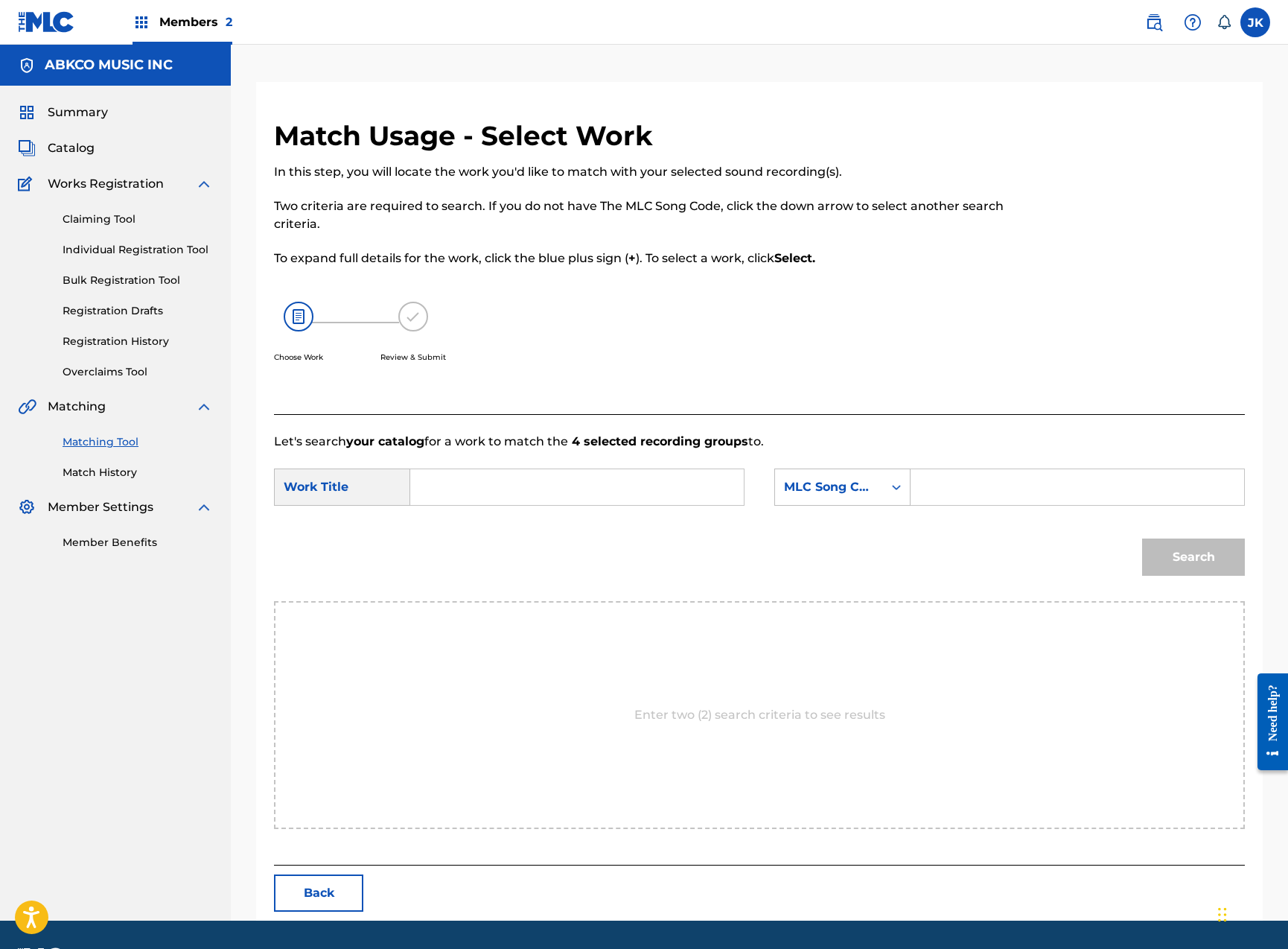
click at [525, 479] on input "Search Form" at bounding box center [577, 486] width 308 height 36
paste input "Chase"
type input "Chase"
click at [824, 488] on div "MLC Song Code" at bounding box center [829, 486] width 90 height 17
click at [847, 519] on div "Writer Name" at bounding box center [842, 524] width 135 height 38
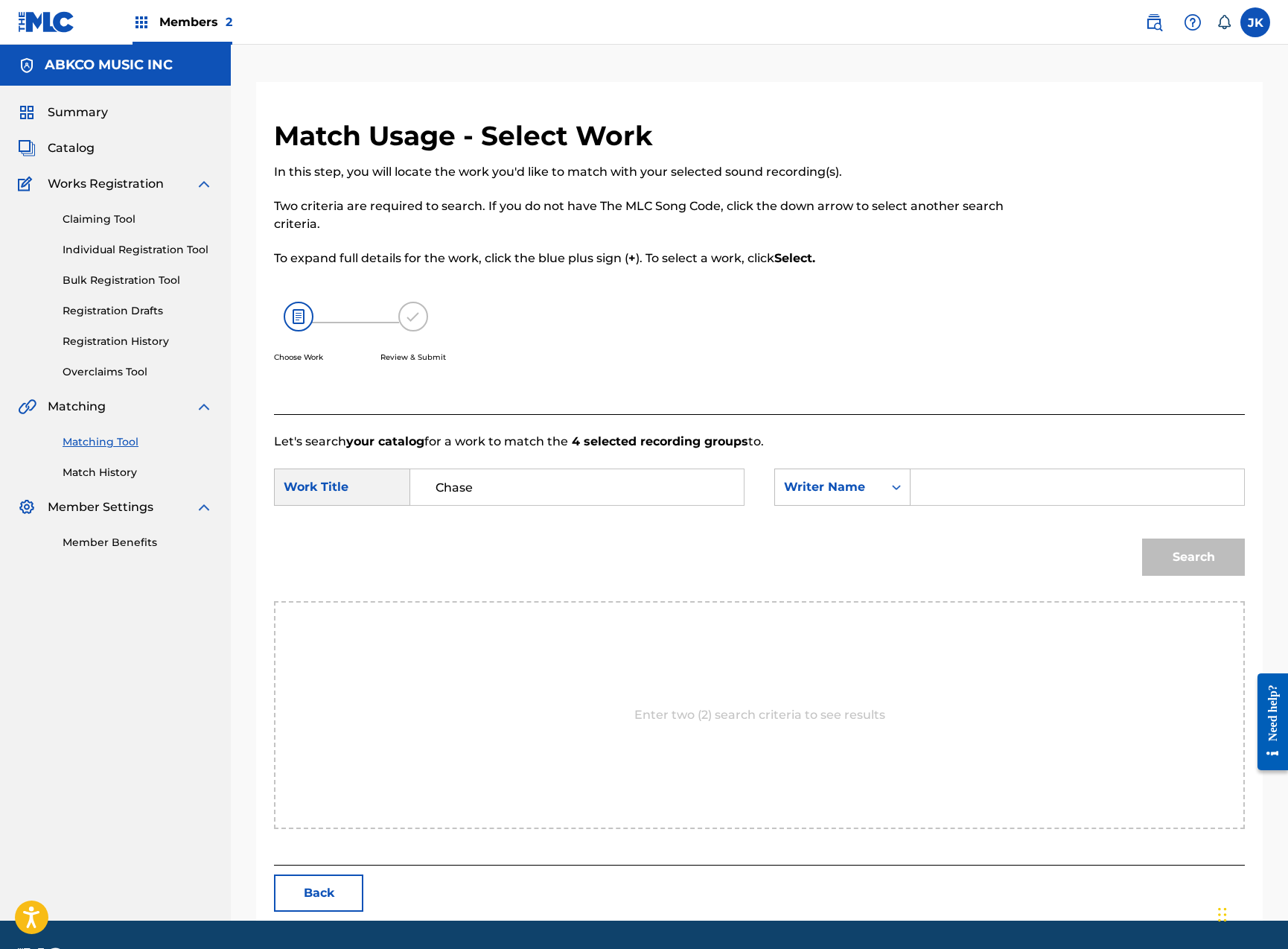
click at [919, 504] on div "Search Form" at bounding box center [1077, 486] width 334 height 38
click at [926, 494] on input "Search Form" at bounding box center [1077, 486] width 308 height 36
type input "[PERSON_NAME]"
click at [1194, 557] on button "Search" at bounding box center [1194, 557] width 103 height 38
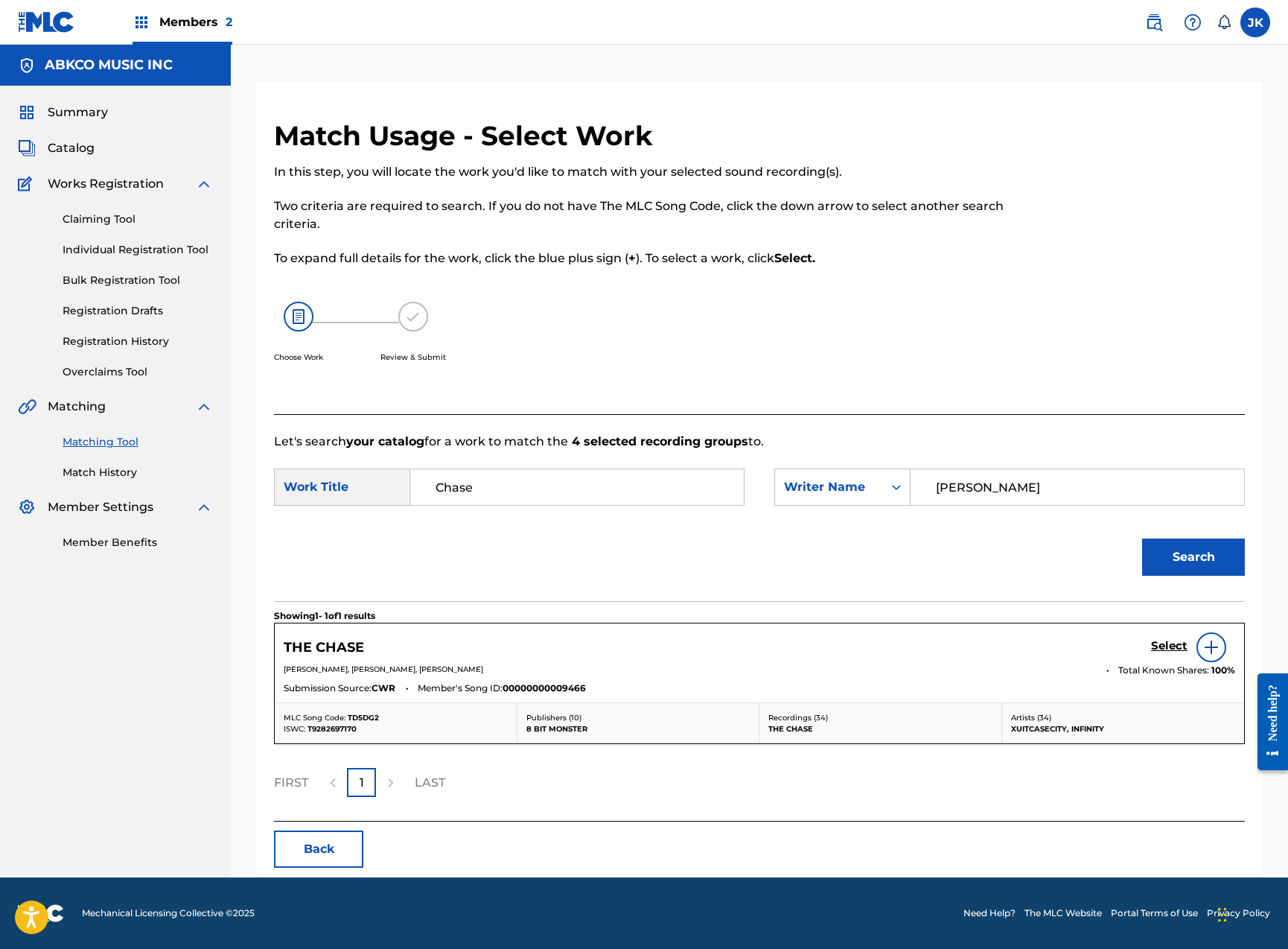
click at [1167, 645] on h5 "Select" at bounding box center [1170, 645] width 37 height 14
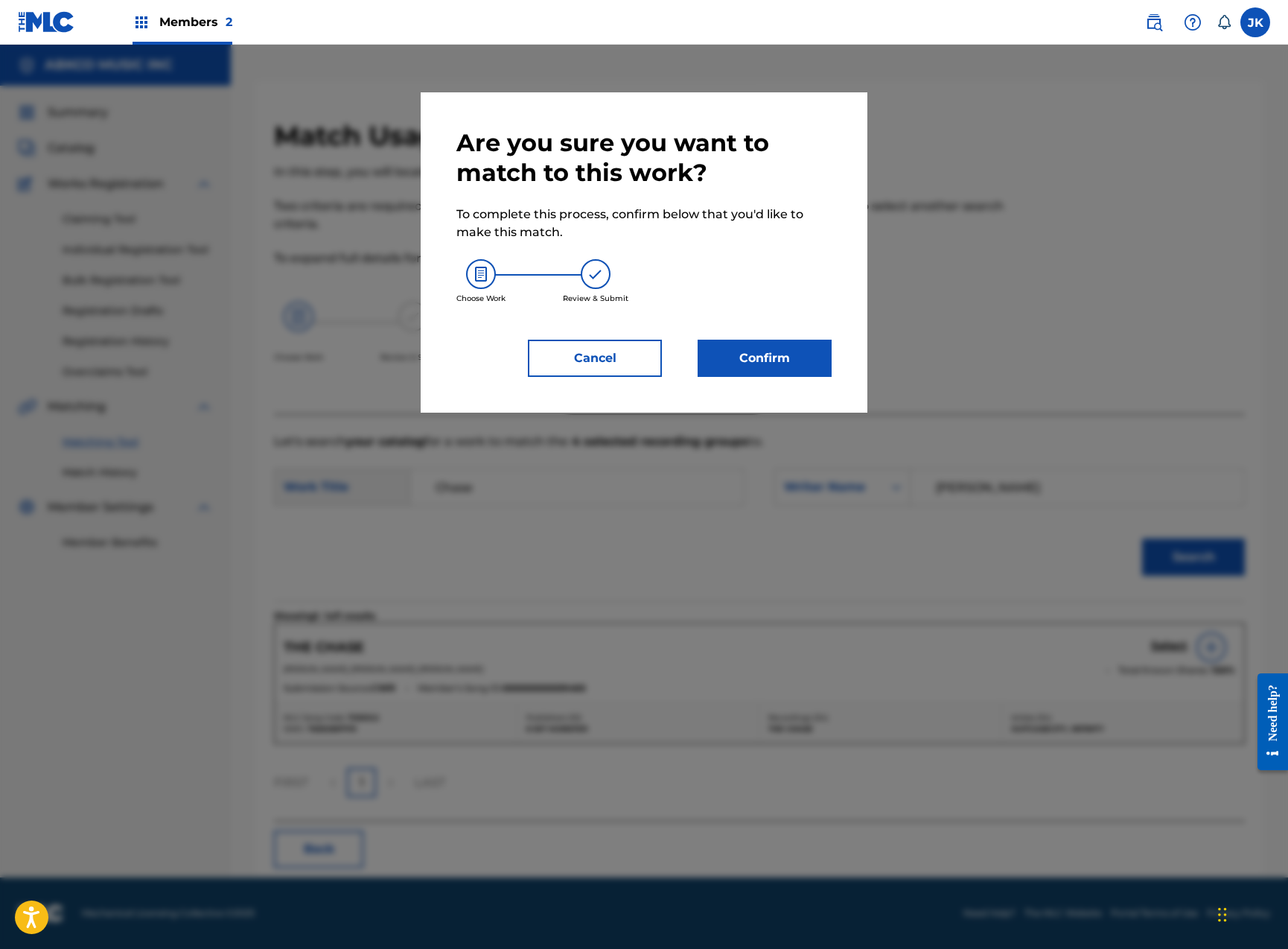
click at [801, 350] on button "Confirm" at bounding box center [764, 358] width 134 height 38
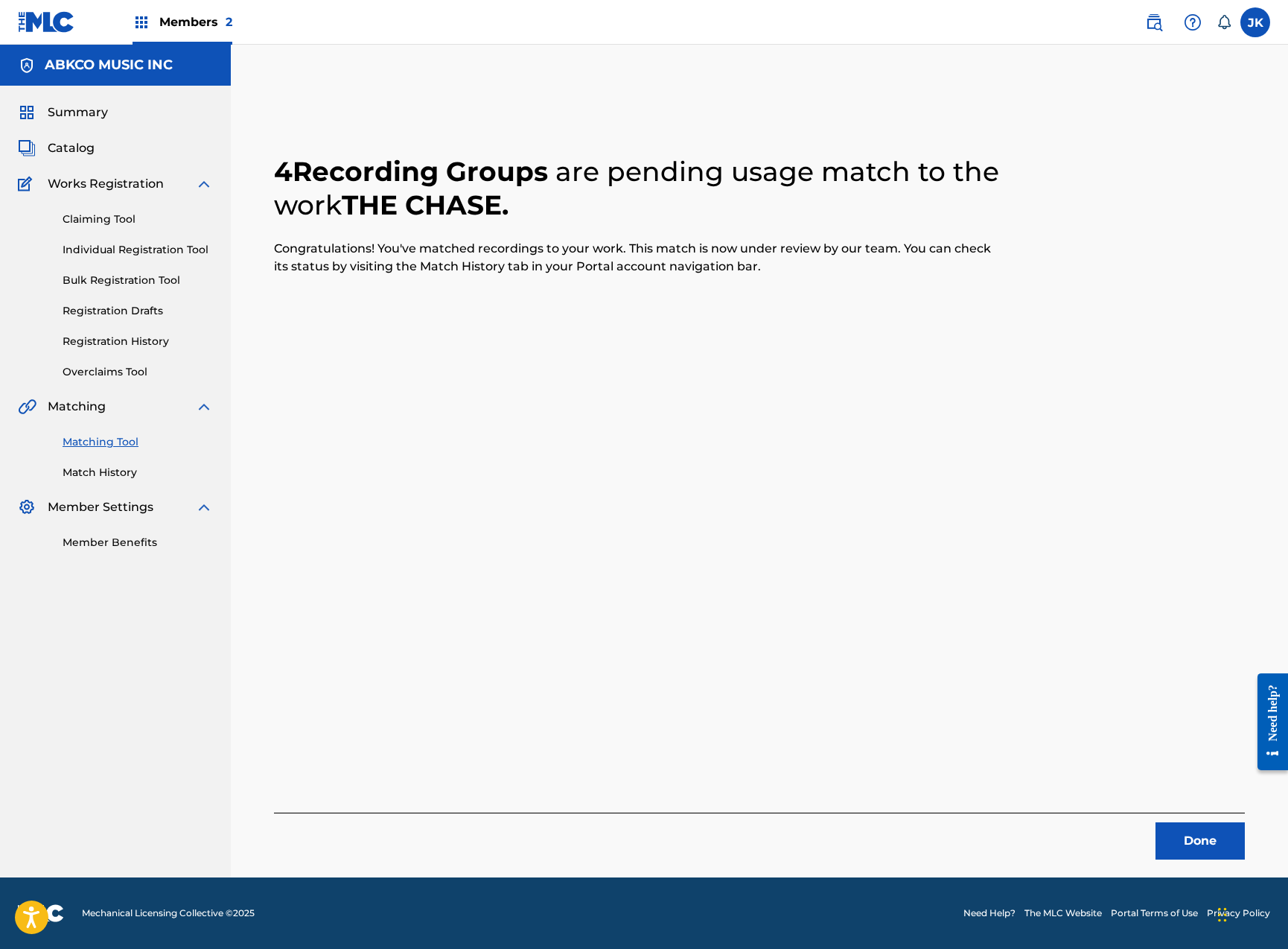
click at [1168, 852] on button "Done" at bounding box center [1199, 841] width 89 height 38
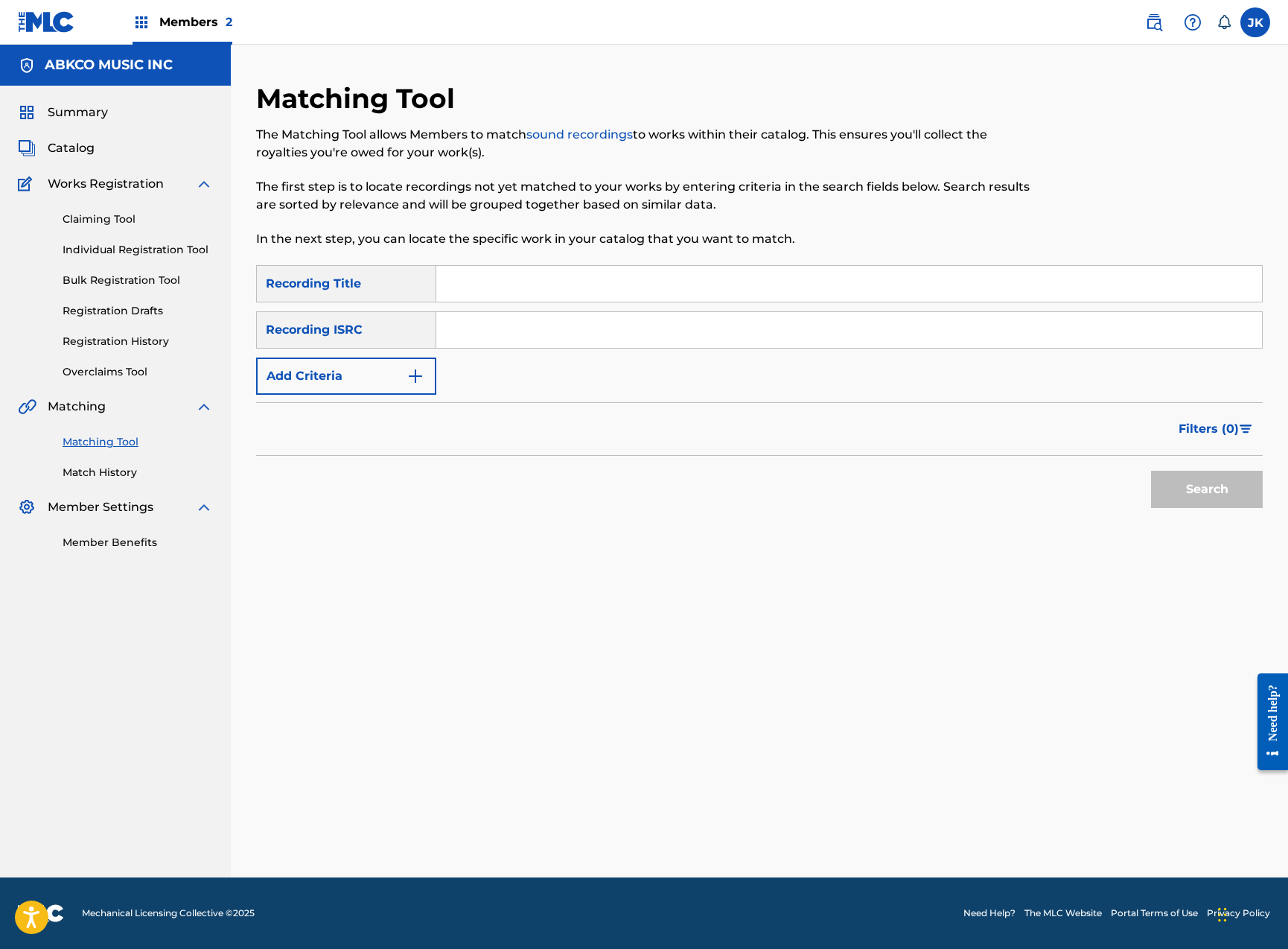
click at [495, 295] on input "Search Form" at bounding box center [849, 284] width 826 height 36
paste input "Dandy"
type input "Dandy"
click at [398, 409] on div "Filters ( 0 )" at bounding box center [759, 429] width 1006 height 53
click at [383, 388] on button "Add Criteria" at bounding box center [346, 376] width 180 height 38
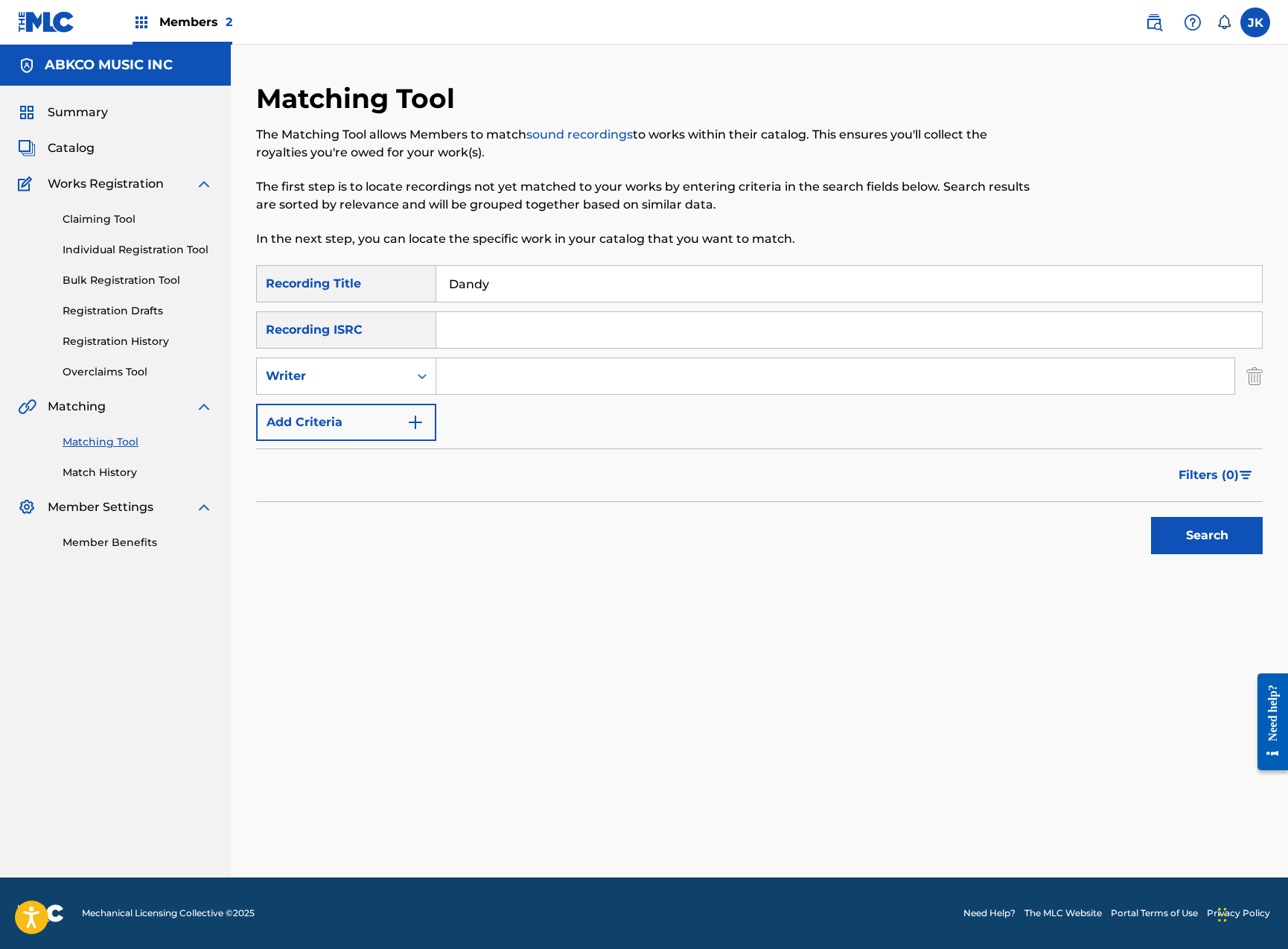
click at [482, 370] on input "Search Form" at bounding box center [836, 375] width 798 height 36
type input "[PERSON_NAME]"
click at [1206, 535] on button "Search" at bounding box center [1207, 535] width 112 height 38
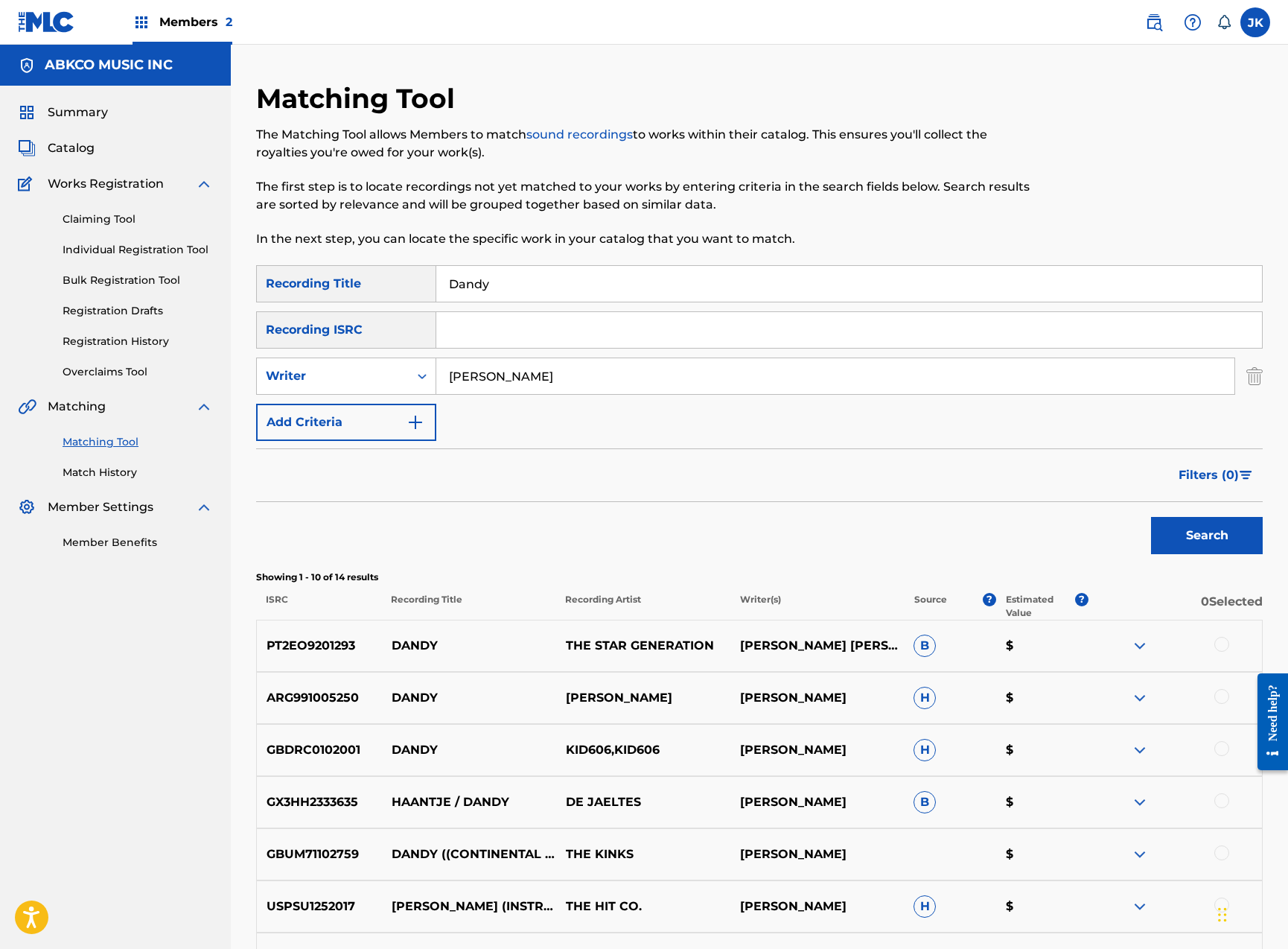
click at [1218, 694] on div at bounding box center [1222, 697] width 15 height 15
click at [1223, 747] on div at bounding box center [1222, 748] width 15 height 15
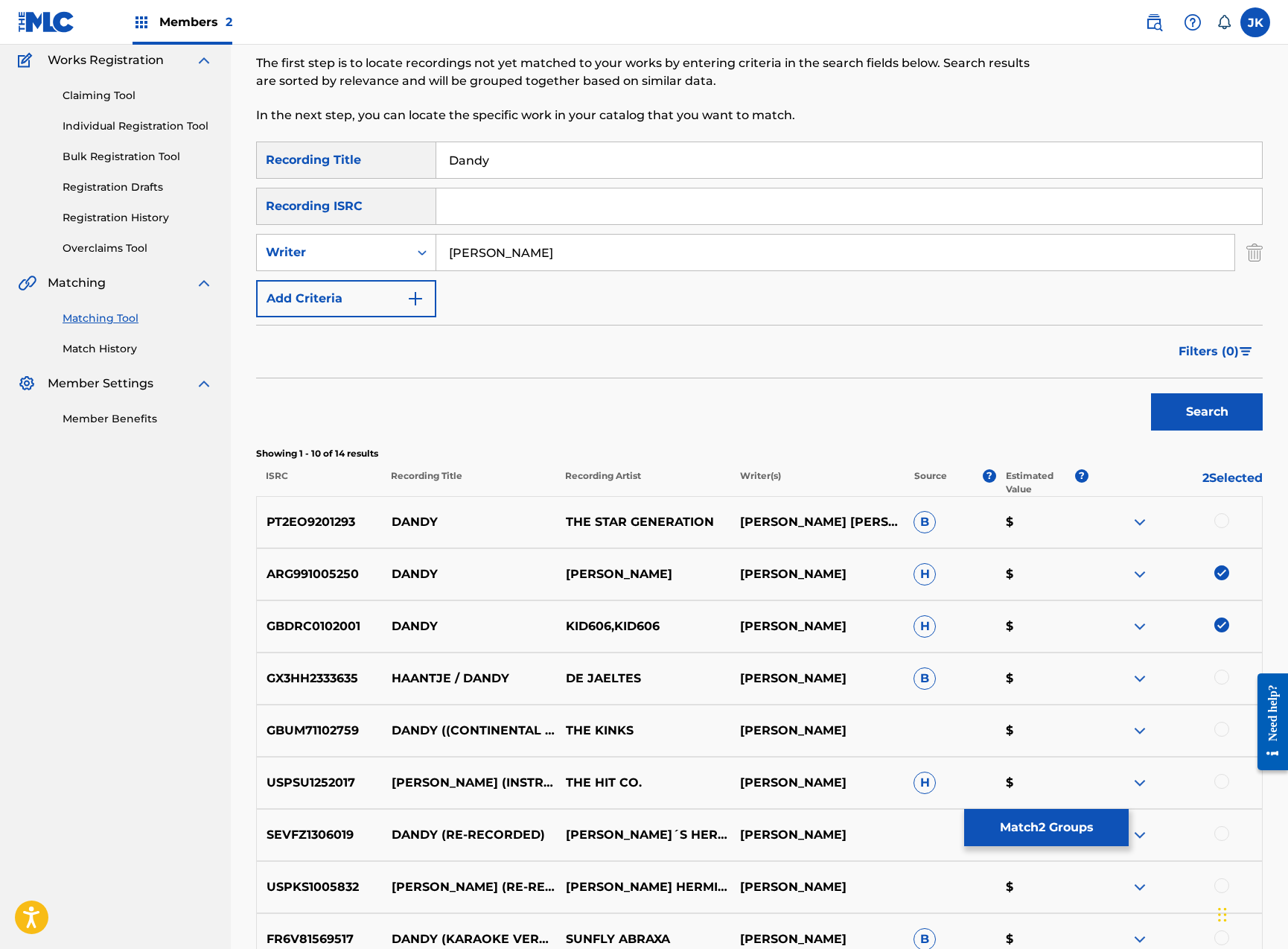
scroll to position [223, 0]
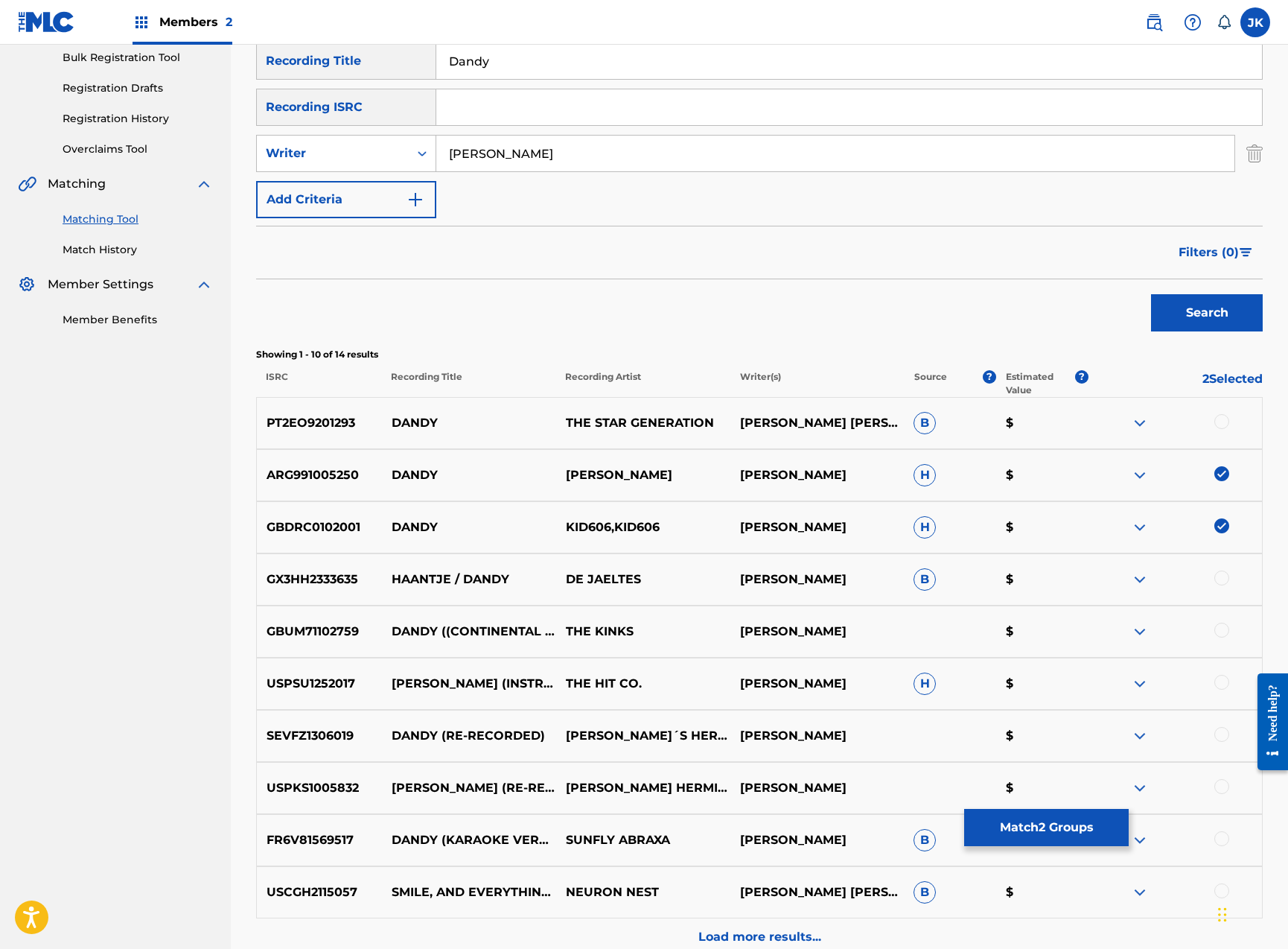
click at [1227, 582] on div at bounding box center [1222, 578] width 15 height 15
click at [1222, 627] on div at bounding box center [1222, 630] width 15 height 15
click at [1222, 687] on div at bounding box center [1222, 682] width 15 height 15
click at [1222, 738] on div at bounding box center [1222, 734] width 15 height 15
click at [1223, 788] on div at bounding box center [1222, 787] width 15 height 15
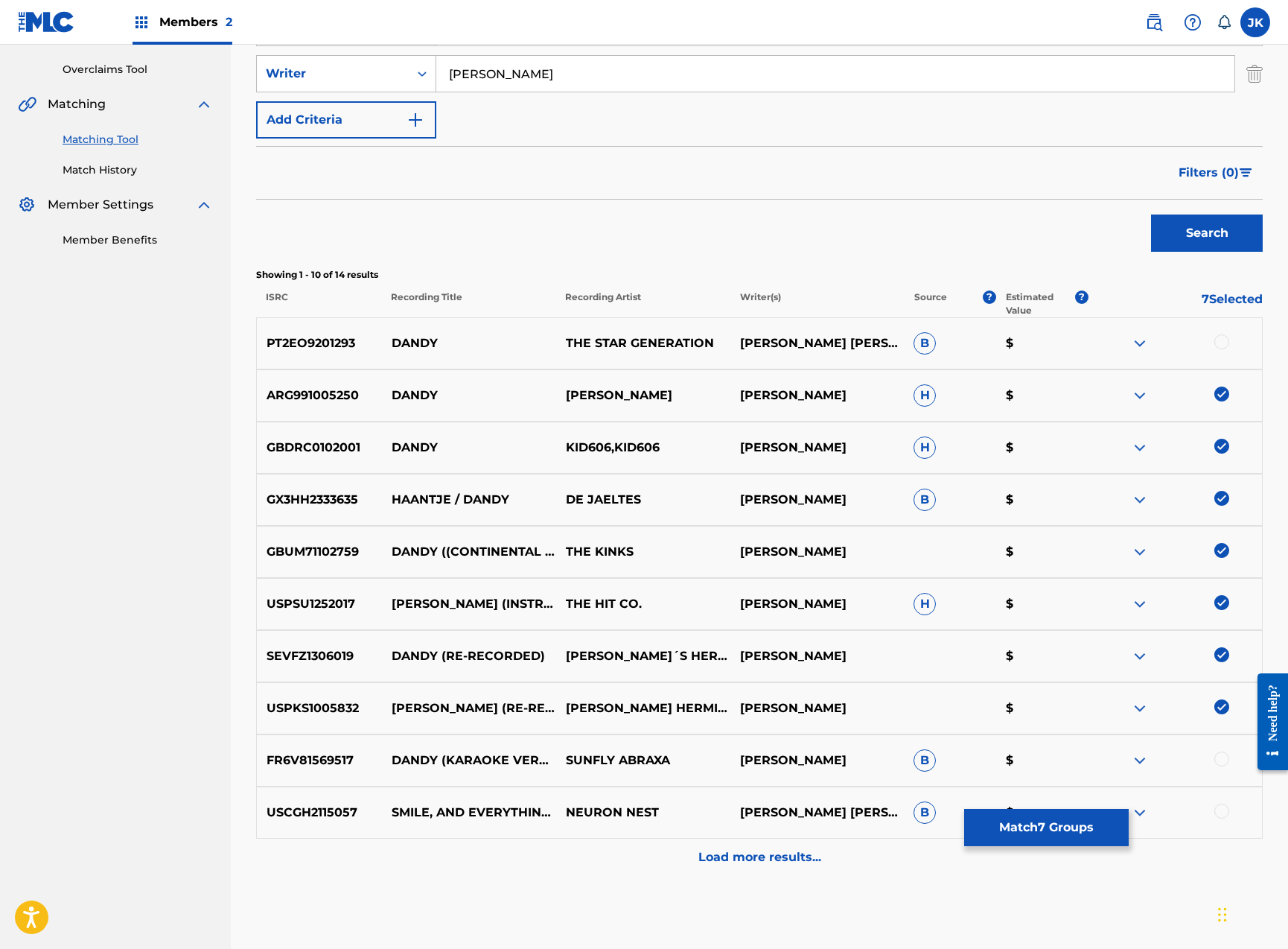
scroll to position [375, 0]
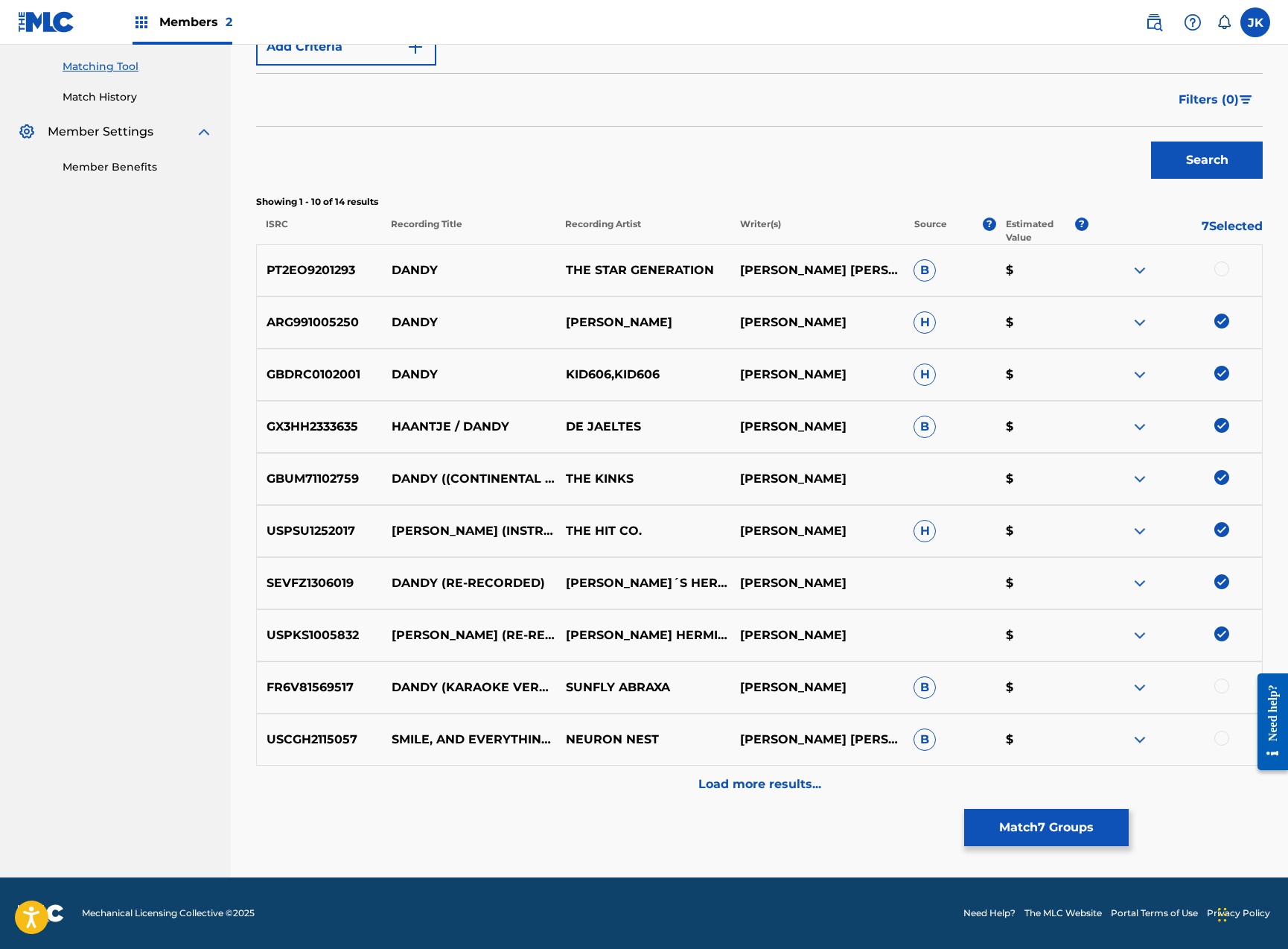
click at [1224, 687] on div at bounding box center [1222, 686] width 15 height 15
click at [873, 786] on div "Load more results..." at bounding box center [759, 784] width 1006 height 38
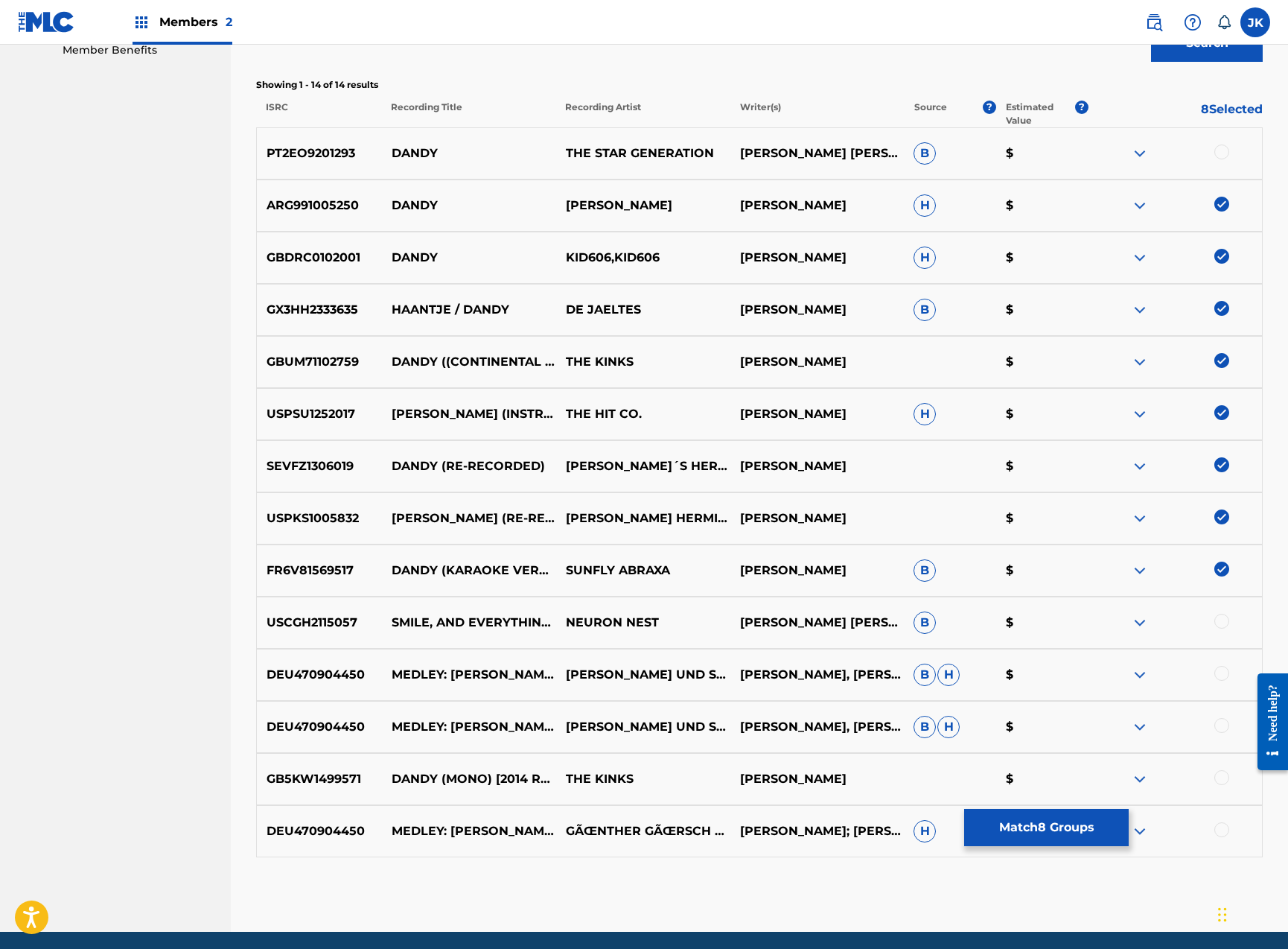
scroll to position [547, 0]
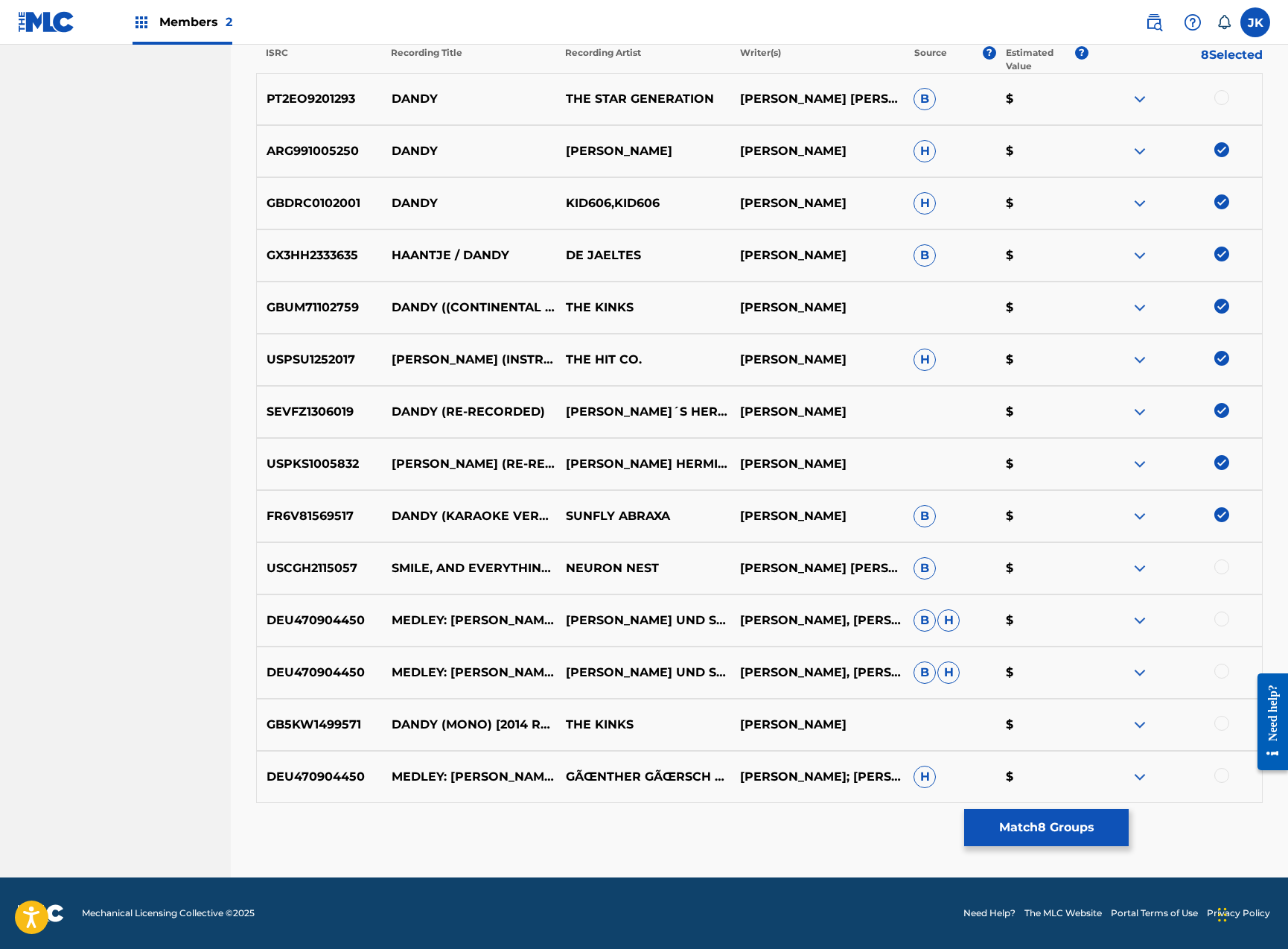
click at [1222, 725] on div at bounding box center [1222, 723] width 15 height 15
click at [1063, 824] on button "Match 9 Groups" at bounding box center [1046, 827] width 164 height 38
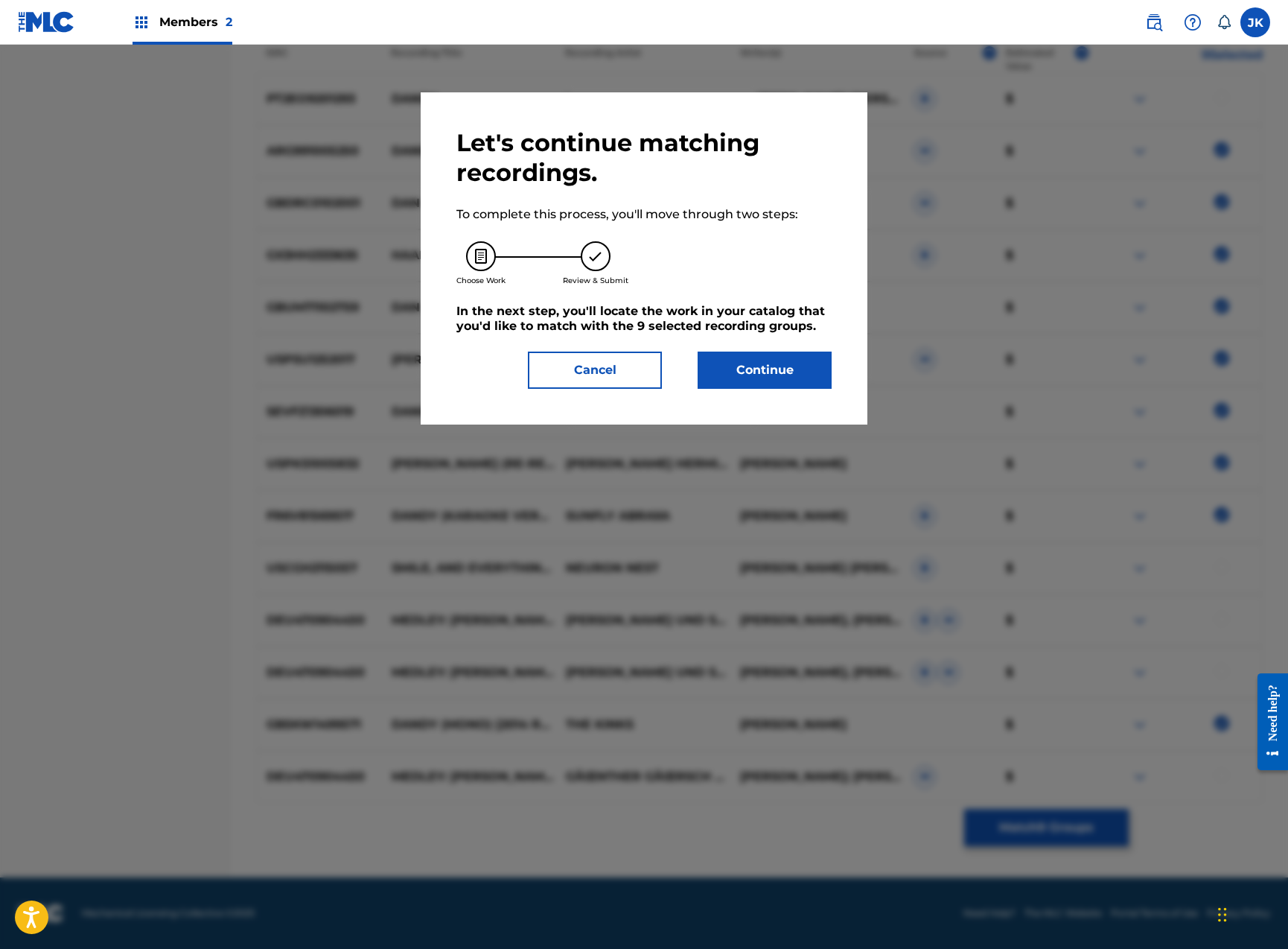
click at [764, 373] on button "Continue" at bounding box center [764, 370] width 134 height 38
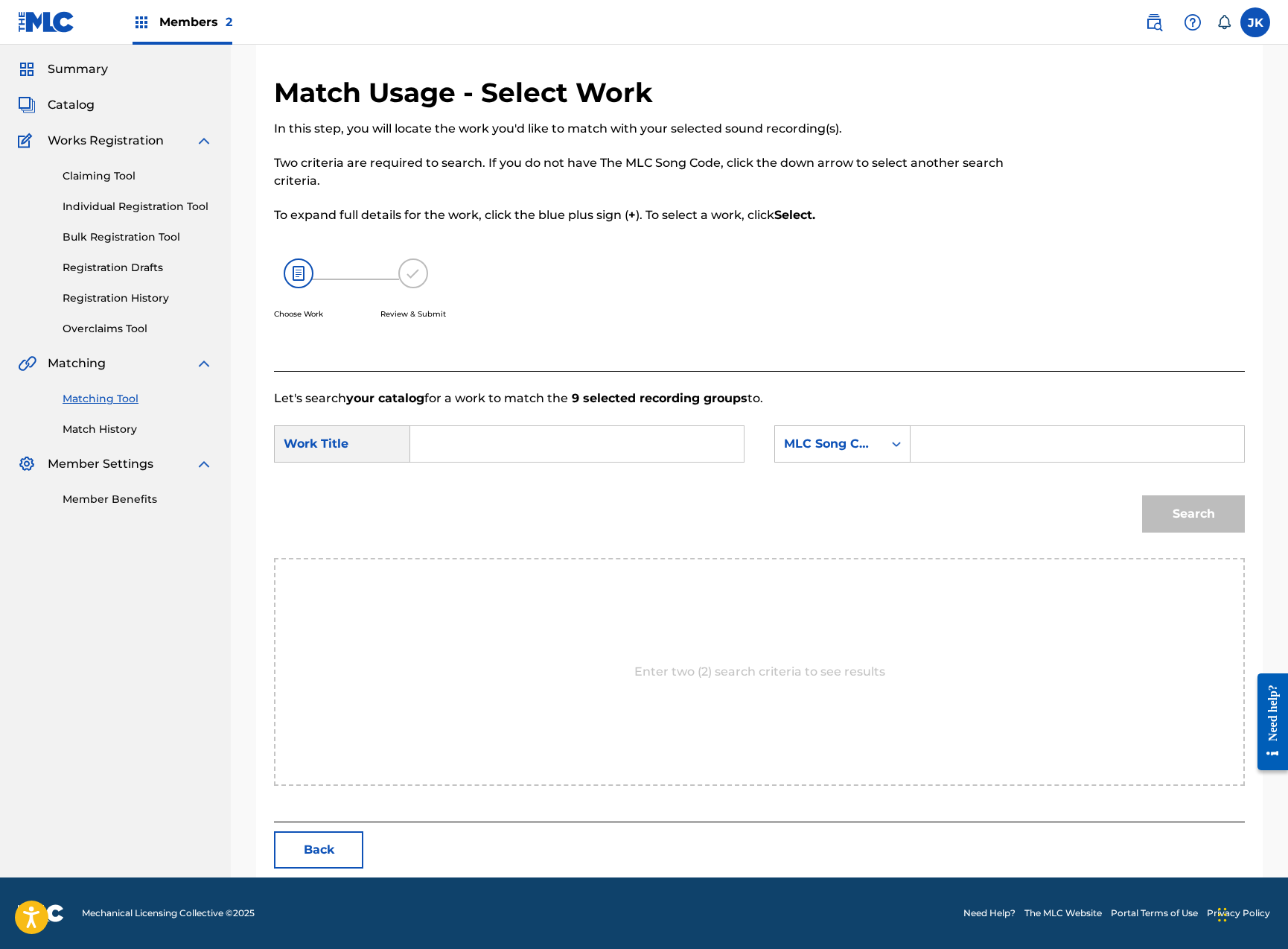
click at [630, 450] on input "Search Form" at bounding box center [577, 443] width 308 height 36
paste input "Dandy"
type input "Dandy"
click at [786, 445] on div "MLC Song Code" at bounding box center [829, 443] width 90 height 17
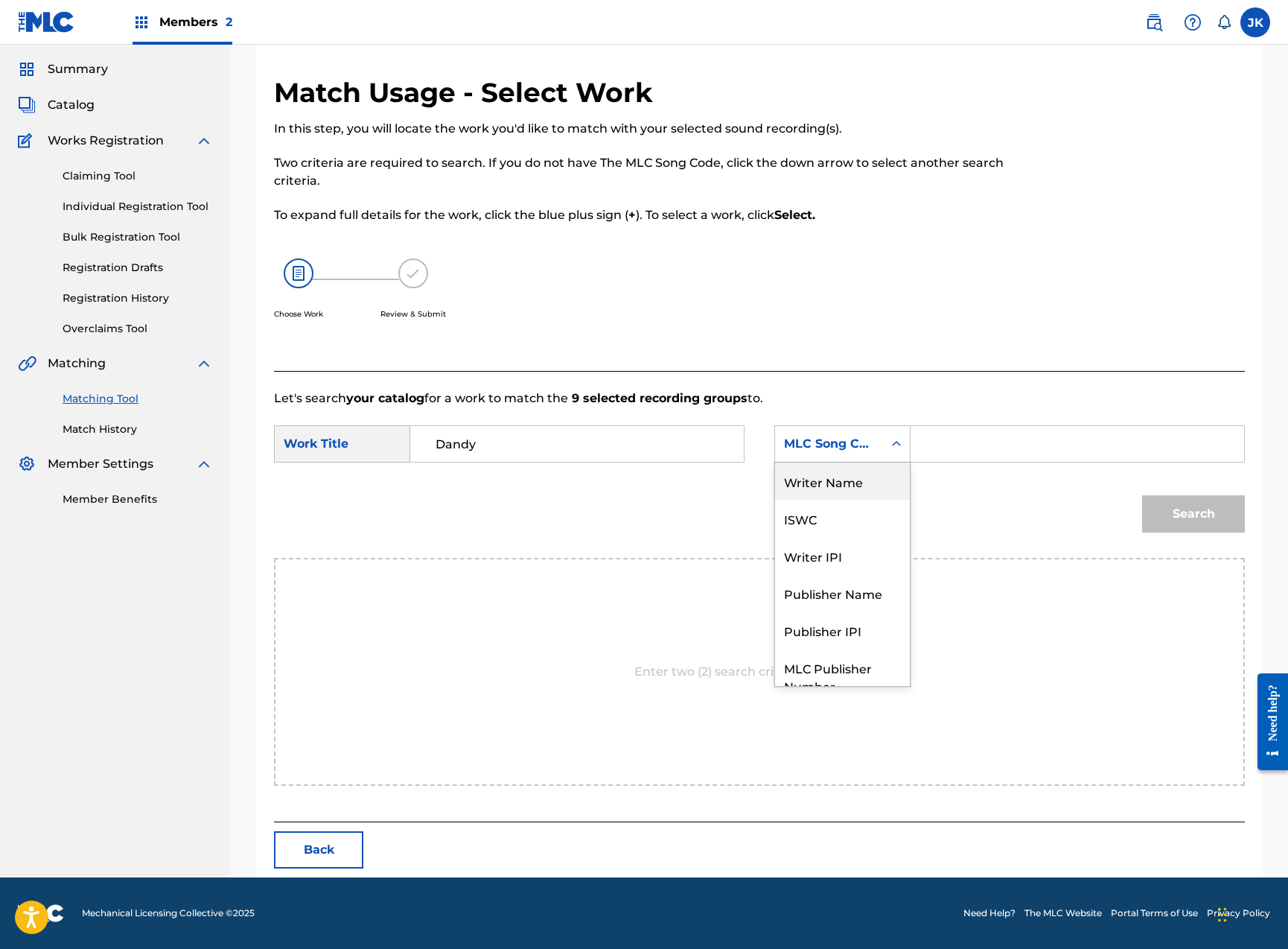
click at [831, 473] on div "Writer Name" at bounding box center [842, 481] width 135 height 38
click at [947, 450] on input "Search Form" at bounding box center [1077, 443] width 308 height 36
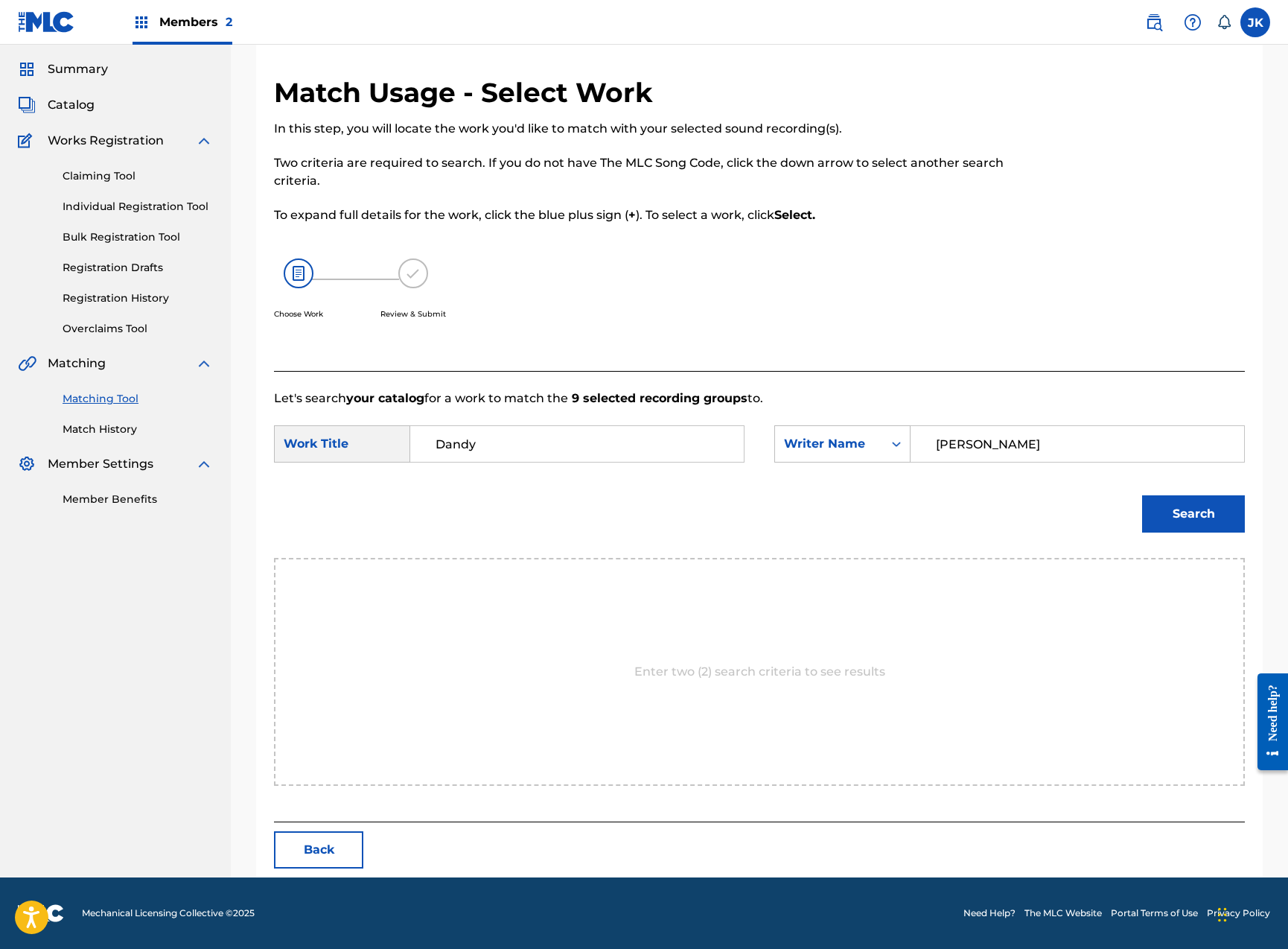
type input "[PERSON_NAME]"
click at [1194, 514] on button "Search" at bounding box center [1194, 514] width 103 height 38
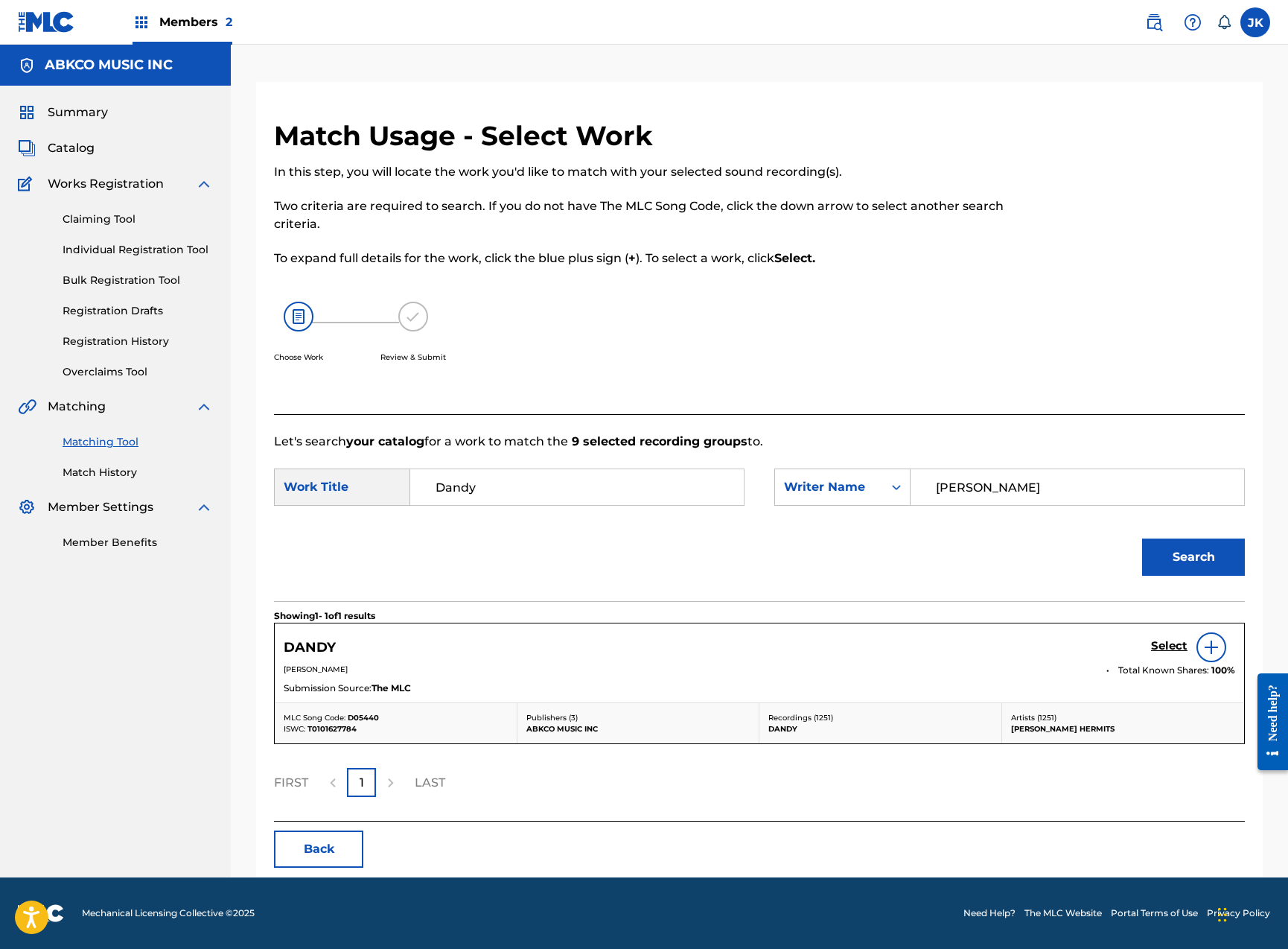
click at [1167, 647] on h5 "Select" at bounding box center [1170, 645] width 37 height 14
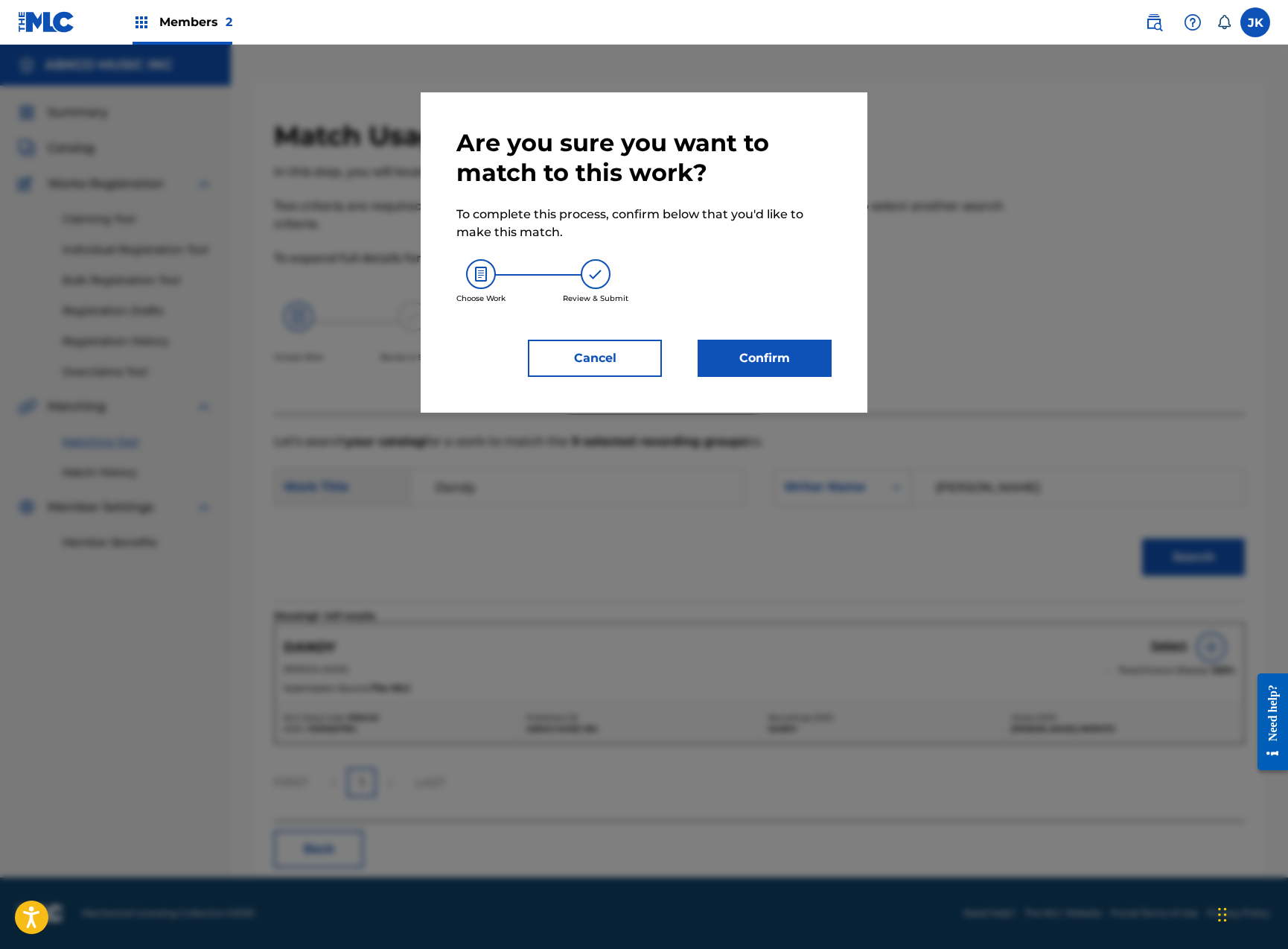
click at [756, 365] on button "Confirm" at bounding box center [764, 358] width 134 height 38
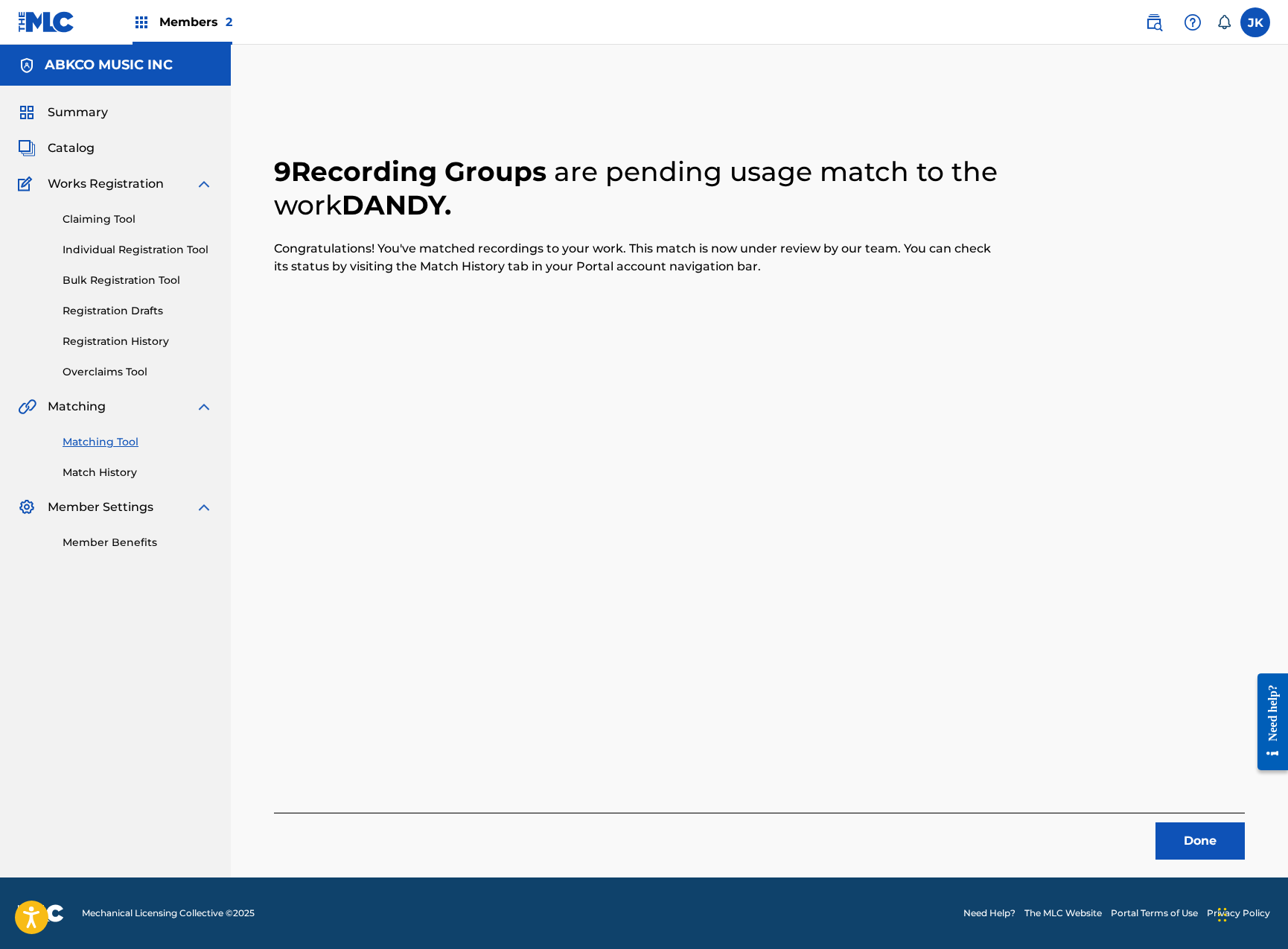
click at [1181, 830] on button "Done" at bounding box center [1199, 841] width 89 height 38
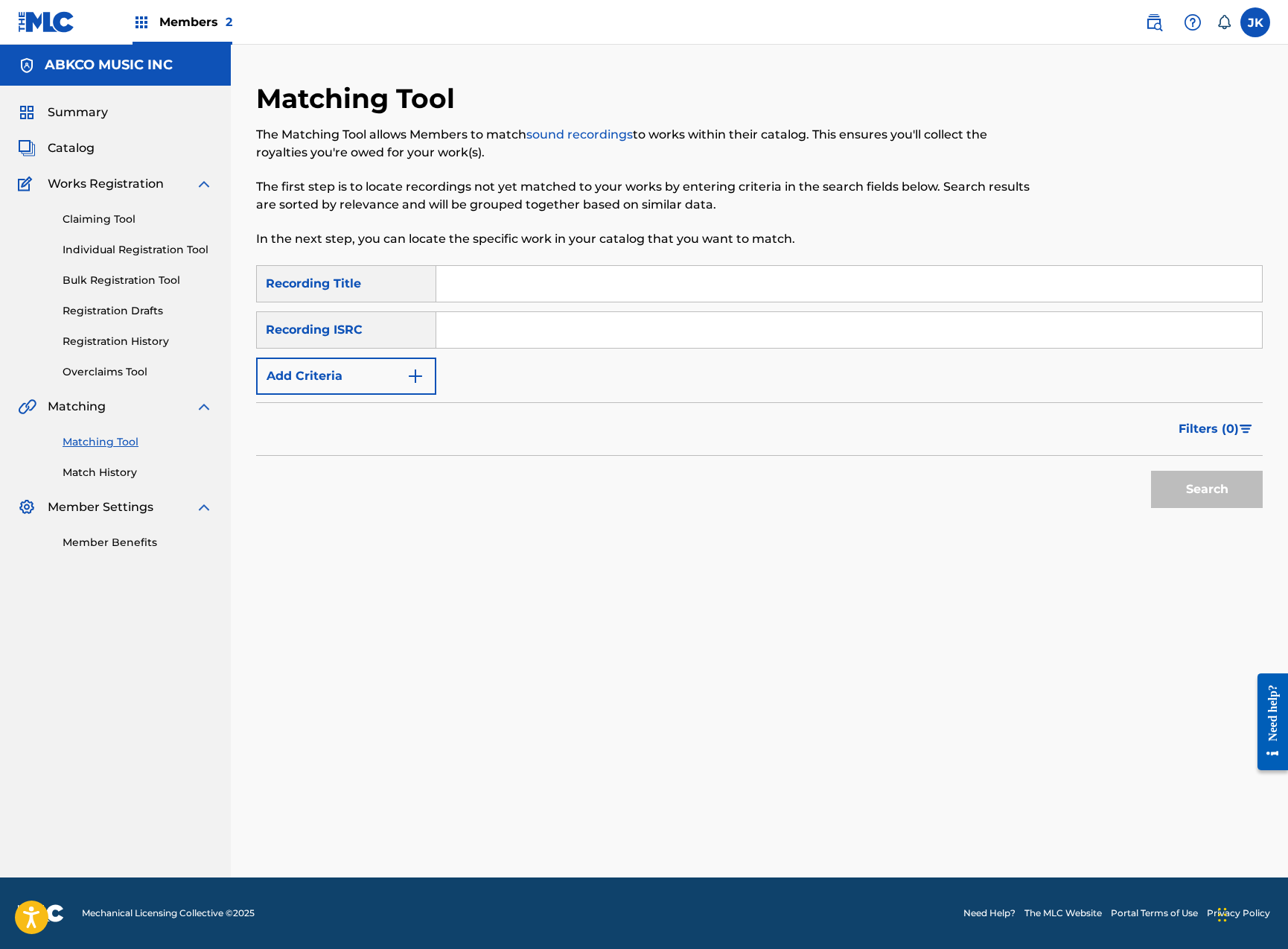
click at [480, 284] on input "Search Form" at bounding box center [849, 284] width 826 height 36
paste input "Dandy"
type input "Dandy"
click at [391, 375] on button "Add Criteria" at bounding box center [346, 376] width 180 height 38
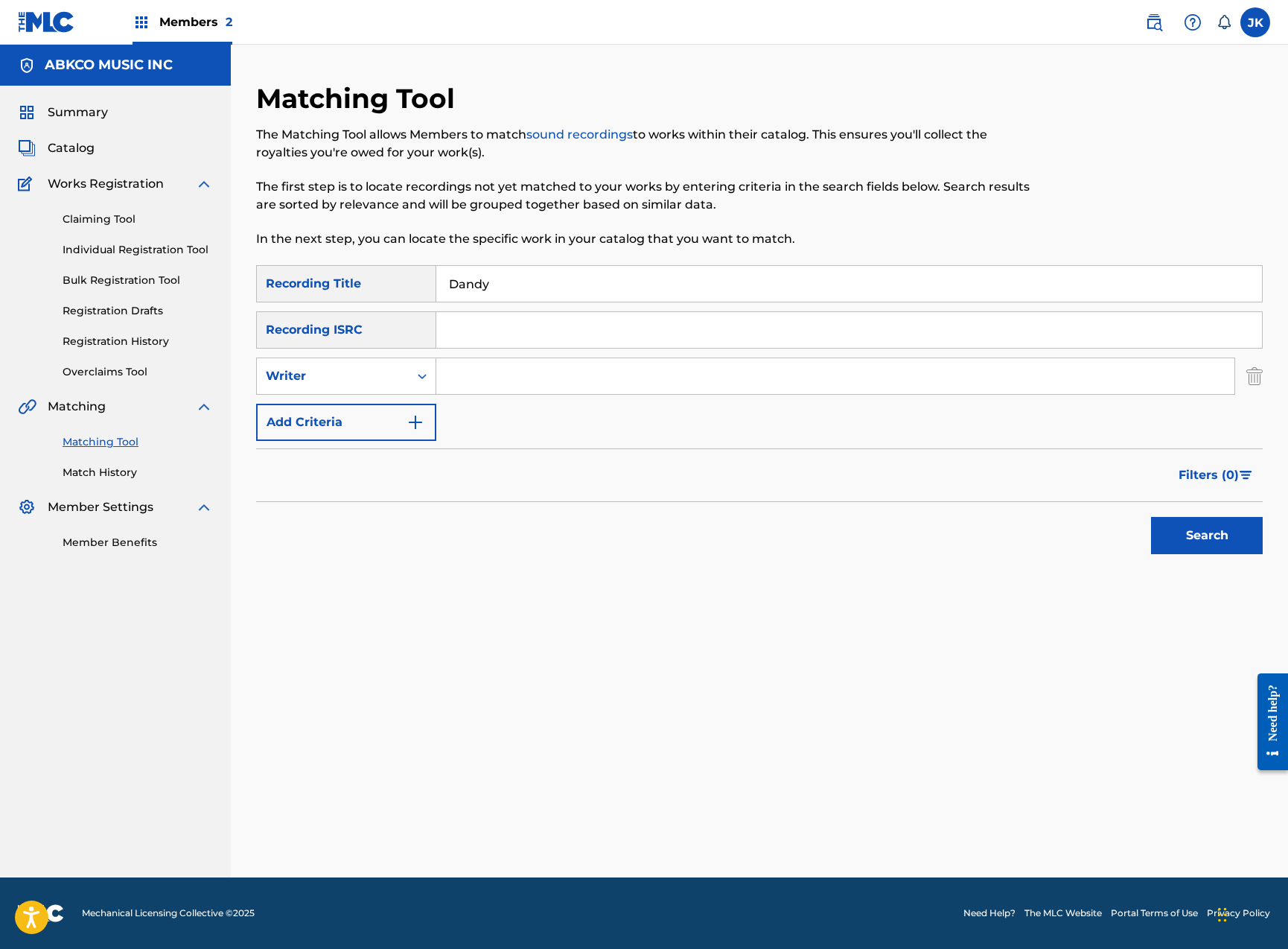
click at [449, 366] on input "Search Form" at bounding box center [836, 375] width 798 height 36
click at [332, 389] on div "Writer" at bounding box center [333, 375] width 152 height 28
click at [340, 409] on div "Recording Artist" at bounding box center [346, 413] width 179 height 38
click at [516, 365] on input "Search Form" at bounding box center [836, 375] width 798 height 36
type input "[PERSON_NAME]"
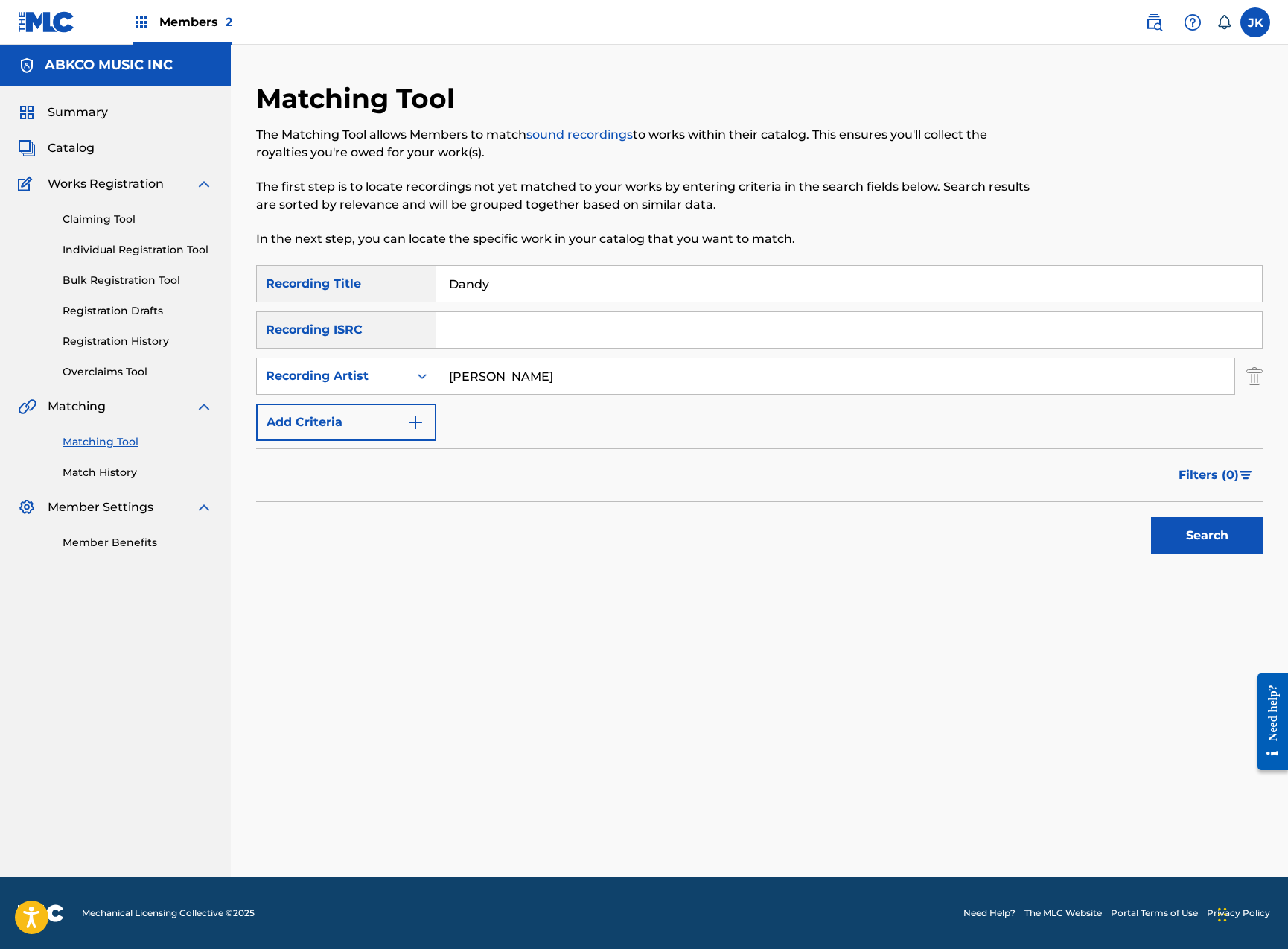
click at [1206, 535] on button "Search" at bounding box center [1207, 535] width 112 height 38
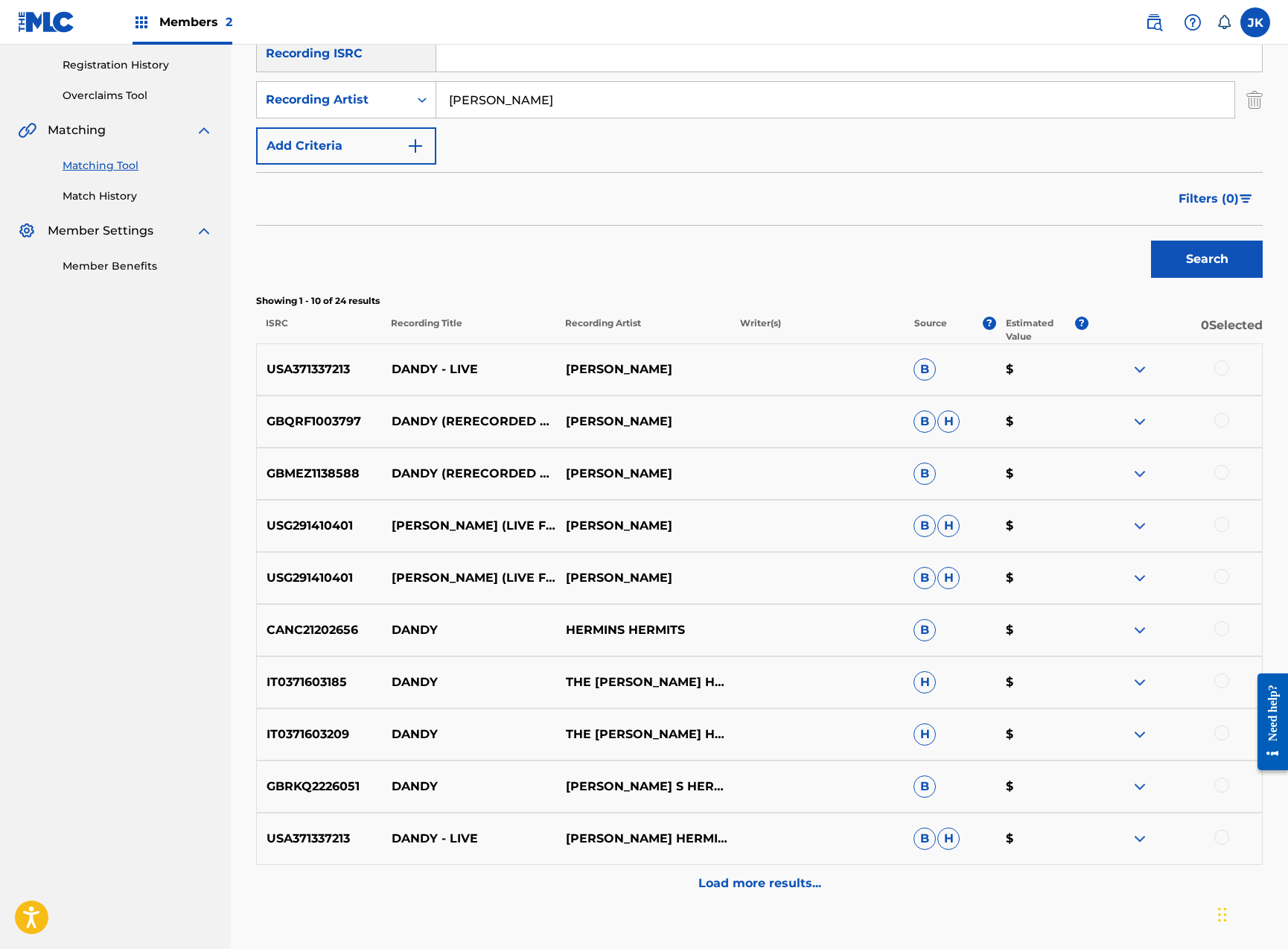
scroll to position [375, 0]
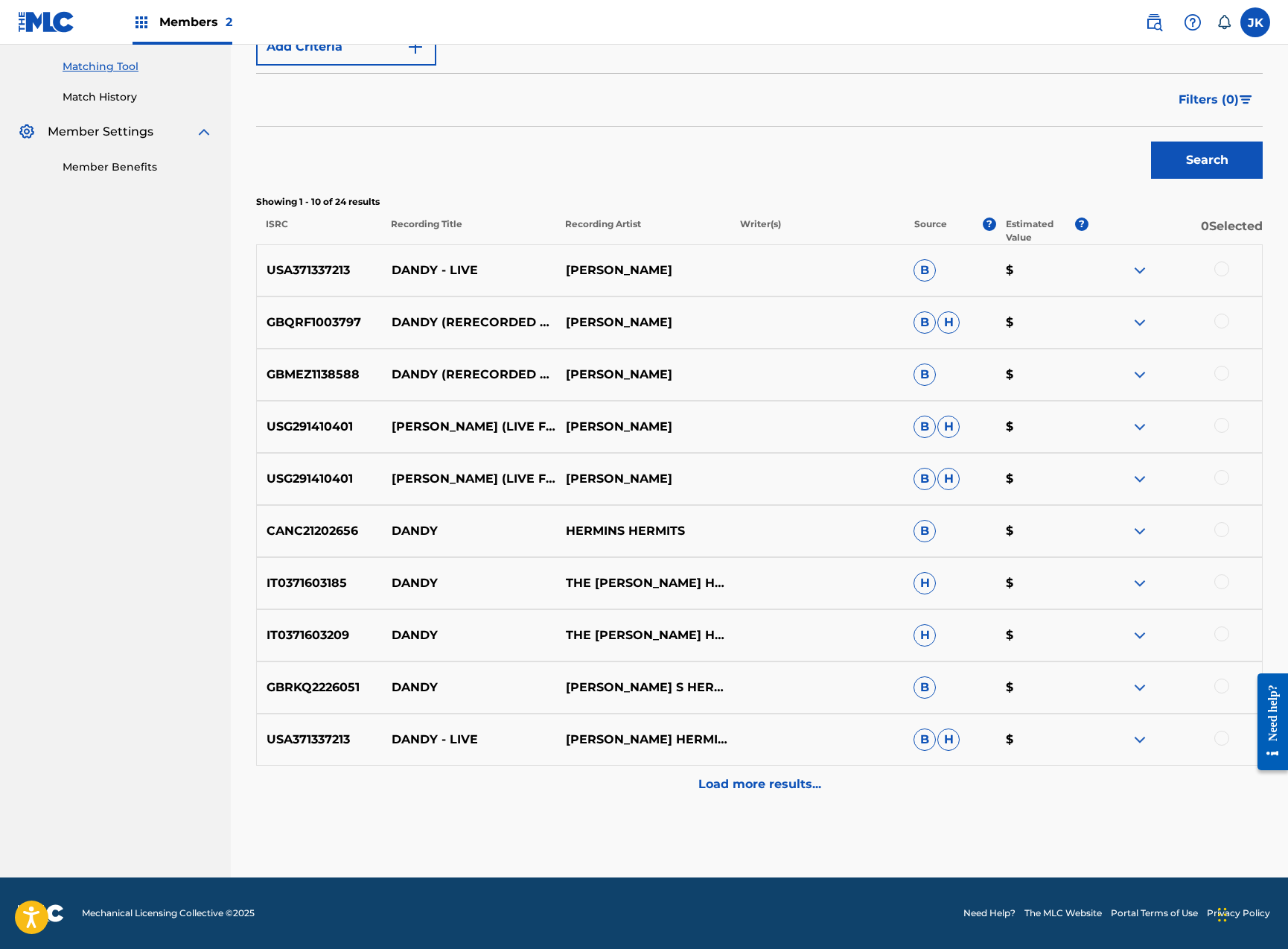
click at [1222, 268] on div at bounding box center [1222, 269] width 15 height 15
click at [1222, 321] on div at bounding box center [1222, 321] width 15 height 15
click at [1217, 375] on div at bounding box center [1222, 373] width 15 height 15
click at [1215, 425] on div at bounding box center [1222, 425] width 15 height 15
click at [1218, 474] on div at bounding box center [1222, 477] width 15 height 15
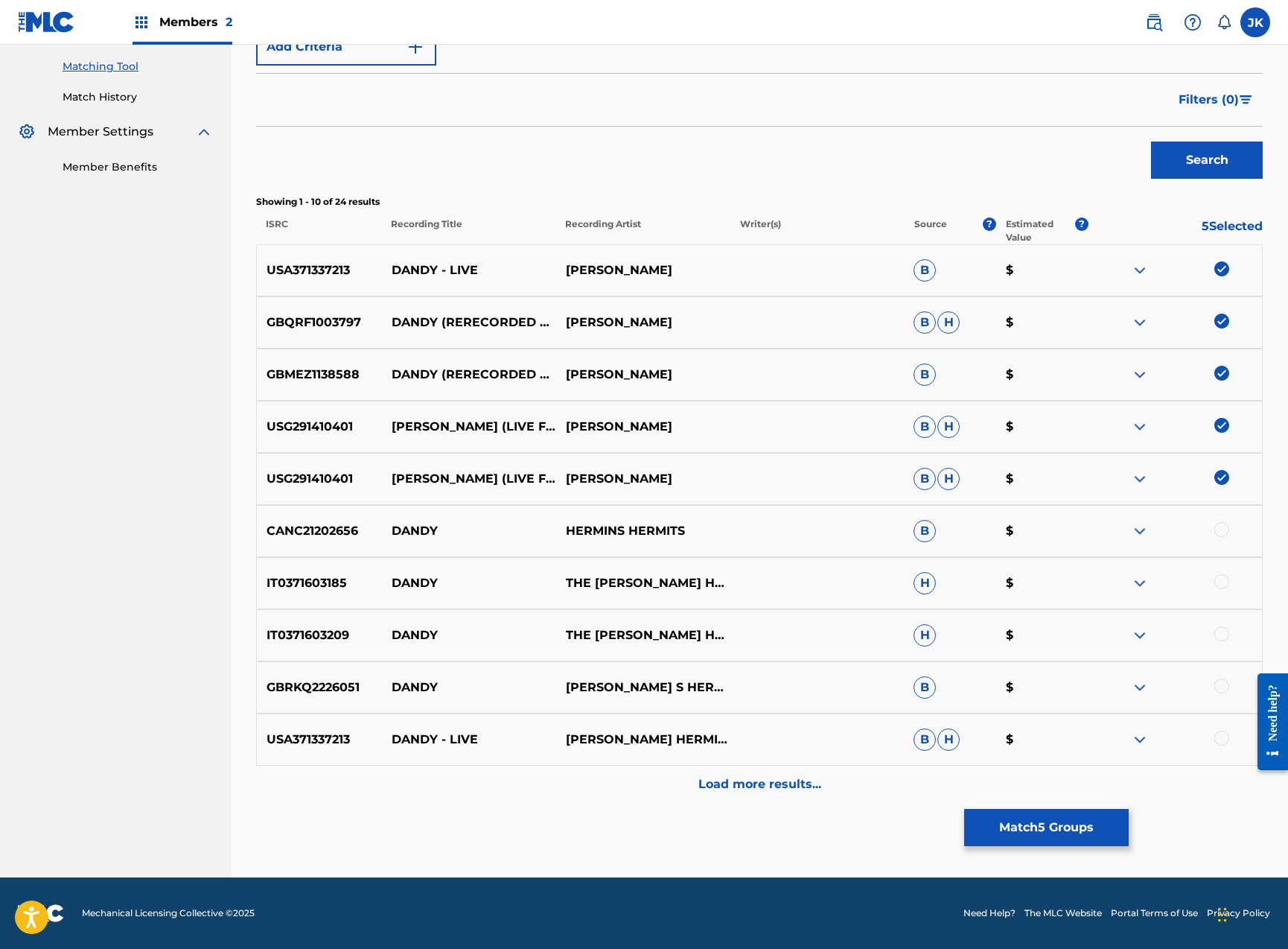
click at [1223, 531] on div at bounding box center [1222, 530] width 15 height 15
click at [1223, 583] on div at bounding box center [1222, 582] width 15 height 15
click at [1225, 631] on div at bounding box center [1222, 633] width 15 height 15
click at [1221, 691] on div at bounding box center [1222, 686] width 15 height 15
drag, startPoint x: 1224, startPoint y: 735, endPoint x: 1210, endPoint y: 741, distance: 15.2
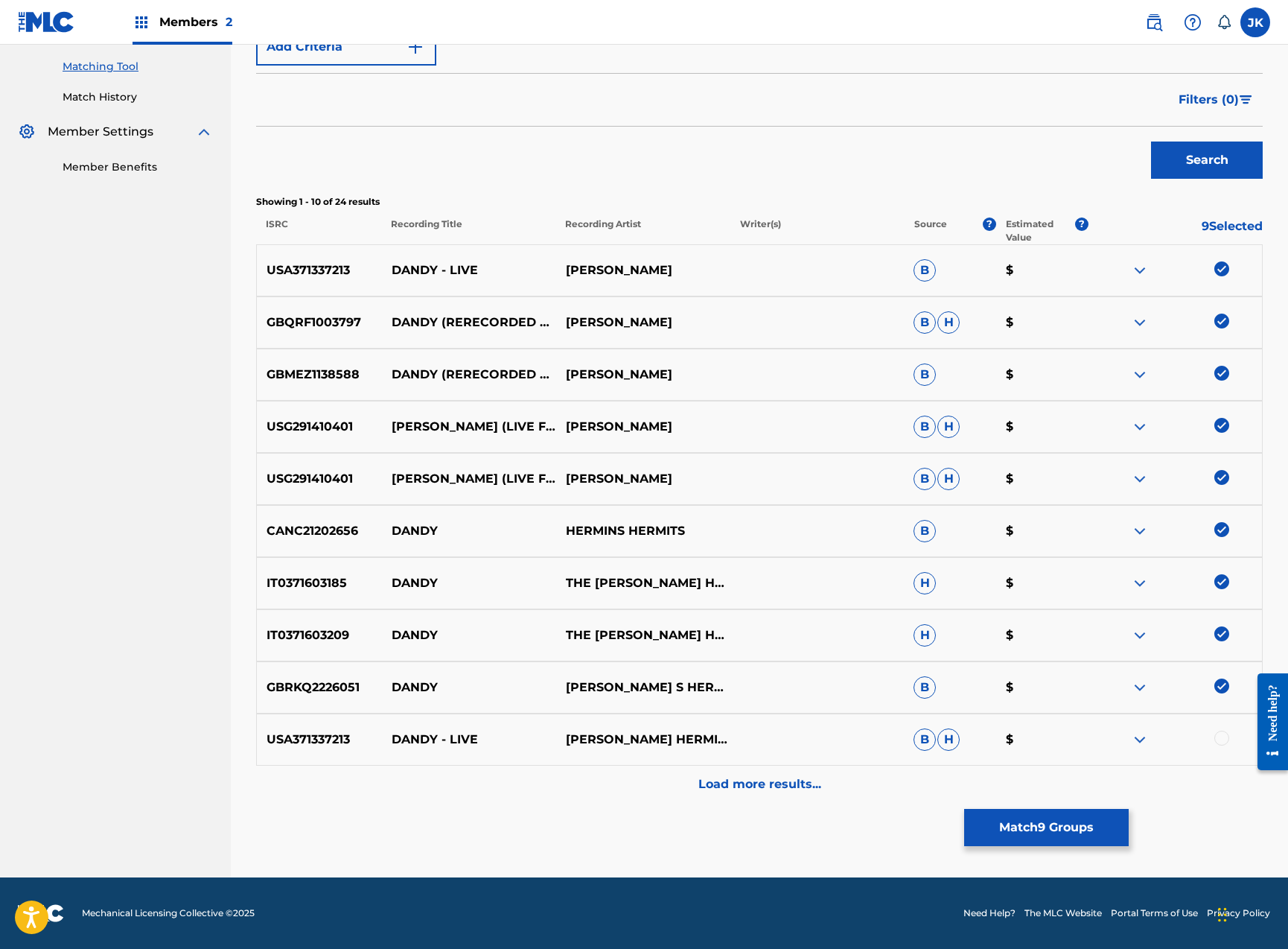
click at [1223, 735] on div at bounding box center [1222, 738] width 15 height 15
click at [784, 789] on p "Load more results..." at bounding box center [760, 784] width 123 height 17
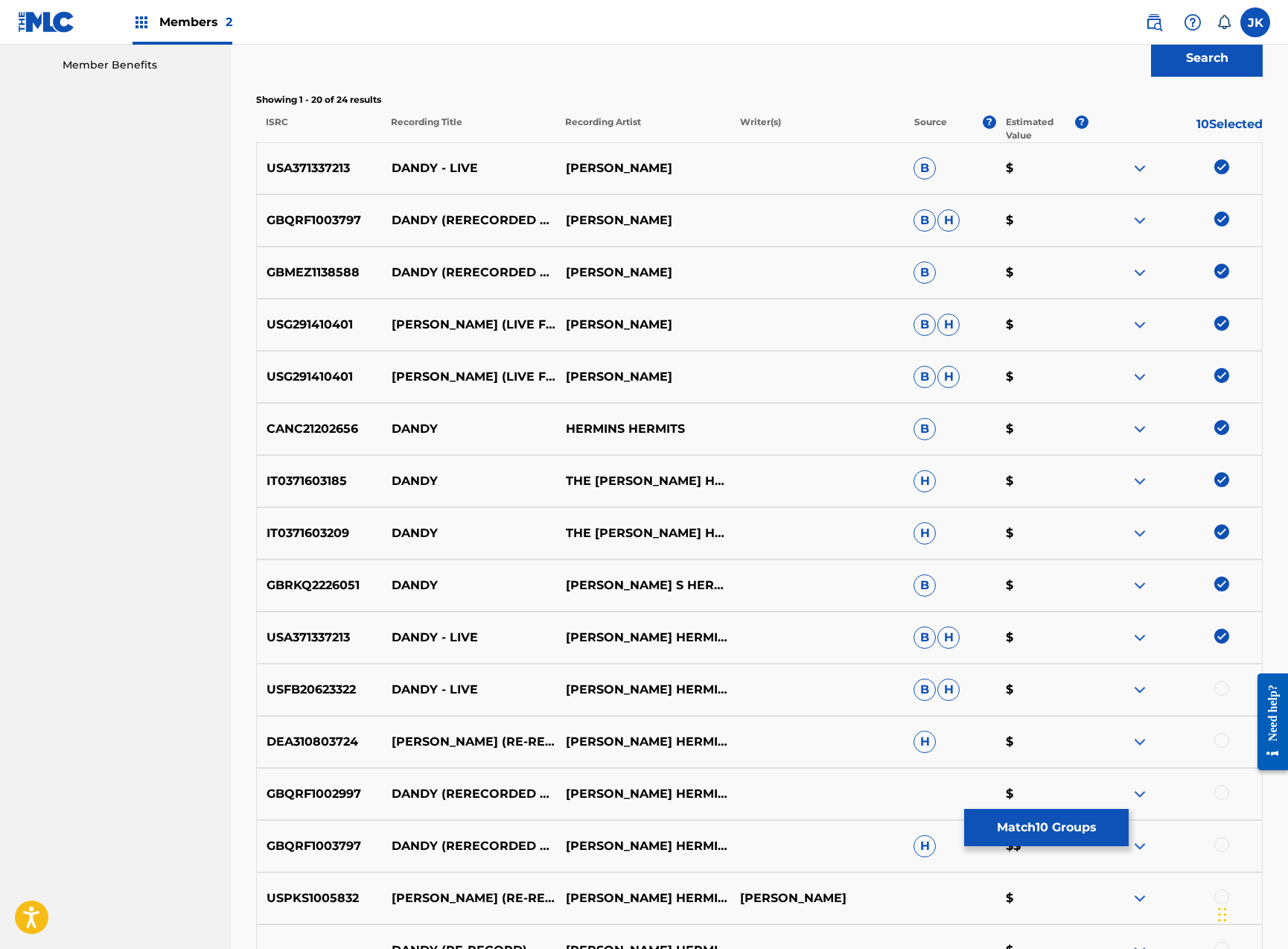
scroll to position [897, 0]
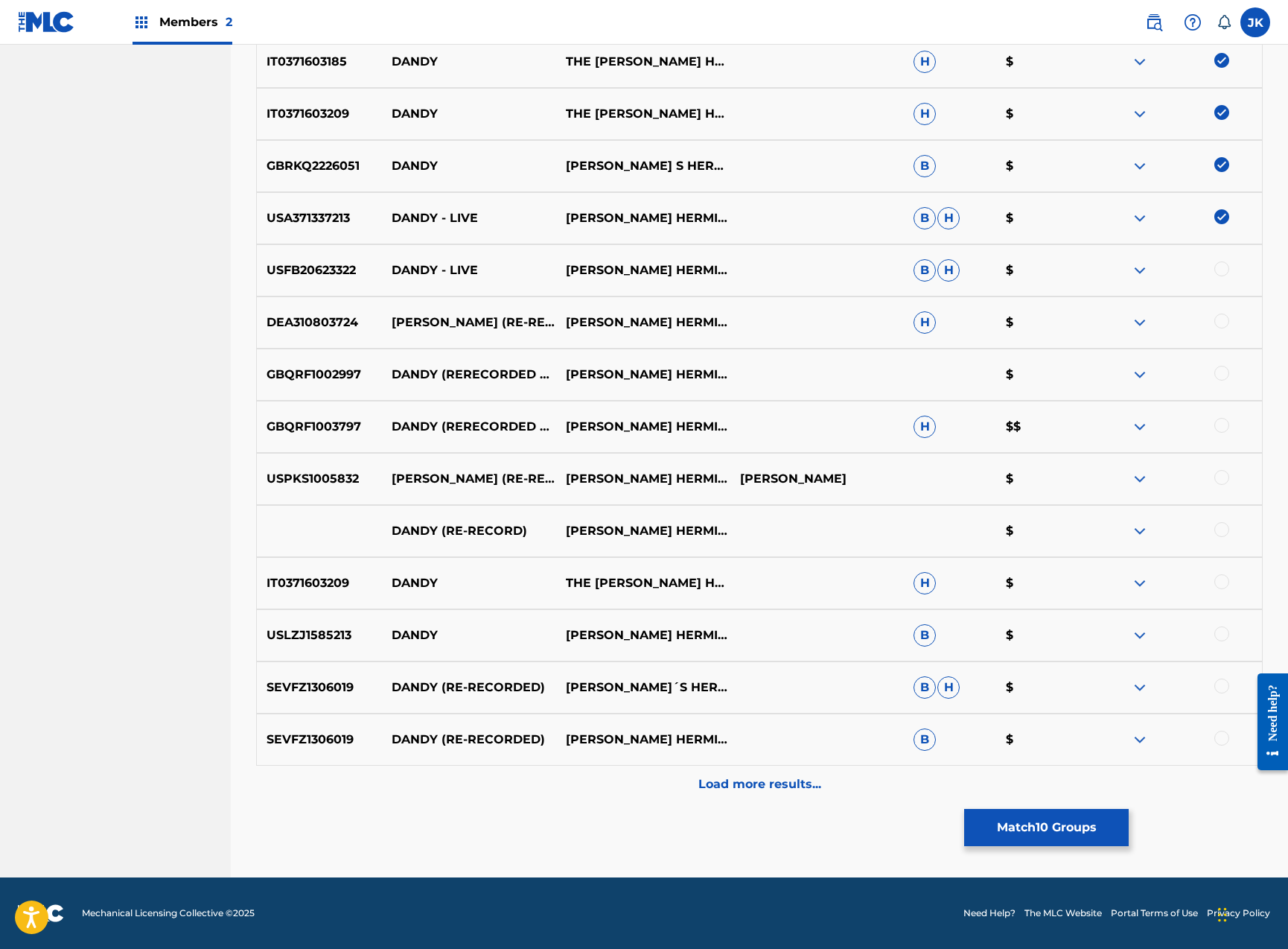
click at [1218, 270] on div at bounding box center [1222, 269] width 15 height 15
click at [1222, 321] on div at bounding box center [1222, 321] width 15 height 15
click at [1223, 374] on div at bounding box center [1222, 373] width 15 height 15
click at [1226, 425] on div at bounding box center [1222, 425] width 15 height 15
click at [1222, 486] on div at bounding box center [1175, 478] width 174 height 17
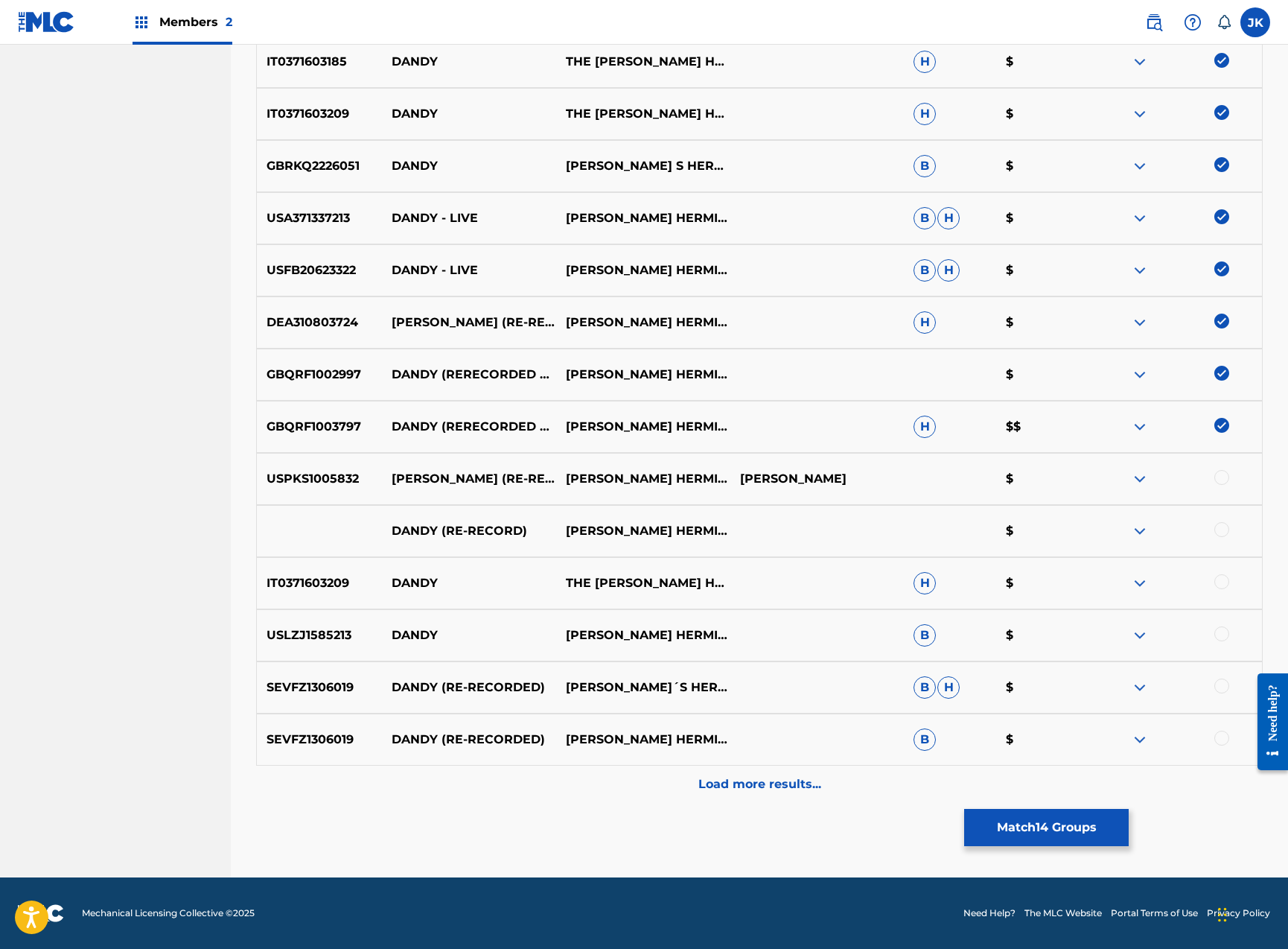
click at [1227, 475] on div at bounding box center [1222, 477] width 15 height 15
click at [1224, 527] on div at bounding box center [1222, 530] width 15 height 15
click at [1222, 583] on div at bounding box center [1222, 582] width 15 height 15
click at [1227, 642] on div at bounding box center [1175, 634] width 174 height 17
click at [1227, 638] on div at bounding box center [1222, 633] width 15 height 15
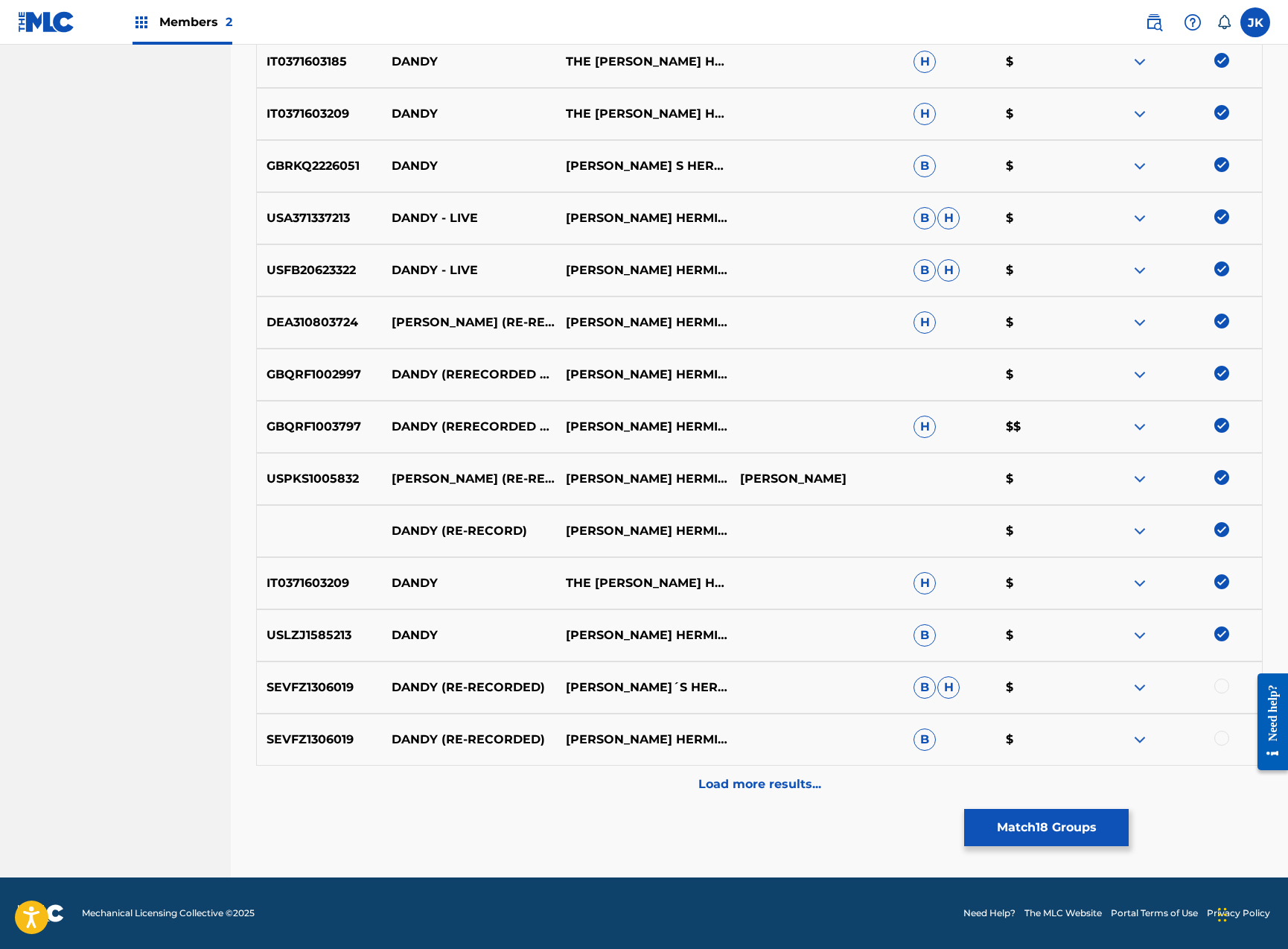
click at [1222, 680] on div at bounding box center [1222, 686] width 15 height 15
click at [1218, 741] on div at bounding box center [1222, 738] width 15 height 15
click at [819, 768] on div "Load more results..." at bounding box center [759, 784] width 1006 height 38
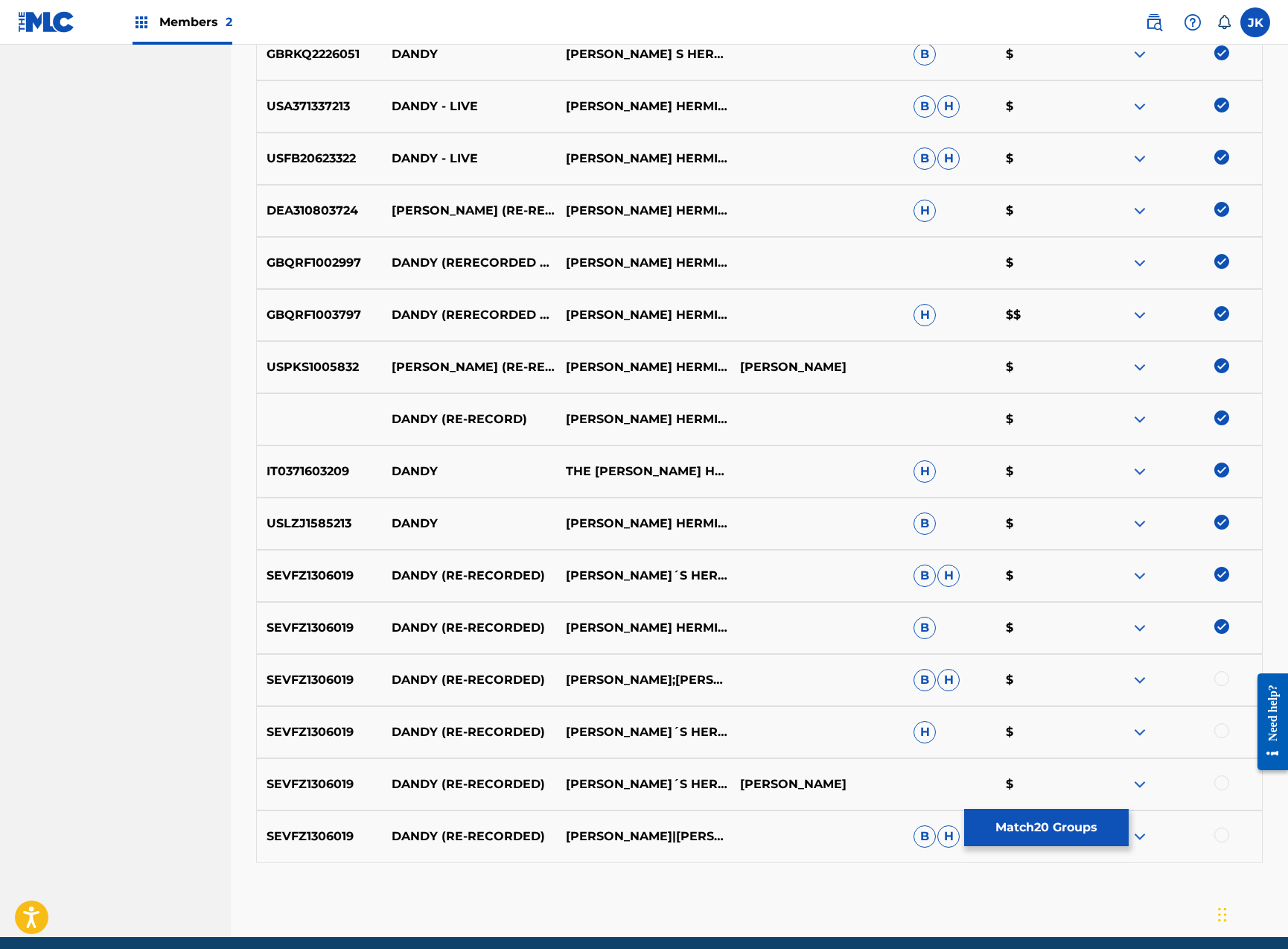
scroll to position [1068, 0]
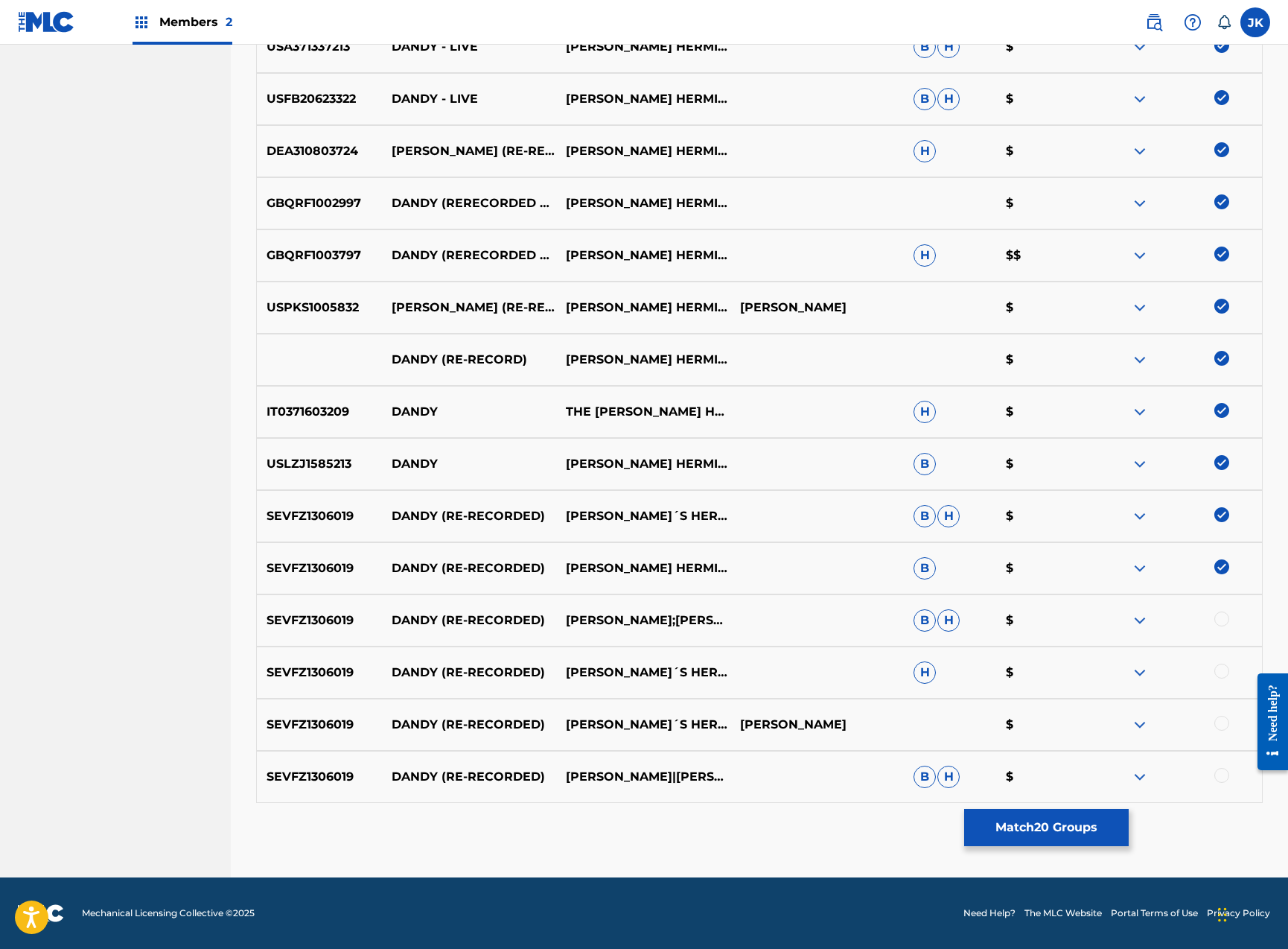
click at [1219, 614] on div at bounding box center [1222, 619] width 15 height 15
click at [1222, 673] on div at bounding box center [1222, 671] width 15 height 15
click at [1229, 717] on div at bounding box center [1175, 724] width 174 height 17
click at [1227, 724] on div at bounding box center [1222, 723] width 15 height 15
click at [1218, 787] on div "SEVFZ1306019 [PERSON_NAME] (RE-RECORDED) [PERSON_NAME]|[PERSON_NAME]´S HERMITS …" at bounding box center [759, 776] width 1006 height 52
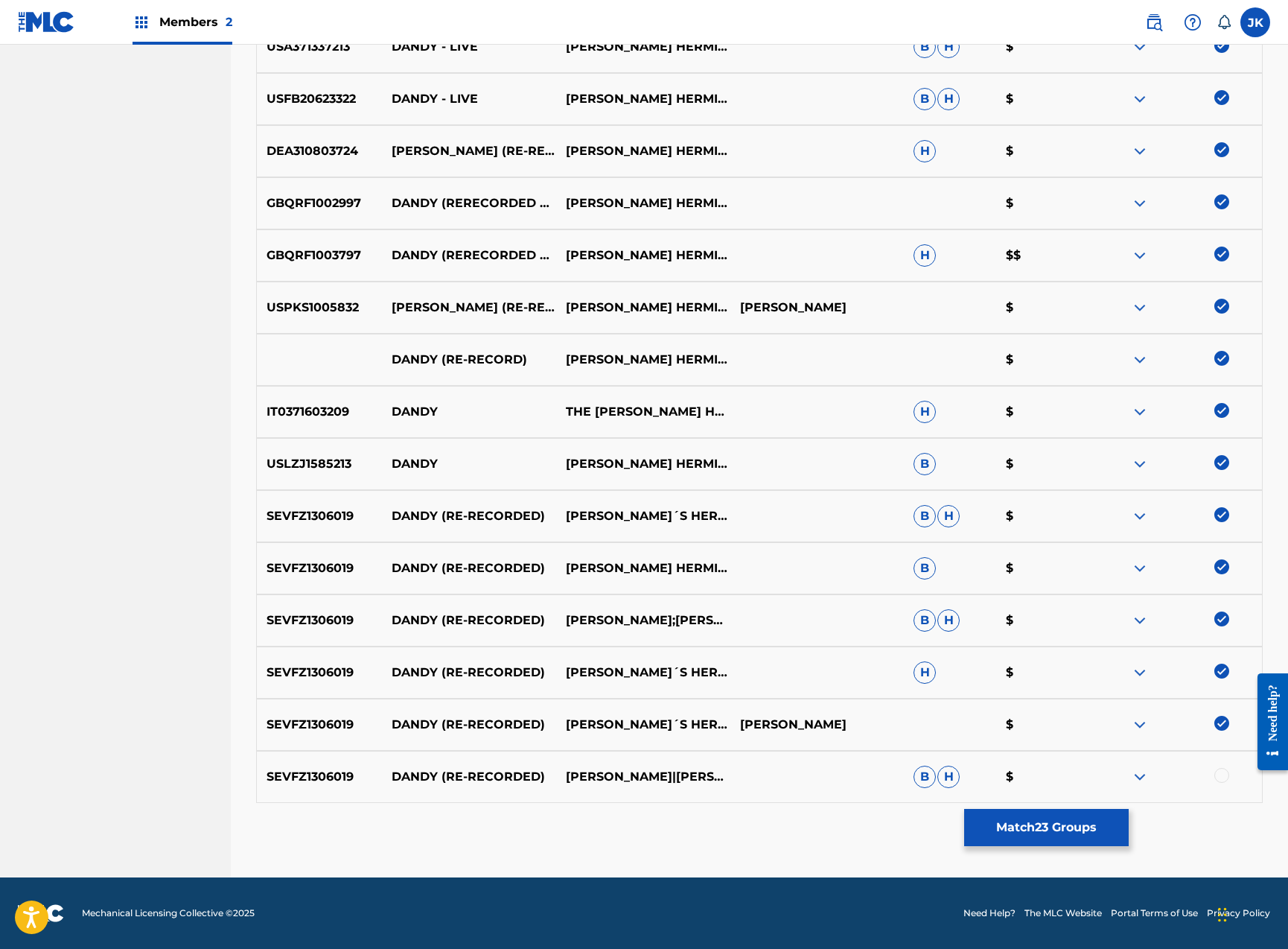
click at [1222, 779] on div at bounding box center [1222, 776] width 15 height 15
click at [1083, 824] on button "Match 24 Groups" at bounding box center [1046, 827] width 164 height 38
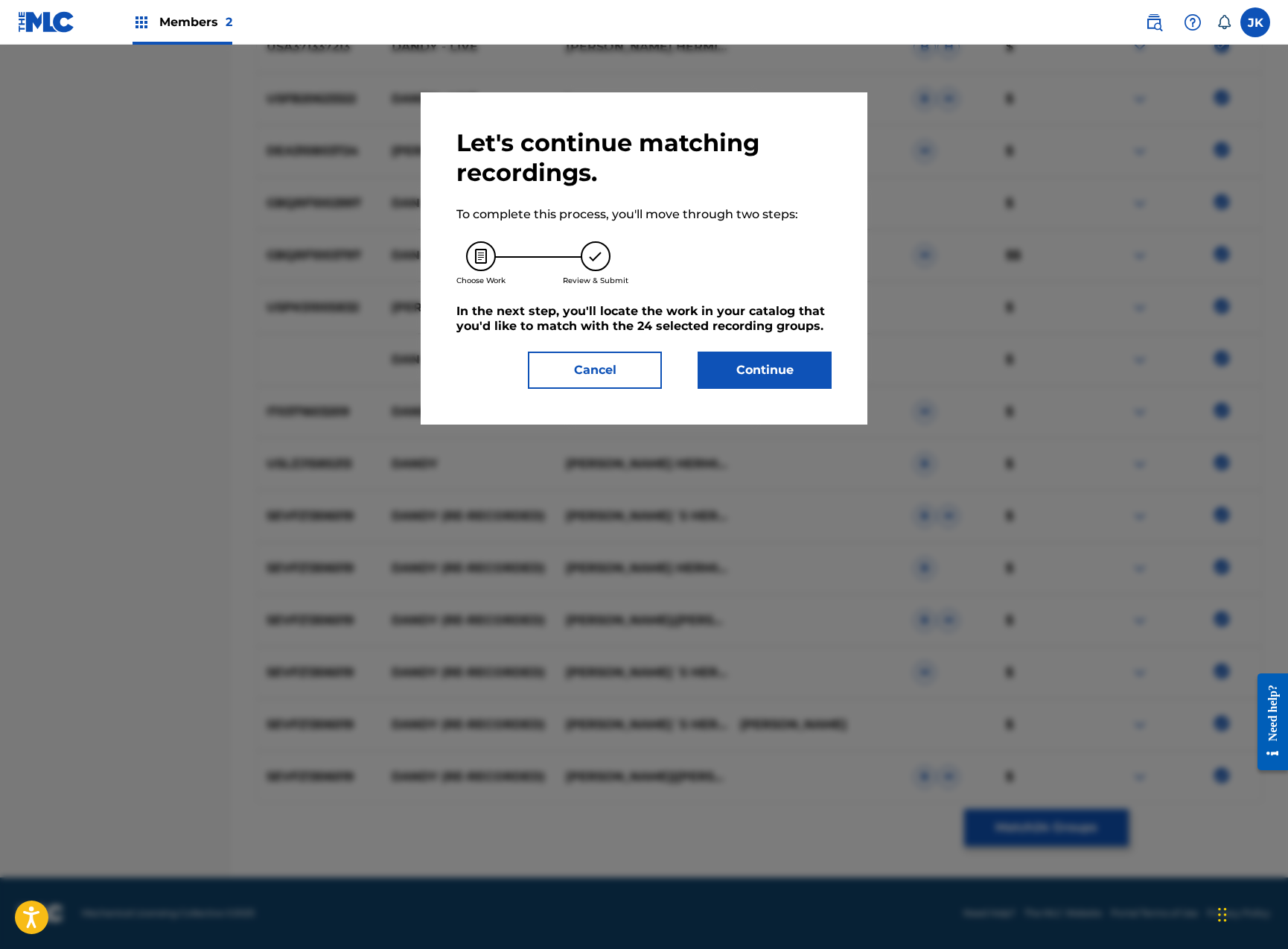
click at [771, 371] on button "Continue" at bounding box center [764, 370] width 134 height 38
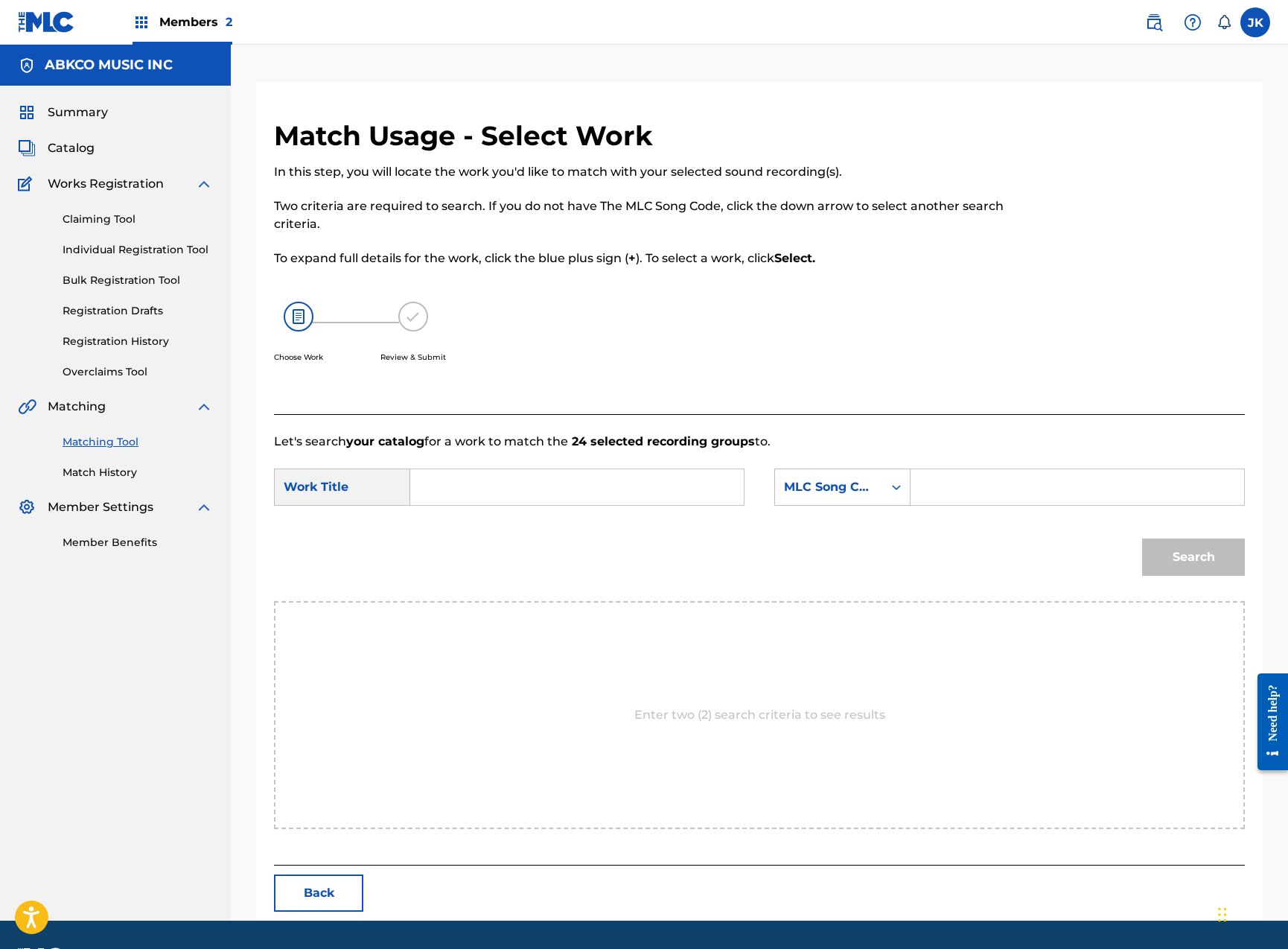
click at [625, 488] on input "Search Form" at bounding box center [577, 486] width 308 height 36
paste input "Dandy"
type input "Dandy"
click at [862, 491] on div "MLC Song Code" at bounding box center [829, 486] width 90 height 17
click at [864, 511] on div "Writer Name" at bounding box center [842, 524] width 135 height 38
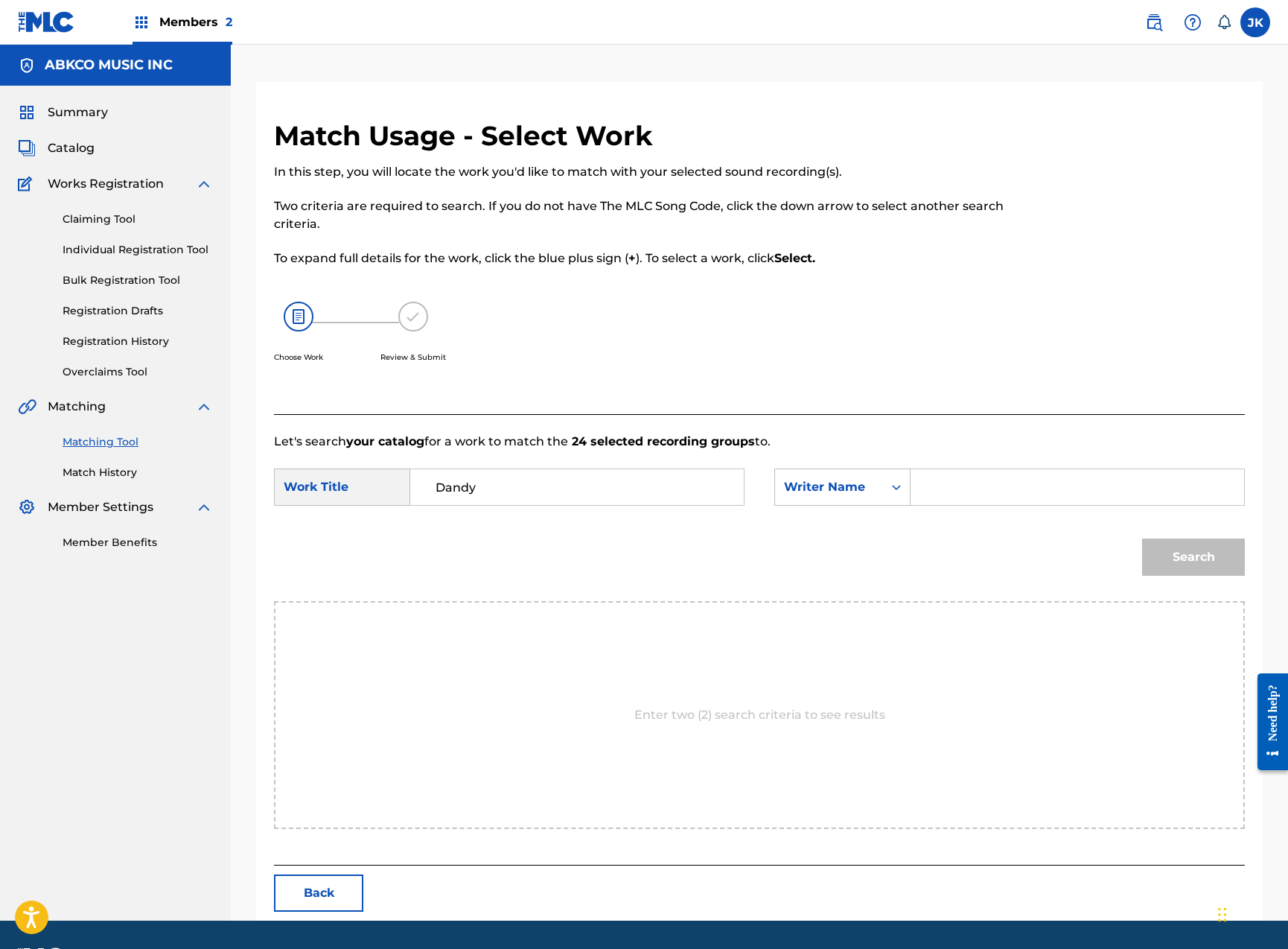
click at [1017, 492] on input "Search Form" at bounding box center [1077, 486] width 308 height 36
type input "[PERSON_NAME]"
click at [1194, 557] on button "Search" at bounding box center [1194, 557] width 103 height 38
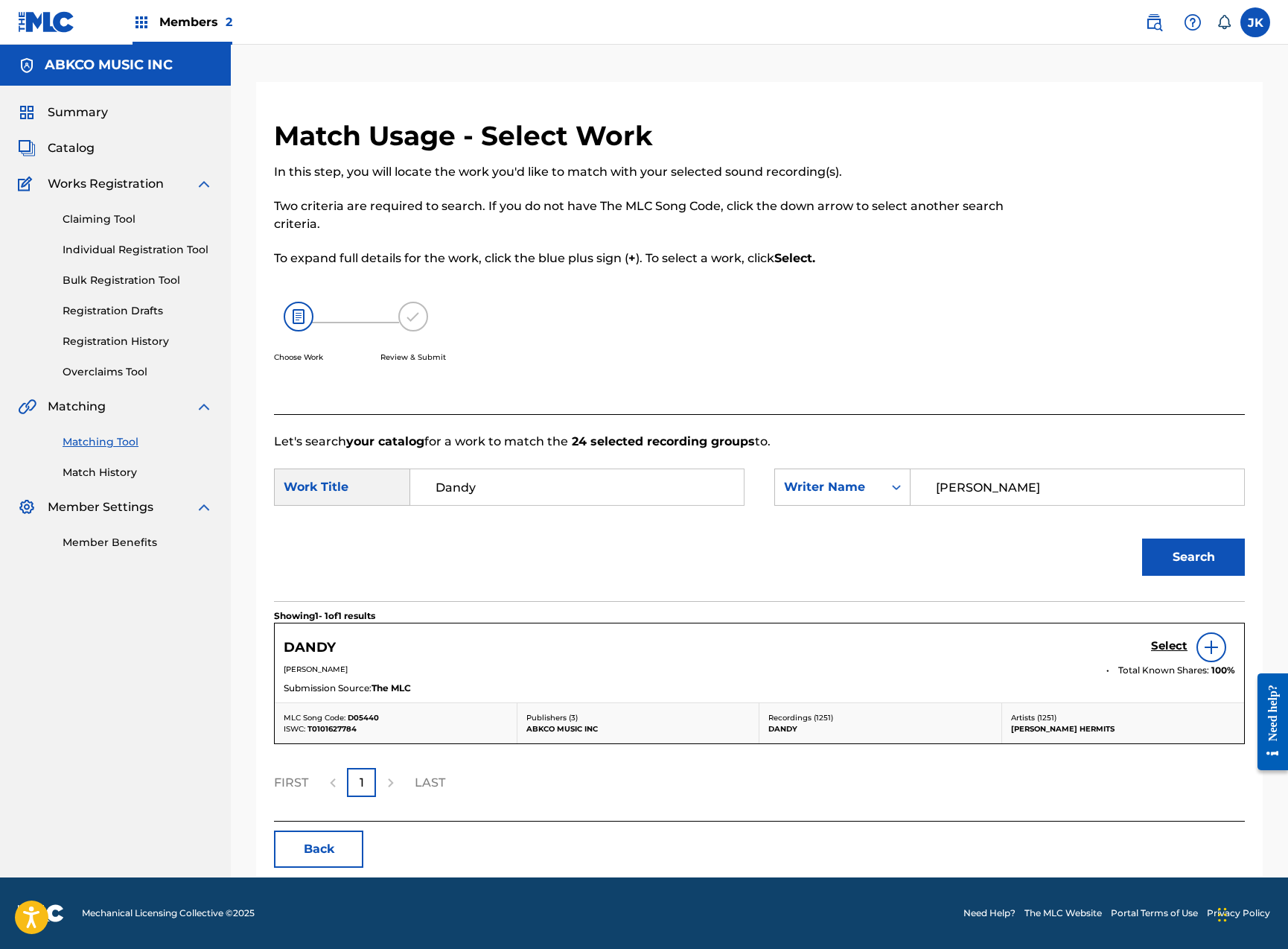
click at [1152, 648] on h5 "Select" at bounding box center [1170, 645] width 37 height 14
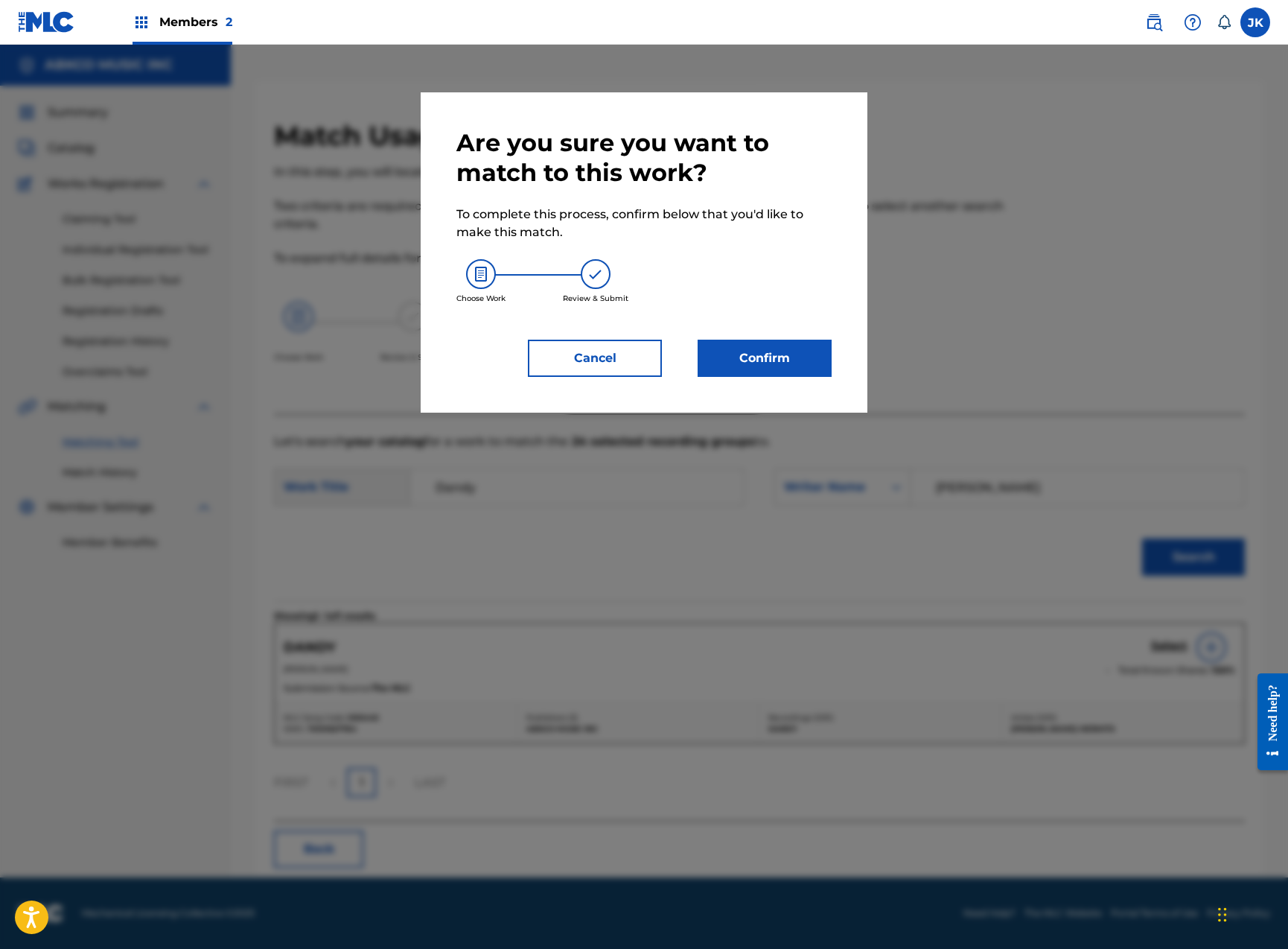
click at [819, 358] on button "Confirm" at bounding box center [764, 358] width 134 height 38
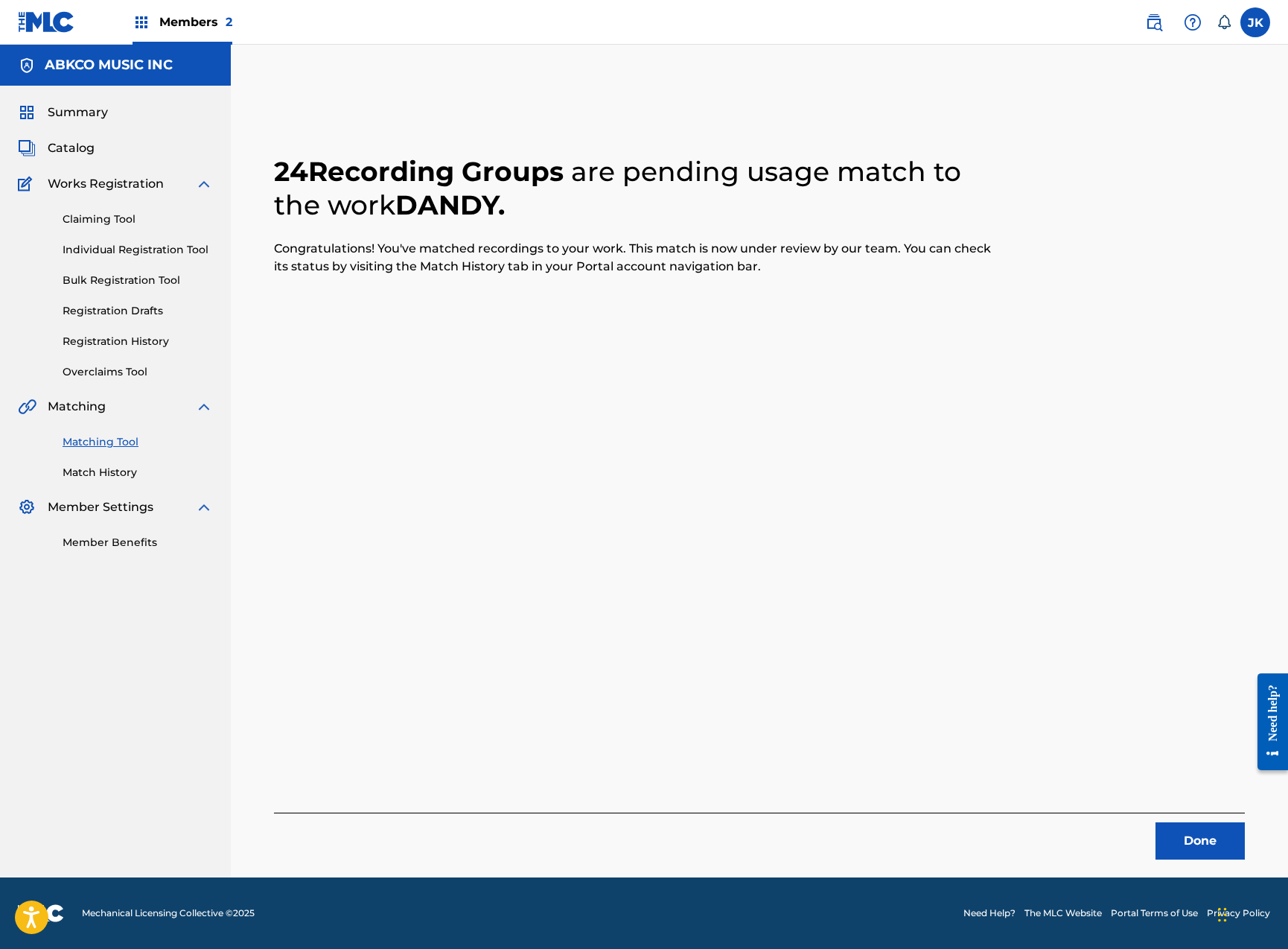
click at [1196, 847] on button "Done" at bounding box center [1199, 841] width 89 height 38
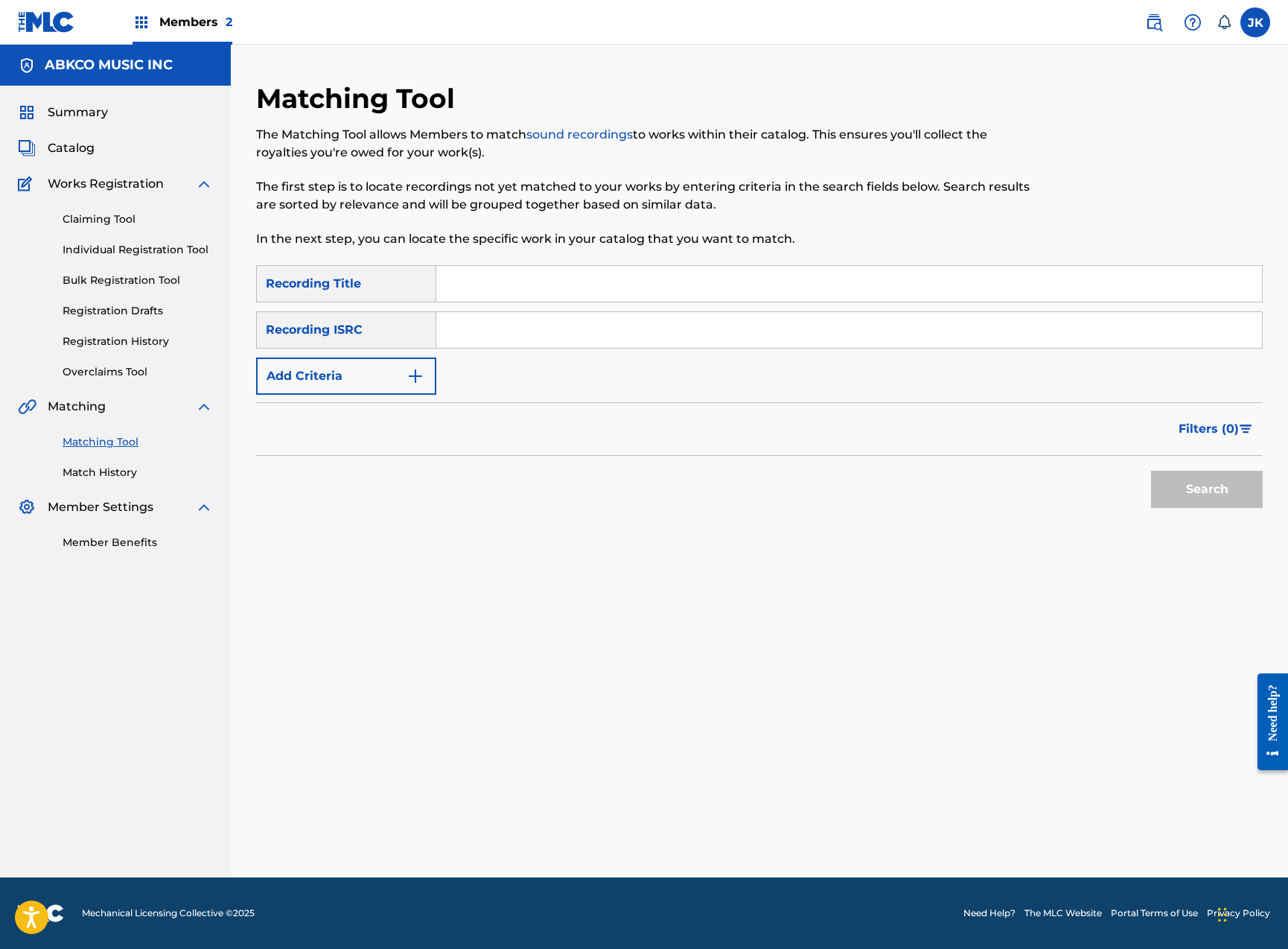
click at [473, 285] on input "Search Form" at bounding box center [849, 284] width 826 height 36
paste input "Days"
type input "Days"
click at [372, 371] on button "Add Criteria" at bounding box center [346, 376] width 180 height 38
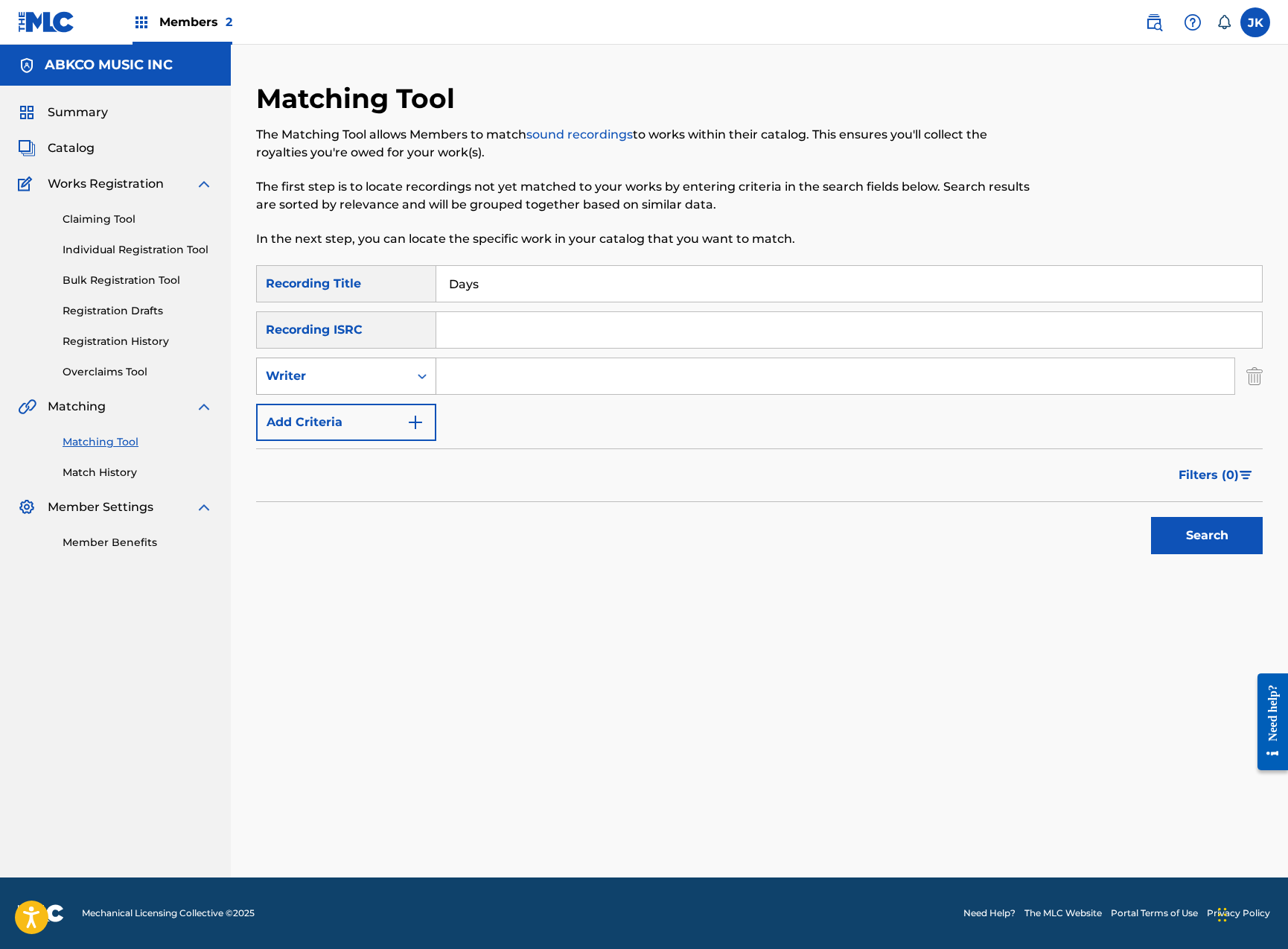
click at [410, 374] on div "Search Form" at bounding box center [422, 375] width 27 height 27
click at [400, 403] on div "Recording Artist" at bounding box center [346, 413] width 179 height 38
click at [460, 380] on input "Search Form" at bounding box center [836, 375] width 798 height 36
type input "the kinks"
click at [1206, 535] on button "Search" at bounding box center [1207, 535] width 112 height 38
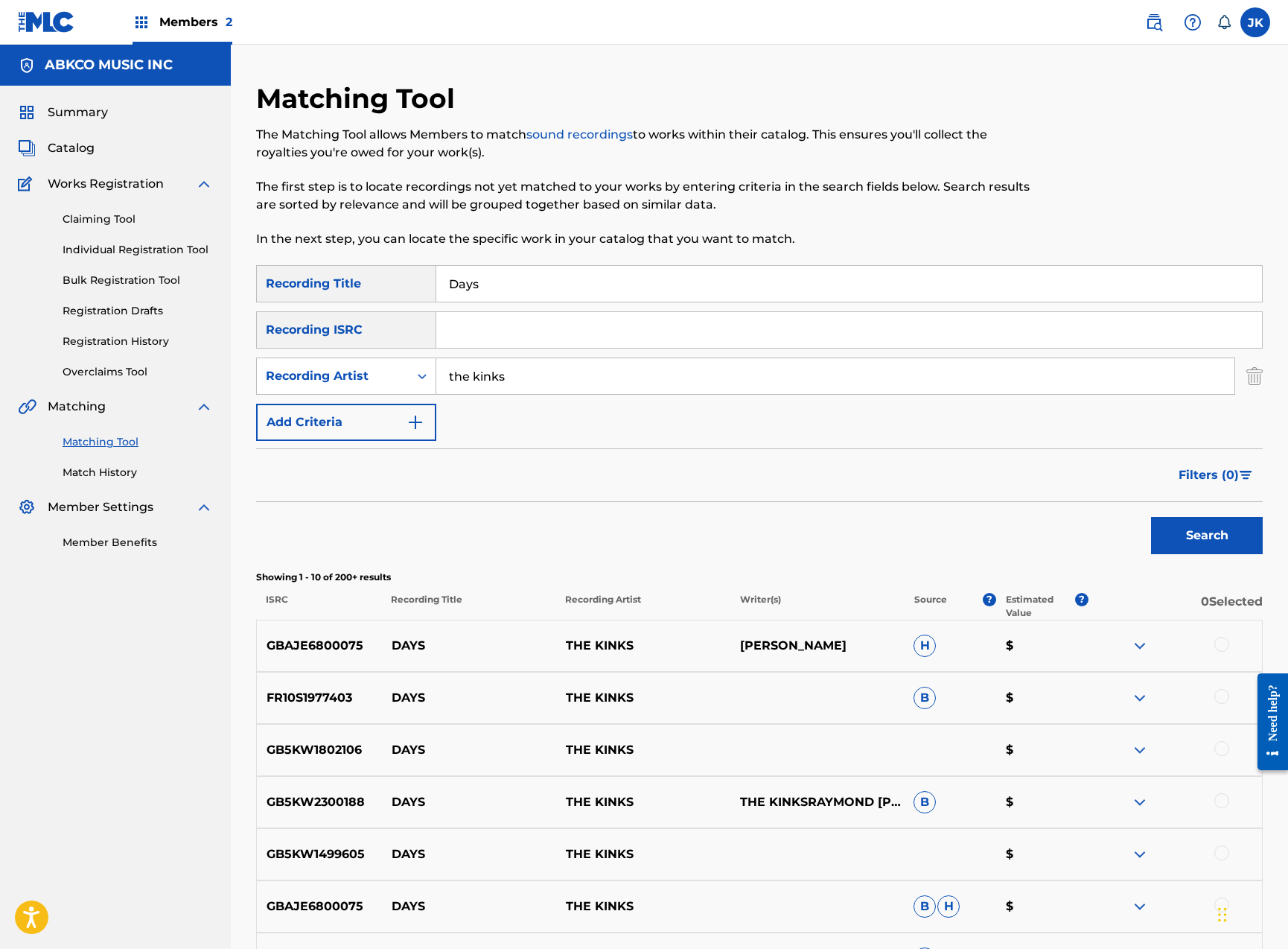
scroll to position [375, 0]
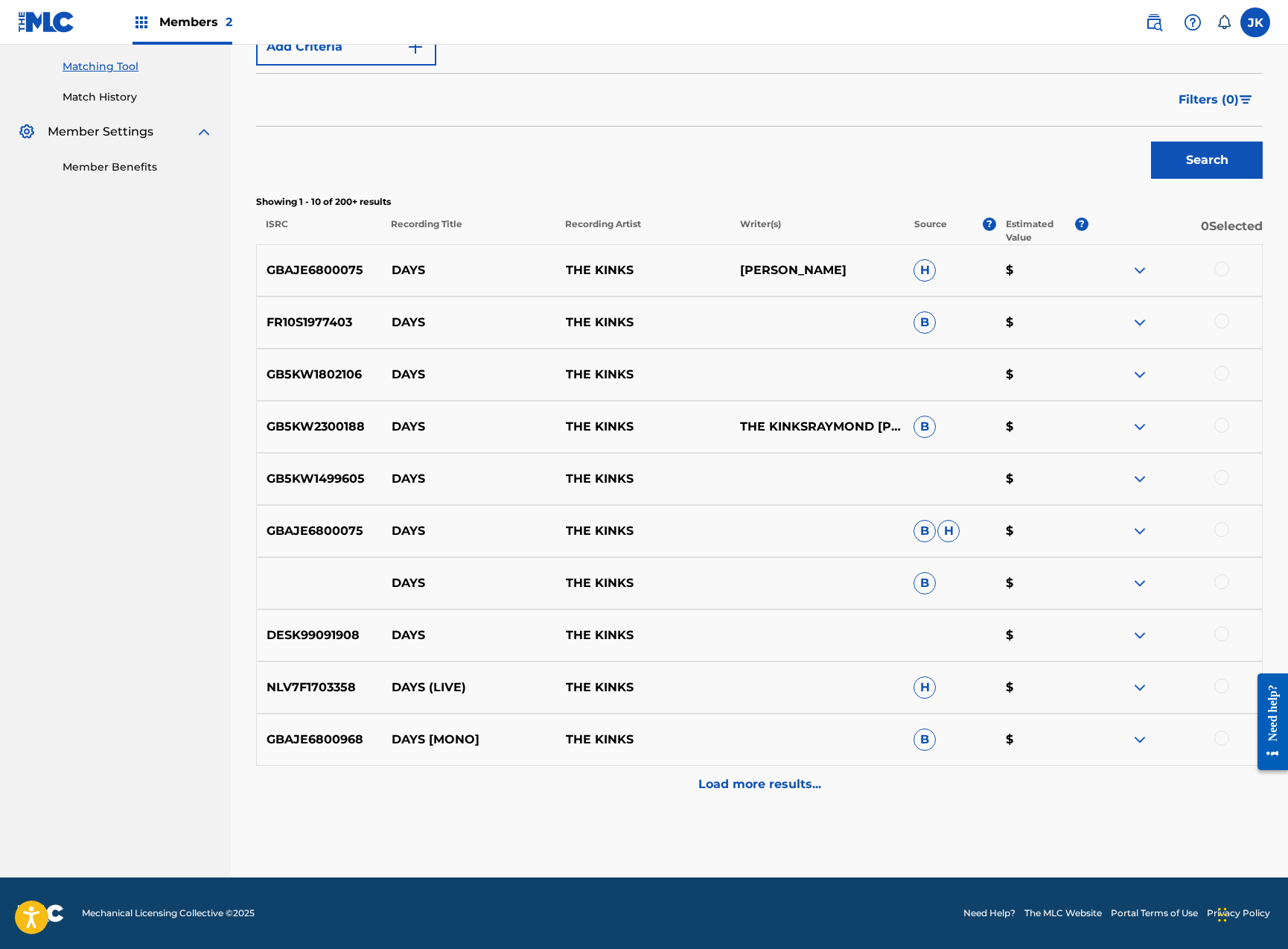
click at [1220, 267] on div at bounding box center [1222, 269] width 15 height 15
click at [1227, 314] on div at bounding box center [1175, 322] width 174 height 17
click at [1220, 318] on div at bounding box center [1222, 321] width 15 height 15
click at [1223, 379] on div at bounding box center [1222, 373] width 15 height 15
click at [1225, 427] on div at bounding box center [1222, 425] width 15 height 15
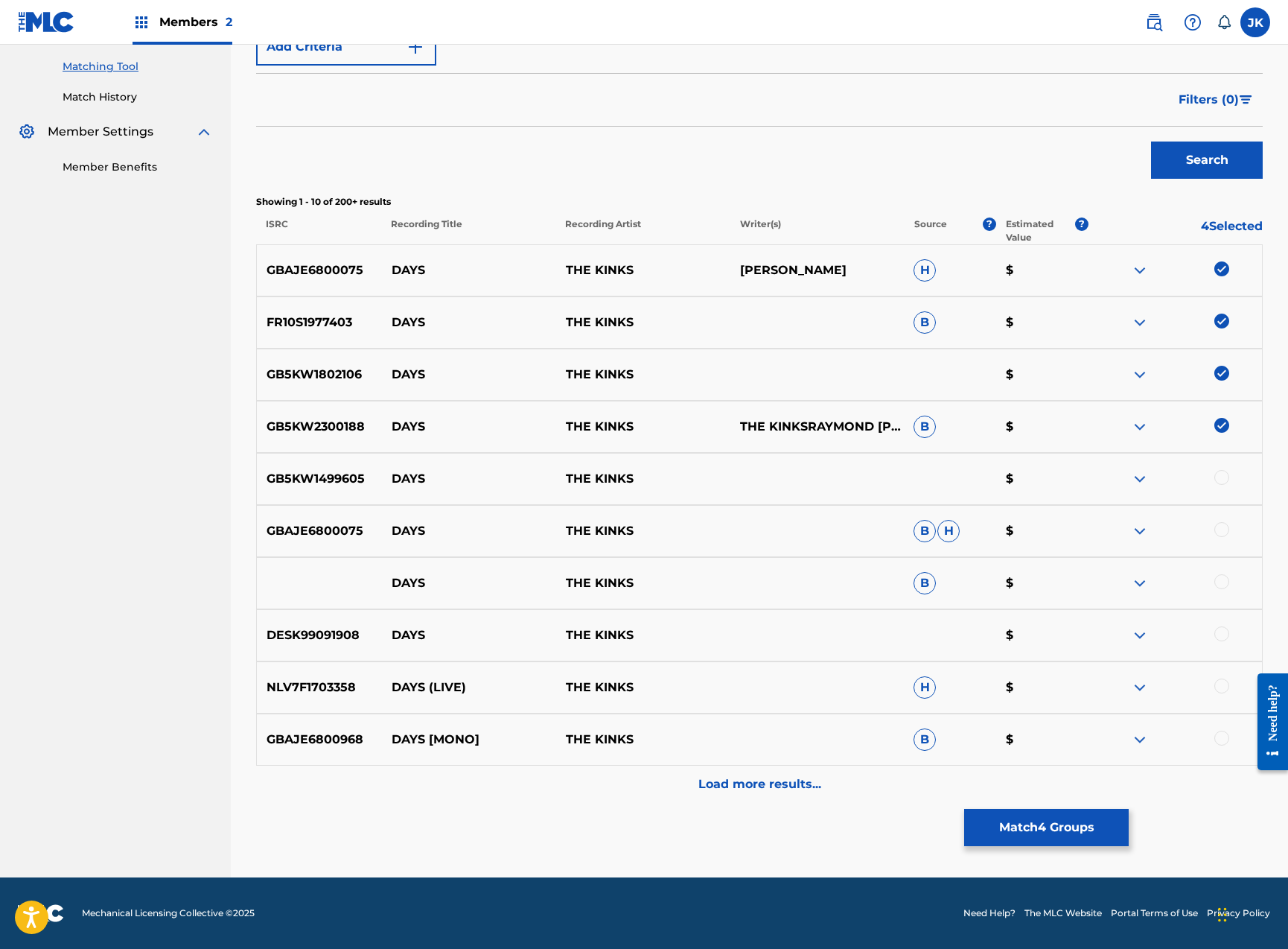
click at [1227, 484] on div at bounding box center [1175, 478] width 174 height 17
click at [1227, 482] on div at bounding box center [1222, 477] width 15 height 15
click at [1227, 540] on div at bounding box center [1175, 530] width 174 height 17
click at [1225, 530] on div at bounding box center [1222, 530] width 15 height 15
click at [1225, 577] on div at bounding box center [1222, 582] width 15 height 15
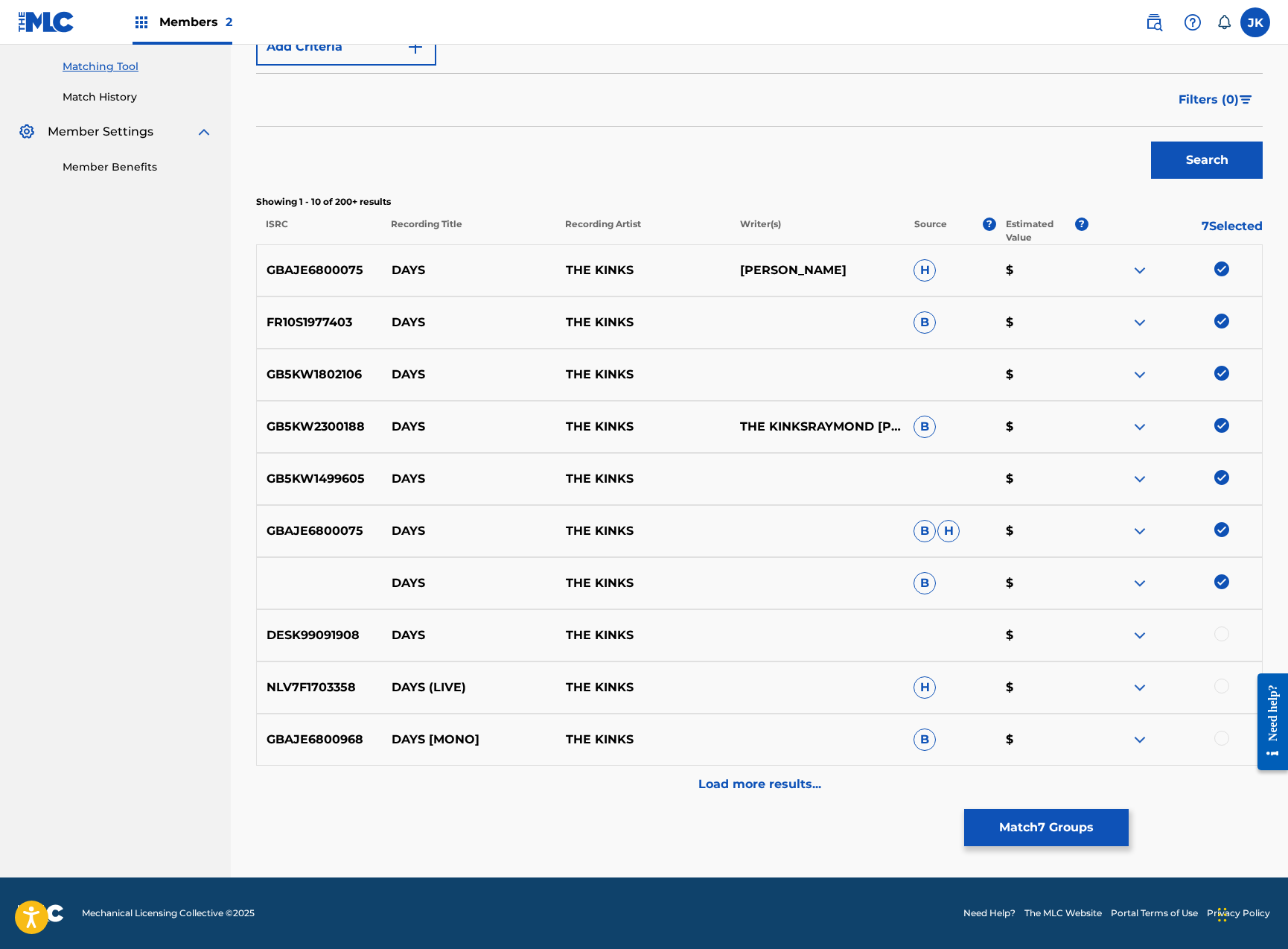
click at [1219, 634] on div at bounding box center [1222, 633] width 15 height 15
click at [1222, 687] on div at bounding box center [1222, 686] width 15 height 15
click at [1223, 737] on div at bounding box center [1222, 738] width 15 height 15
click at [763, 788] on p "Load more results..." at bounding box center [760, 784] width 123 height 17
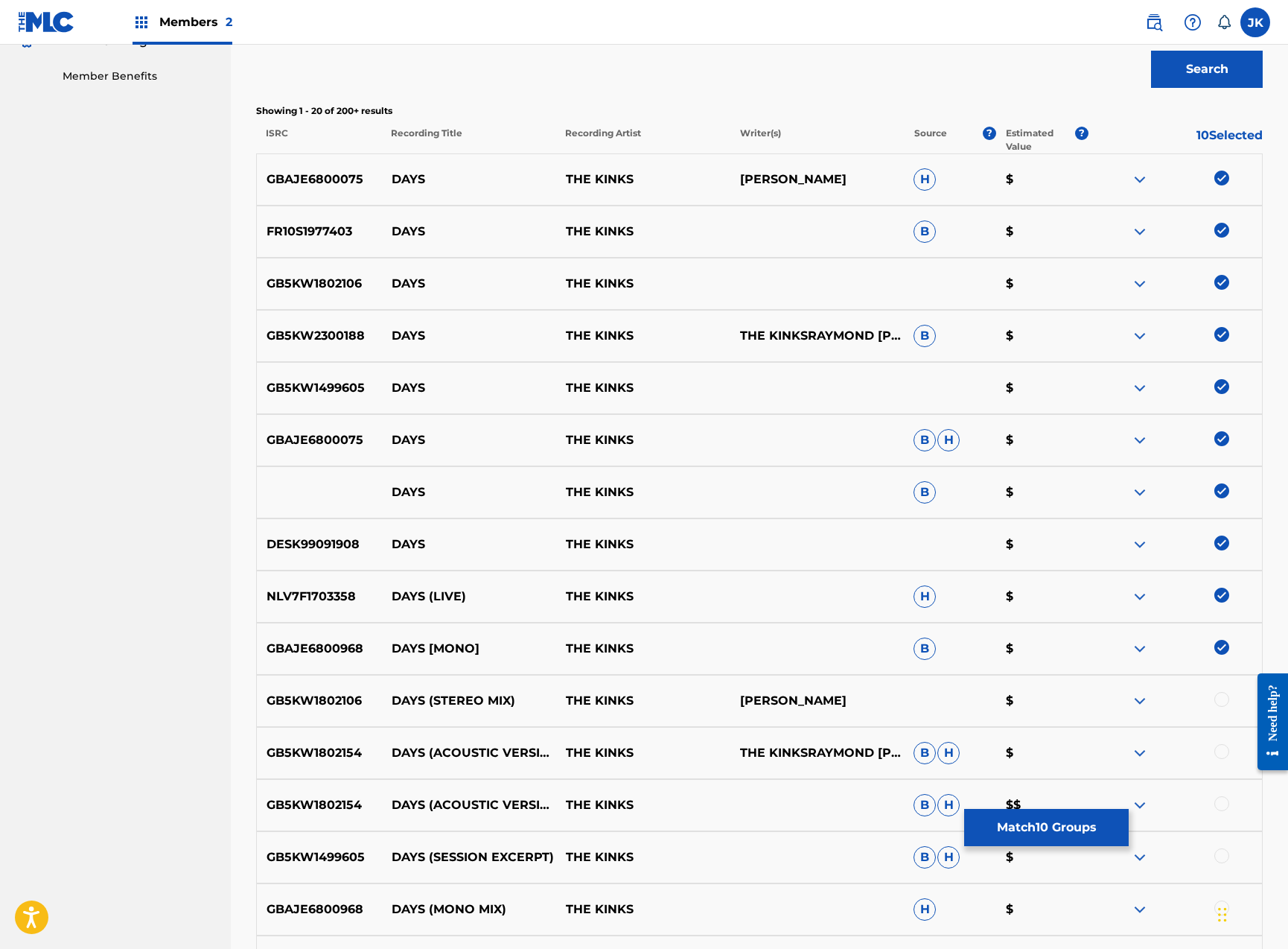
scroll to position [753, 0]
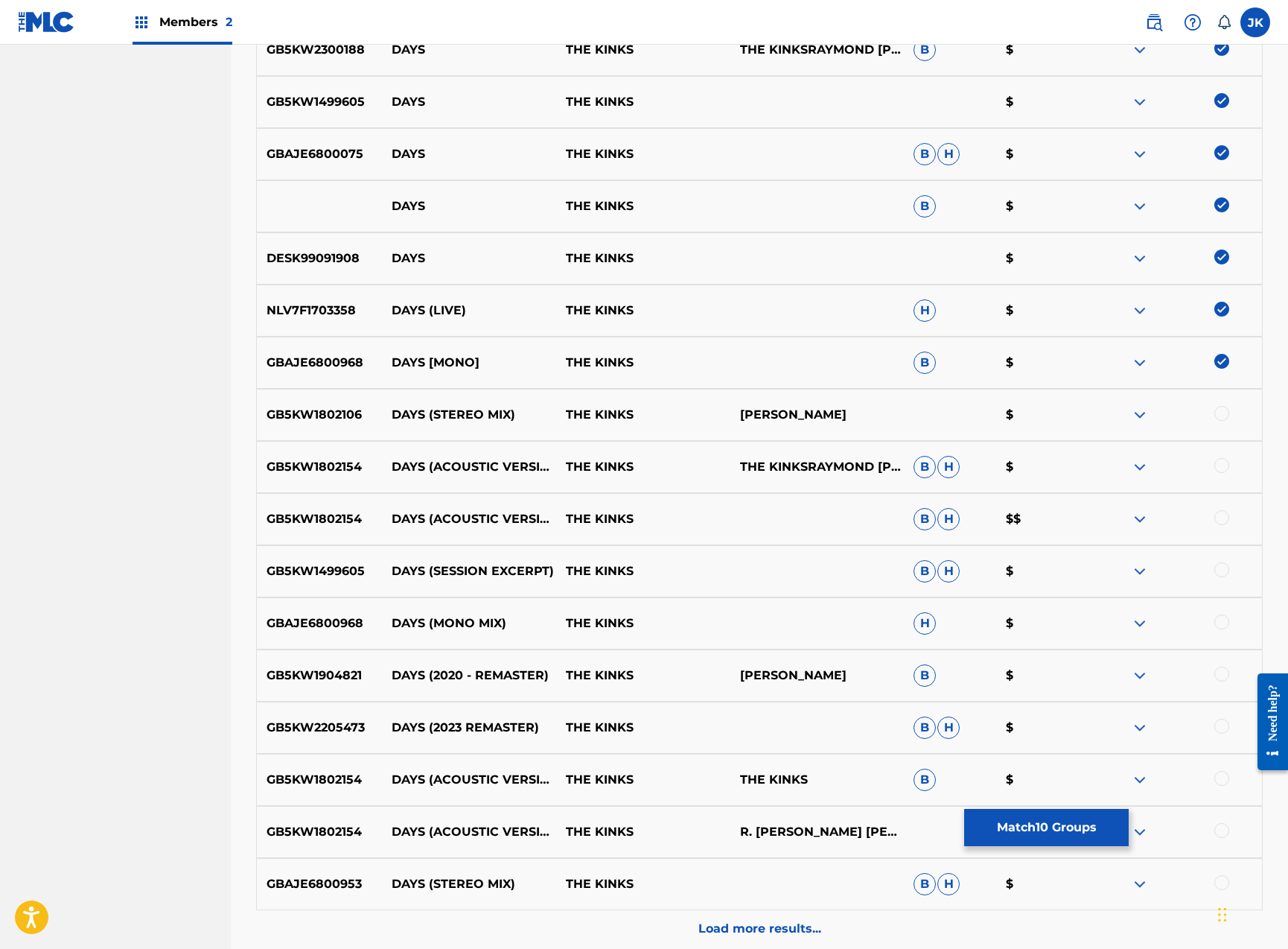
click at [1221, 409] on div at bounding box center [1222, 413] width 15 height 15
click at [1219, 462] on div at bounding box center [1222, 465] width 15 height 15
drag, startPoint x: 1222, startPoint y: 506, endPoint x: 1222, endPoint y: 516, distance: 10.0
click at [1222, 507] on div "GB5KW1802154 DAYS (ACOUSTIC VERSION) THE KINKS B H $$" at bounding box center [759, 519] width 1006 height 52
click at [1222, 517] on div at bounding box center [1222, 518] width 15 height 15
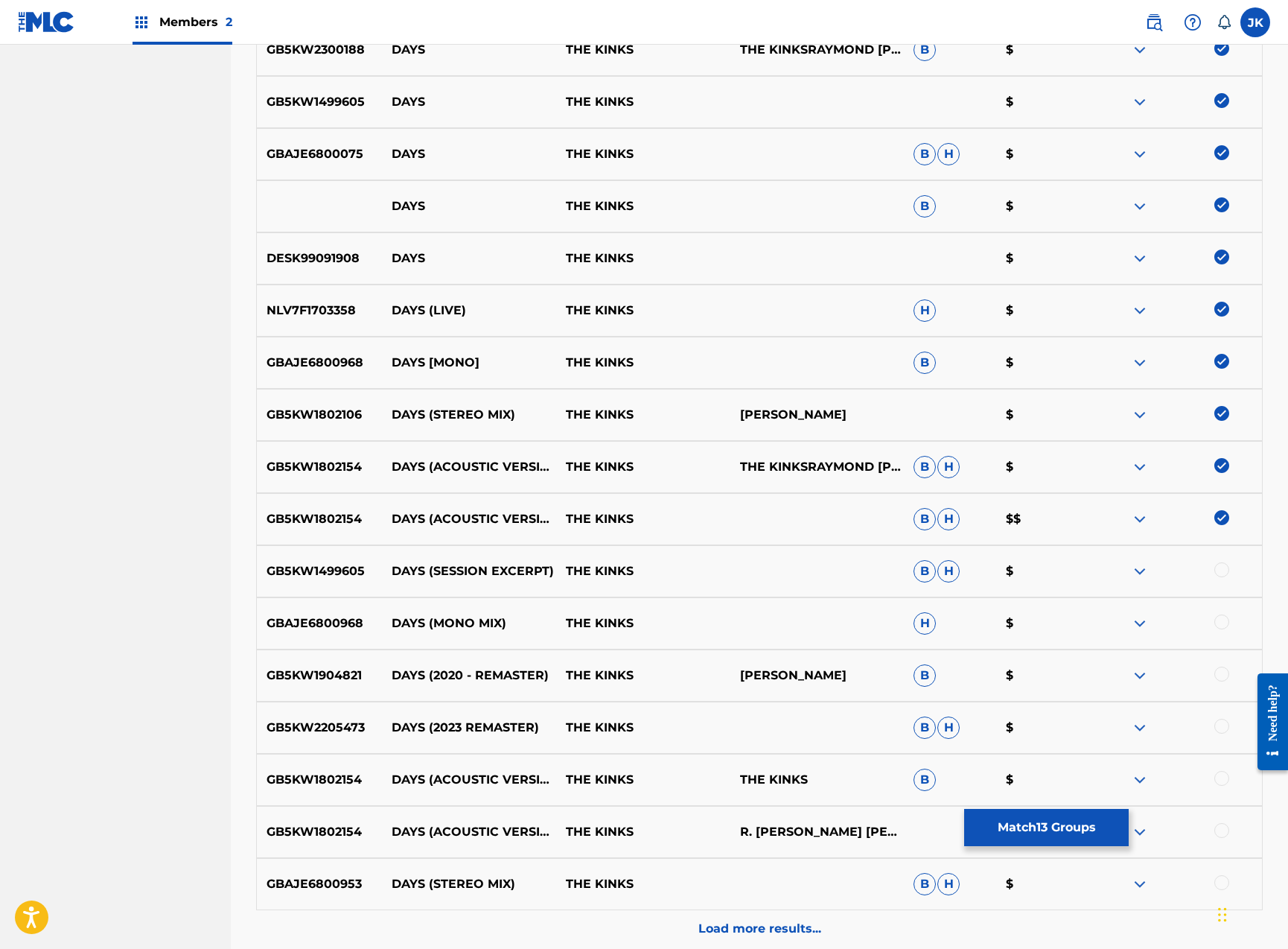
click at [1222, 568] on div at bounding box center [1222, 570] width 15 height 15
click at [1217, 626] on div at bounding box center [1222, 621] width 15 height 15
click at [1223, 676] on div at bounding box center [1222, 674] width 15 height 15
click at [1218, 717] on div "GB5KW2205473 DAYS (2023 REMASTER) THE KINKS B H $" at bounding box center [759, 727] width 1006 height 52
click at [1221, 725] on div at bounding box center [1222, 726] width 15 height 15
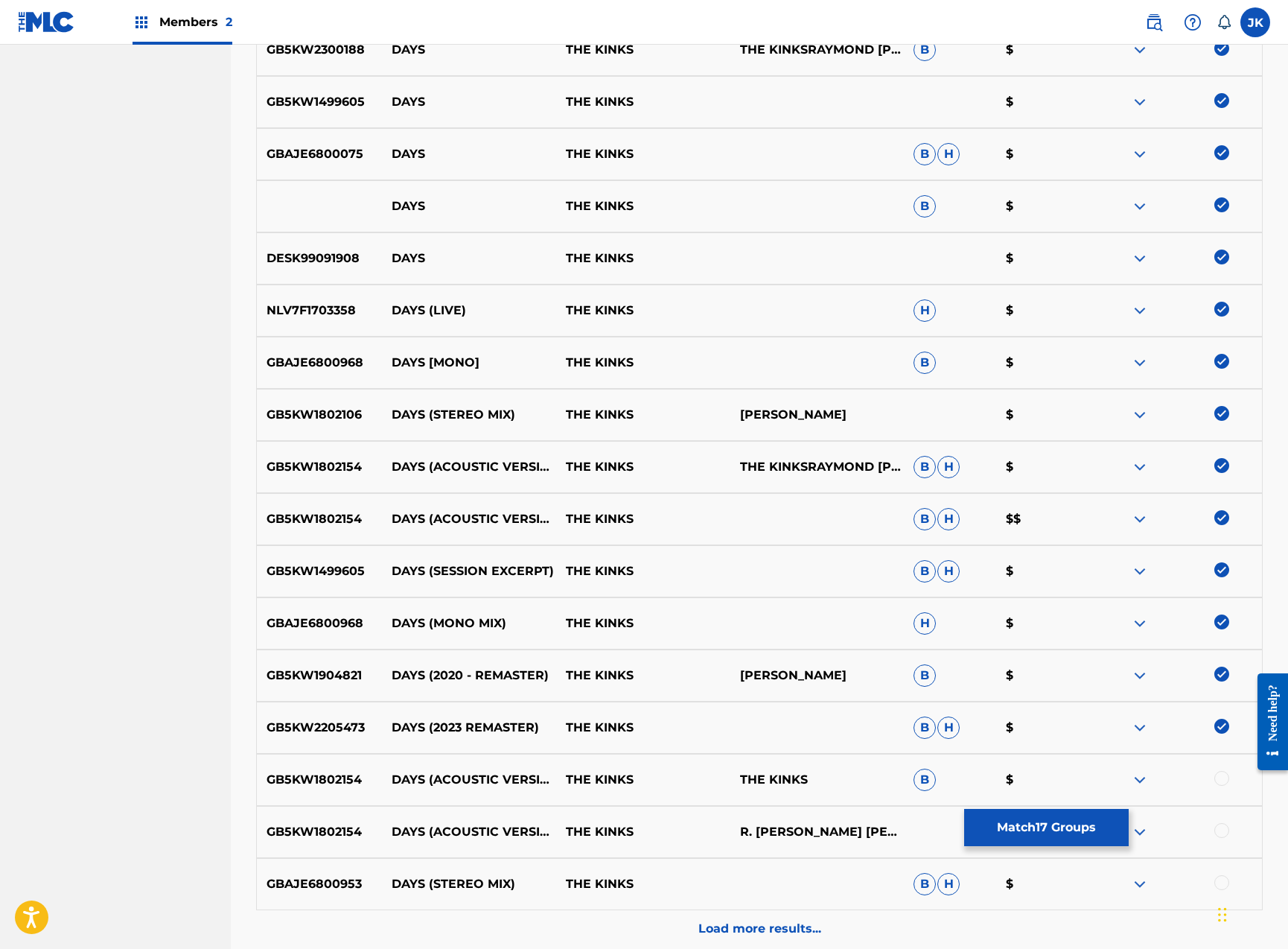
click at [1221, 783] on div at bounding box center [1222, 778] width 15 height 15
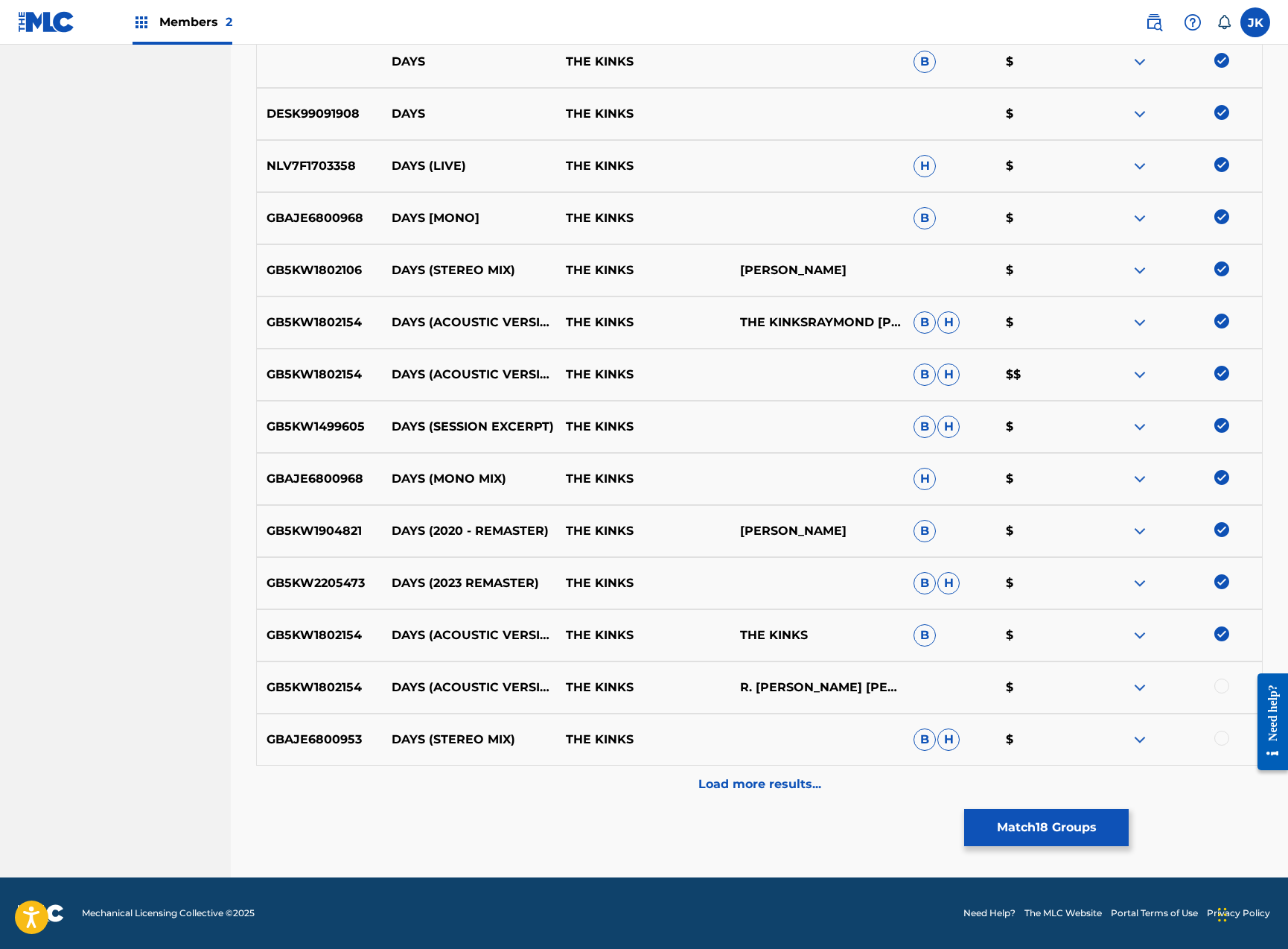
click at [1225, 687] on div at bounding box center [1222, 686] width 15 height 15
click at [1221, 740] on div at bounding box center [1222, 738] width 15 height 15
click at [761, 787] on p "Load more results..." at bounding box center [760, 784] width 123 height 17
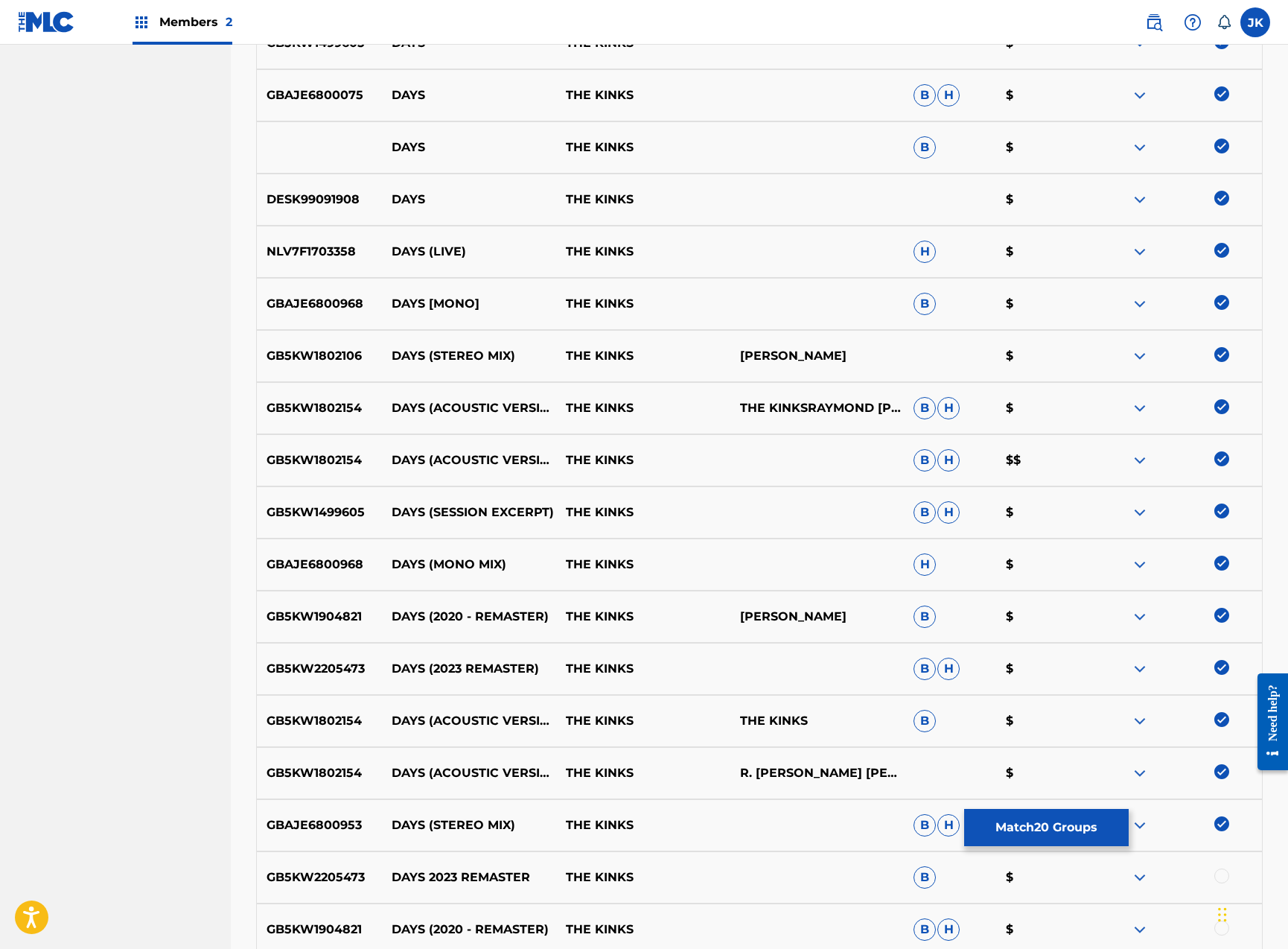
scroll to position [1418, 0]
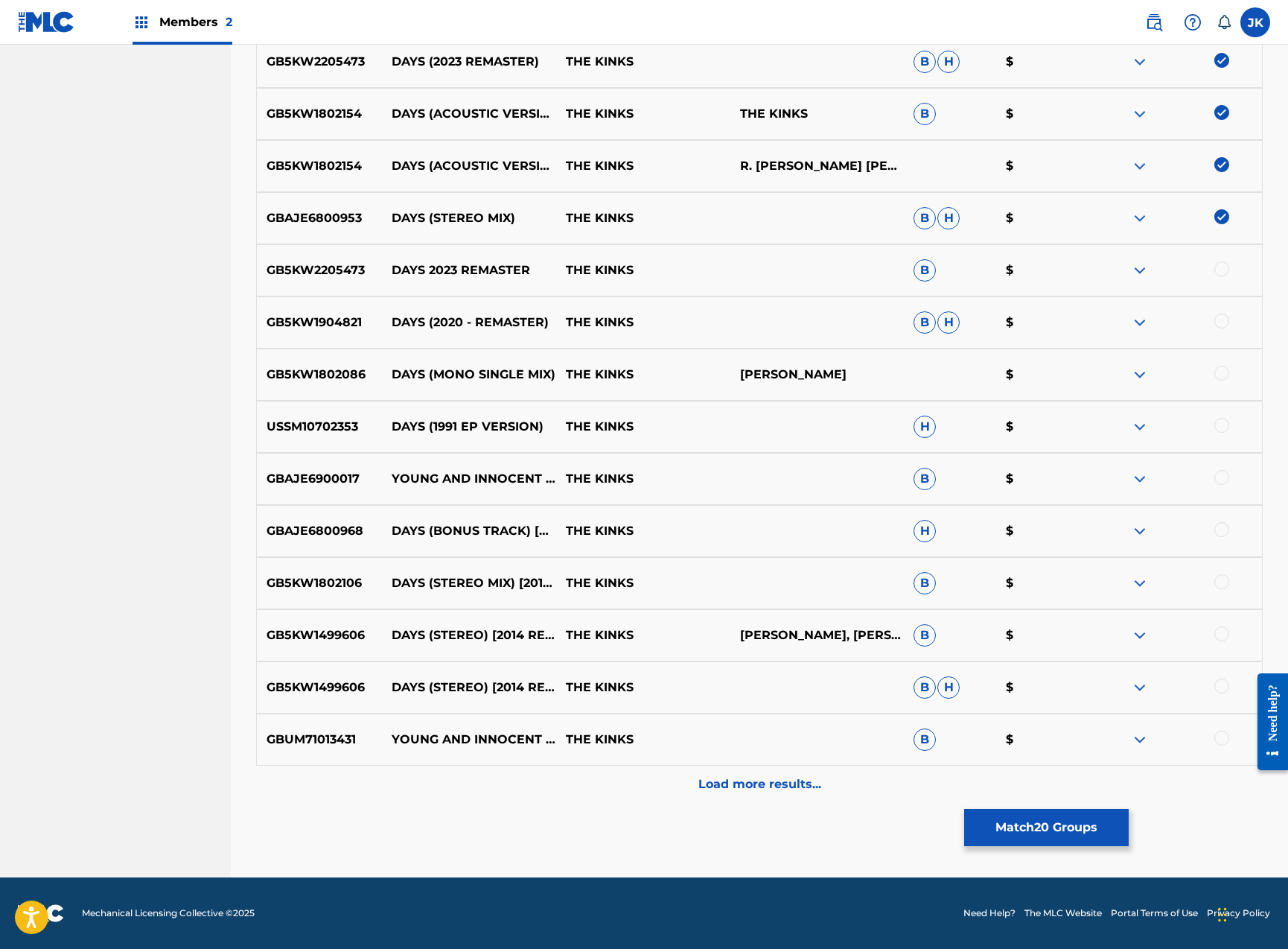
click at [1218, 270] on div at bounding box center [1222, 269] width 15 height 15
click at [1220, 307] on div "GB5KW1904821 DAYS (2020 - REMASTER) THE KINKS B H $" at bounding box center [759, 322] width 1006 height 52
click at [1220, 316] on div at bounding box center [1222, 321] width 15 height 15
click at [1221, 374] on div at bounding box center [1222, 373] width 15 height 15
click at [1218, 427] on div at bounding box center [1222, 425] width 15 height 15
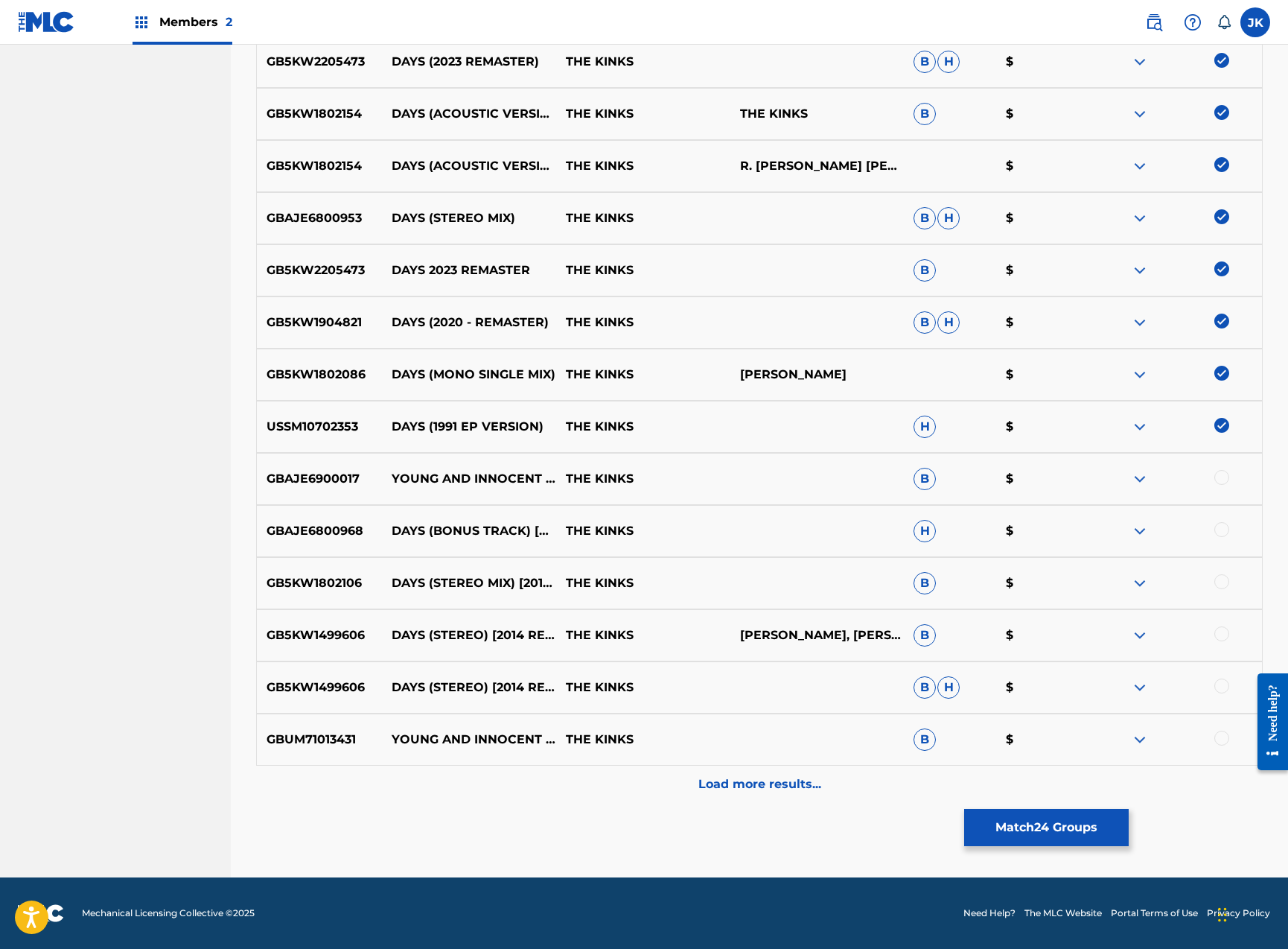
click at [1230, 531] on div at bounding box center [1175, 530] width 174 height 17
click at [1227, 575] on div at bounding box center [1222, 582] width 15 height 15
click at [1222, 535] on div at bounding box center [1222, 530] width 15 height 15
click at [1221, 626] on div at bounding box center [1222, 633] width 15 height 15
click at [1222, 691] on div at bounding box center [1222, 686] width 15 height 15
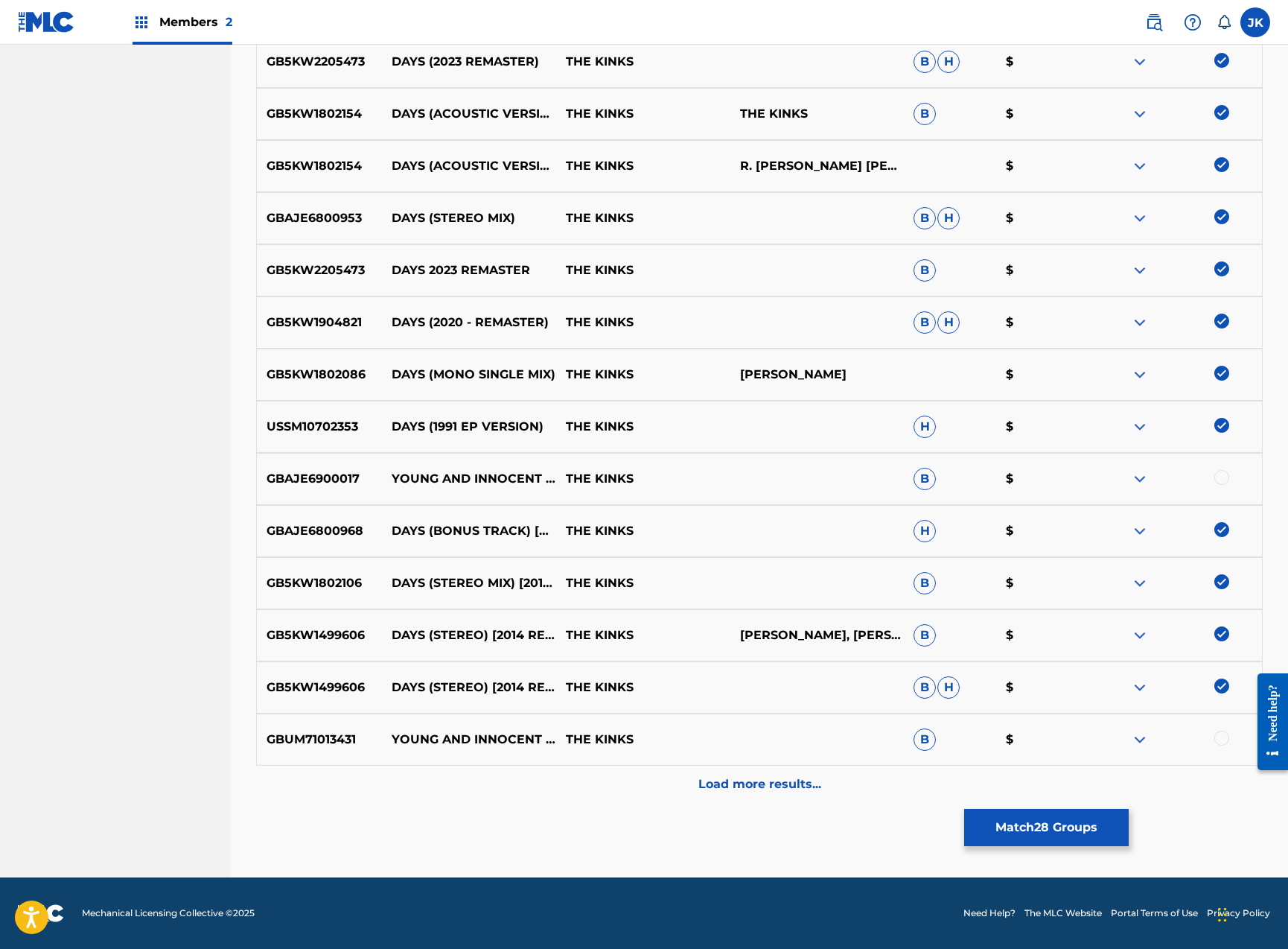
click at [809, 784] on p "Load more results..." at bounding box center [760, 784] width 123 height 17
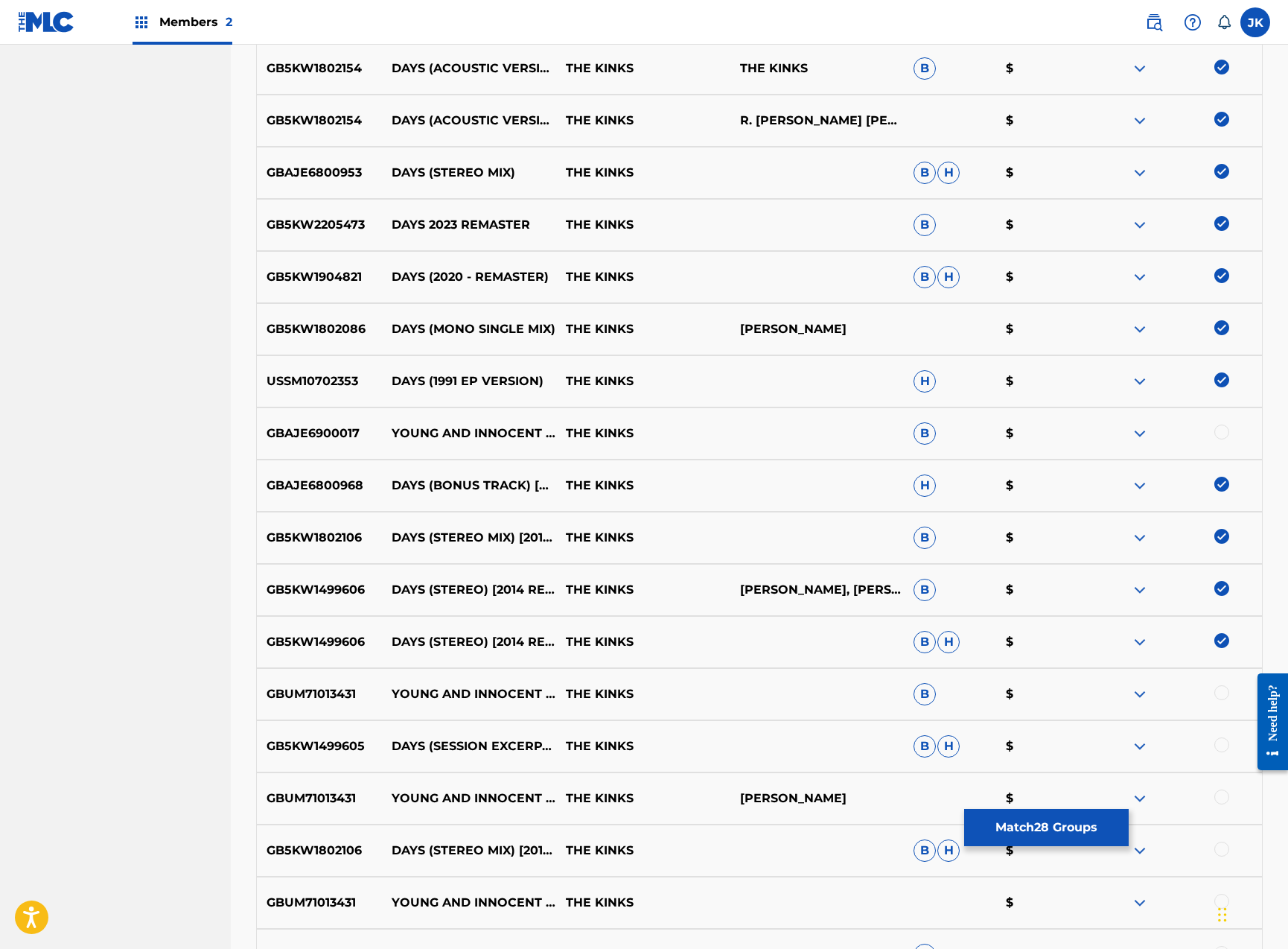
scroll to position [1643, 0]
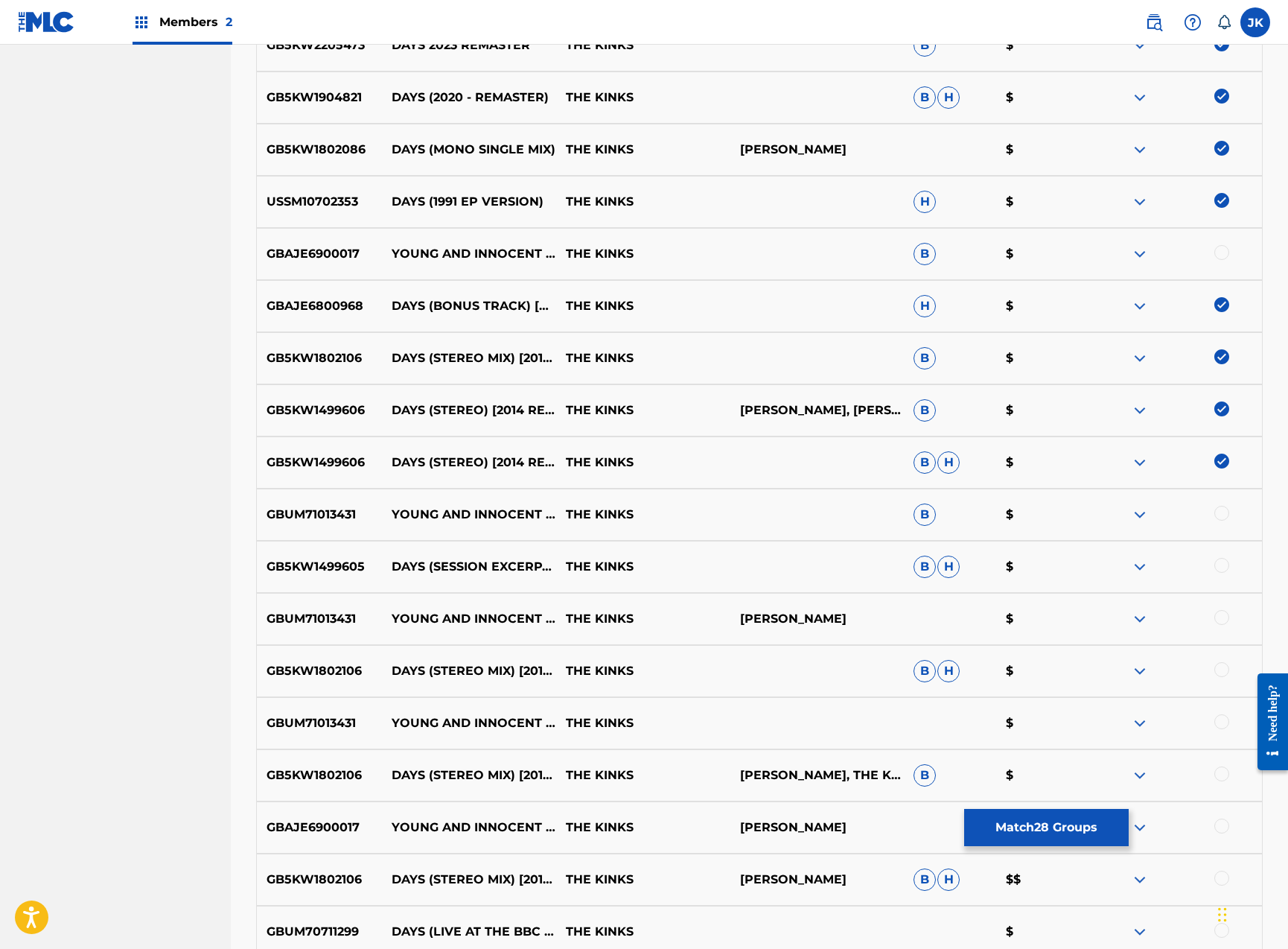
click at [1223, 565] on div at bounding box center [1222, 565] width 15 height 15
click at [1222, 668] on div at bounding box center [1222, 669] width 15 height 15
click at [1226, 776] on div at bounding box center [1222, 774] width 15 height 15
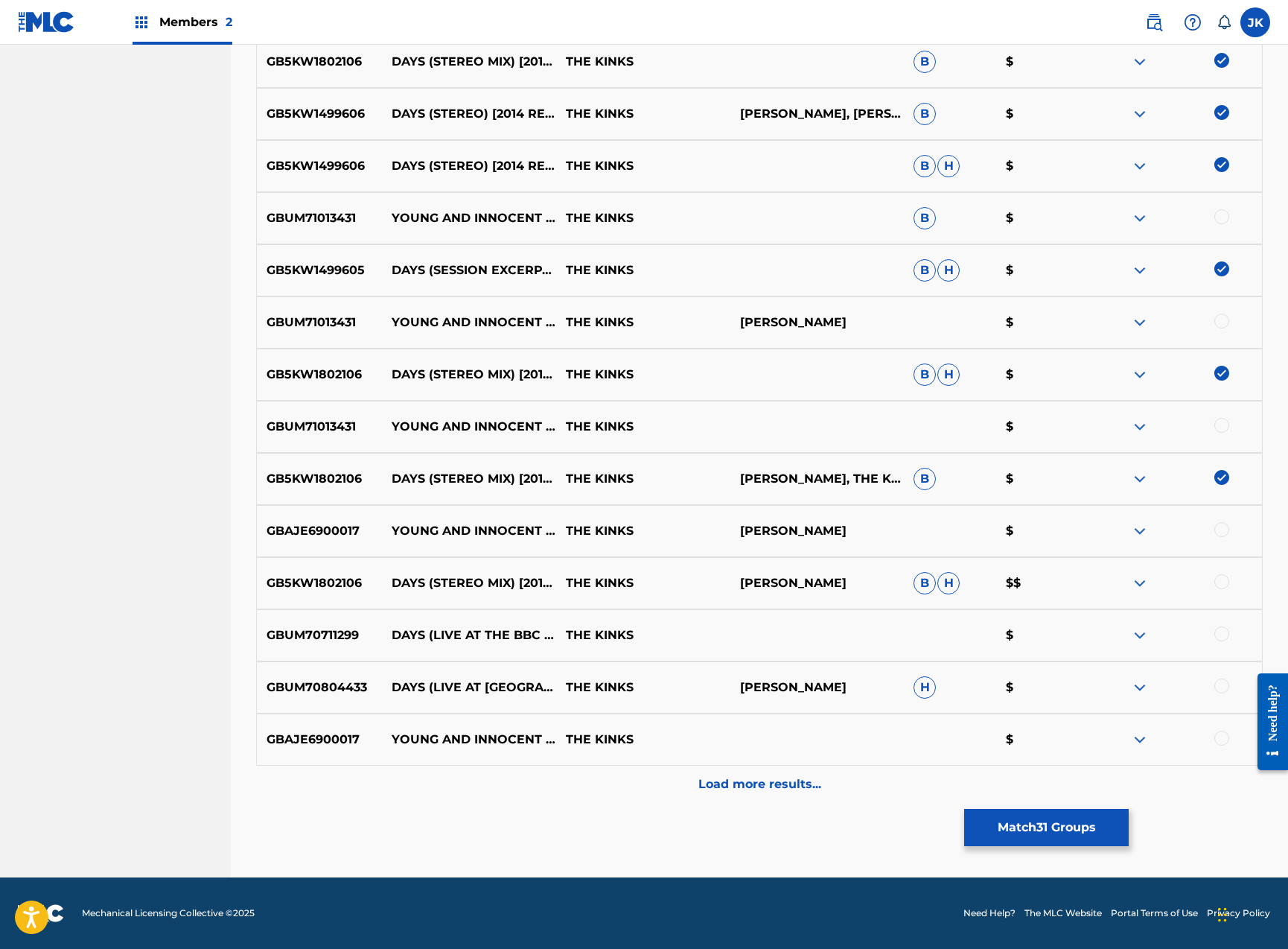
click at [1221, 584] on div at bounding box center [1222, 582] width 15 height 15
click at [1223, 632] on div at bounding box center [1222, 633] width 15 height 15
click at [1225, 685] on div at bounding box center [1222, 686] width 15 height 15
click at [730, 781] on p "Load more results..." at bounding box center [760, 784] width 123 height 17
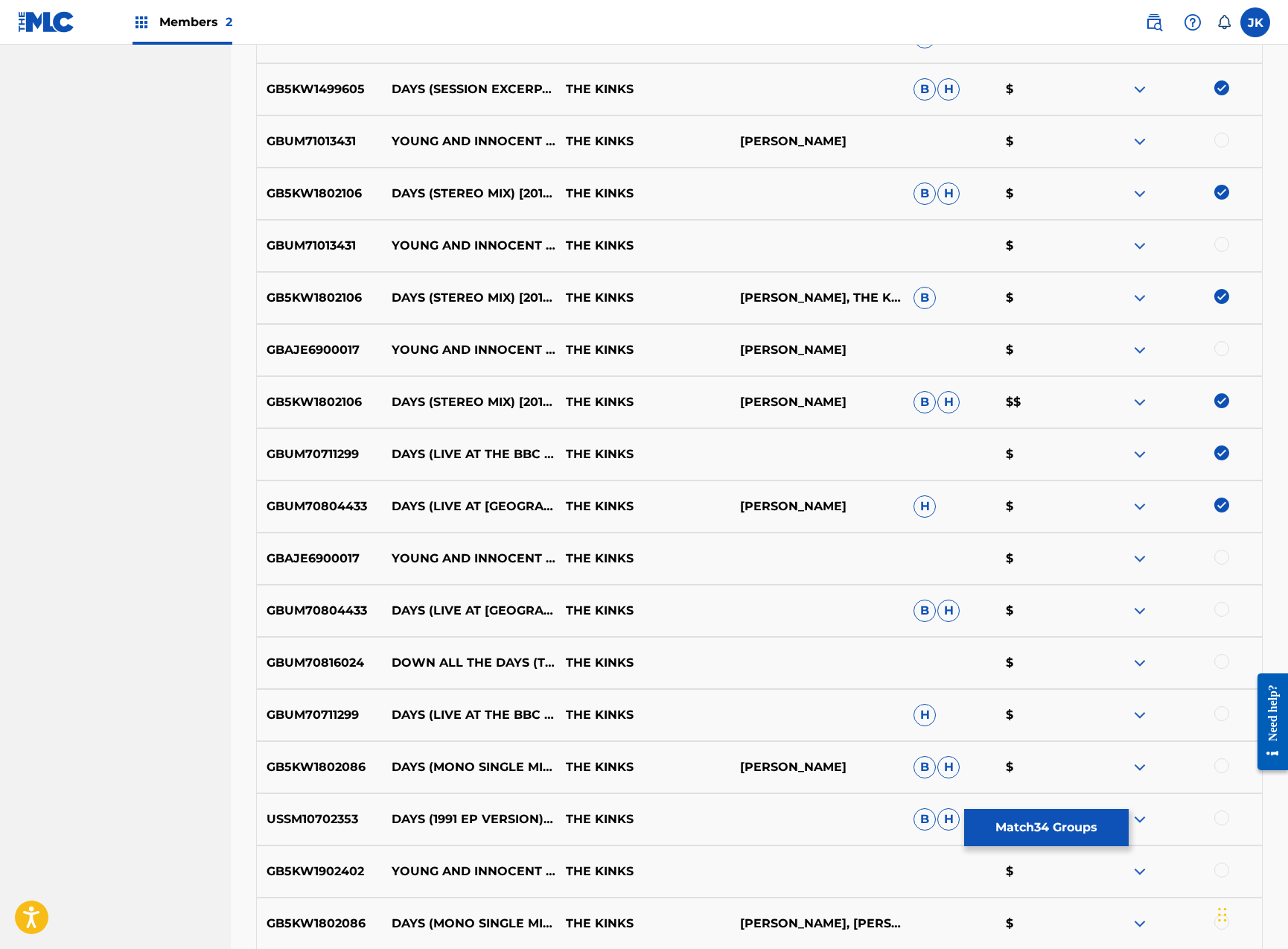
scroll to position [2461, 0]
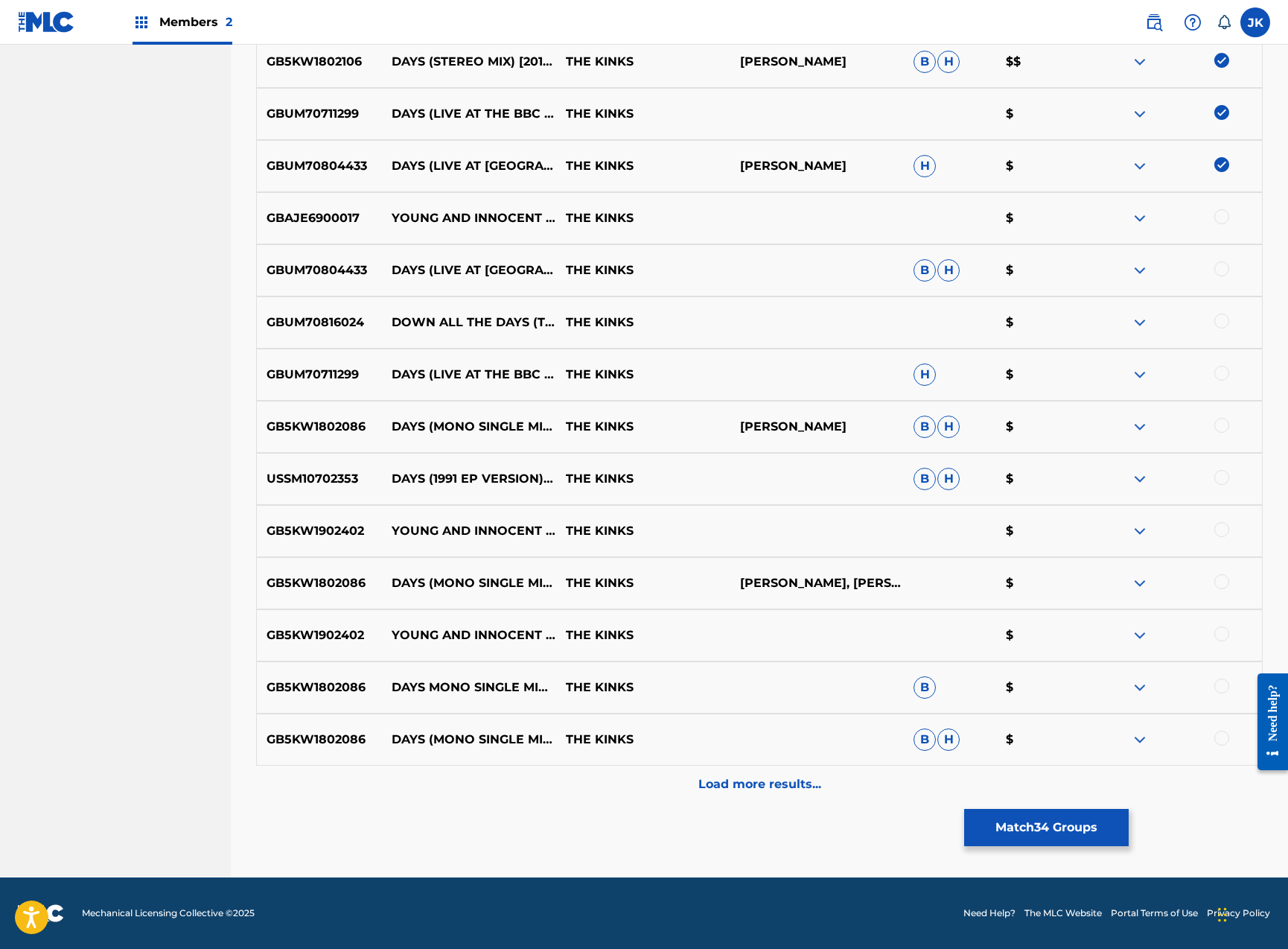
click at [1223, 267] on div at bounding box center [1222, 269] width 15 height 15
click at [1222, 375] on div at bounding box center [1222, 373] width 15 height 15
click at [1224, 425] on div at bounding box center [1175, 426] width 174 height 17
click at [1224, 425] on div at bounding box center [1222, 425] width 15 height 15
click at [1221, 471] on div at bounding box center [1222, 477] width 15 height 15
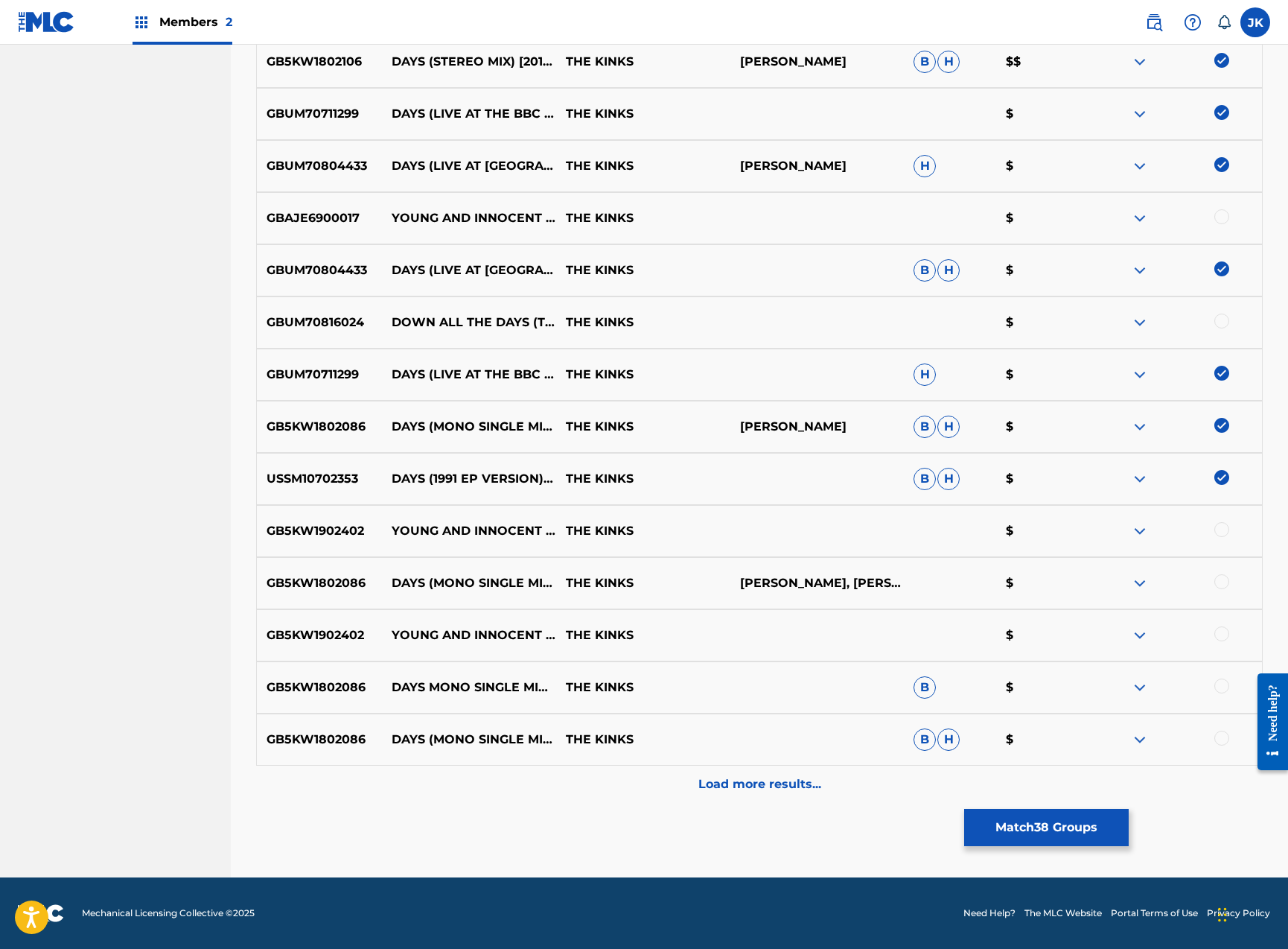
click at [1225, 582] on div at bounding box center [1222, 582] width 15 height 15
click at [1227, 689] on div at bounding box center [1222, 686] width 15 height 15
click at [1227, 740] on div at bounding box center [1222, 738] width 15 height 15
click at [780, 786] on p "Load more results..." at bounding box center [760, 784] width 123 height 17
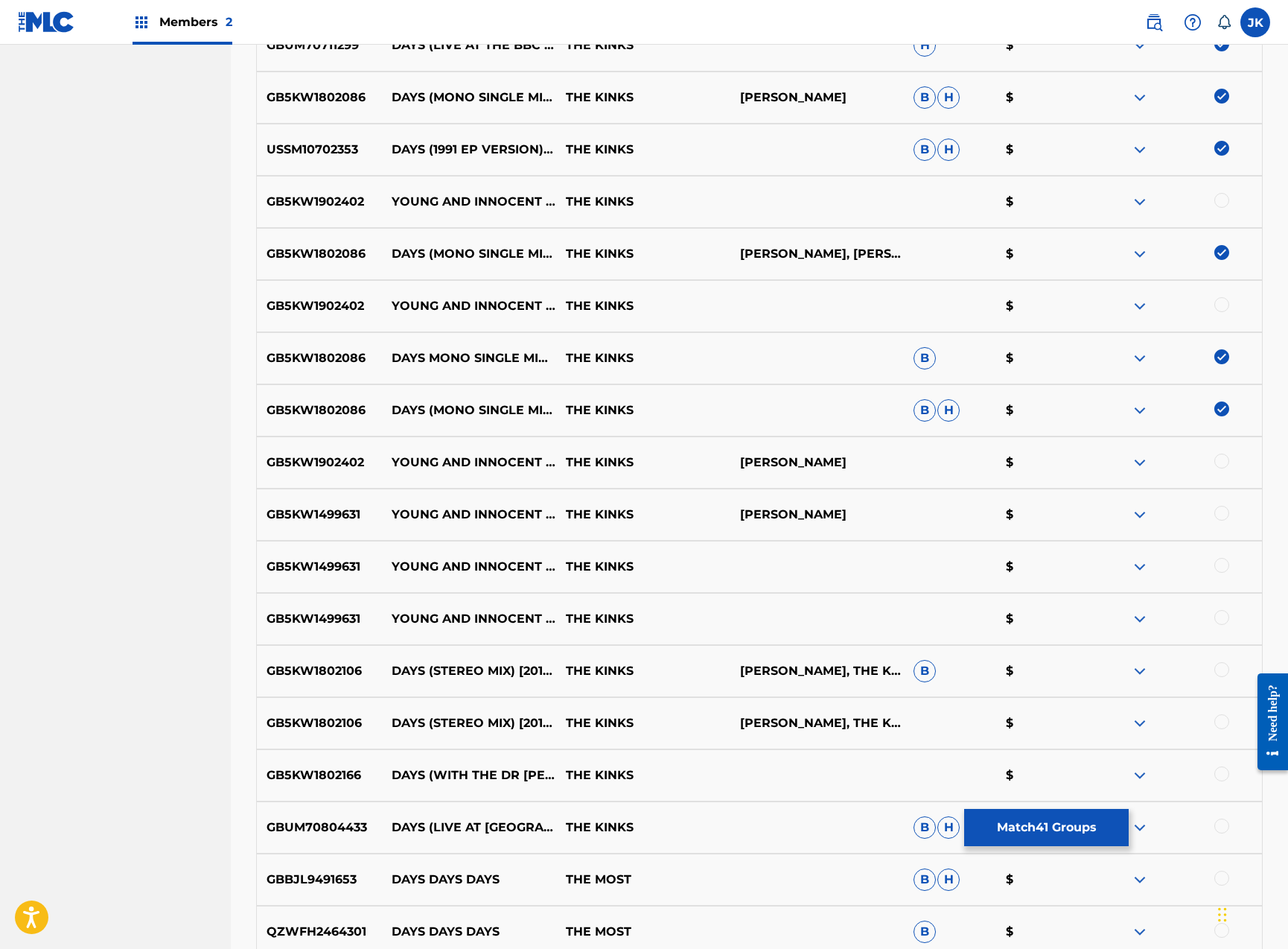
scroll to position [2938, 0]
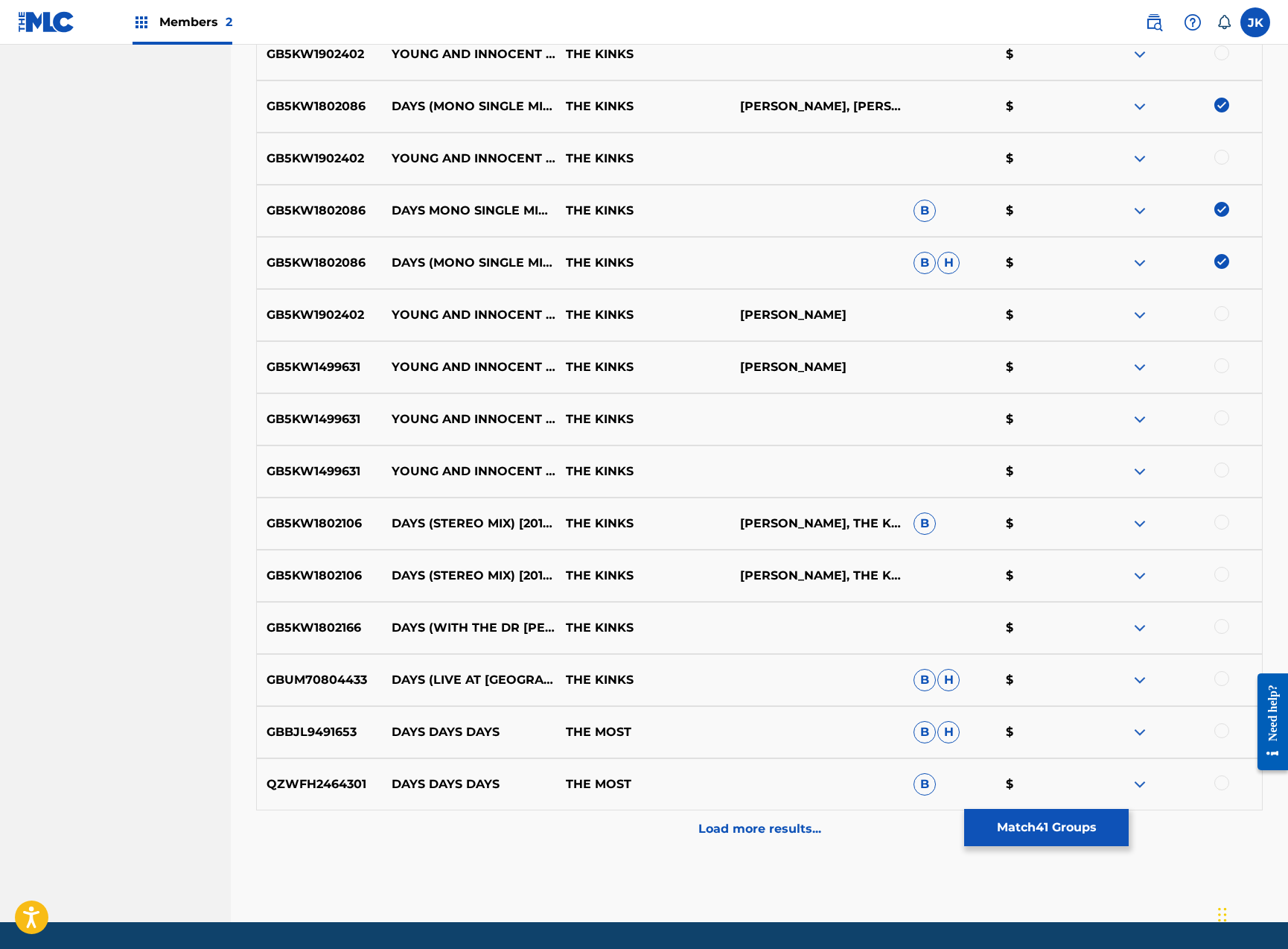
click at [1226, 523] on div at bounding box center [1222, 522] width 15 height 15
click at [1228, 575] on div at bounding box center [1222, 575] width 15 height 15
click at [1224, 622] on div at bounding box center [1222, 626] width 15 height 15
click at [1222, 675] on div at bounding box center [1222, 678] width 15 height 15
click at [1063, 821] on button "Match 45 Groups" at bounding box center [1046, 827] width 164 height 38
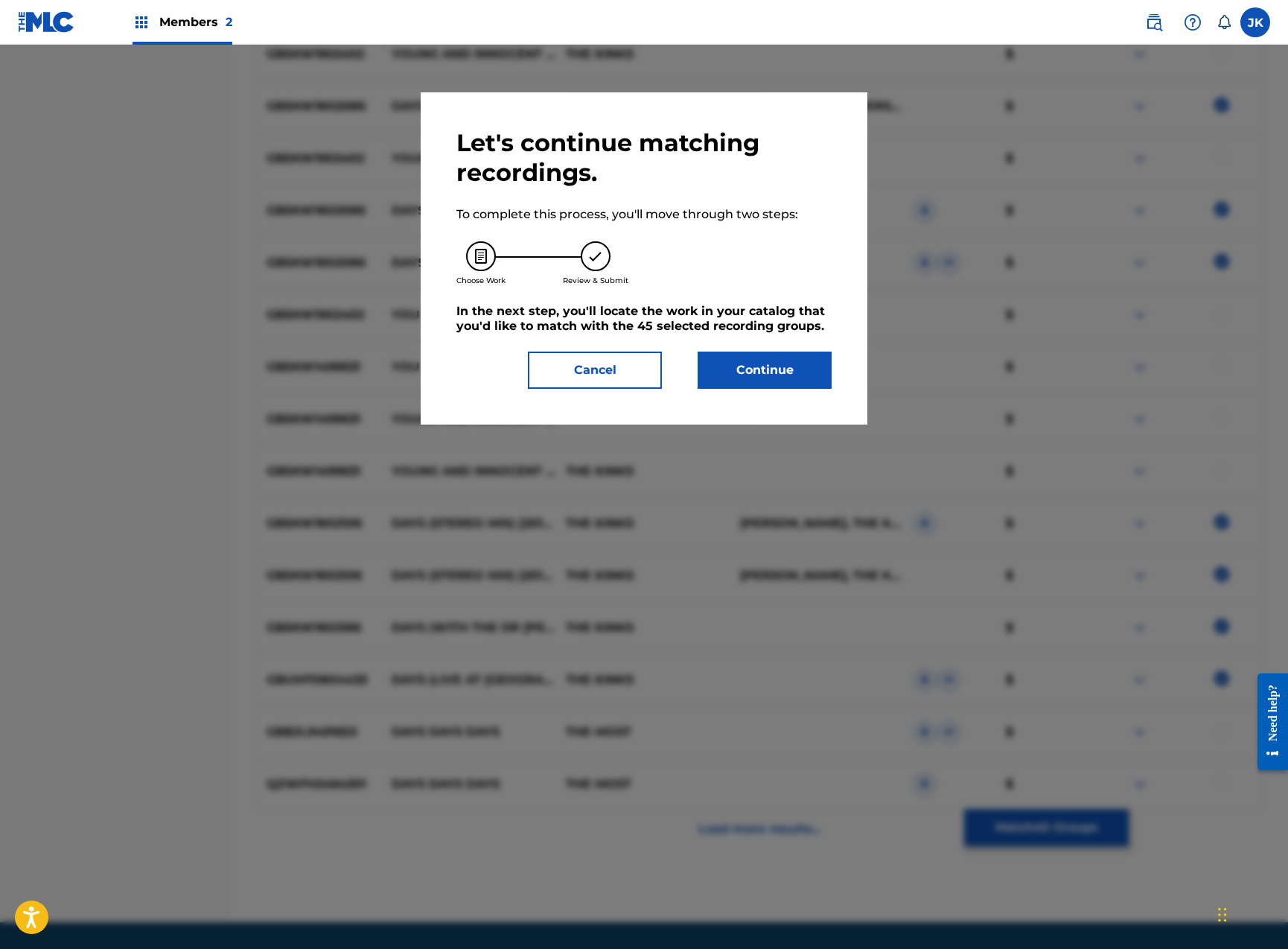
click at [781, 362] on button "Continue" at bounding box center [764, 370] width 134 height 38
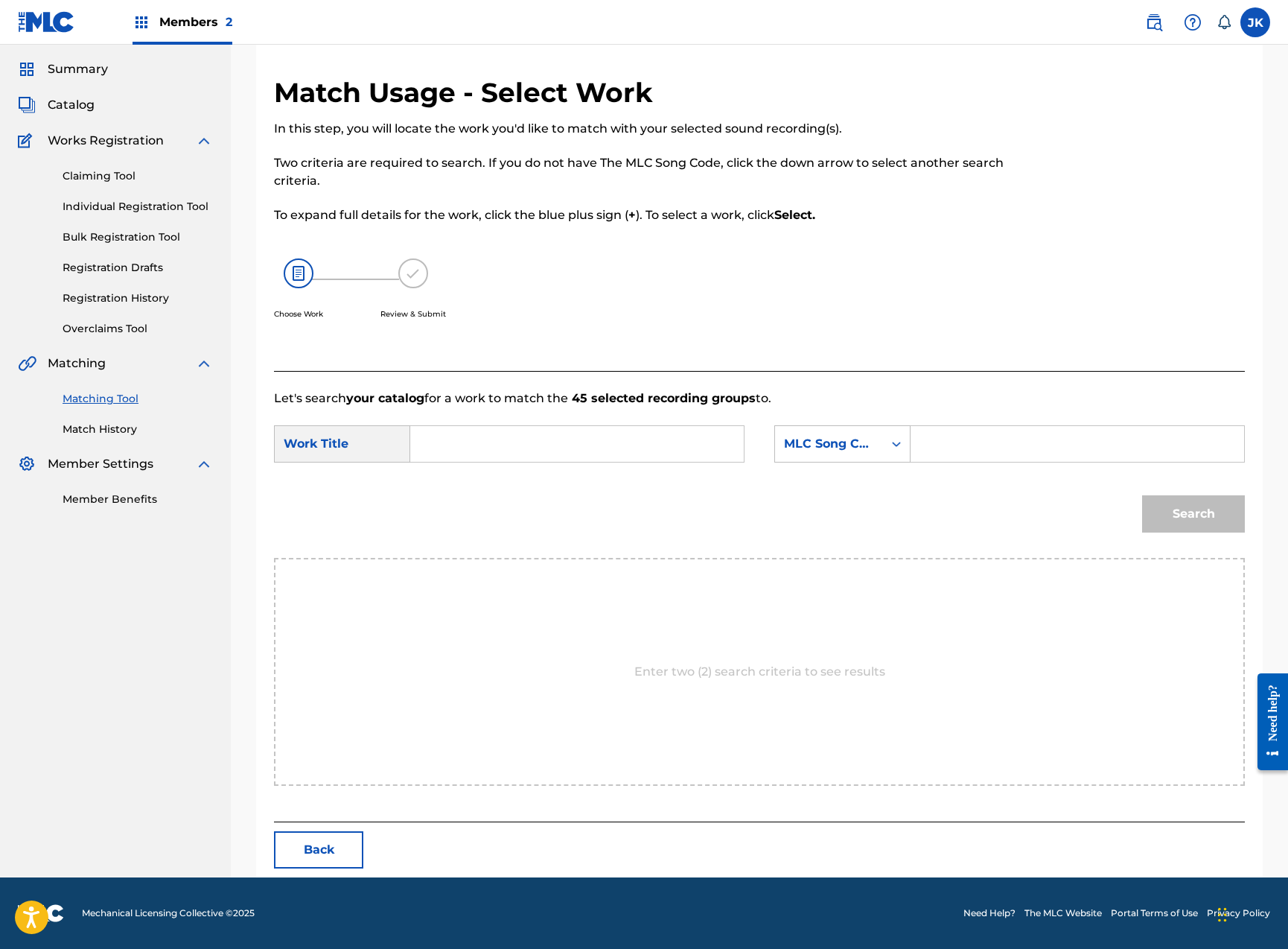
scroll to position [0, 0]
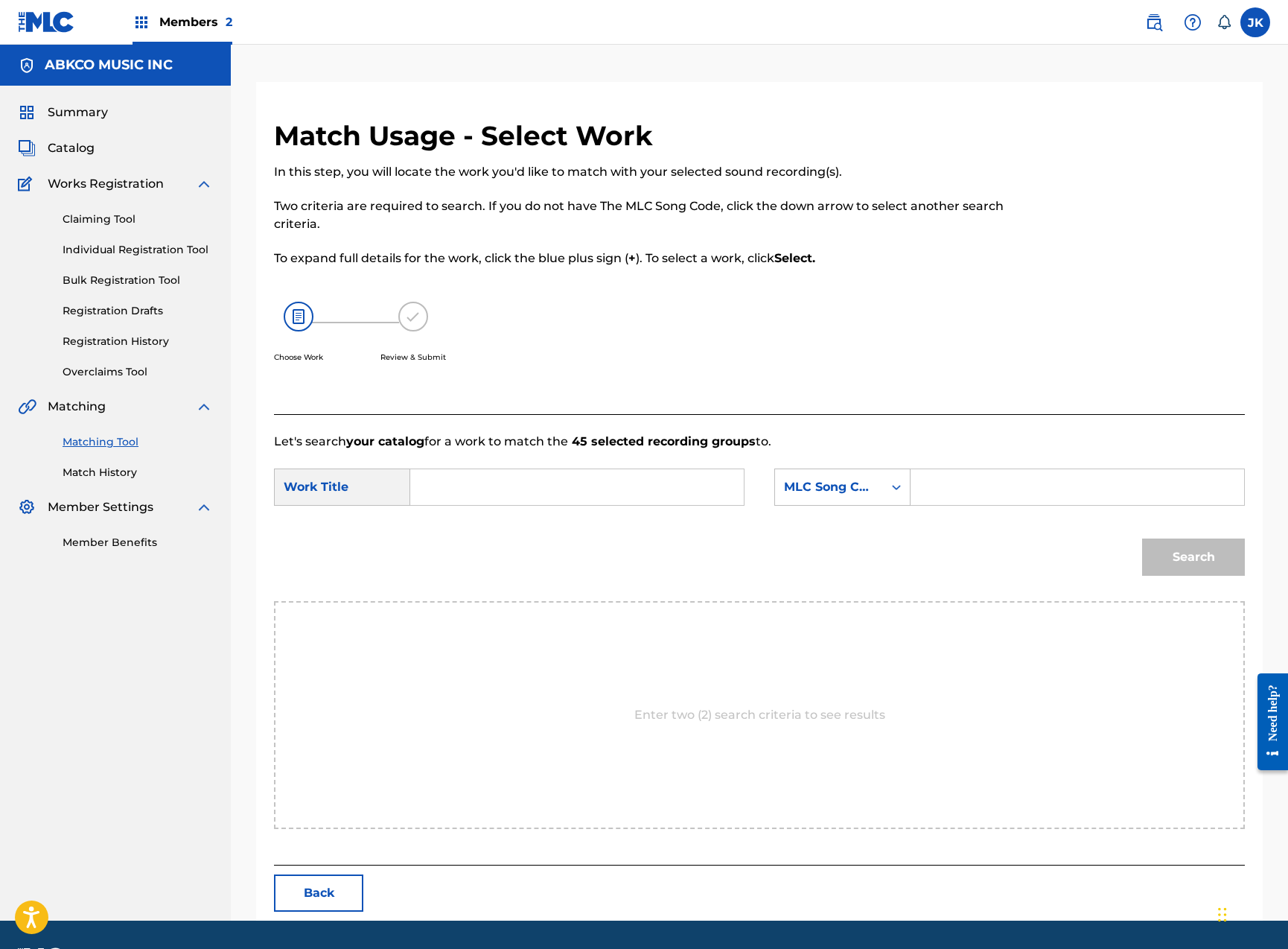
click at [603, 477] on input "Search Form" at bounding box center [577, 486] width 308 height 36
paste input "Days"
type input "Days"
click at [825, 484] on div "MLC Song Code" at bounding box center [829, 486] width 90 height 17
click at [850, 519] on div "Writer Name" at bounding box center [842, 524] width 135 height 38
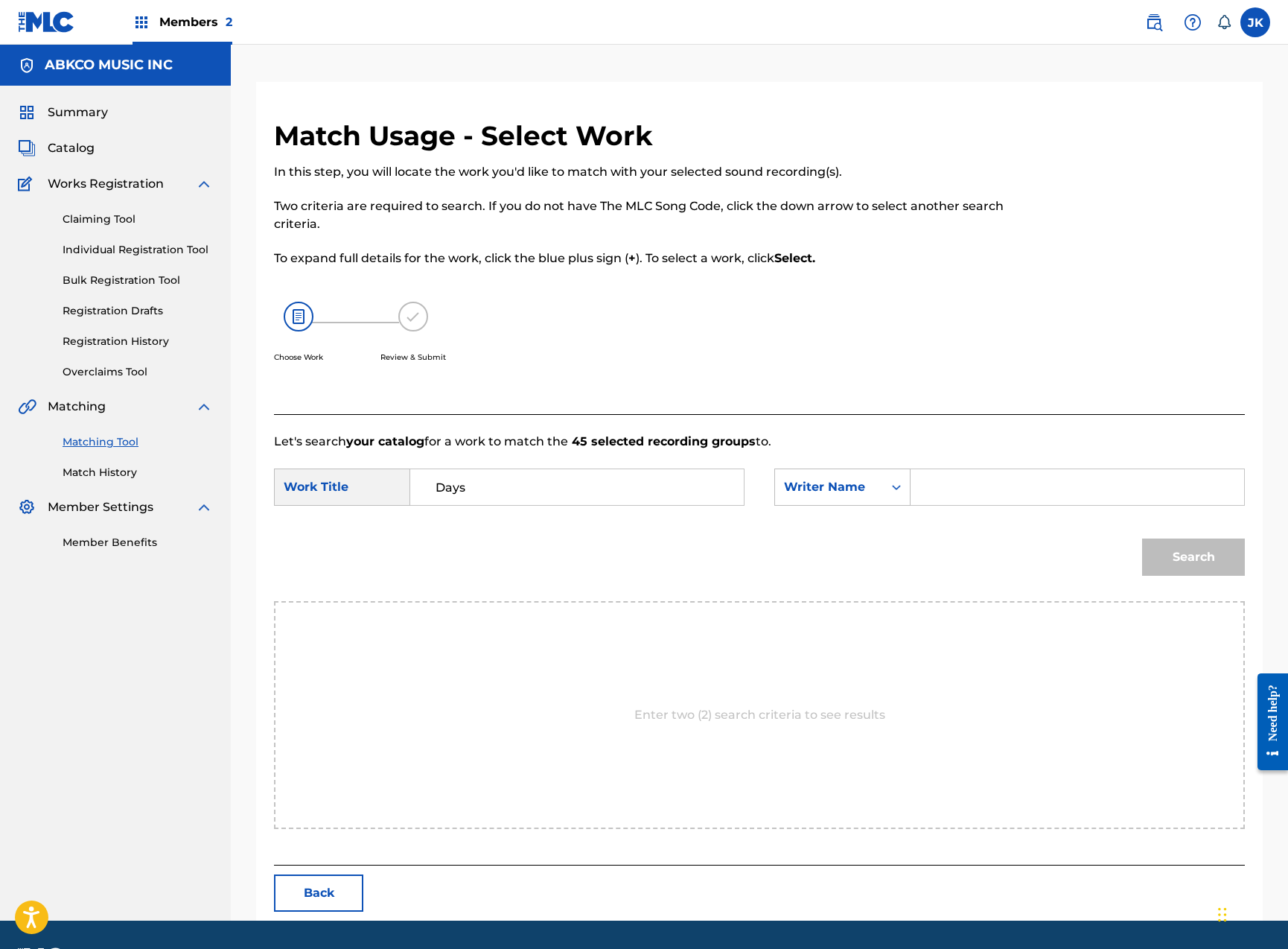
click at [927, 500] on input "Search Form" at bounding box center [1077, 486] width 308 height 36
type input "[PERSON_NAME]"
click at [1194, 557] on button "Search" at bounding box center [1194, 557] width 103 height 38
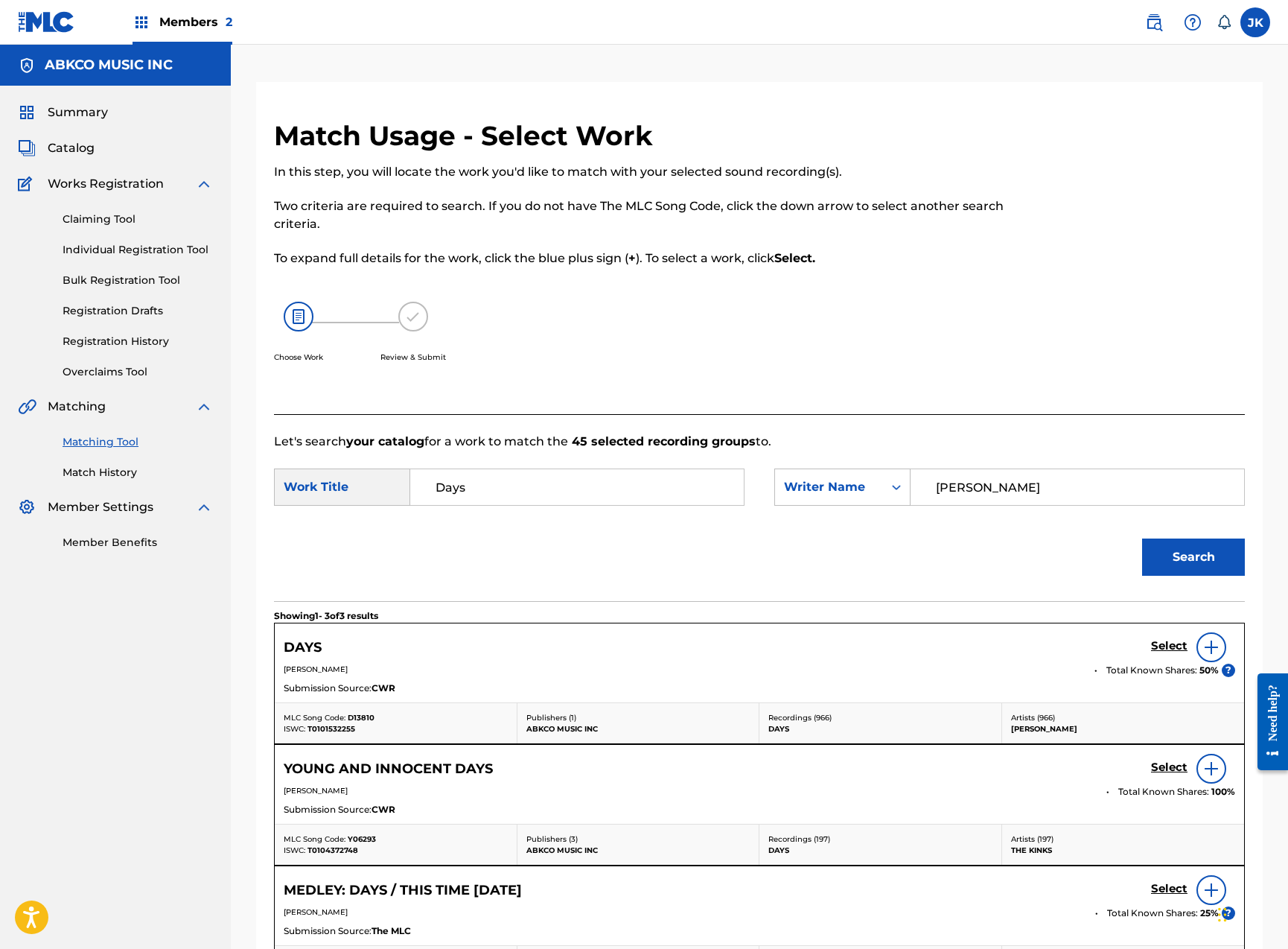
click at [1164, 648] on h5 "Select" at bounding box center [1170, 645] width 37 height 14
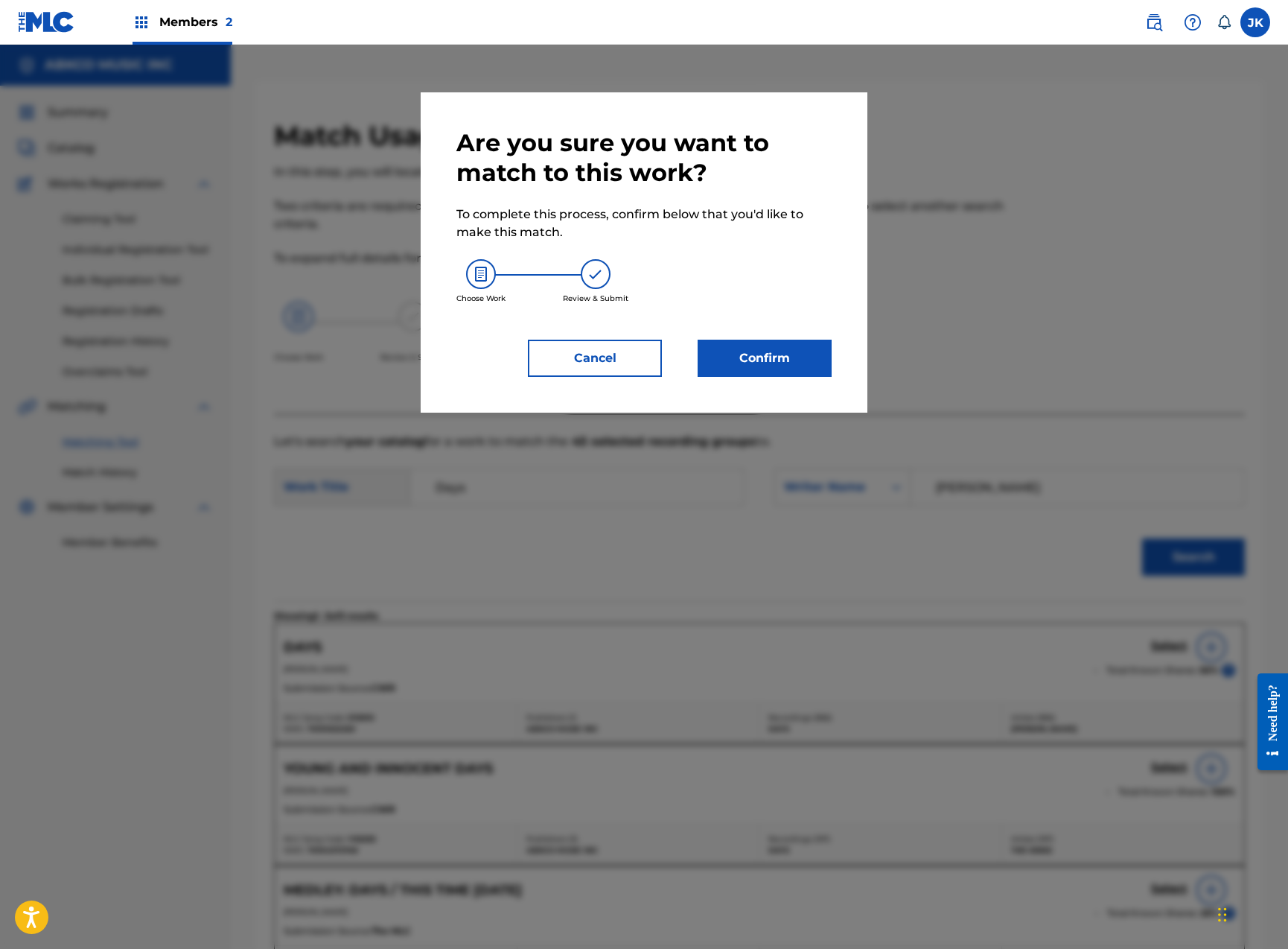
click at [803, 363] on button "Confirm" at bounding box center [764, 358] width 134 height 38
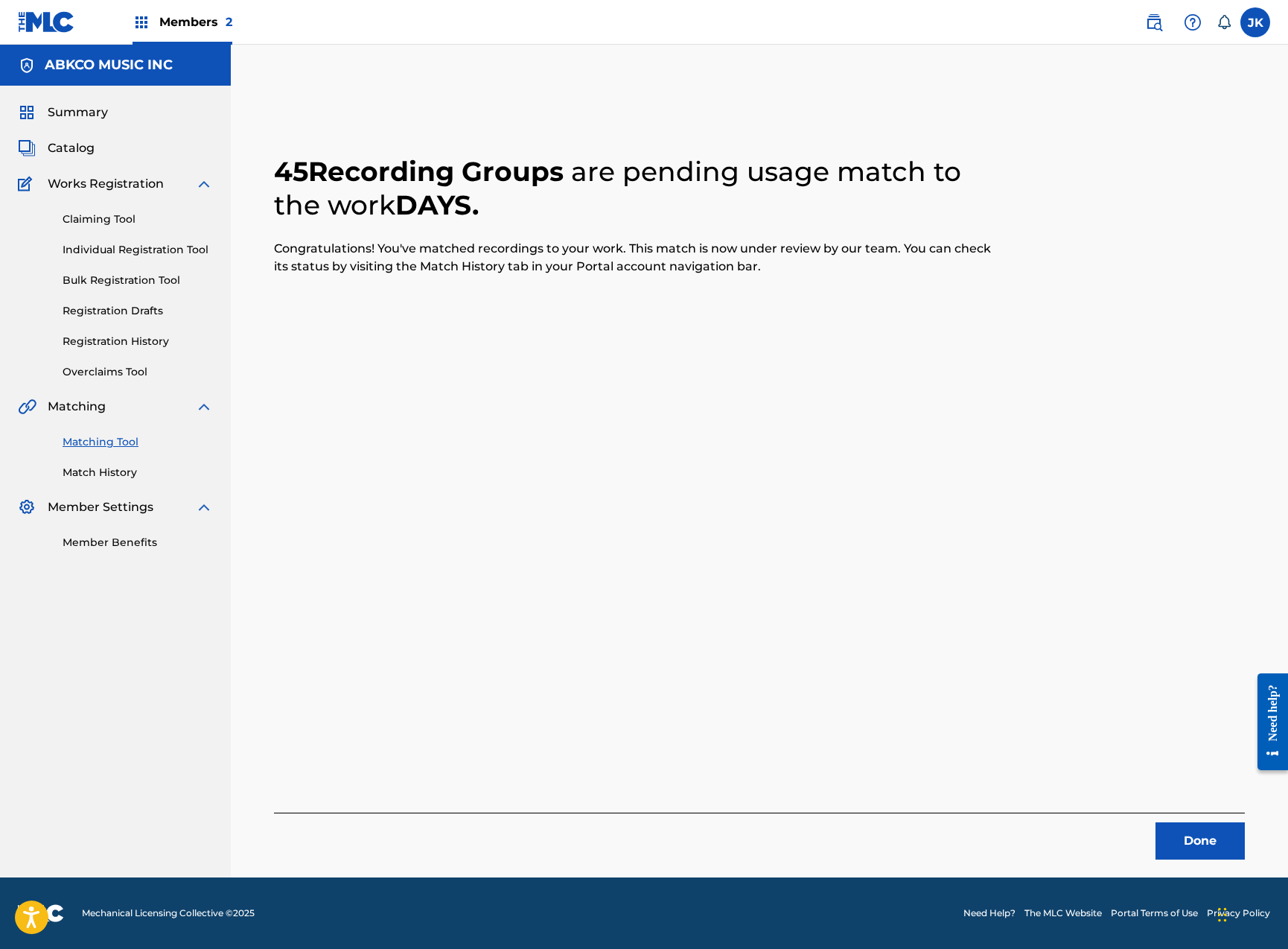
click at [1176, 847] on button "Done" at bounding box center [1199, 841] width 89 height 38
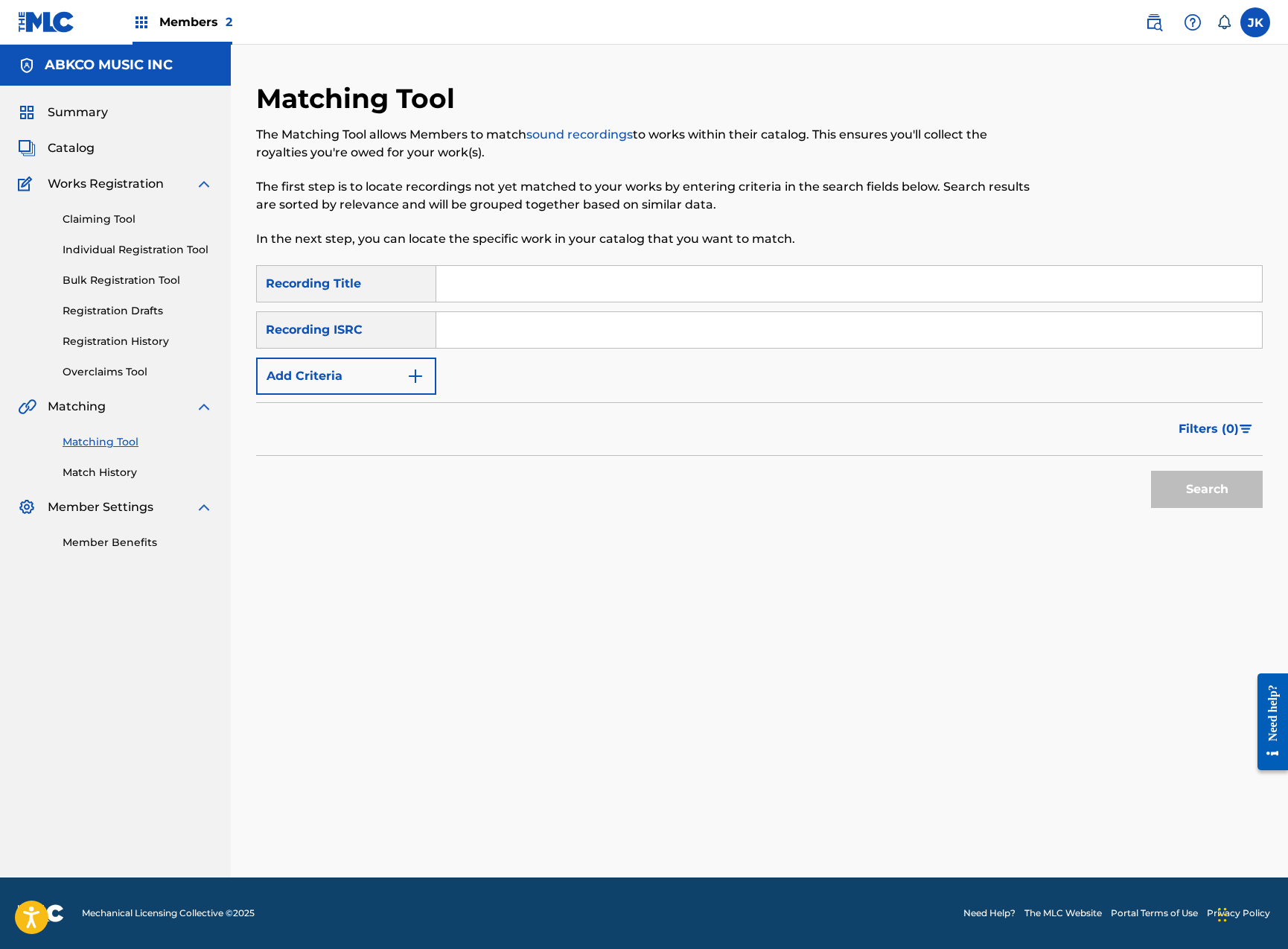
click at [471, 286] on input "Search Form" at bounding box center [849, 284] width 826 height 36
paste input "Somewhere In The Middle"
type input "Somewhere In The Middle"
click at [1206, 489] on button "Search" at bounding box center [1207, 489] width 112 height 38
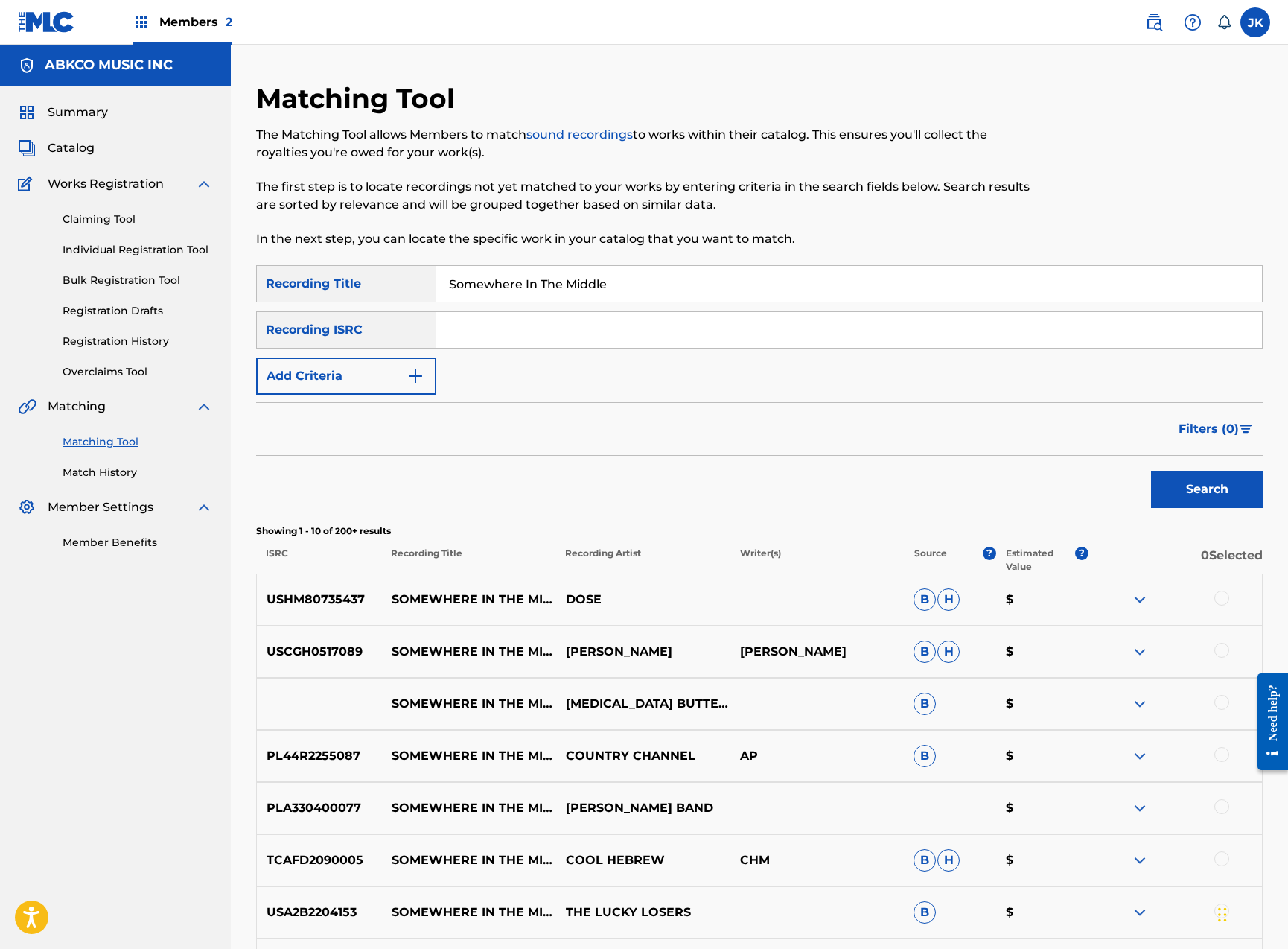
click at [328, 374] on button "Add Criteria" at bounding box center [346, 376] width 180 height 38
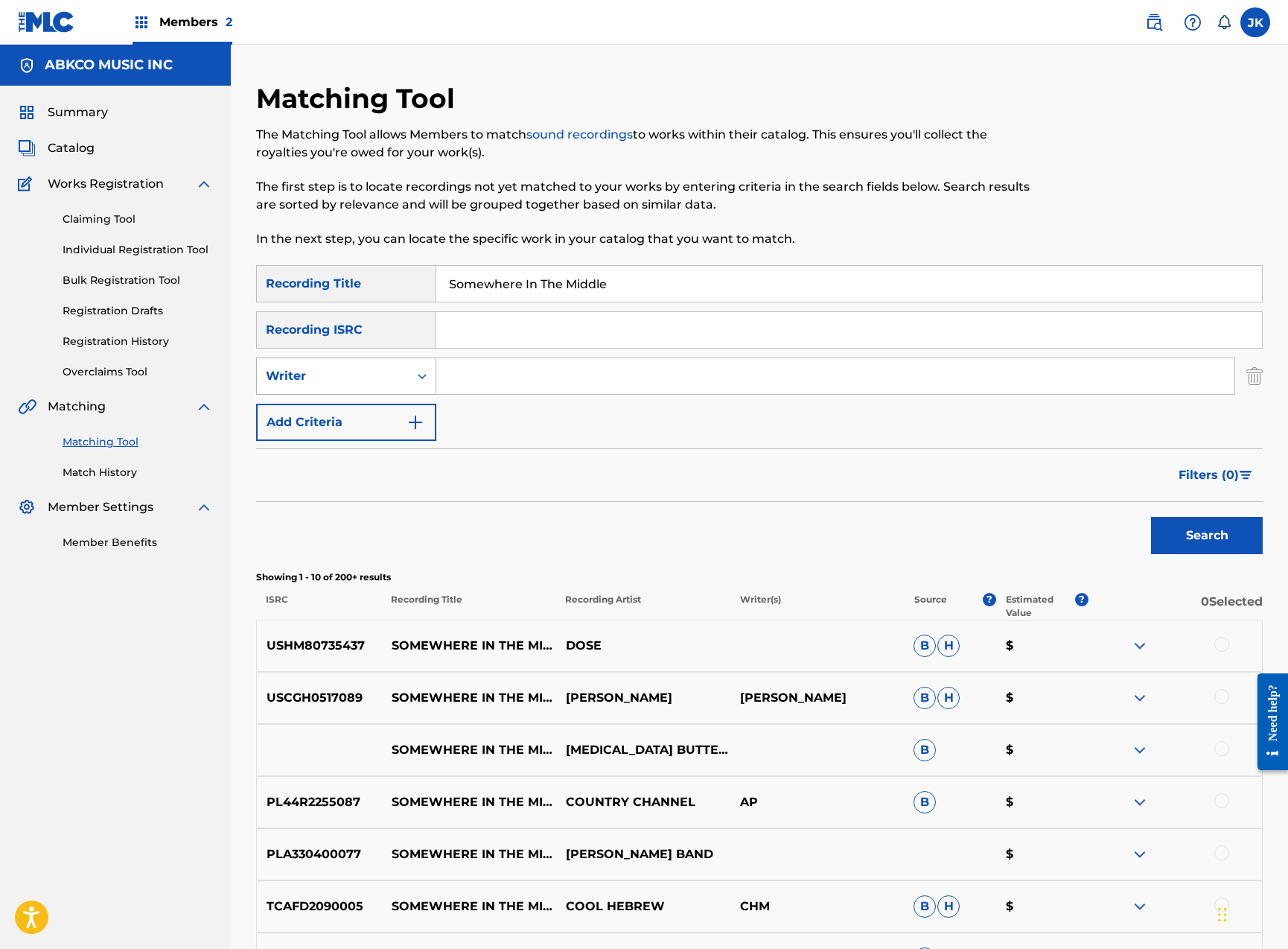
click at [346, 374] on div "Writer" at bounding box center [333, 375] width 134 height 17
click at [350, 401] on div "Recording Artist" at bounding box center [346, 413] width 179 height 38
click at [472, 381] on input "Search Form" at bounding box center [836, 375] width 798 height 36
type input "dishwalla"
click at [1206, 535] on button "Search" at bounding box center [1207, 535] width 112 height 38
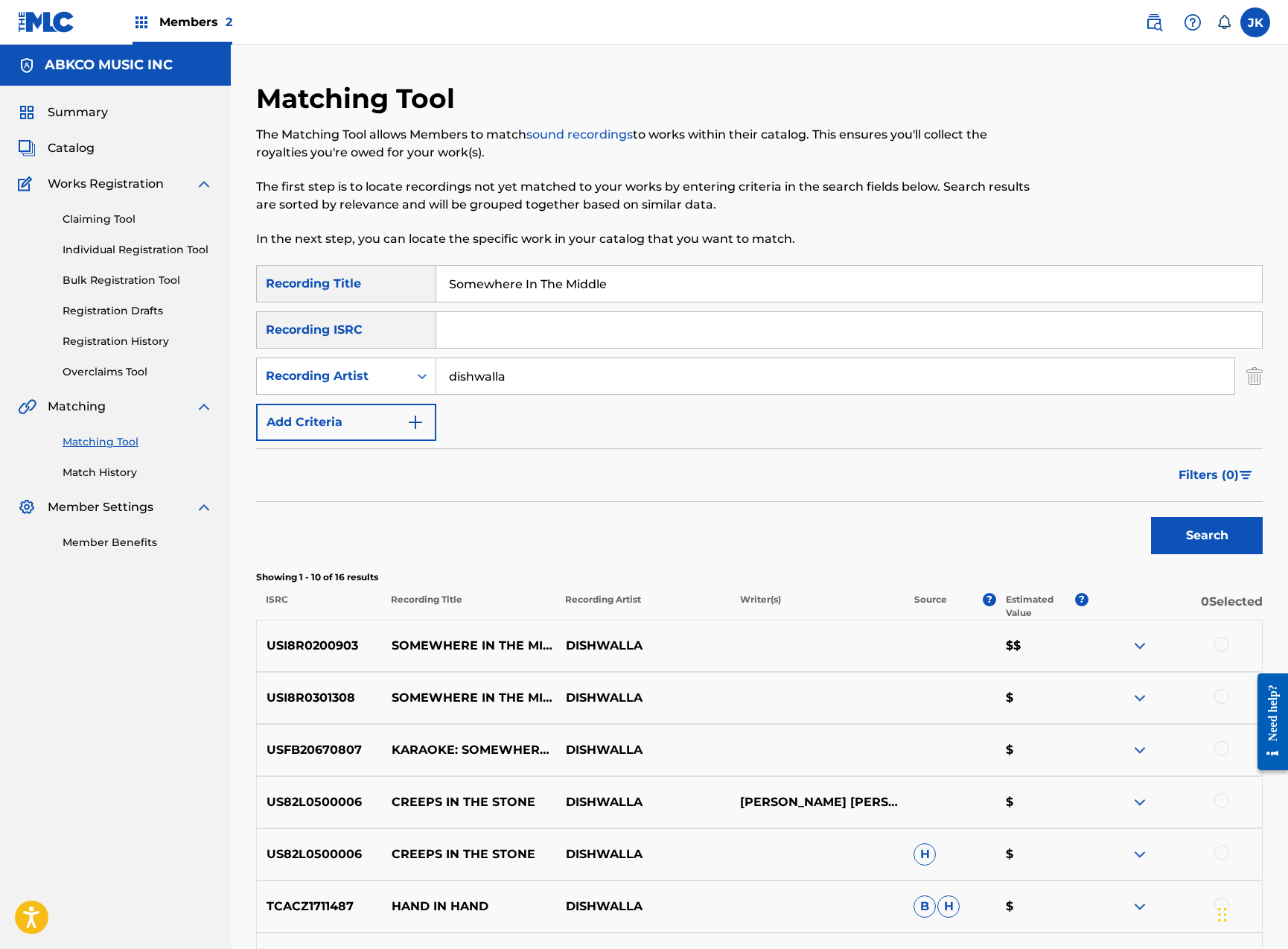
scroll to position [375, 0]
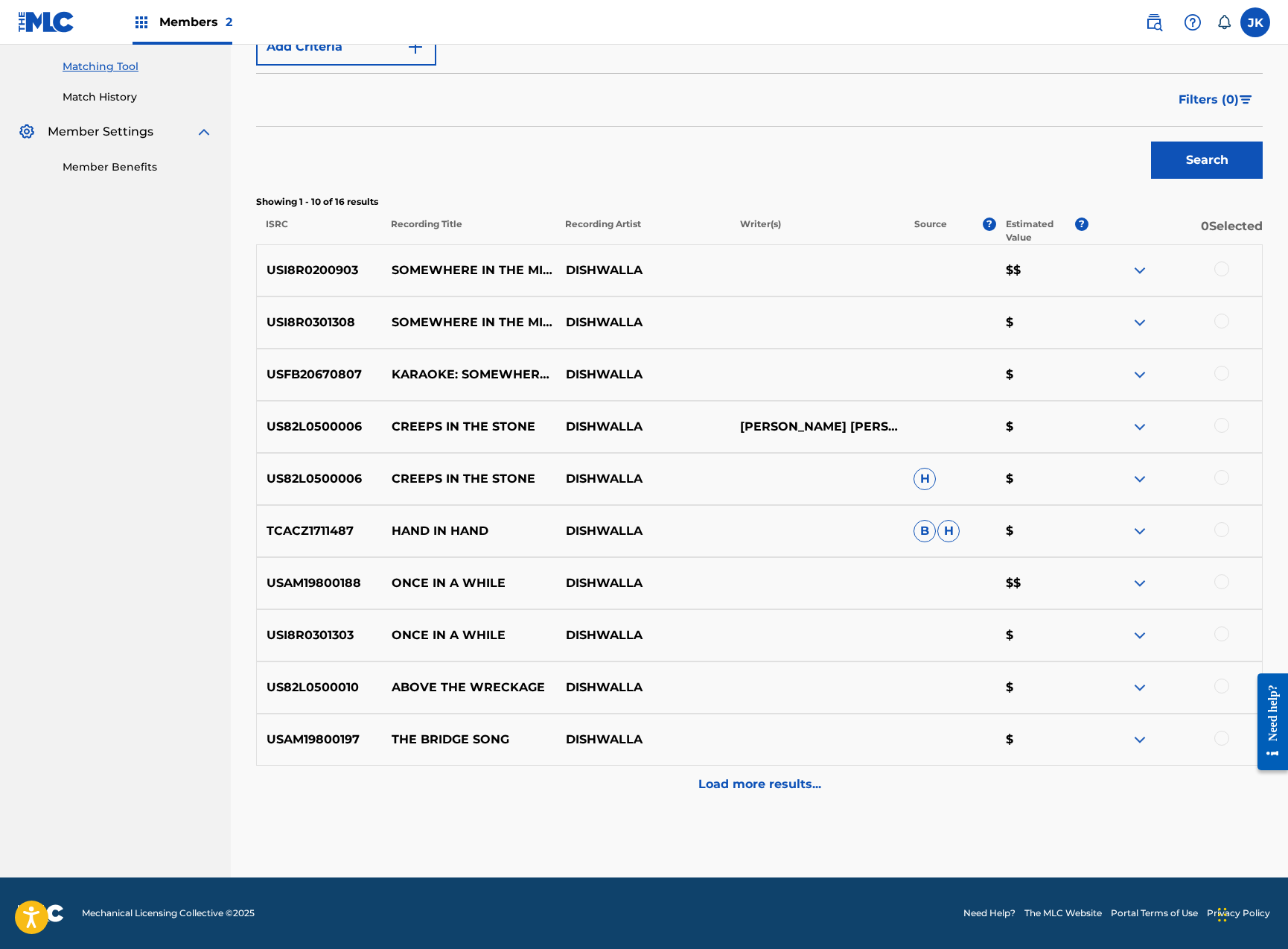
click at [1222, 266] on div at bounding box center [1222, 269] width 15 height 15
click at [1226, 318] on div at bounding box center [1222, 321] width 15 height 15
click at [1224, 372] on div at bounding box center [1222, 373] width 15 height 15
click at [1028, 822] on button "Match 3 Groups" at bounding box center [1046, 827] width 164 height 38
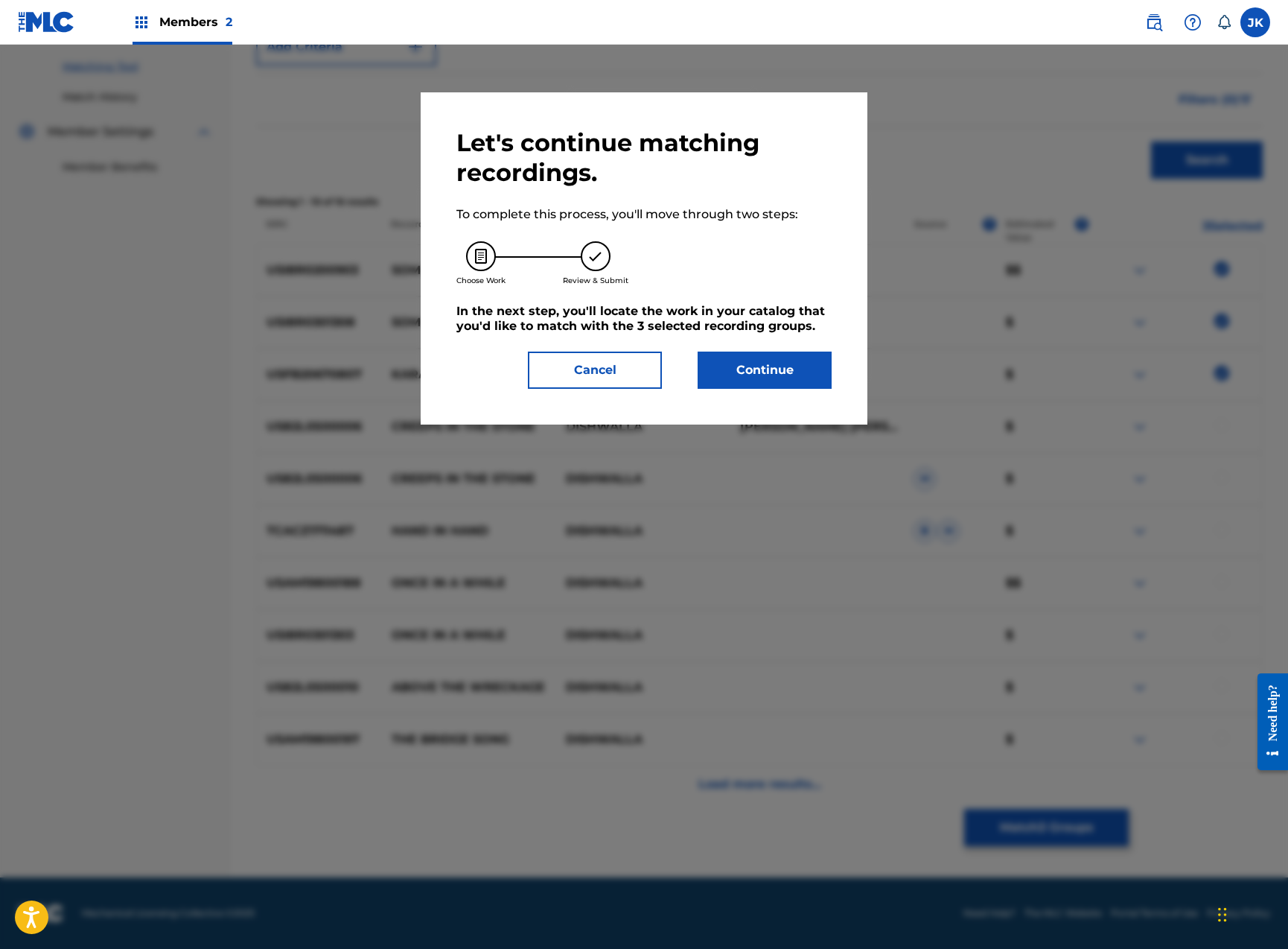
click at [745, 371] on button "Continue" at bounding box center [764, 370] width 134 height 38
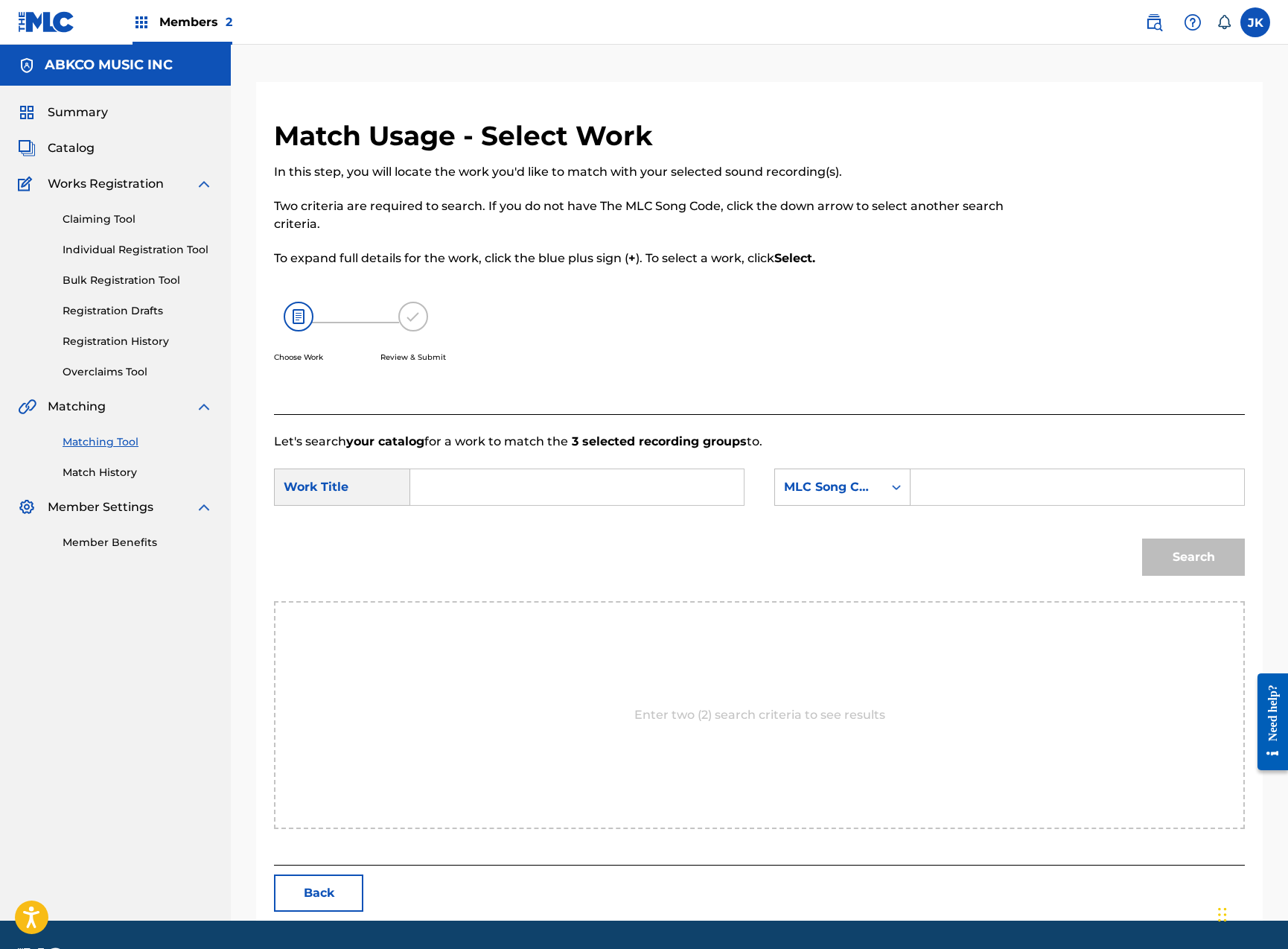
click at [578, 473] on input "Search Form" at bounding box center [577, 486] width 308 height 36
paste input "Somewhere In The Middle"
type input "Somewhere In The Middle"
click at [827, 479] on div "MLC Song Code" at bounding box center [829, 486] width 90 height 17
click at [831, 525] on div "Writer Name" at bounding box center [842, 524] width 135 height 38
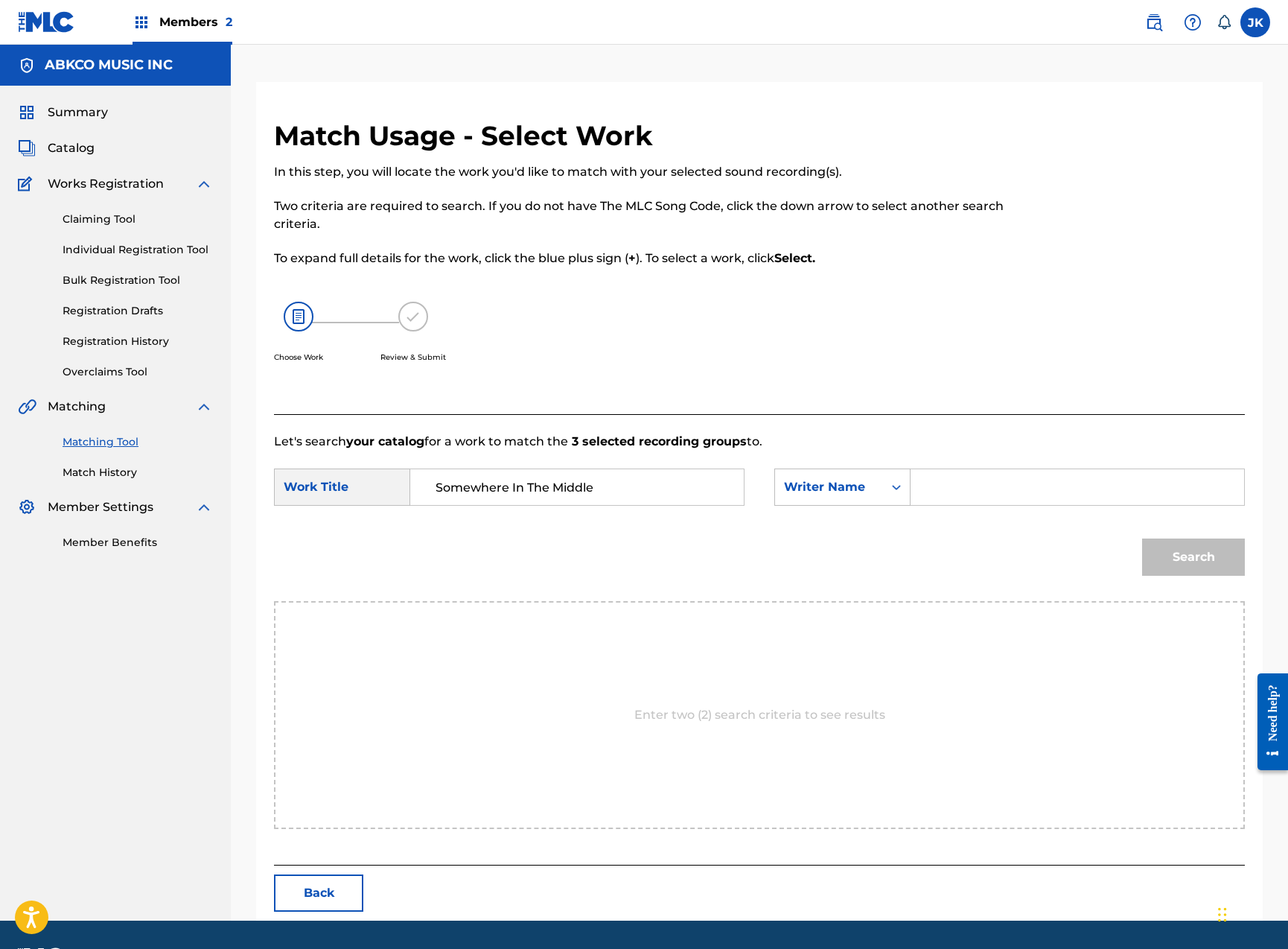
click at [998, 488] on input "Search Form" at bounding box center [1077, 486] width 308 height 36
type input "p"
type input "[PERSON_NAME]"
click at [1194, 557] on button "Search" at bounding box center [1194, 557] width 103 height 38
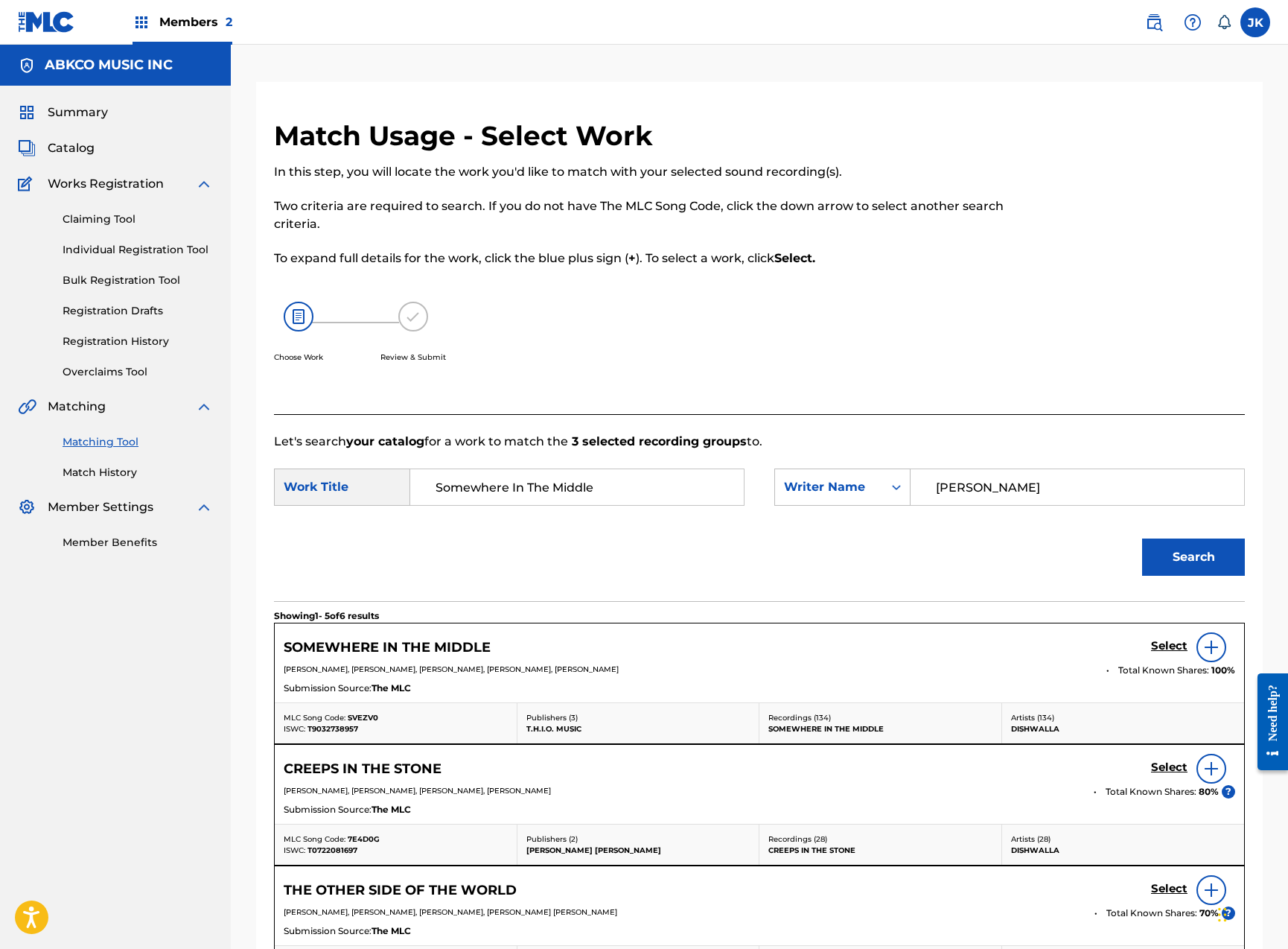
click at [1155, 644] on h5 "Select" at bounding box center [1170, 645] width 37 height 14
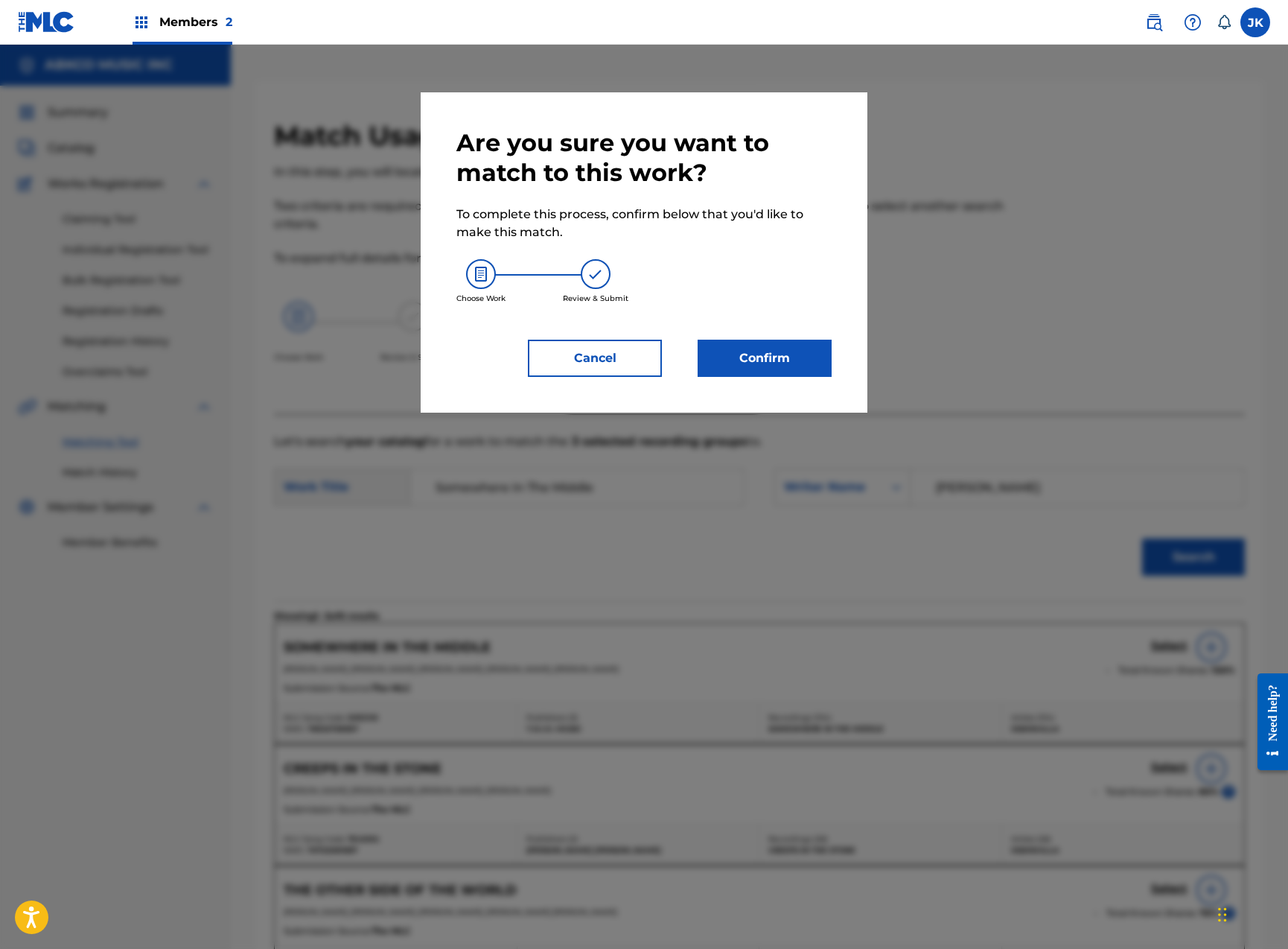
click at [792, 353] on button "Confirm" at bounding box center [764, 358] width 134 height 38
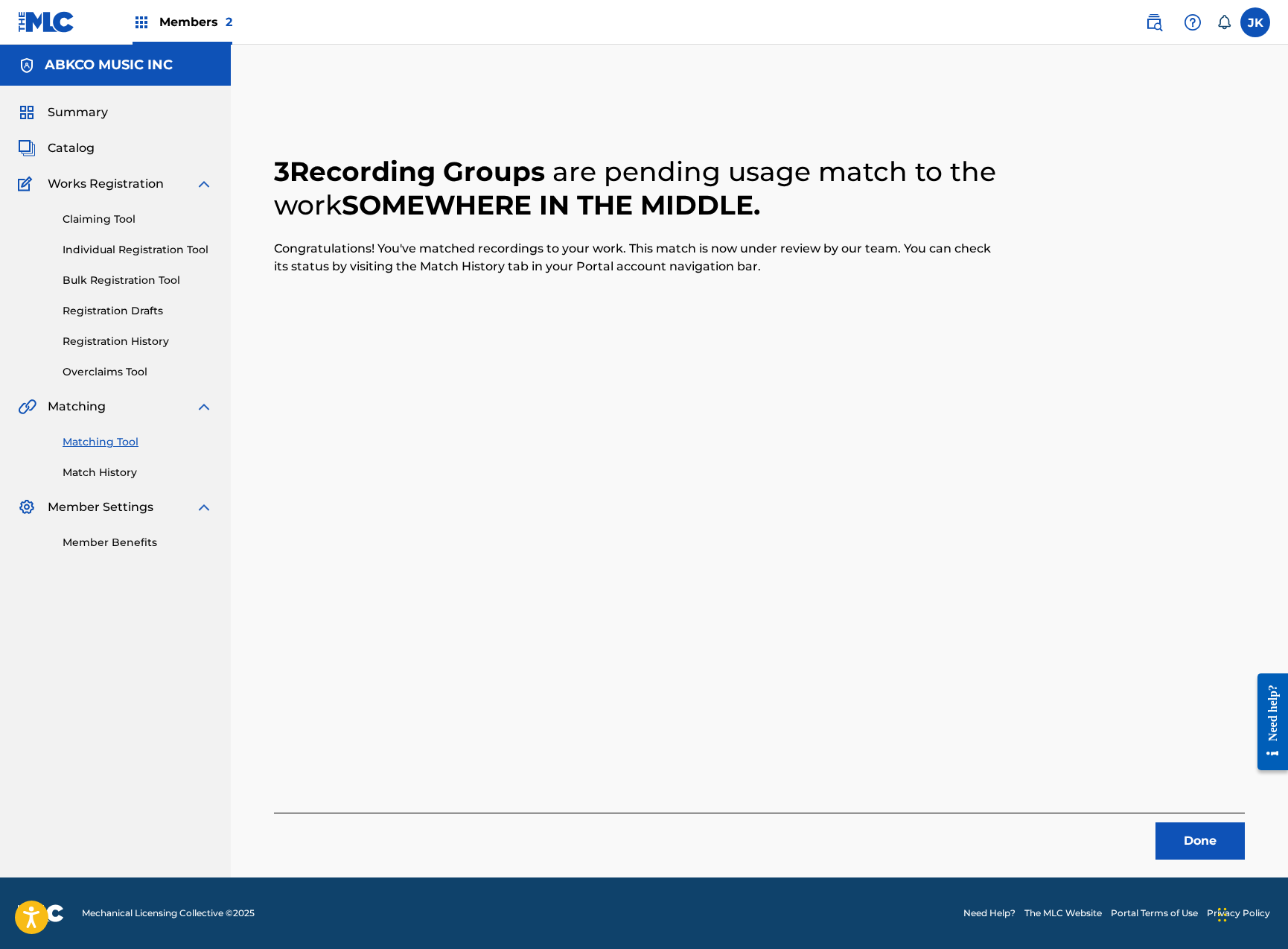
click at [1206, 851] on button "Done" at bounding box center [1199, 841] width 89 height 38
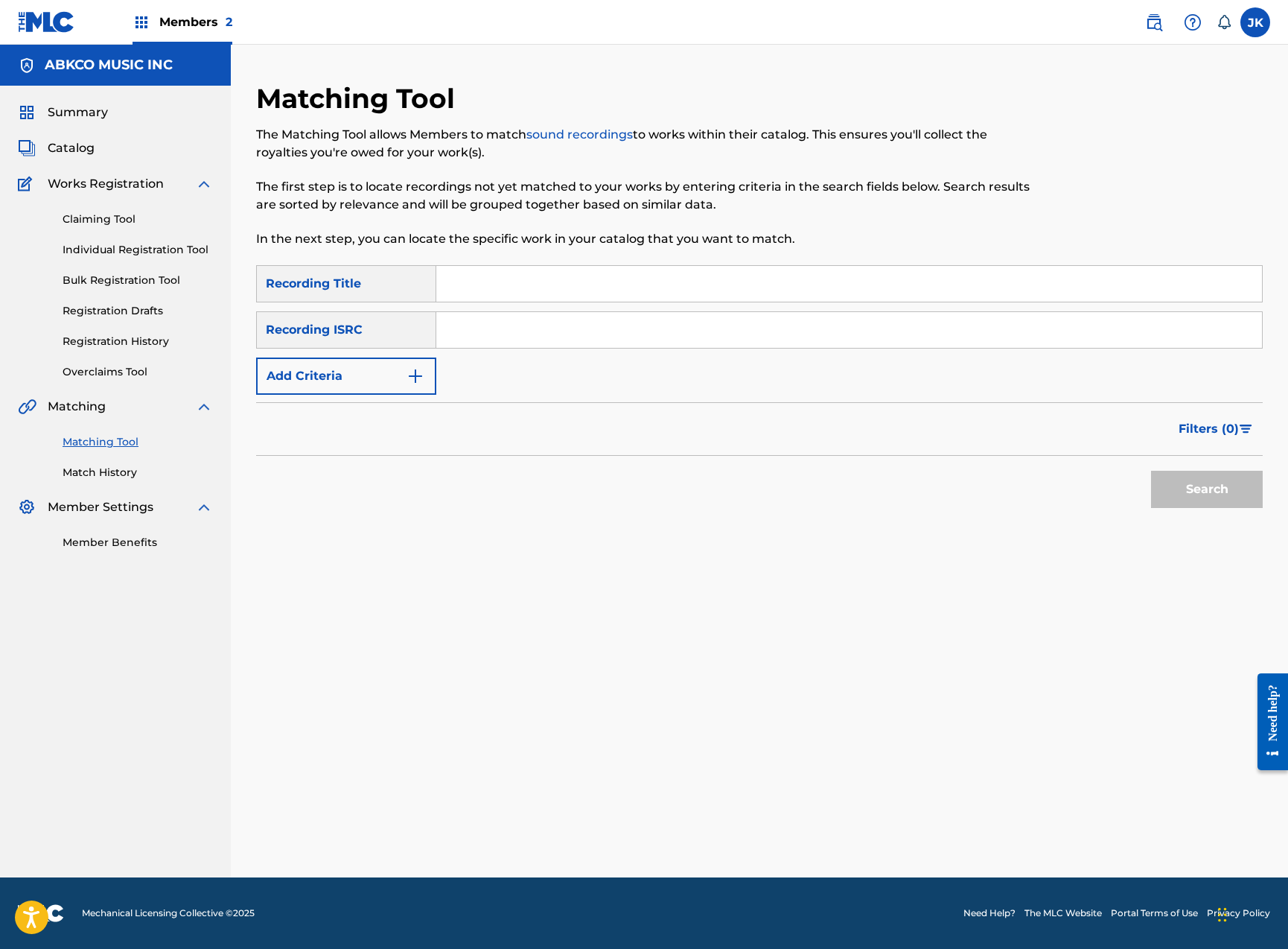
click at [605, 289] on input "Search Form" at bounding box center [849, 284] width 826 height 36
paste input "Somewhere There's A Girl"
type input "Somewhere There's A Girl"
click at [1206, 489] on button "Search" at bounding box center [1207, 489] width 112 height 38
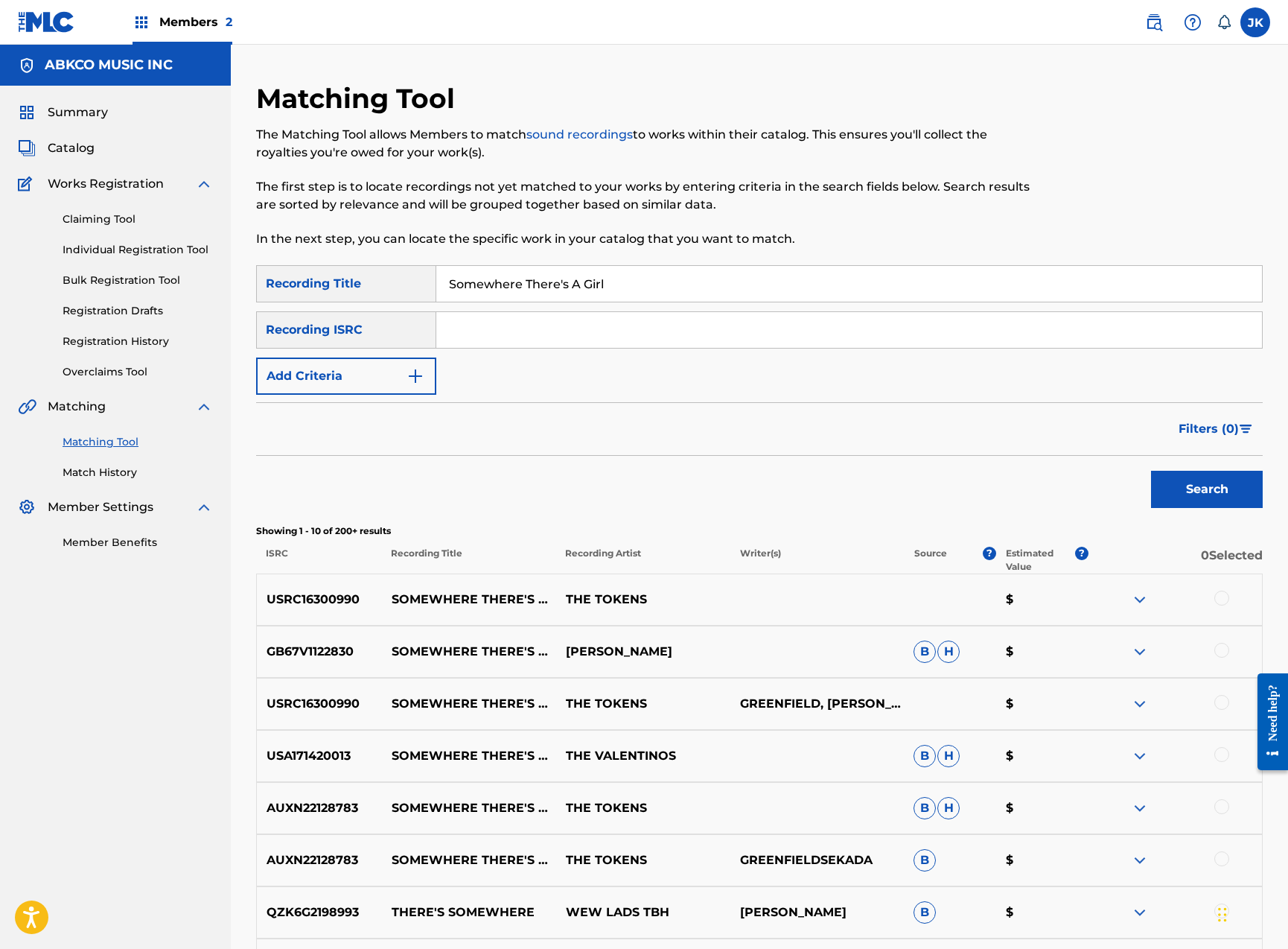
click at [1216, 649] on div at bounding box center [1222, 650] width 15 height 15
click at [1222, 752] on div at bounding box center [1222, 754] width 15 height 15
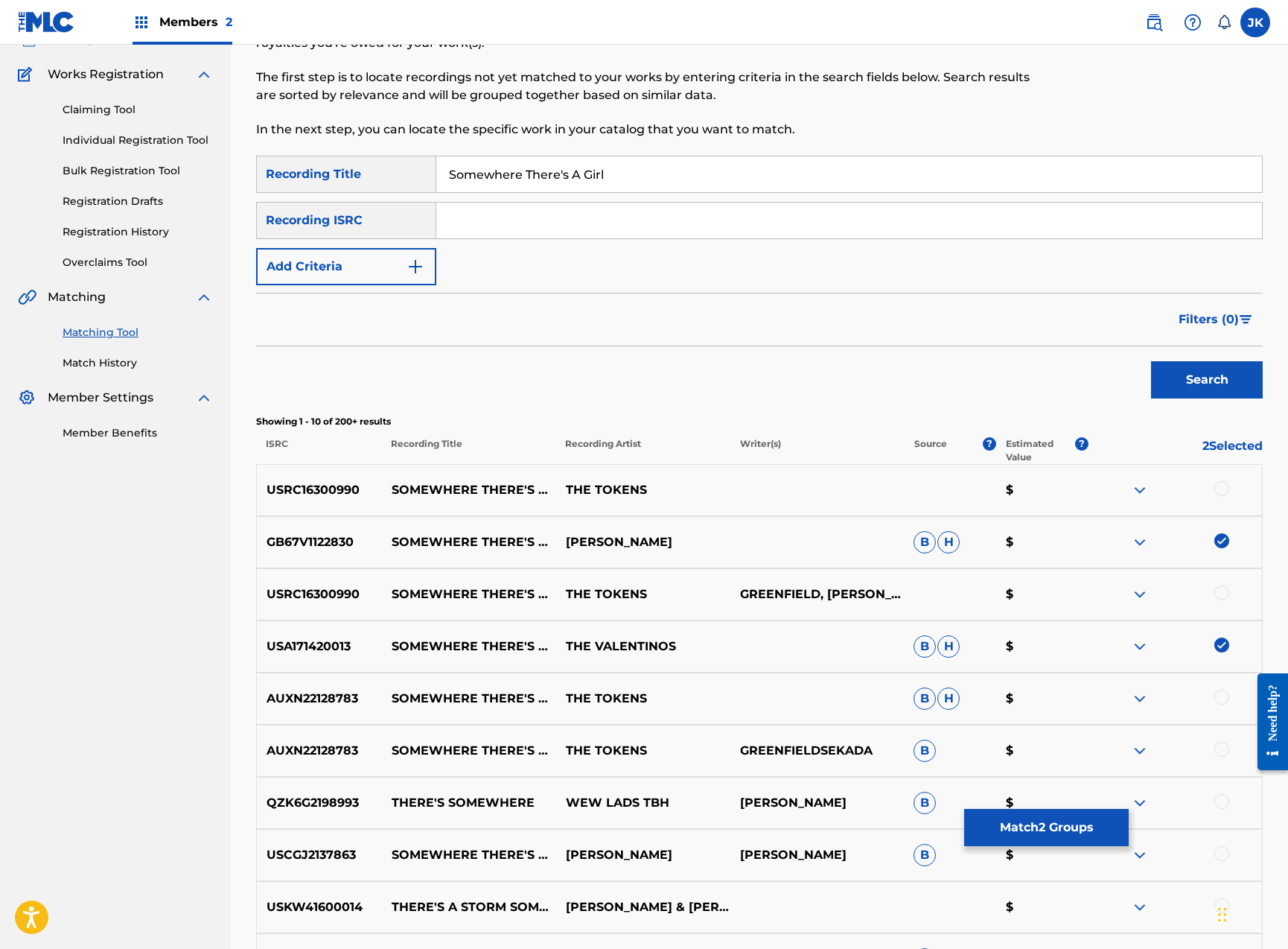
scroll to position [212, 0]
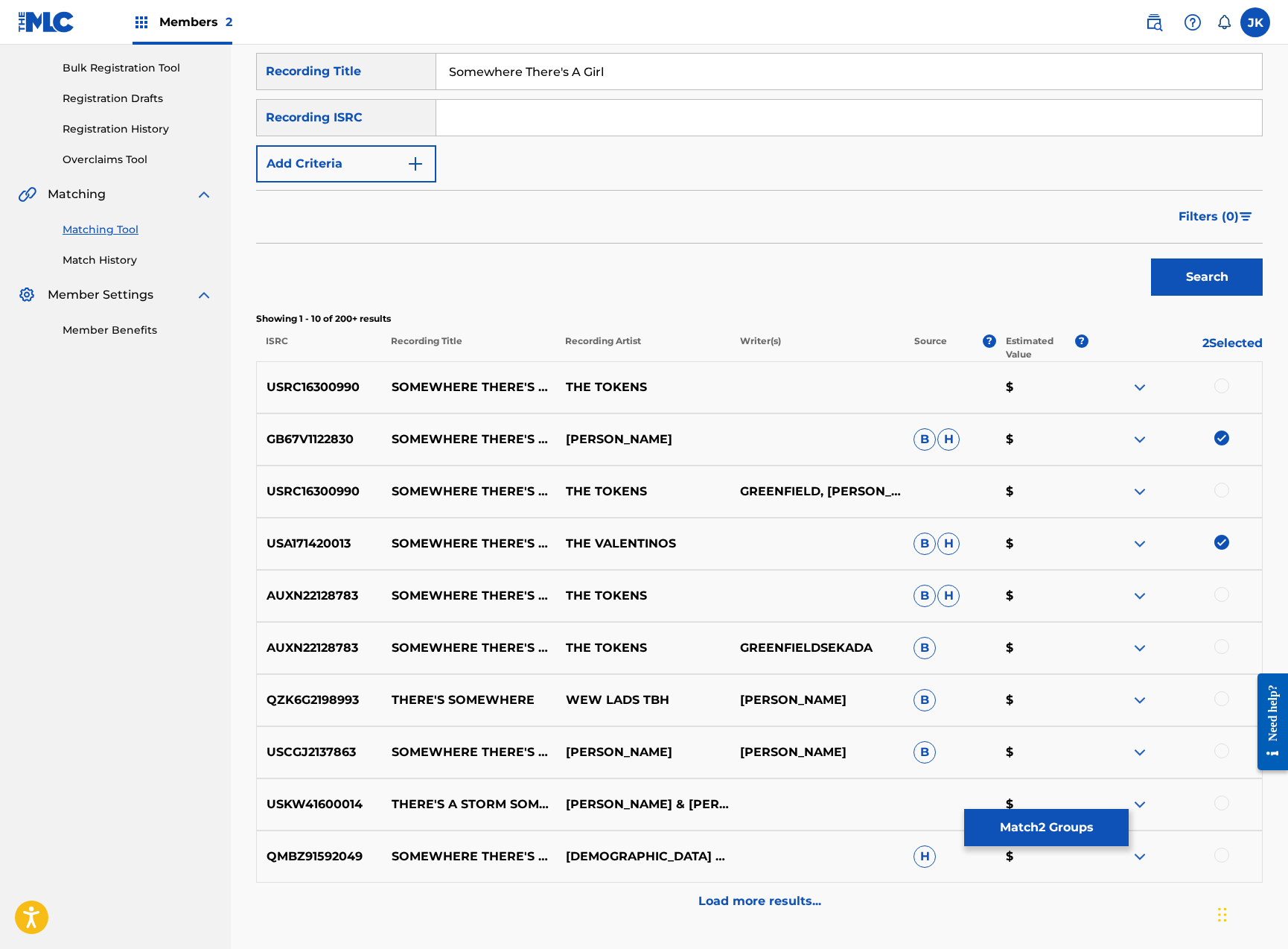
click at [1038, 836] on button "Match 2 Groups" at bounding box center [1046, 827] width 164 height 38
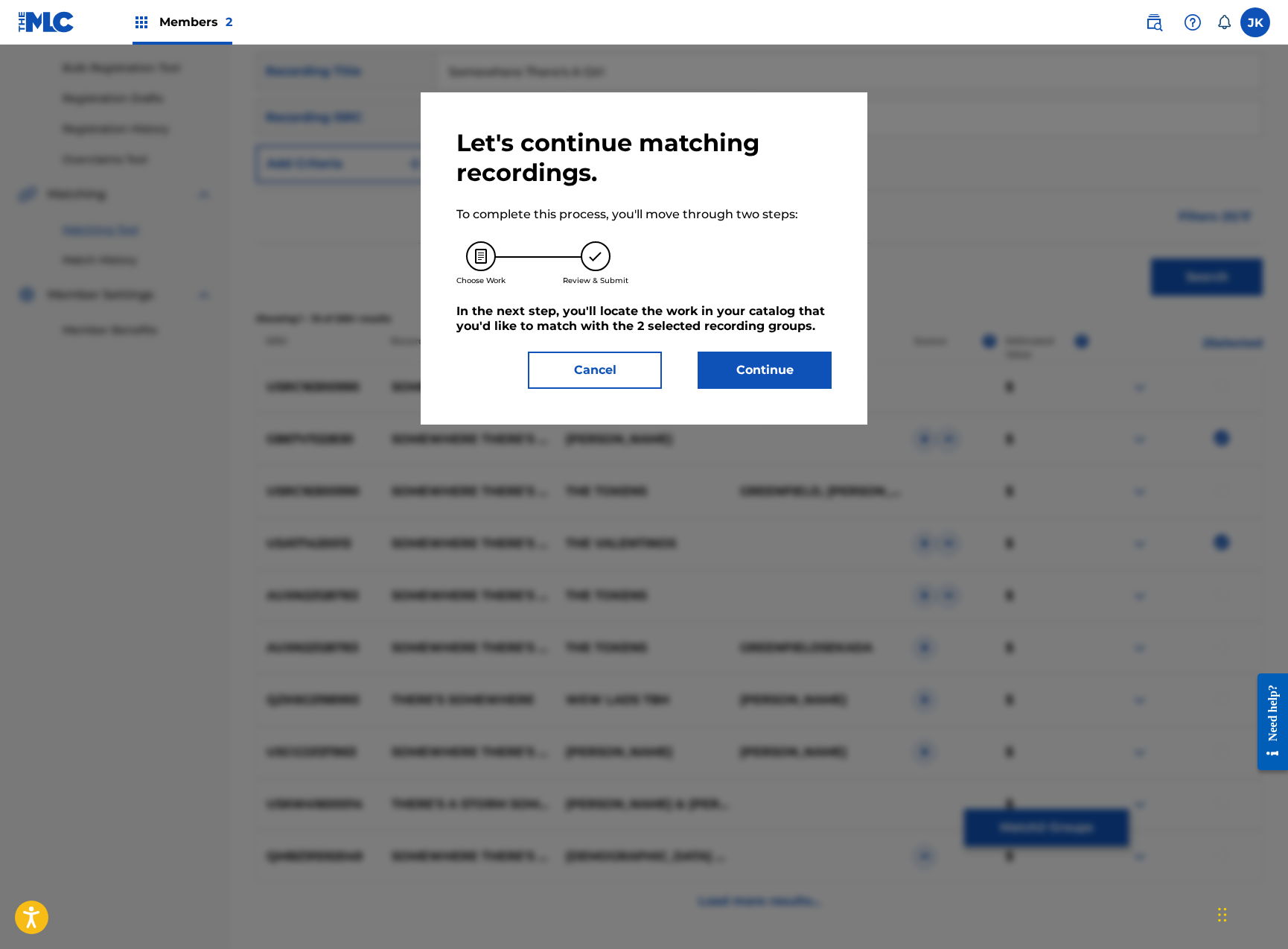
drag, startPoint x: 800, startPoint y: 341, endPoint x: 784, endPoint y: 355, distance: 21.3
click at [798, 341] on div "Let's continue matching recordings. To complete this process, you'll move throu…" at bounding box center [643, 259] width 375 height 261
click at [784, 356] on button "Continue" at bounding box center [764, 370] width 134 height 38
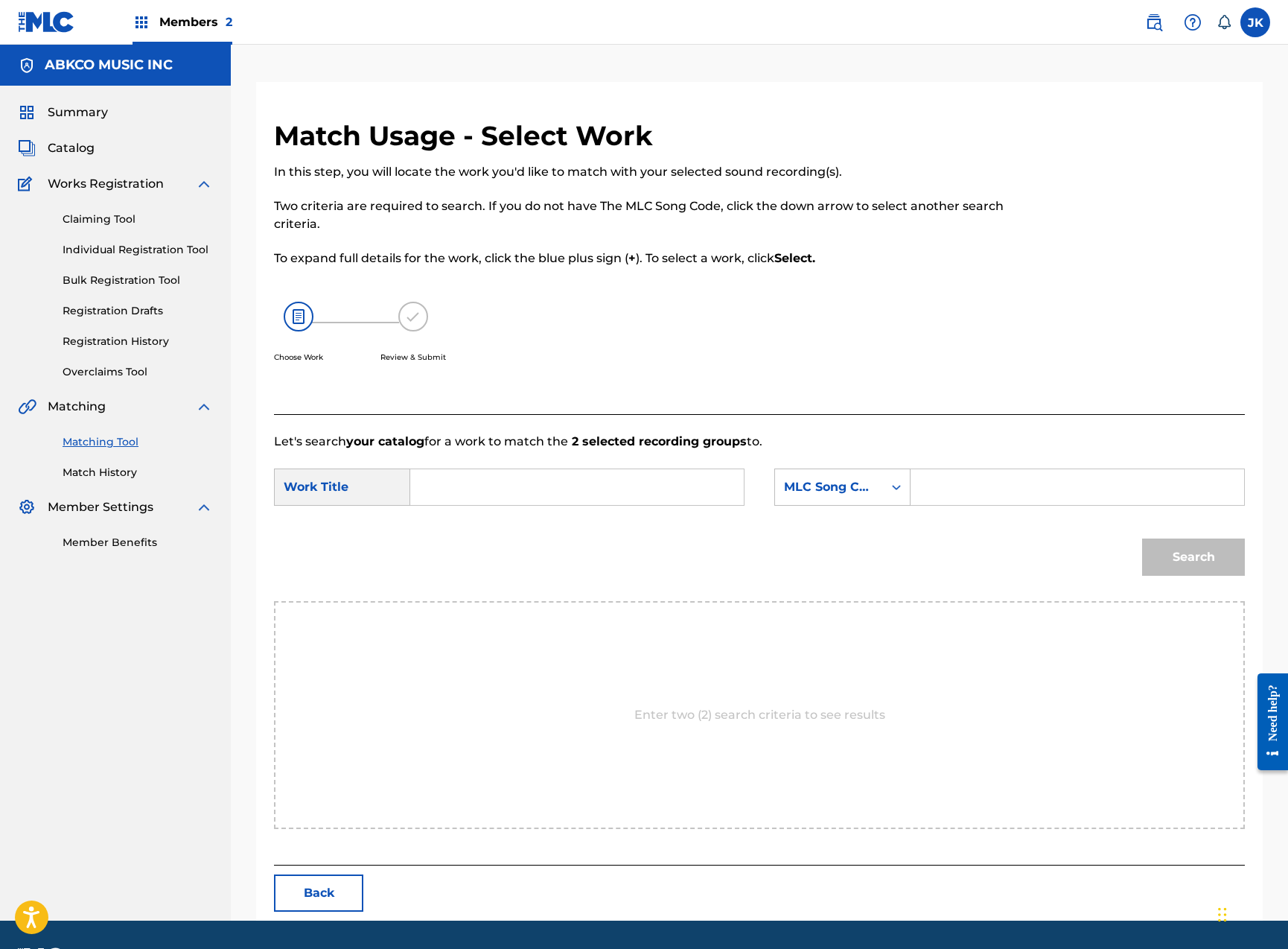
click at [590, 461] on form "SearchWithCriteriaf36233e5-054d-43ec-9fe7-7f2c59f68fb4 Work Title SearchWithCri…" at bounding box center [760, 526] width 971 height 151
click at [588, 484] on input "Search Form" at bounding box center [577, 486] width 308 height 36
paste input "Somewhere There's A Girl"
type input "Somewhere There's A Girl"
click at [855, 506] on div "SearchWithCriteriaf36233e5-054d-43ec-9fe7-7f2c59f68fb4 Work Title Somewhere The…" at bounding box center [760, 491] width 971 height 46
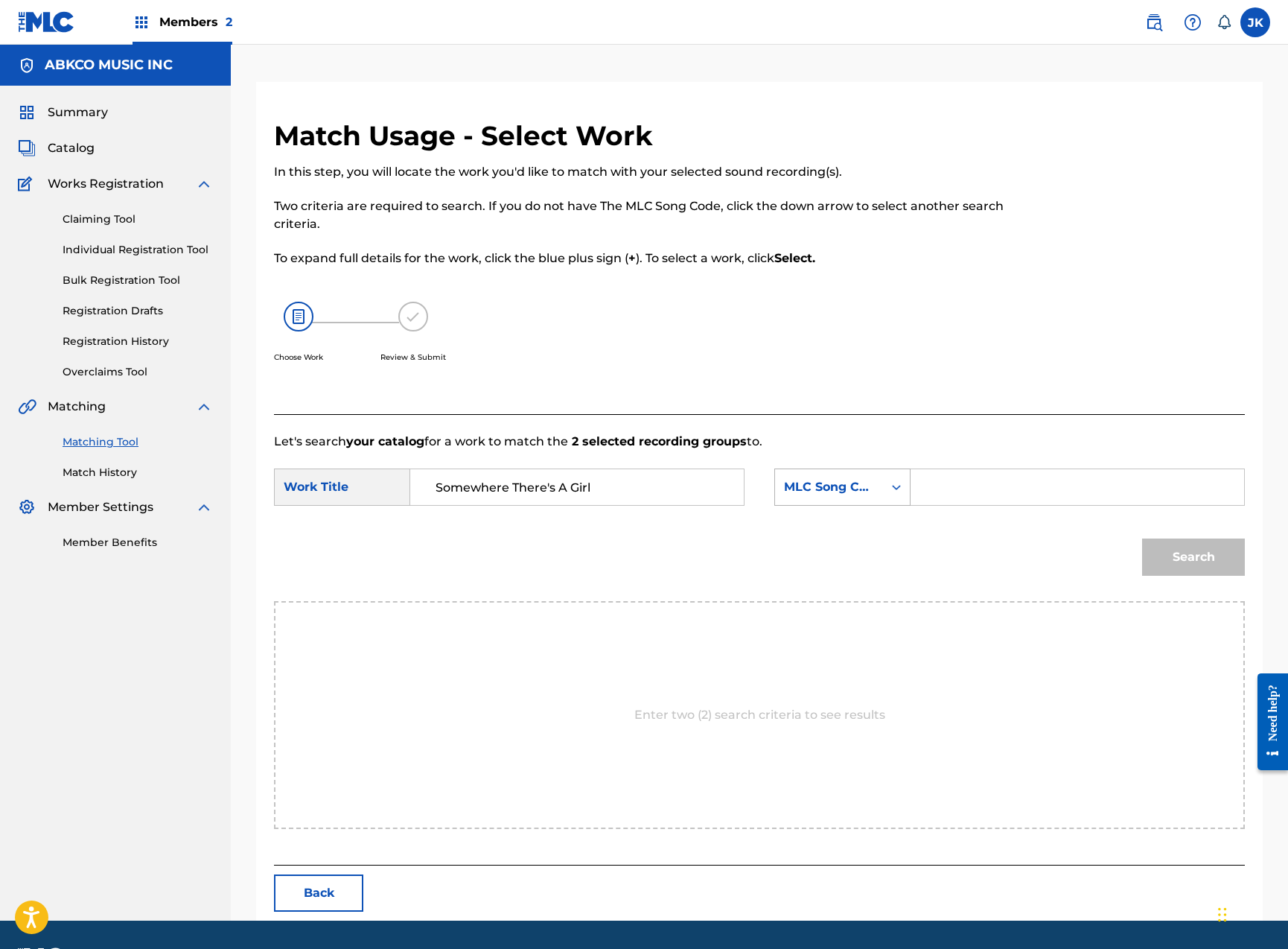
click at [855, 489] on div "MLC Song Code" at bounding box center [829, 486] width 90 height 17
click at [857, 537] on div "Writer Name" at bounding box center [842, 524] width 135 height 38
click at [958, 492] on input "Search Form" at bounding box center [1077, 486] width 308 height 36
click at [1194, 557] on button "Search" at bounding box center [1194, 557] width 103 height 38
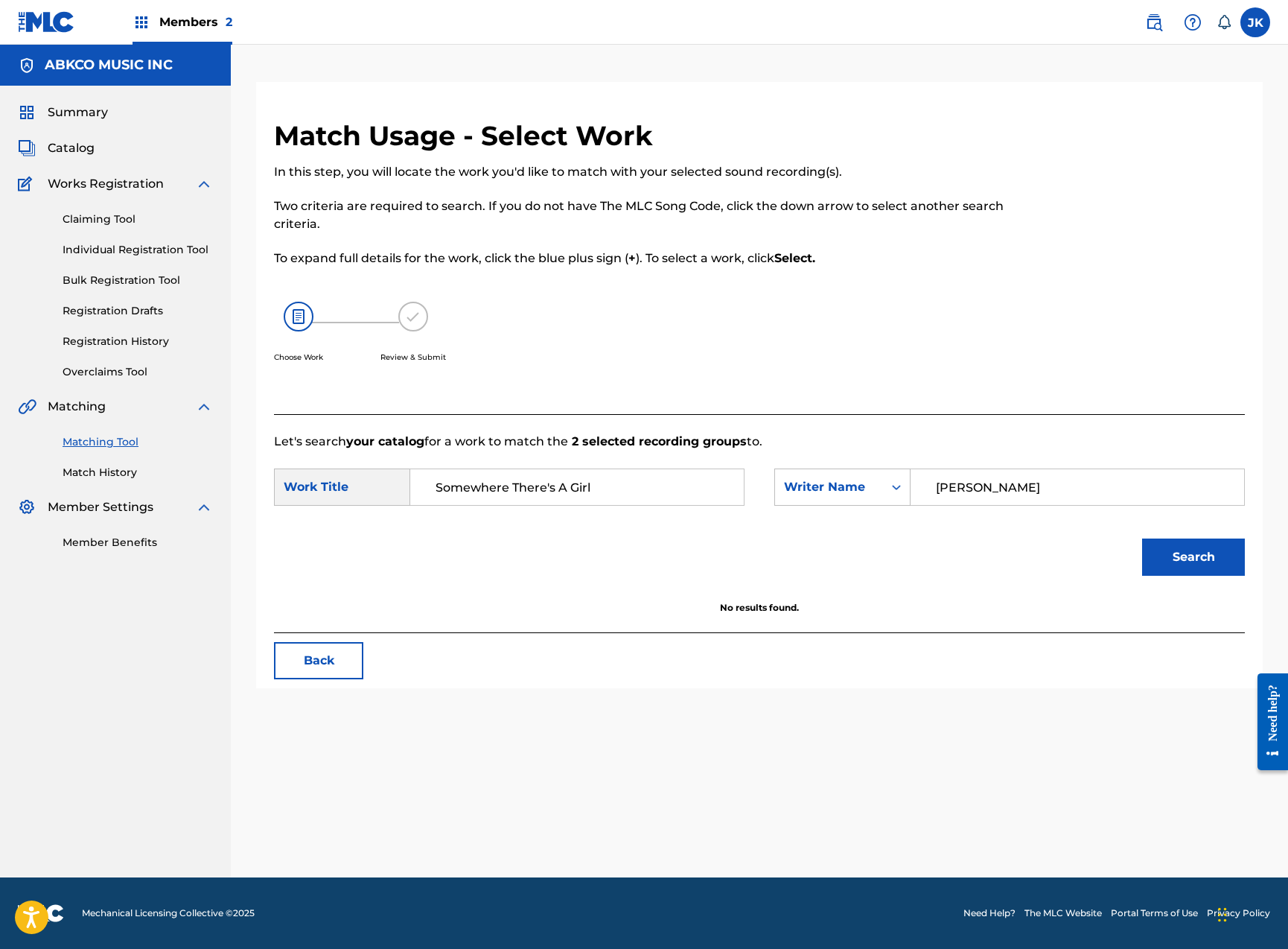
type input "[PERSON_NAME]"
click at [1194, 557] on button "Search" at bounding box center [1194, 557] width 103 height 38
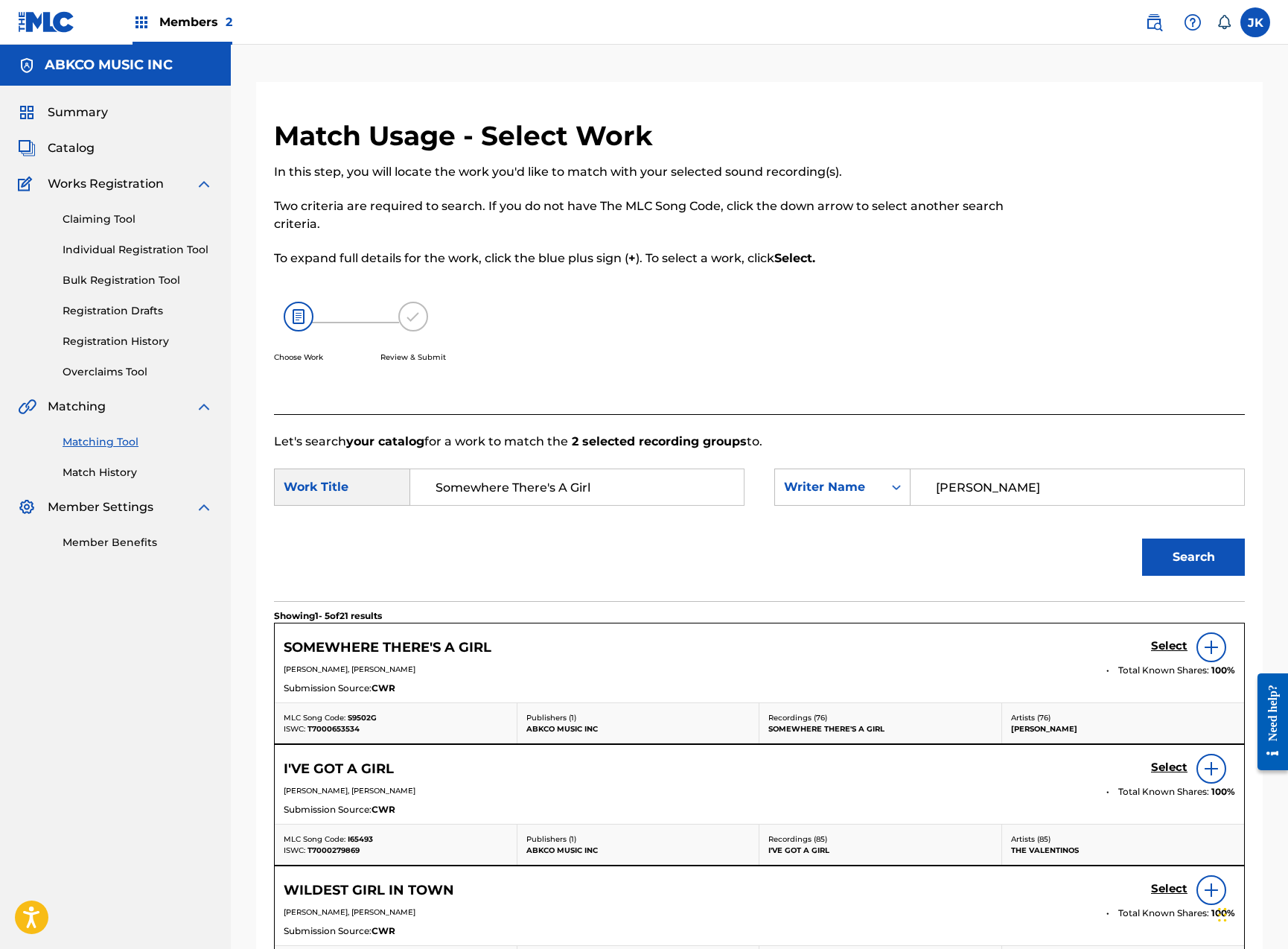
click at [1164, 646] on h5 "Select" at bounding box center [1170, 645] width 37 height 14
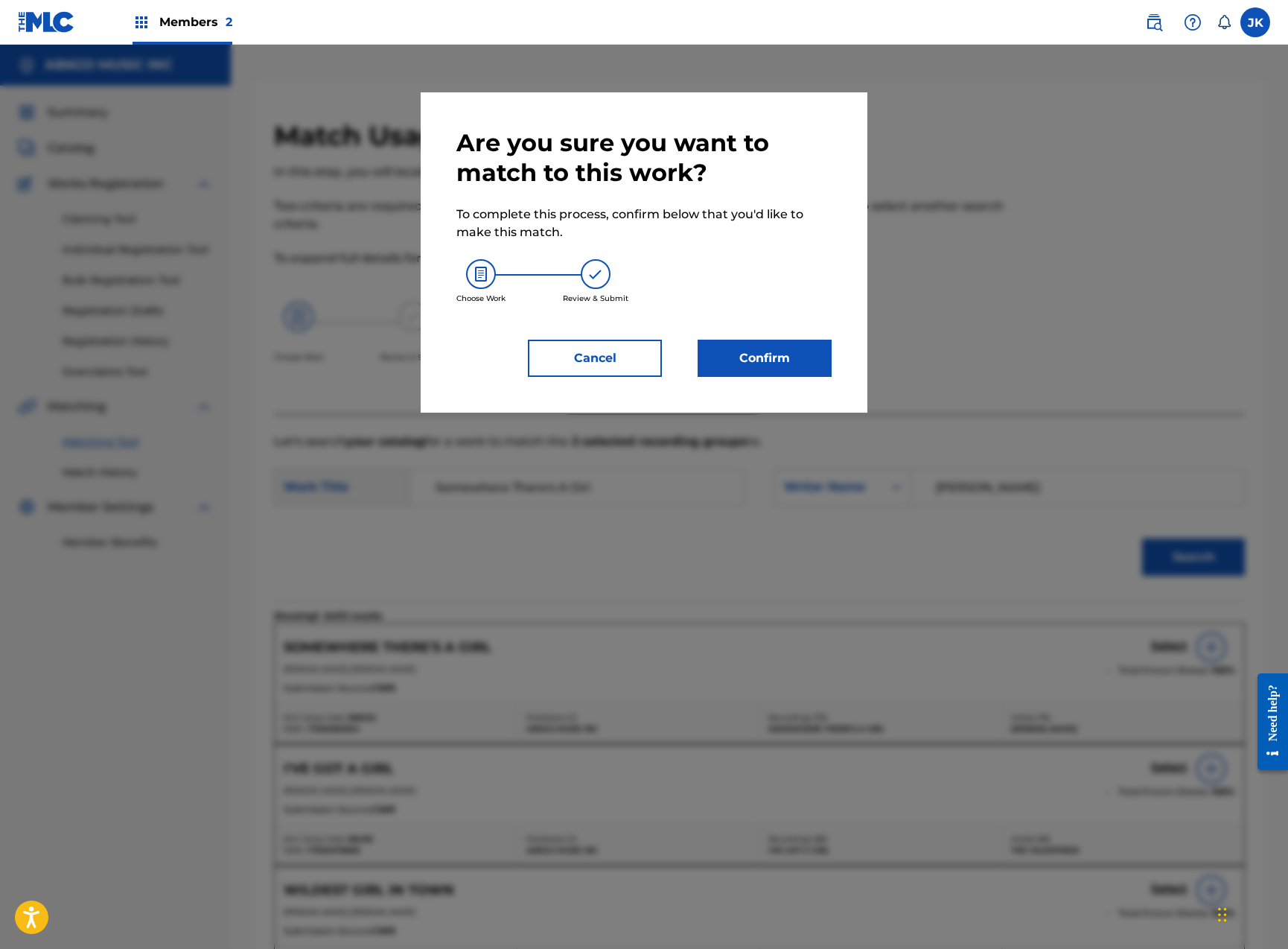
click at [768, 365] on button "Confirm" at bounding box center [764, 358] width 134 height 38
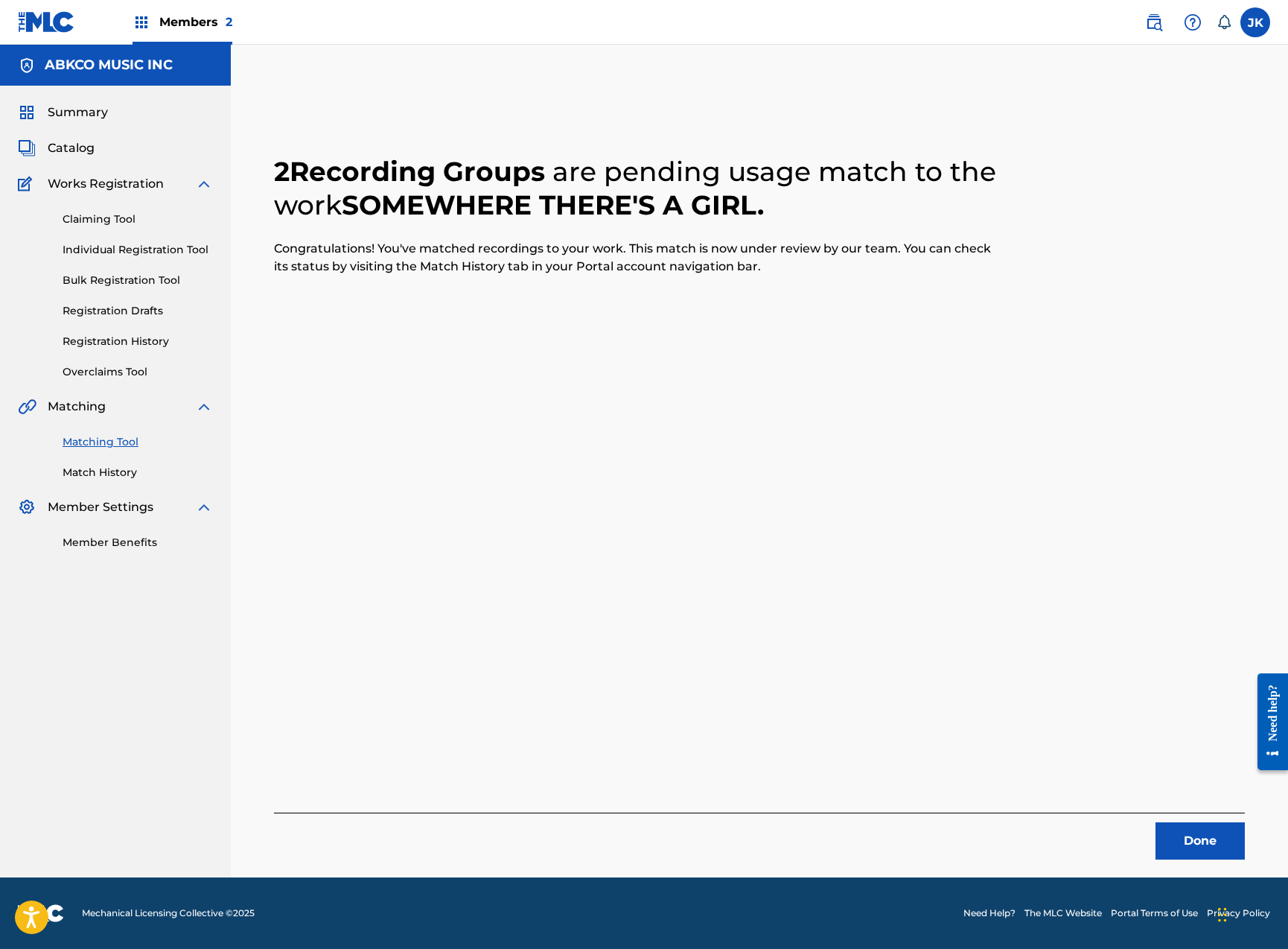
click at [1191, 839] on button "Done" at bounding box center [1199, 841] width 89 height 38
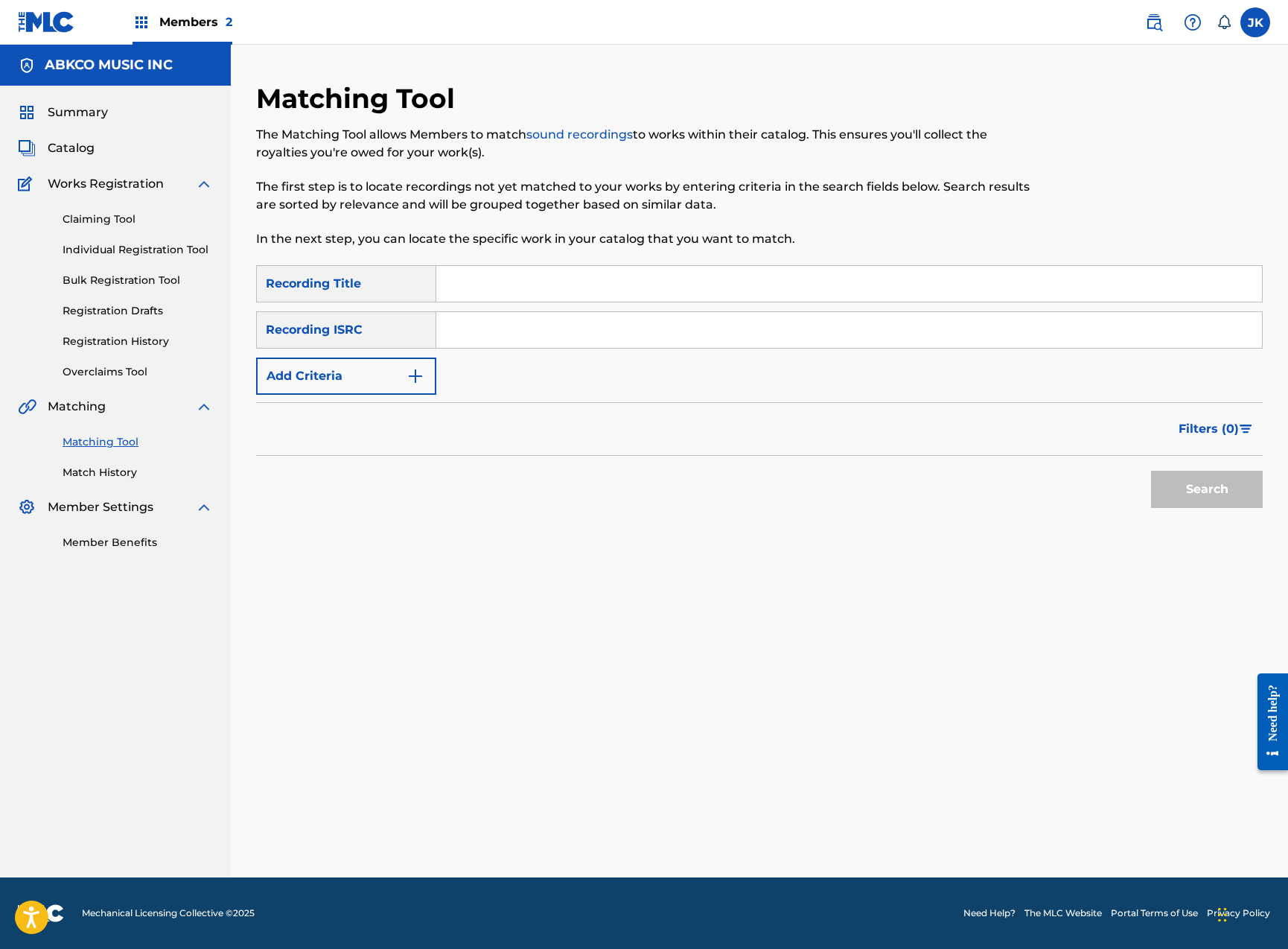
click at [543, 295] on input "Search Form" at bounding box center [849, 284] width 826 height 36
paste input "Somewhere There's A Girl"
type input "Somewhere There's A Girl"
click at [416, 370] on img "Search Form" at bounding box center [415, 375] width 17 height 17
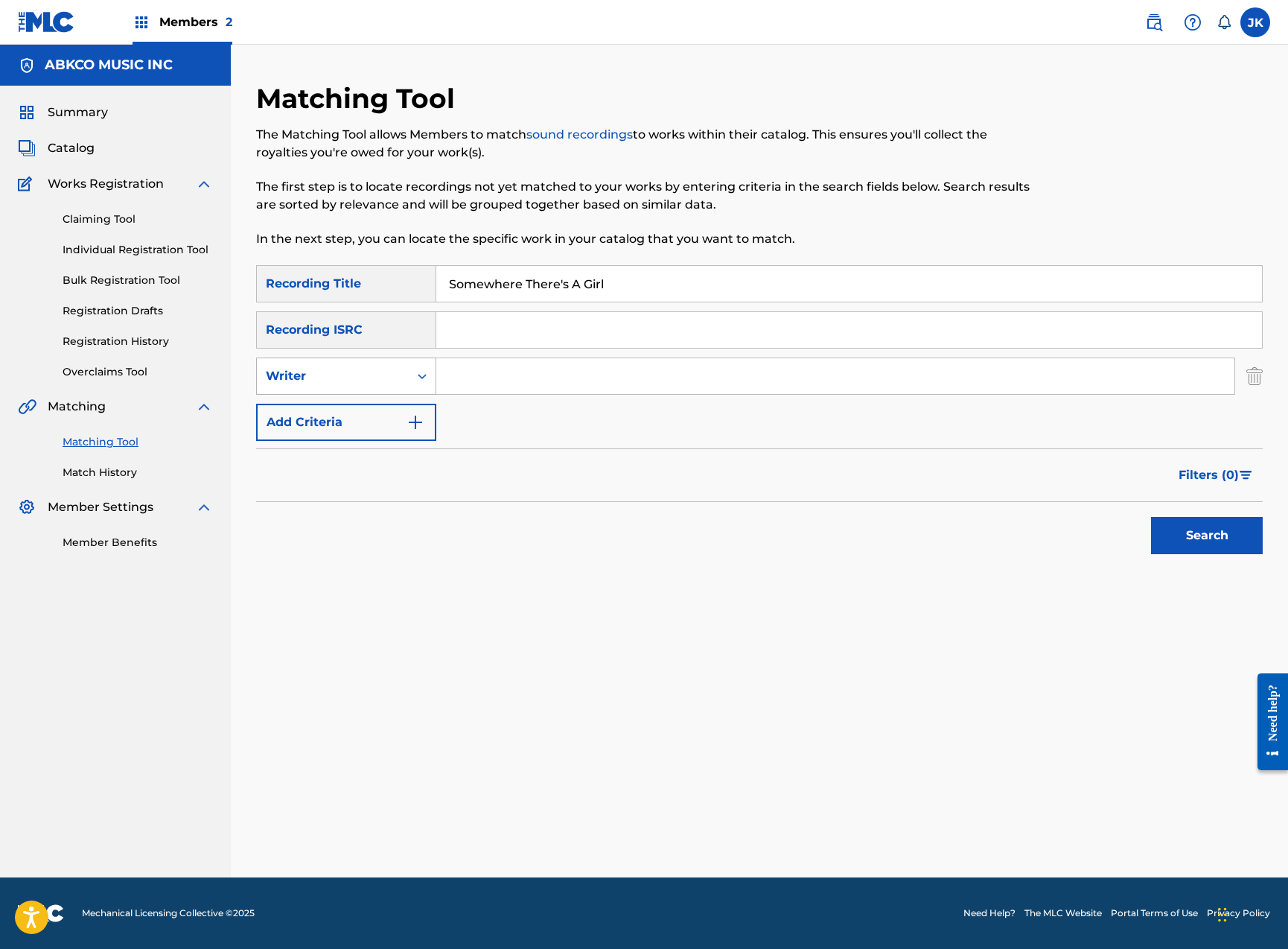
click at [407, 369] on div "Writer" at bounding box center [333, 375] width 152 height 28
click at [504, 373] on input "Search Form" at bounding box center [836, 375] width 798 height 36
click at [404, 380] on div "Writer" at bounding box center [333, 375] width 152 height 28
click at [401, 412] on div "Recording Artist" at bounding box center [346, 413] width 179 height 38
click at [495, 375] on input "Search Form" at bounding box center [836, 375] width 798 height 36
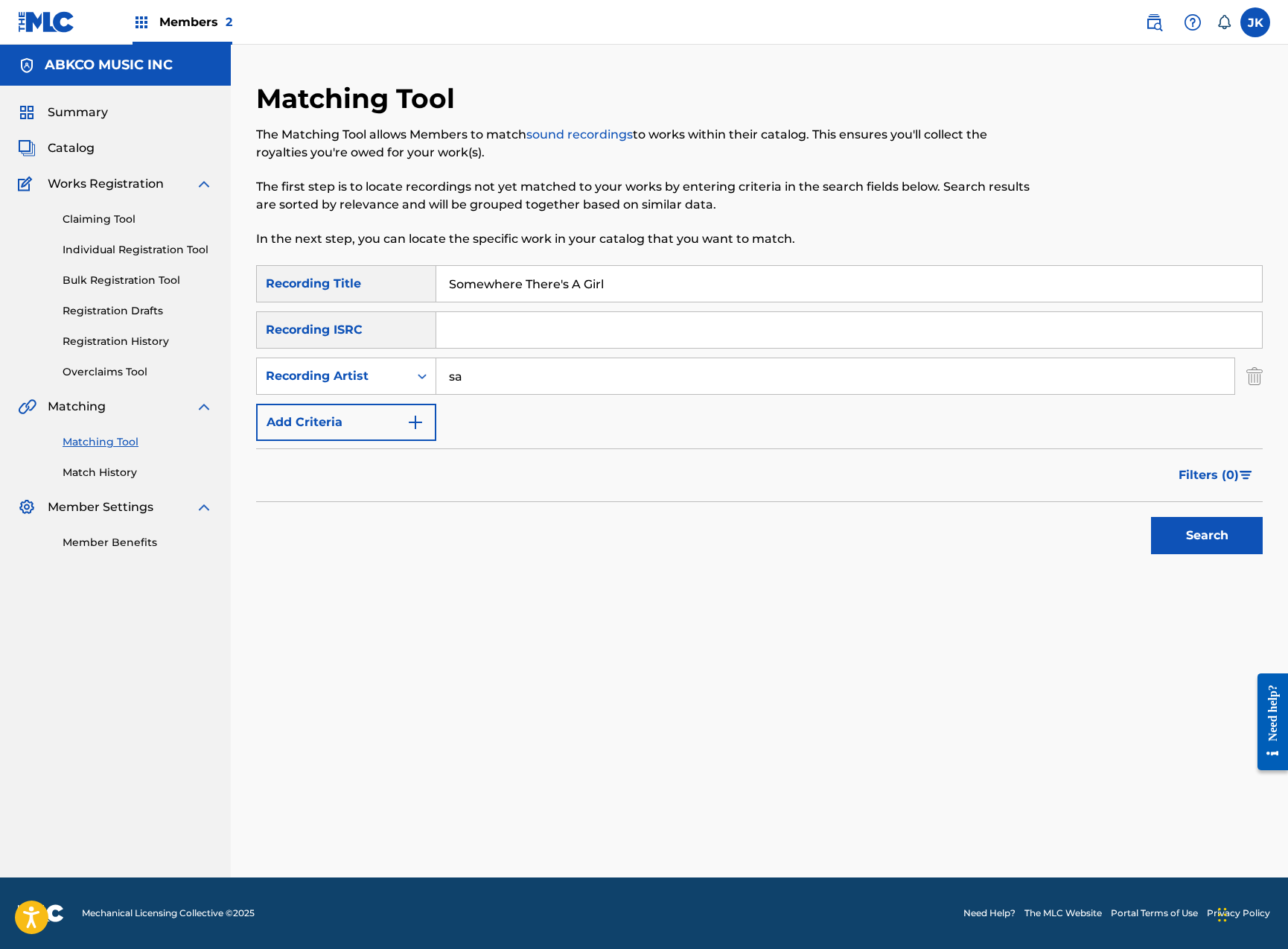
type input "s"
type input "[PERSON_NAME]"
click at [1206, 535] on button "Search" at bounding box center [1207, 535] width 112 height 38
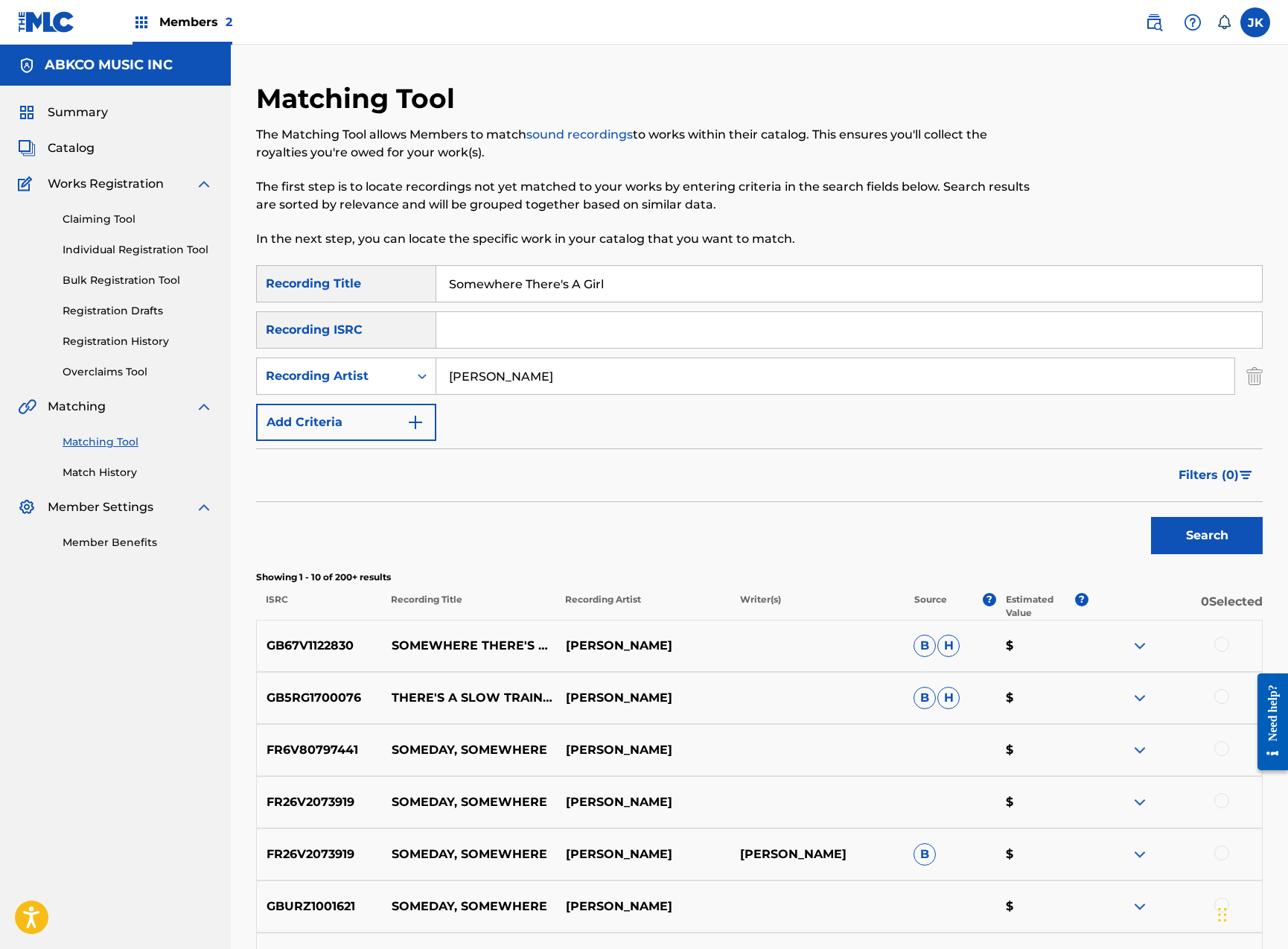
scroll to position [375, 0]
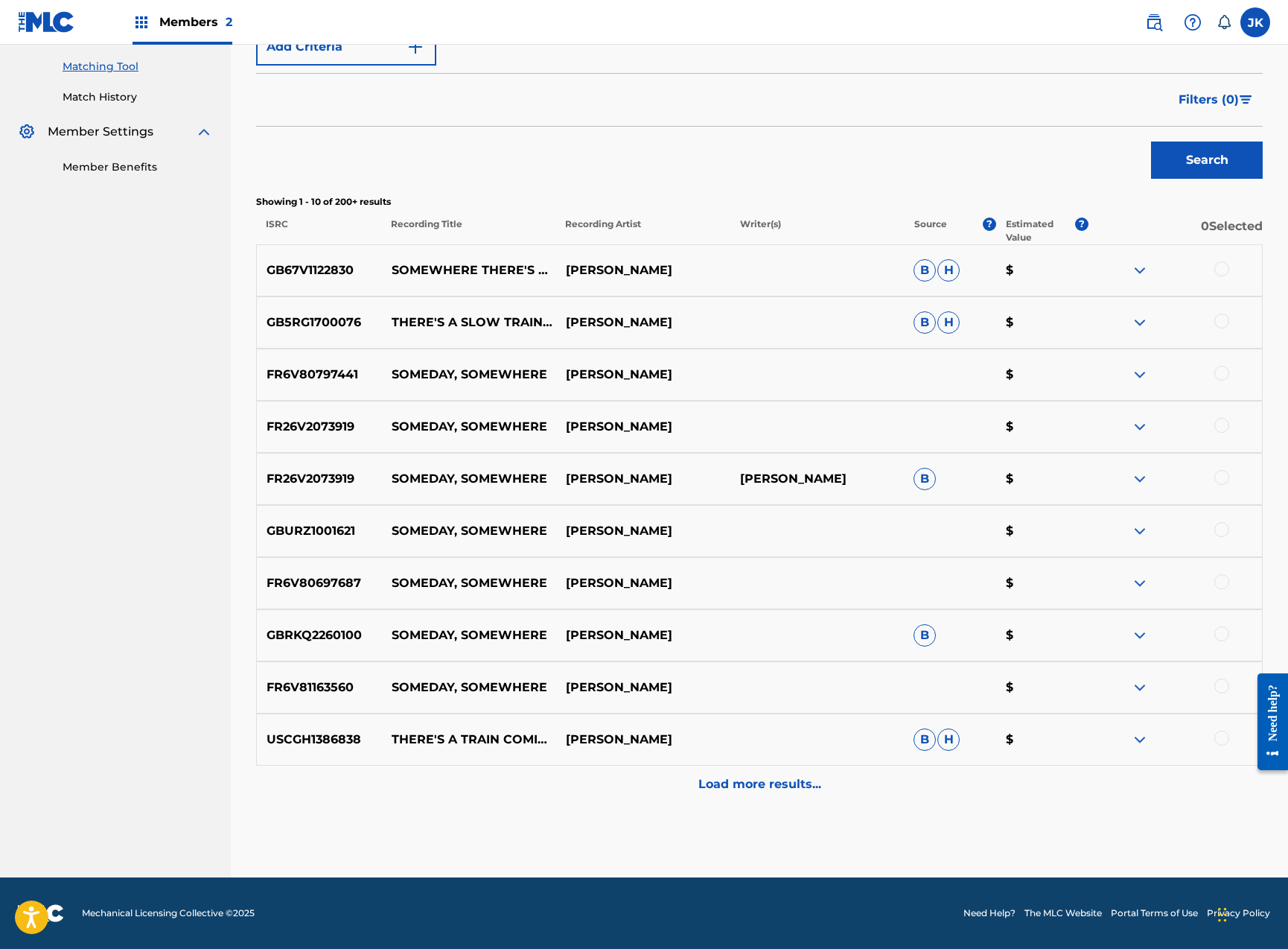
click at [1222, 267] on div at bounding box center [1222, 269] width 15 height 15
click at [1048, 830] on button "Match 1 Group" at bounding box center [1046, 827] width 164 height 38
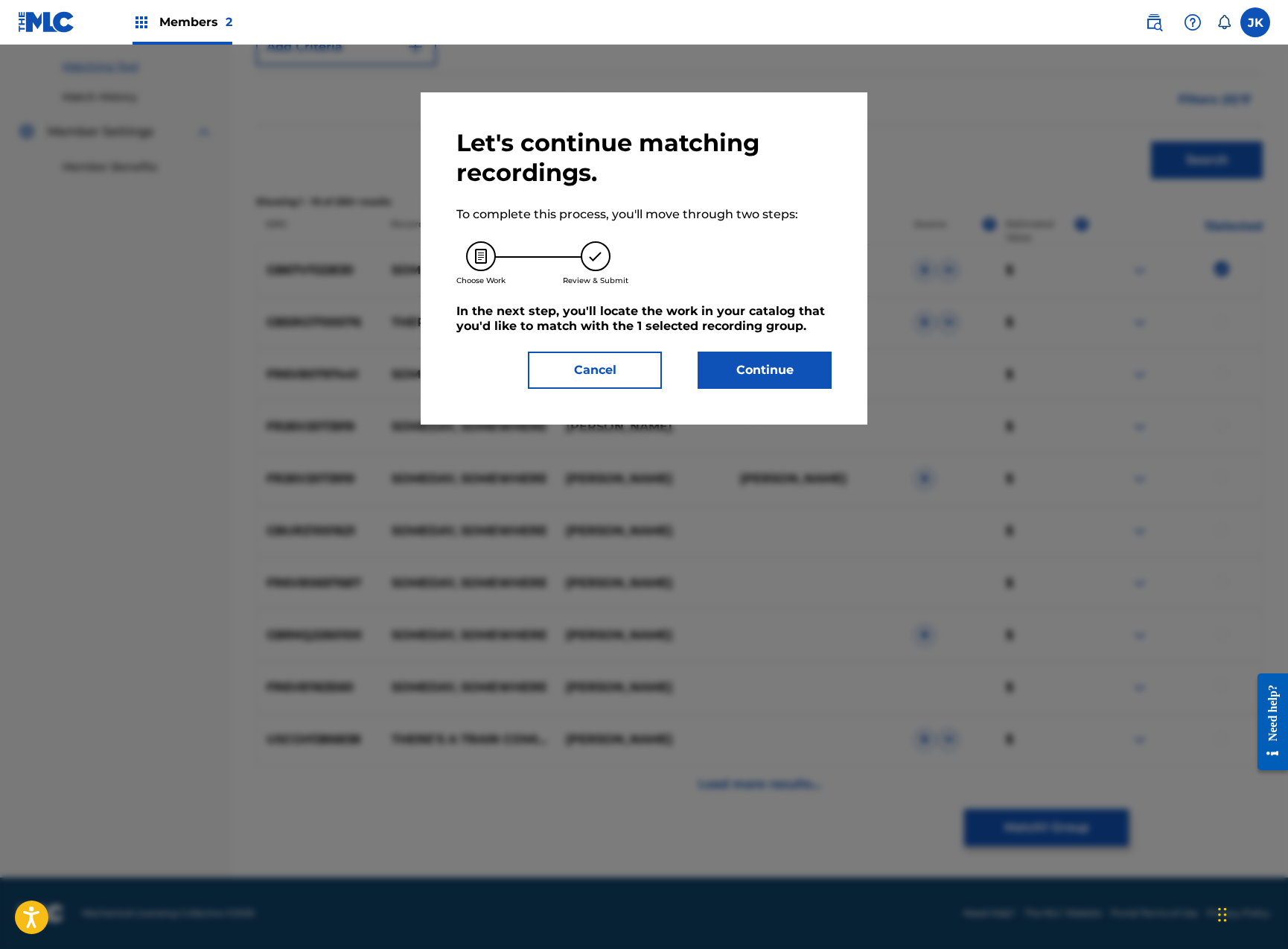
click at [740, 351] on div "Let's continue matching recordings. To complete this process, you'll move throu…" at bounding box center [643, 259] width 375 height 261
click at [783, 370] on button "Continue" at bounding box center [764, 370] width 134 height 38
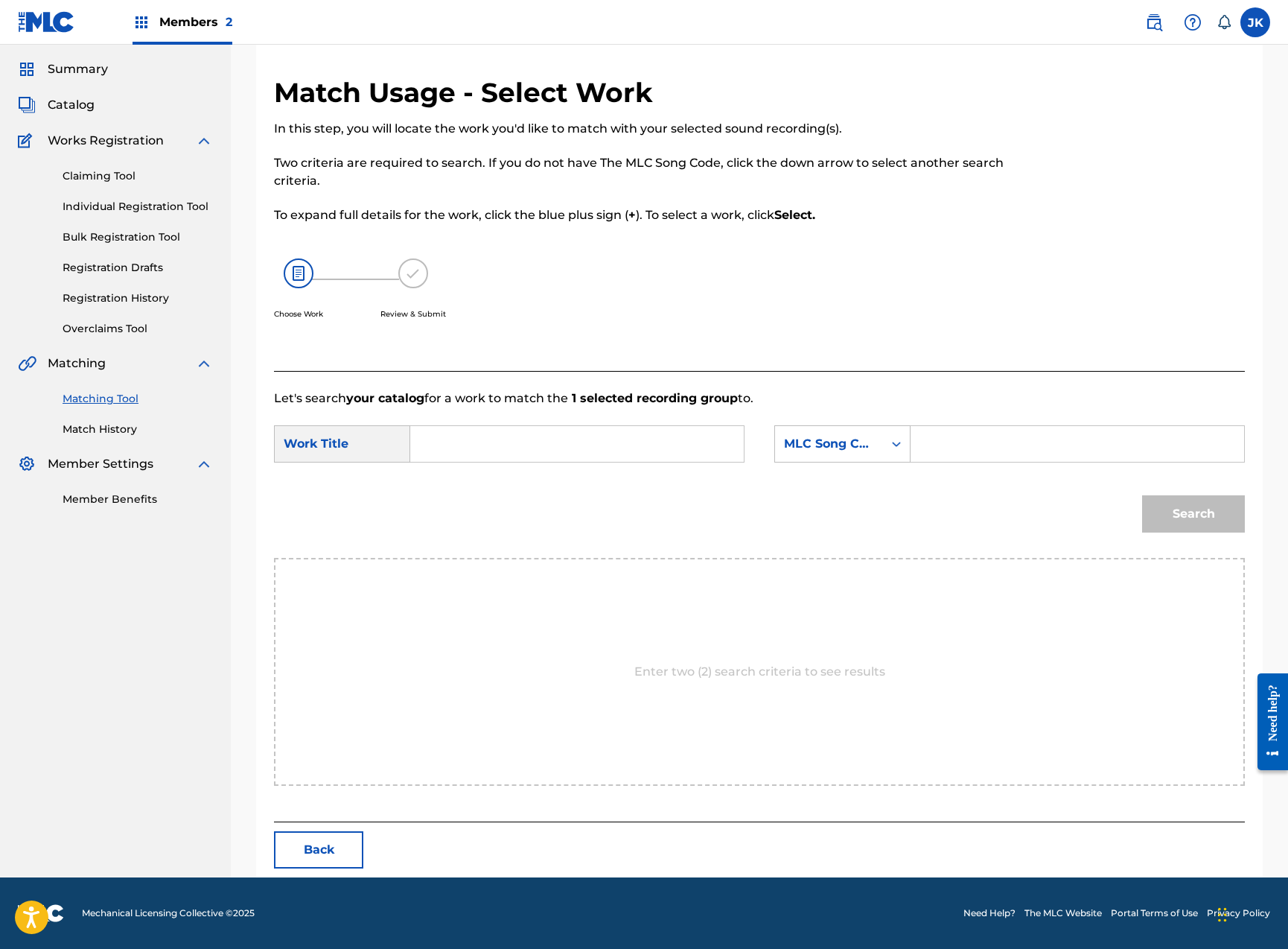
scroll to position [0, 0]
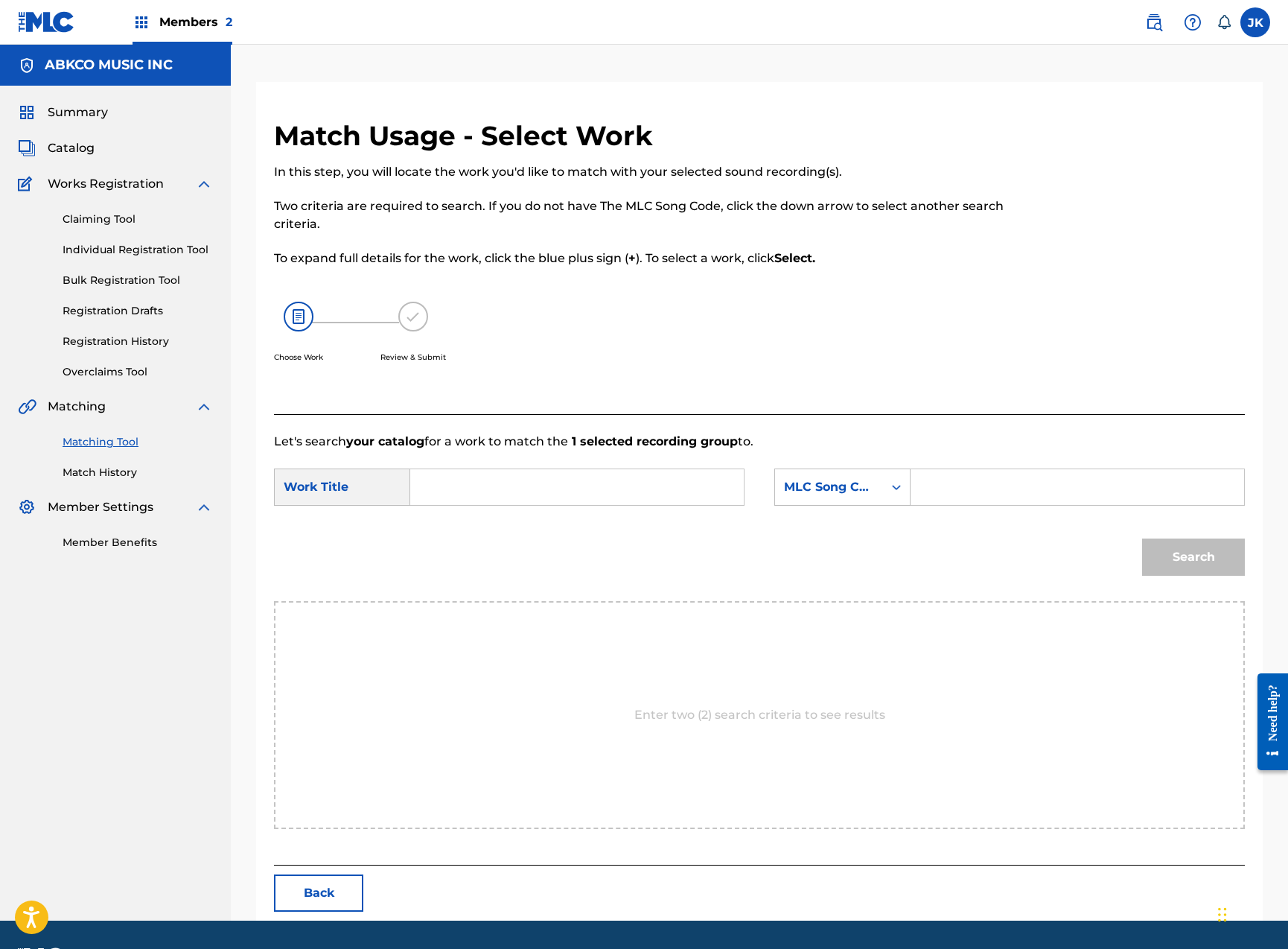
click at [590, 473] on input "Search Form" at bounding box center [577, 486] width 308 height 36
paste input "Somewhere There's A Girl"
type input "Somewhere There's A Girl"
click at [875, 508] on div "SearchWithCriteriaf36233e5-054d-43ec-9fe7-7f2c59f68fb4 Work Title Somewhere The…" at bounding box center [760, 491] width 971 height 46
click at [843, 472] on div "MLC Song Code" at bounding box center [842, 486] width 137 height 38
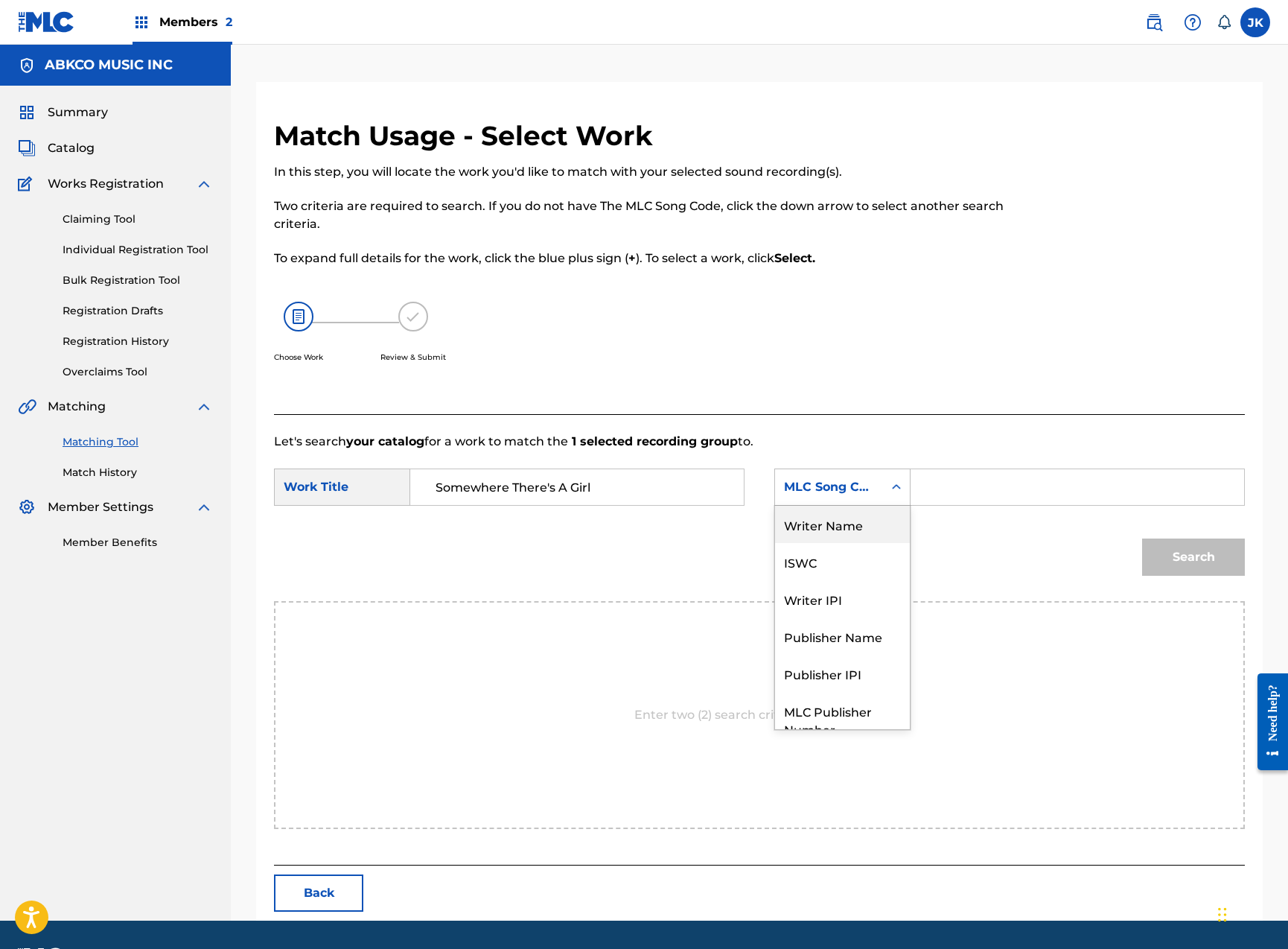
click at [858, 532] on div "Writer Name" at bounding box center [842, 524] width 135 height 38
click at [1011, 488] on input "Search Form" at bounding box center [1077, 486] width 308 height 36
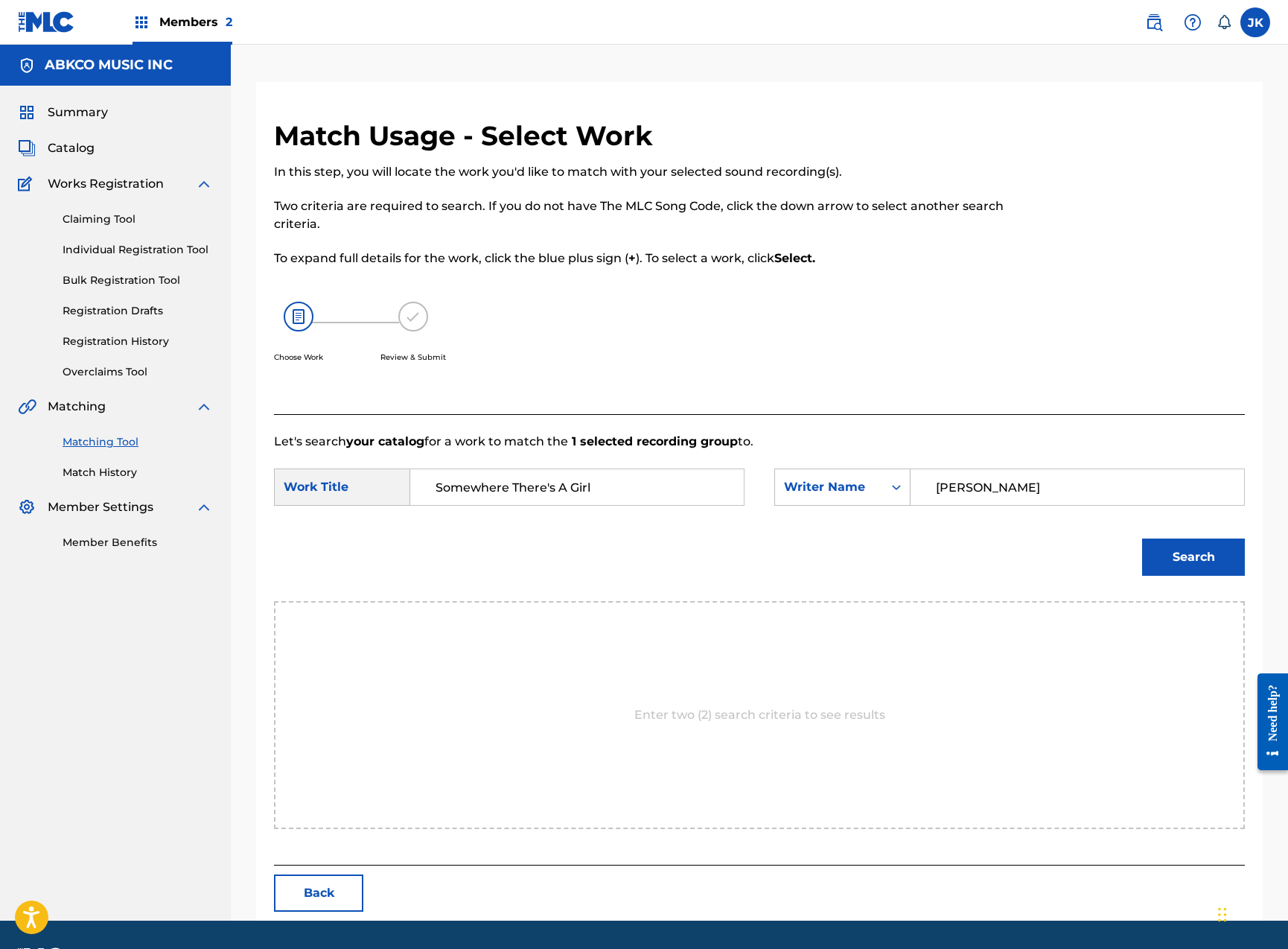
type input "[PERSON_NAME]"
click at [1194, 557] on button "Search" at bounding box center [1194, 557] width 103 height 38
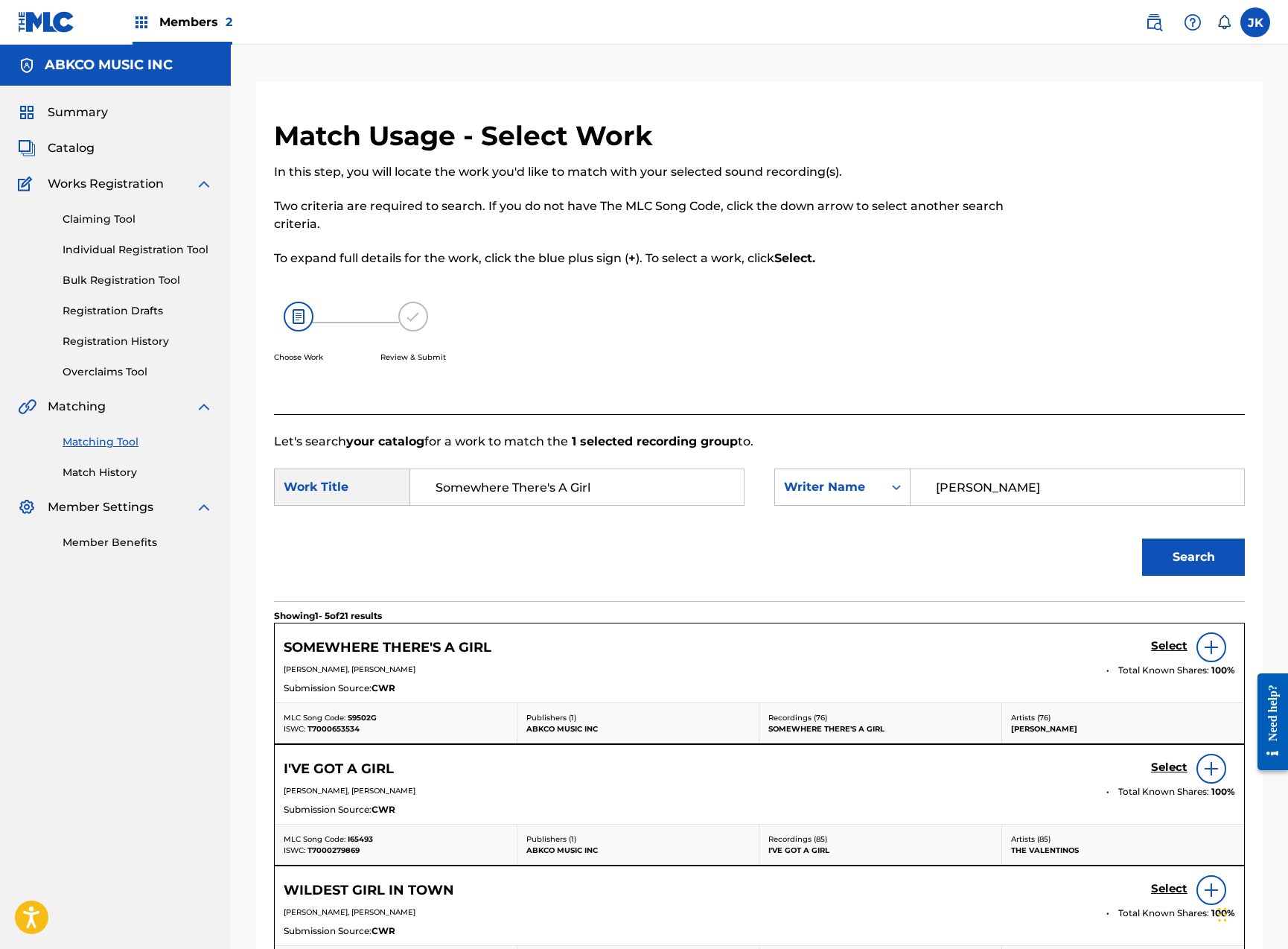
click at [1153, 646] on h5 "Select" at bounding box center [1170, 645] width 37 height 14
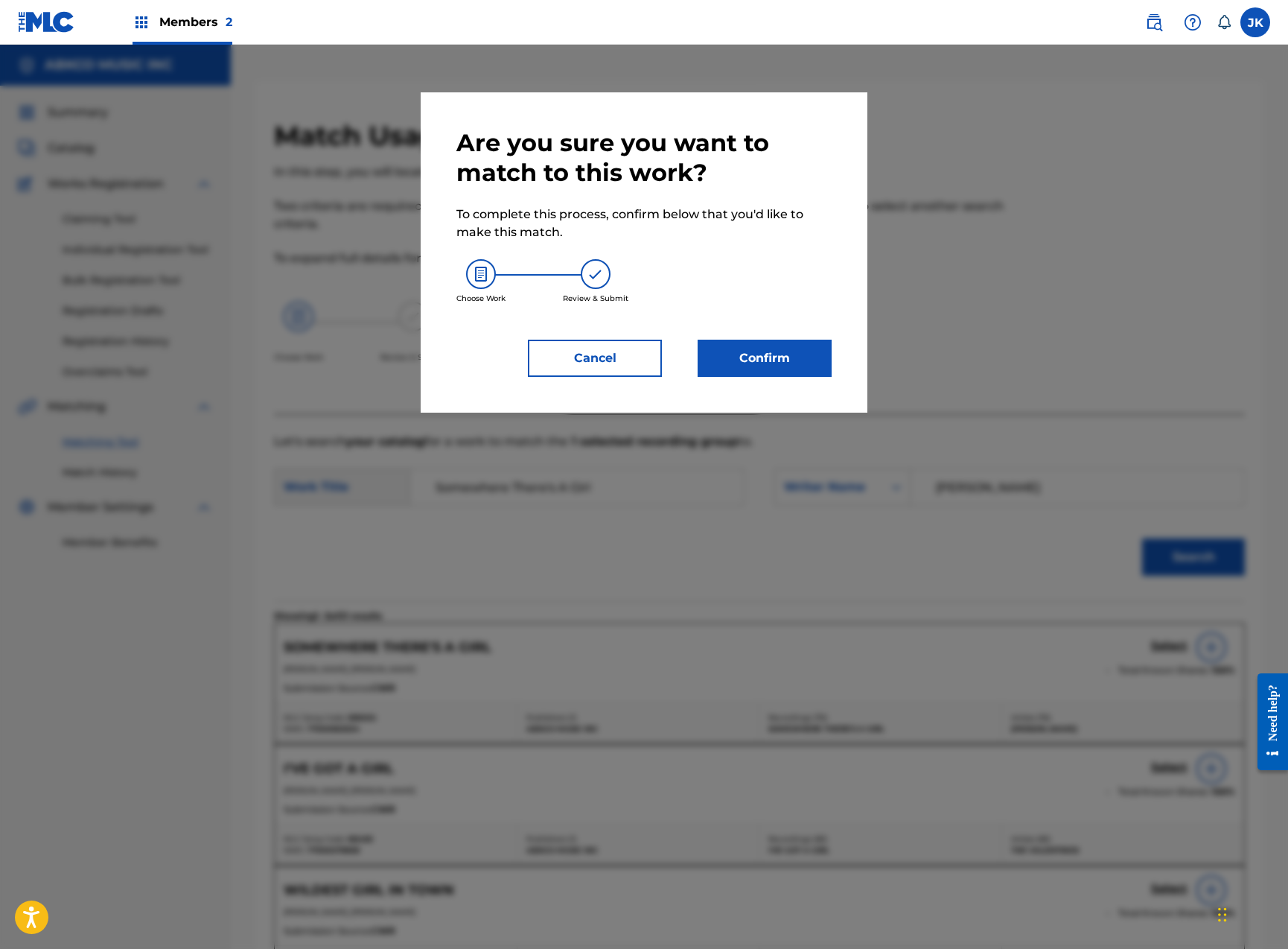
click at [783, 359] on button "Confirm" at bounding box center [764, 358] width 134 height 38
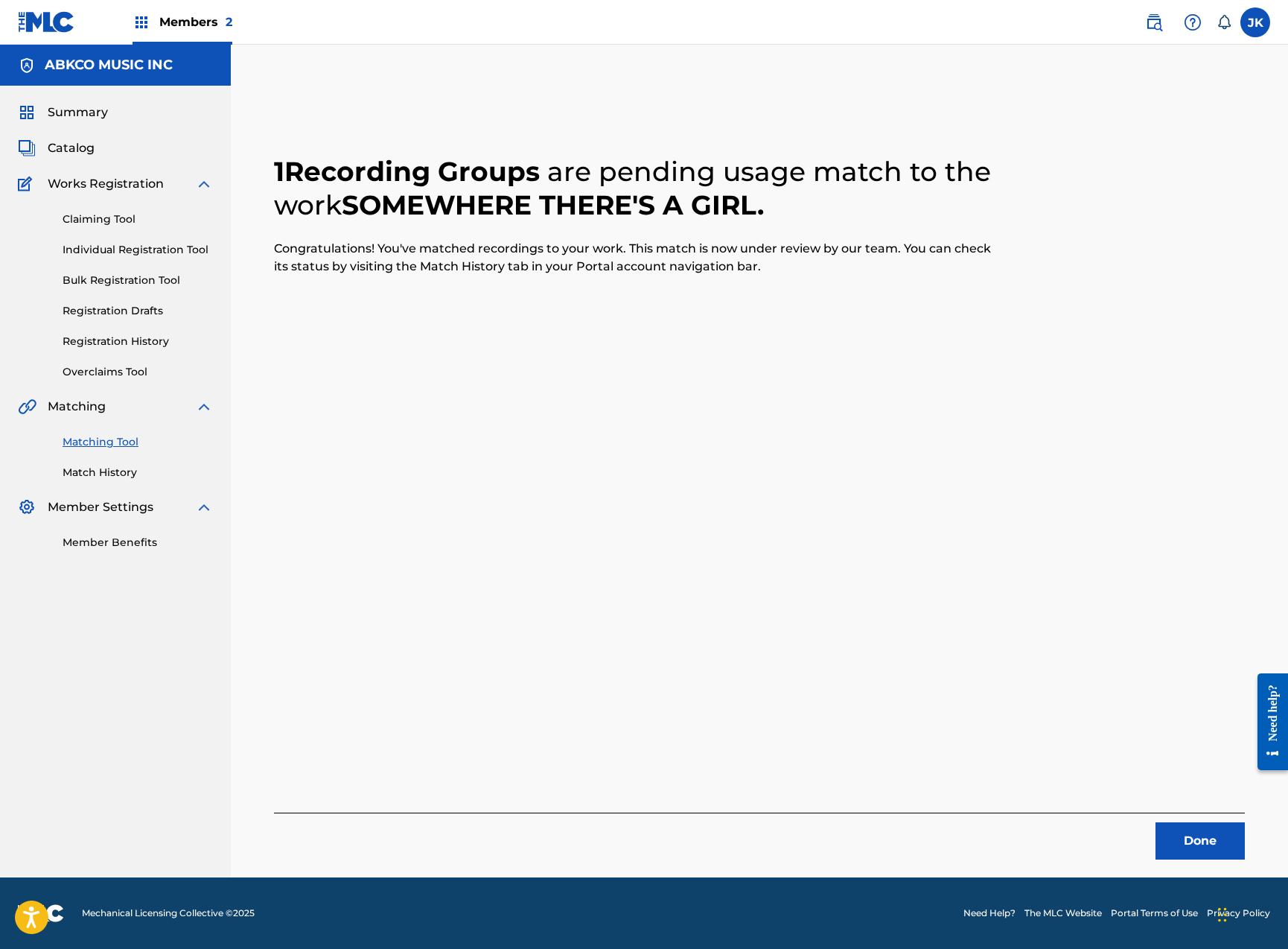
click at [1189, 840] on button "Done" at bounding box center [1199, 841] width 89 height 38
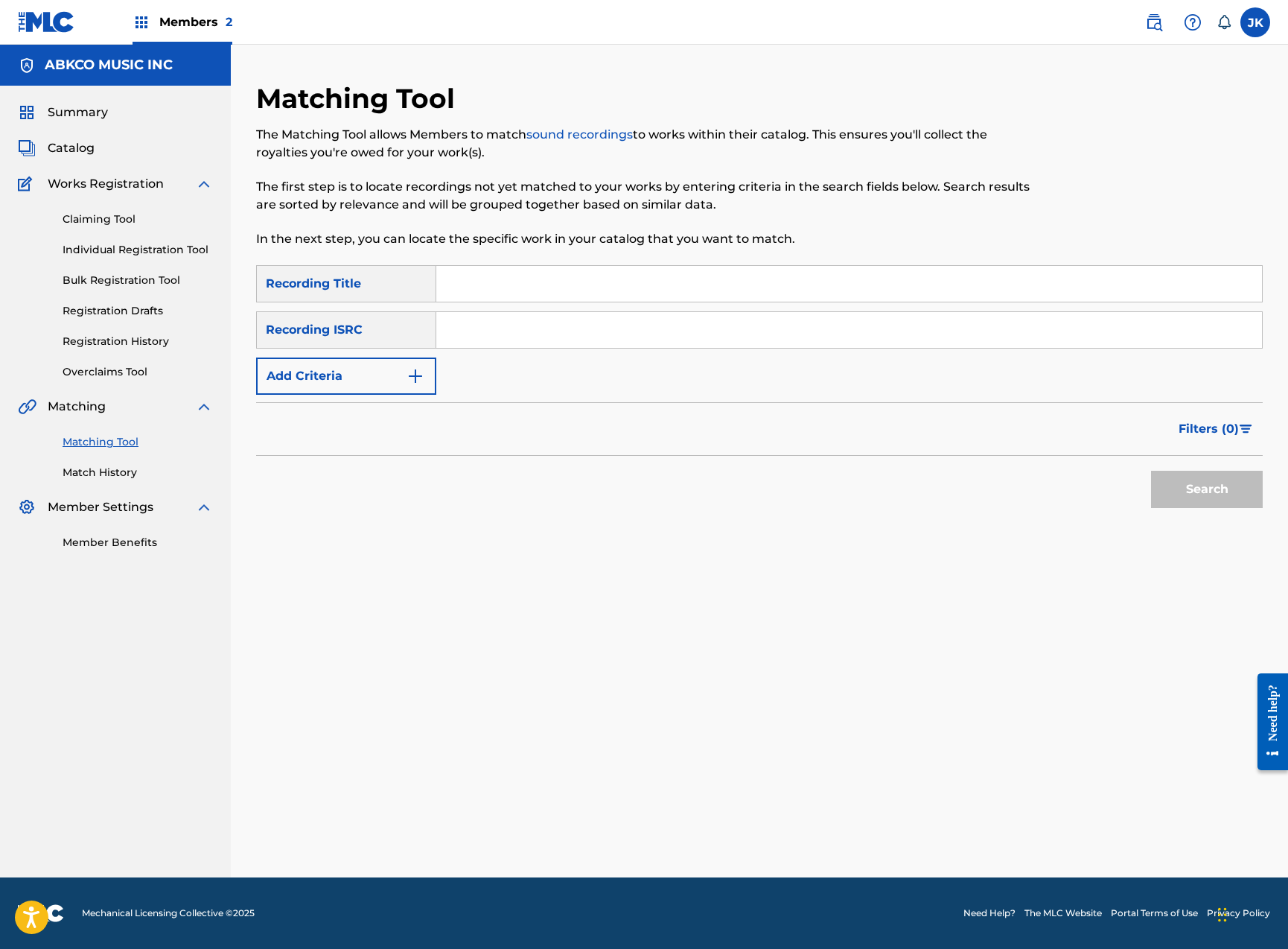
click at [553, 282] on input "Search Form" at bounding box center [849, 284] width 826 height 36
paste input "It Takes A Lot Of Strength To Say Goodbye"
type input "It Takes A Lot Of Strength To Say Goodbye"
click at [1206, 489] on button "Search" at bounding box center [1207, 489] width 112 height 38
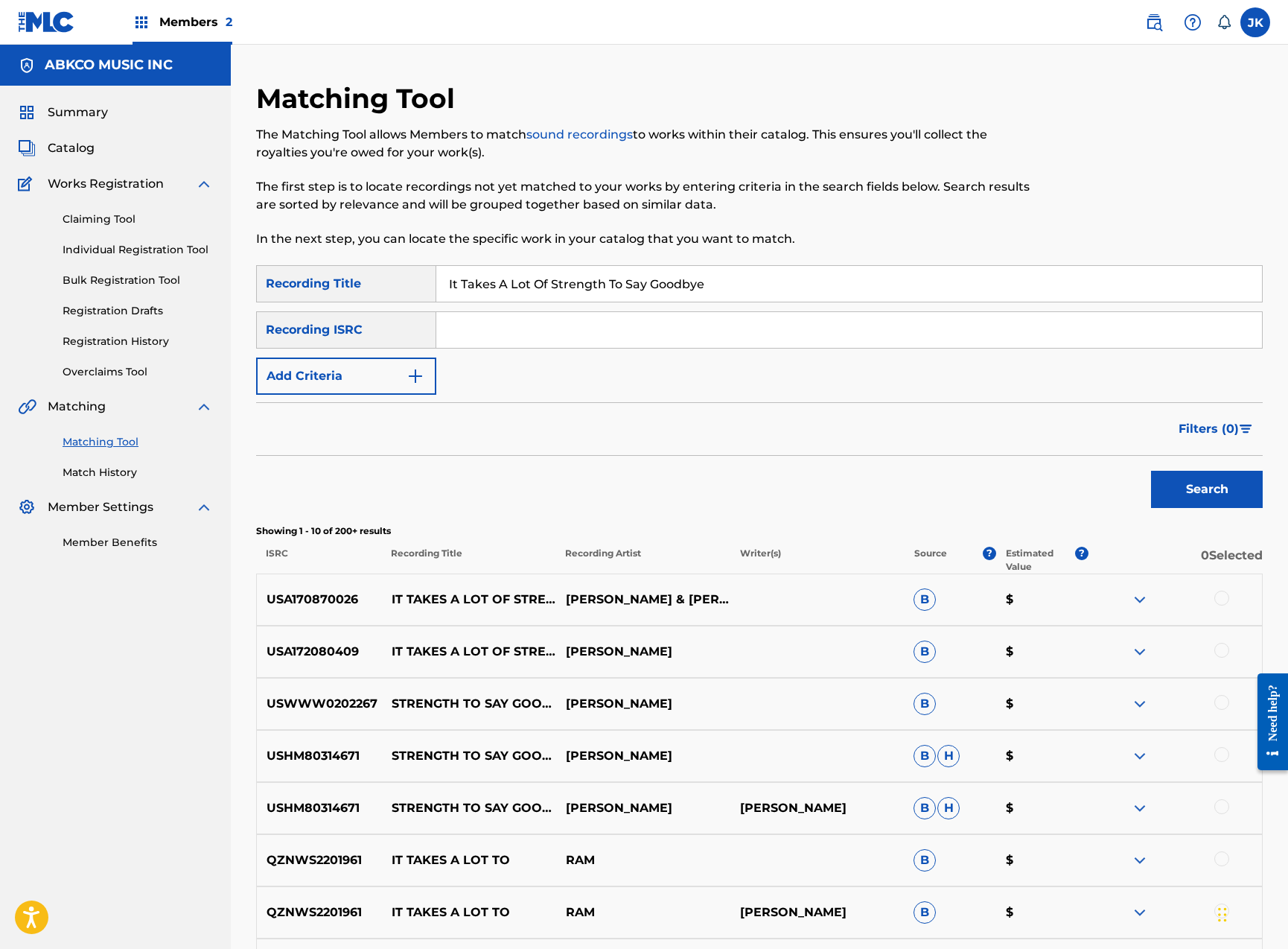
click at [1222, 596] on div at bounding box center [1222, 598] width 15 height 15
click at [1221, 650] on div at bounding box center [1222, 650] width 15 height 15
click at [1041, 820] on button "Match 2 Groups" at bounding box center [1046, 827] width 164 height 38
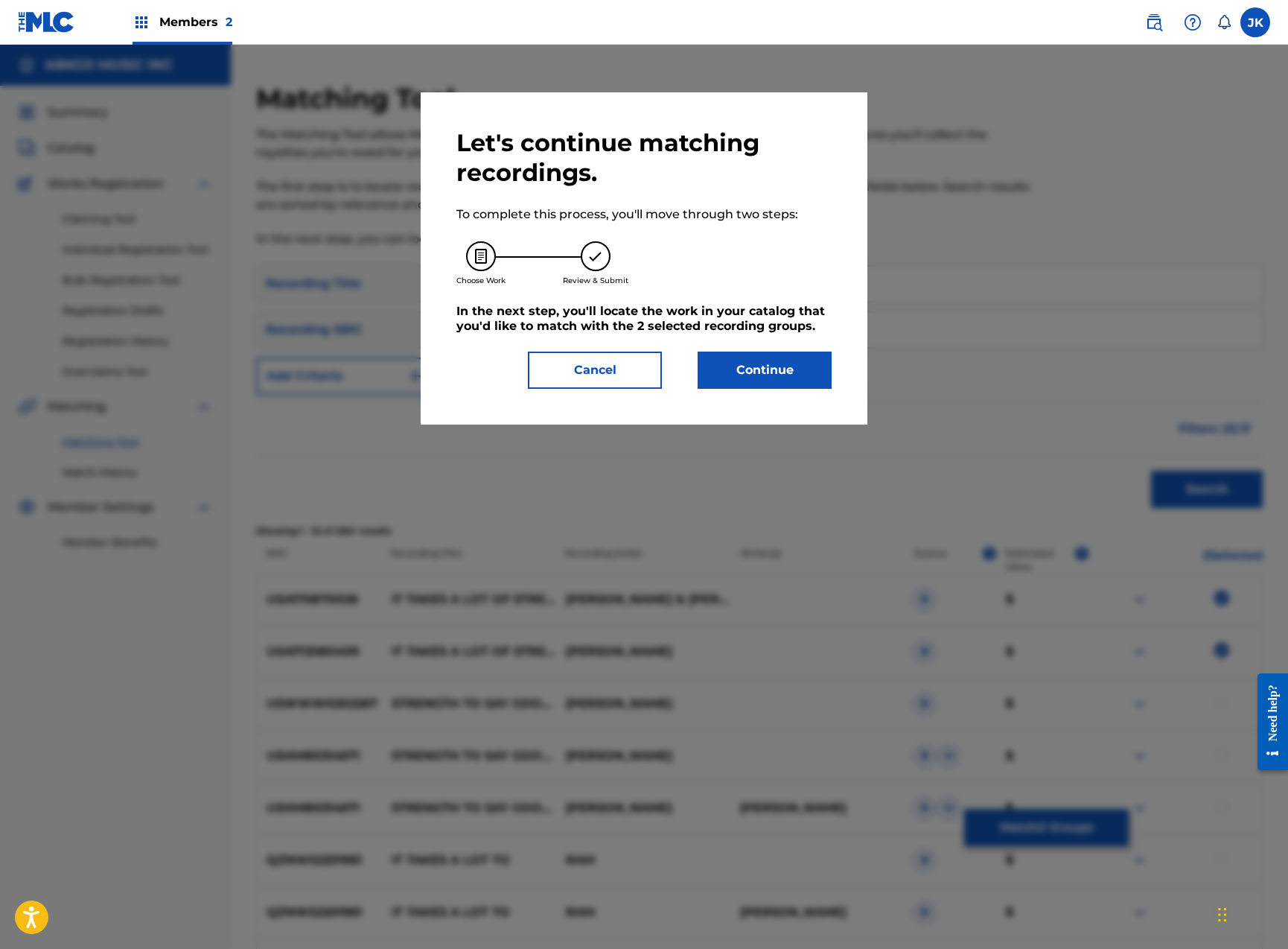
click at [742, 378] on button "Continue" at bounding box center [764, 370] width 134 height 38
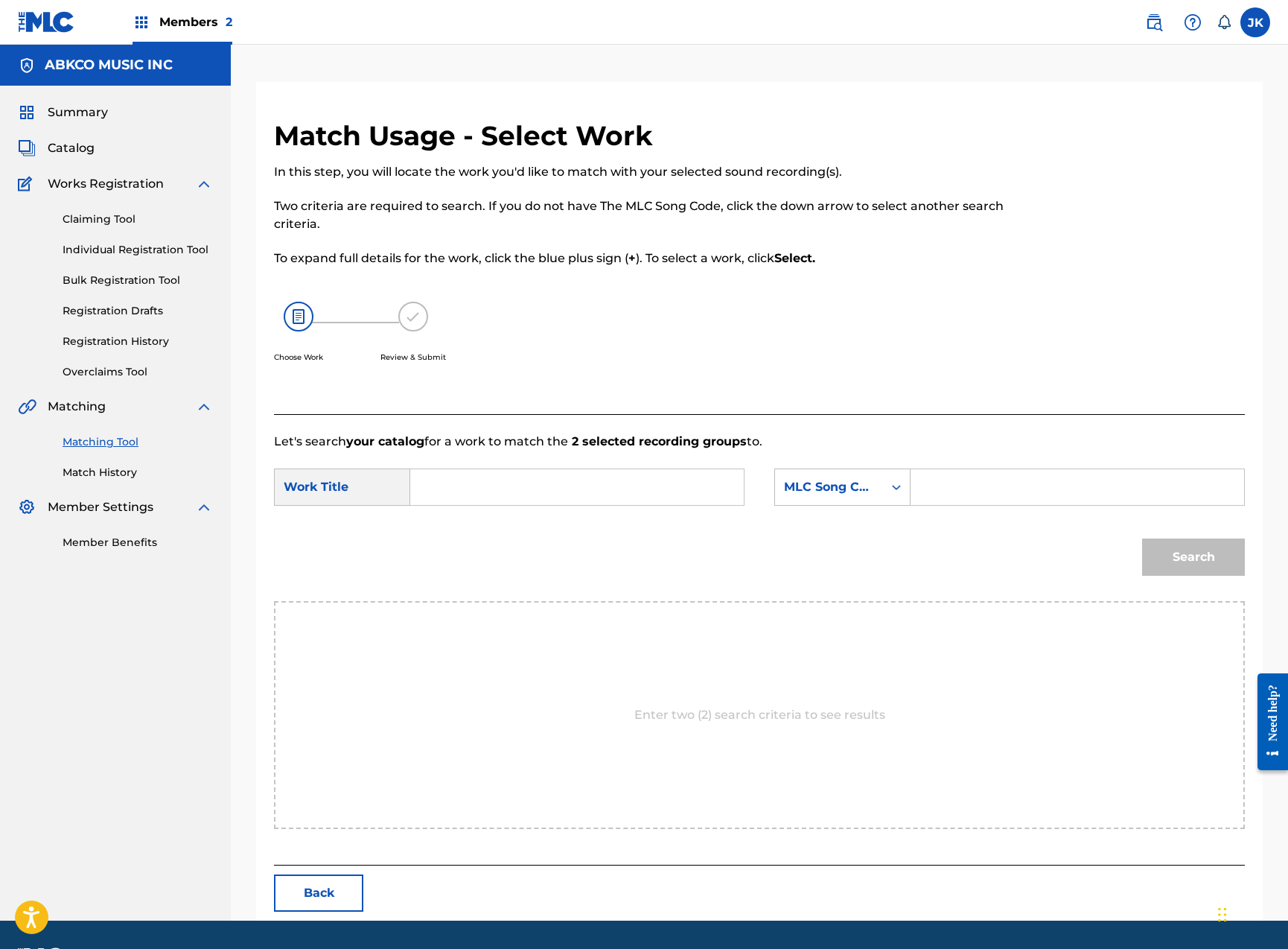
click at [534, 497] on input "Search Form" at bounding box center [577, 486] width 308 height 36
paste input "It Takes A Lot Of Strength To Say Goodbye"
type input "It Takes A Lot Of Strength To Say Goodbye"
click at [743, 485] on div "It Takes A Lot Of Strength To Say Goodbye" at bounding box center [577, 486] width 334 height 38
click at [814, 489] on div "MLC Song Code" at bounding box center [829, 486] width 90 height 17
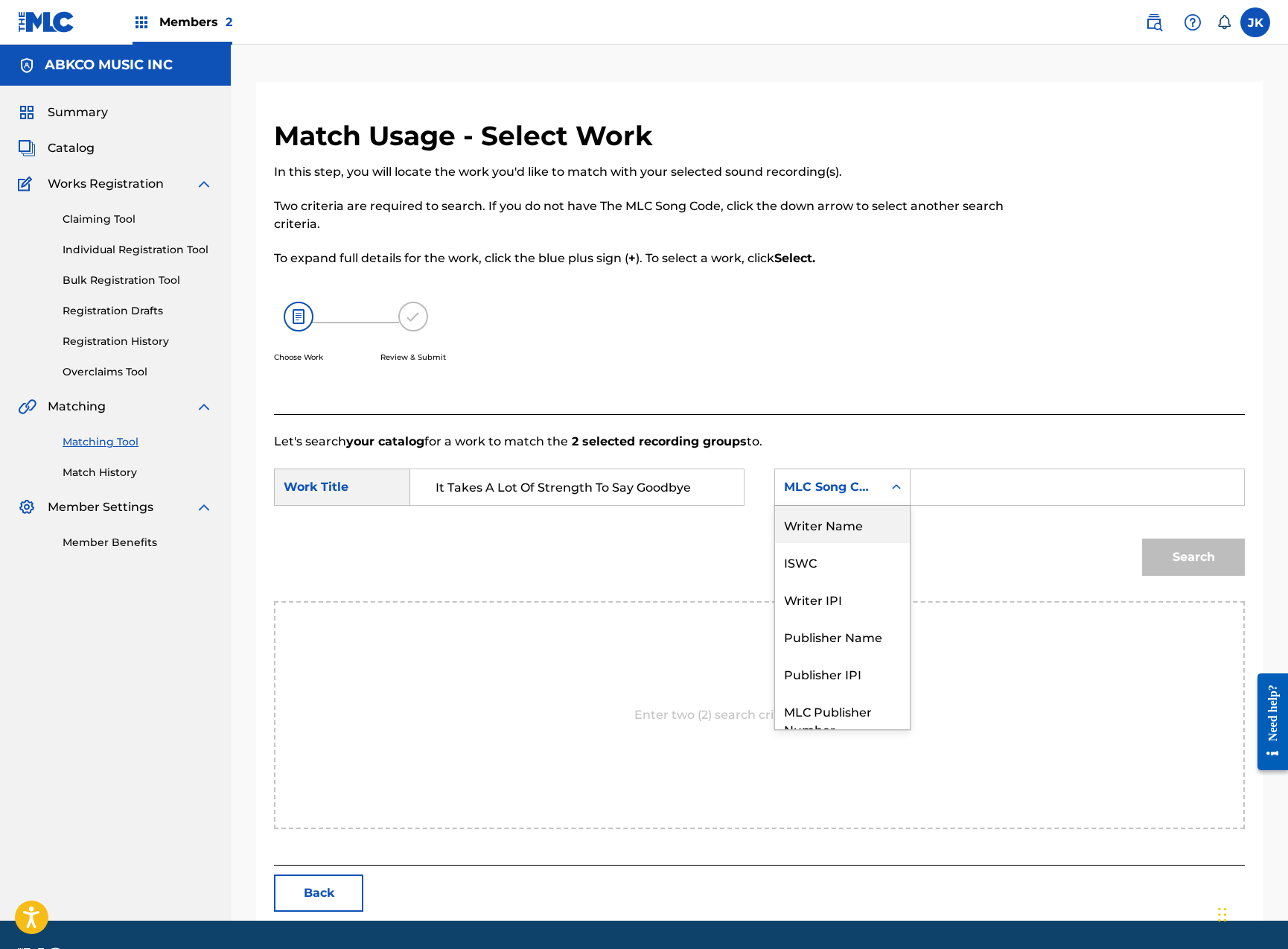
click at [843, 529] on div "Writer Name" at bounding box center [842, 524] width 135 height 38
click at [943, 492] on input "Search Form" at bounding box center [1077, 486] width 308 height 36
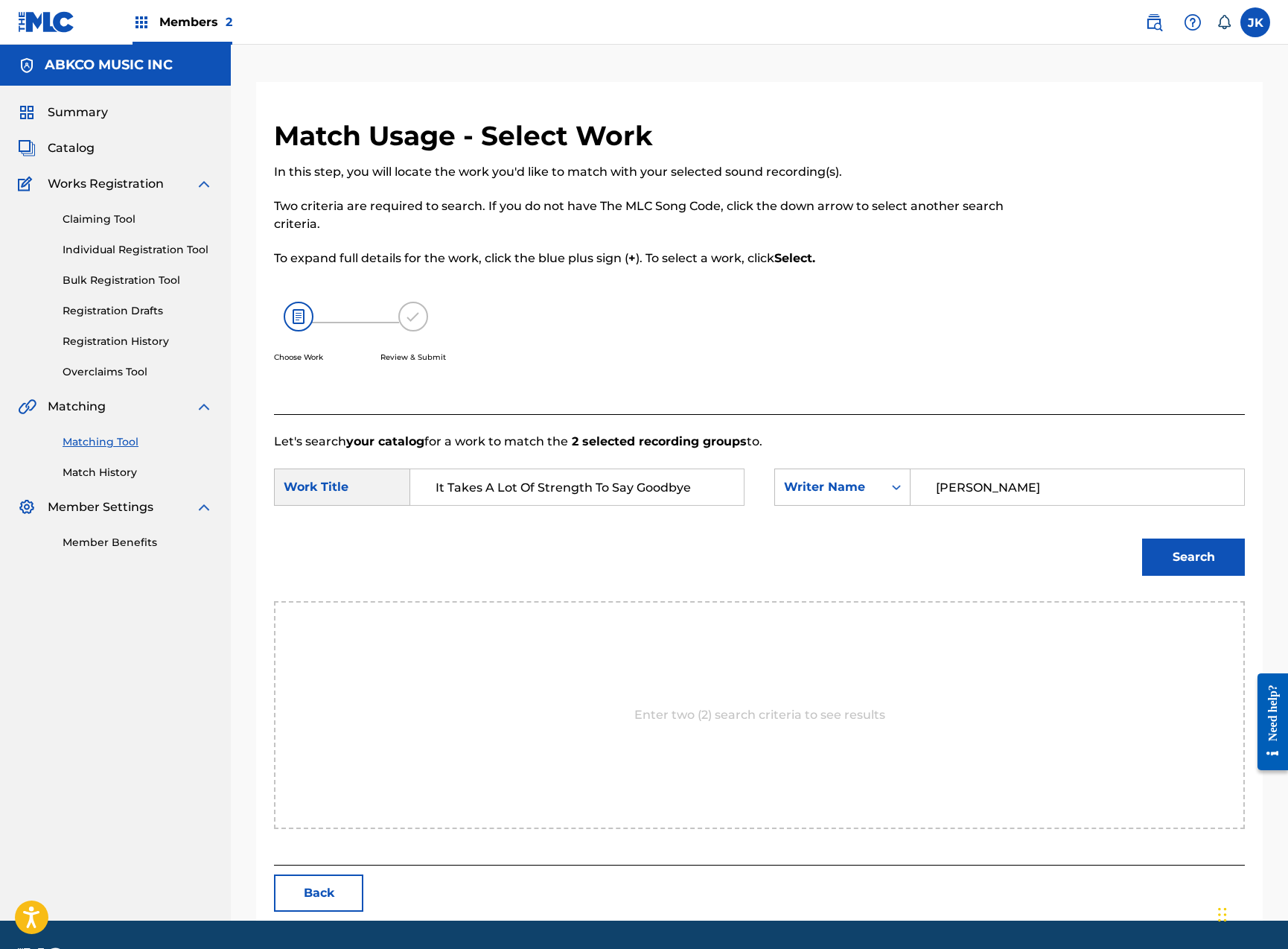
type input "[PERSON_NAME]"
click at [1194, 557] on button "Search" at bounding box center [1194, 557] width 103 height 38
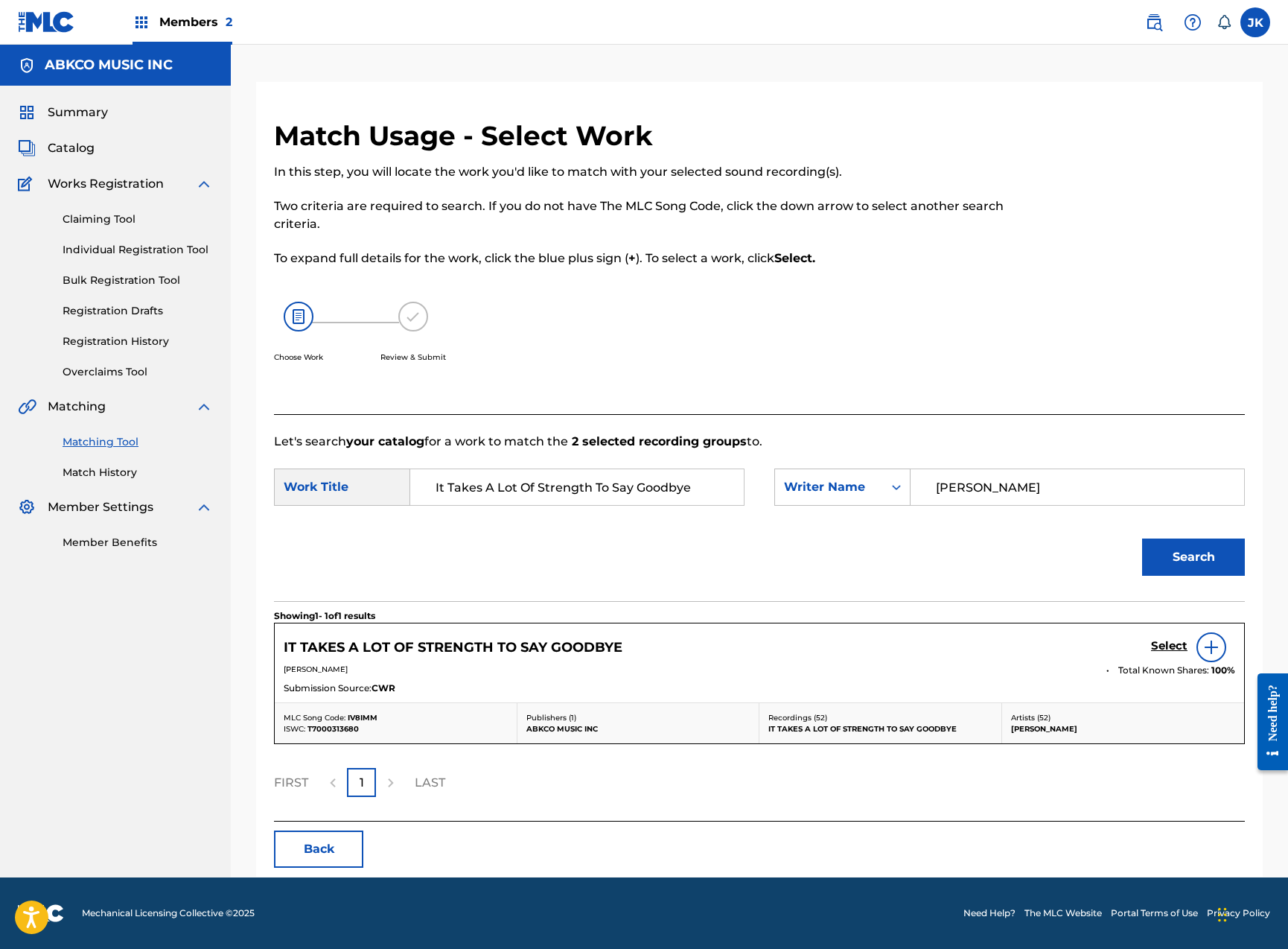
click at [1167, 645] on h5 "Select" at bounding box center [1170, 645] width 37 height 14
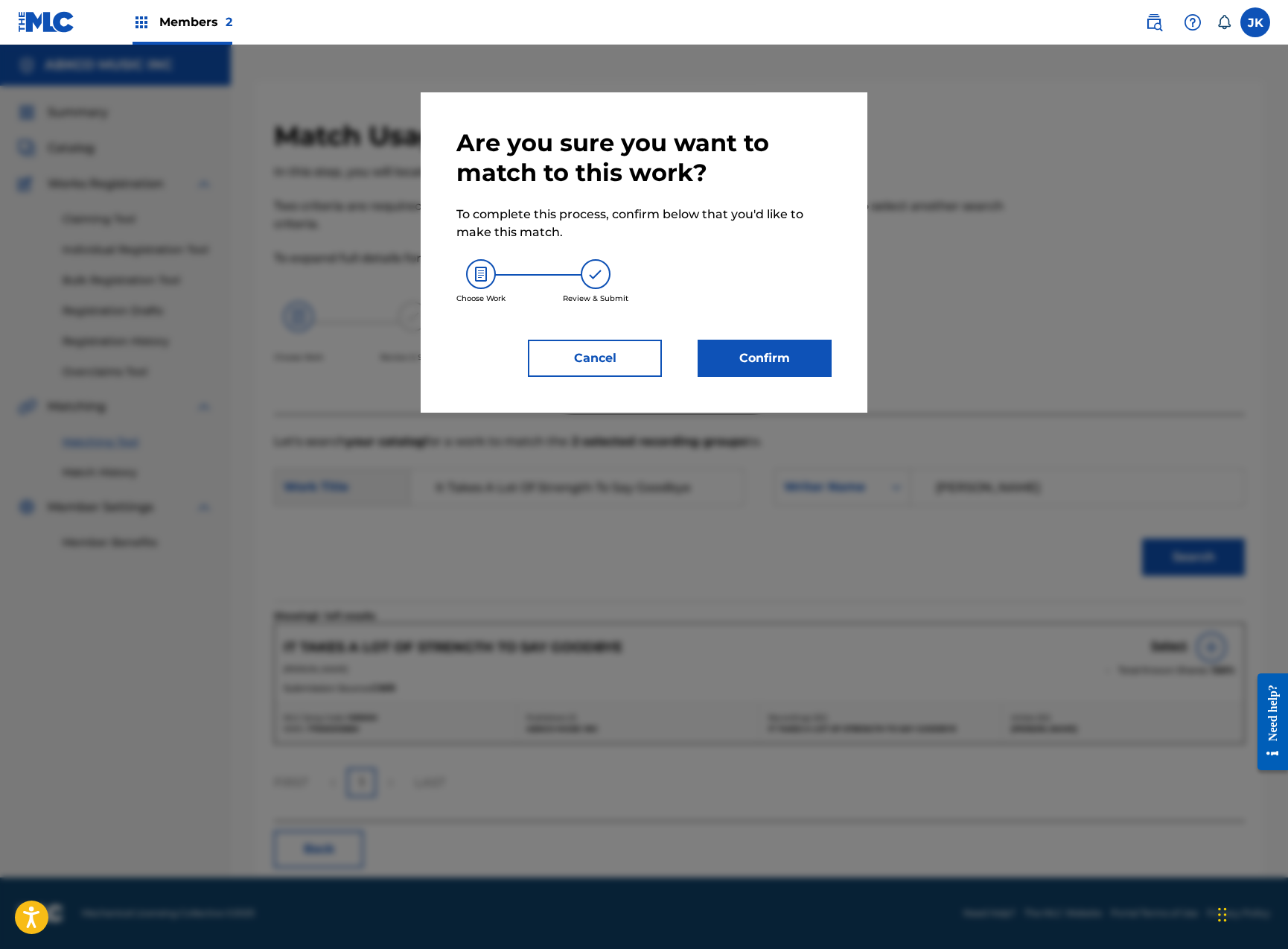
click at [804, 362] on button "Confirm" at bounding box center [764, 358] width 134 height 38
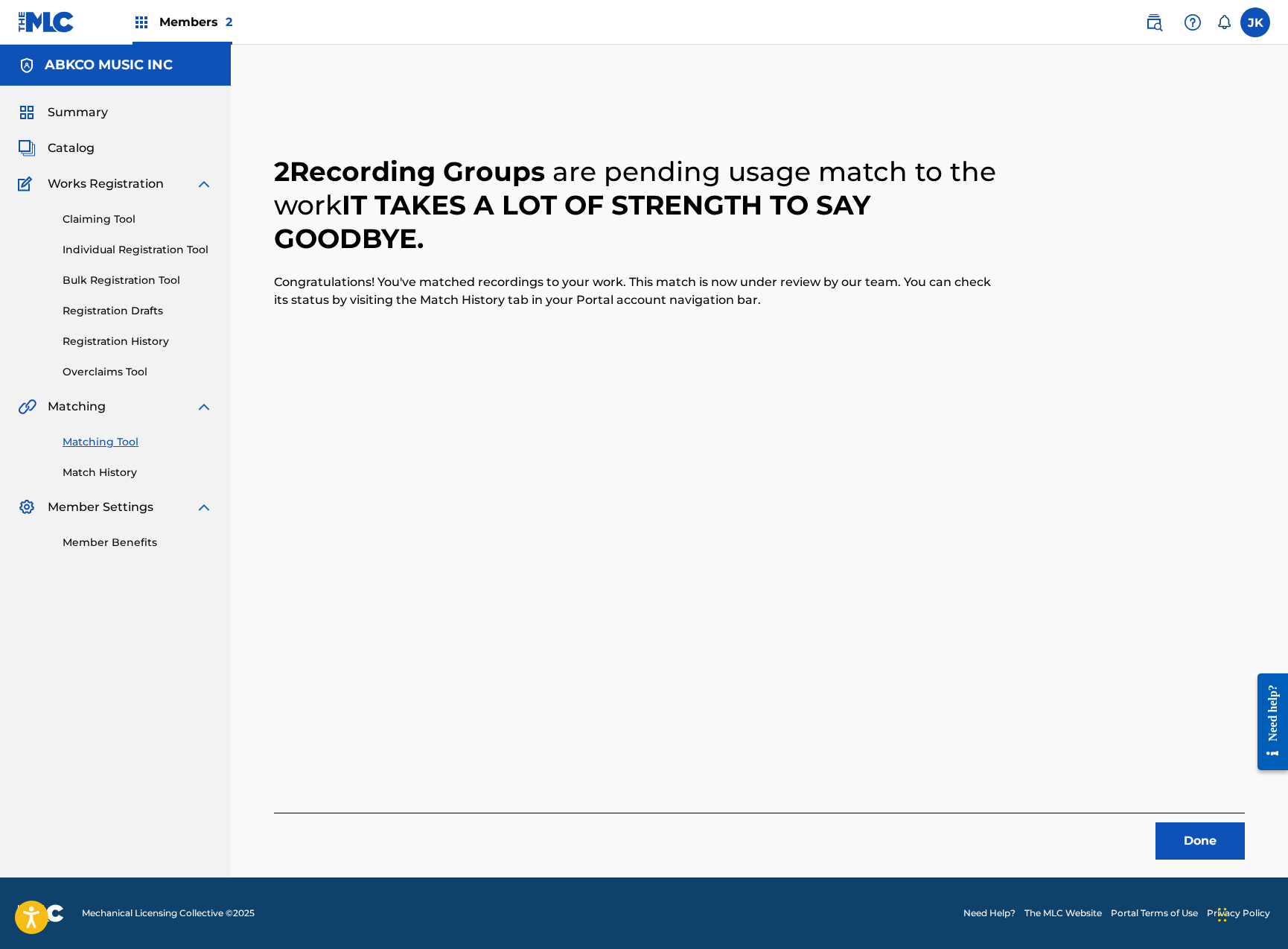
click at [1199, 832] on button "Done" at bounding box center [1199, 841] width 89 height 38
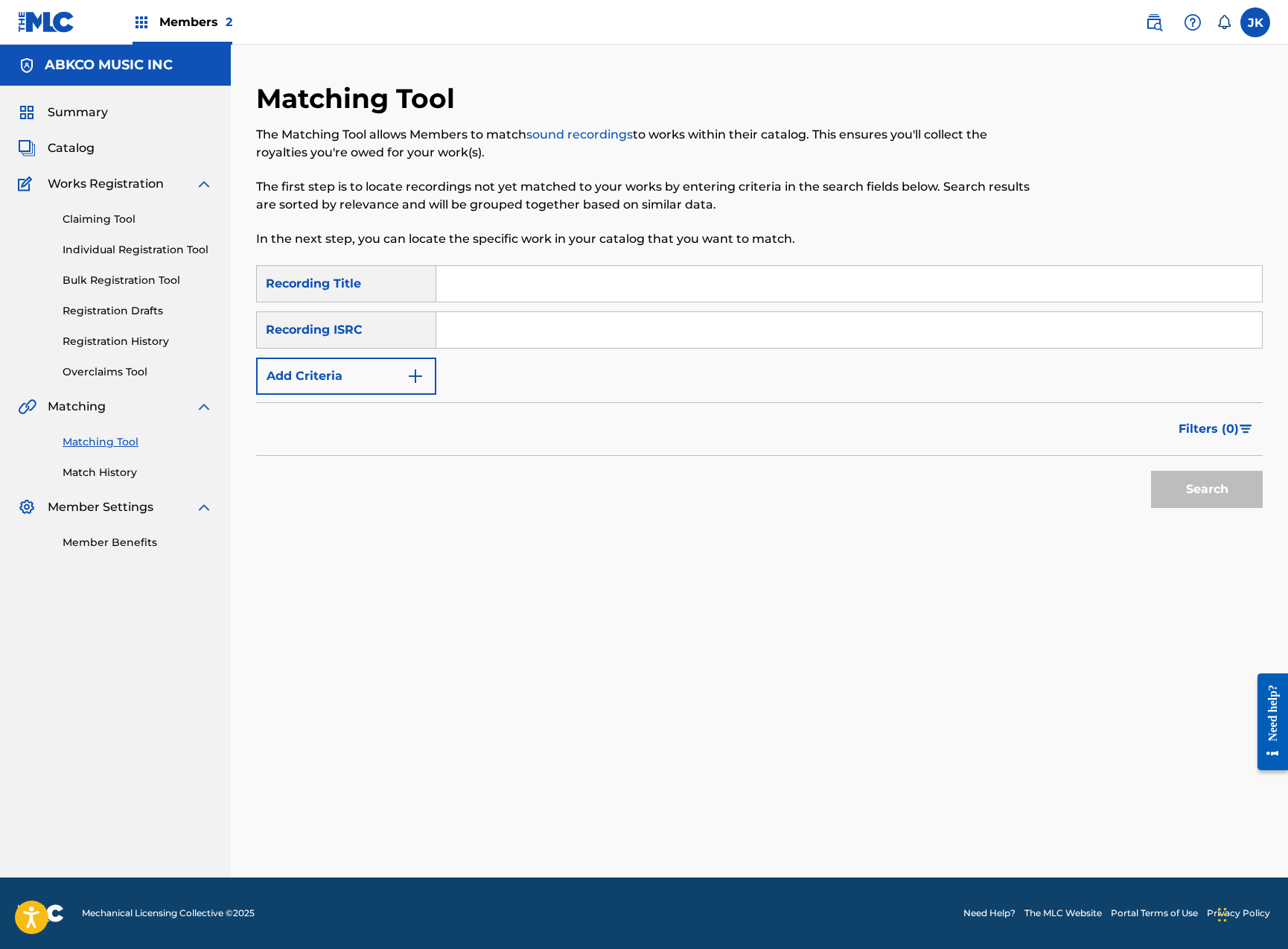
click at [535, 287] on input "Search Form" at bounding box center [849, 284] width 826 height 36
paste input "Lay Some Lovin' On Me"
type input "Lay Some Lovin' On Me"
click at [1206, 489] on button "Search" at bounding box center [1207, 489] width 112 height 38
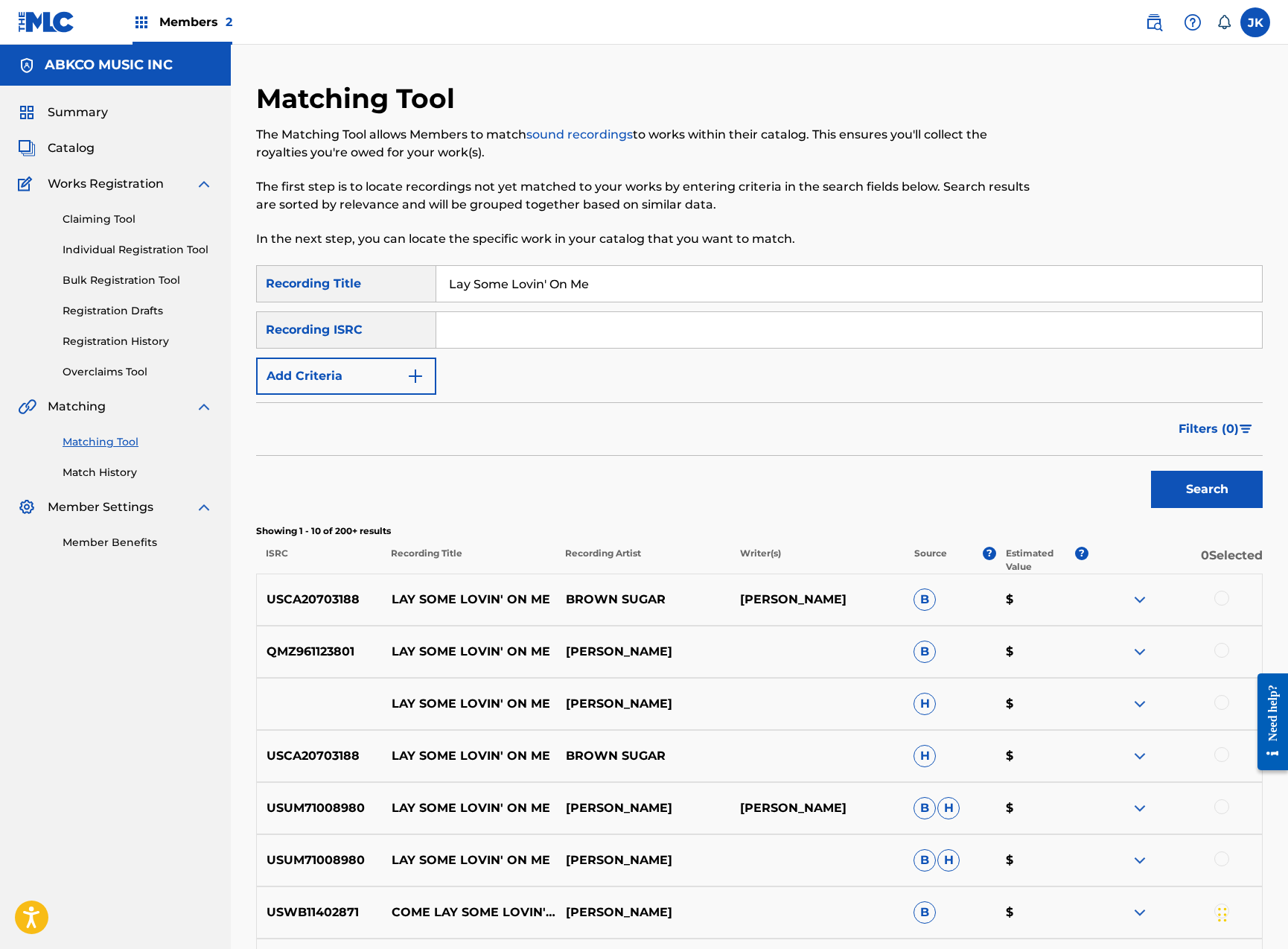
click at [368, 369] on button "Add Criteria" at bounding box center [346, 376] width 180 height 38
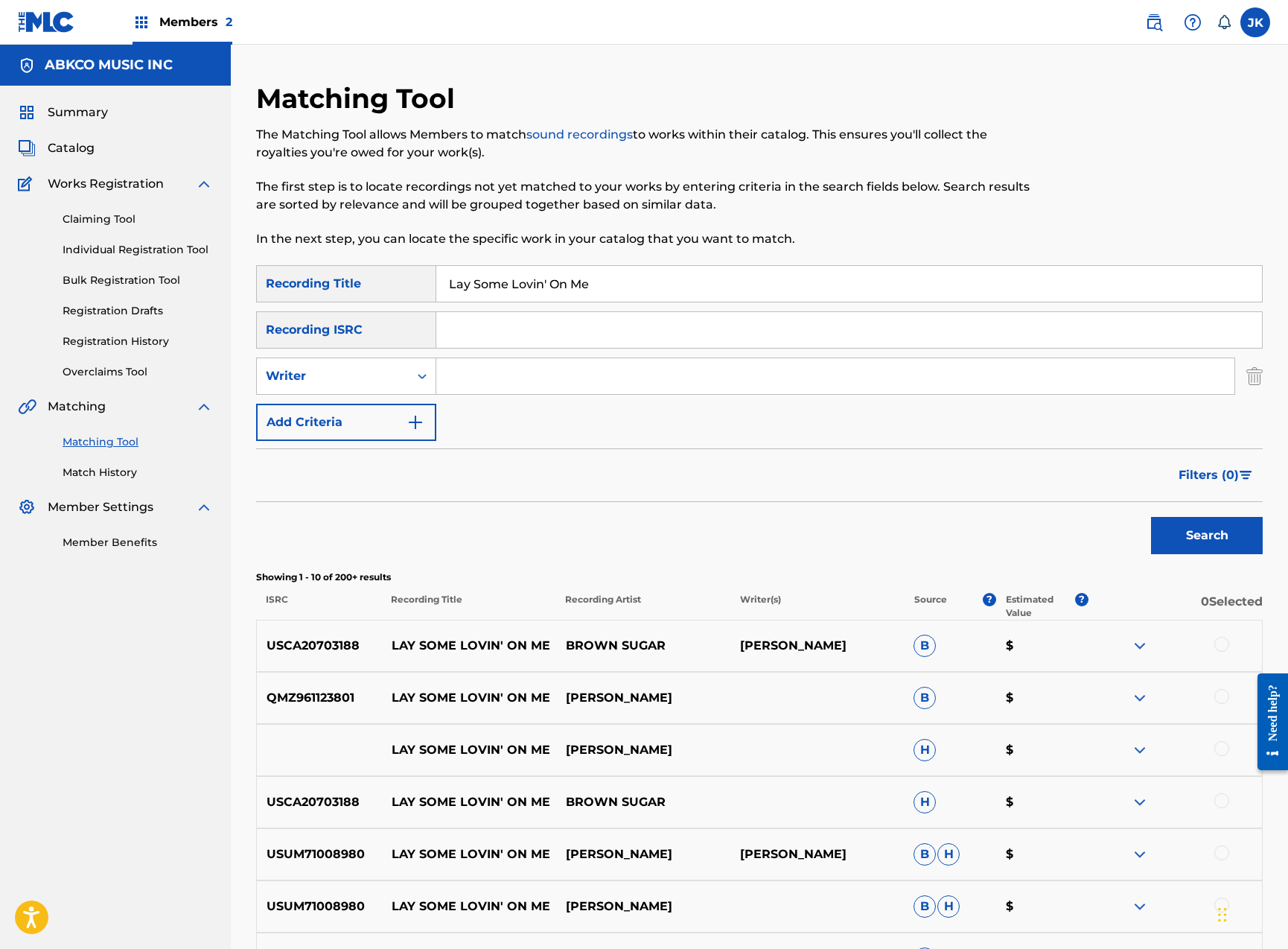
click at [461, 368] on input "Search Form" at bounding box center [836, 375] width 798 height 36
type input "[PERSON_NAME]"
click at [1206, 535] on button "Search" at bounding box center [1207, 535] width 112 height 38
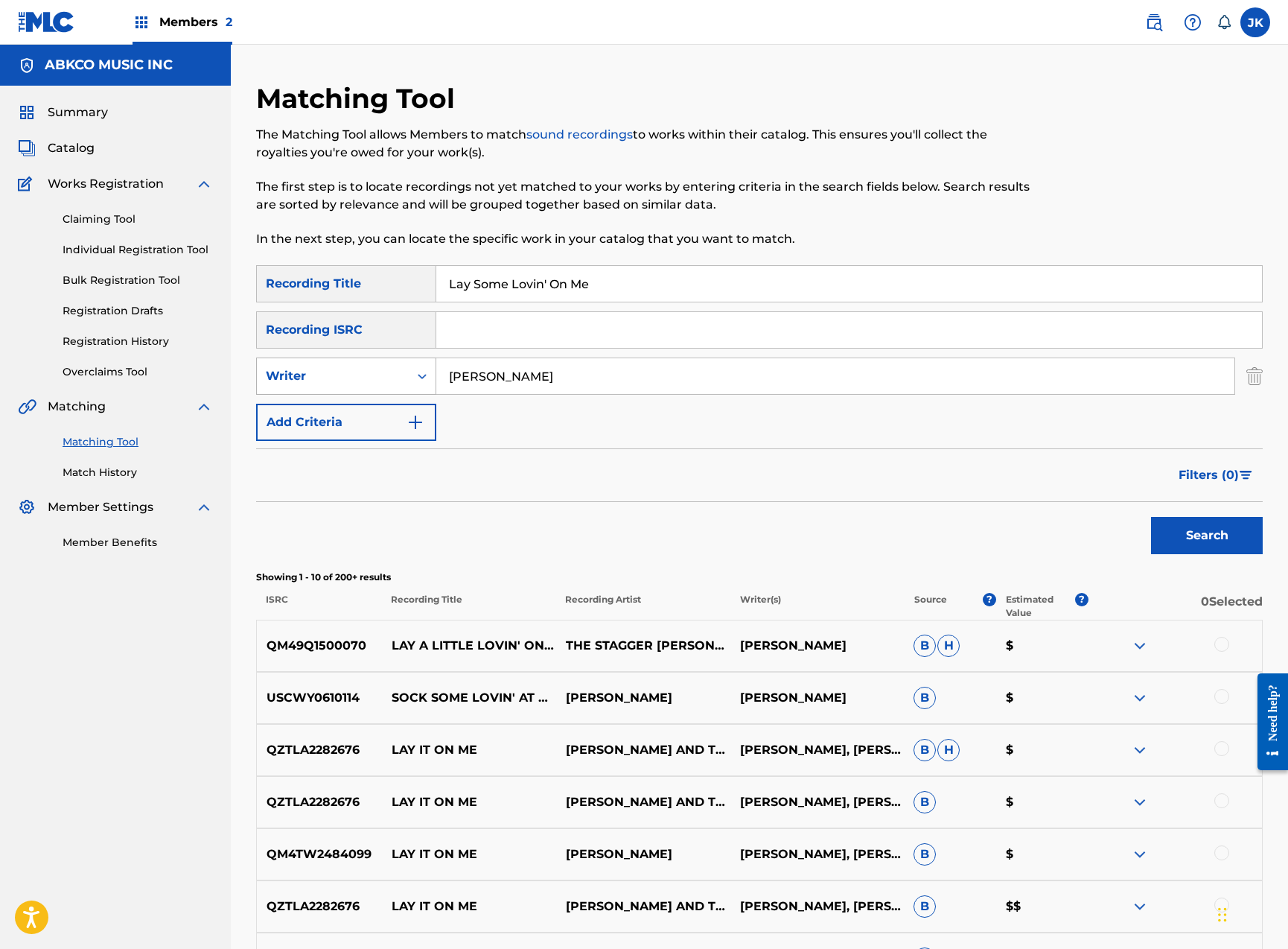
click at [344, 374] on div "Writer" at bounding box center [333, 375] width 134 height 17
click at [340, 419] on div "Recording Artist" at bounding box center [346, 413] width 179 height 38
click at [529, 375] on input "Search Form" at bounding box center [836, 375] width 798 height 36
type input "[PERSON_NAME]"
click at [1206, 535] on button "Search" at bounding box center [1207, 535] width 112 height 38
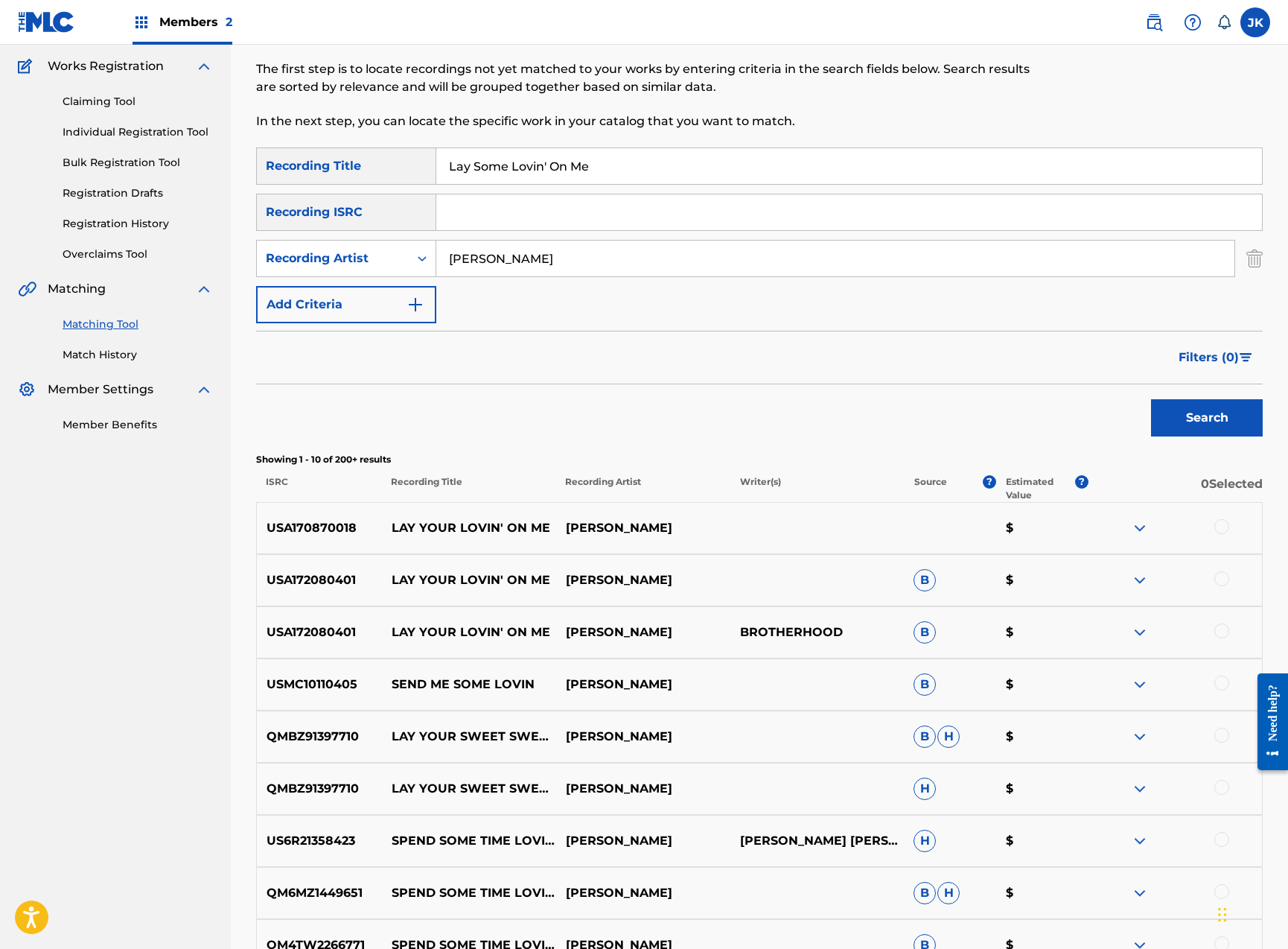
scroll to position [243, 0]
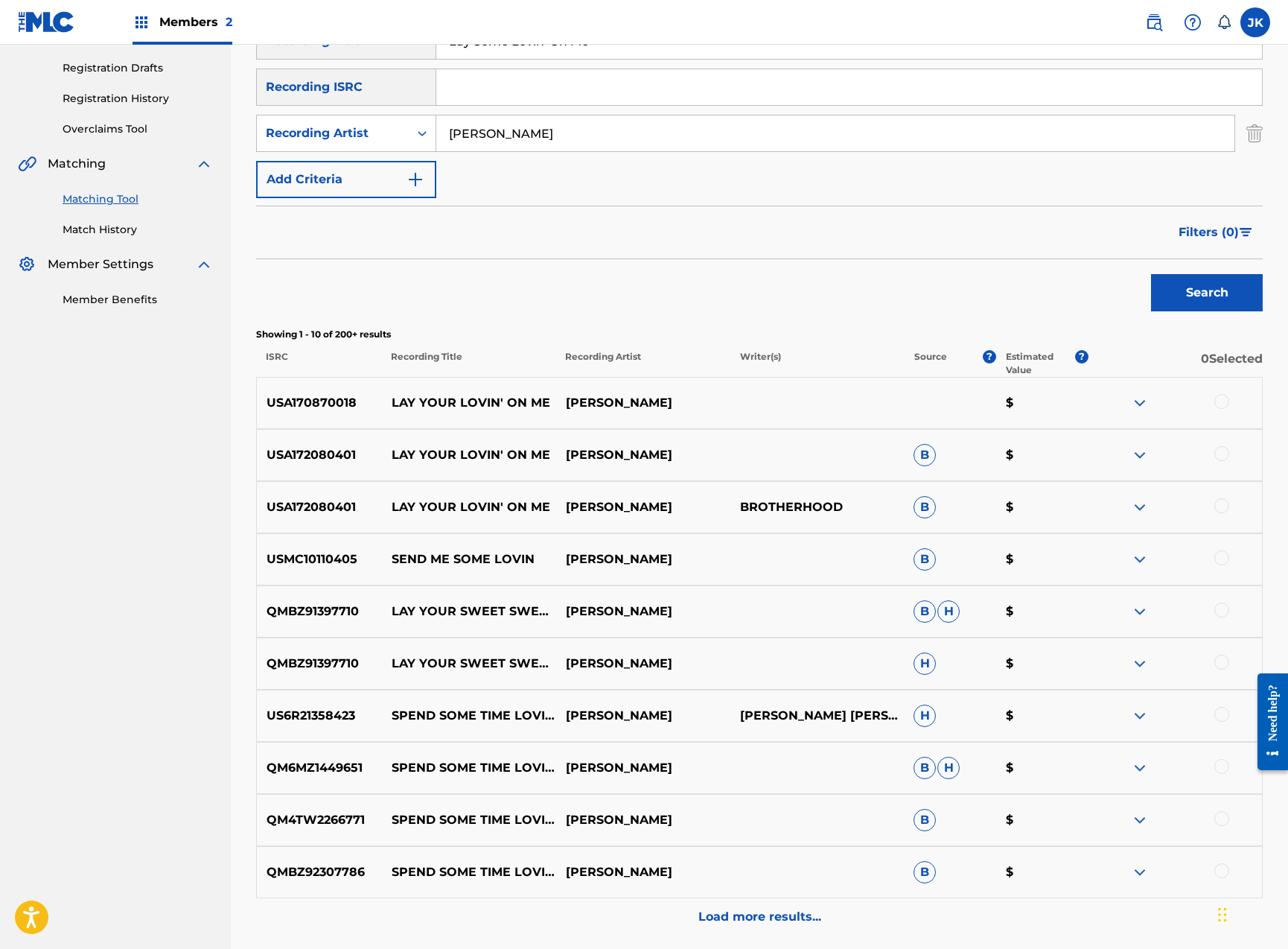
click at [1218, 402] on div at bounding box center [1222, 401] width 15 height 15
click at [1226, 454] on div at bounding box center [1222, 453] width 15 height 15
click at [1221, 504] on div at bounding box center [1222, 506] width 15 height 15
click at [1022, 836] on button "Match 3 Groups" at bounding box center [1046, 827] width 164 height 38
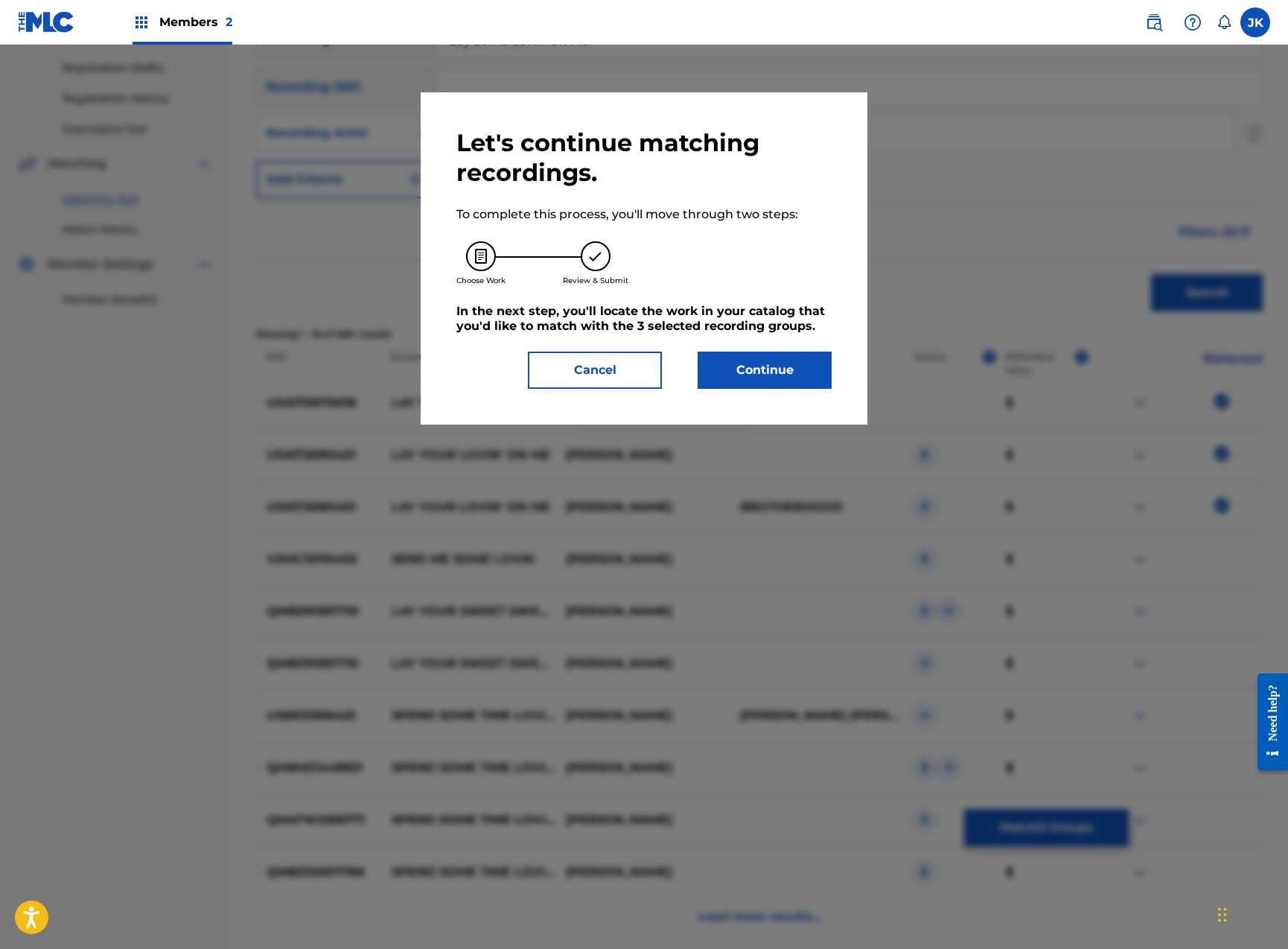
click at [780, 340] on div "Let's continue matching recordings. To complete this process, you'll move throu…" at bounding box center [643, 259] width 375 height 261
click at [782, 375] on button "Continue" at bounding box center [764, 370] width 134 height 38
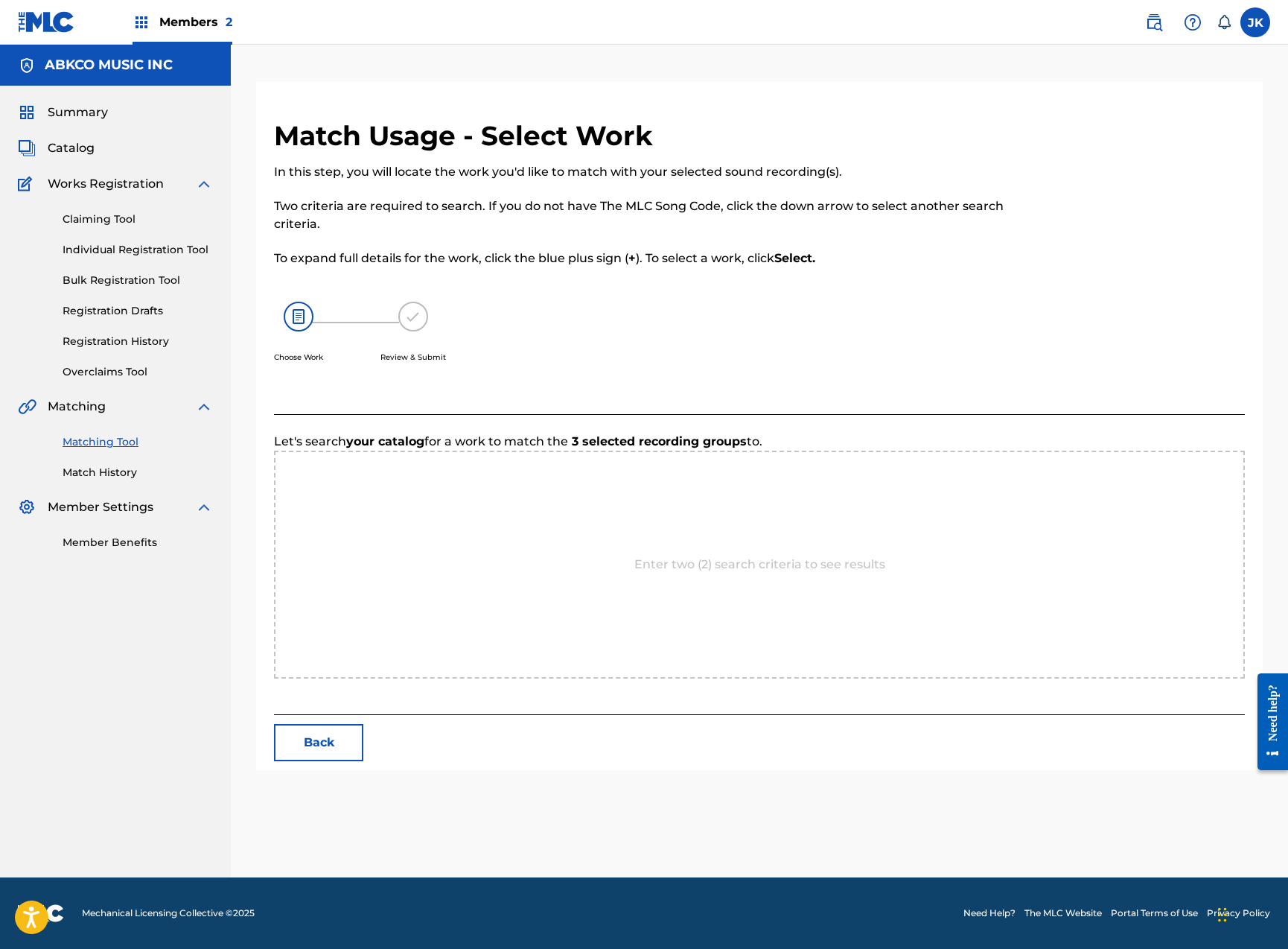
scroll to position [0, 0]
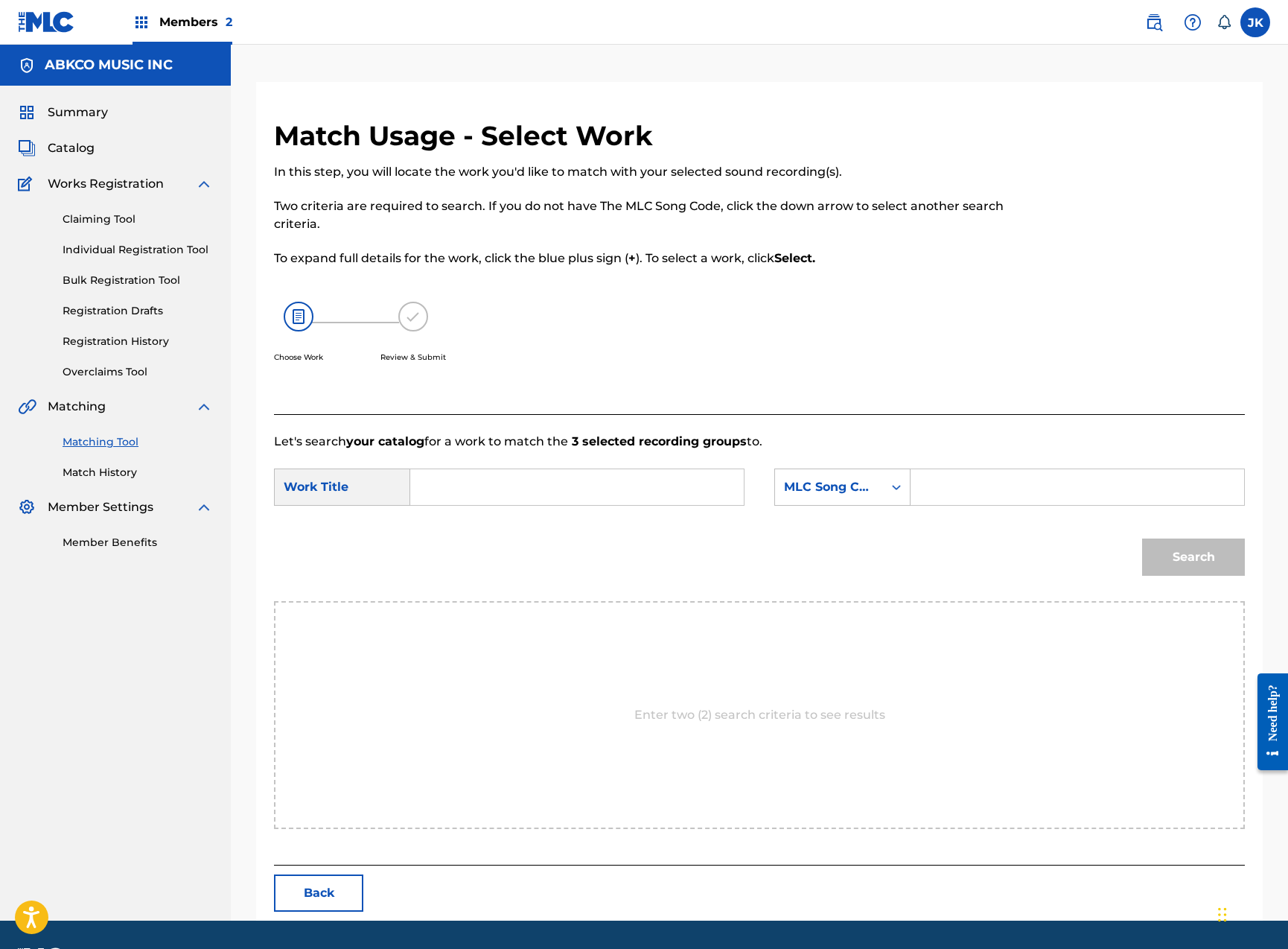
click at [562, 492] on input "Search Form" at bounding box center [577, 486] width 308 height 36
paste input "Lay Some Lovin' On Me"
type input "Lay Some Lovin' On Me"
click at [847, 508] on div "SearchWithCriteriaf36233e5-054d-43ec-9fe7-7f2c59f68fb4 Work Title Lay Some Lovi…" at bounding box center [760, 491] width 971 height 46
click at [845, 488] on div "MLC Song Code" at bounding box center [829, 486] width 90 height 17
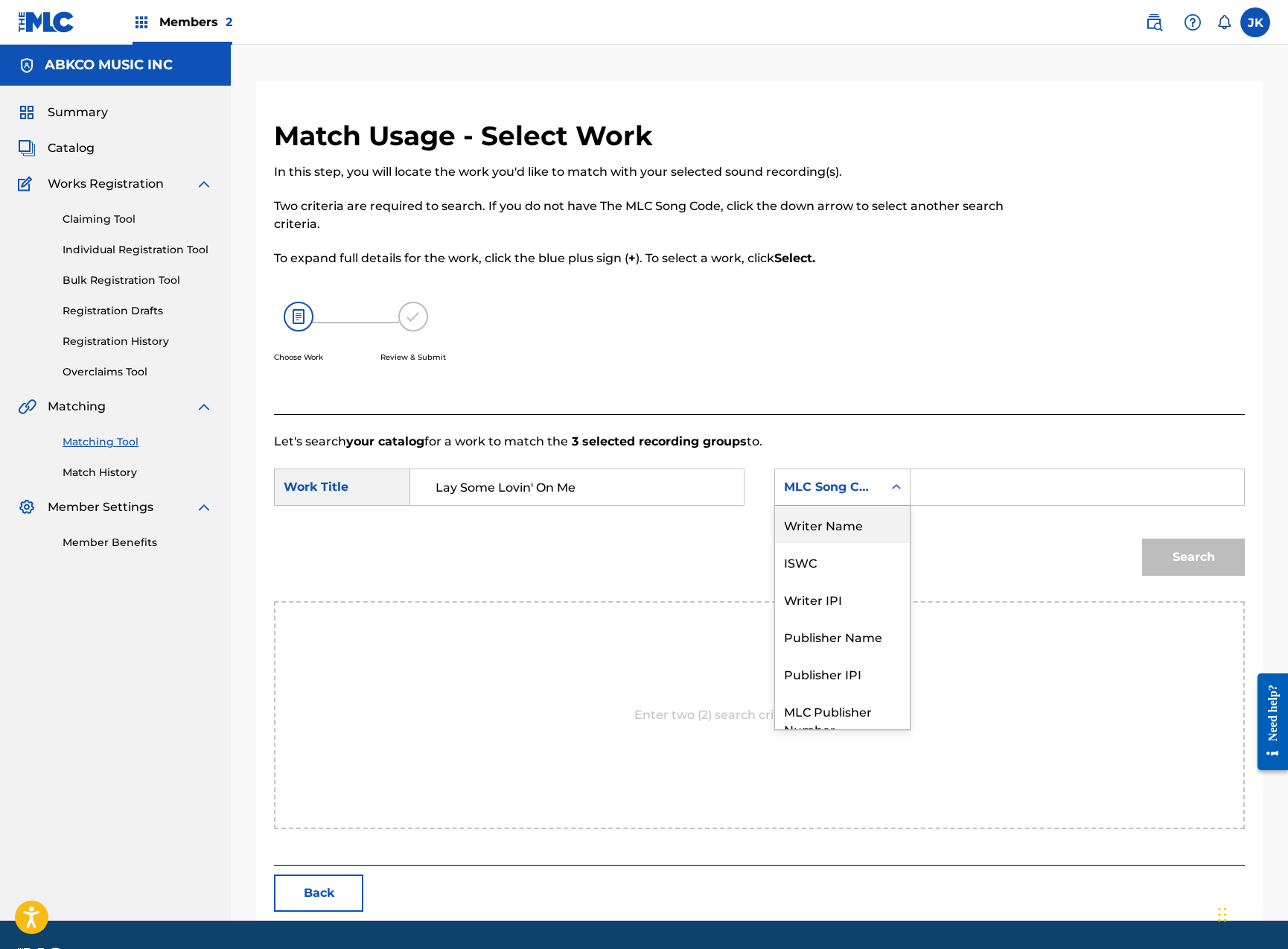
click at [851, 537] on div "Writer Name" at bounding box center [842, 524] width 135 height 38
click at [992, 483] on input "Search Form" at bounding box center [1077, 486] width 308 height 36
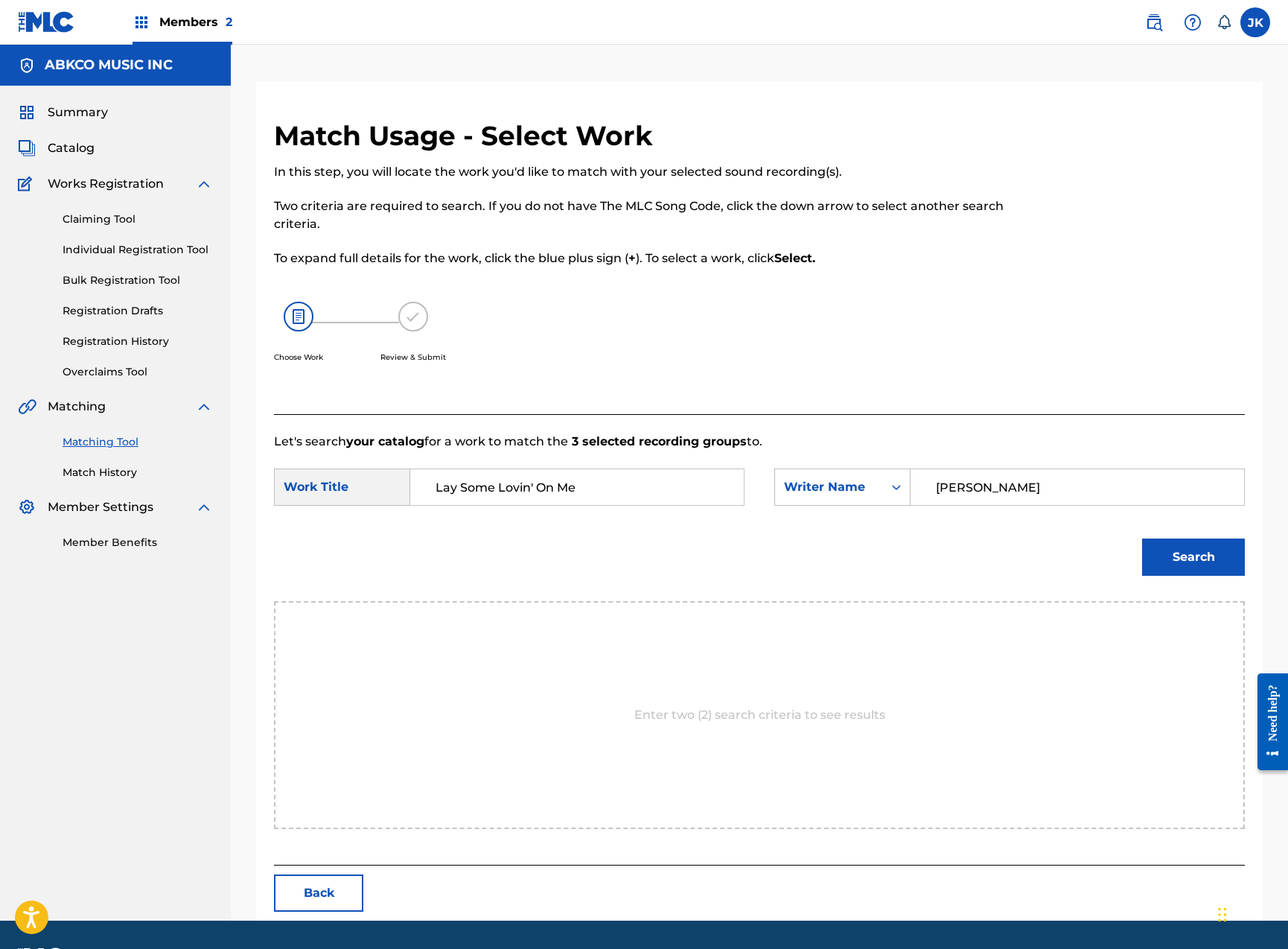
type input "[PERSON_NAME]"
click at [1194, 557] on button "Search" at bounding box center [1194, 557] width 103 height 38
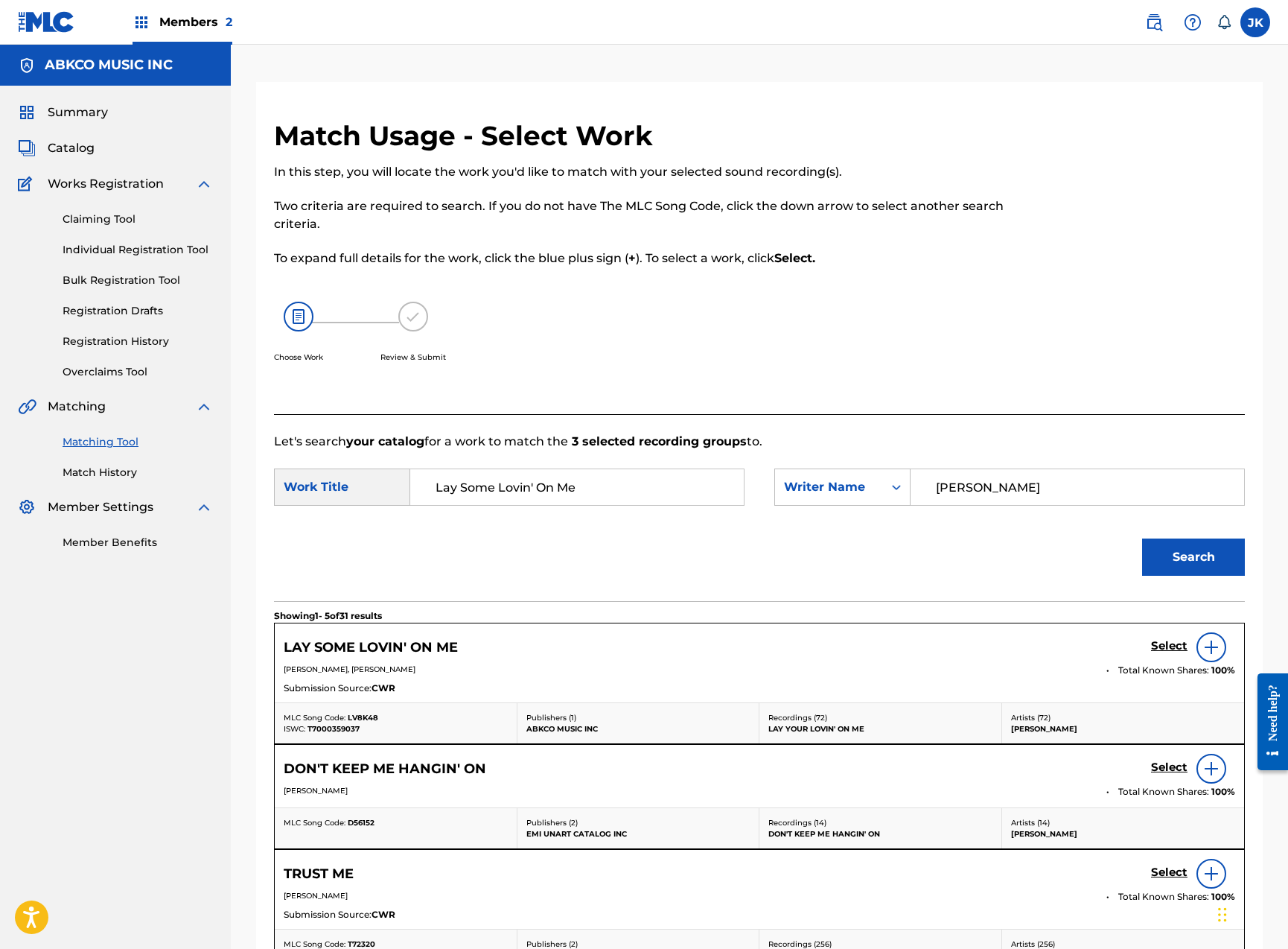
click at [1160, 645] on h5 "Select" at bounding box center [1170, 645] width 37 height 14
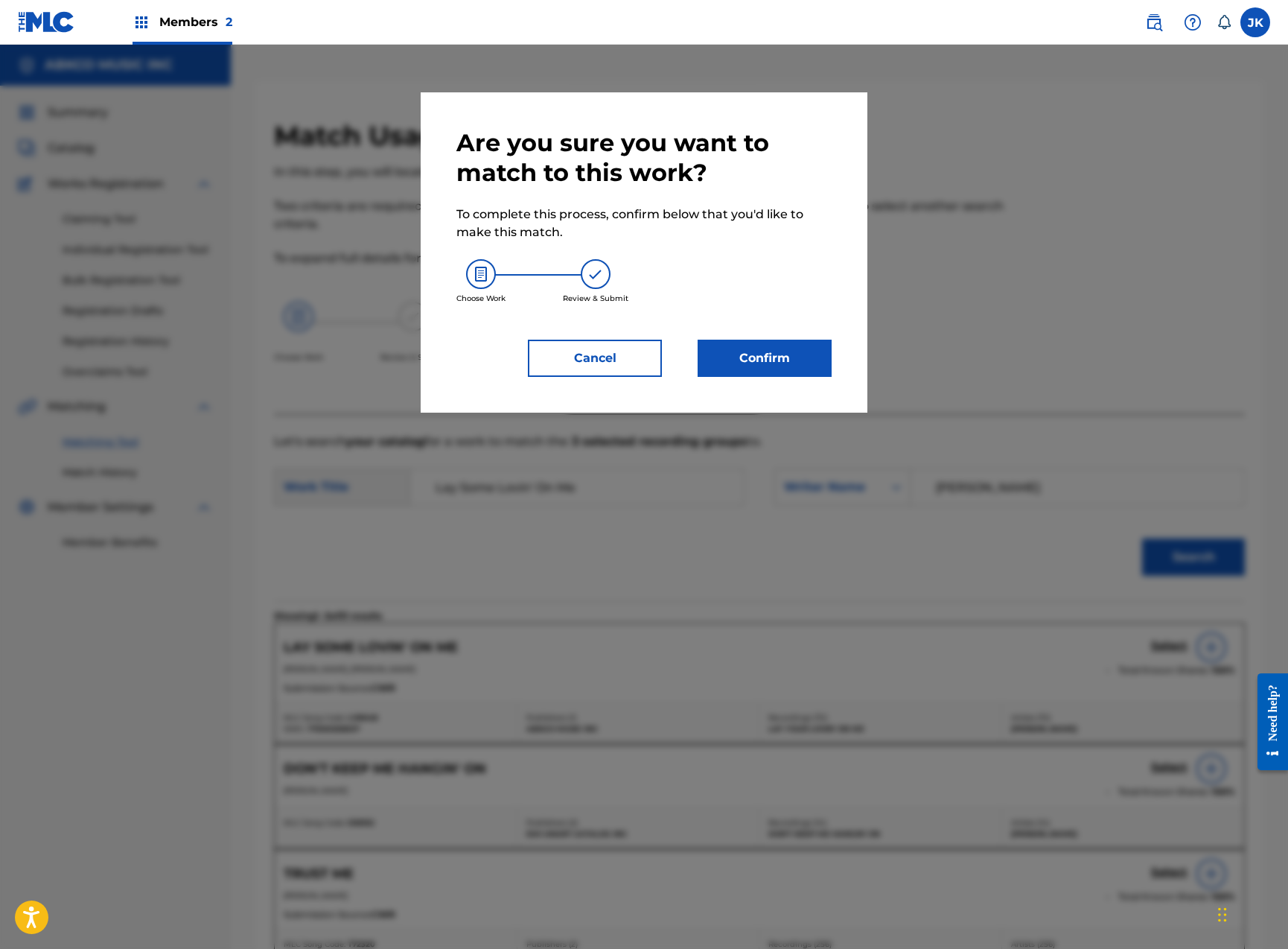
click at [810, 380] on div "Are you sure you want to match to this work? To complete this process, confirm …" at bounding box center [643, 252] width 447 height 320
click at [805, 372] on button "Confirm" at bounding box center [764, 358] width 134 height 38
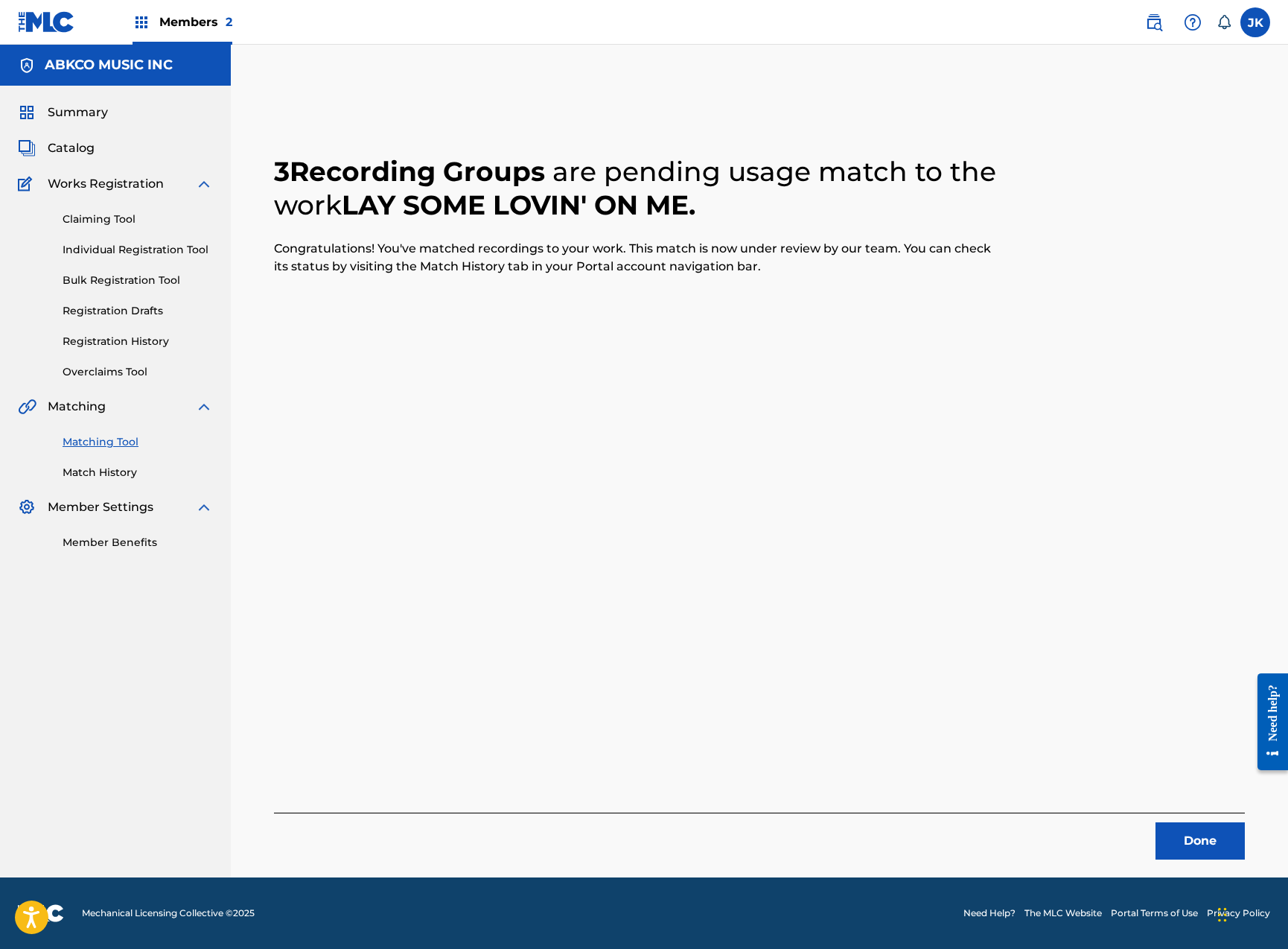
click at [1185, 834] on button "Done" at bounding box center [1199, 841] width 89 height 38
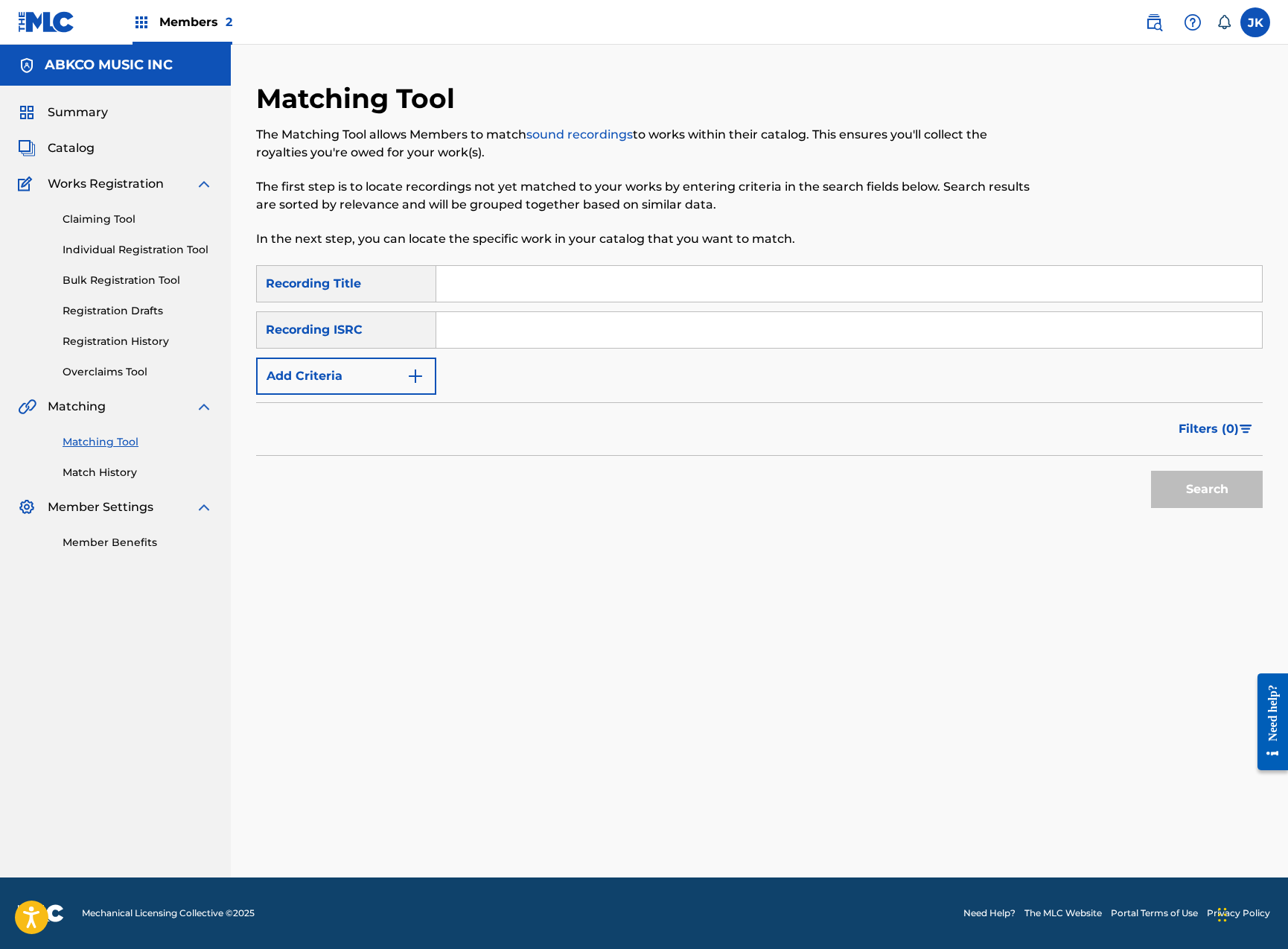
click at [488, 284] on input "Search Form" at bounding box center [849, 284] width 826 height 36
paste input "Whole Lotta Woman, A"
type input "Whole Lotta Woman, A"
click at [369, 374] on button "Add Criteria" at bounding box center [346, 376] width 180 height 38
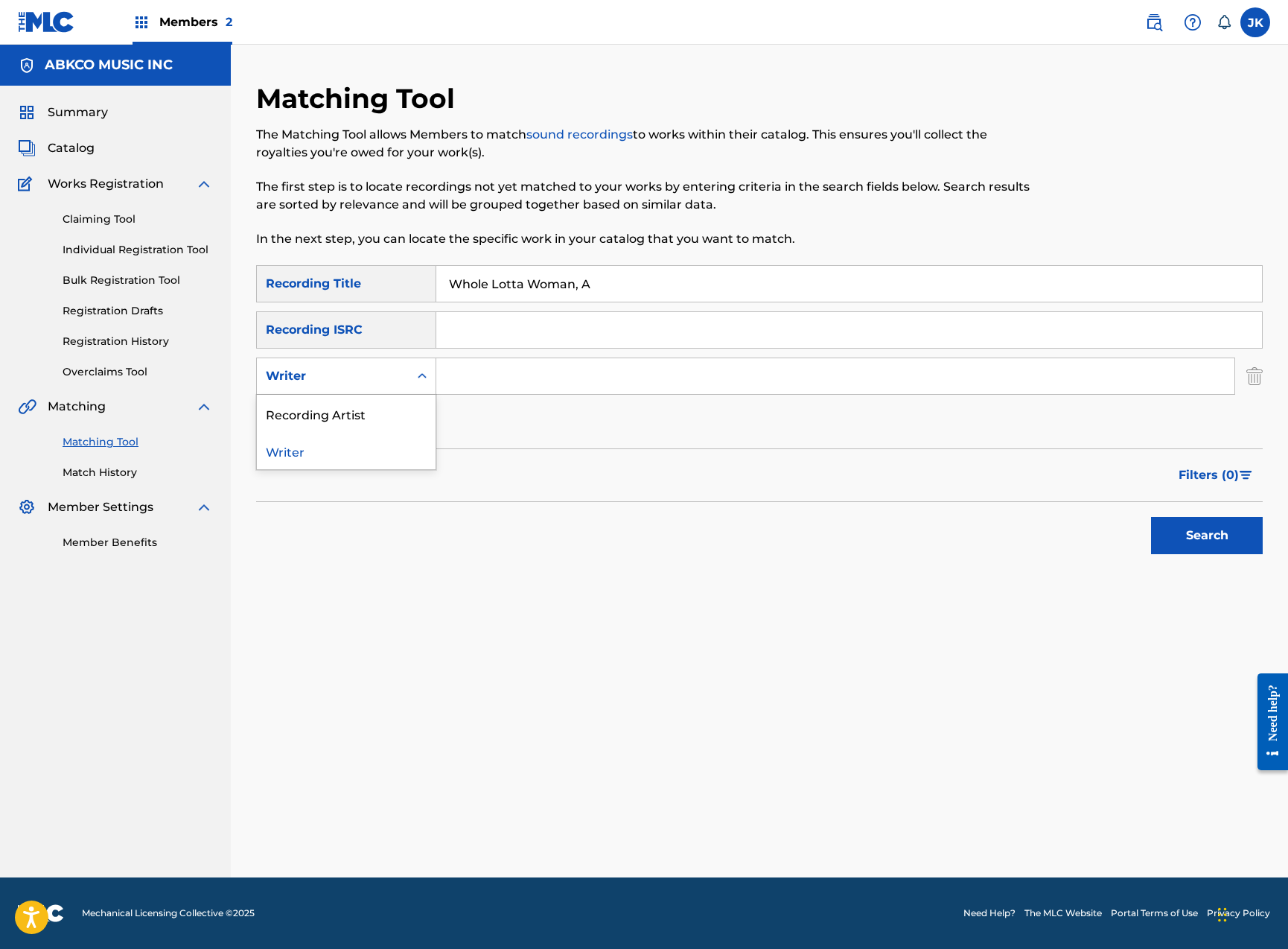
click at [365, 370] on div "Writer" at bounding box center [333, 375] width 134 height 17
click at [484, 375] on input "Search Form" at bounding box center [836, 375] width 798 height 36
click at [1206, 535] on button "Search" at bounding box center [1207, 535] width 112 height 38
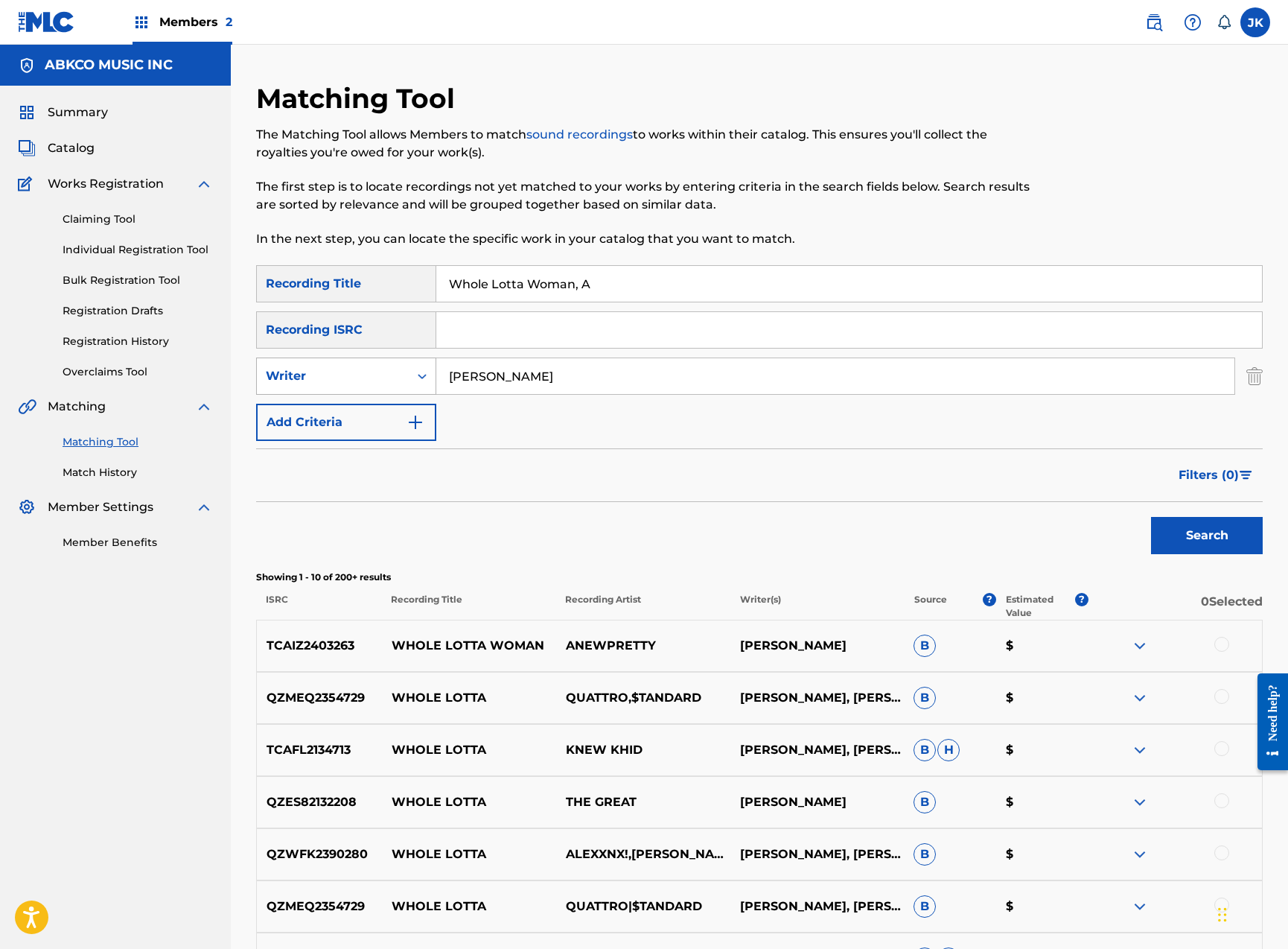
type input "[PERSON_NAME]"
click at [364, 375] on div "Writer" at bounding box center [333, 375] width 134 height 17
click at [375, 413] on div "Recording Artist" at bounding box center [346, 413] width 179 height 38
click at [566, 380] on input "Search Form" at bounding box center [836, 375] width 798 height 36
type input "dishwalla"
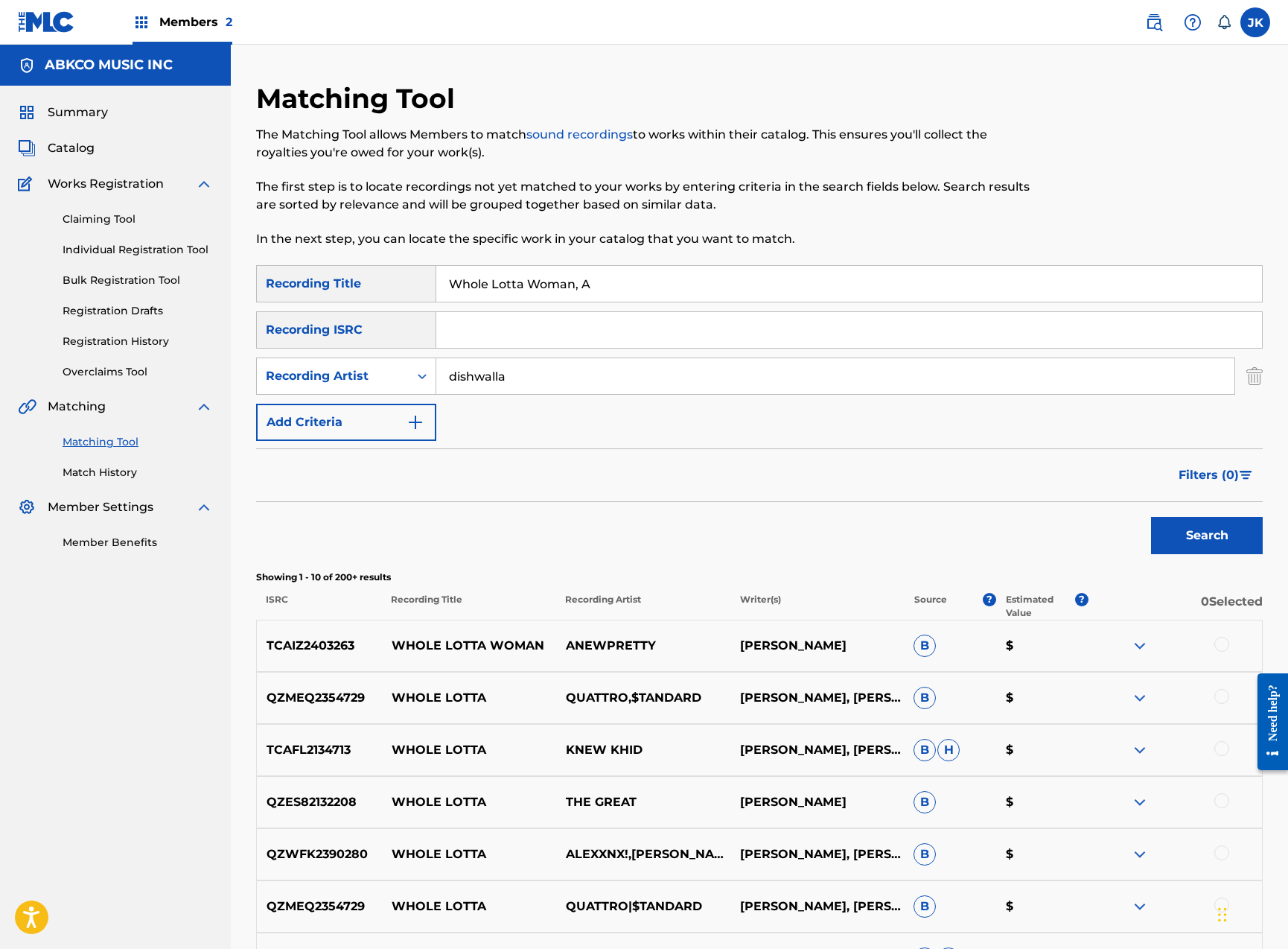
click at [1206, 535] on button "Search" at bounding box center [1207, 535] width 112 height 38
